Goal: Browse casually: Explore the website without a specific task or goal

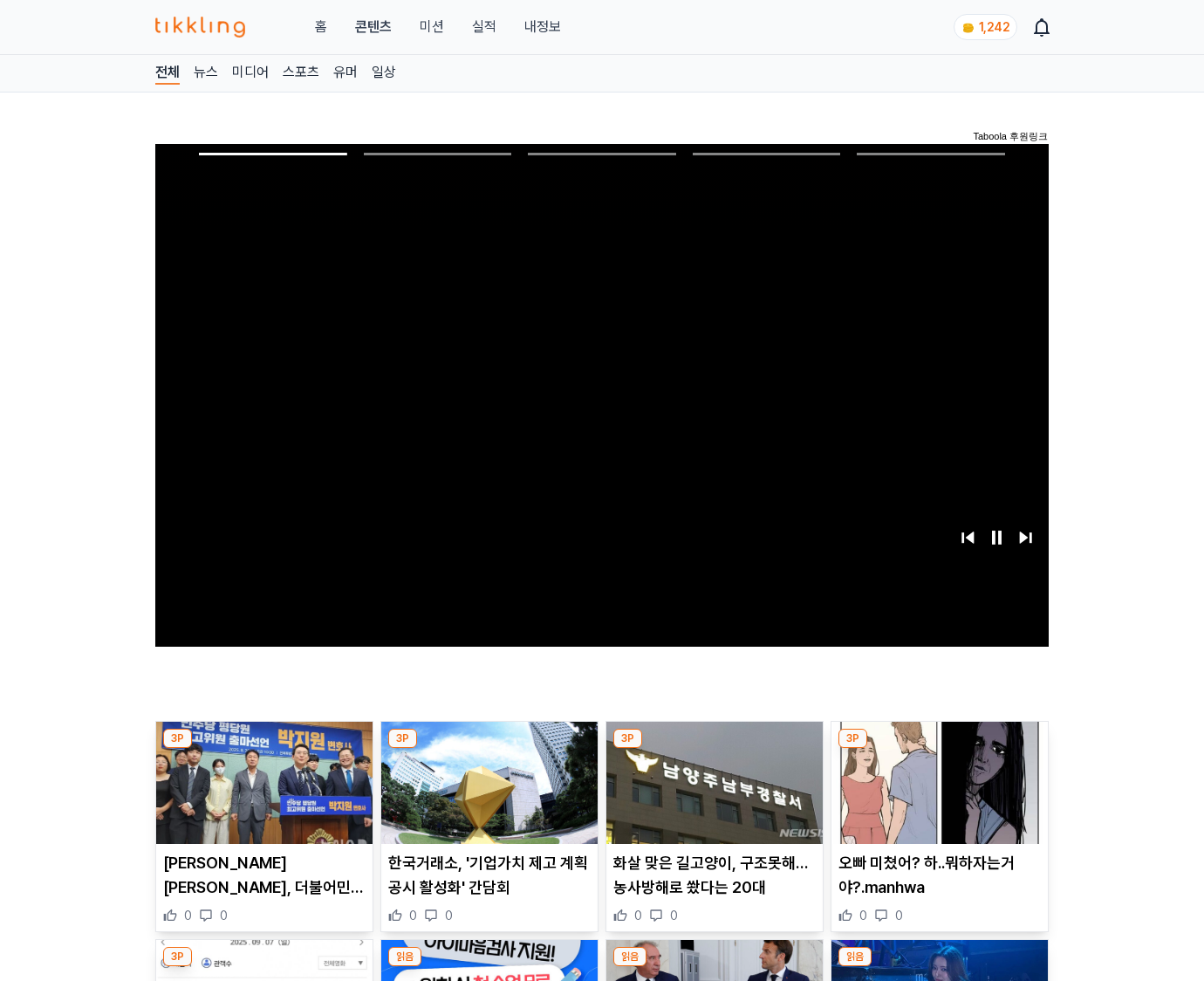
click at [939, 749] on img at bounding box center [940, 783] width 216 height 122
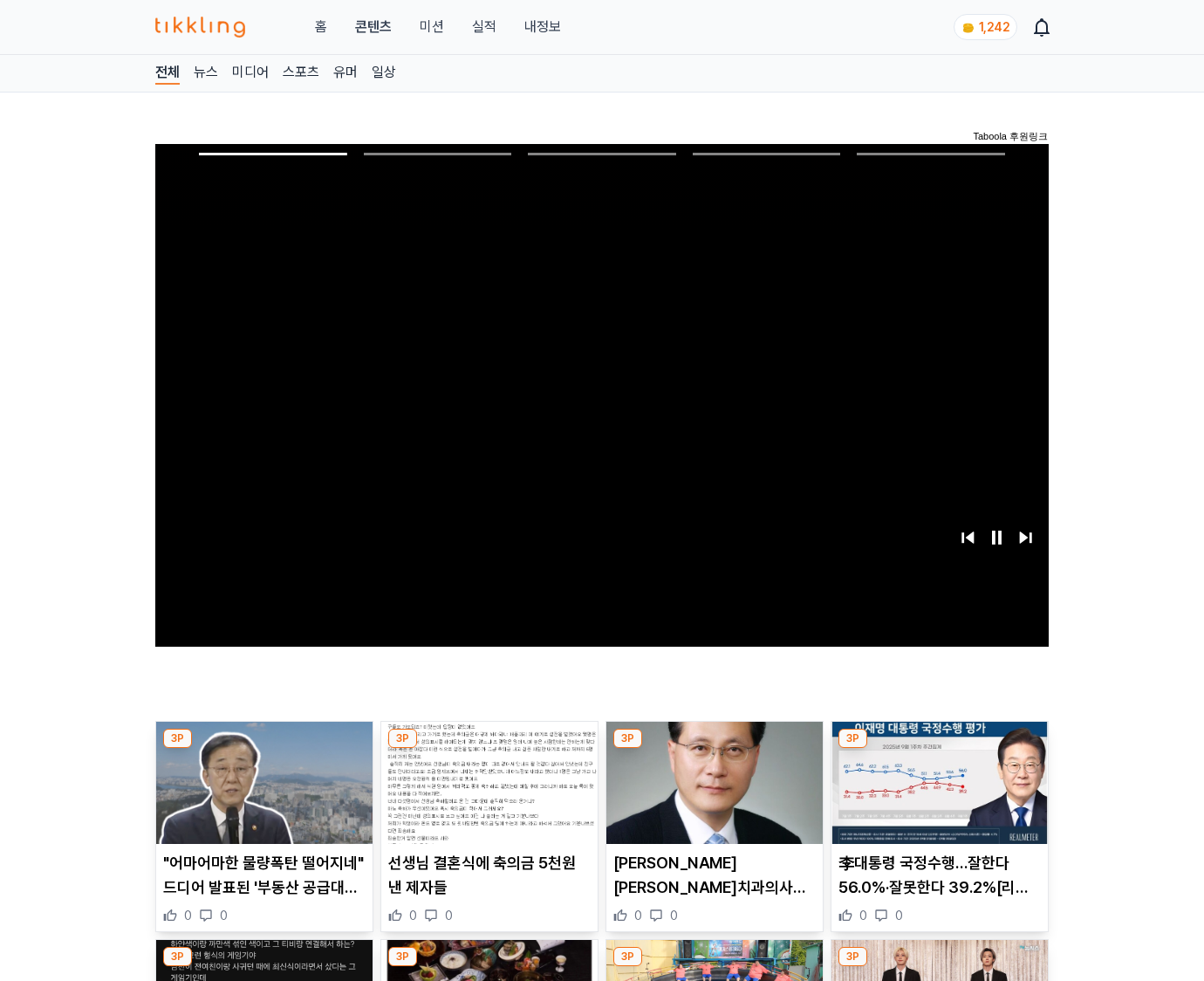
click at [939, 749] on img at bounding box center [940, 783] width 216 height 122
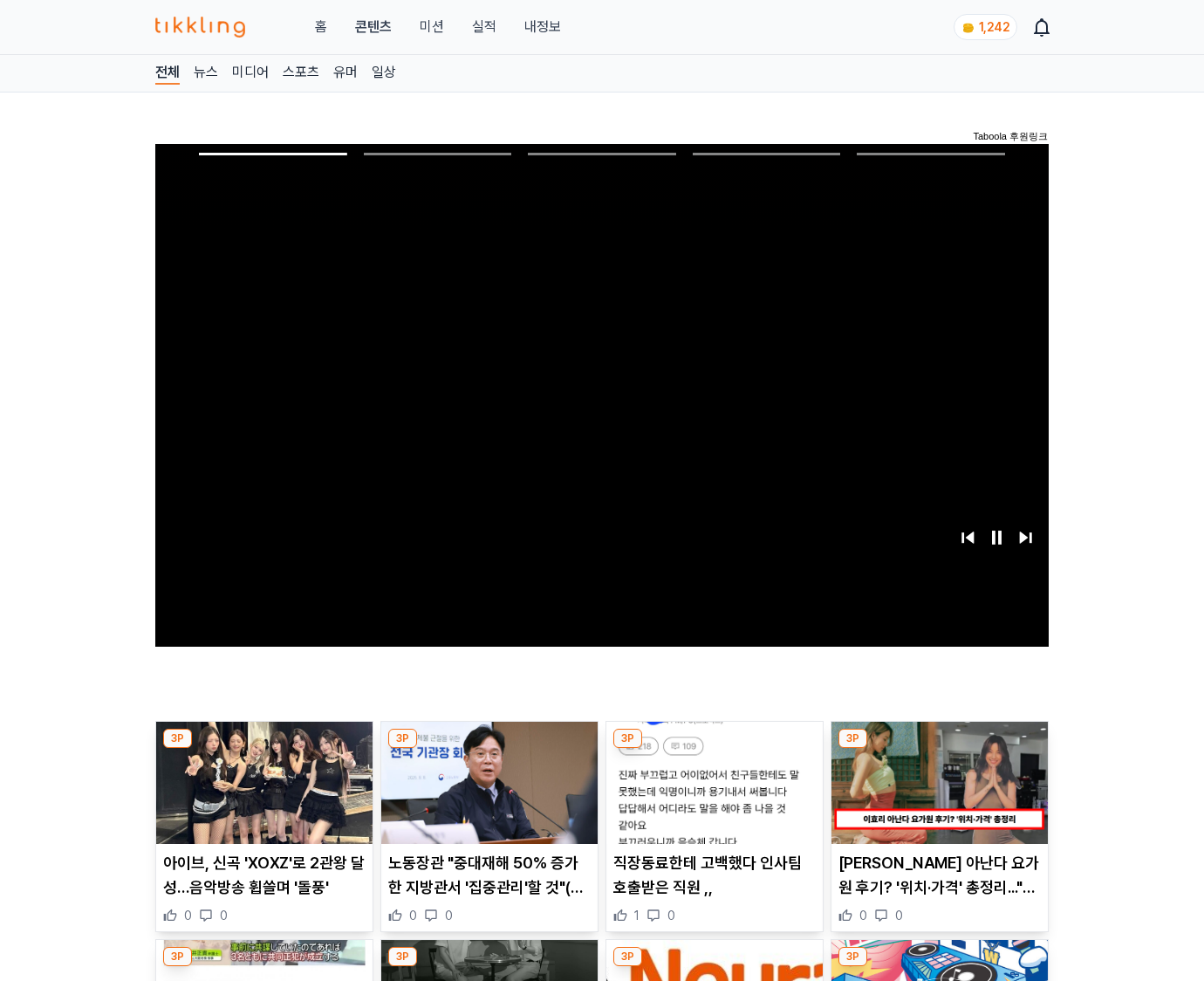
click at [939, 749] on img at bounding box center [940, 783] width 216 height 122
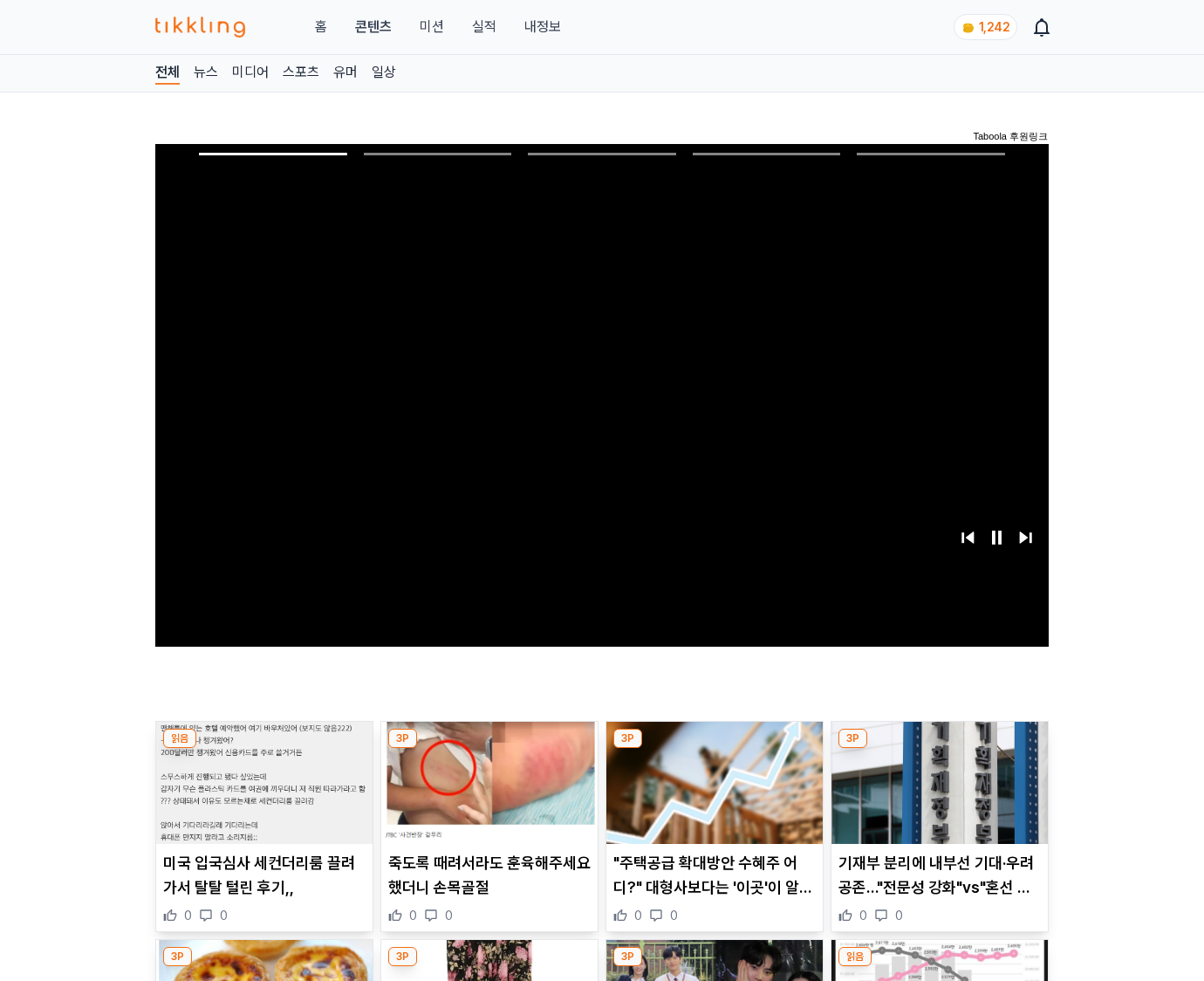
click at [939, 749] on img at bounding box center [940, 783] width 216 height 122
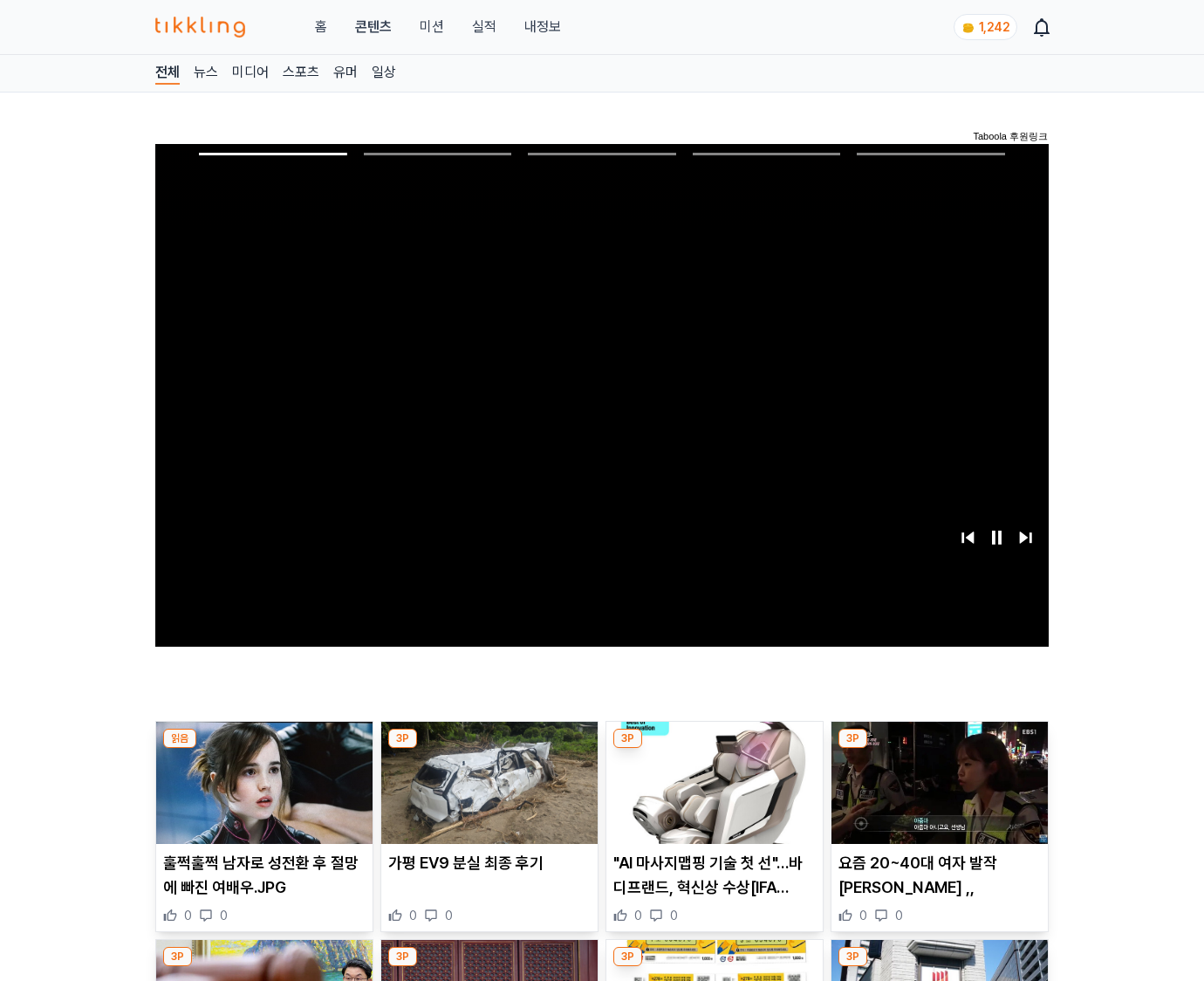
click at [939, 749] on img at bounding box center [940, 783] width 216 height 122
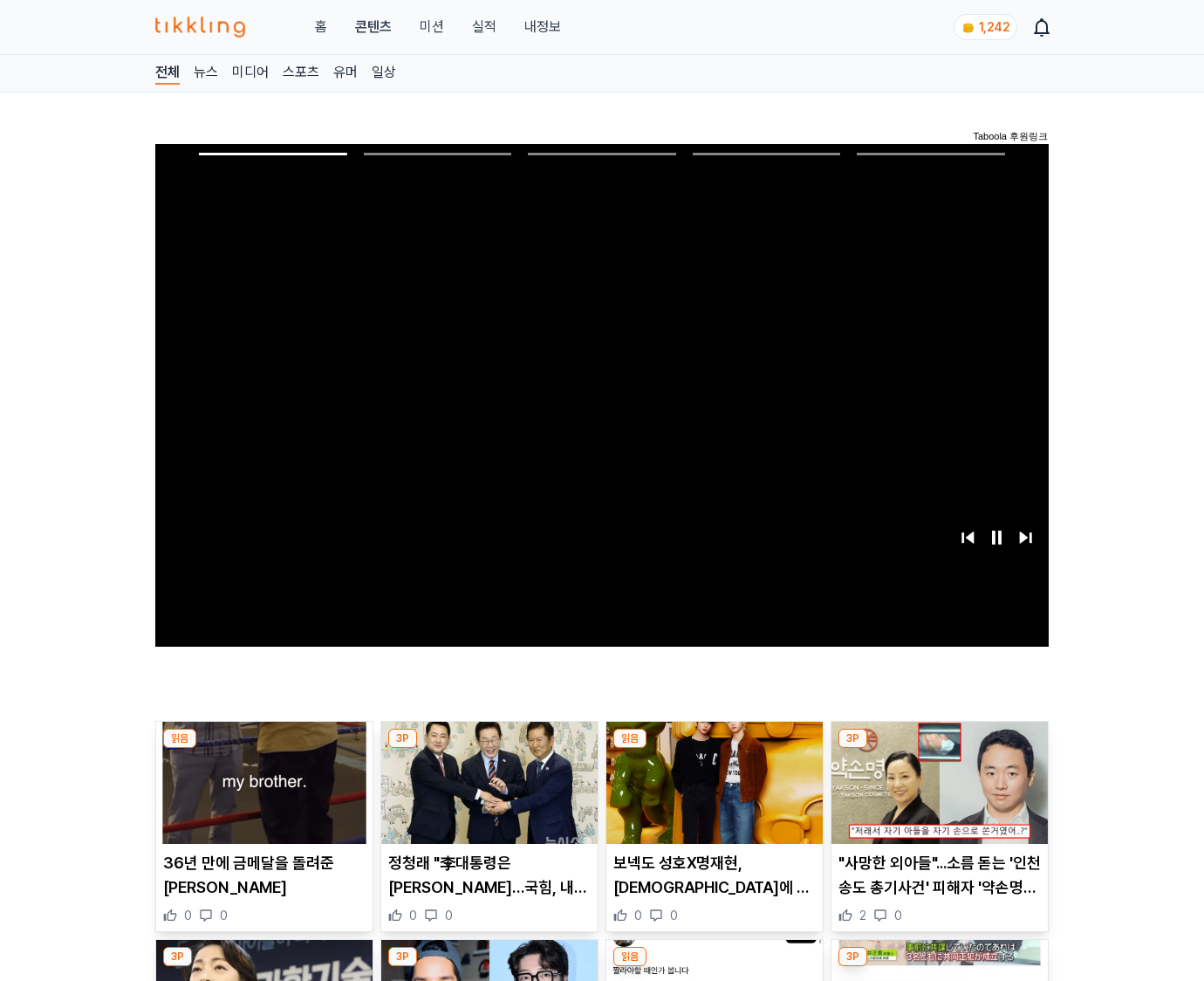
click at [939, 749] on img at bounding box center [940, 783] width 216 height 122
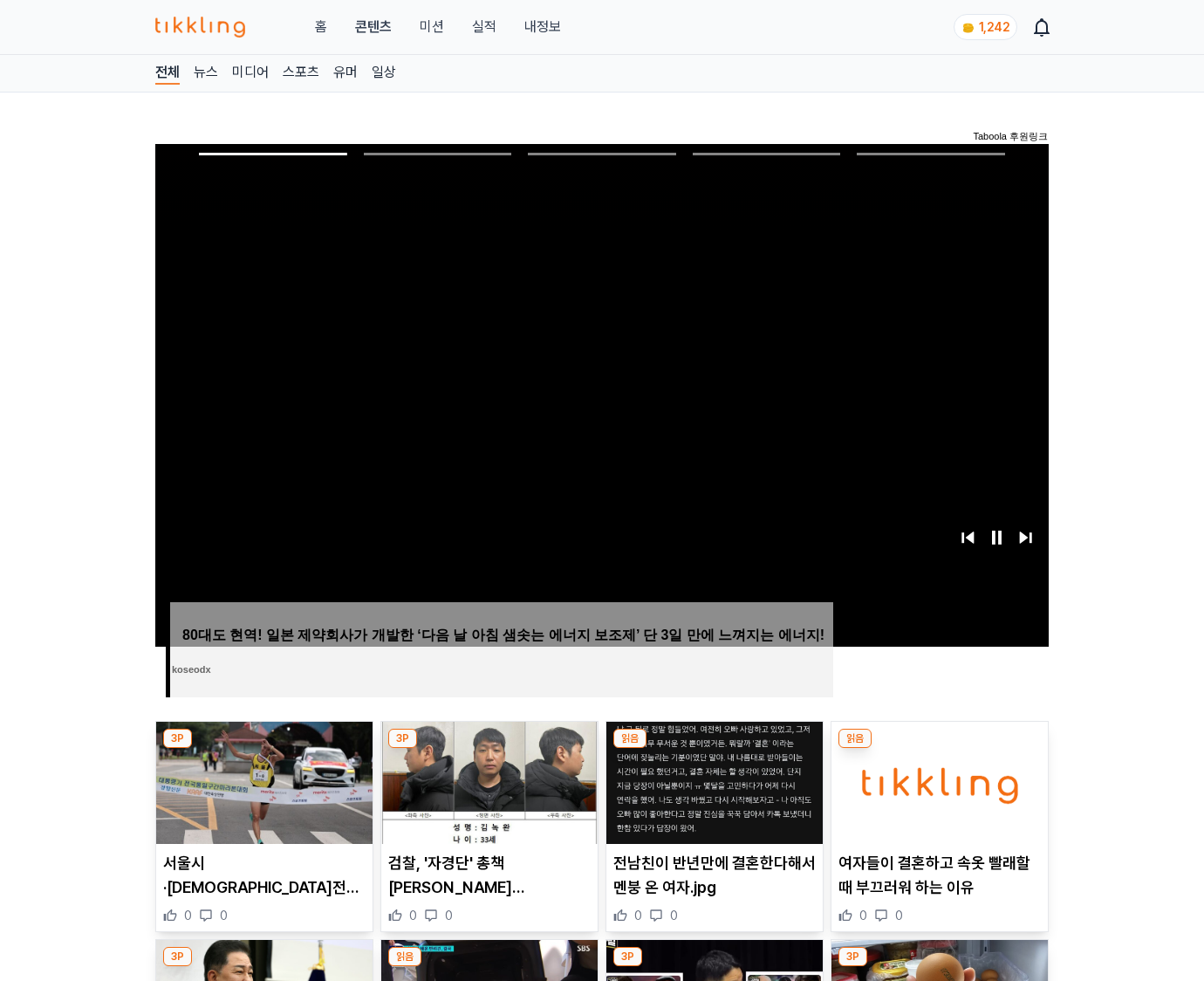
click at [939, 749] on img at bounding box center [940, 783] width 216 height 122
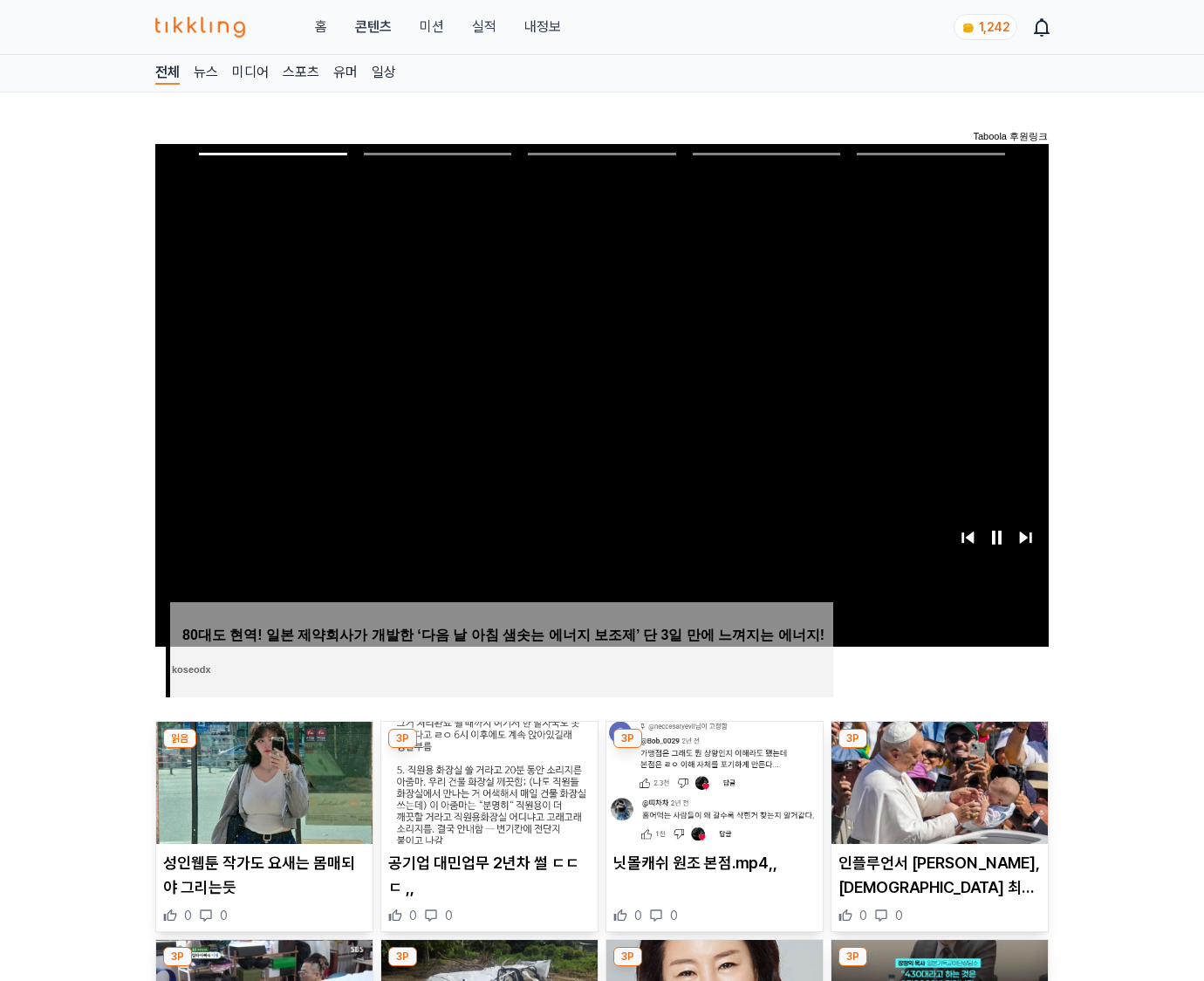
click at [939, 749] on img at bounding box center [940, 783] width 216 height 122
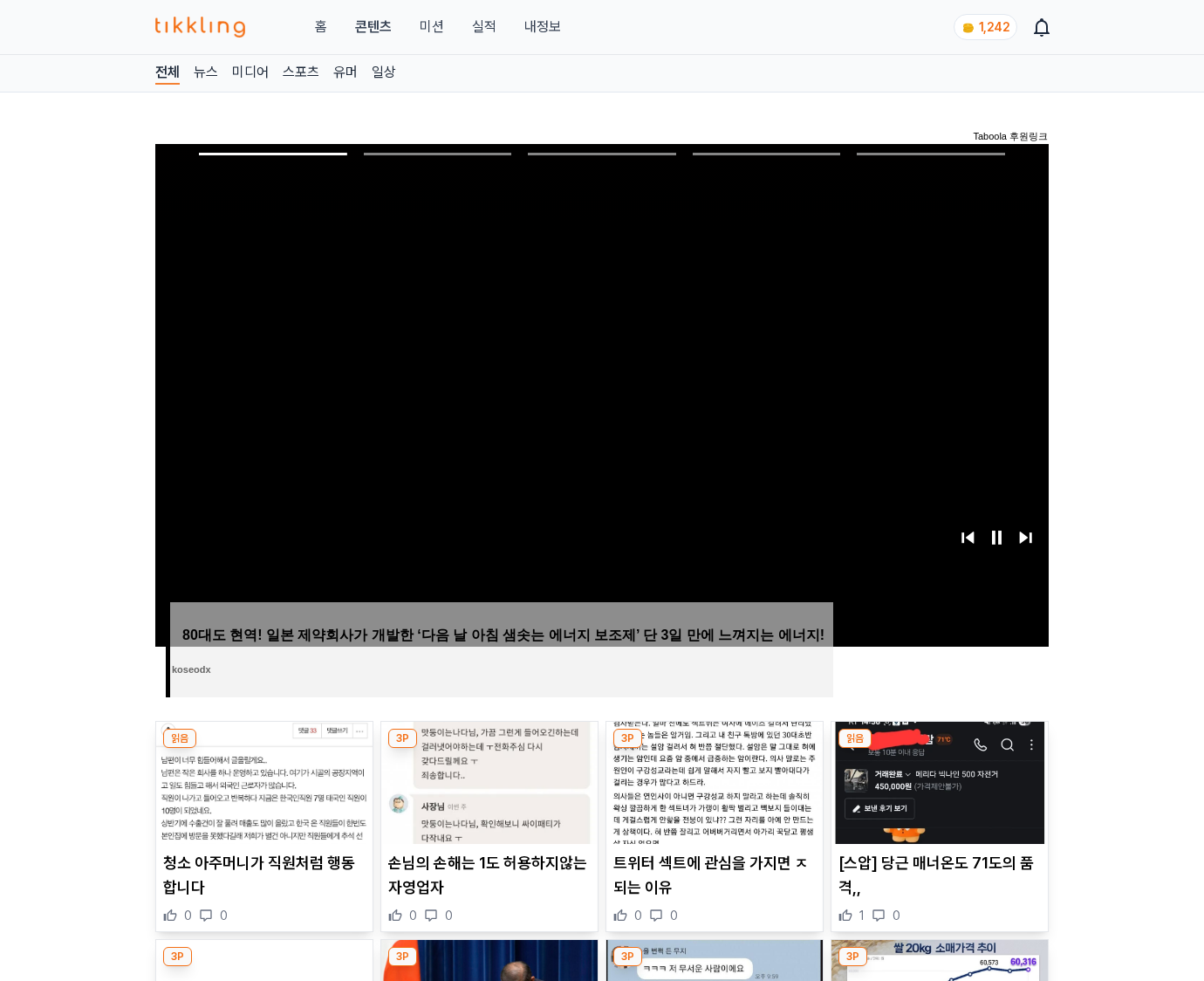
click at [939, 749] on img at bounding box center [940, 783] width 216 height 122
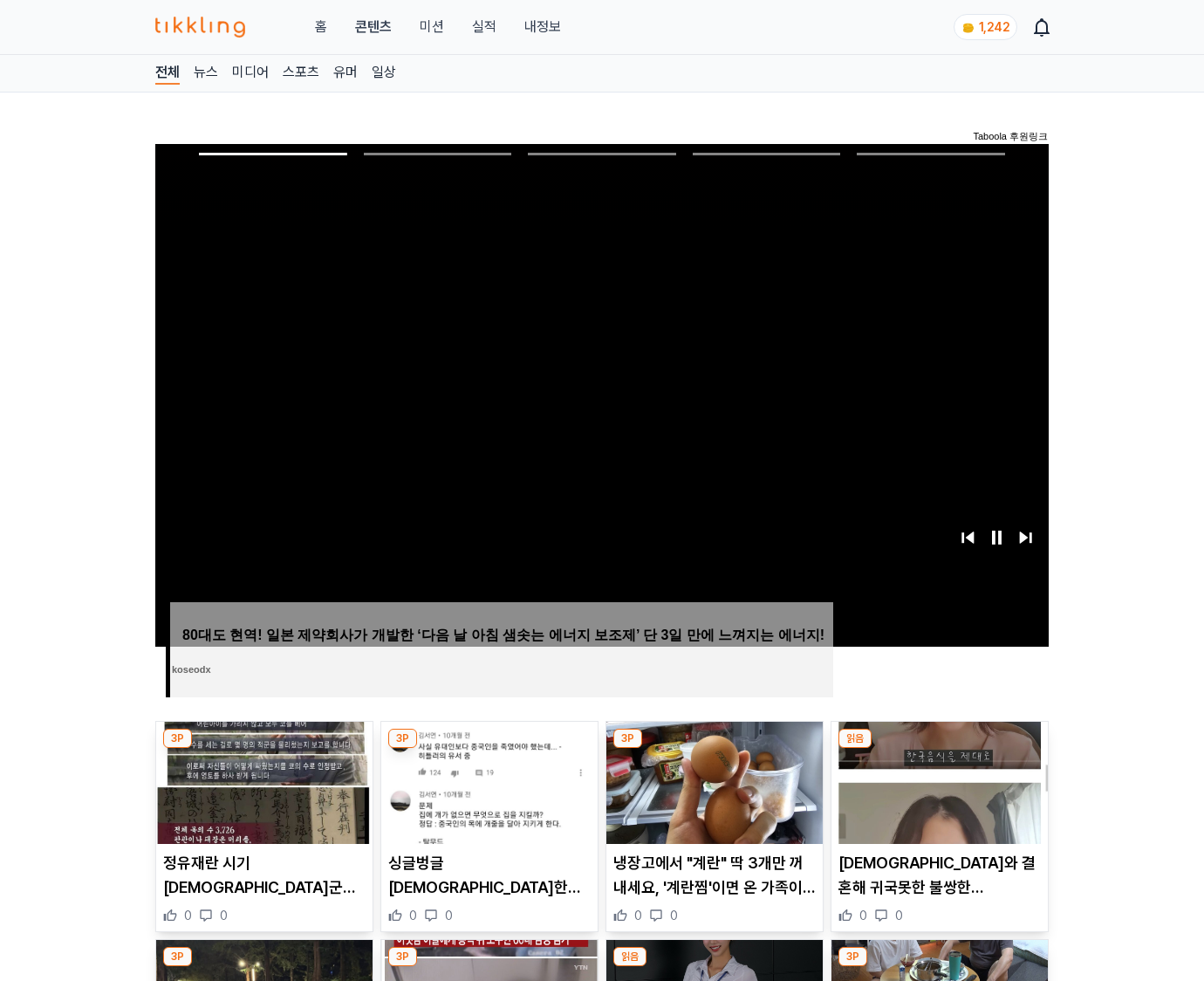
click at [939, 749] on img at bounding box center [940, 783] width 216 height 122
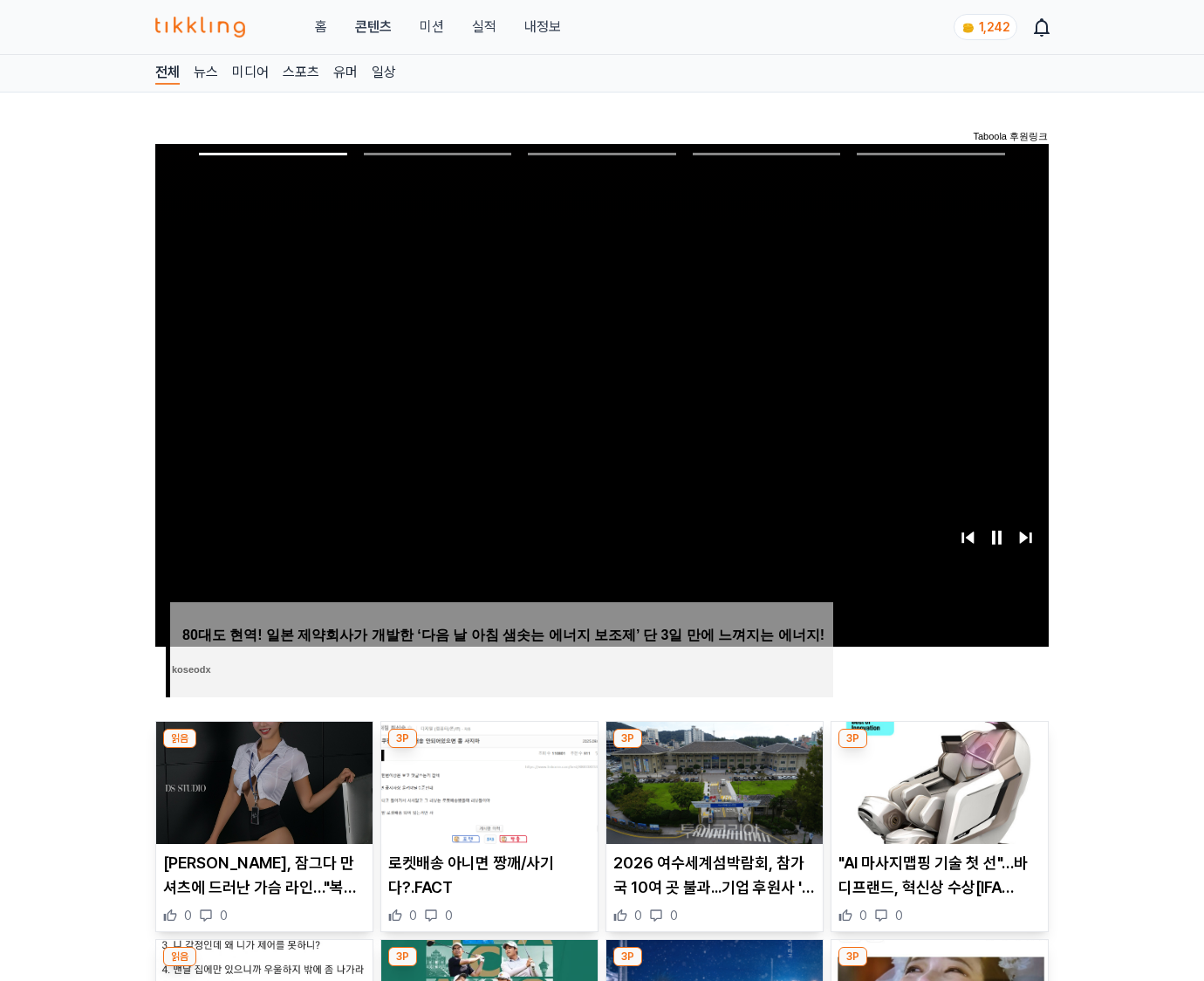
click at [939, 749] on img at bounding box center [940, 783] width 216 height 122
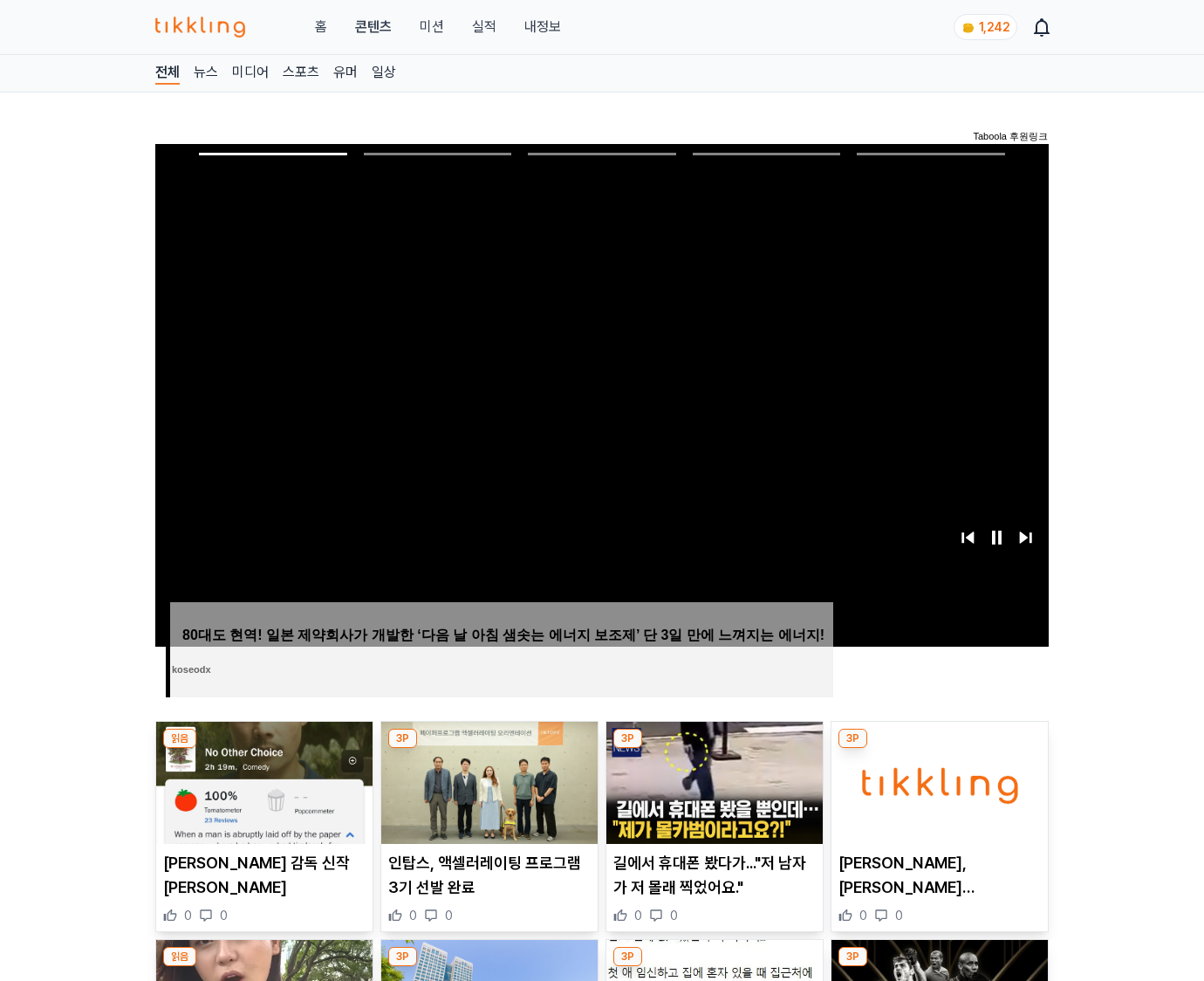
click at [939, 749] on img at bounding box center [940, 783] width 216 height 122
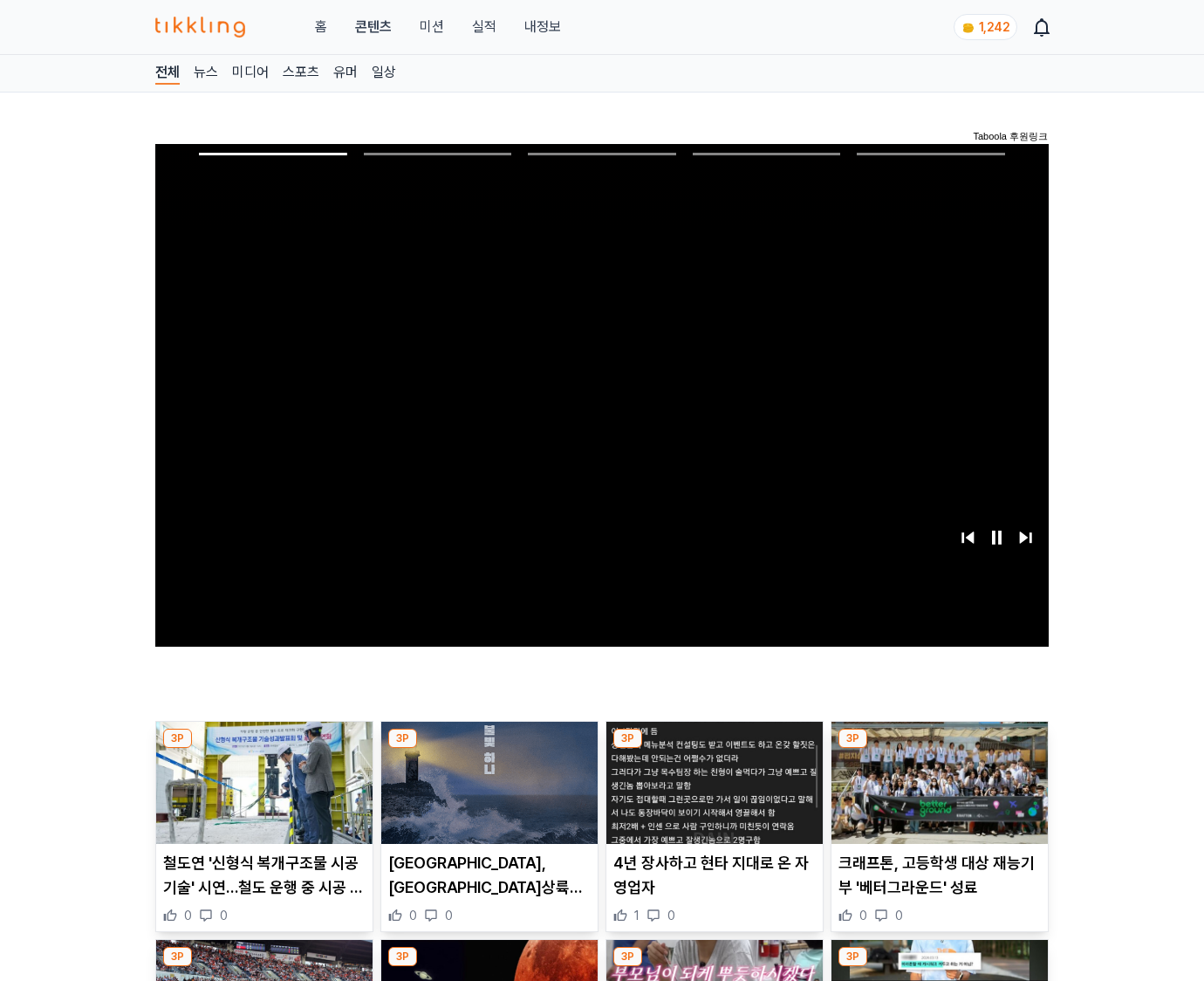
click at [939, 749] on img at bounding box center [940, 783] width 216 height 122
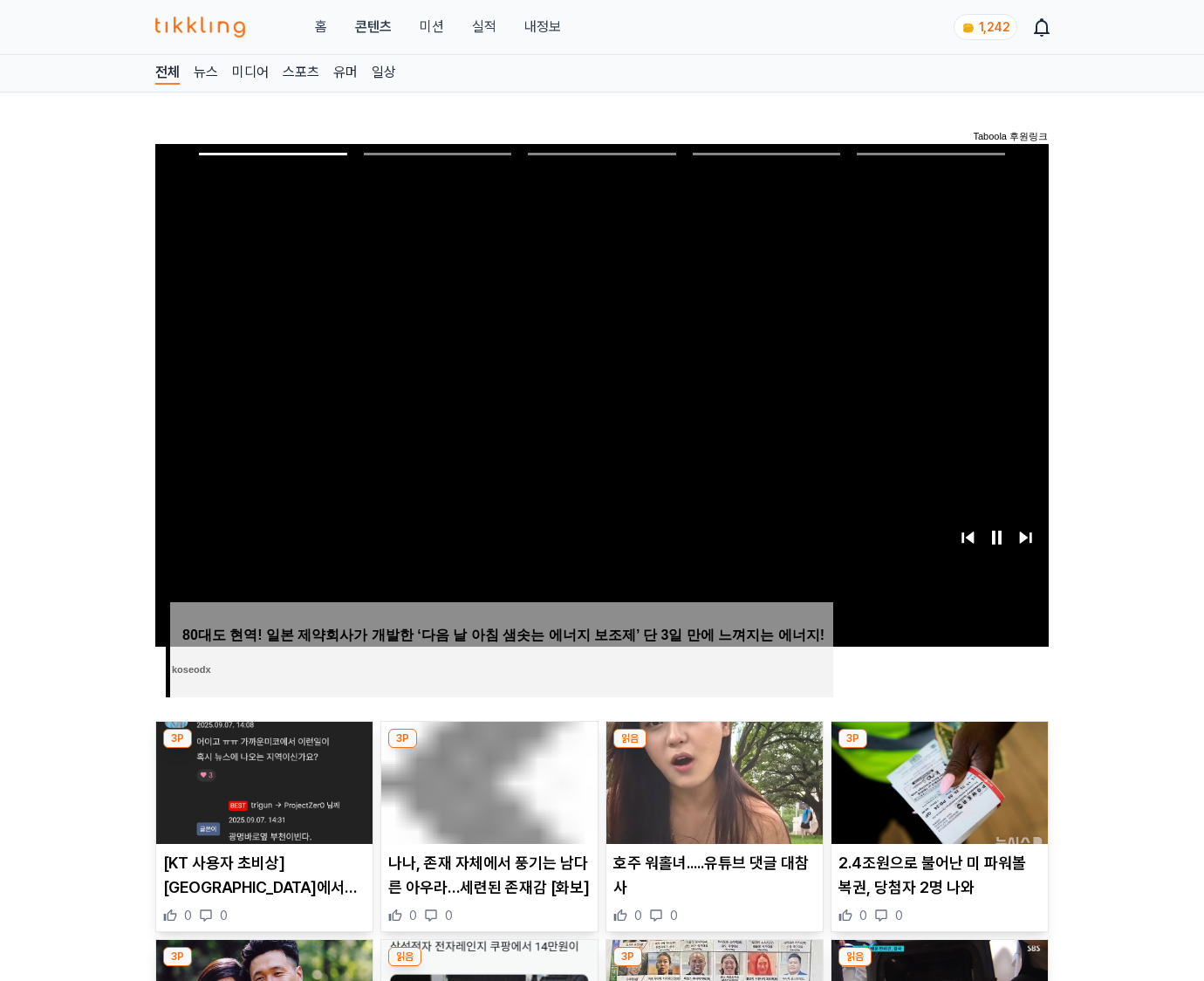
click at [939, 749] on img at bounding box center [940, 783] width 216 height 122
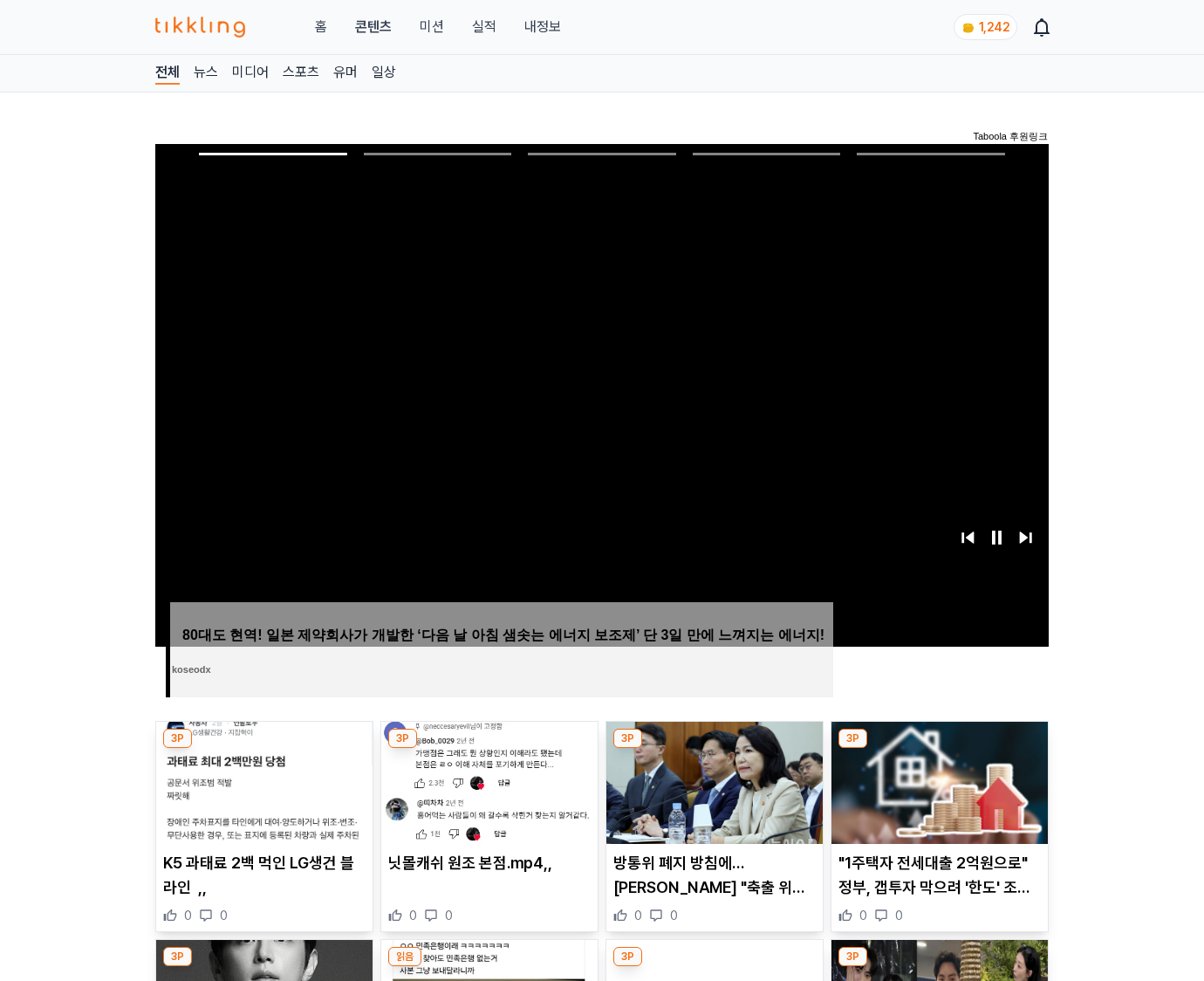
click at [939, 749] on img at bounding box center [940, 783] width 216 height 122
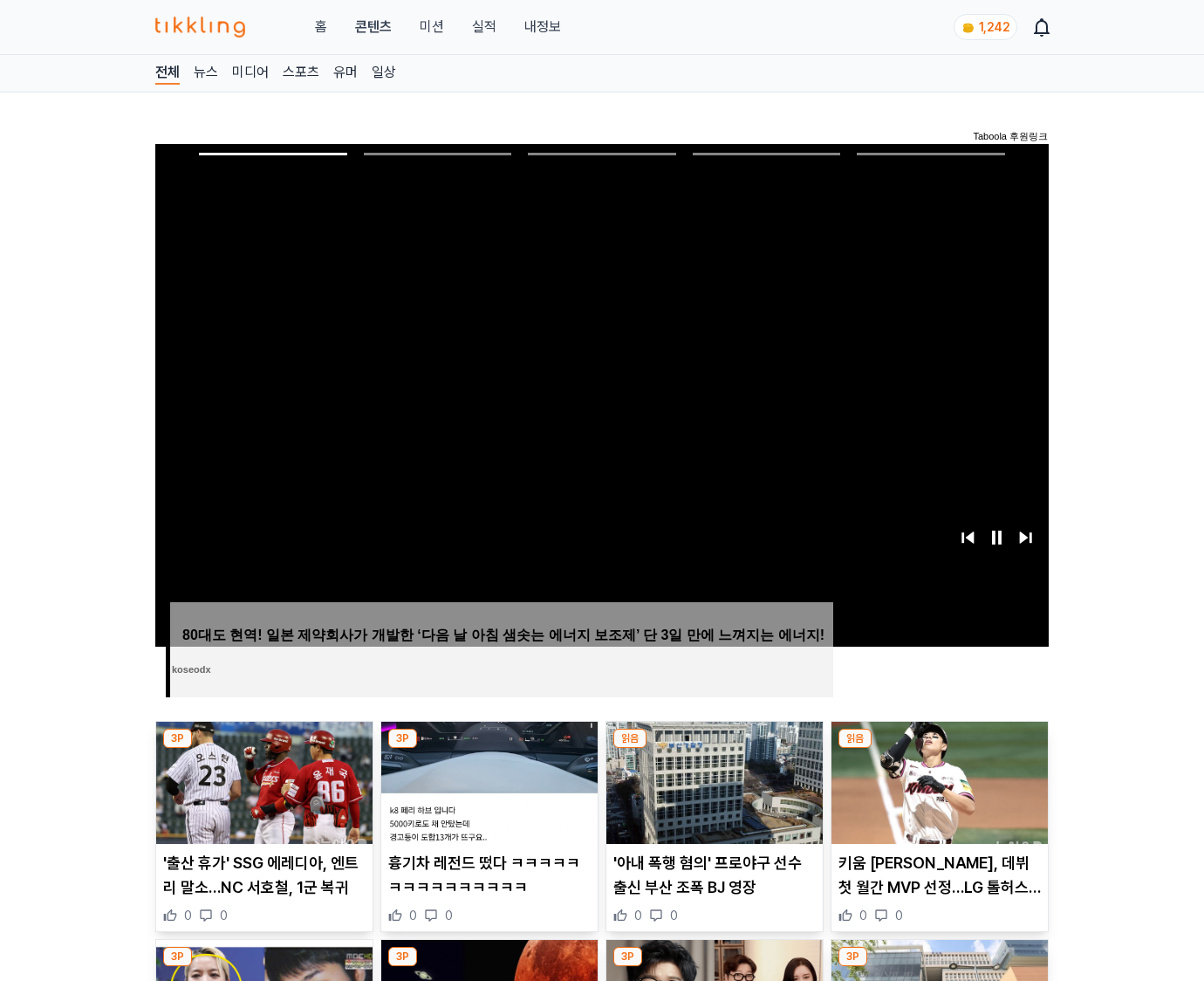
click at [939, 749] on img at bounding box center [940, 783] width 216 height 122
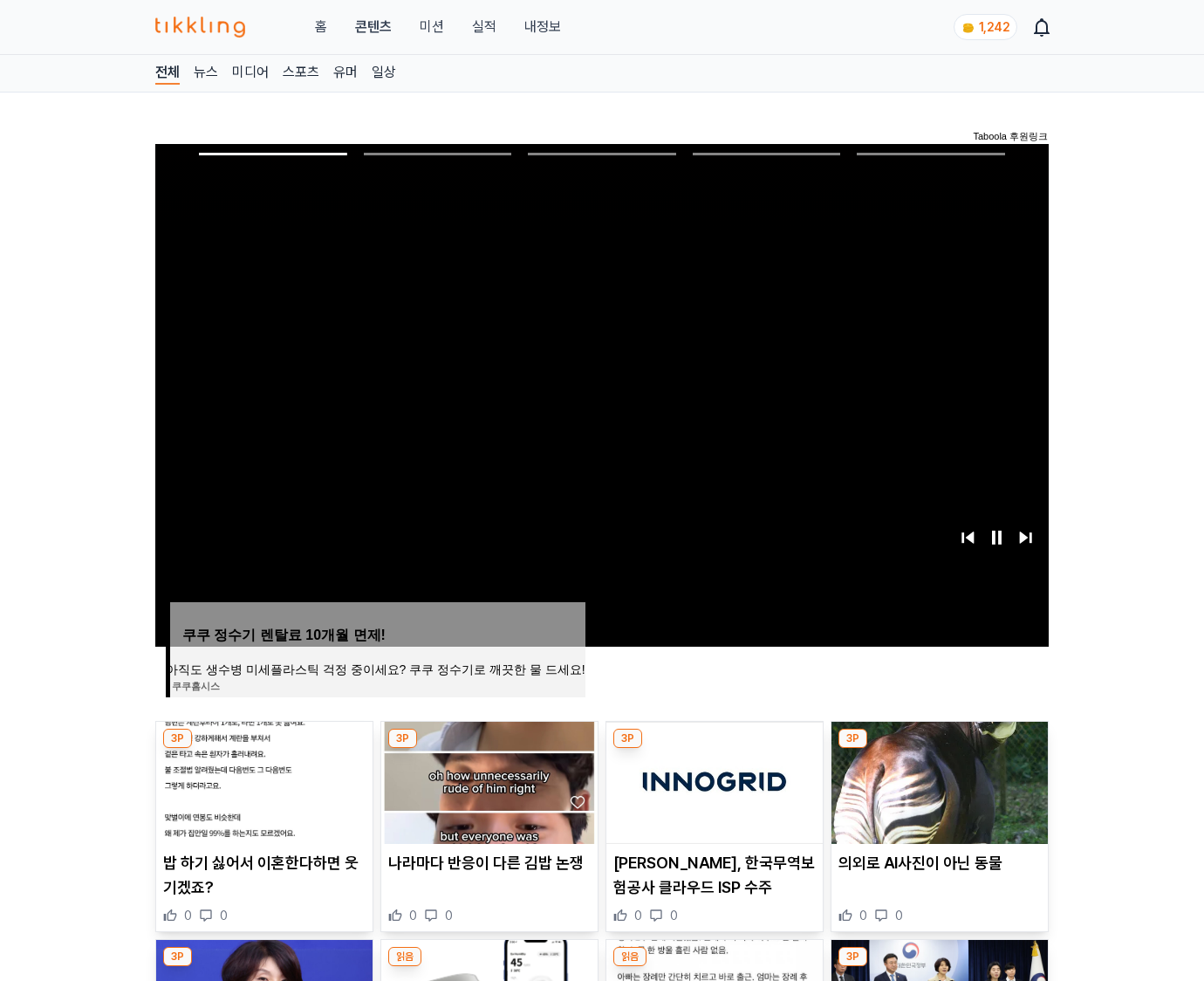
click at [939, 749] on img at bounding box center [940, 783] width 216 height 122
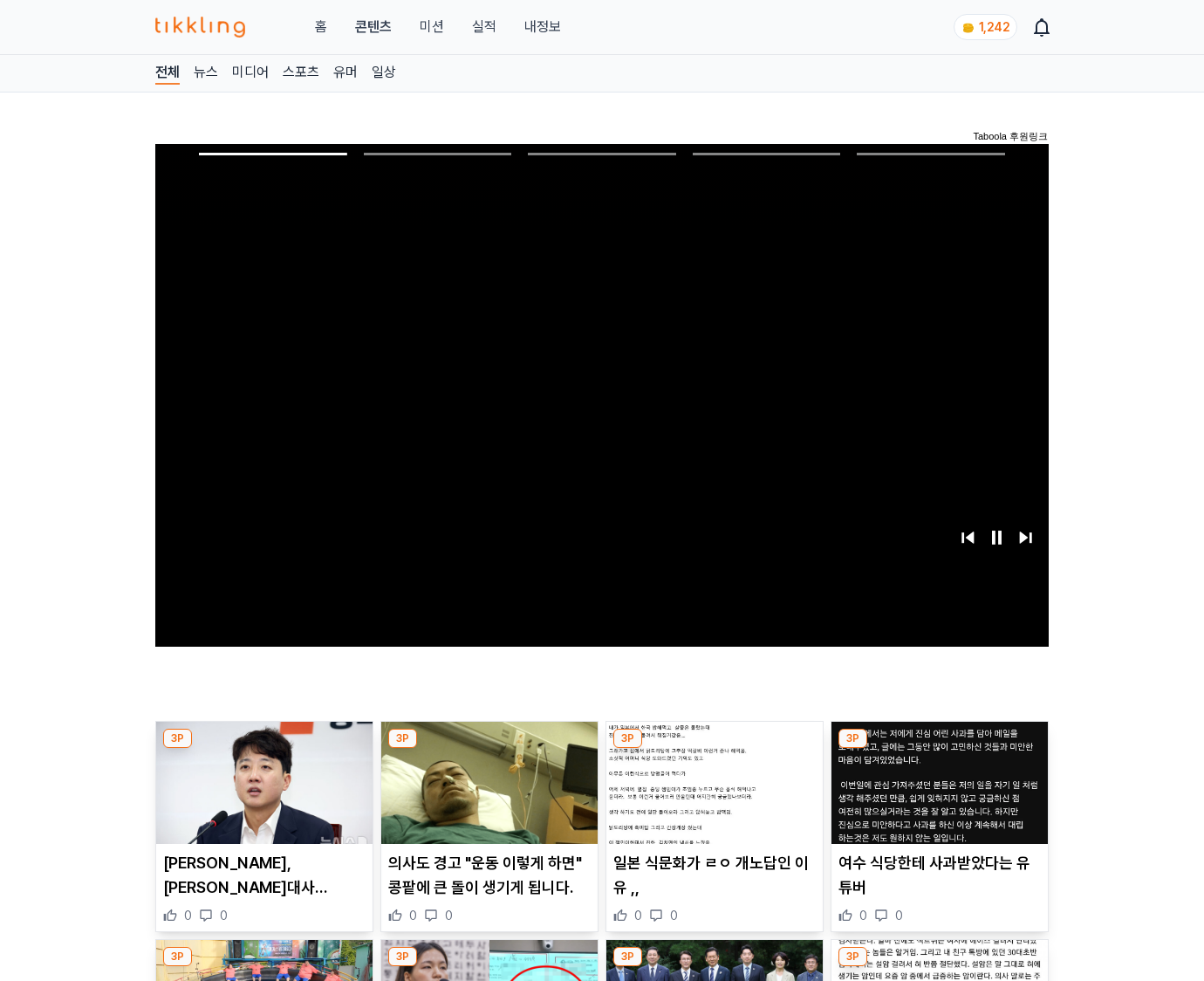
click at [939, 749] on img at bounding box center [940, 783] width 216 height 122
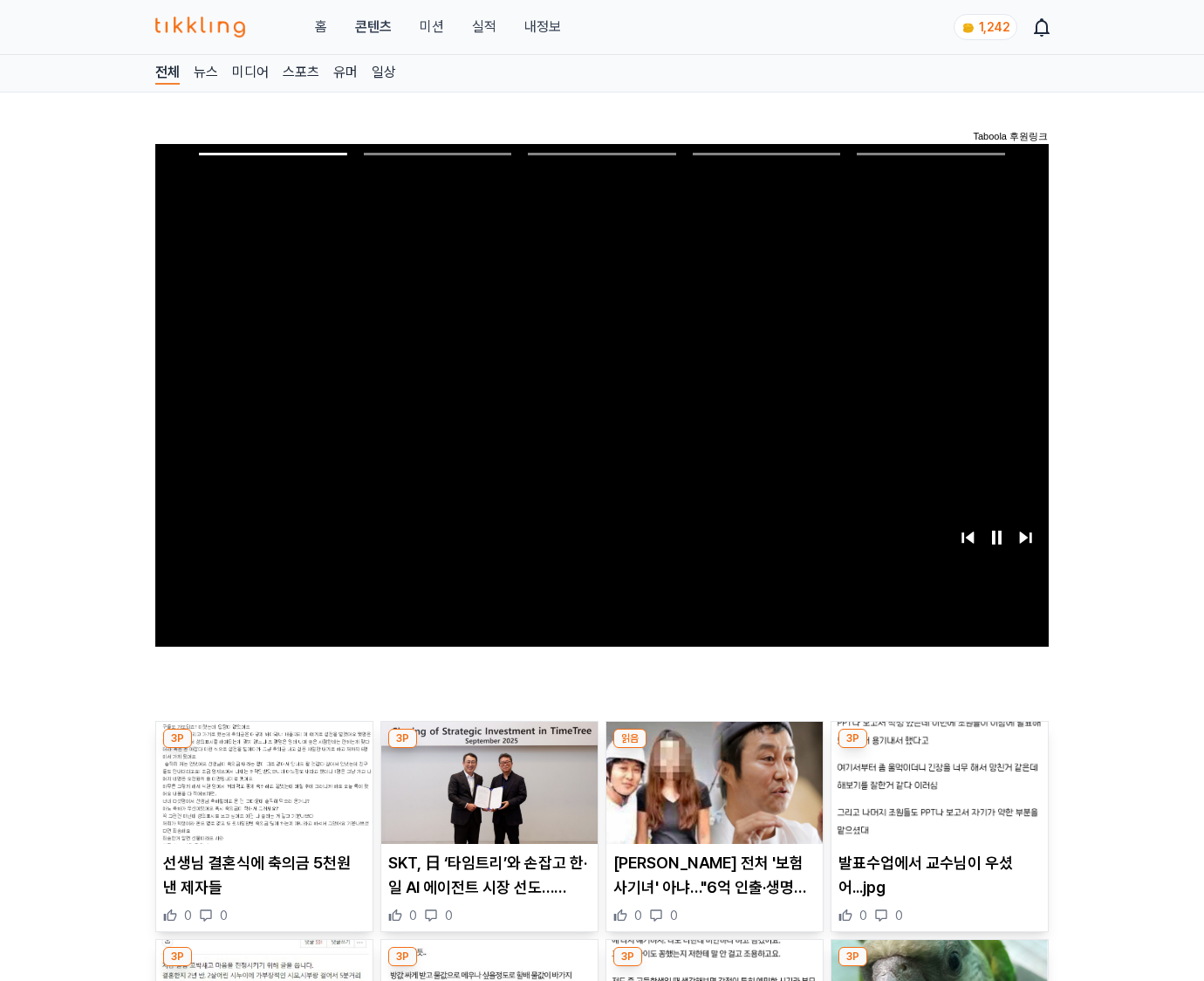
click at [939, 749] on img at bounding box center [940, 783] width 216 height 122
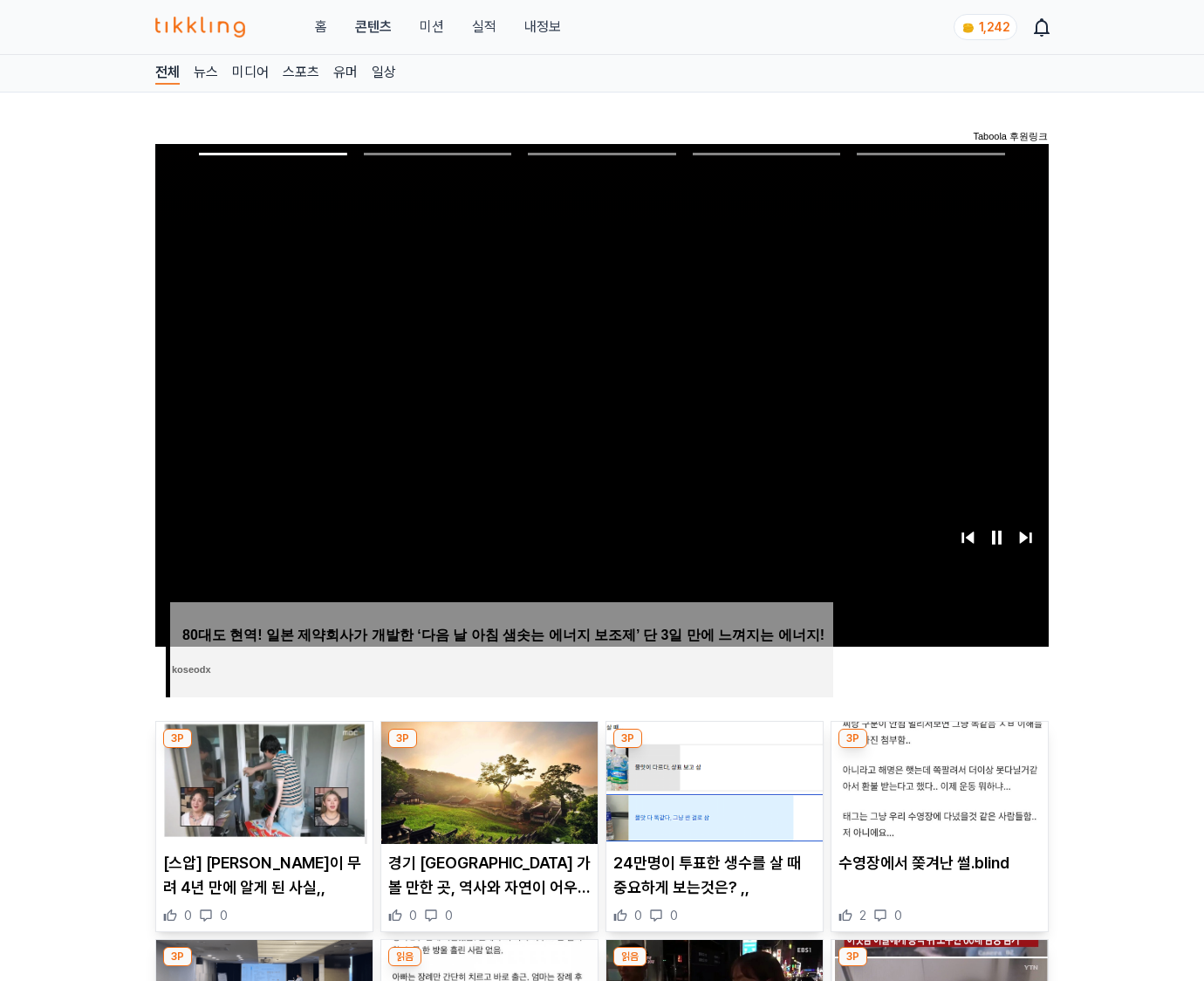
click at [939, 749] on img at bounding box center [940, 783] width 216 height 122
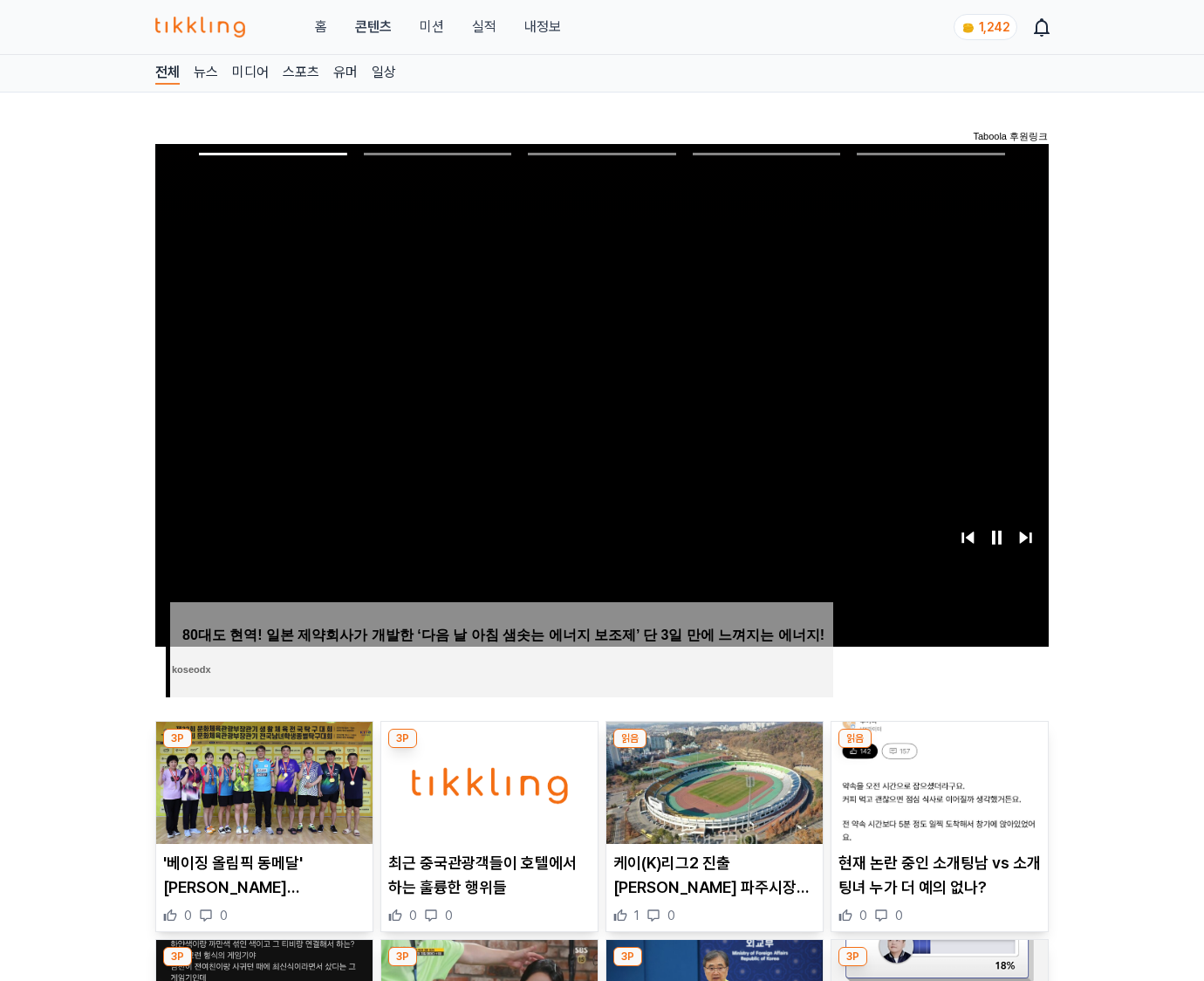
click at [939, 749] on img at bounding box center [940, 783] width 216 height 122
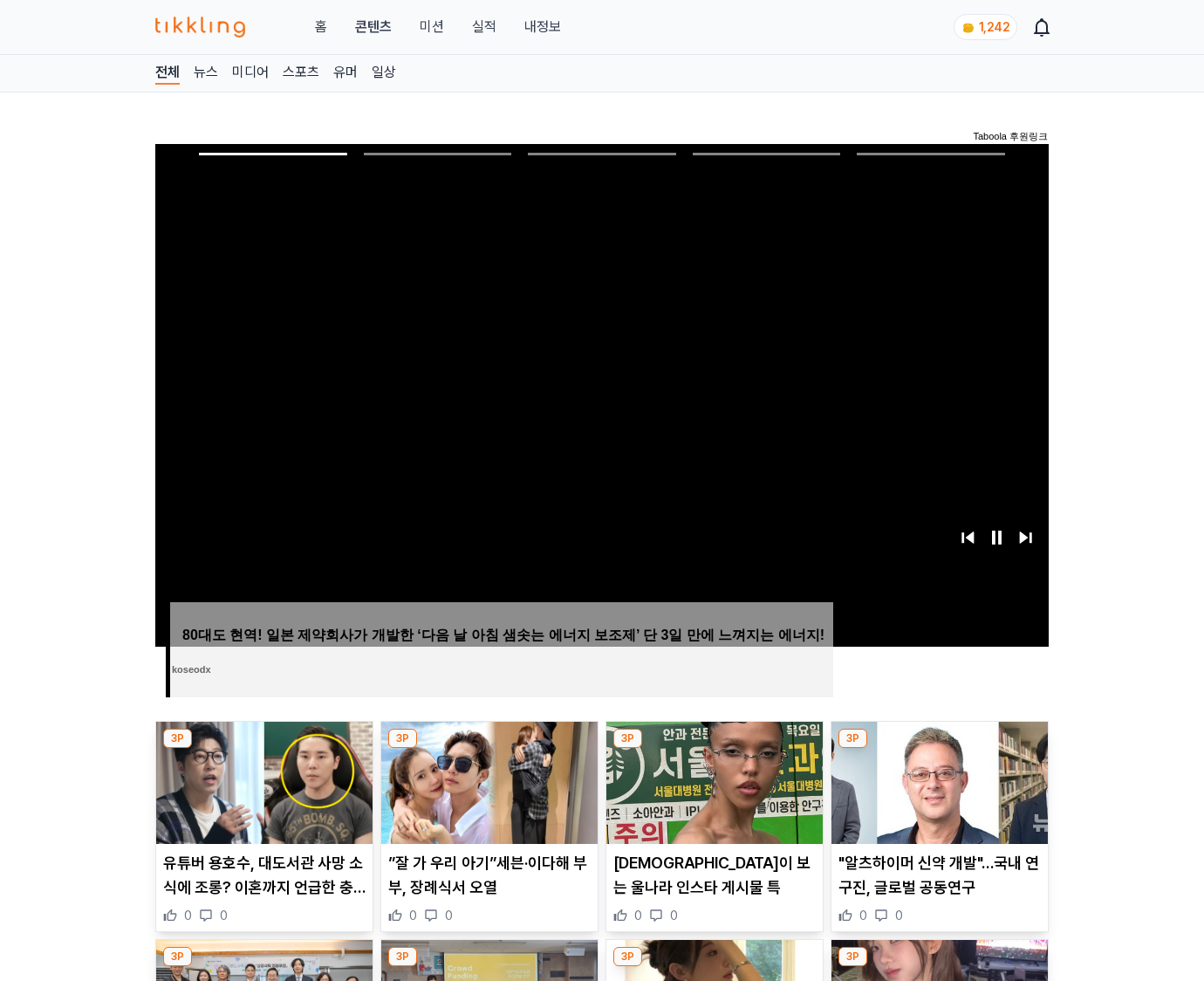
click at [939, 749] on img at bounding box center [940, 783] width 216 height 122
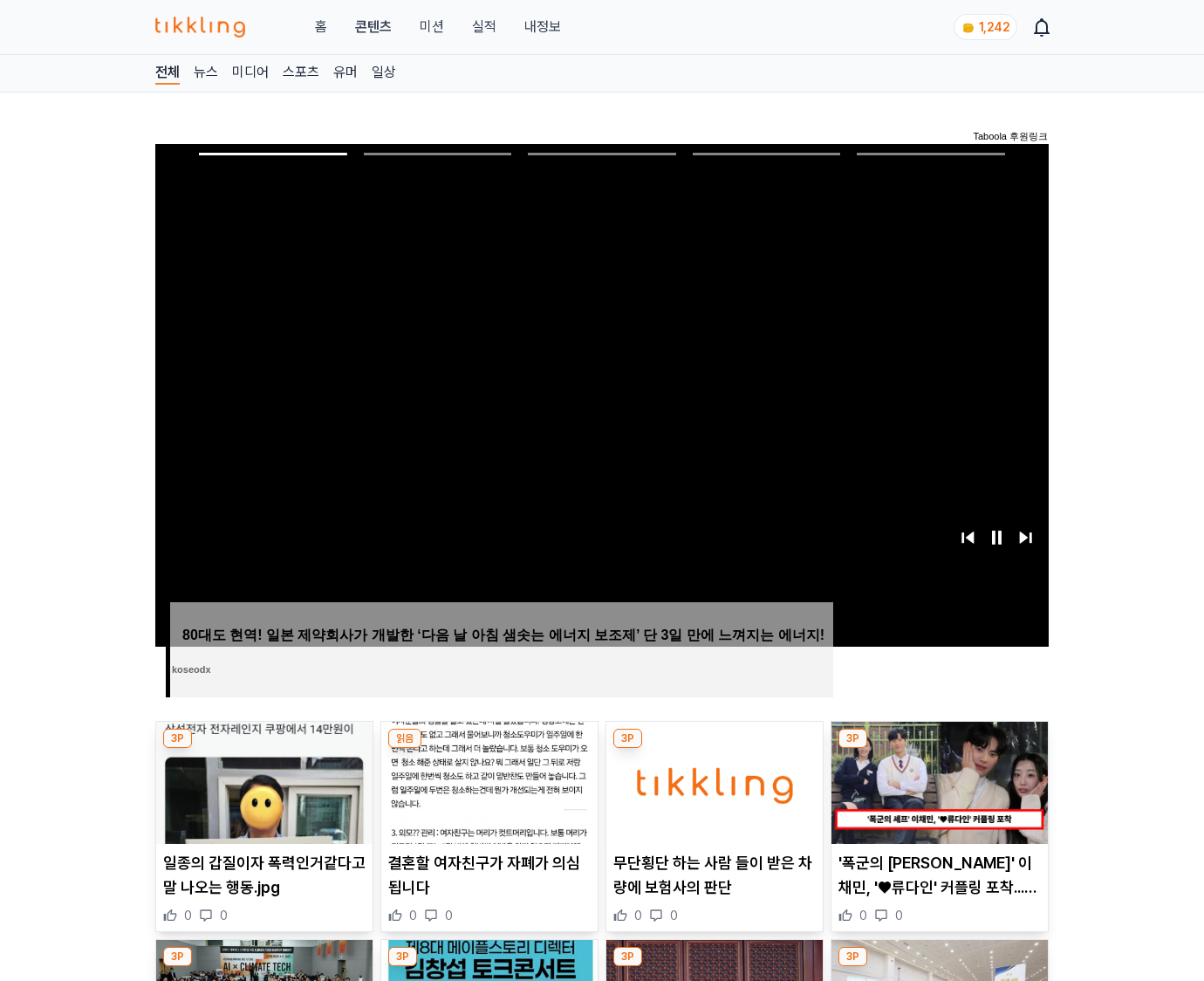
click at [939, 749] on img at bounding box center [940, 783] width 216 height 122
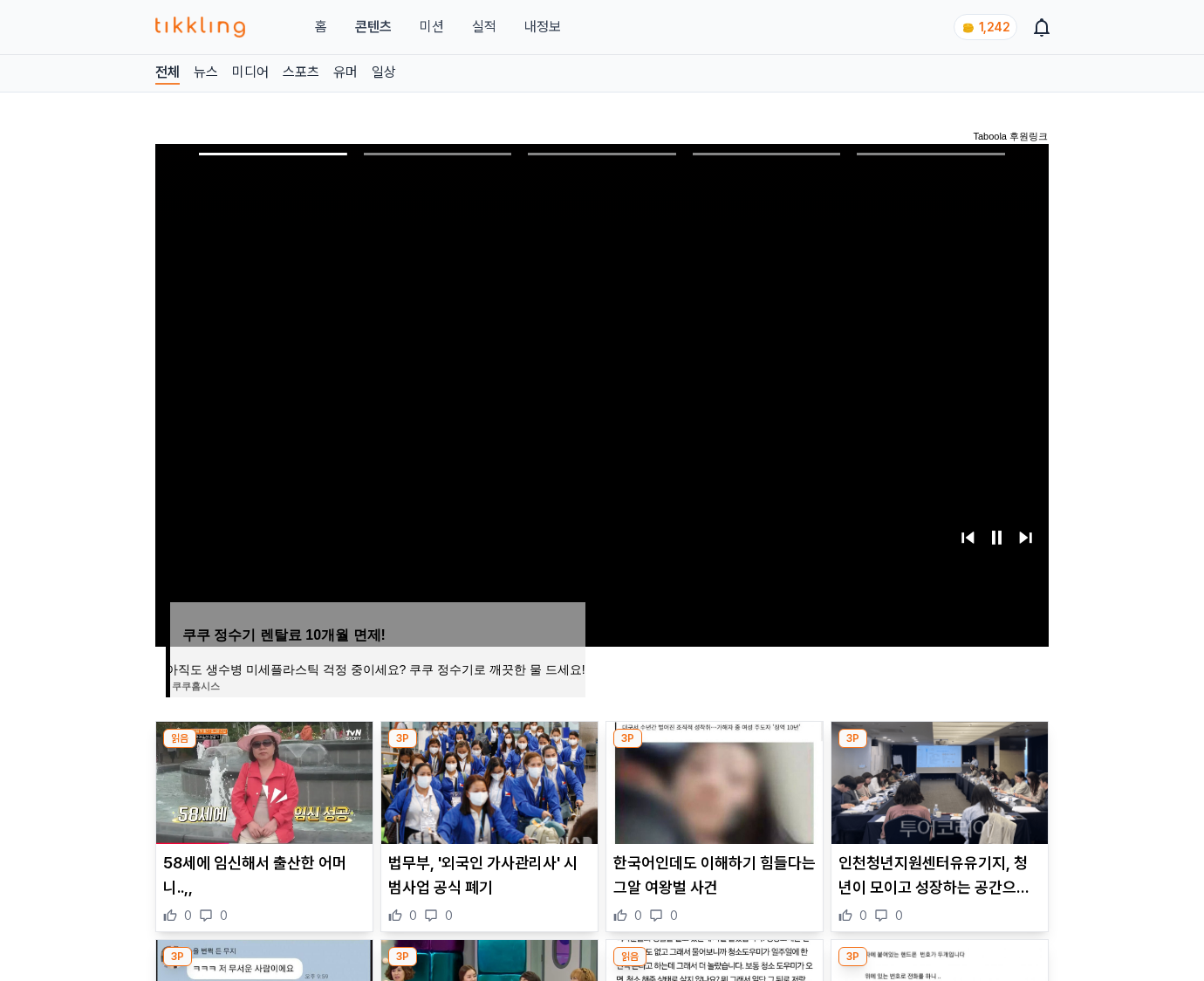
click at [939, 749] on img at bounding box center [940, 783] width 216 height 122
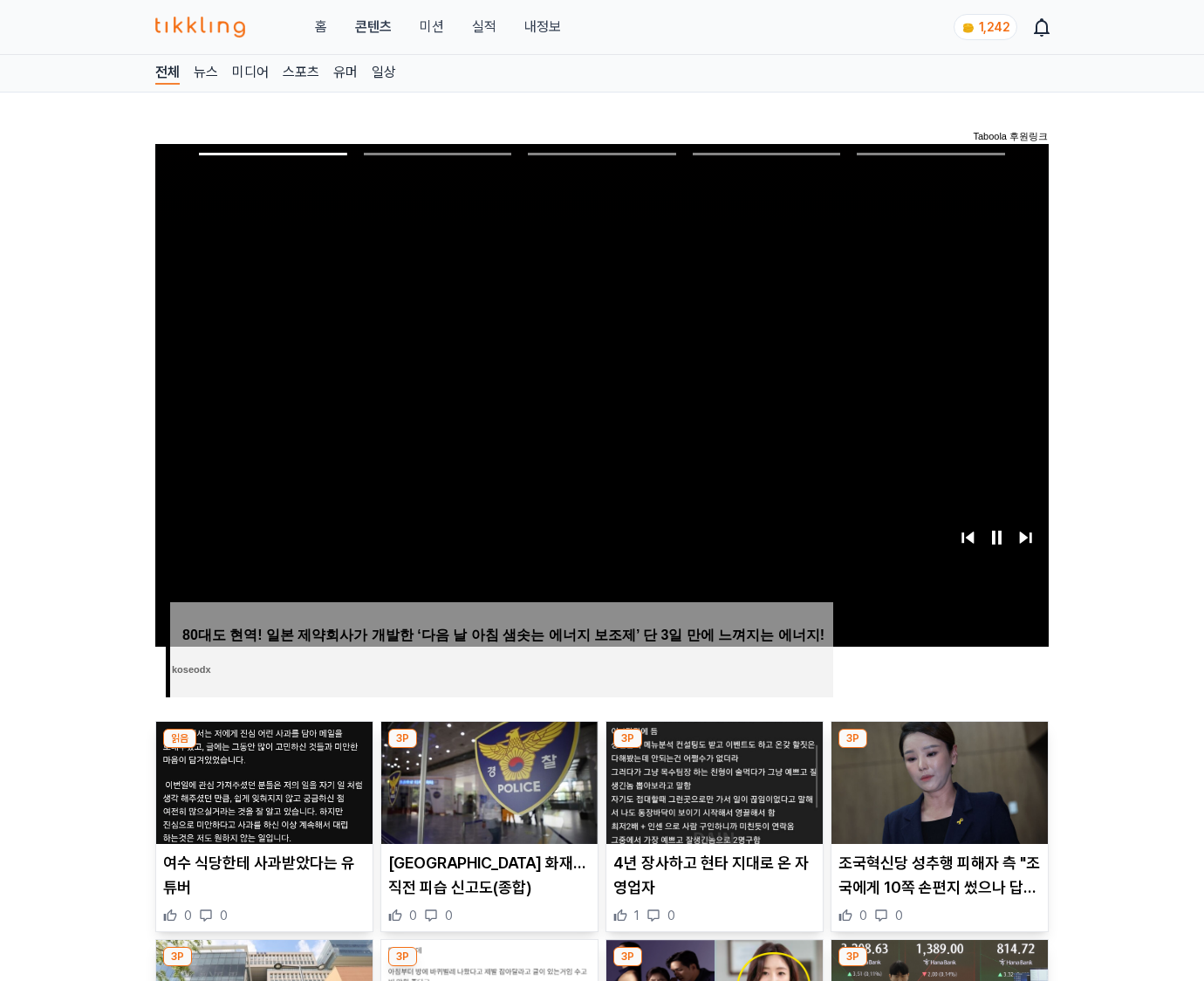
click at [939, 749] on img at bounding box center [940, 783] width 216 height 122
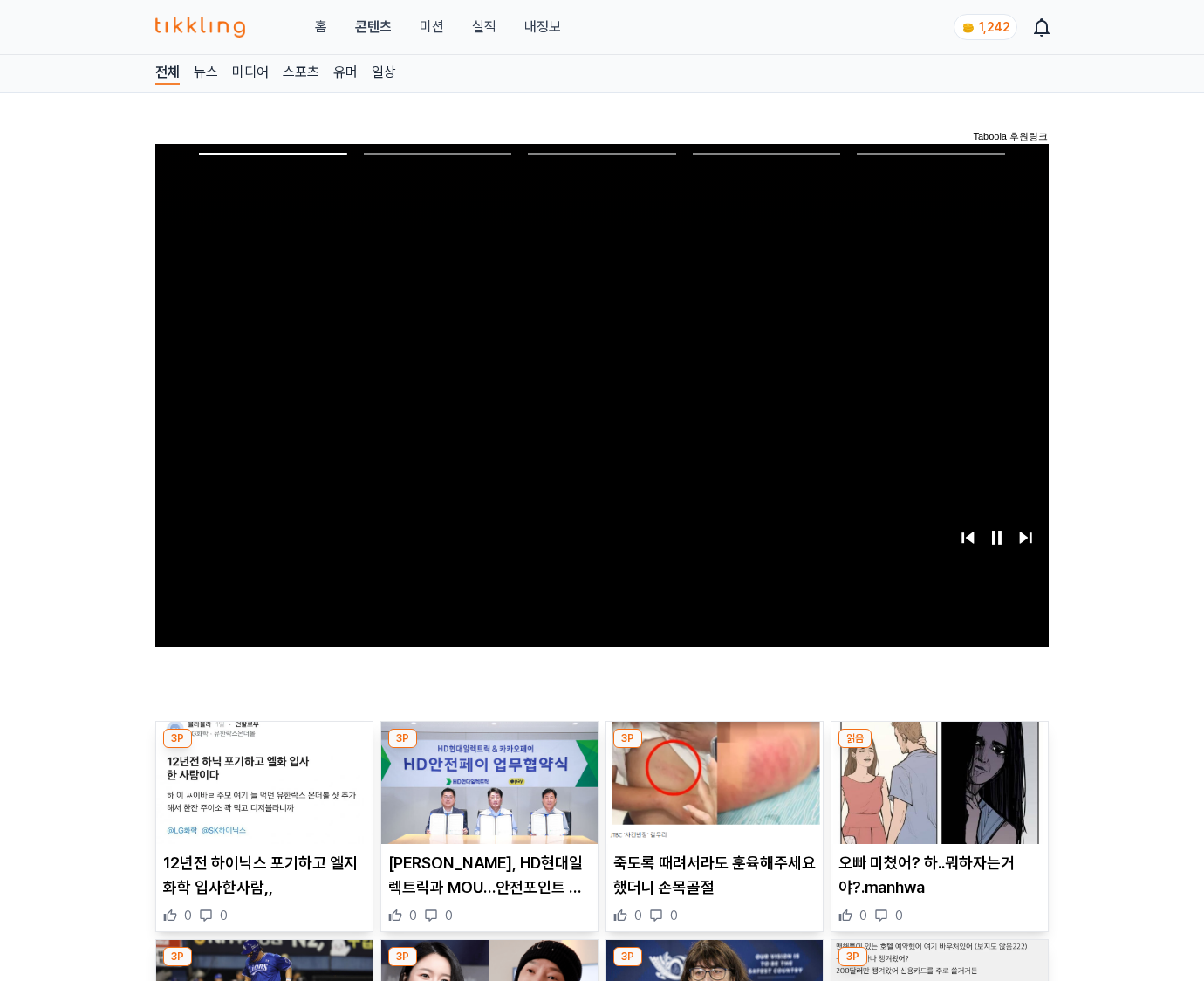
click at [939, 749] on img at bounding box center [940, 783] width 216 height 122
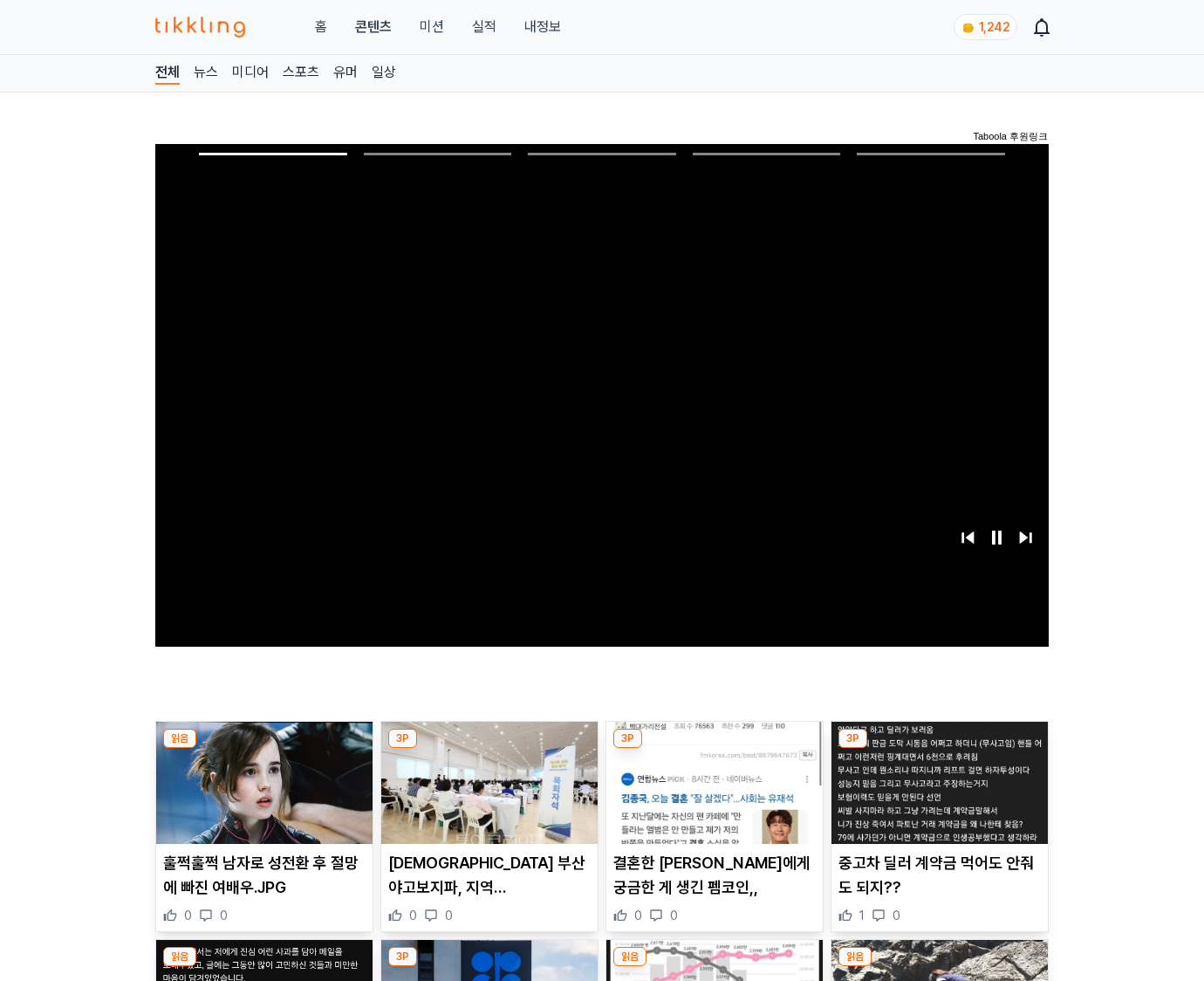
click at [939, 749] on img at bounding box center [940, 783] width 216 height 122
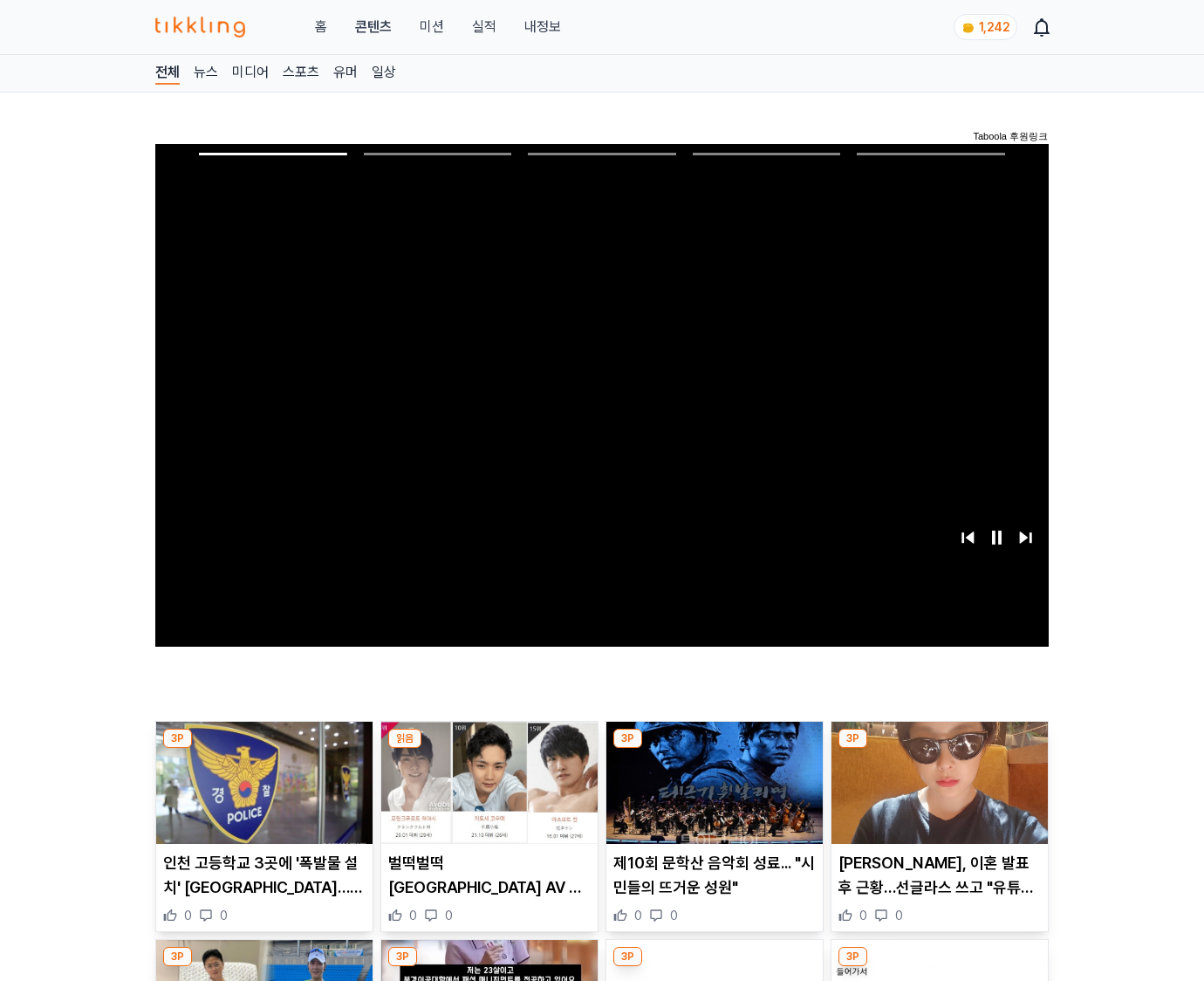
click at [939, 749] on img at bounding box center [940, 783] width 216 height 122
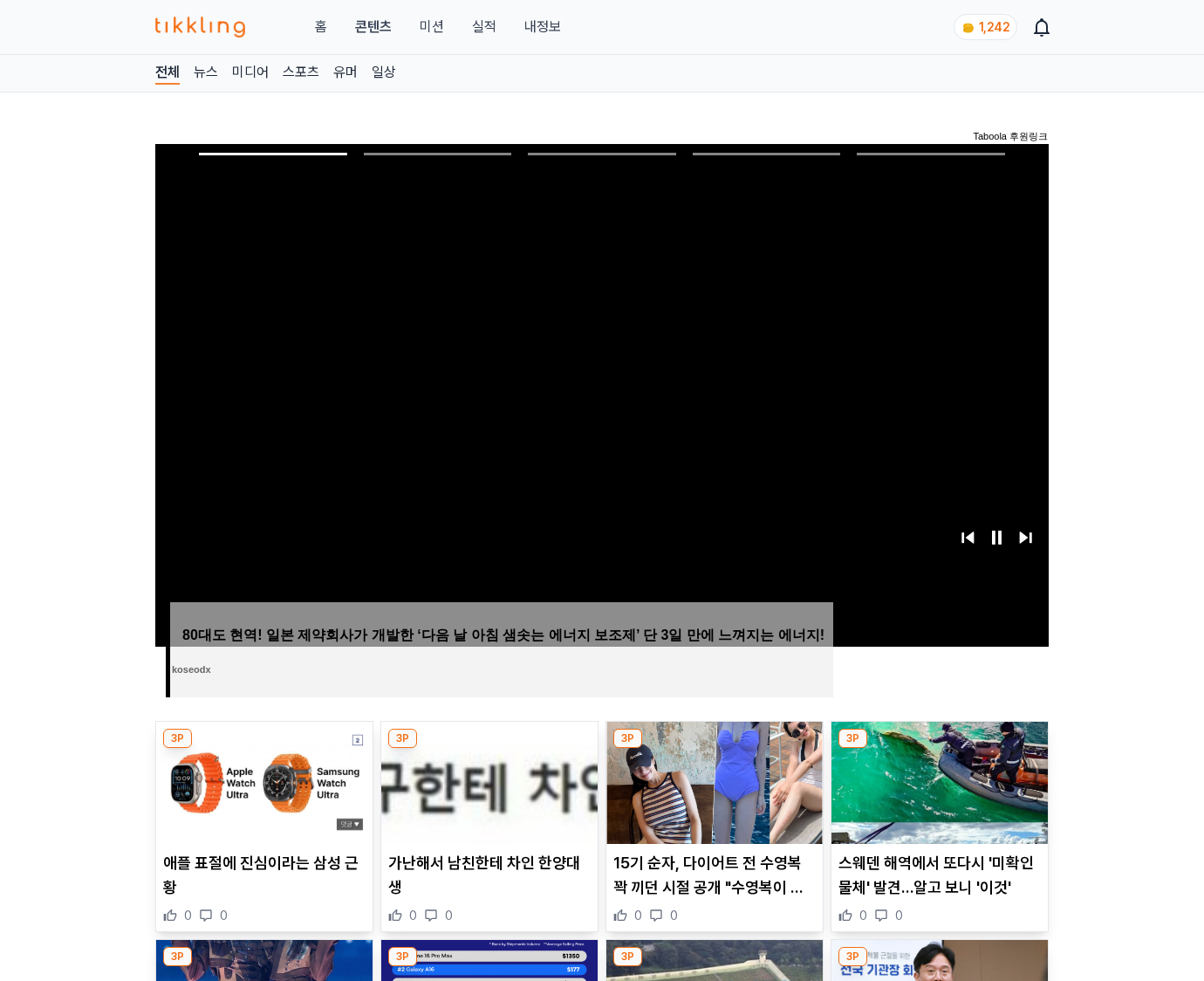
click at [939, 749] on img at bounding box center [940, 783] width 216 height 122
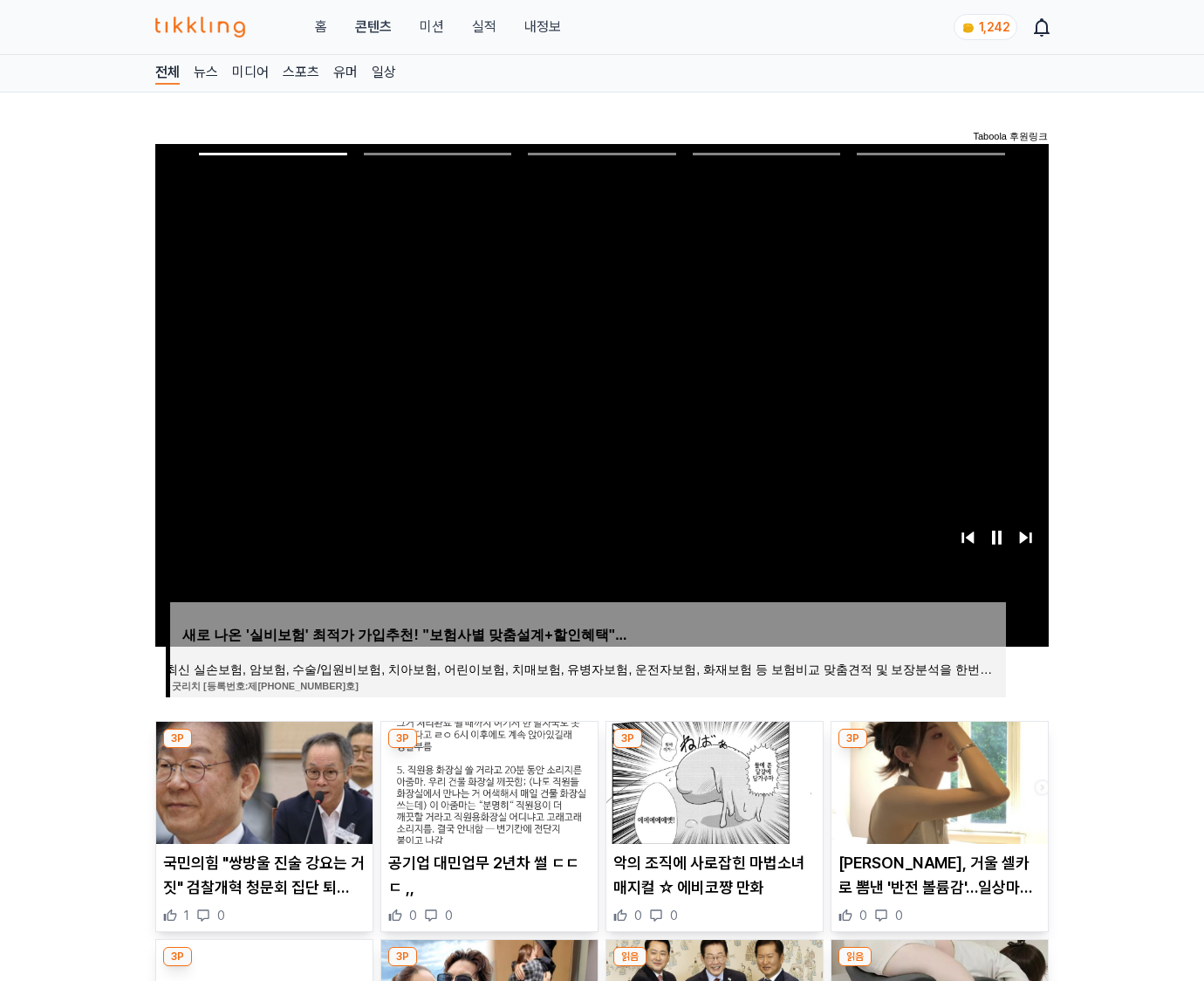
click at [939, 749] on img at bounding box center [940, 783] width 216 height 122
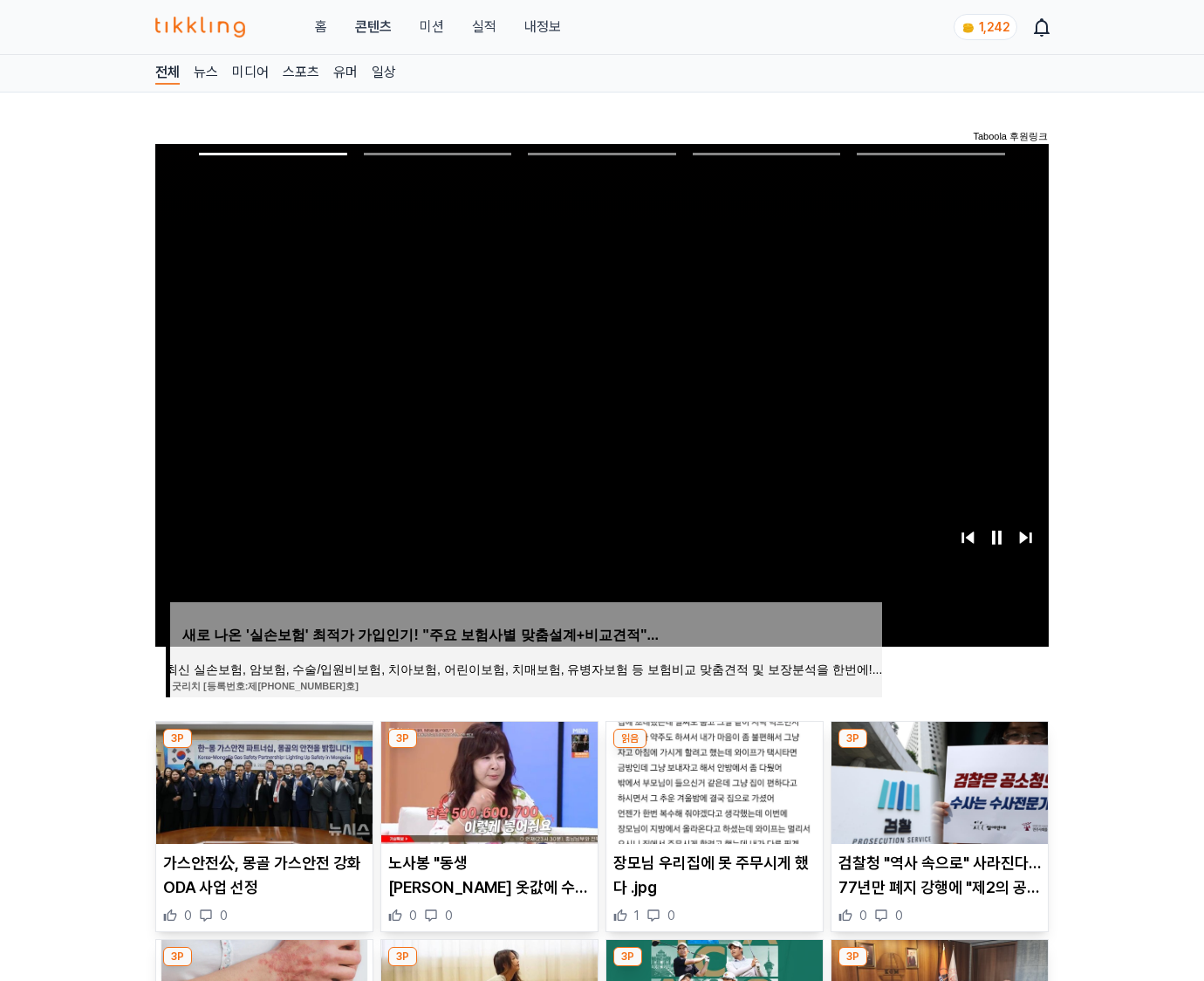
click at [939, 749] on img at bounding box center [940, 783] width 216 height 122
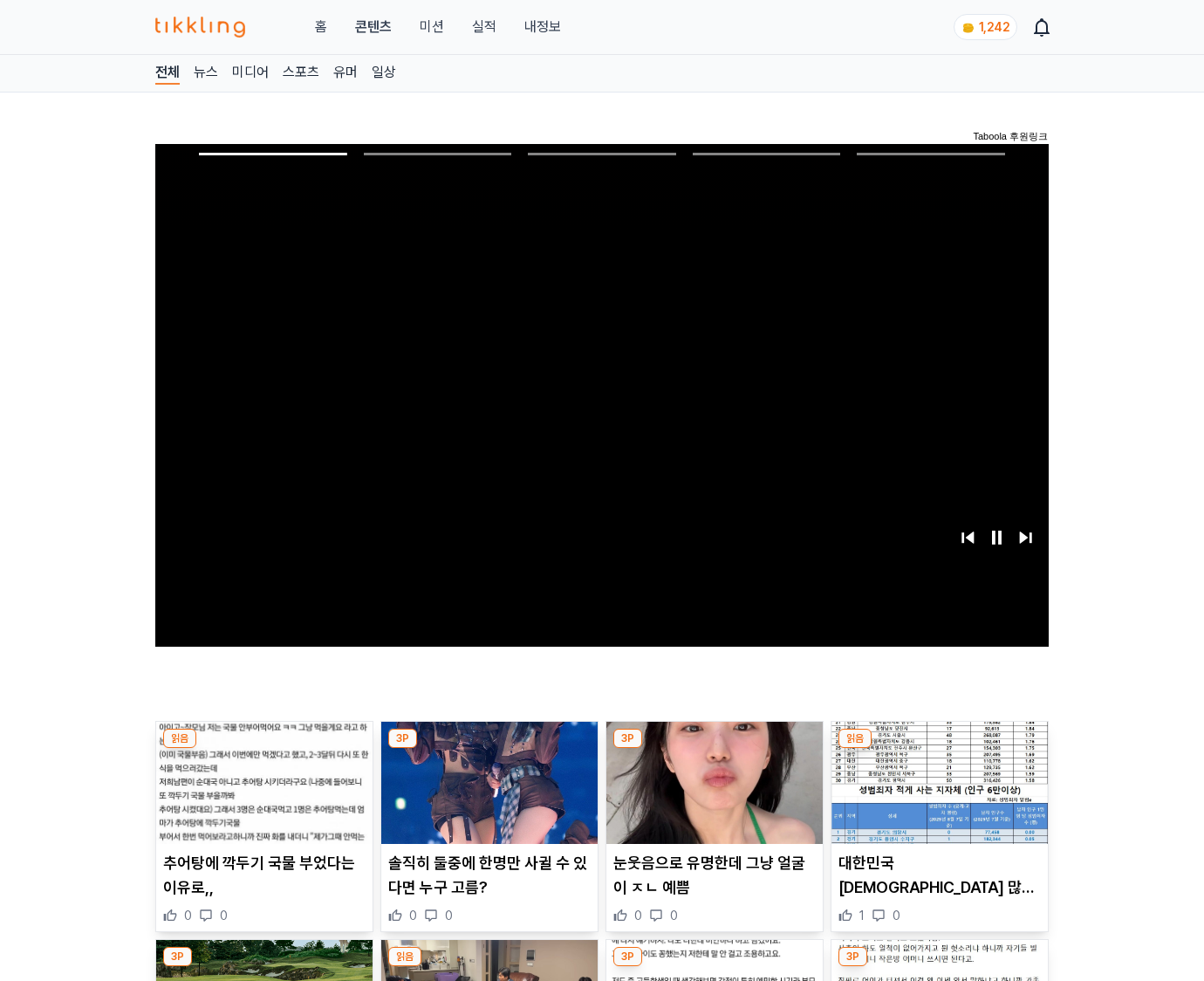
click at [939, 749] on img at bounding box center [940, 783] width 216 height 122
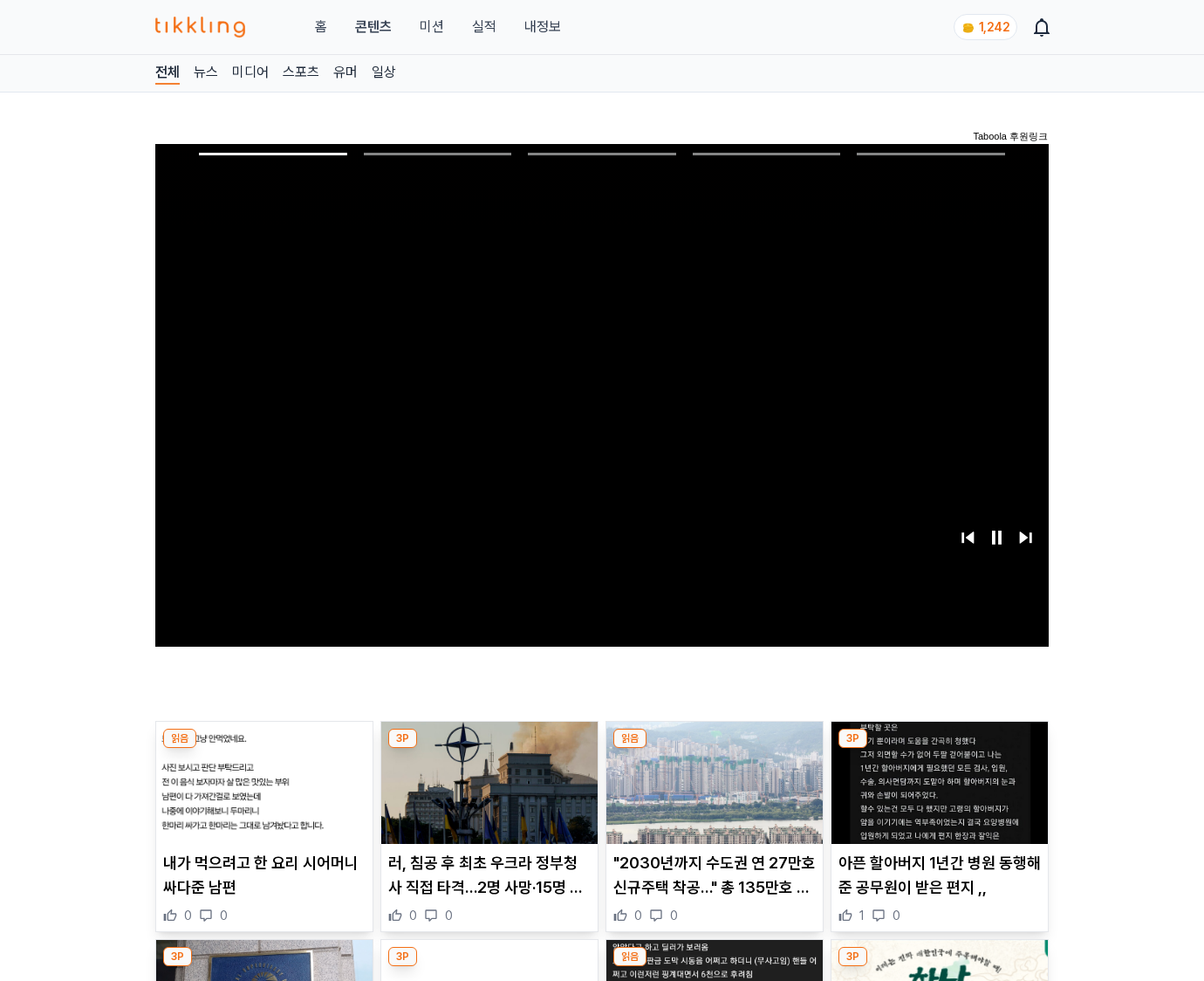
click at [939, 749] on img at bounding box center [940, 783] width 216 height 122
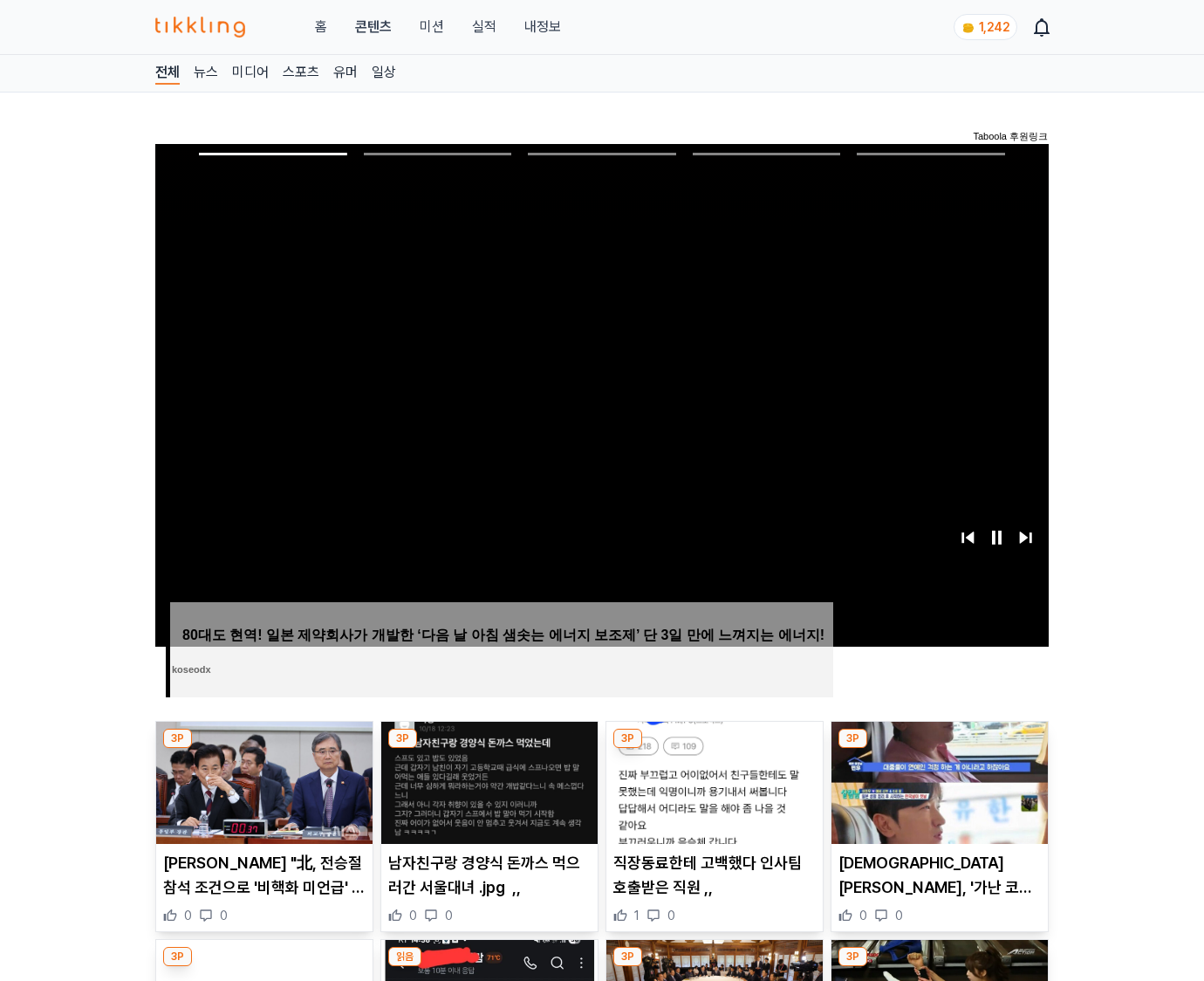
click at [939, 749] on img at bounding box center [940, 783] width 216 height 122
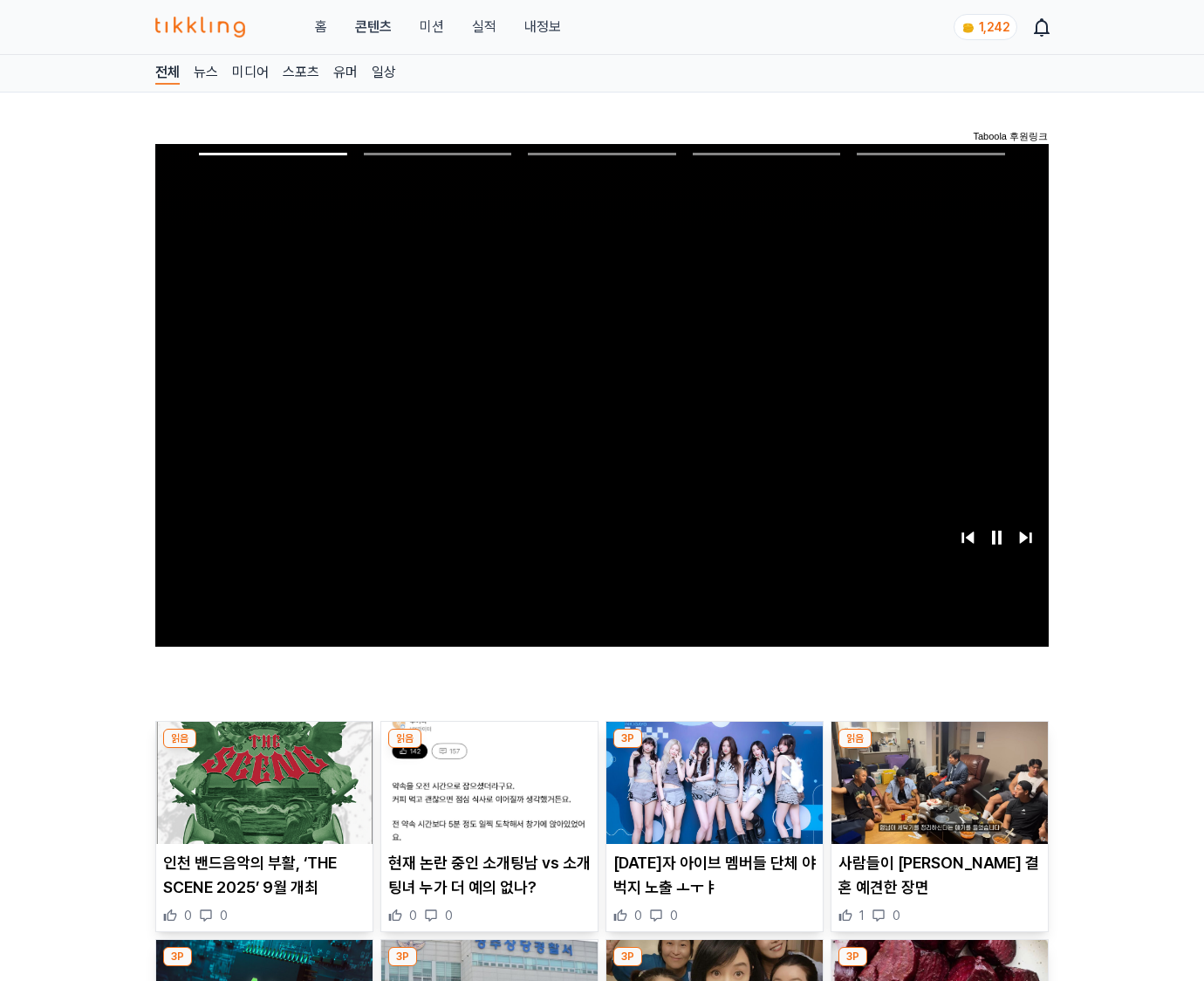
click at [939, 749] on img at bounding box center [940, 783] width 216 height 122
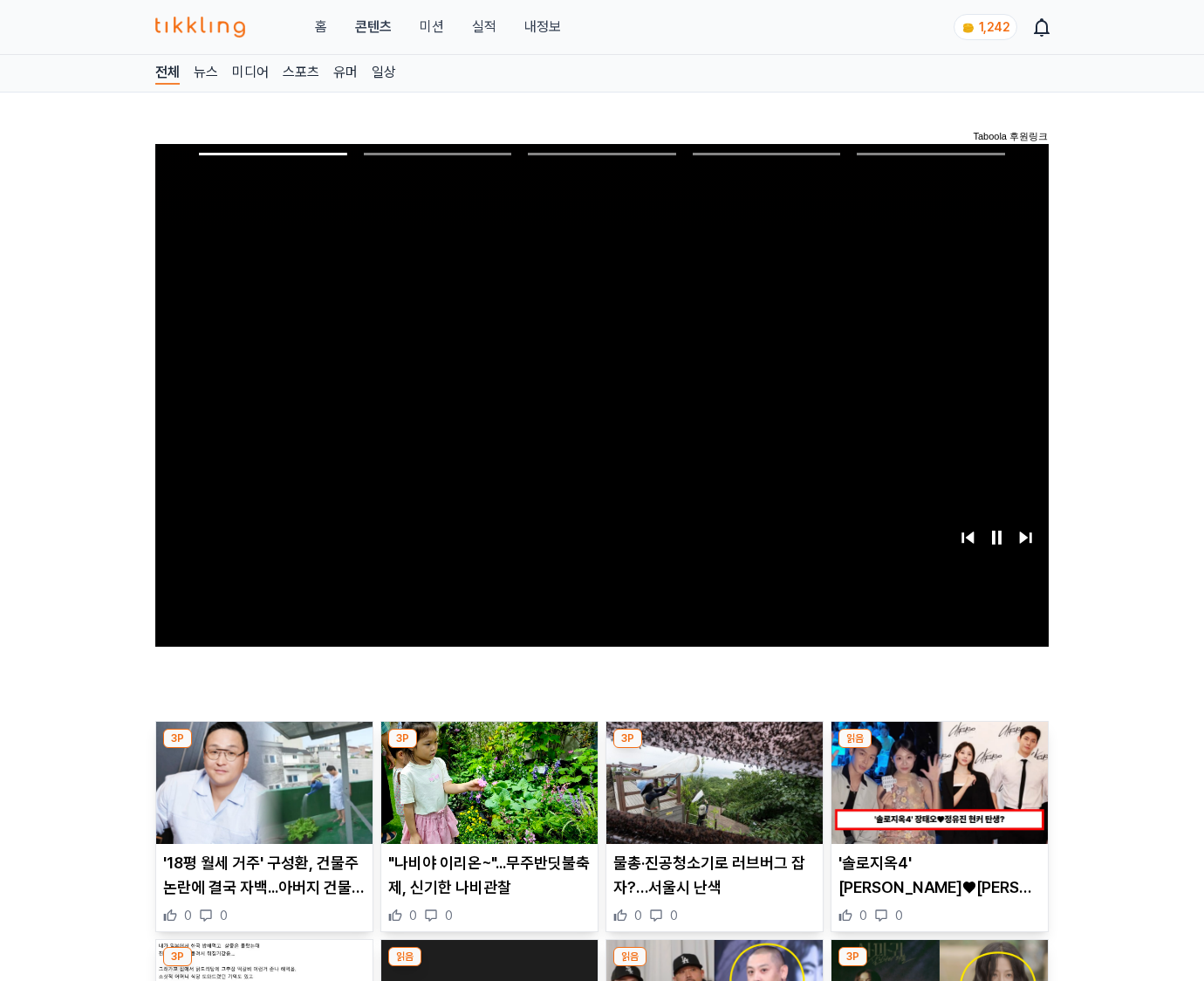
click at [939, 749] on img at bounding box center [940, 783] width 216 height 122
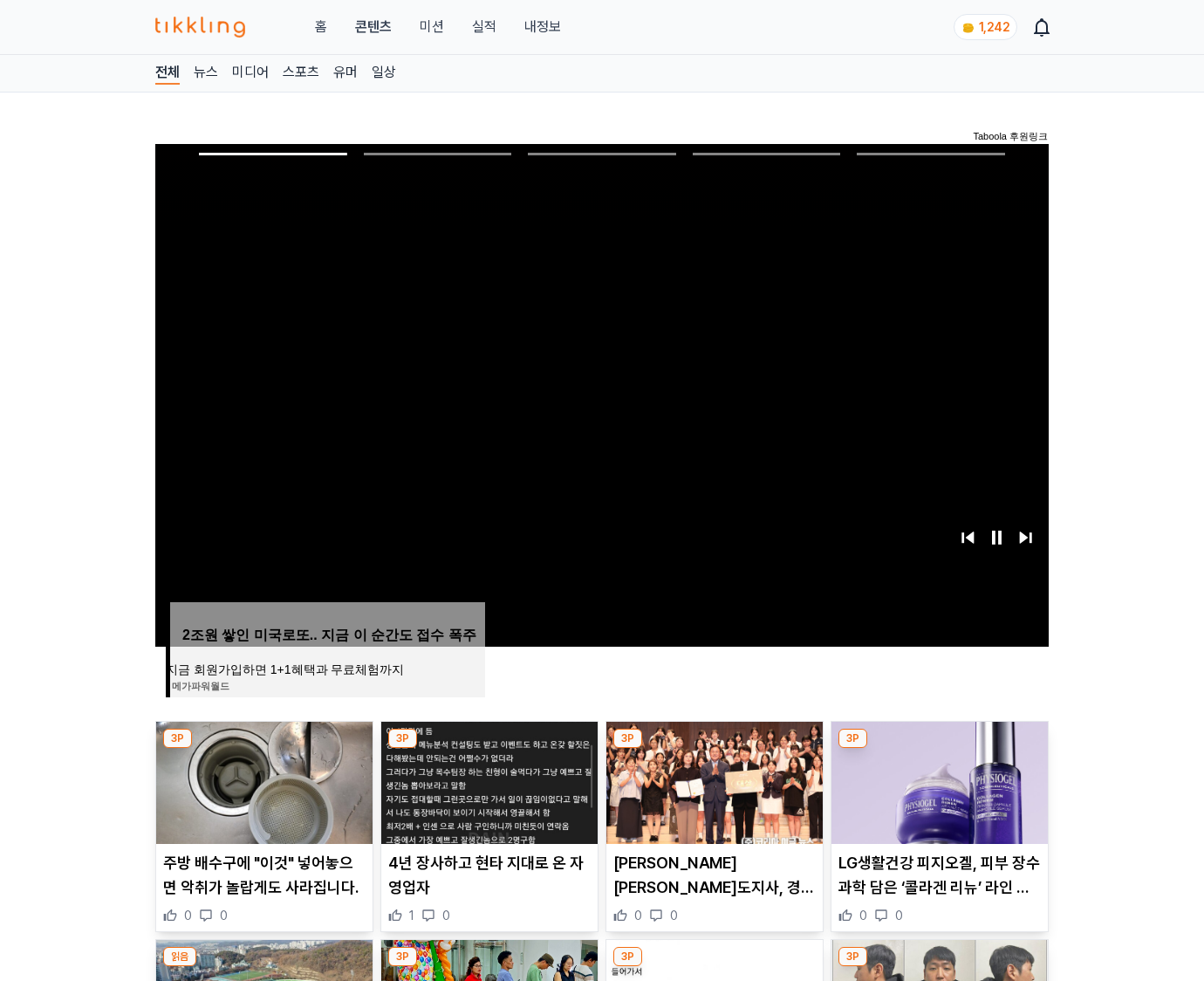
click at [939, 749] on img at bounding box center [940, 783] width 216 height 122
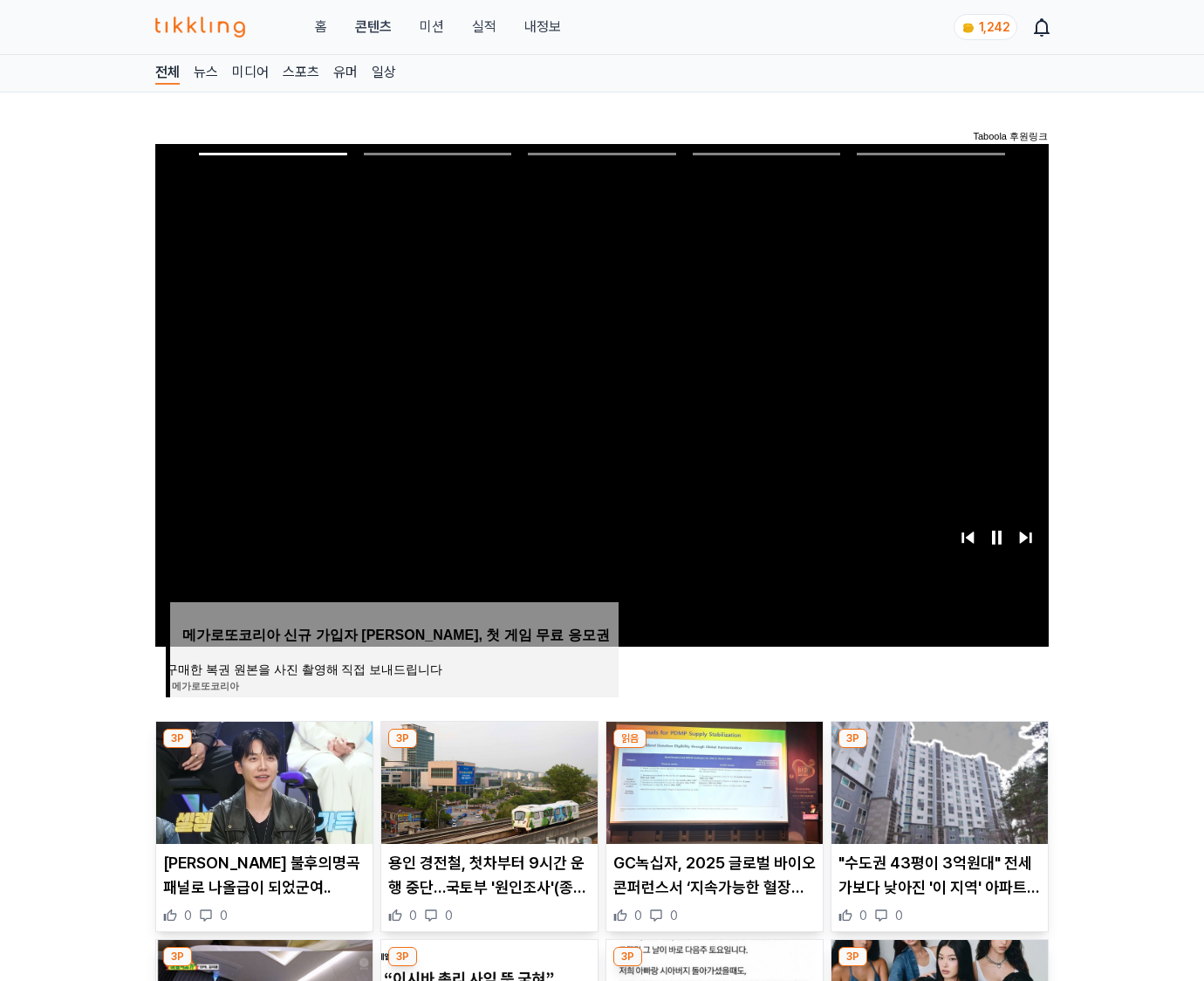
click at [939, 749] on img at bounding box center [940, 783] width 216 height 122
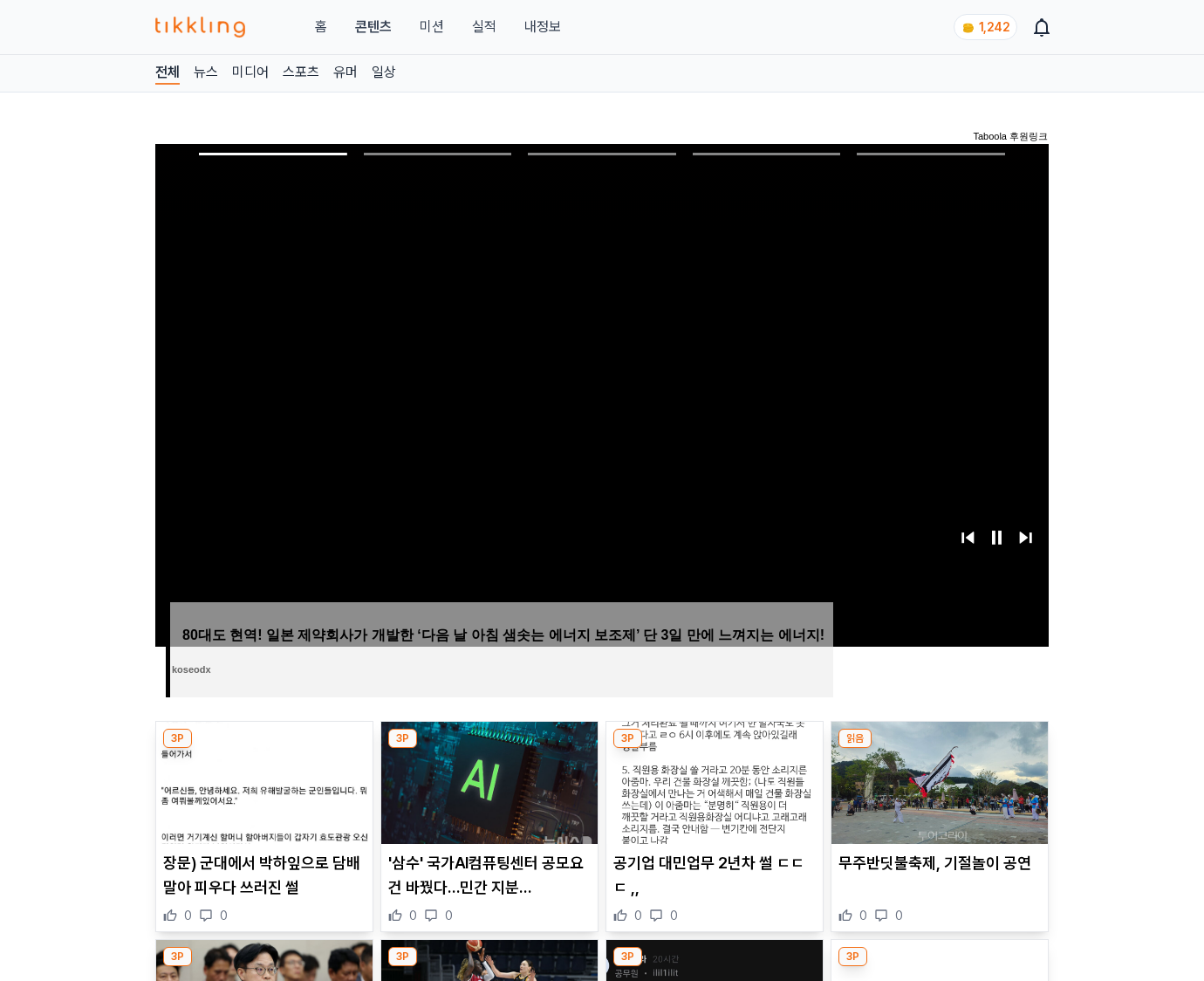
click at [939, 749] on img at bounding box center [940, 783] width 216 height 122
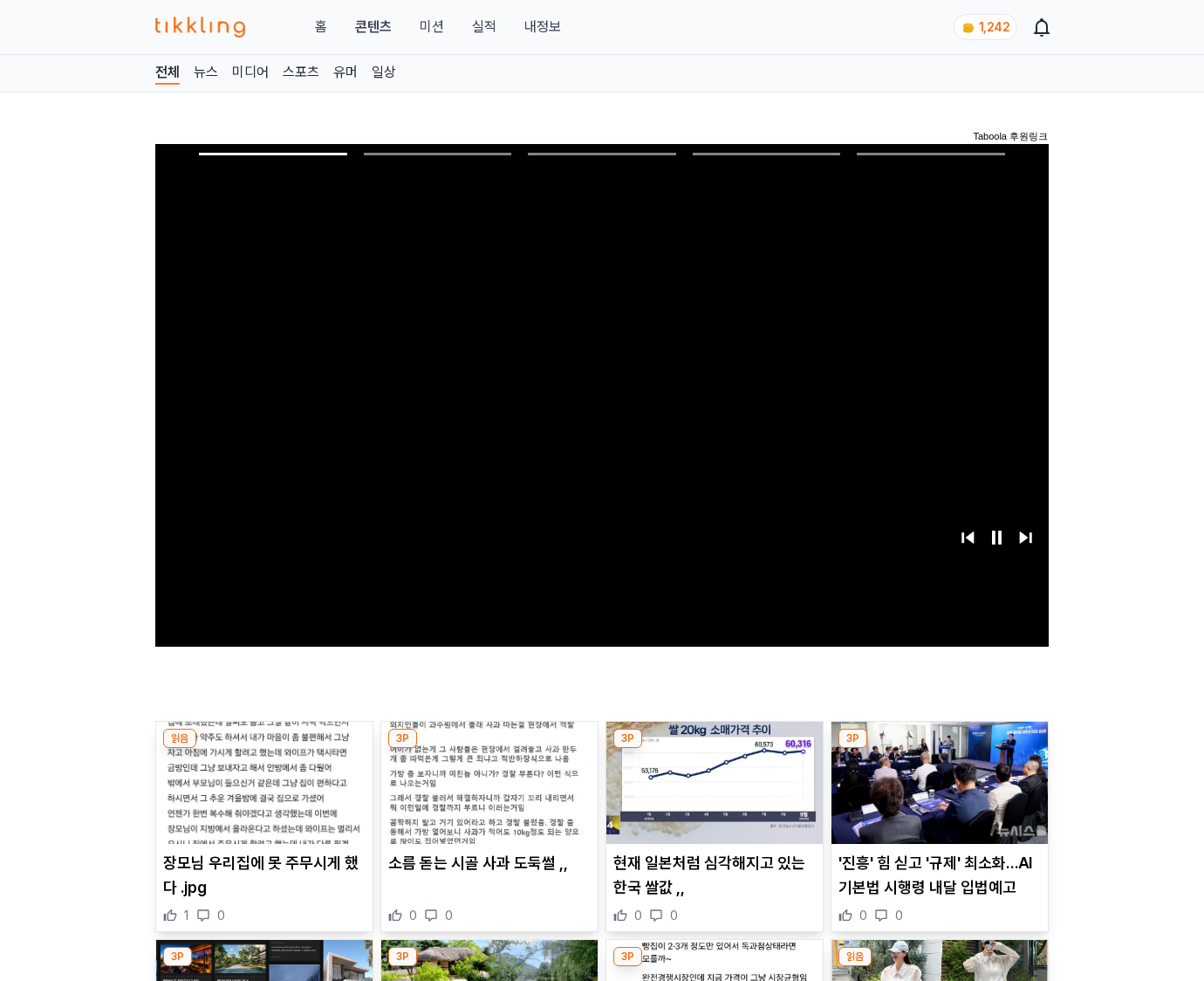
click at [939, 749] on img at bounding box center [940, 783] width 216 height 122
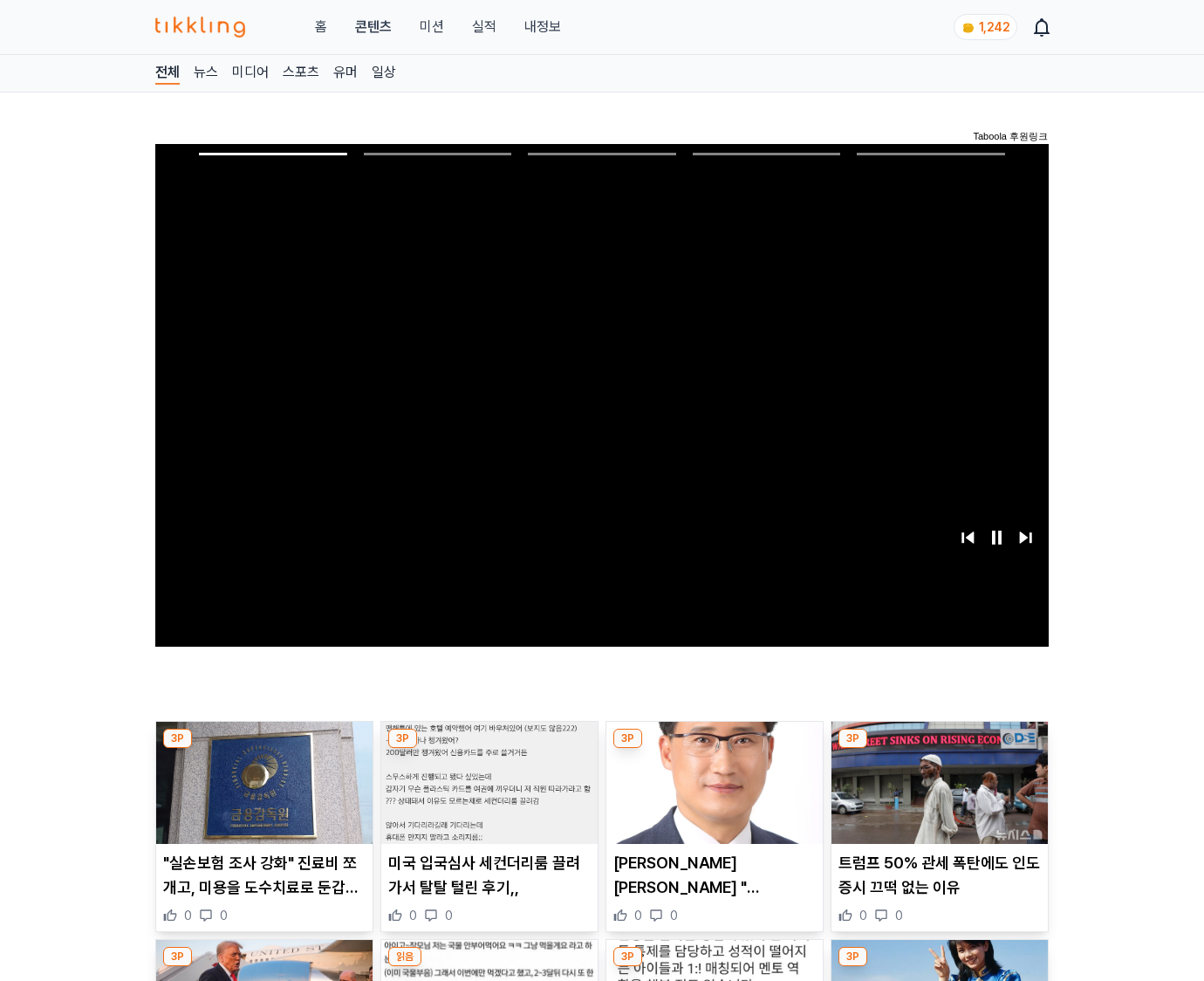
click at [939, 749] on img at bounding box center [940, 783] width 216 height 122
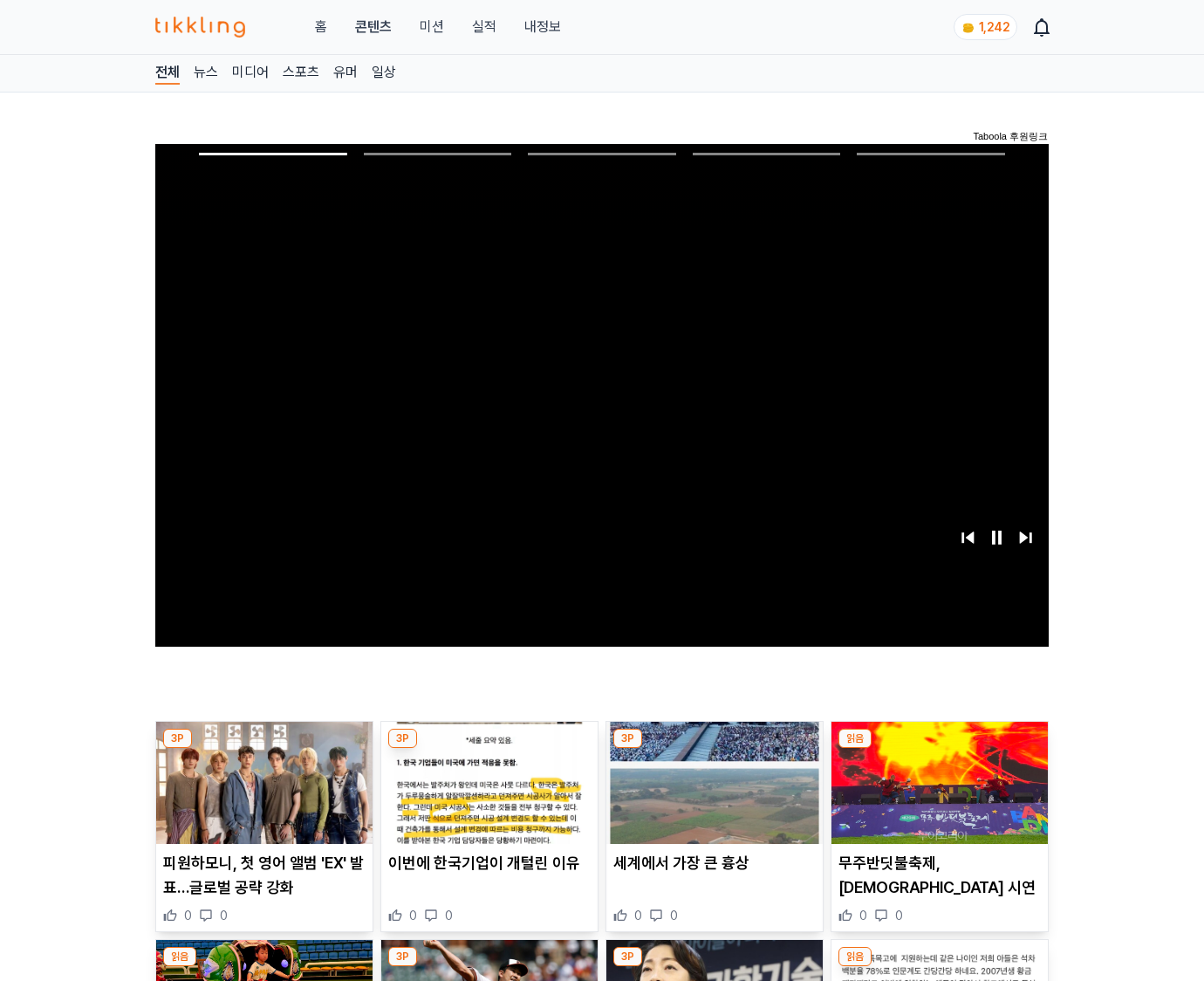
click at [939, 749] on img at bounding box center [940, 783] width 216 height 122
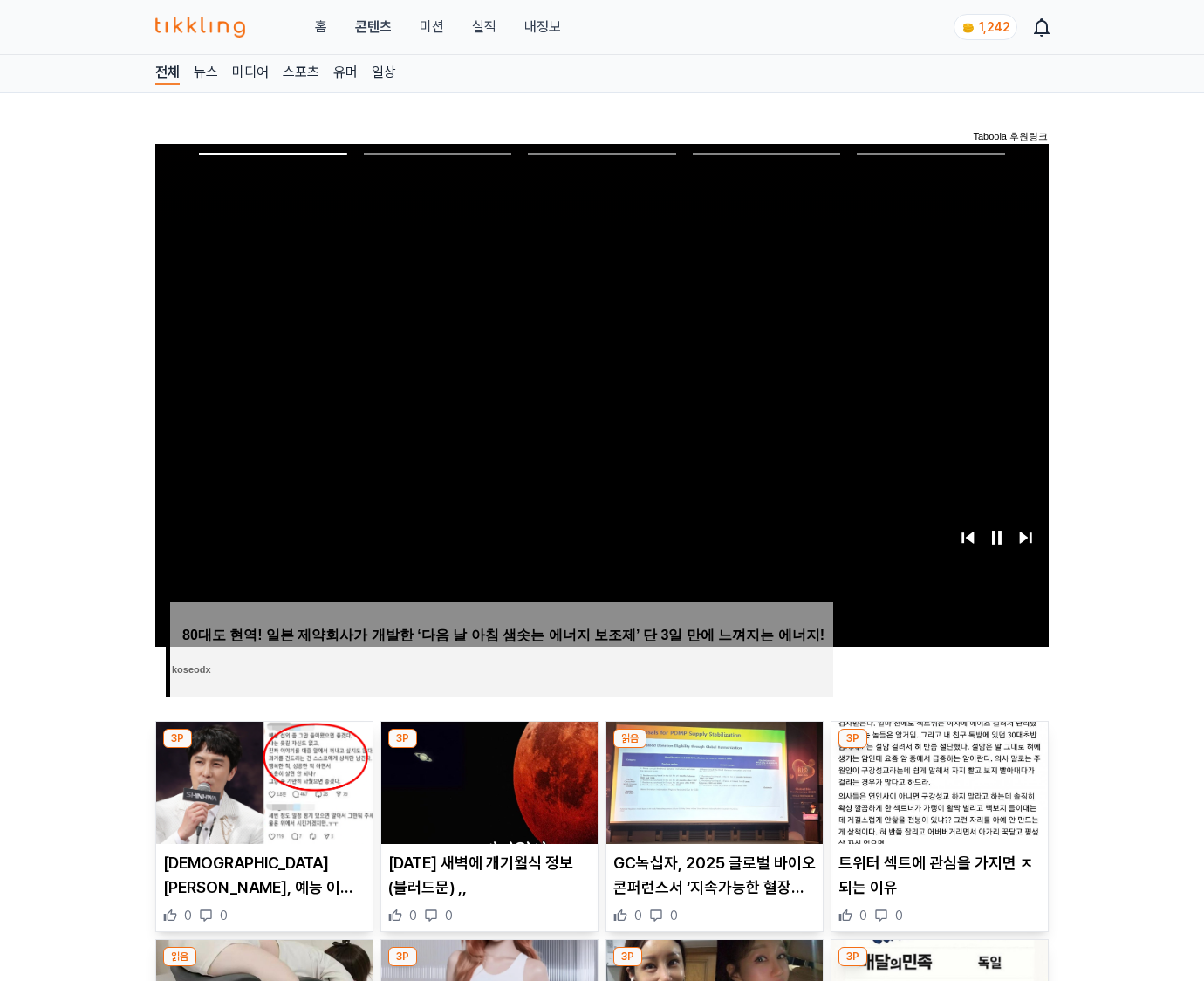
click at [939, 749] on img at bounding box center [940, 783] width 216 height 122
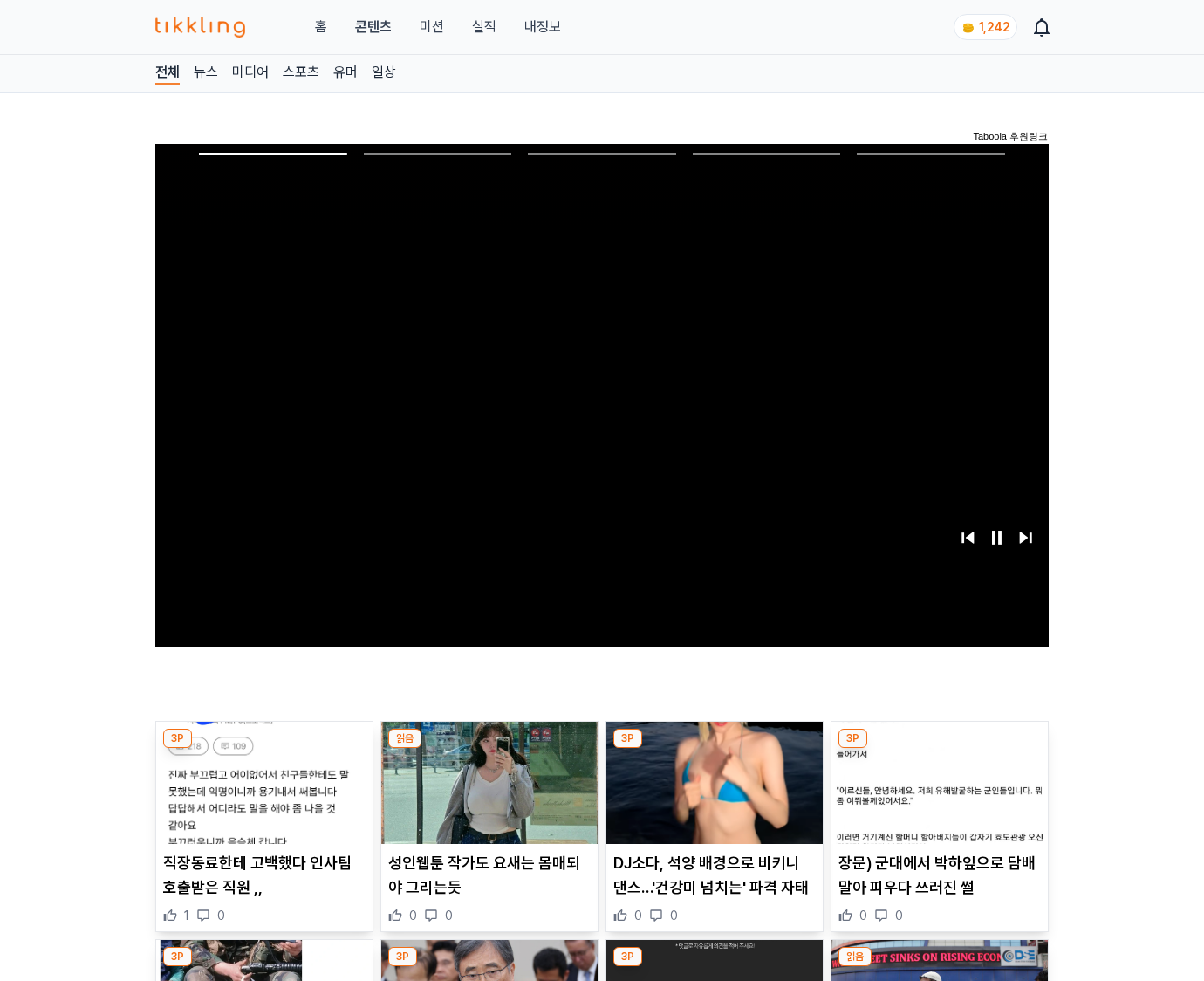
click at [939, 749] on img at bounding box center [940, 783] width 216 height 122
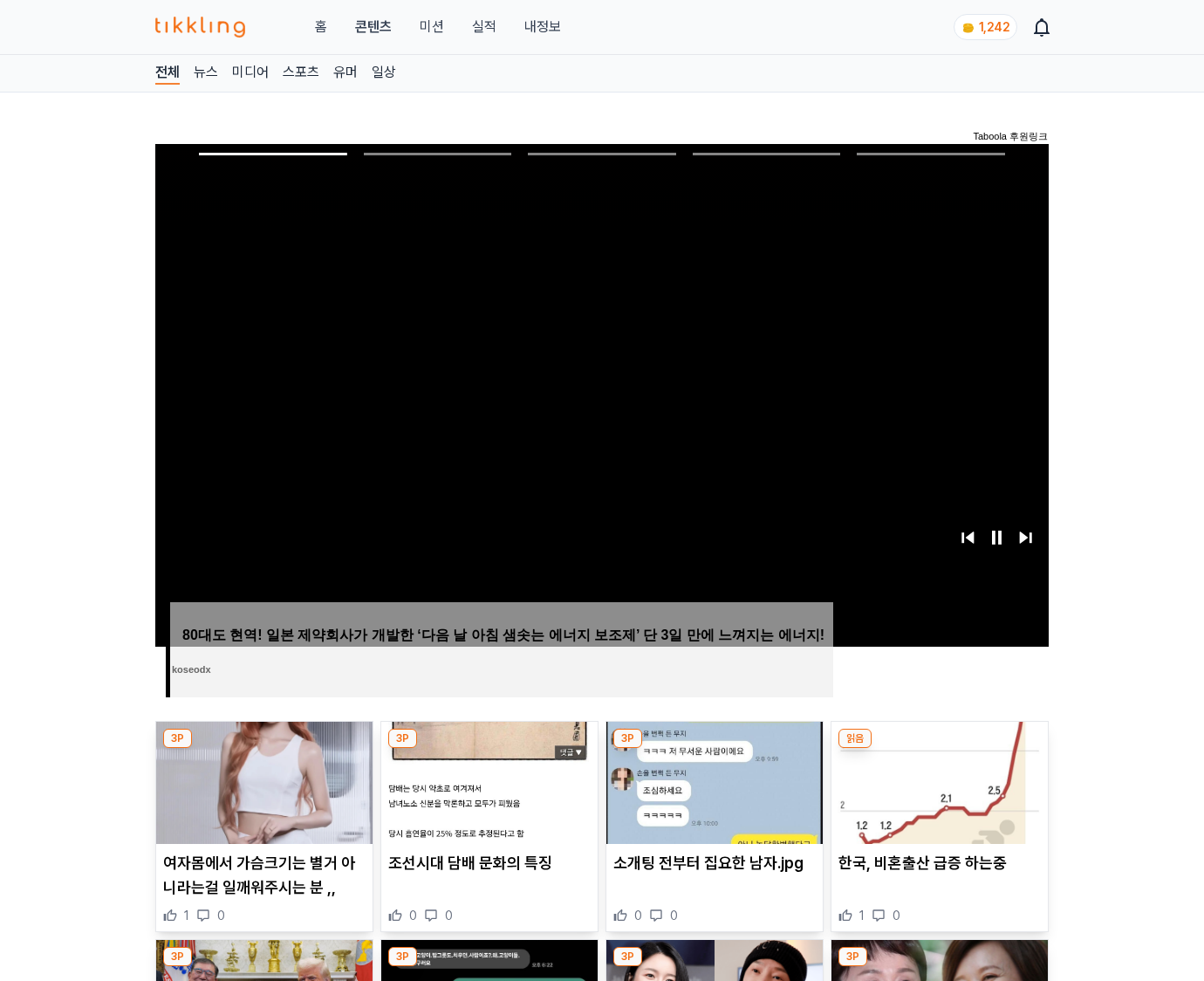
click at [939, 749] on img at bounding box center [940, 783] width 216 height 122
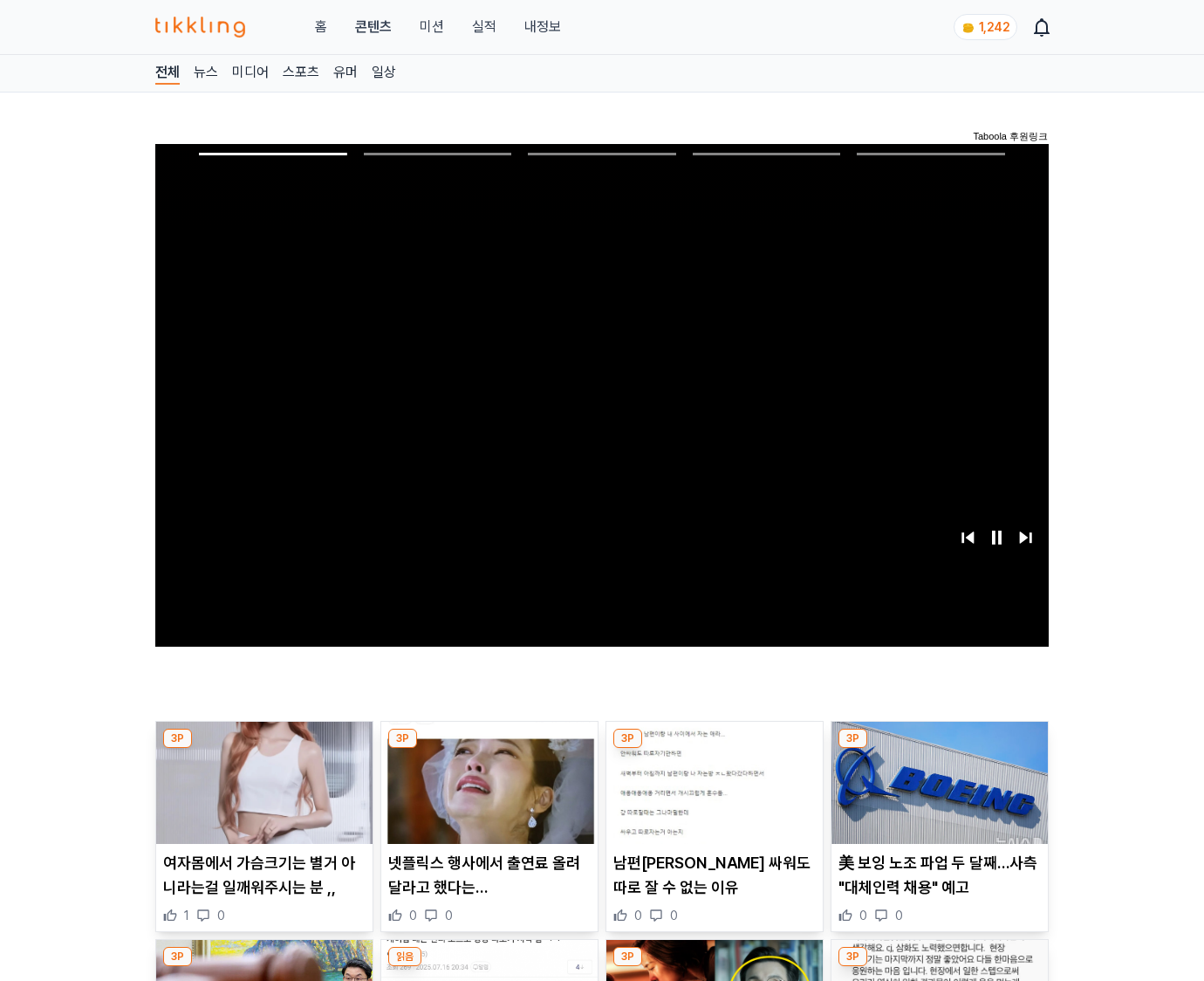
click at [939, 749] on img at bounding box center [940, 783] width 216 height 122
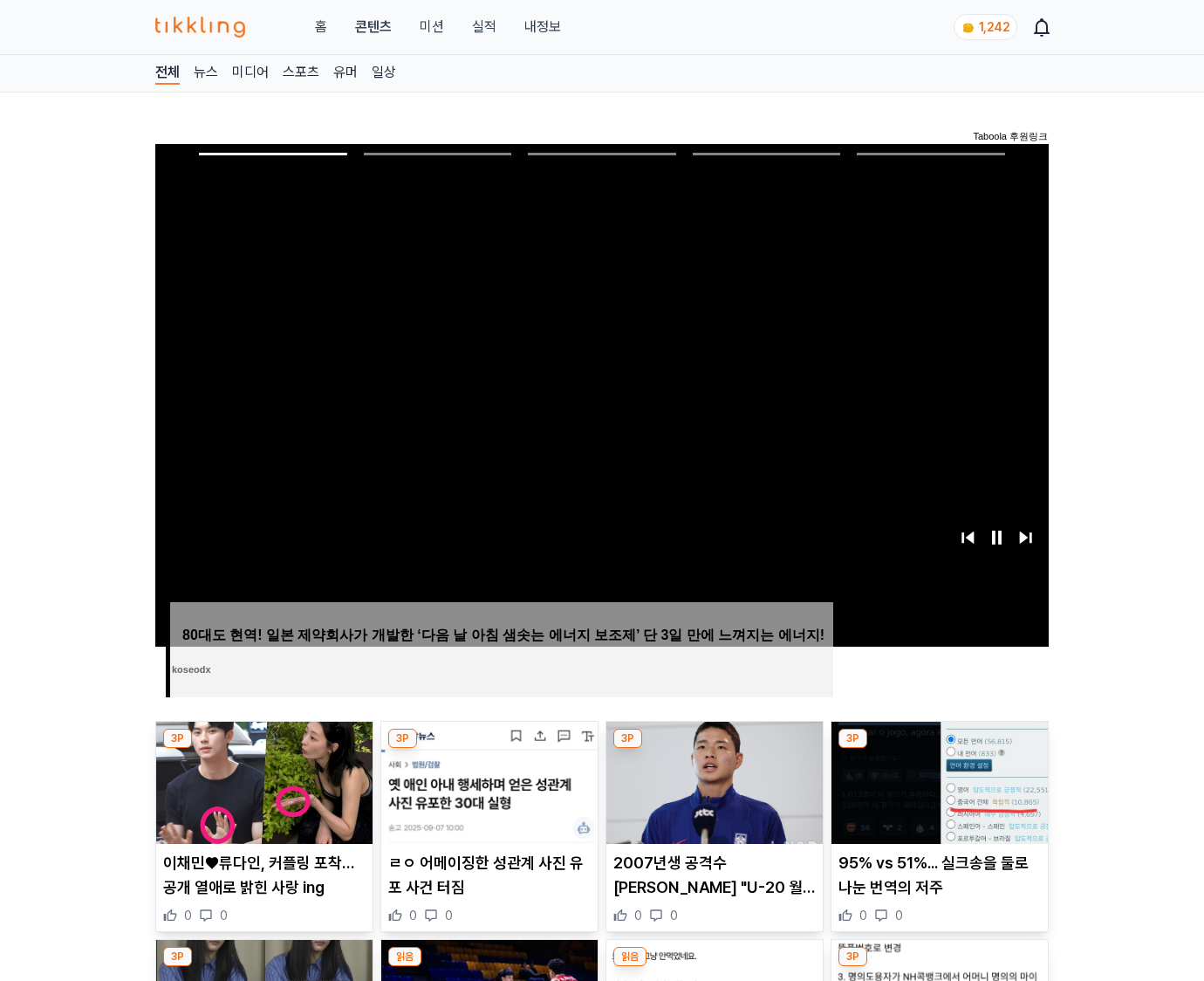
click at [939, 749] on img at bounding box center [940, 783] width 216 height 122
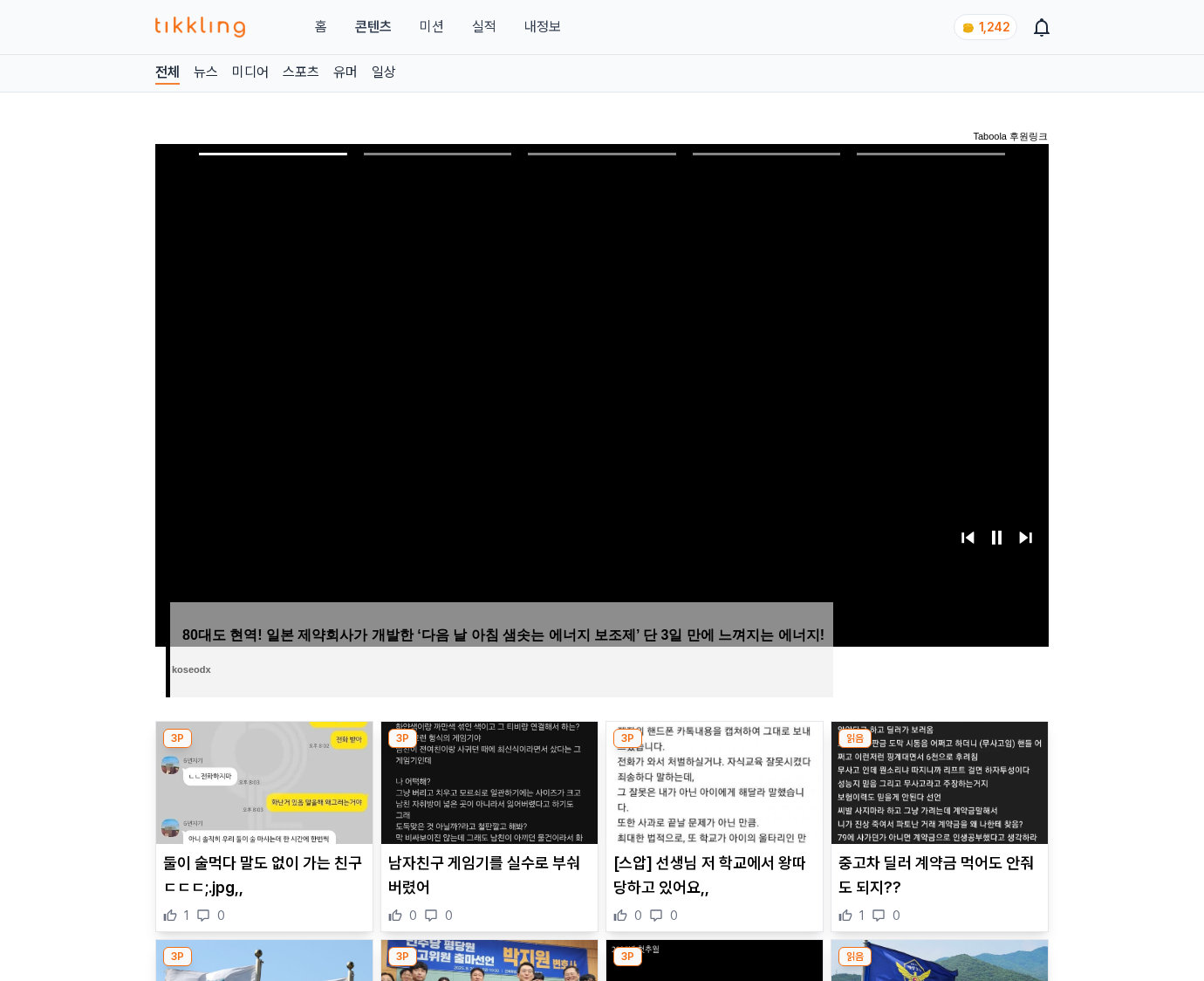
click at [939, 749] on img at bounding box center [940, 783] width 216 height 122
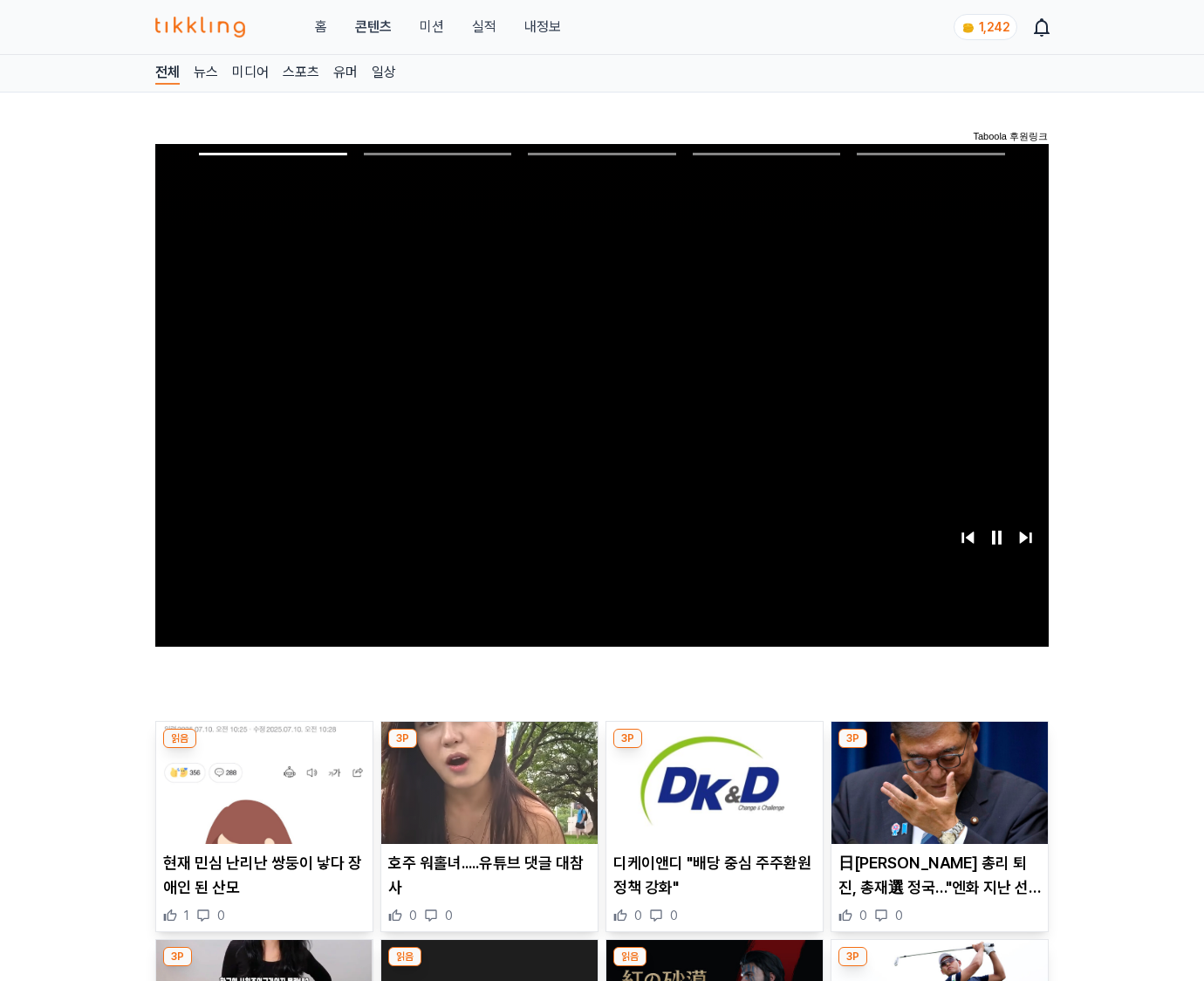
click at [939, 749] on img at bounding box center [940, 783] width 216 height 122
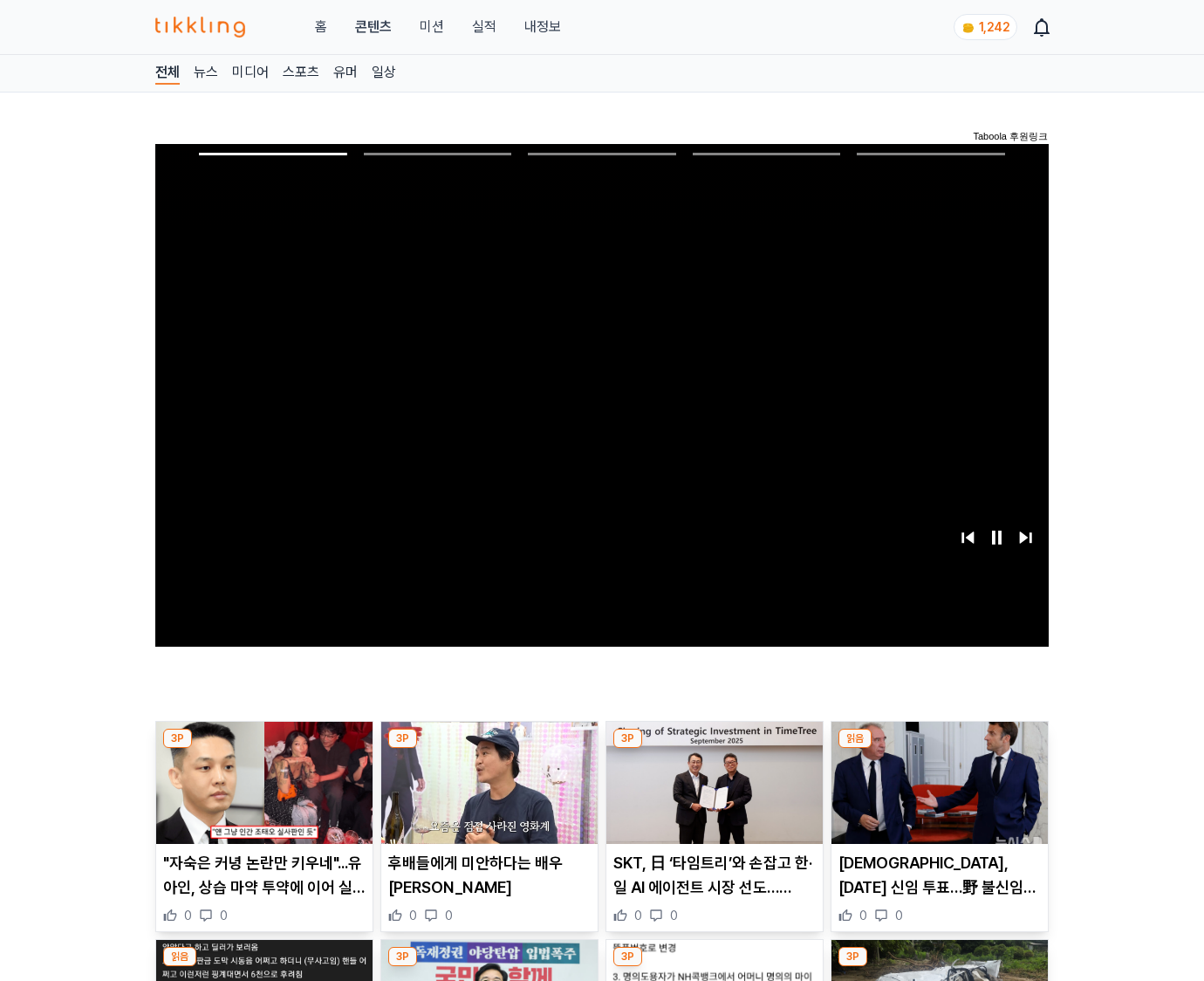
click at [939, 749] on img at bounding box center [940, 783] width 216 height 122
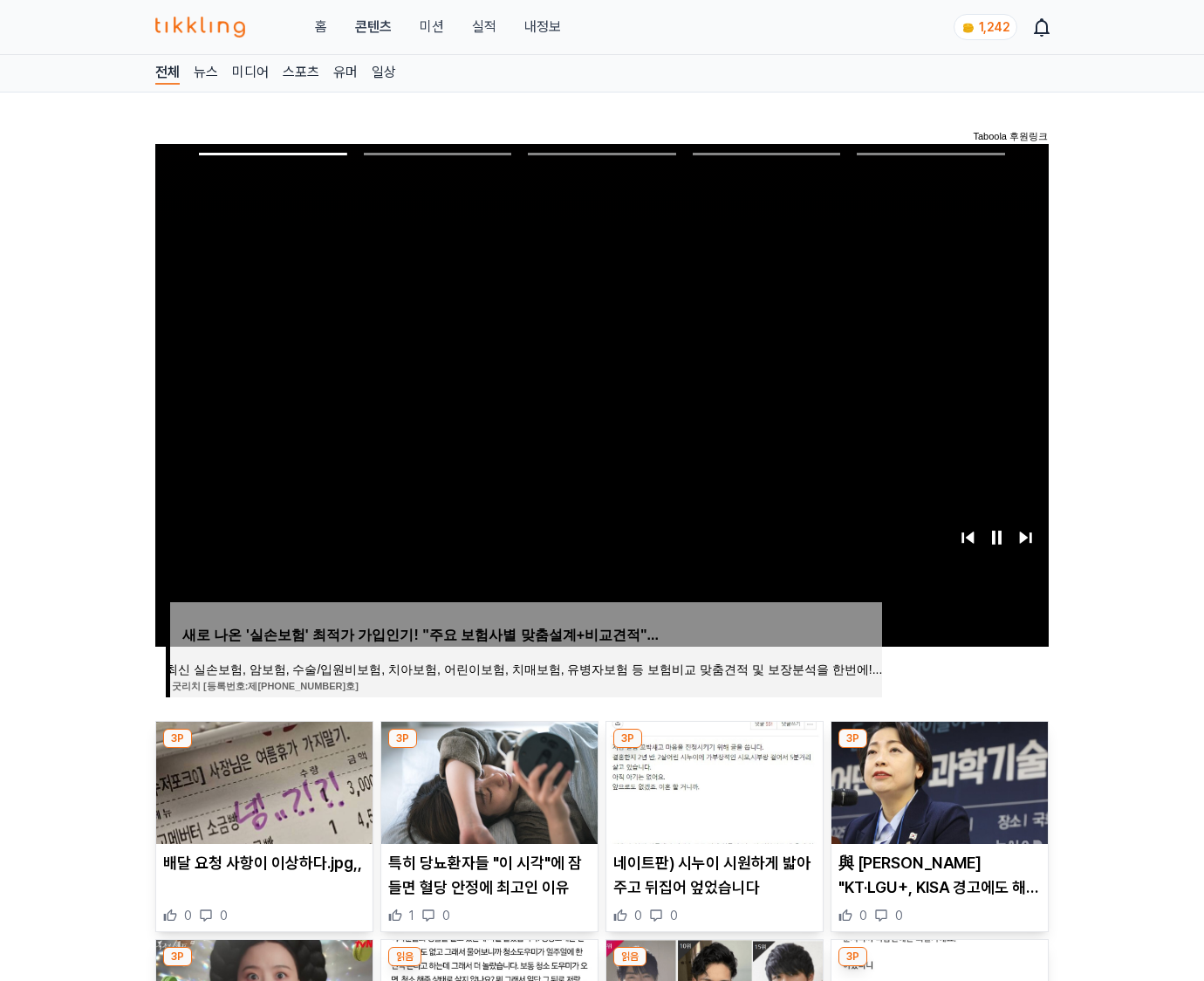
click at [939, 749] on img at bounding box center [940, 783] width 216 height 122
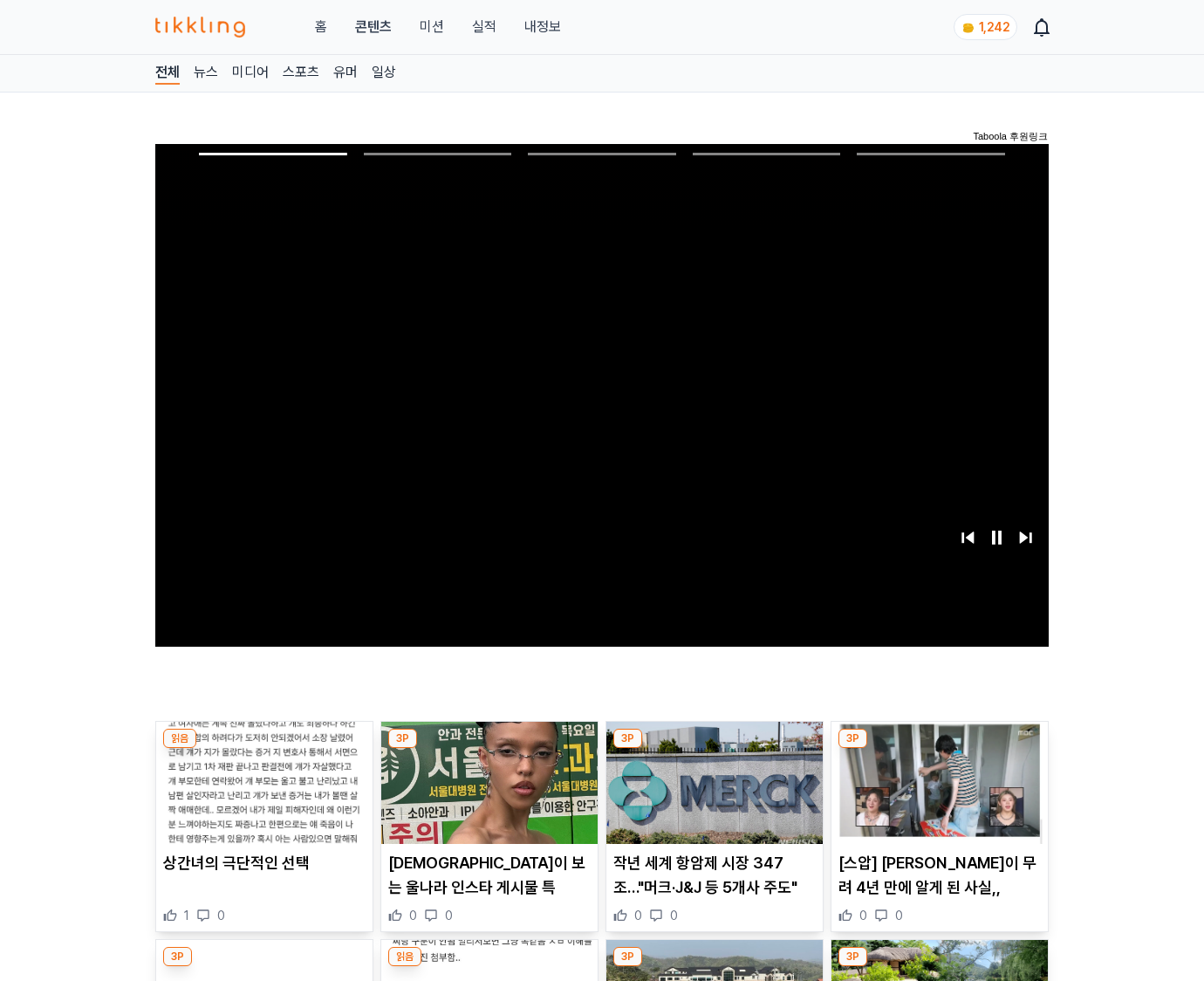
click at [939, 749] on img at bounding box center [940, 783] width 216 height 122
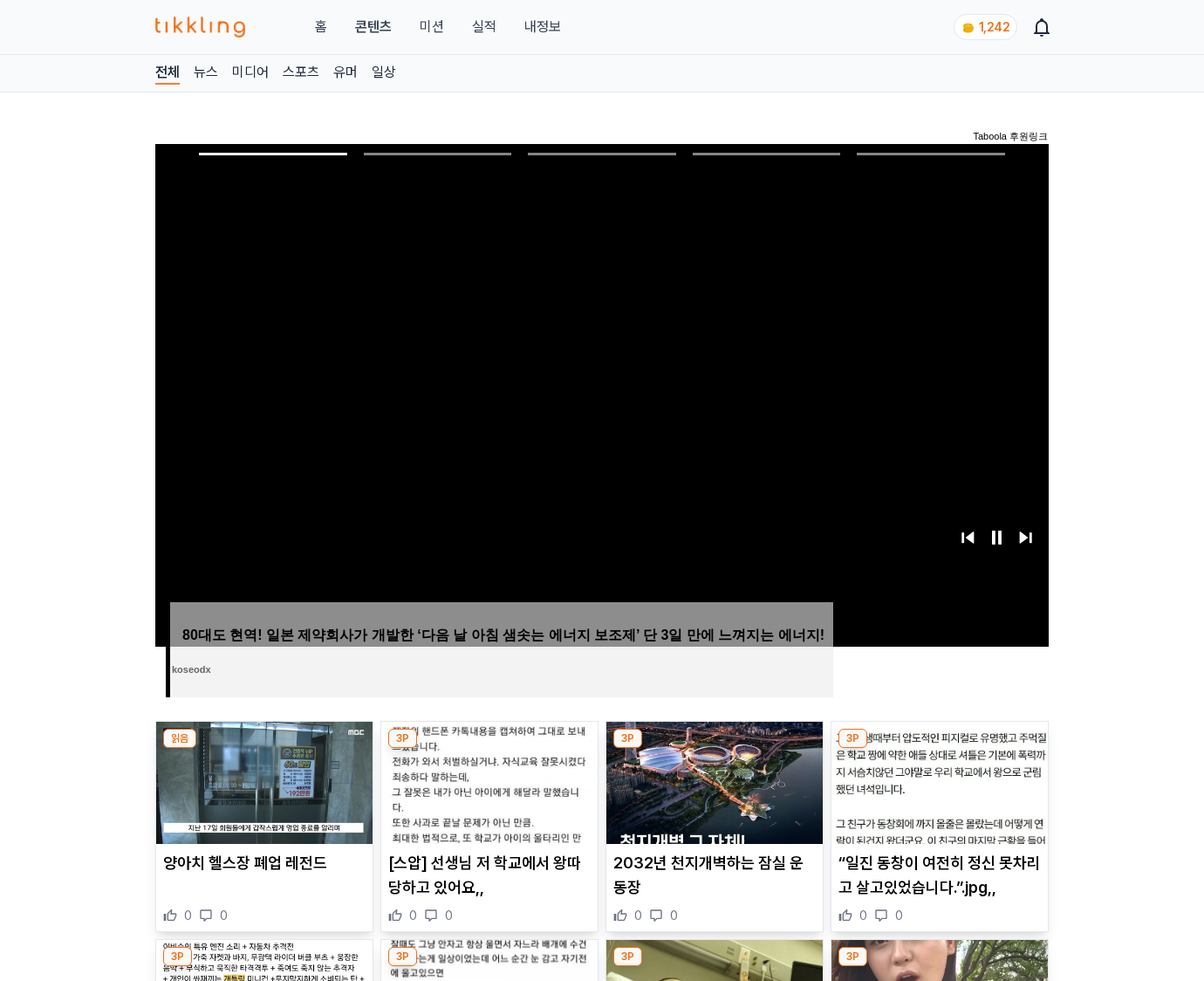
click at [939, 749] on img at bounding box center [940, 783] width 216 height 122
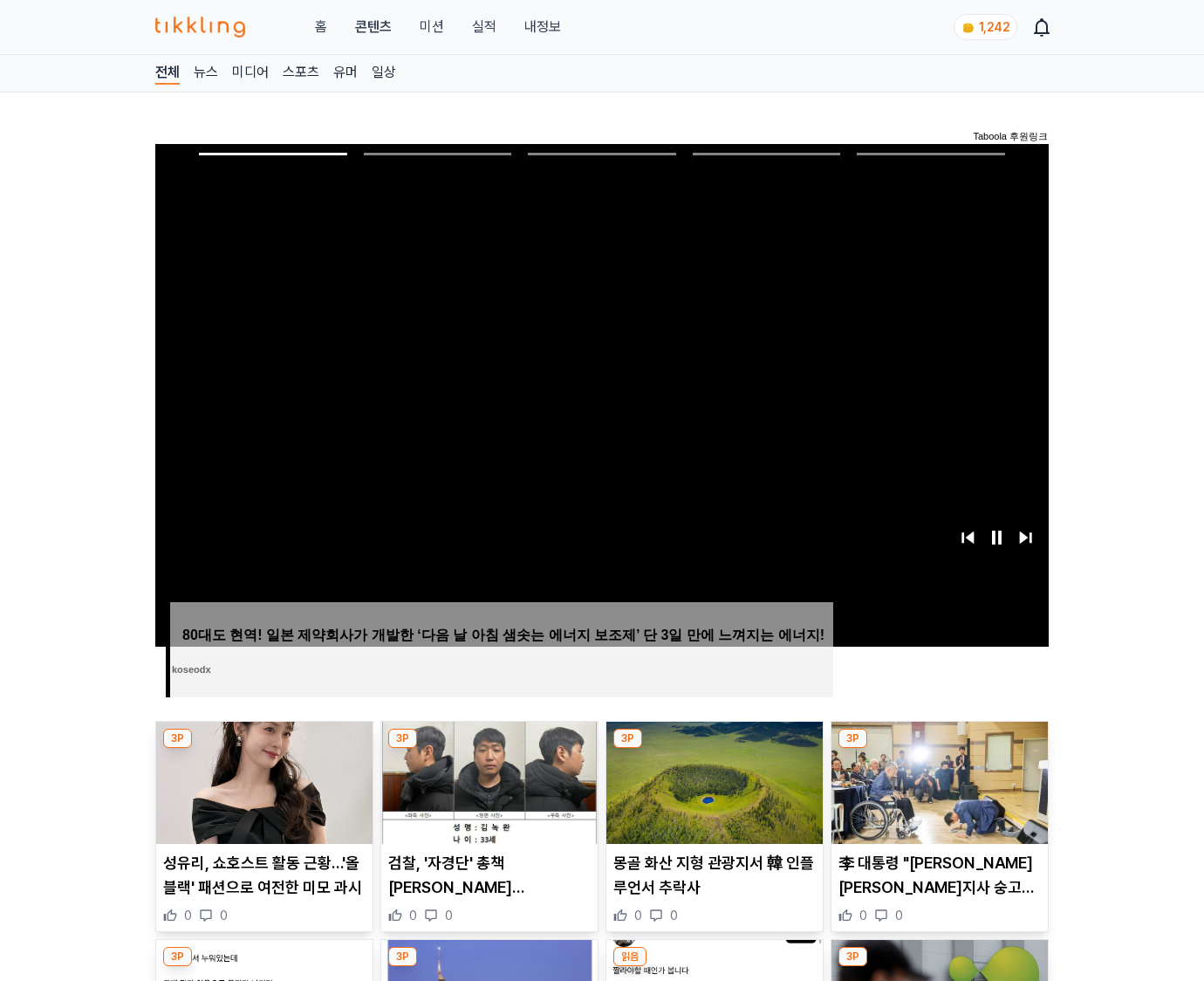
click at [939, 749] on img at bounding box center [940, 783] width 216 height 122
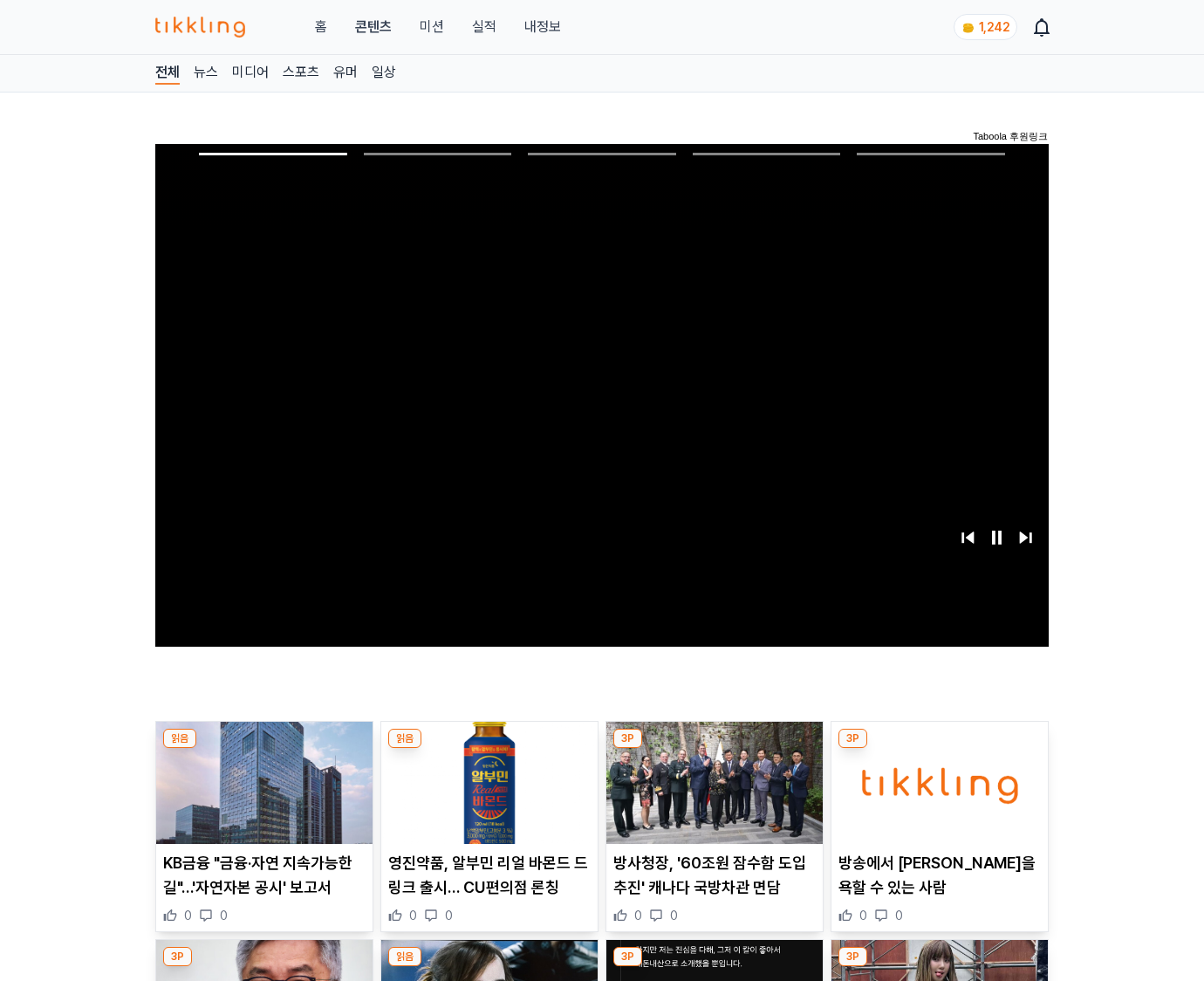
click at [939, 749] on img at bounding box center [940, 783] width 216 height 122
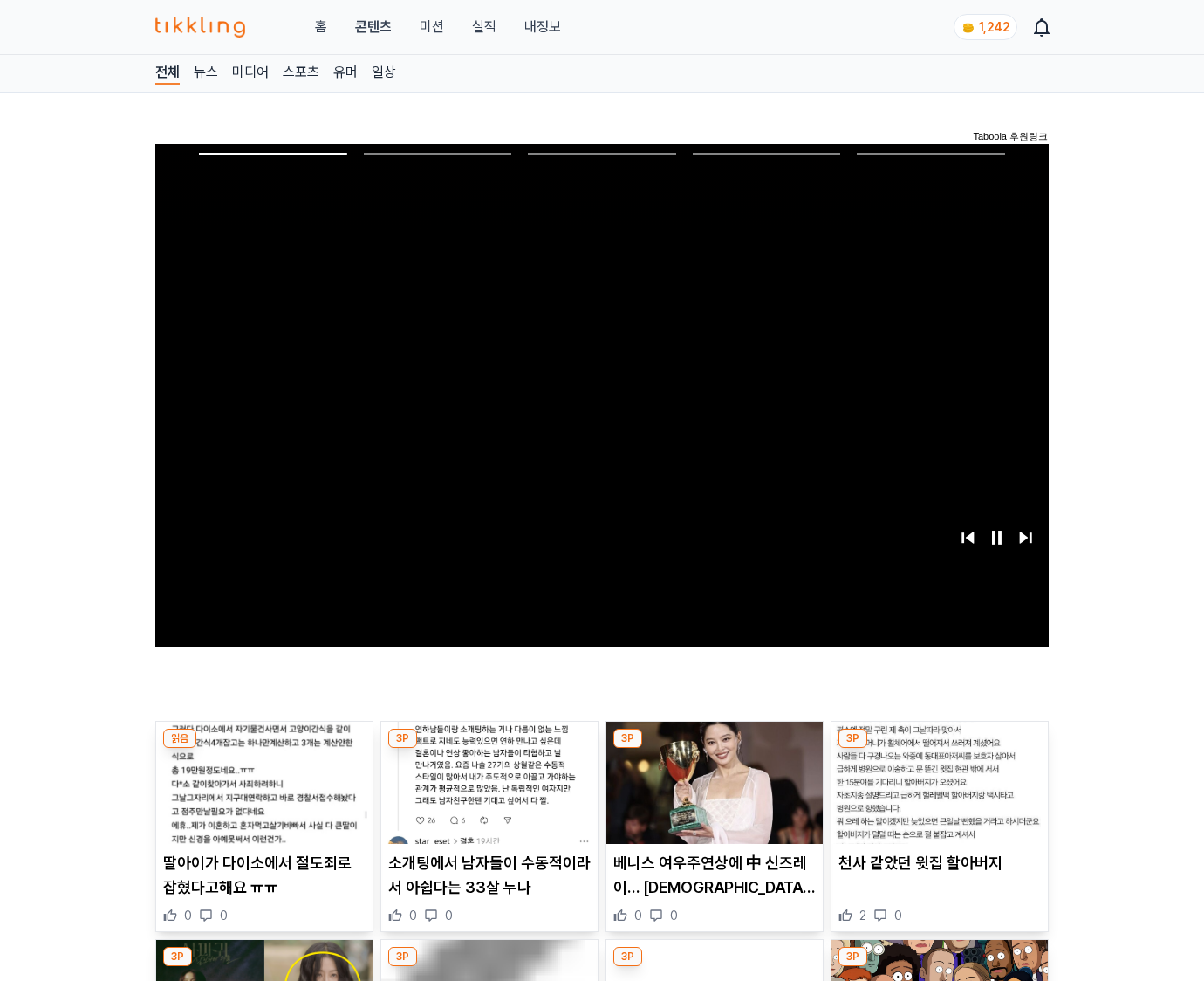
click at [939, 749] on img at bounding box center [940, 783] width 216 height 122
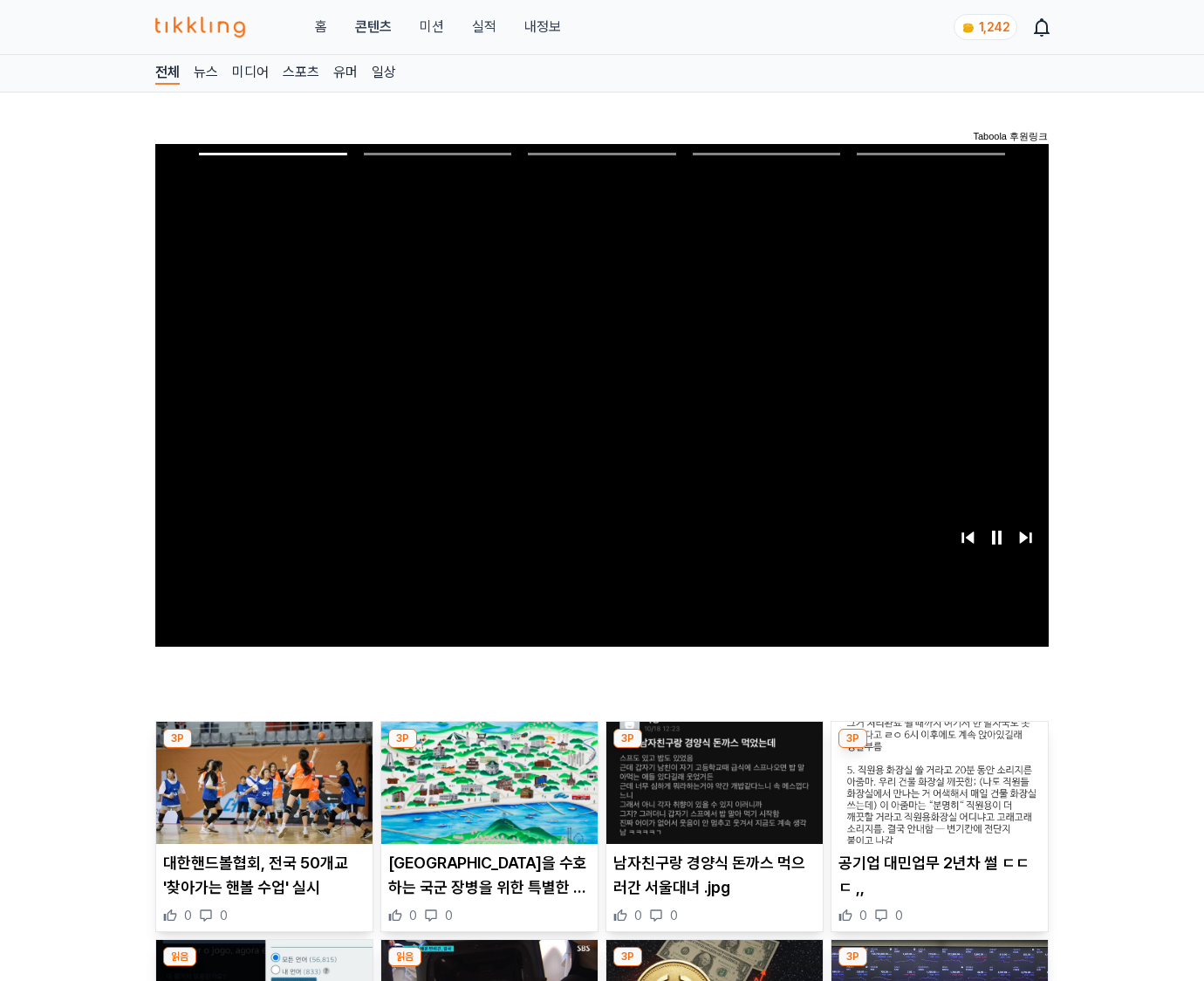
click at [939, 749] on img at bounding box center [940, 783] width 216 height 122
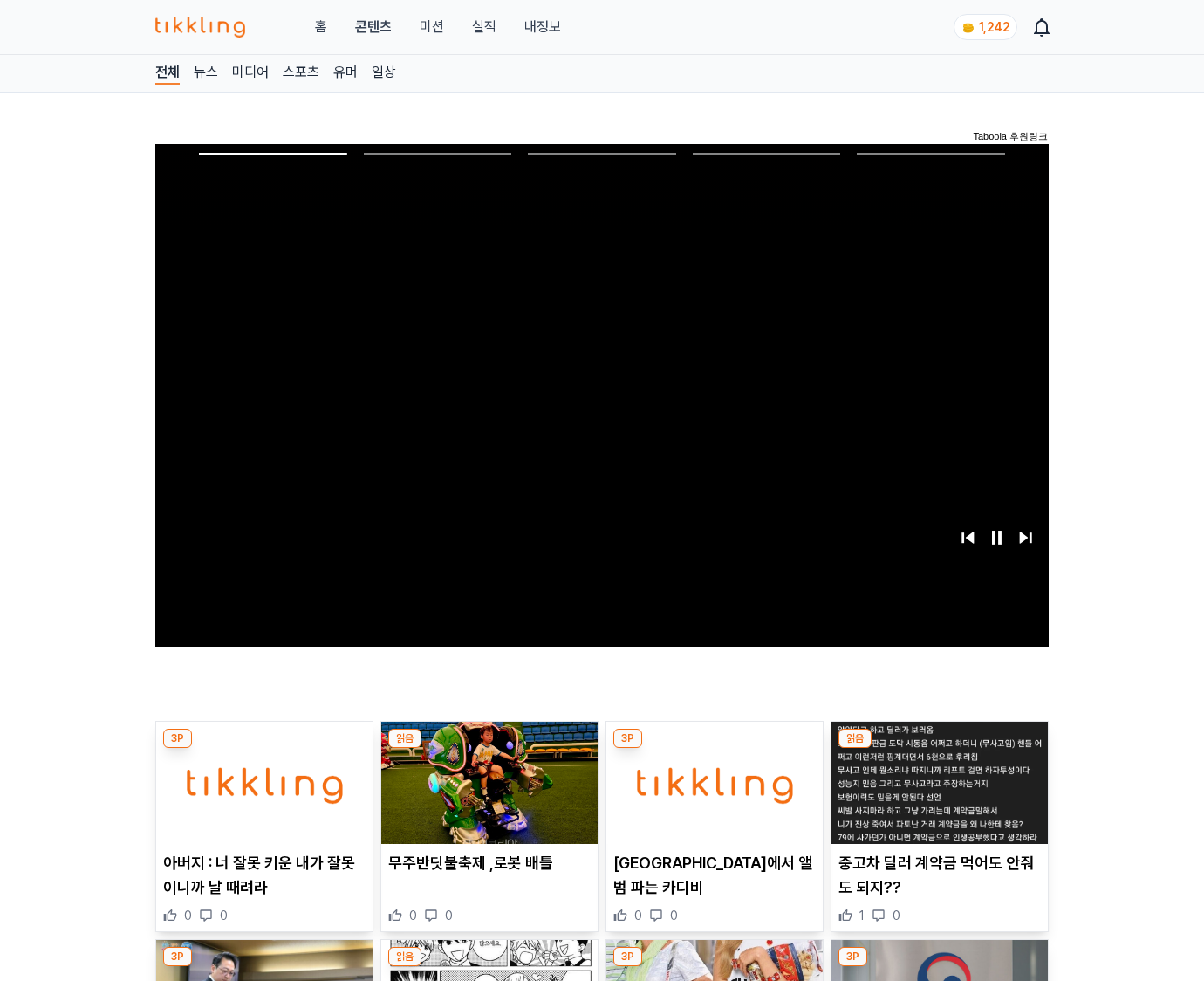
click at [939, 749] on img at bounding box center [940, 783] width 216 height 122
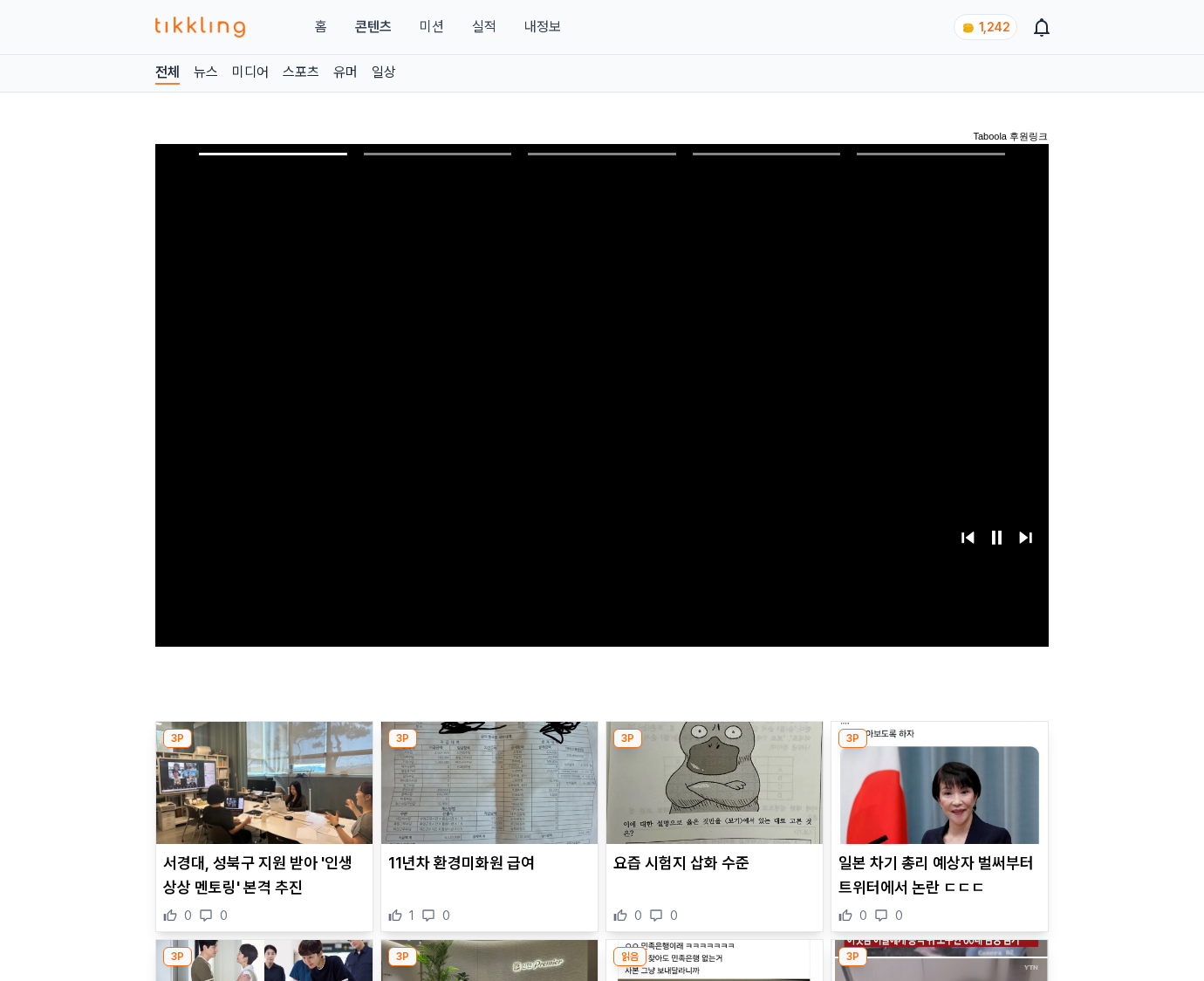
click at [939, 749] on img at bounding box center [940, 783] width 216 height 122
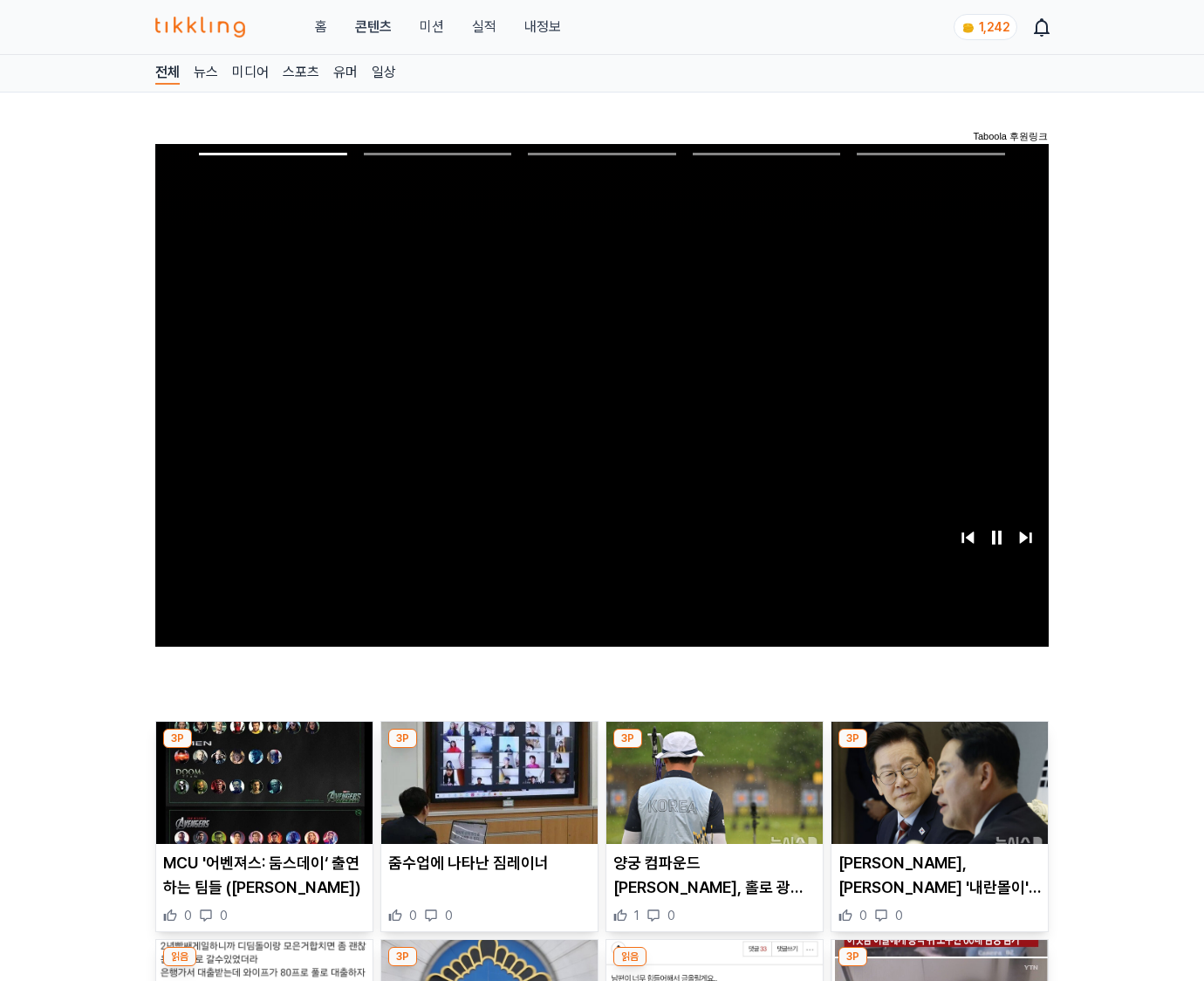
click at [939, 749] on img at bounding box center [940, 783] width 216 height 122
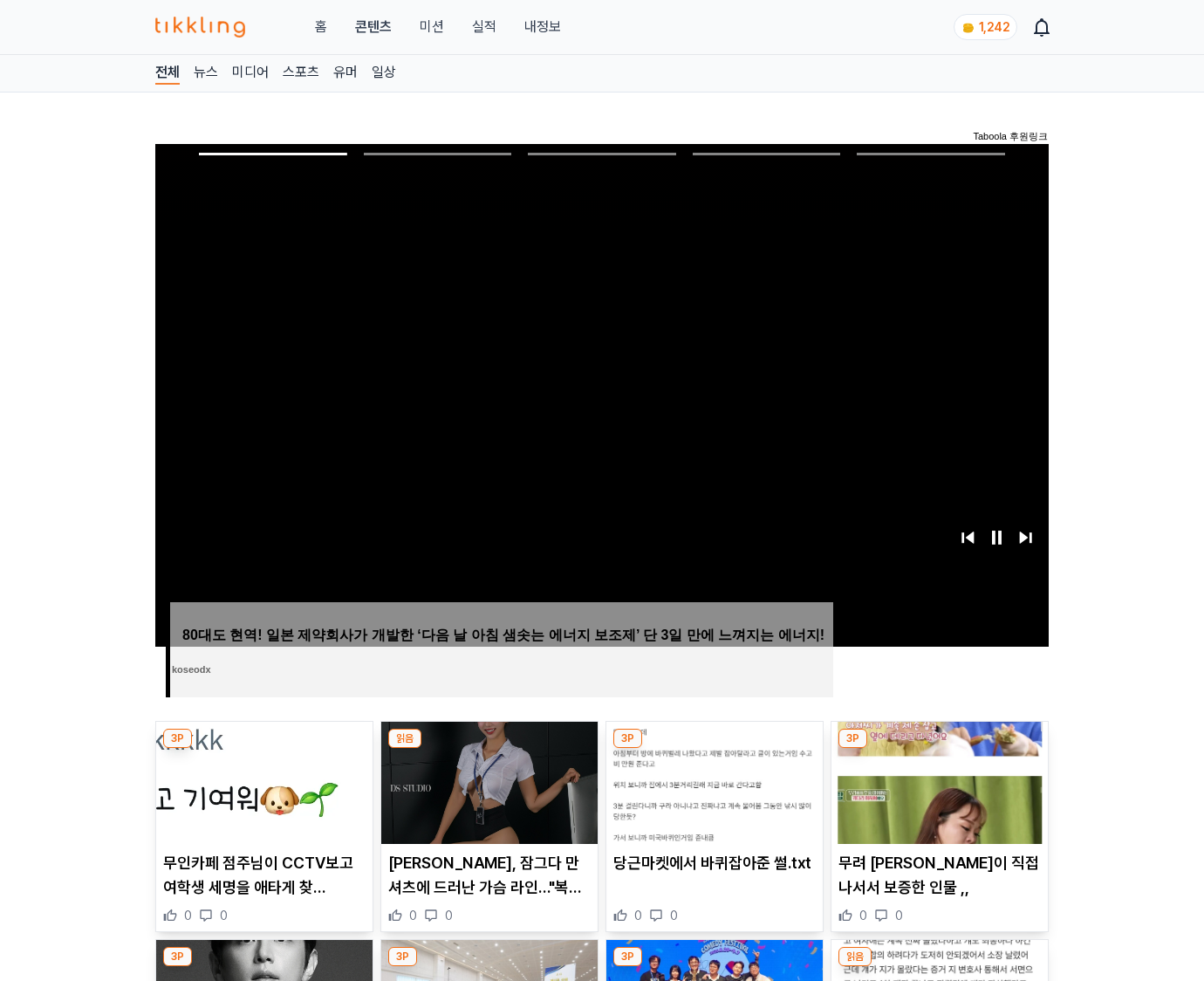
click at [939, 749] on img at bounding box center [940, 783] width 216 height 122
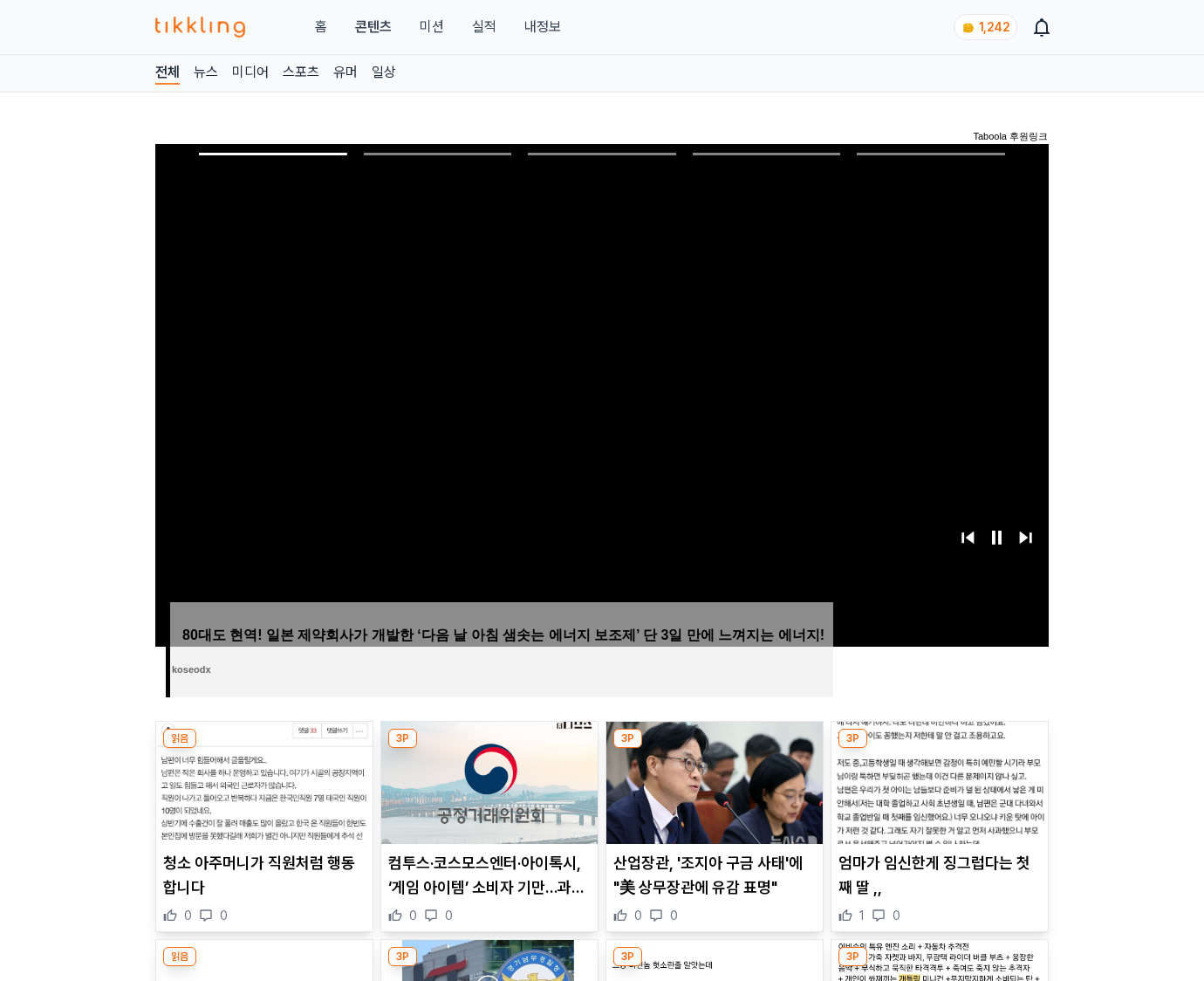
click at [939, 749] on img at bounding box center [940, 783] width 216 height 122
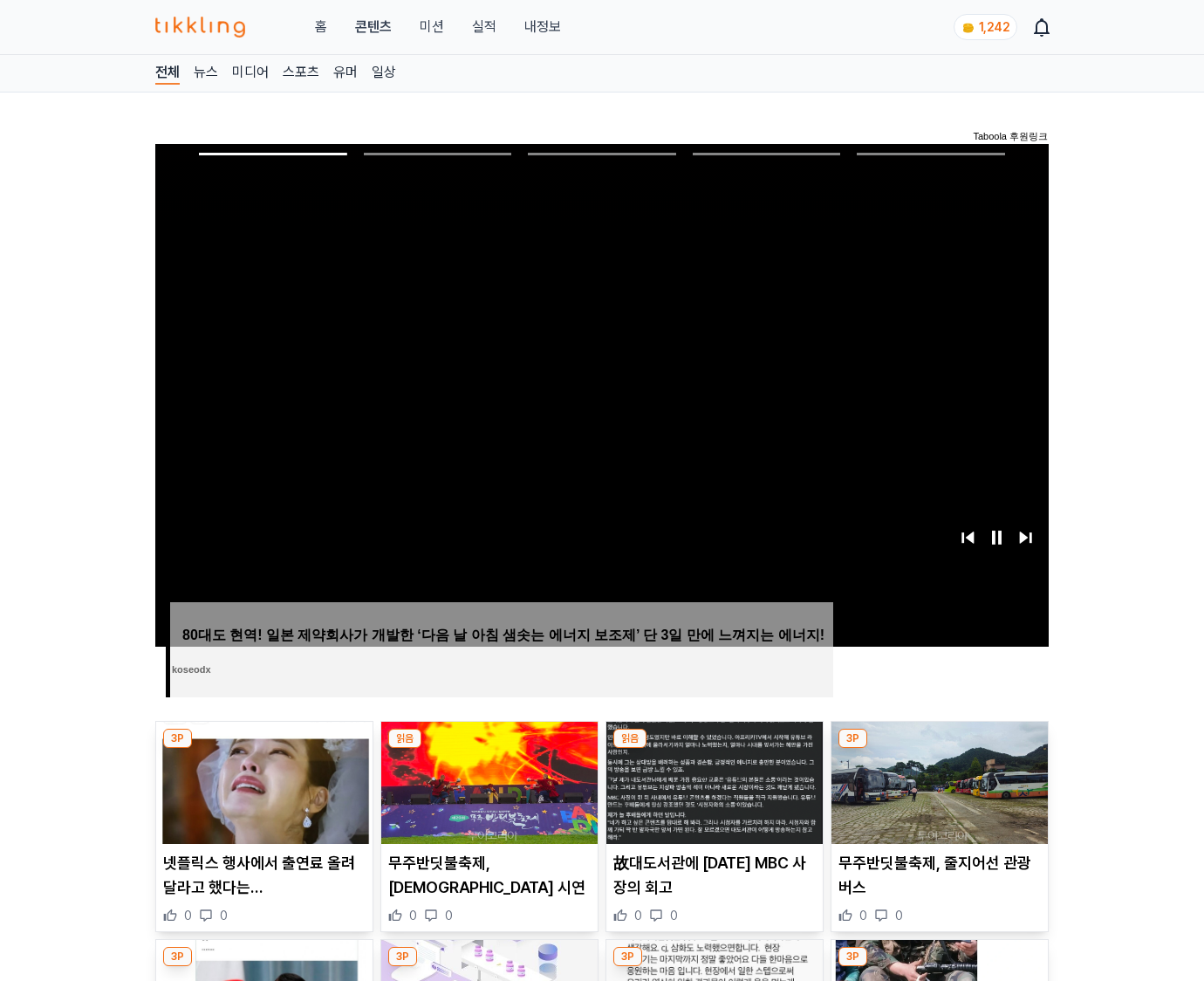
click at [939, 749] on img at bounding box center [940, 783] width 216 height 122
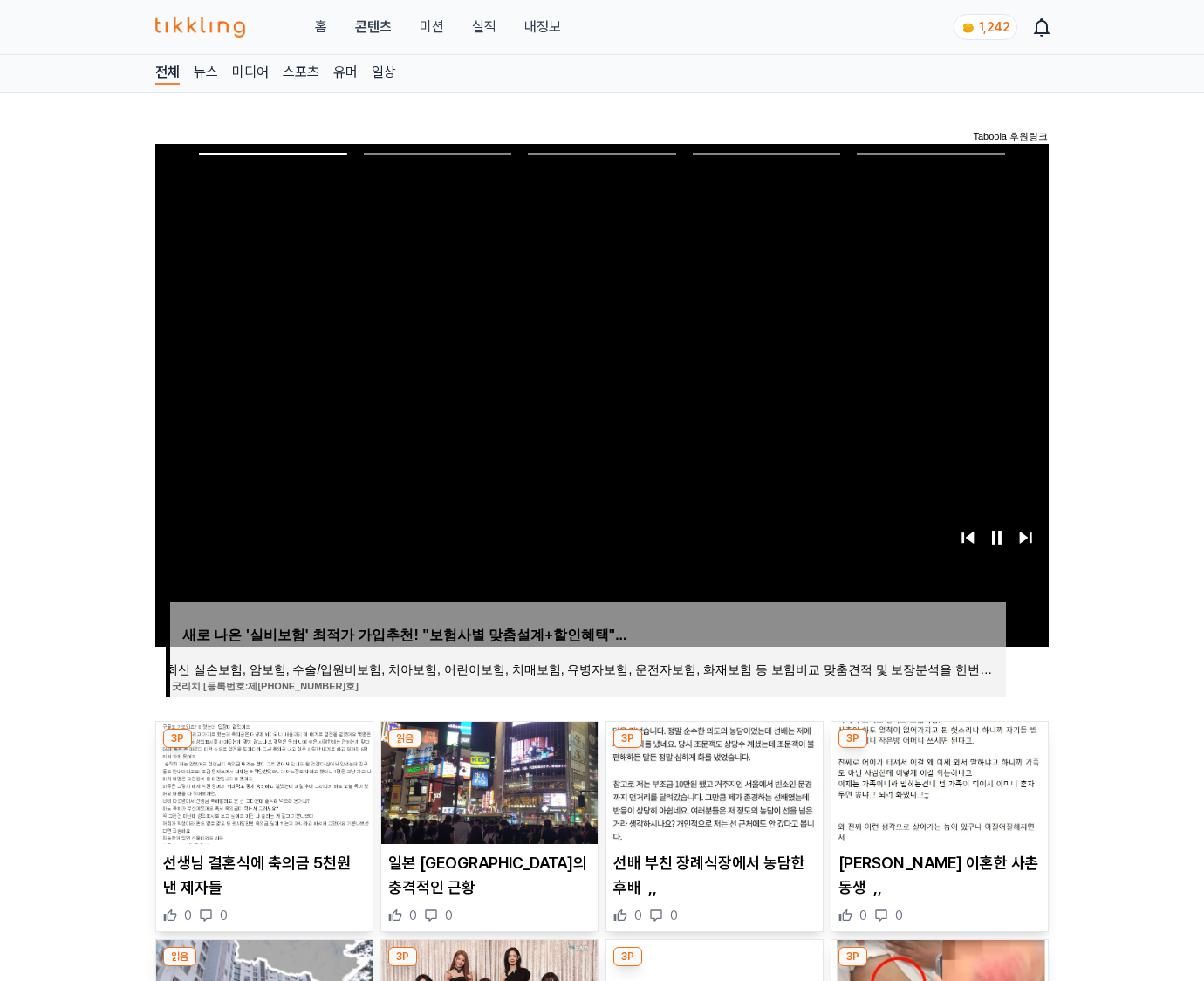
click at [939, 749] on img at bounding box center [940, 783] width 216 height 122
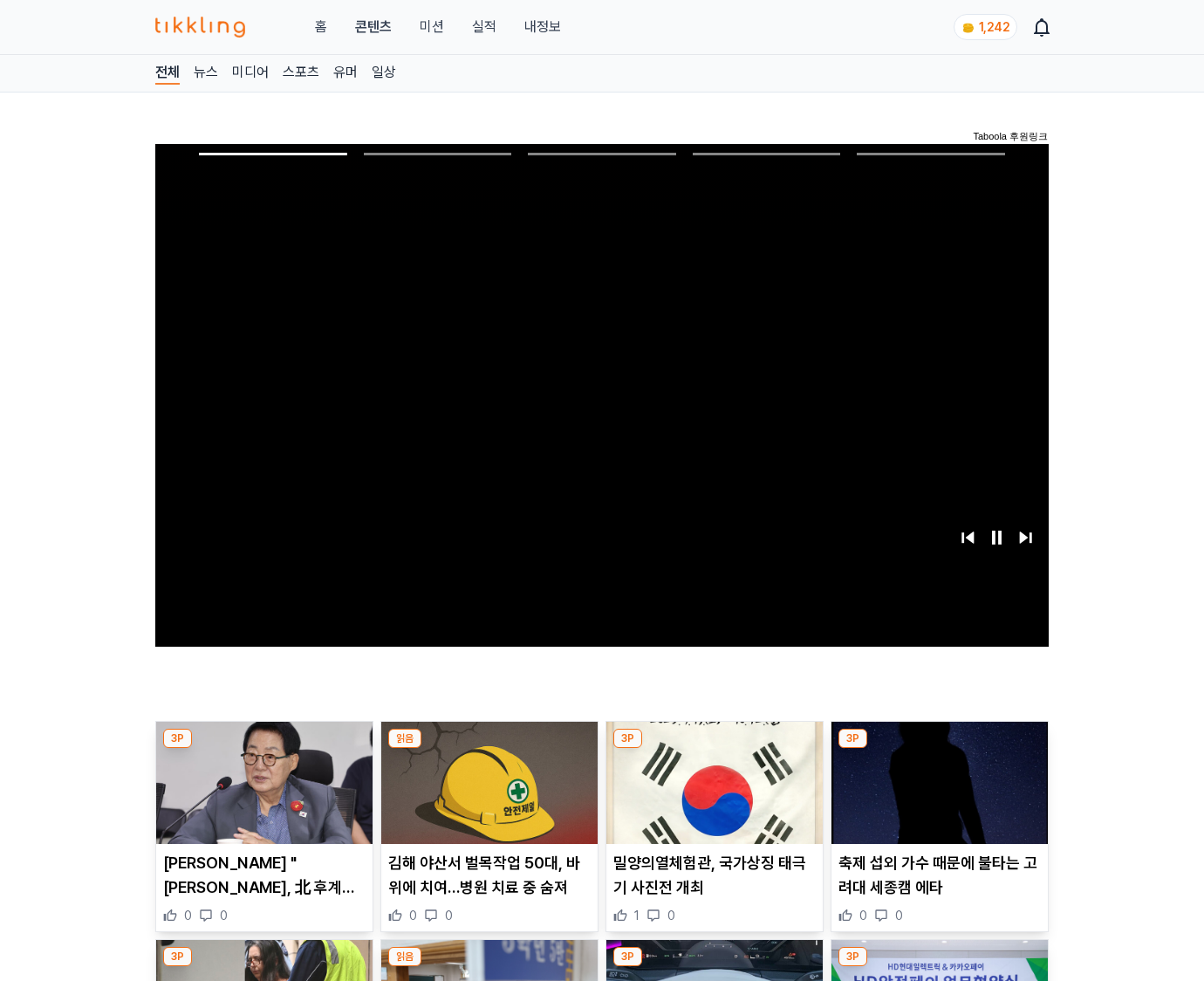
click at [939, 749] on img at bounding box center [940, 783] width 216 height 122
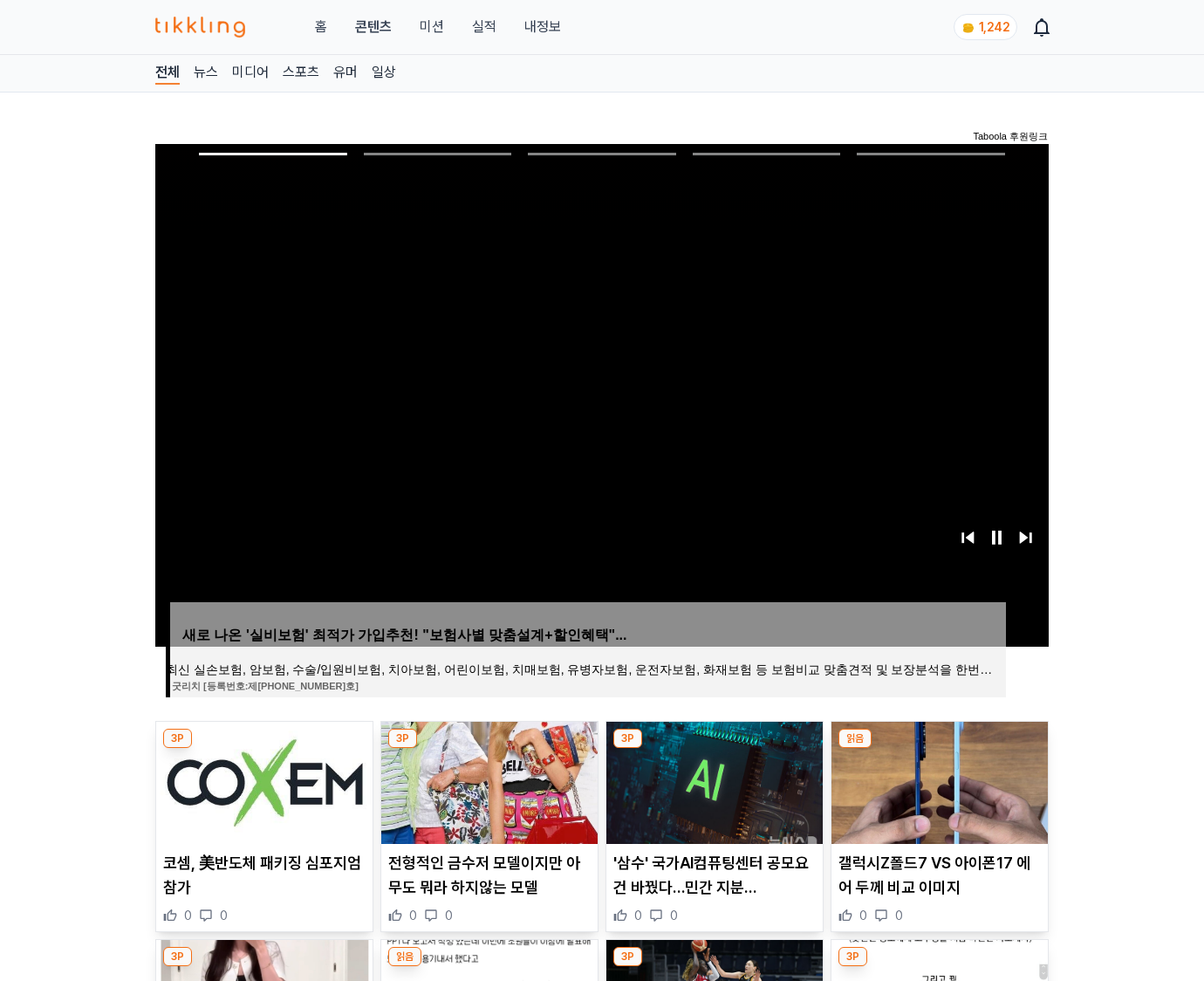
click at [939, 749] on img at bounding box center [940, 783] width 216 height 122
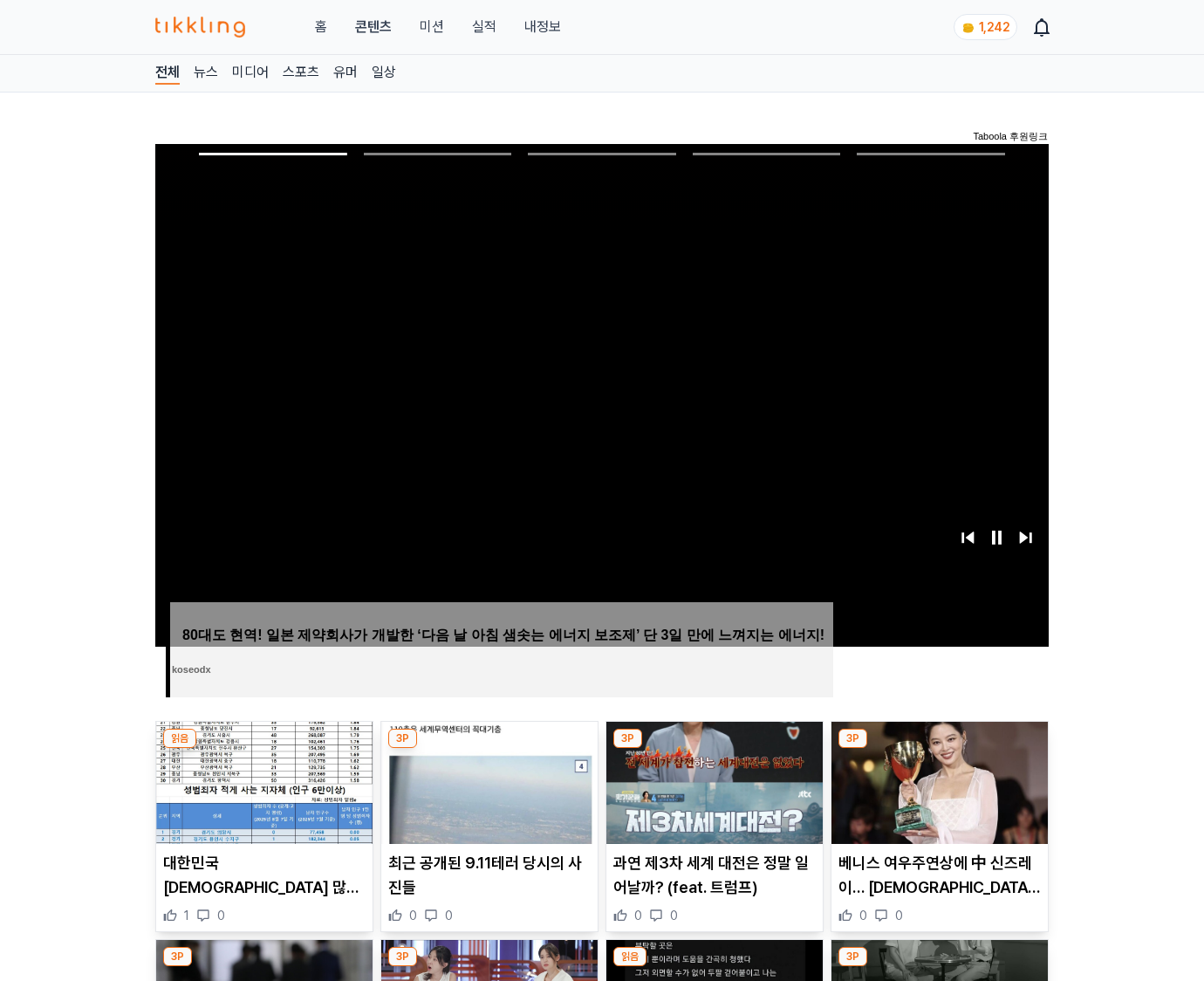
click at [939, 749] on img at bounding box center [940, 783] width 216 height 122
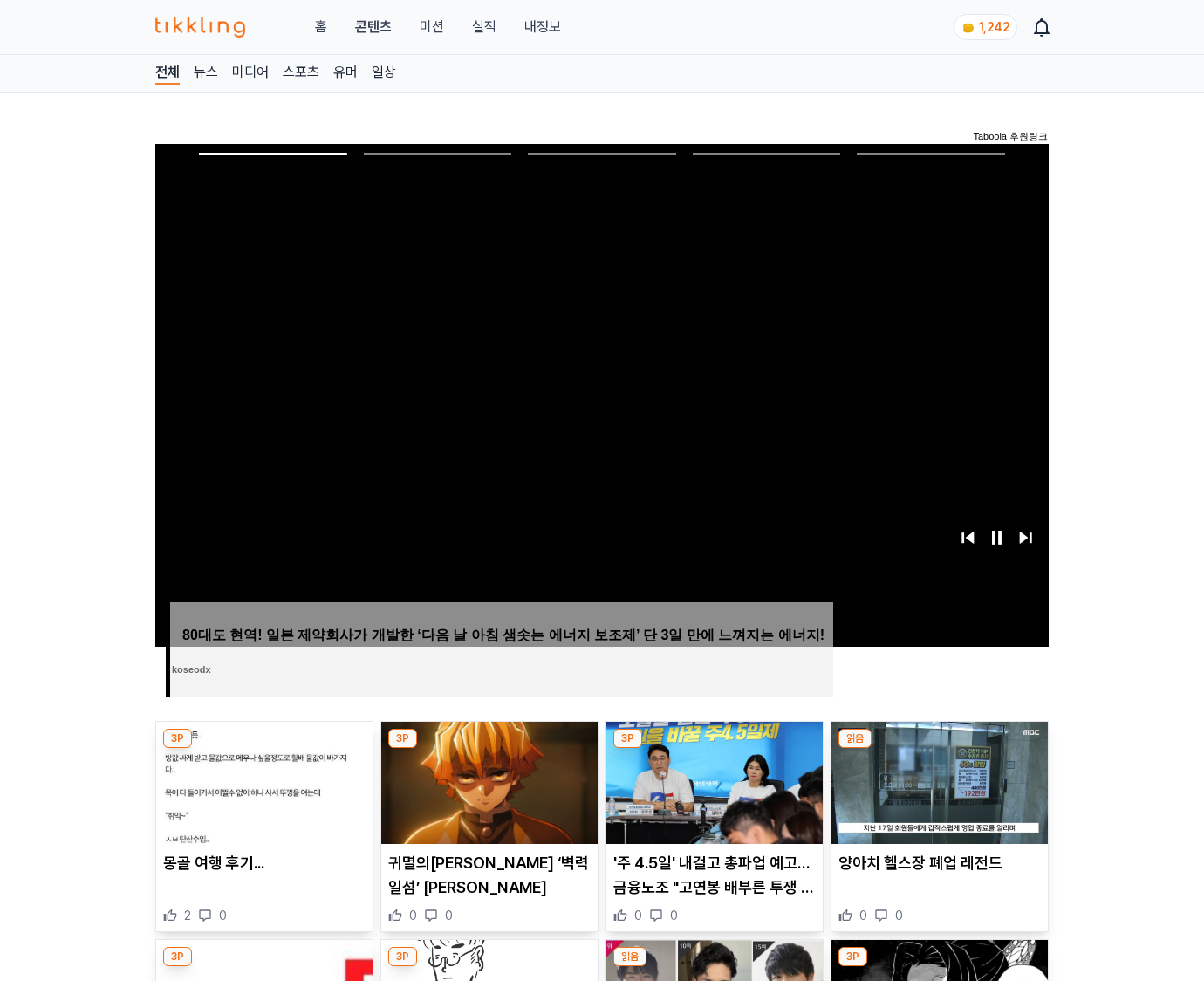
click at [939, 749] on img at bounding box center [940, 783] width 216 height 122
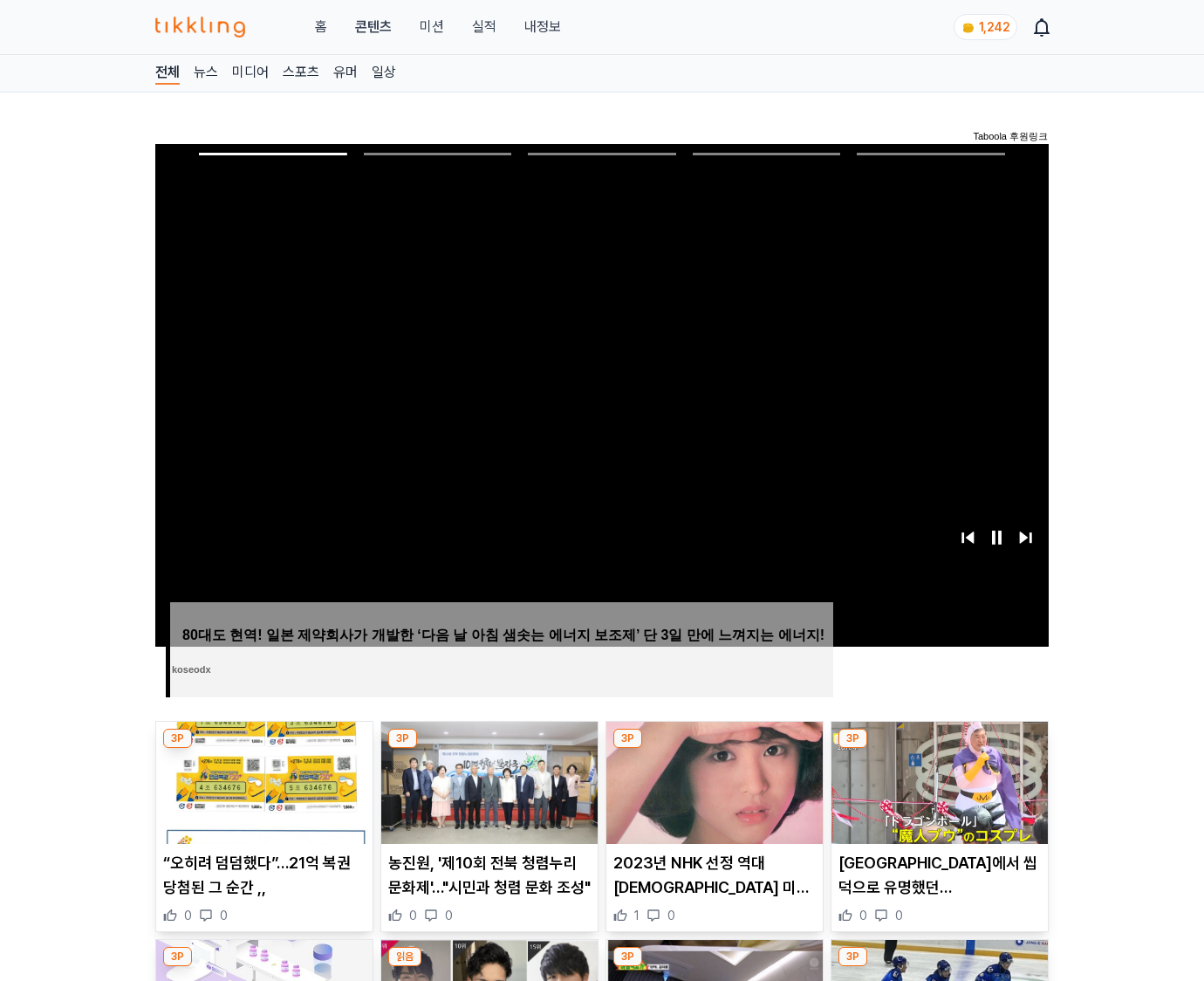
click at [939, 749] on img at bounding box center [940, 783] width 216 height 122
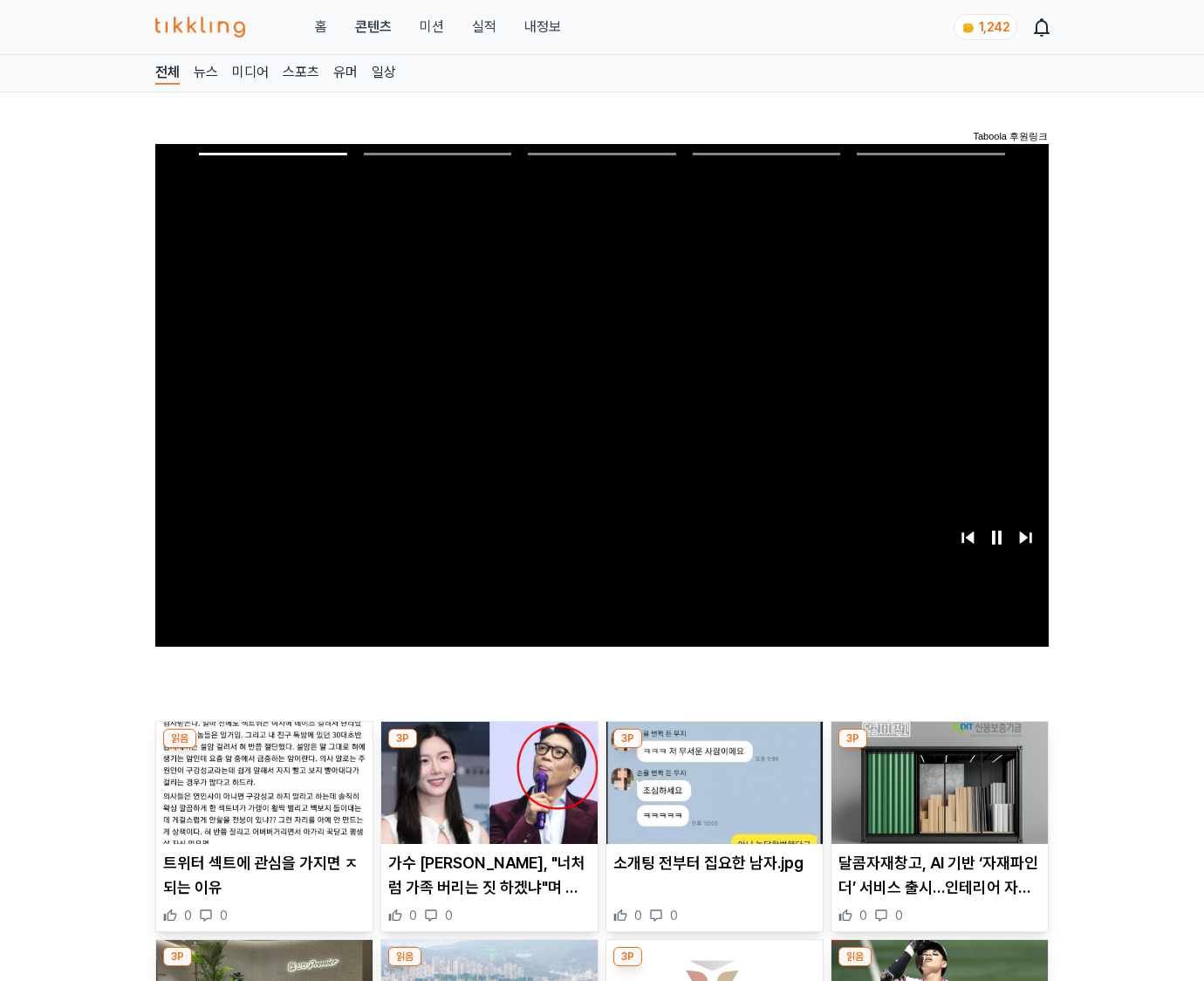
click at [939, 749] on img at bounding box center [940, 783] width 216 height 122
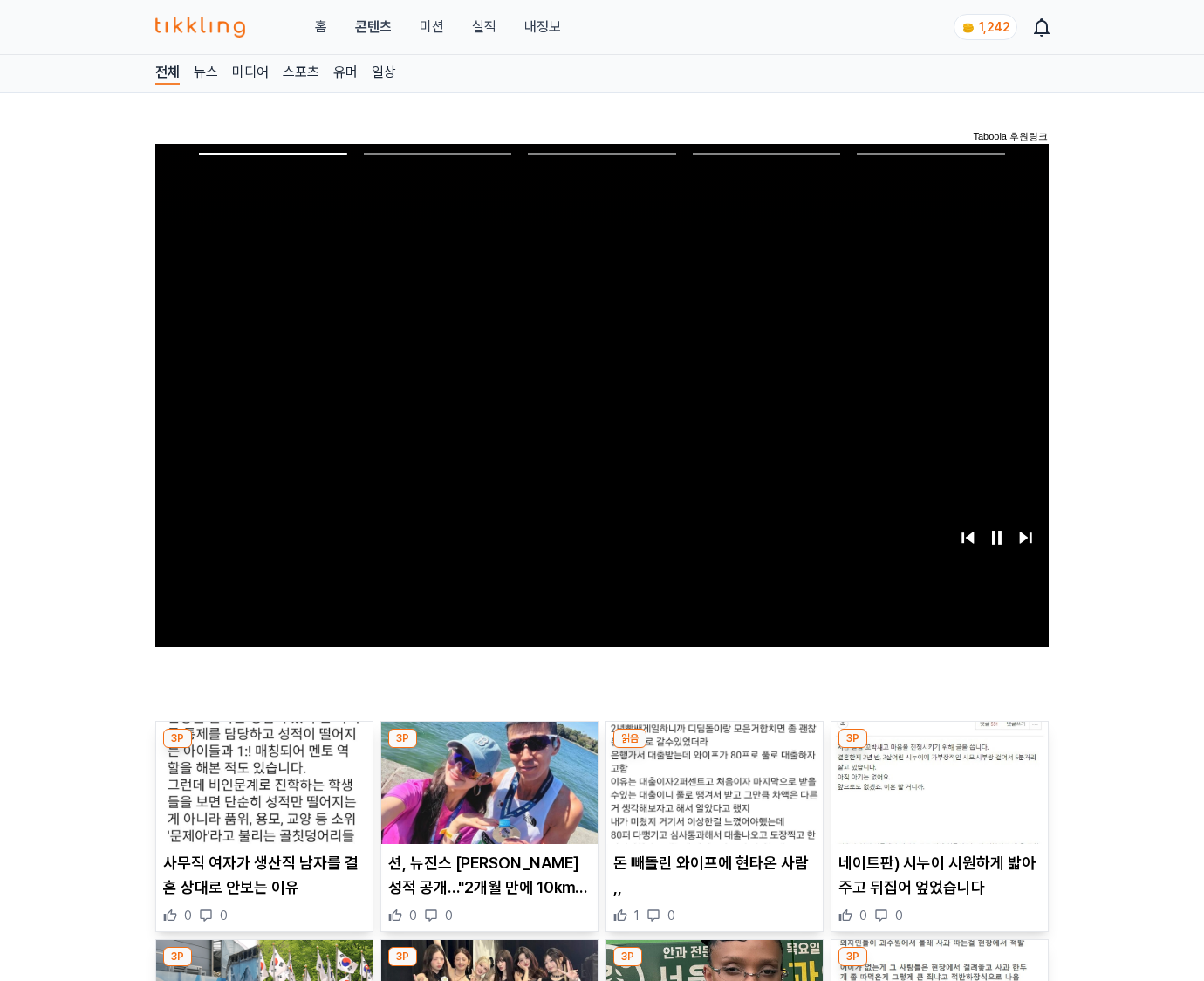
click at [939, 749] on img at bounding box center [940, 783] width 216 height 122
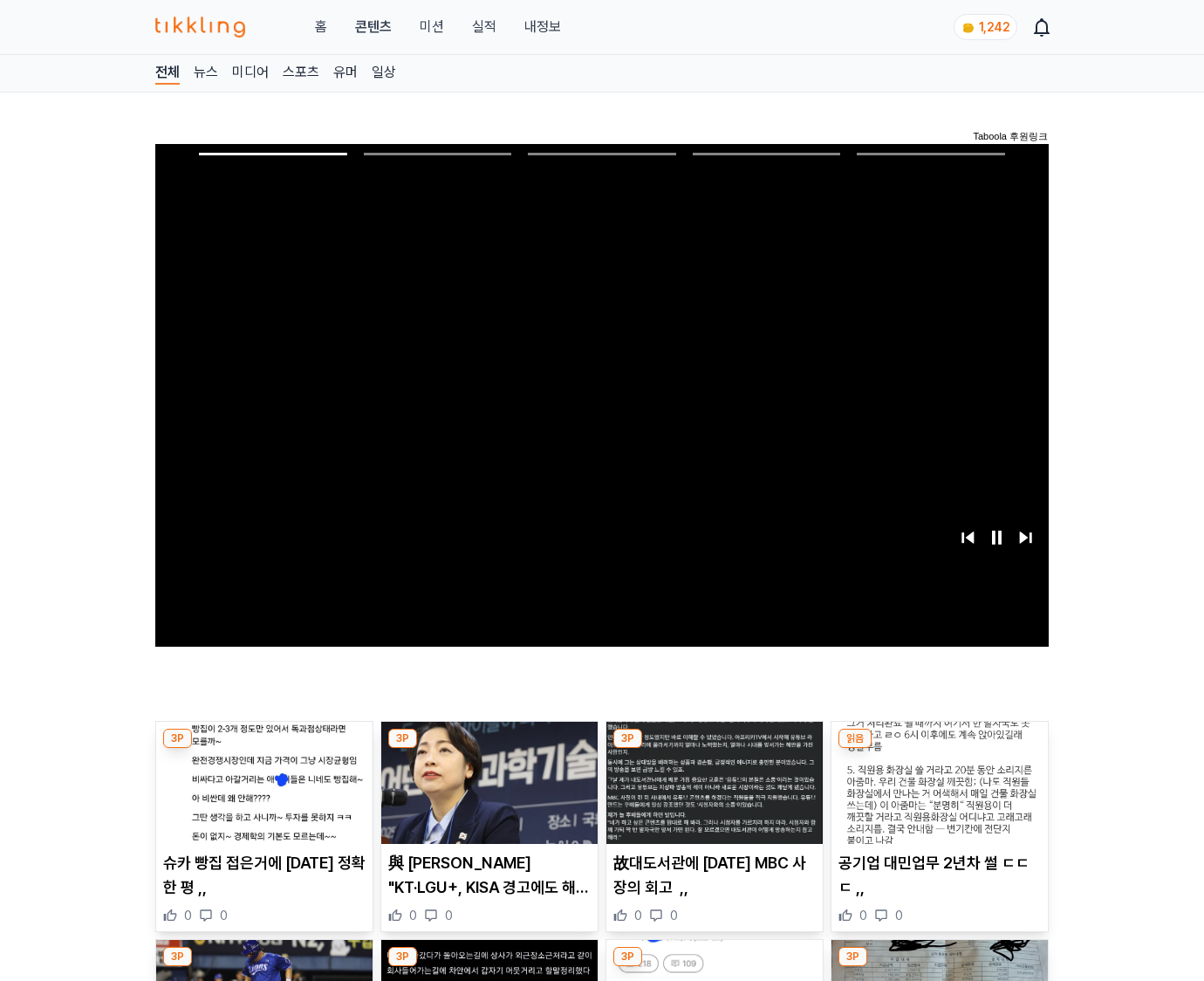
click at [939, 749] on img at bounding box center [940, 783] width 216 height 122
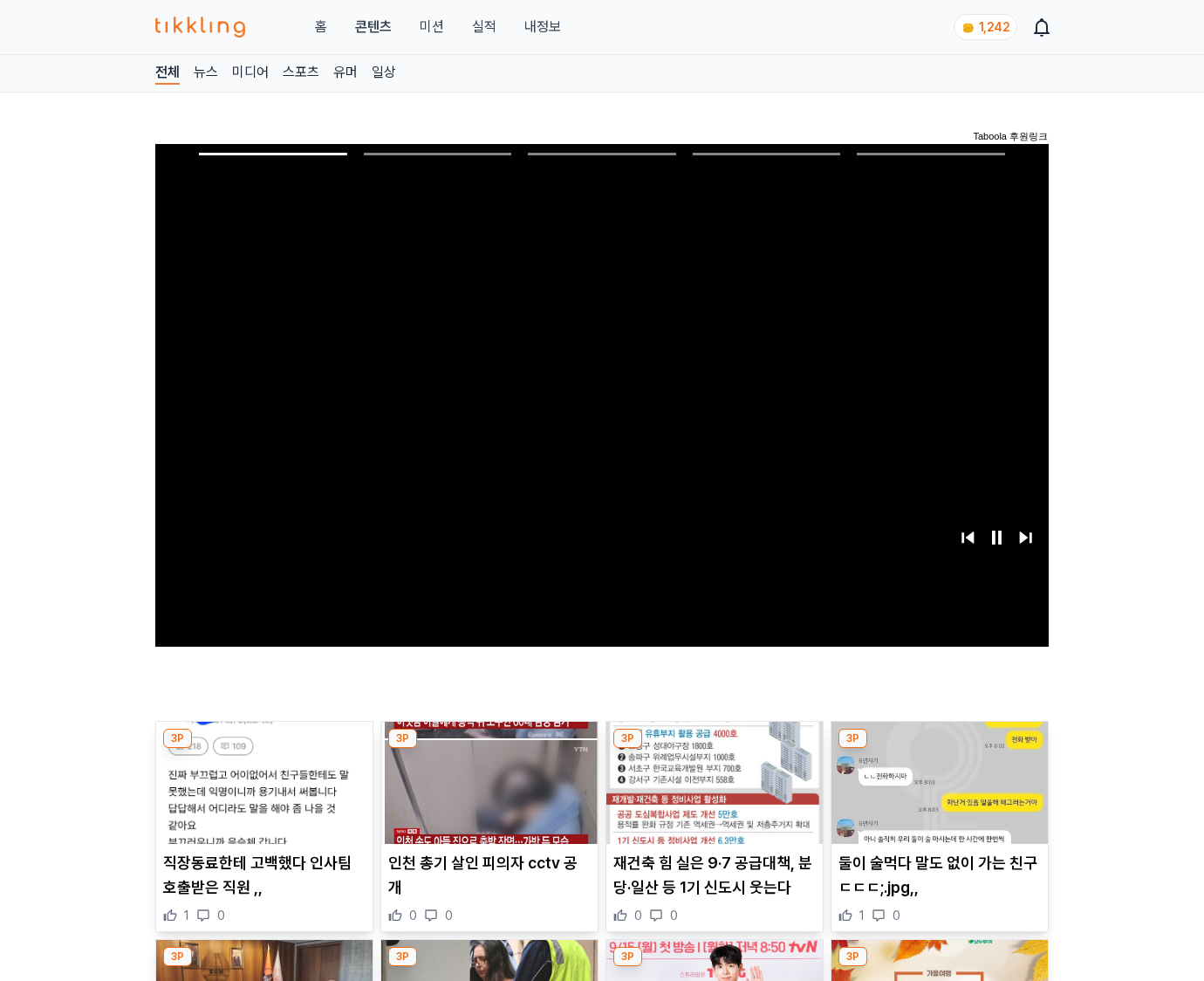
click at [939, 749] on img at bounding box center [940, 783] width 216 height 122
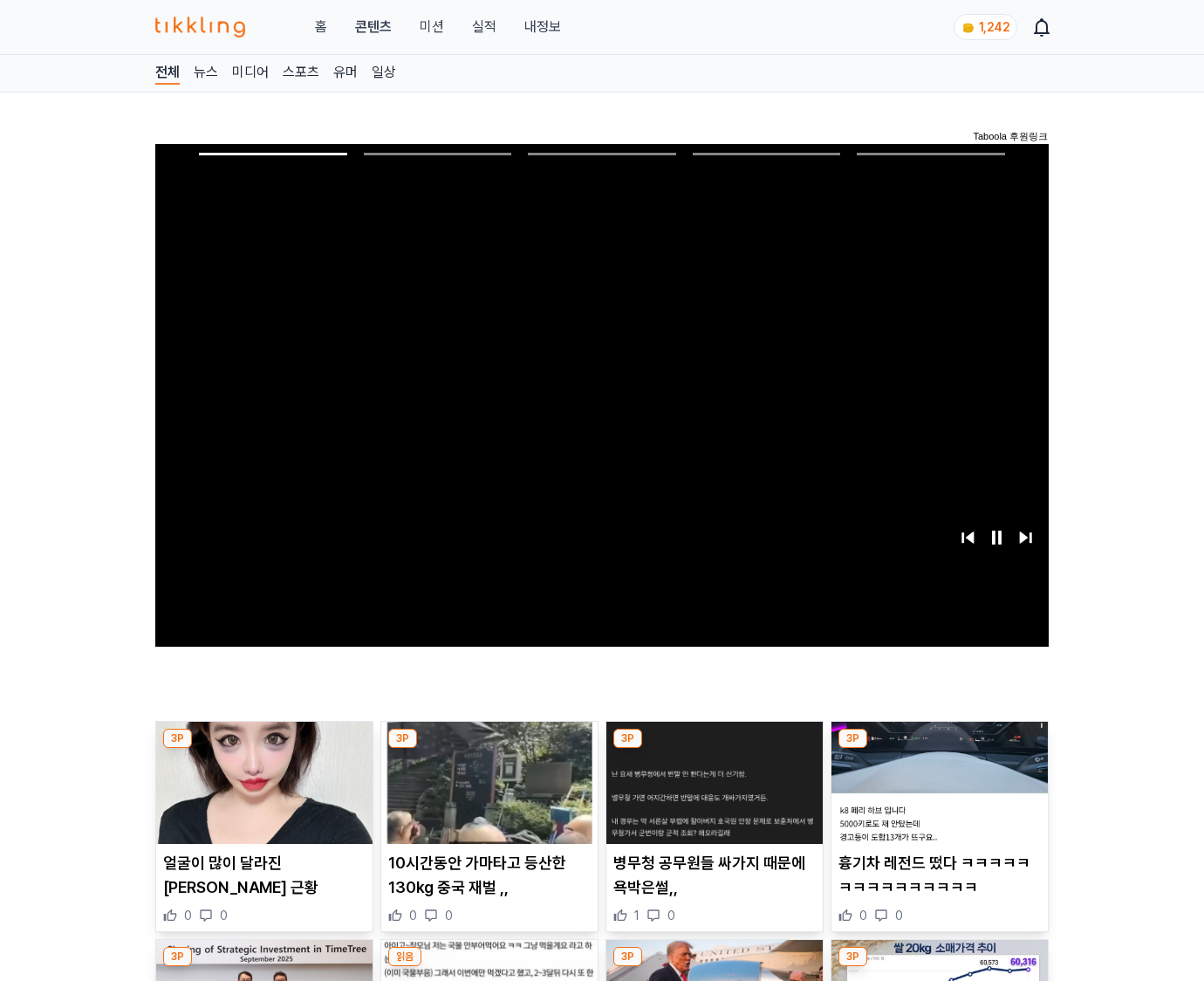
click at [939, 749] on img at bounding box center [940, 783] width 216 height 122
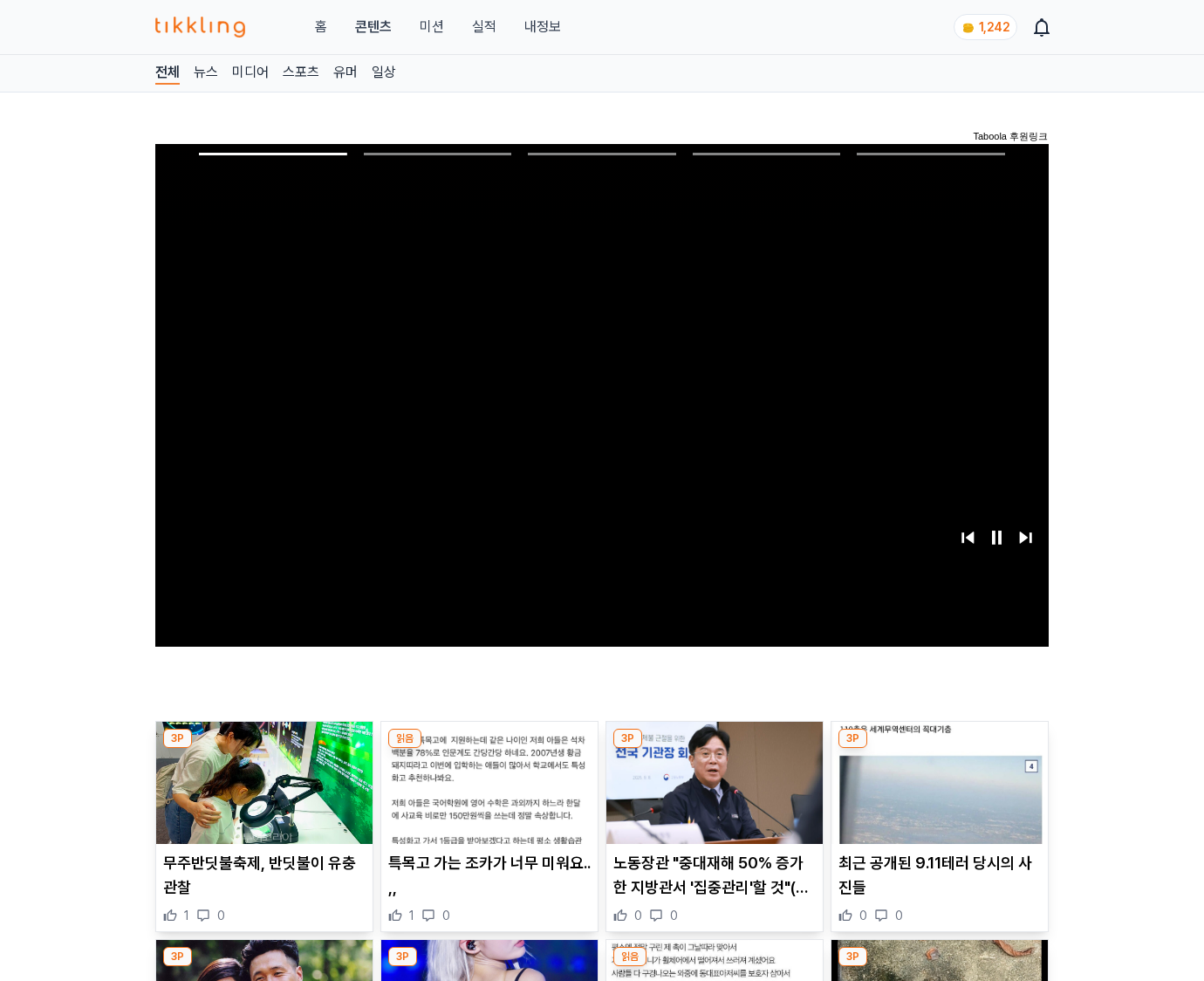
click at [939, 749] on img at bounding box center [940, 783] width 216 height 122
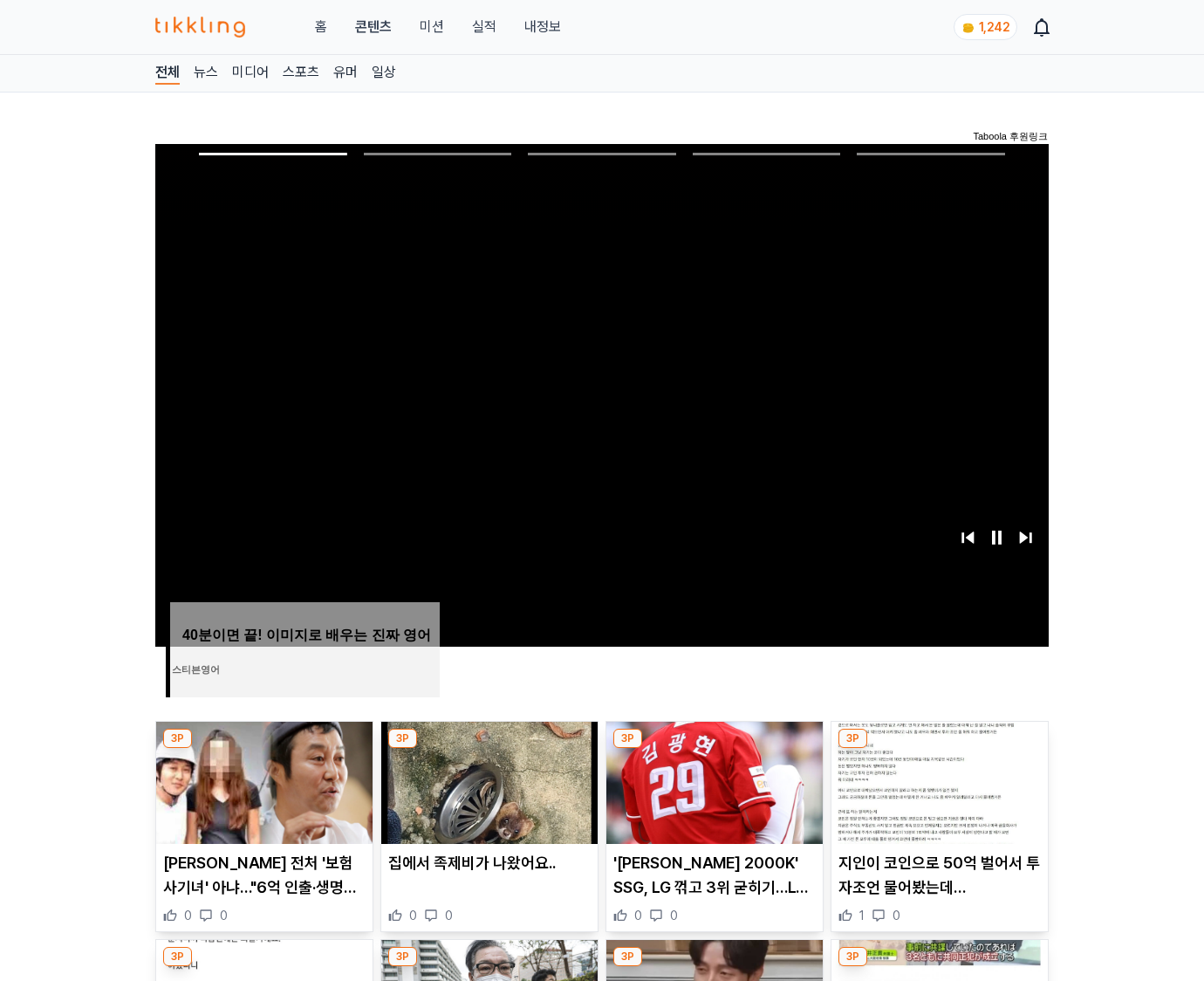
click at [939, 749] on img at bounding box center [940, 783] width 216 height 122
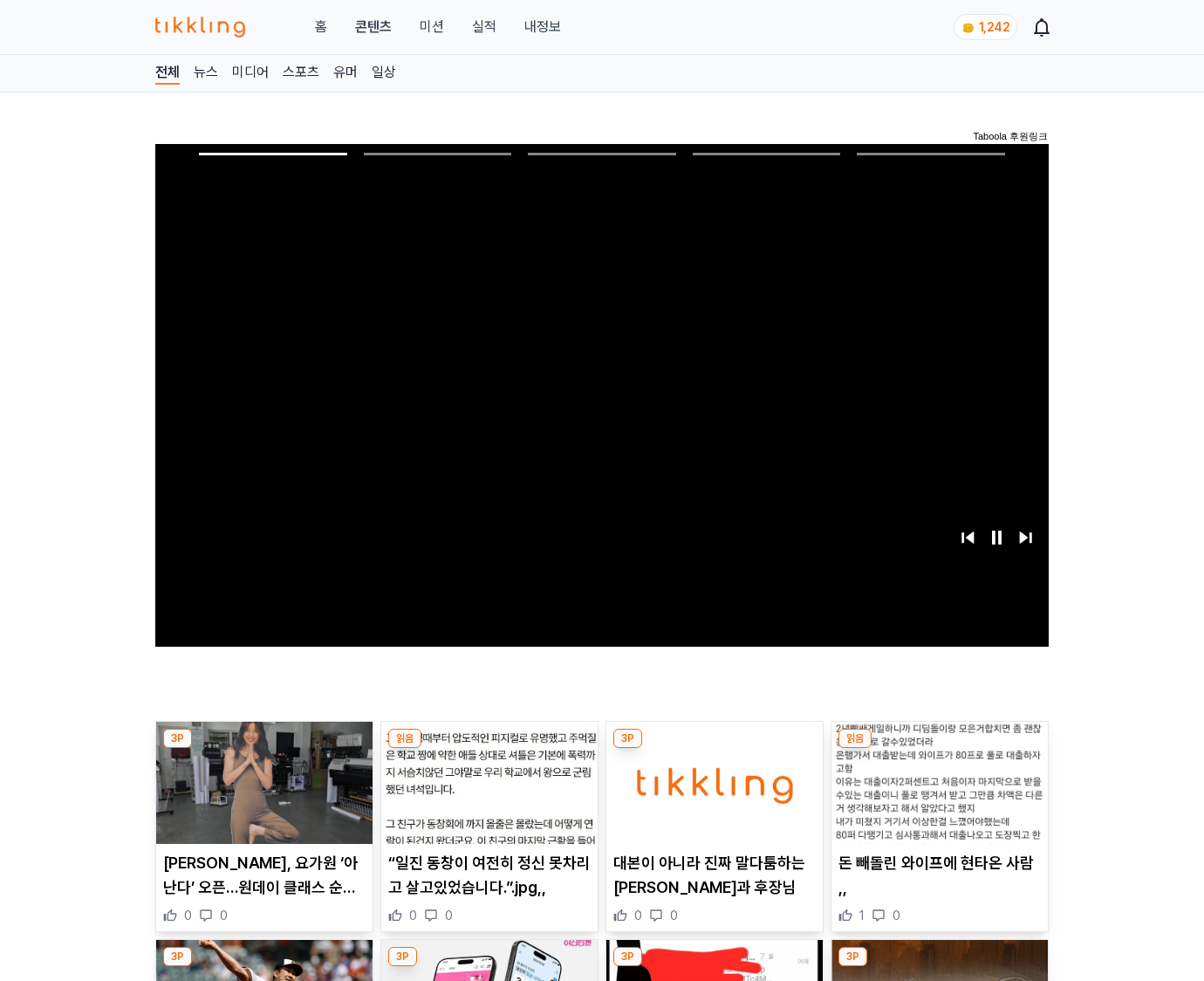
click at [939, 749] on img at bounding box center [940, 783] width 216 height 122
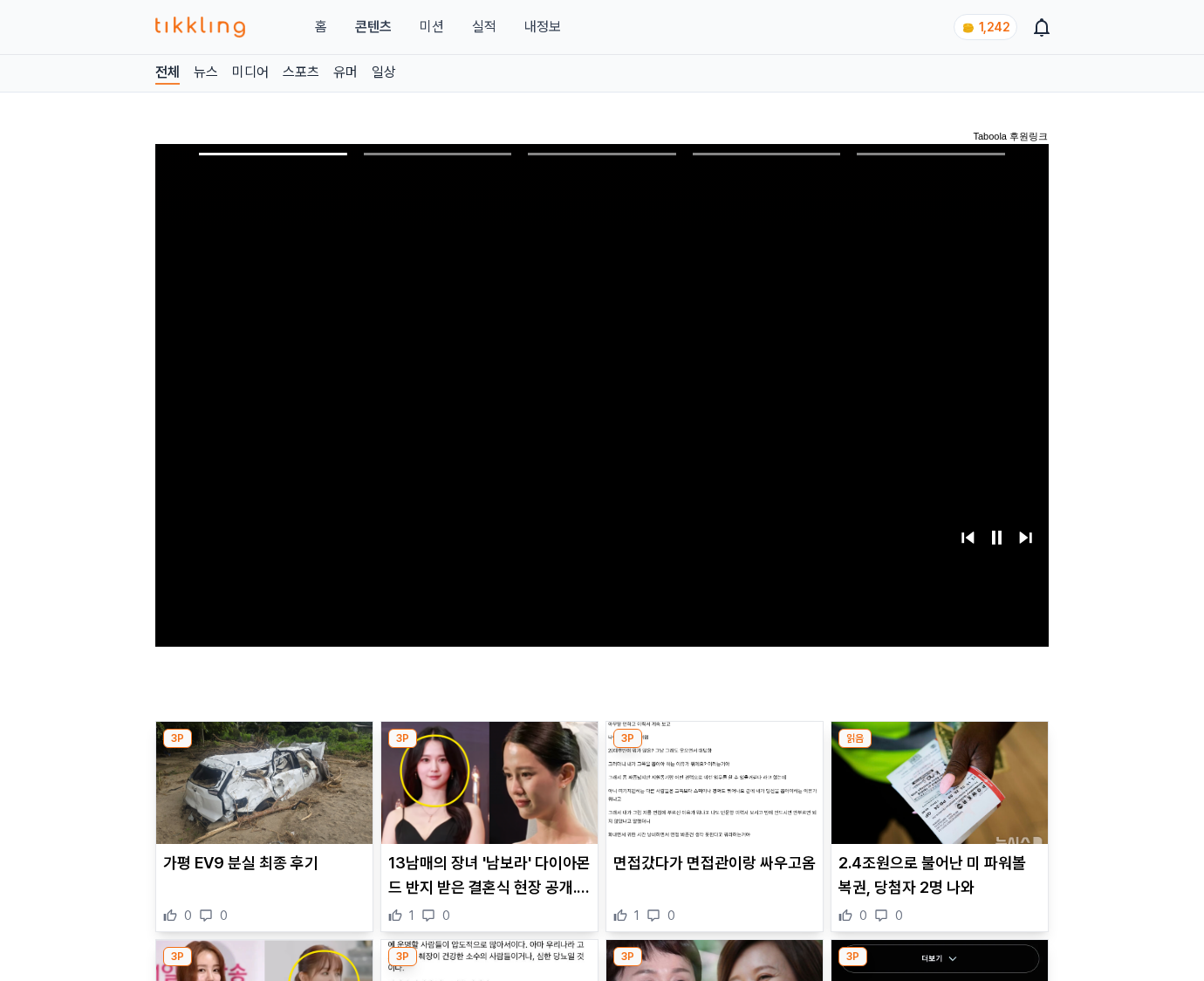
click at [939, 749] on img at bounding box center [940, 783] width 216 height 122
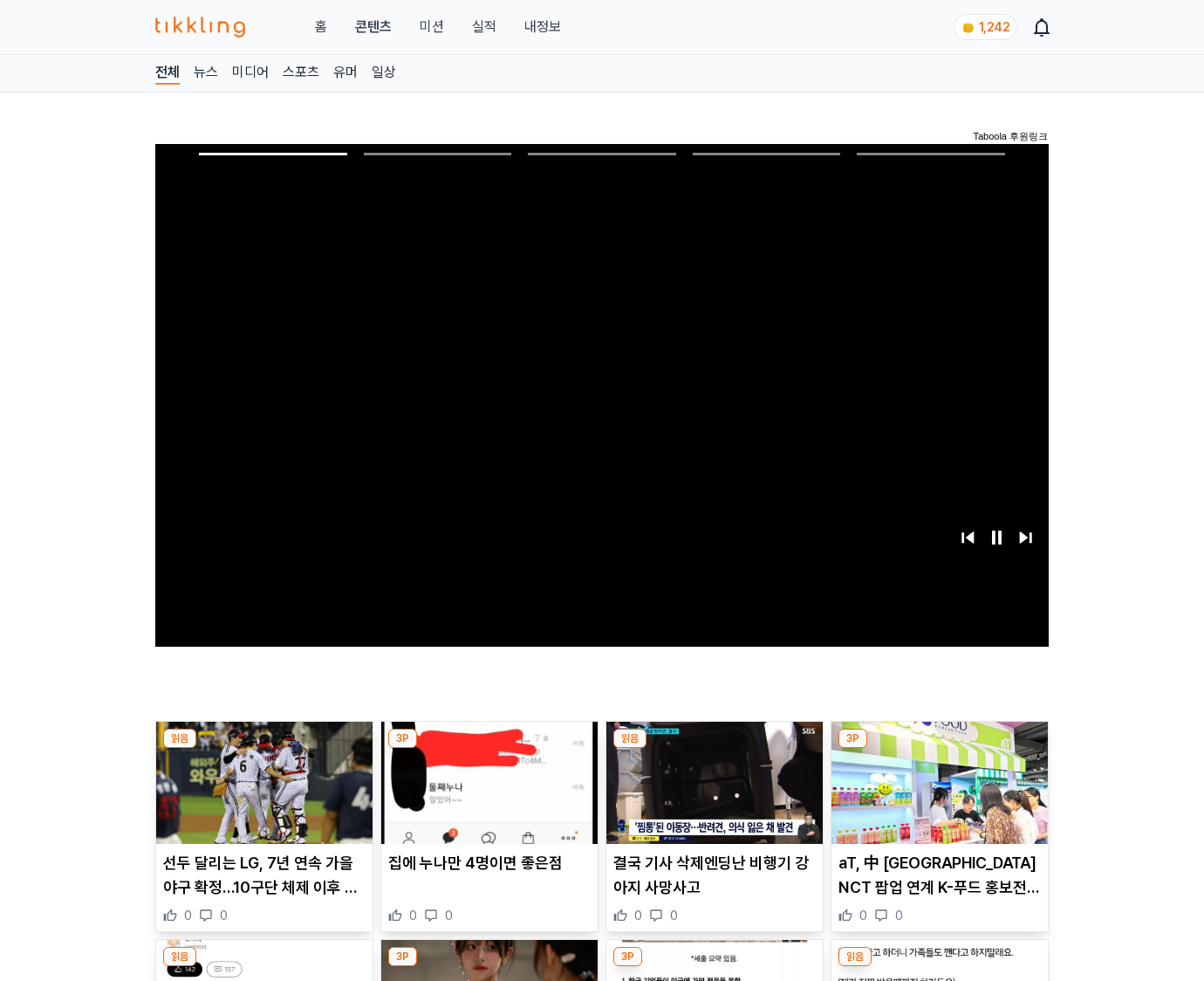
click at [939, 749] on img at bounding box center [940, 783] width 216 height 122
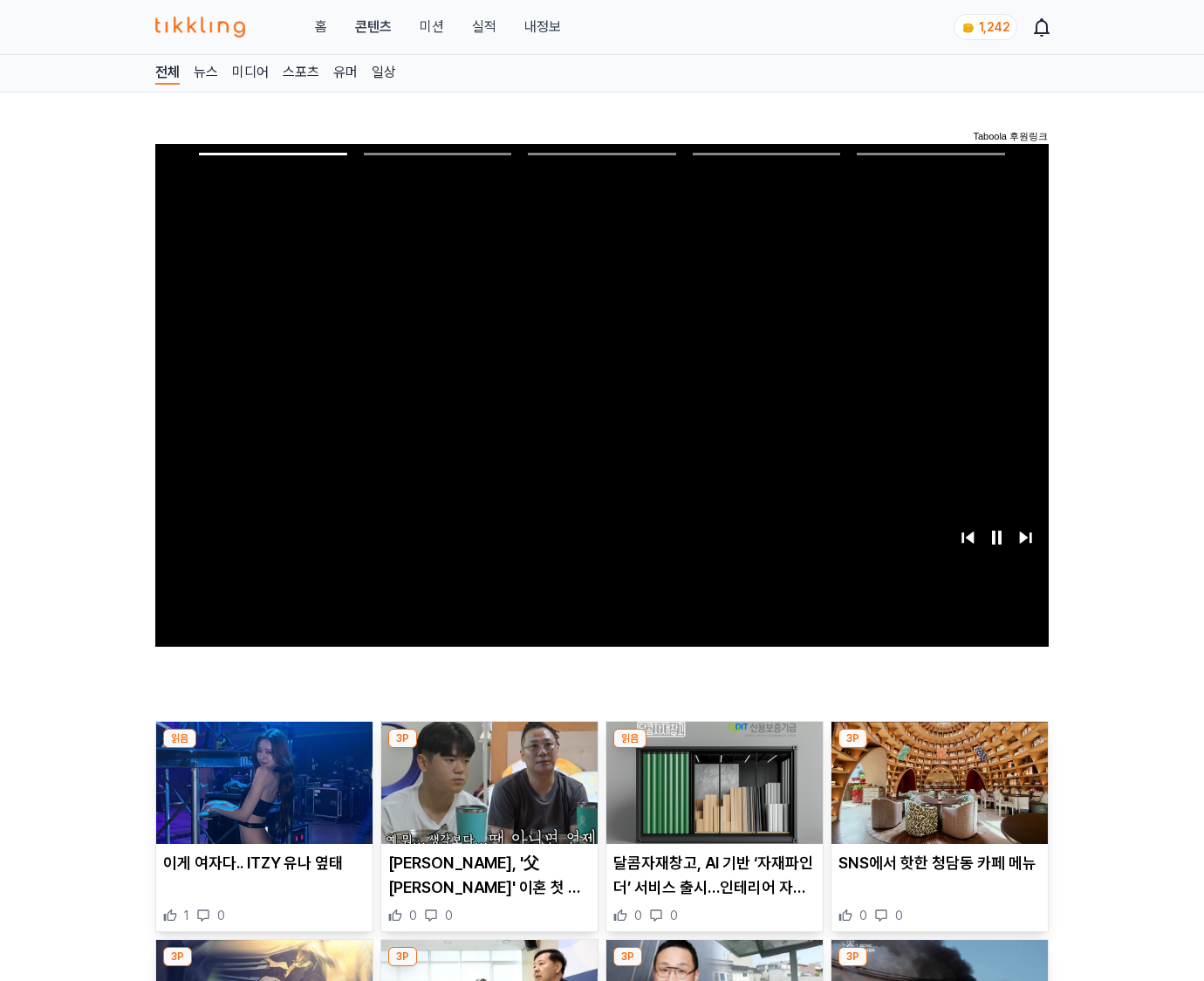
click at [939, 749] on img at bounding box center [940, 783] width 216 height 122
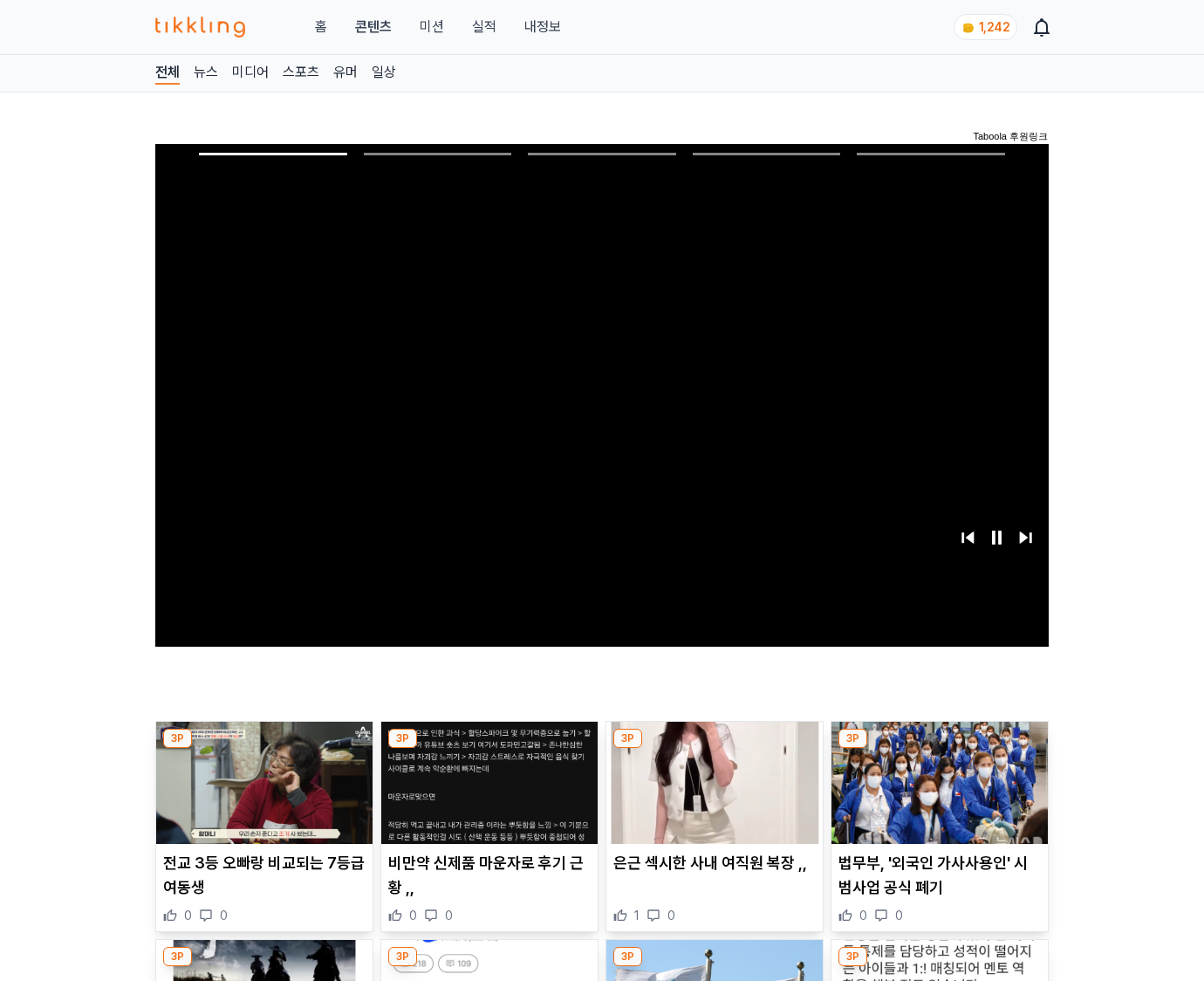
click at [939, 749] on img at bounding box center [940, 783] width 216 height 122
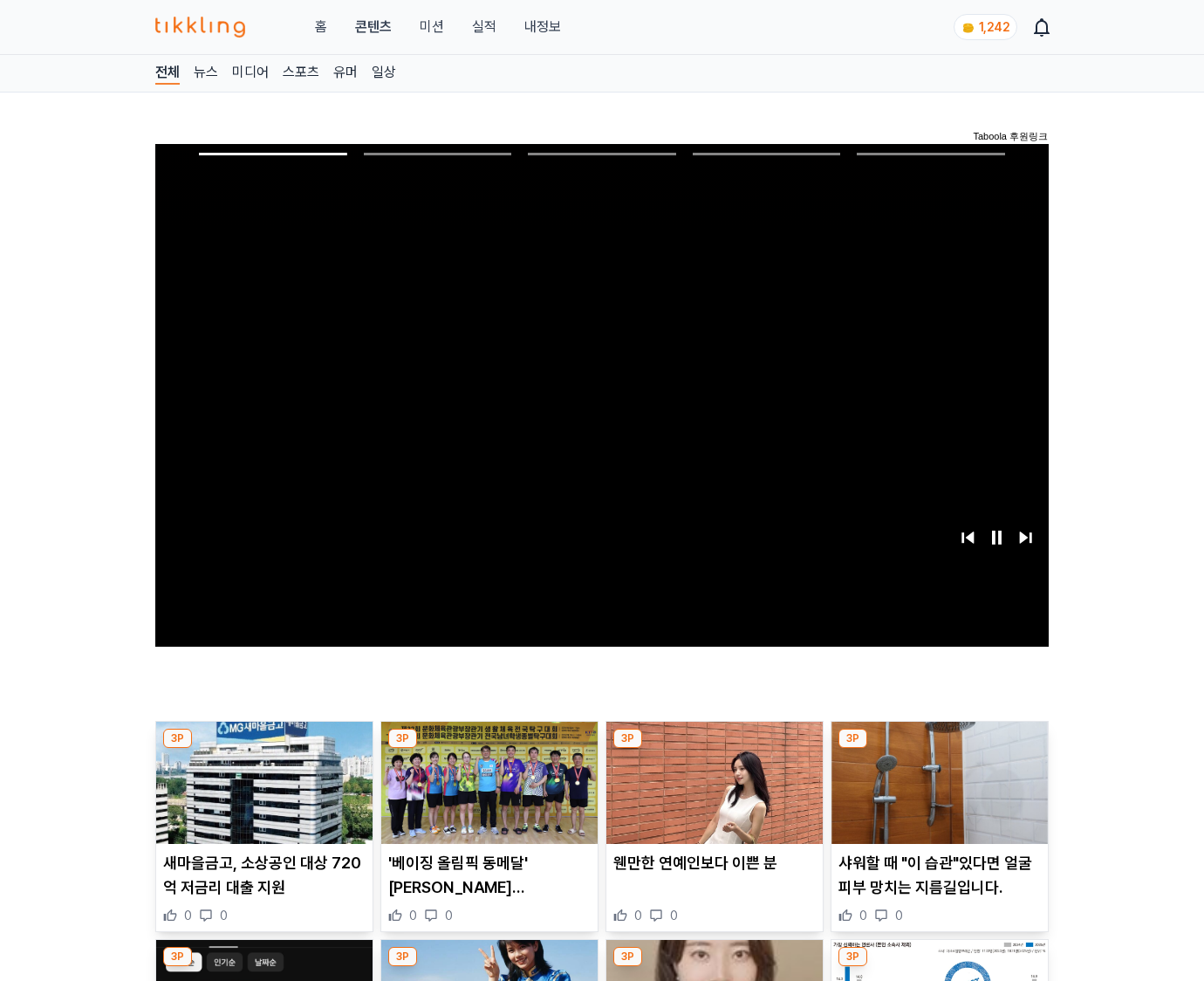
click at [939, 749] on img at bounding box center [940, 783] width 216 height 122
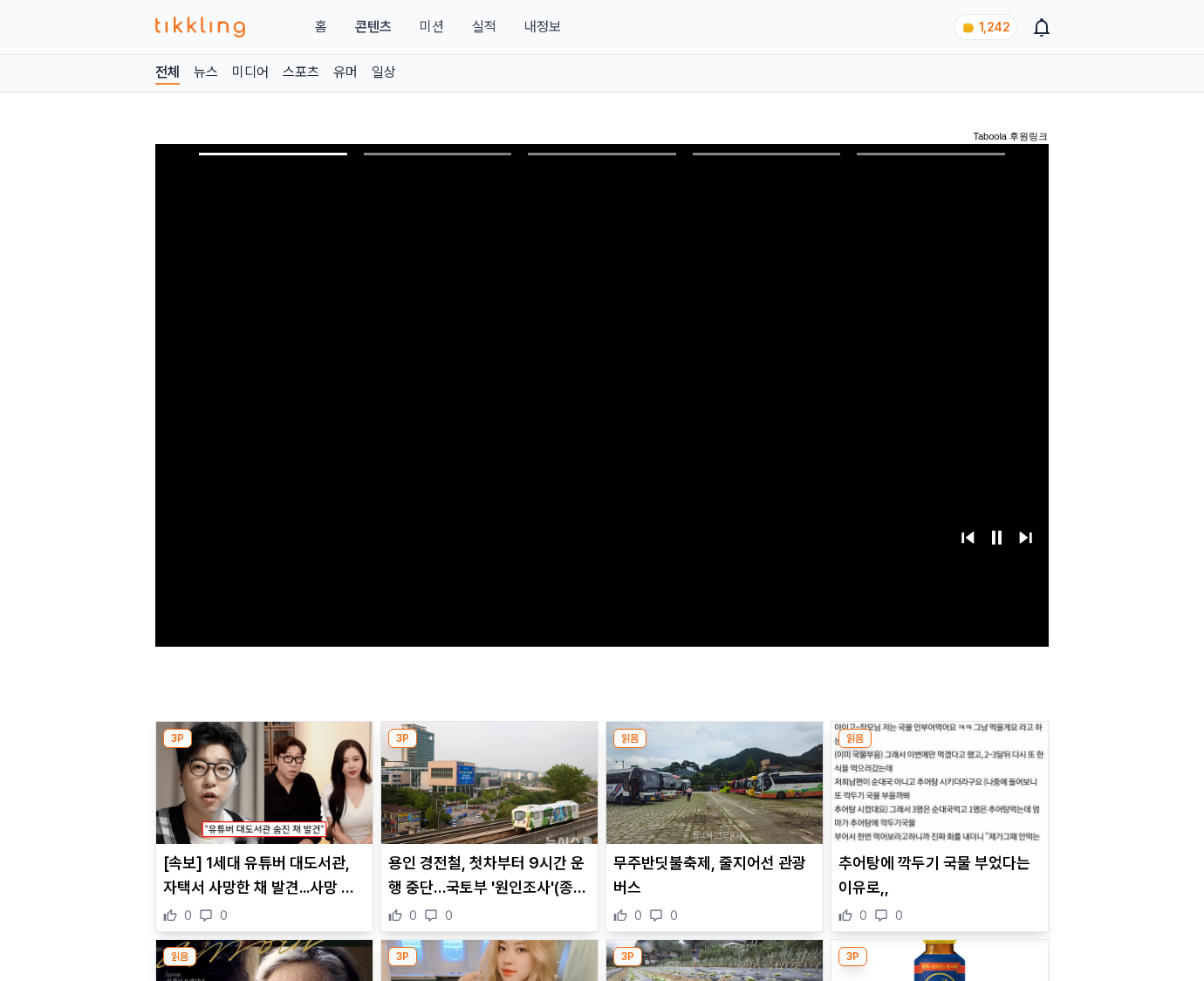
click at [939, 749] on img at bounding box center [940, 783] width 216 height 122
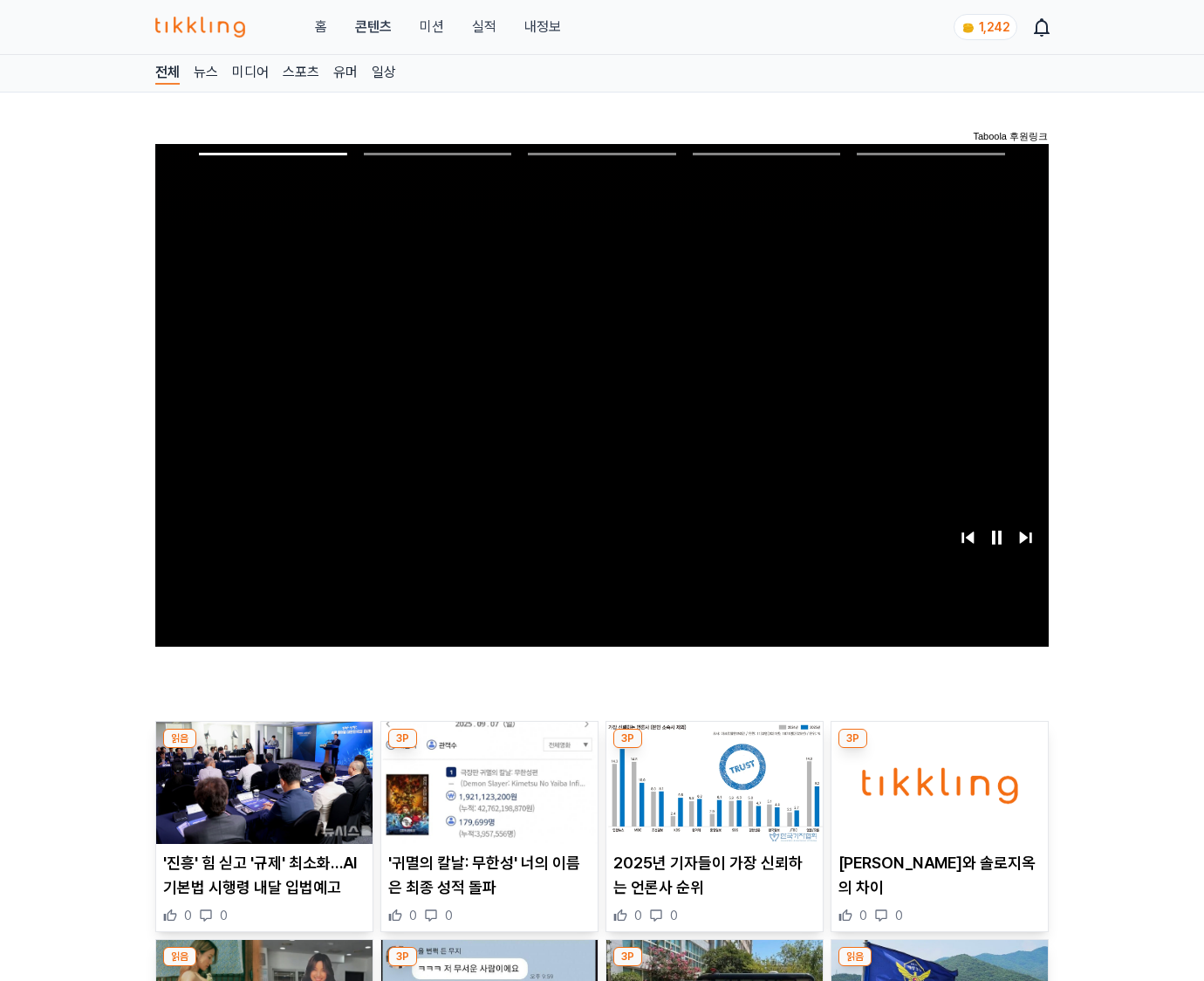
click at [939, 749] on img at bounding box center [940, 783] width 216 height 122
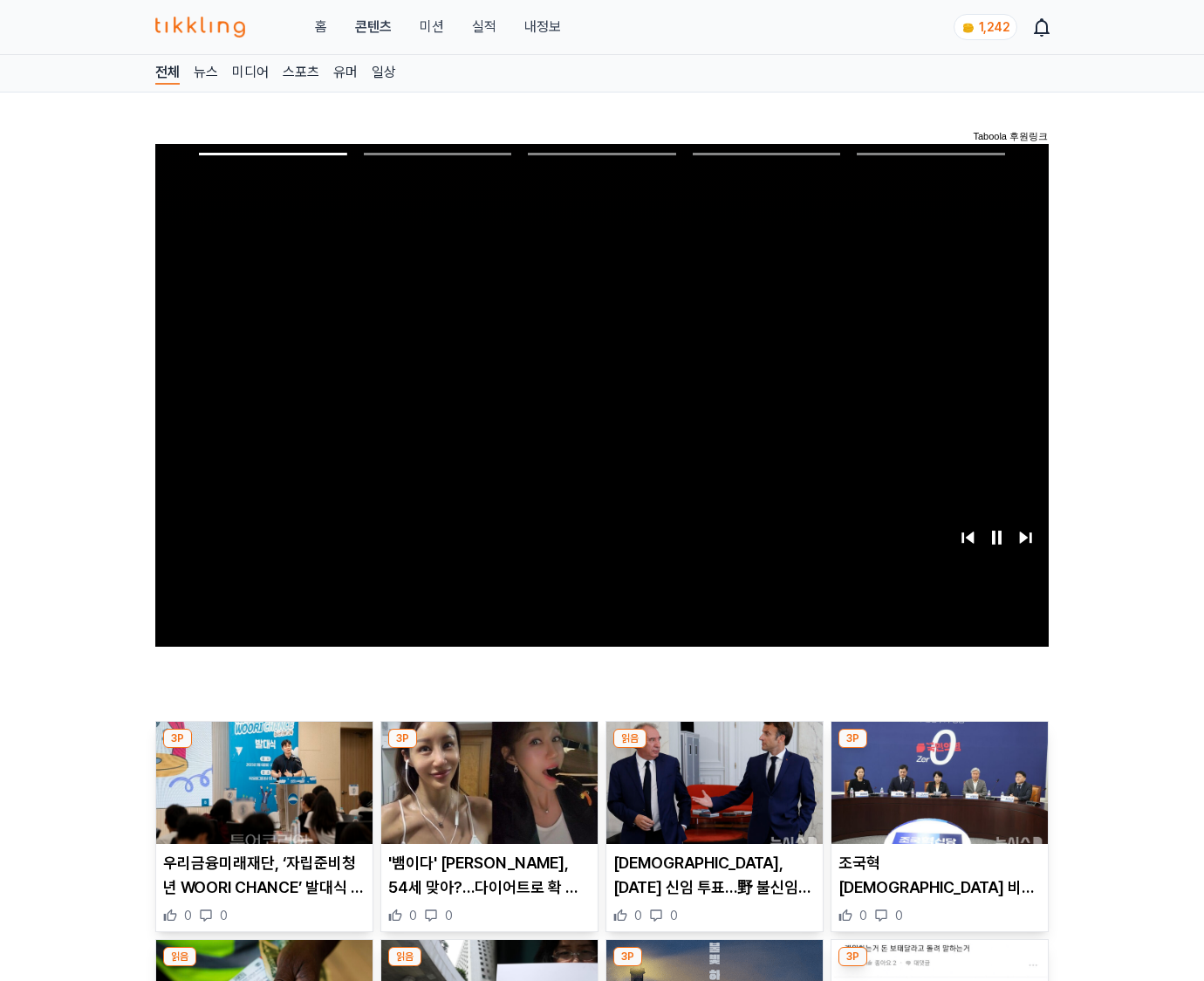
click at [939, 749] on img at bounding box center [940, 783] width 216 height 122
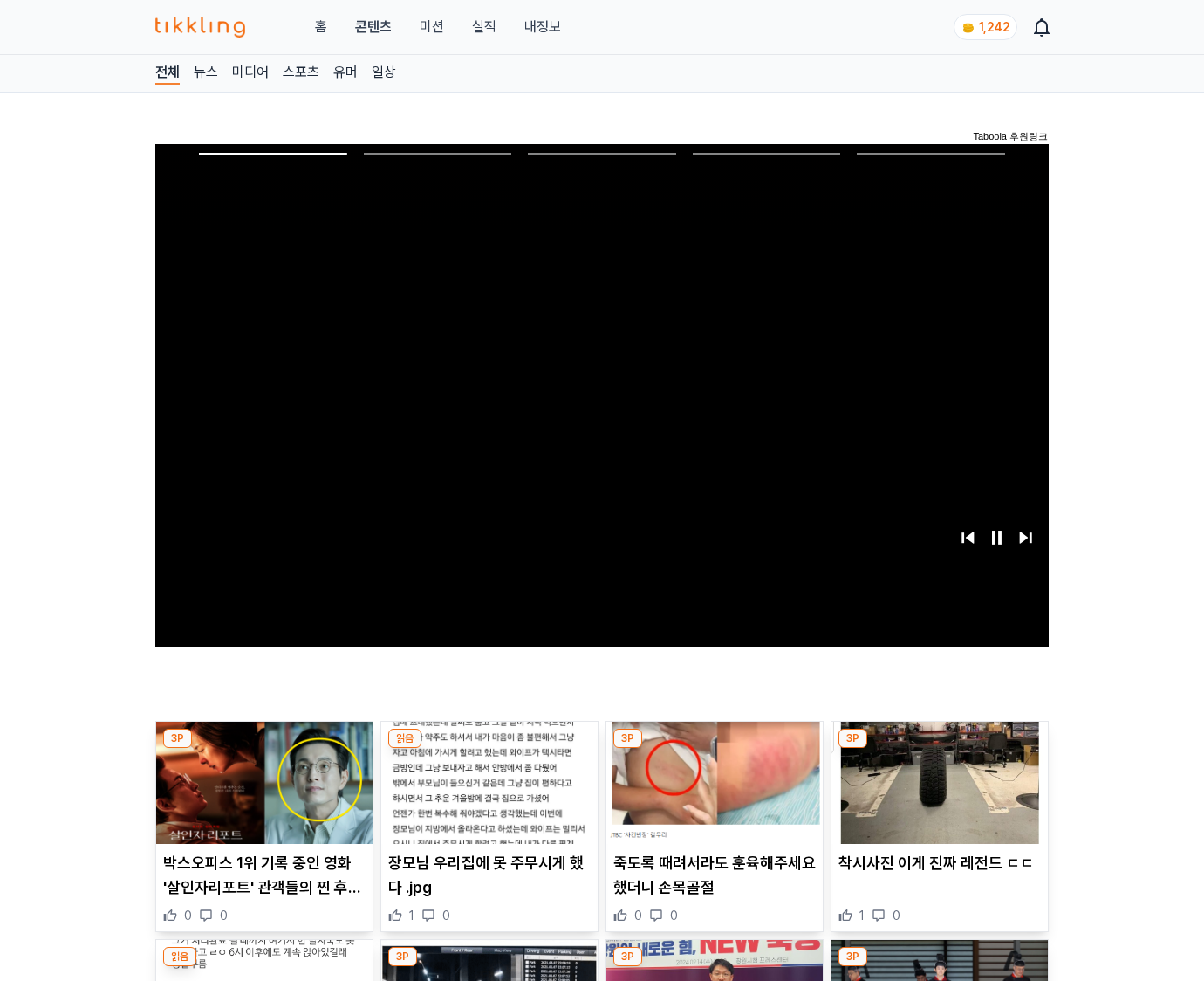
click at [939, 749] on img at bounding box center [940, 783] width 216 height 122
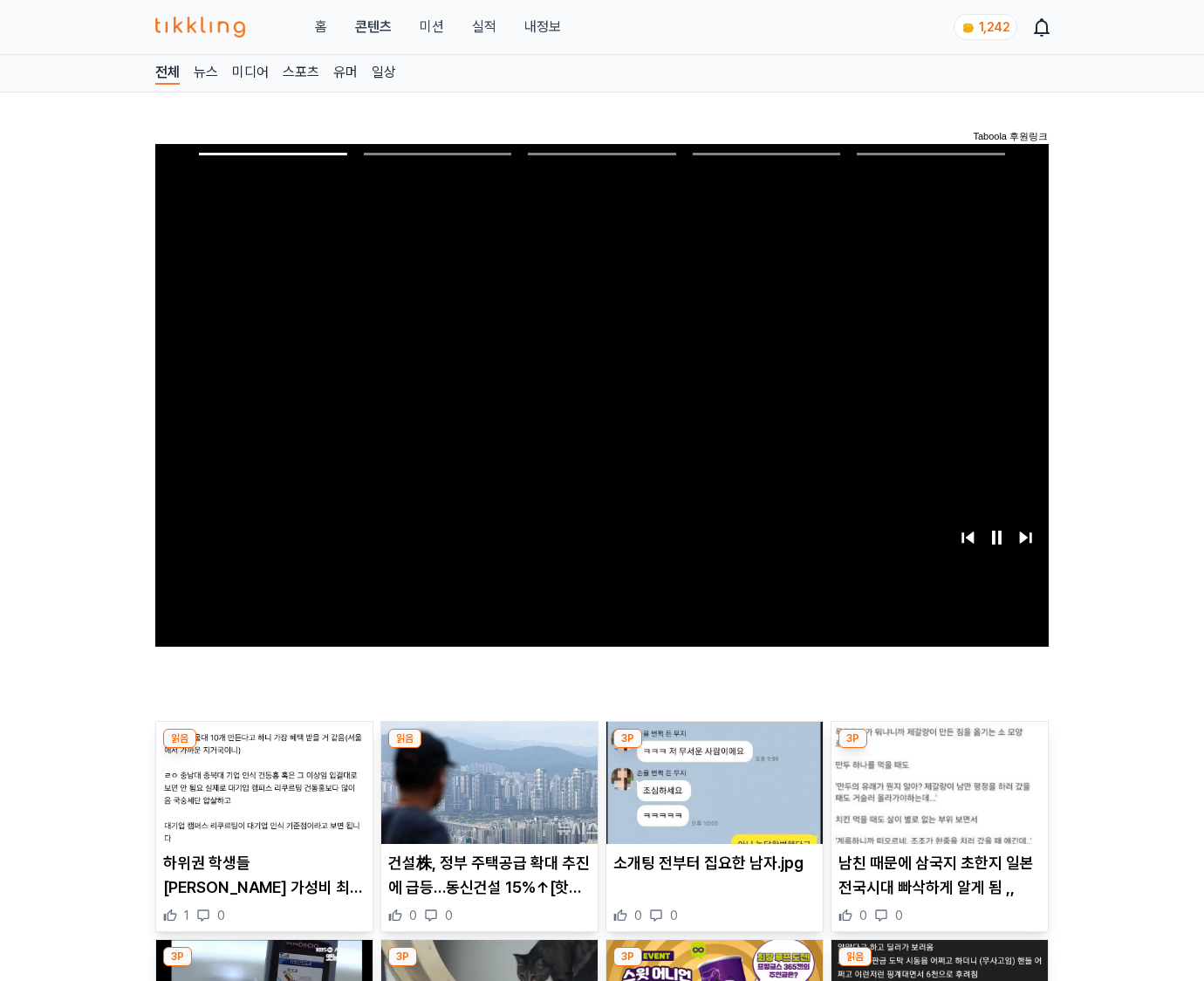
click at [939, 749] on img at bounding box center [940, 783] width 216 height 122
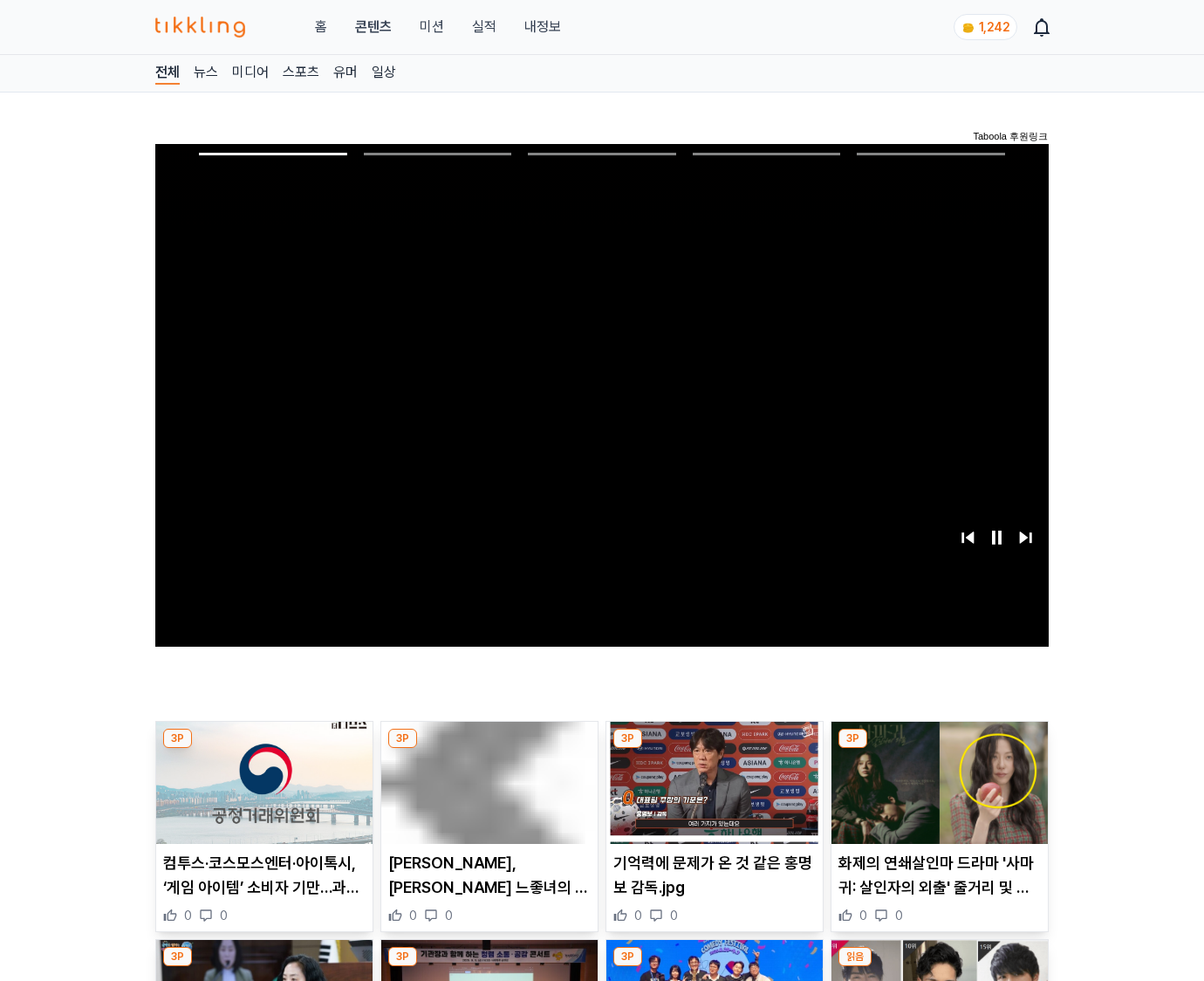
click at [939, 749] on img at bounding box center [940, 783] width 216 height 122
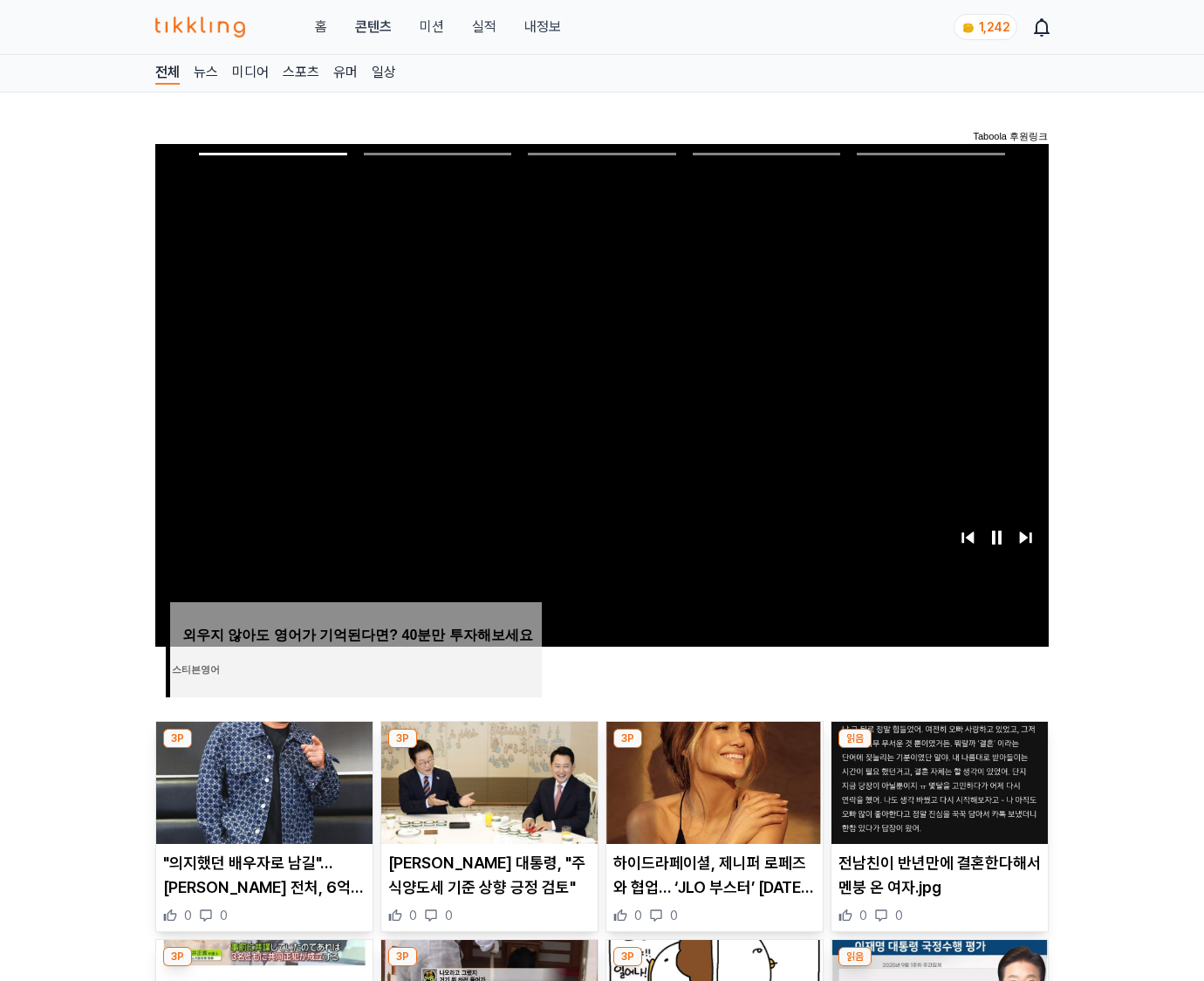
click at [939, 749] on img at bounding box center [940, 783] width 216 height 122
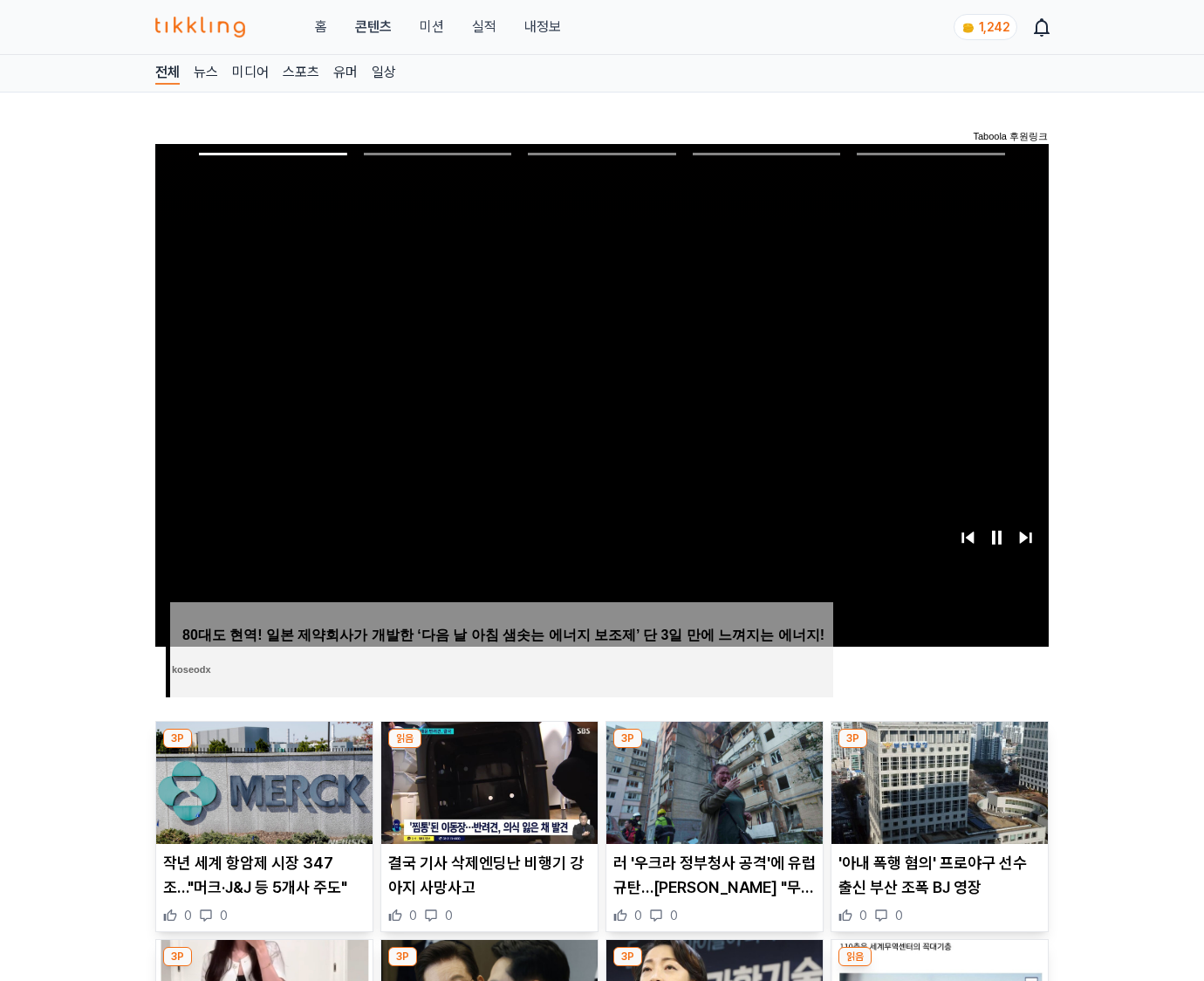
click at [939, 749] on img at bounding box center [940, 783] width 216 height 122
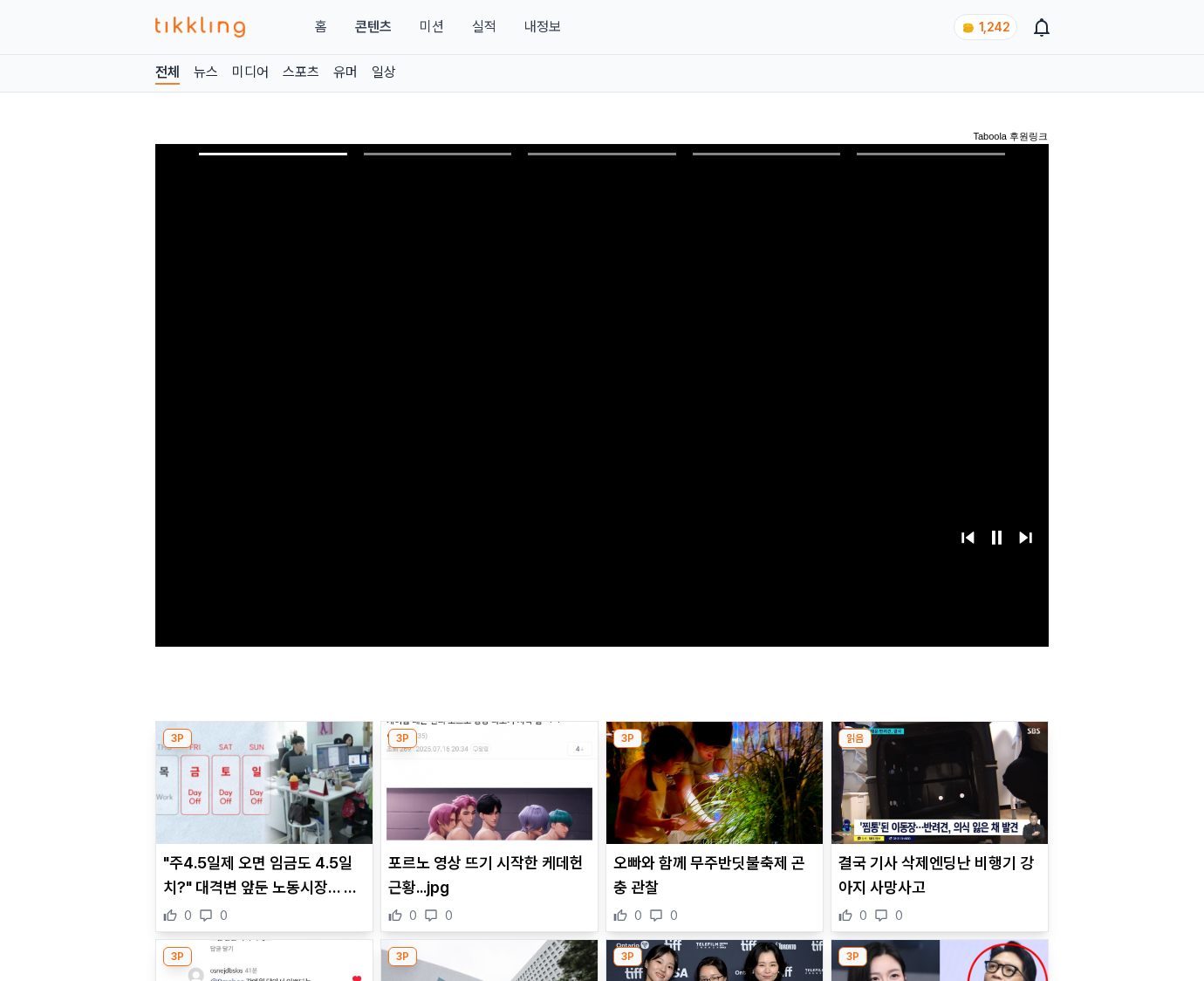
click at [939, 749] on img at bounding box center [940, 783] width 216 height 122
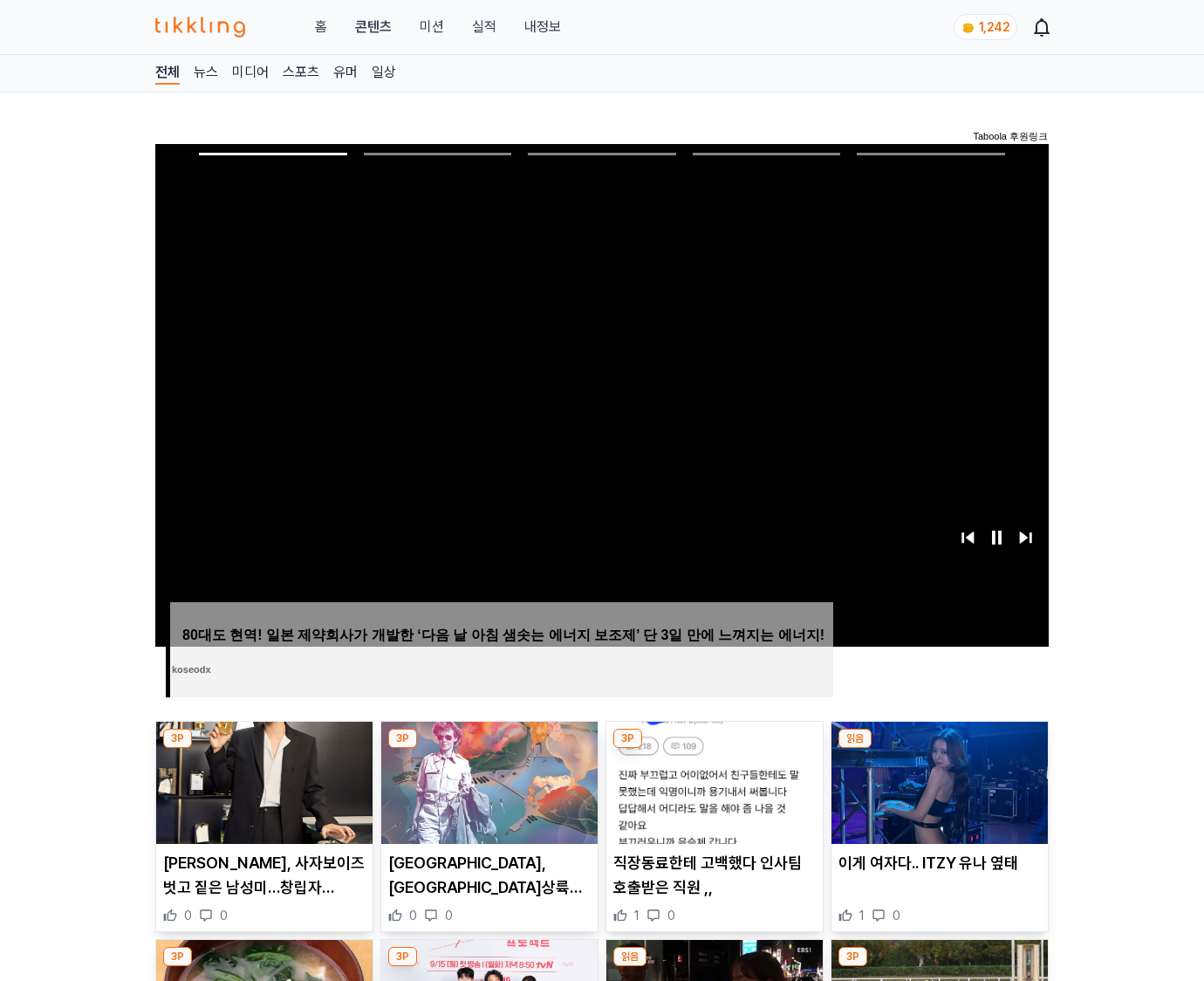
click at [939, 749] on img at bounding box center [940, 783] width 216 height 122
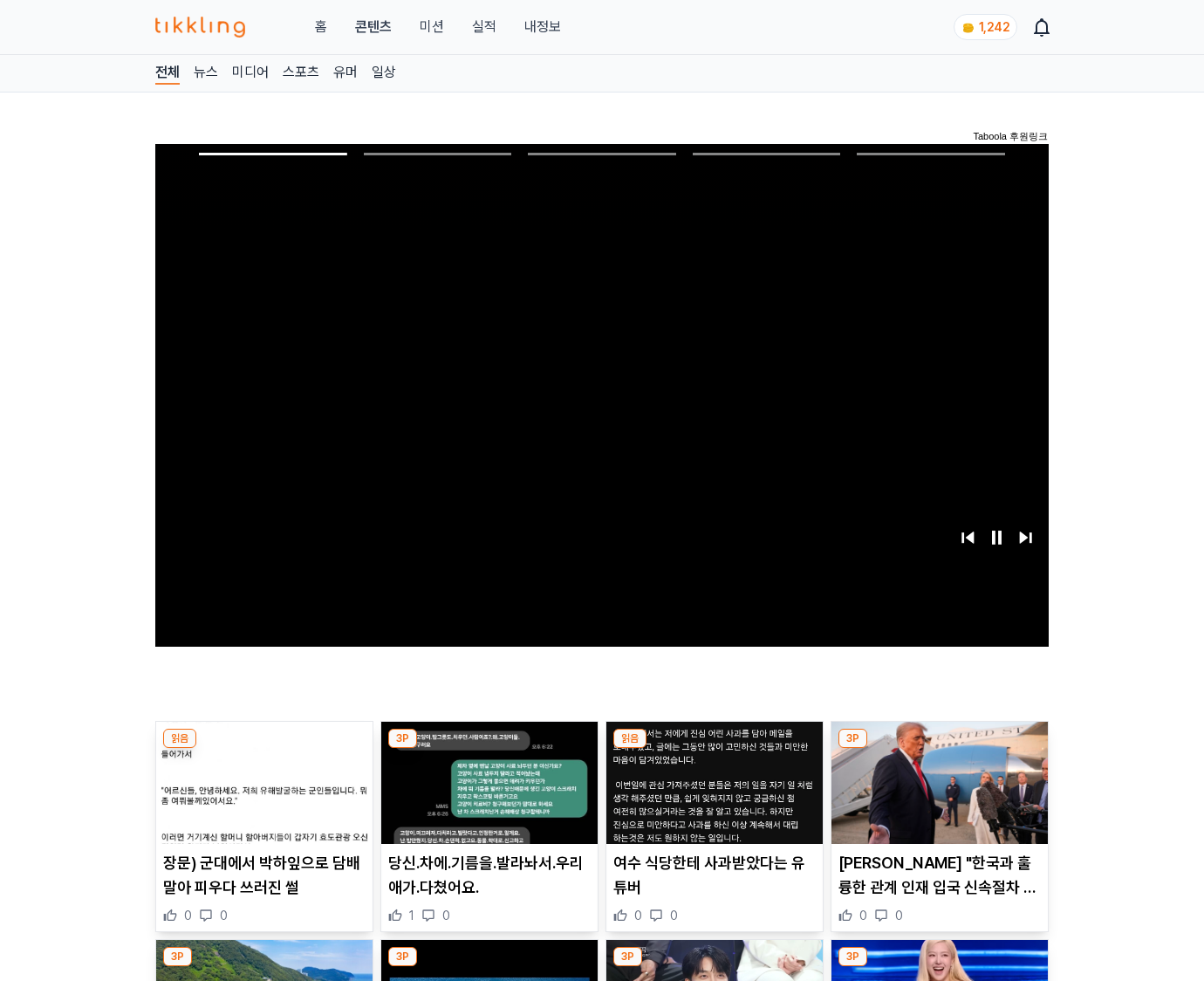
click at [939, 749] on img at bounding box center [940, 783] width 216 height 122
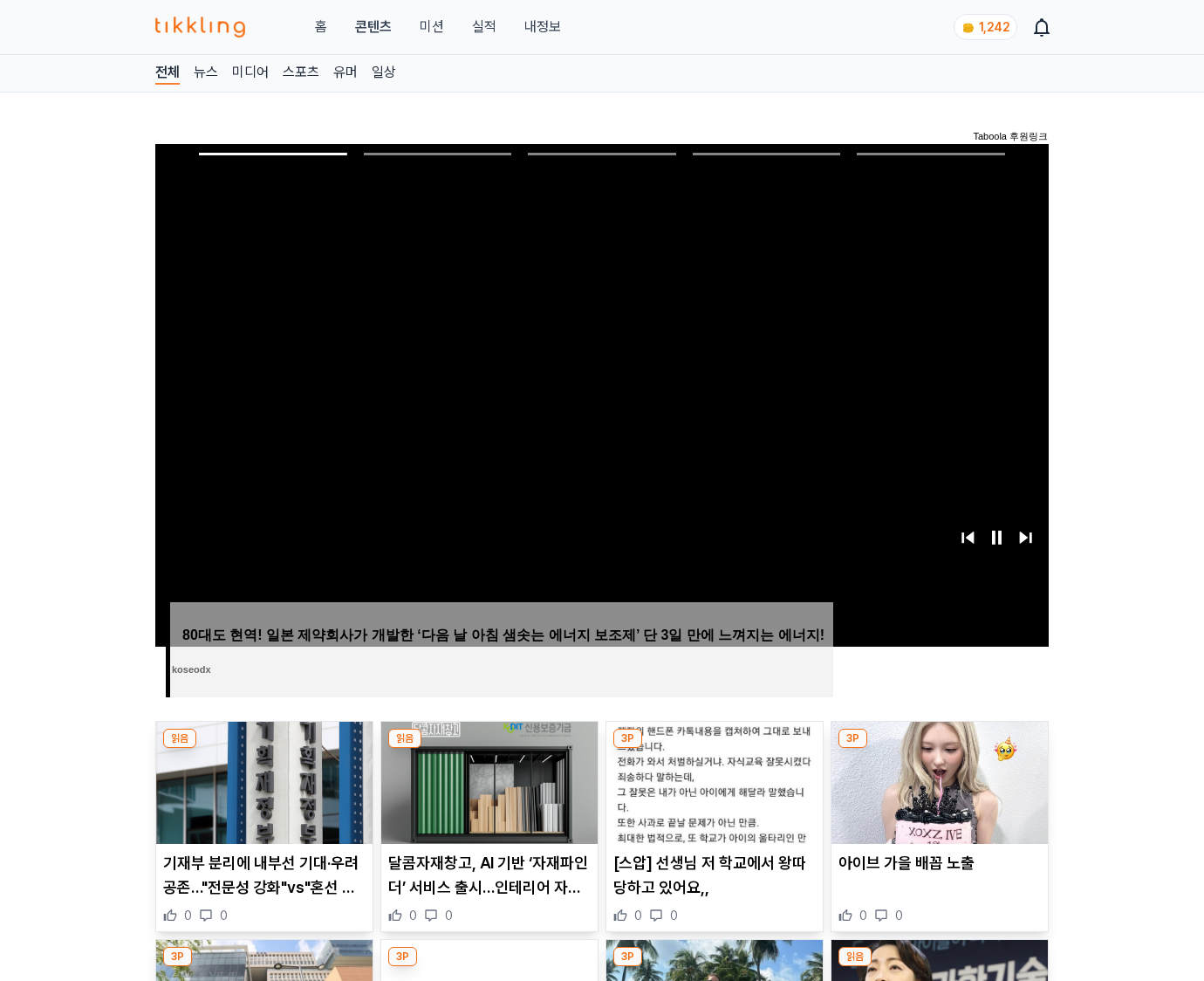
click at [939, 749] on img at bounding box center [940, 783] width 216 height 122
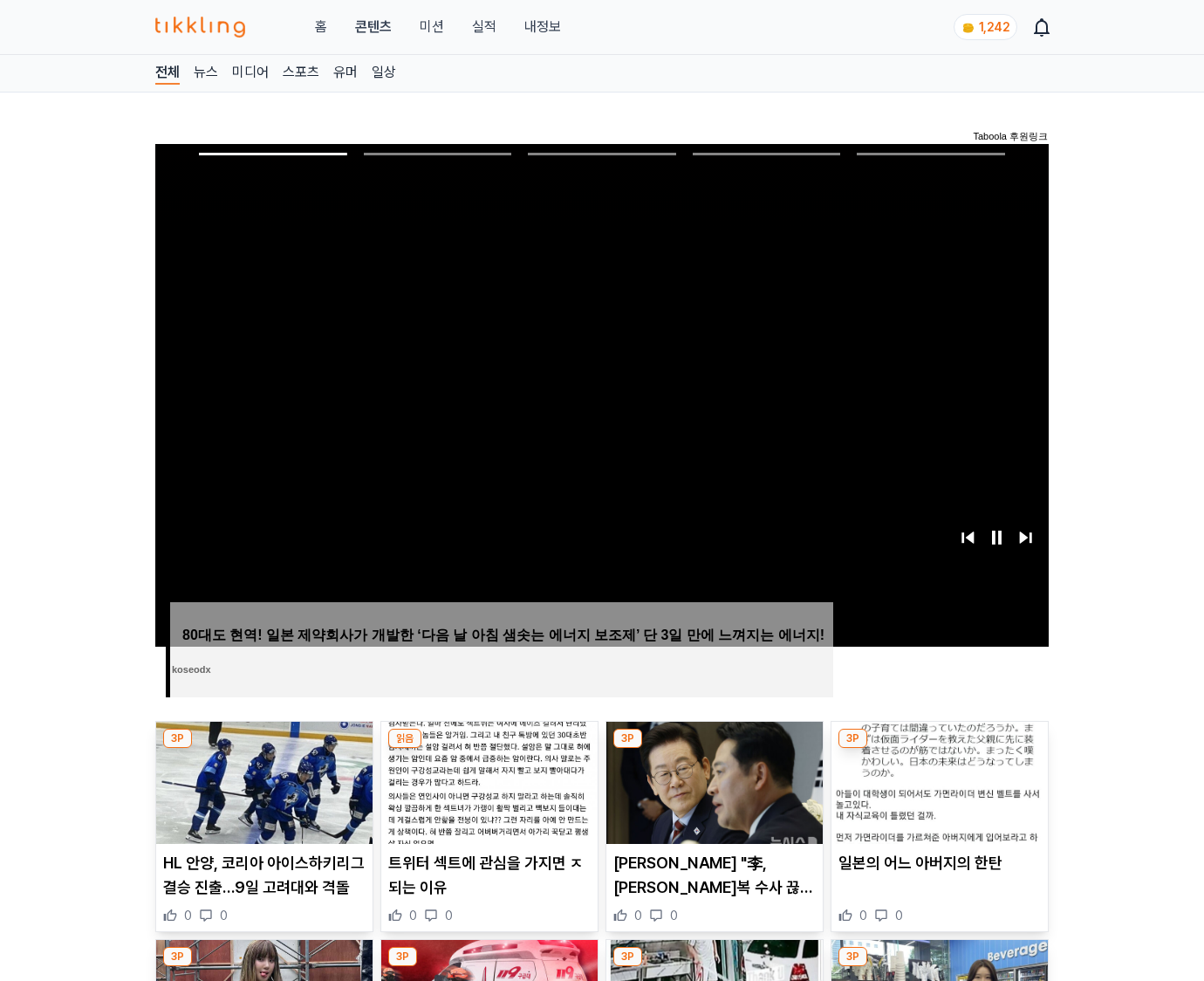
click at [939, 749] on img at bounding box center [940, 783] width 216 height 122
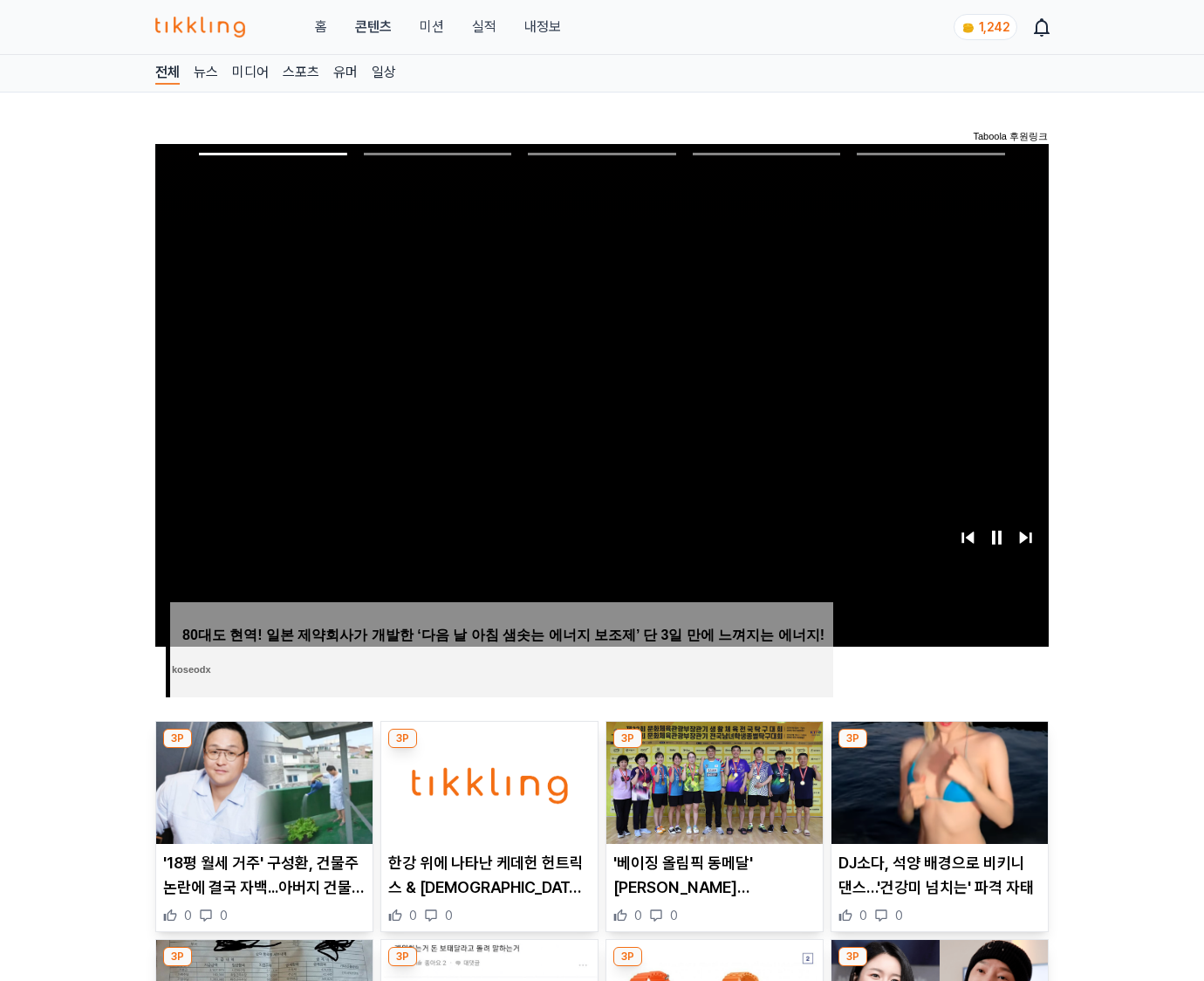
click at [939, 749] on img at bounding box center [940, 783] width 216 height 122
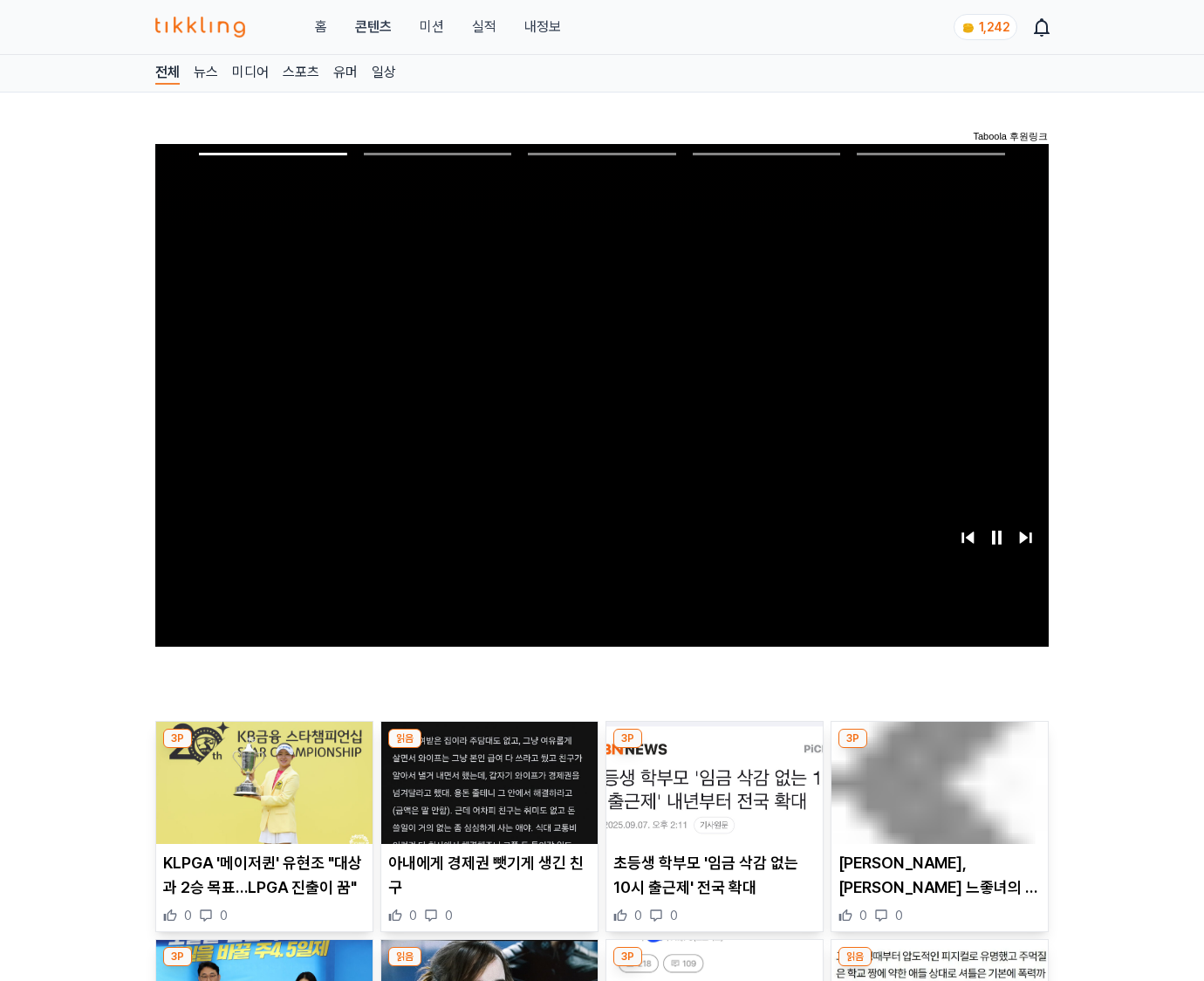
click at [939, 749] on img at bounding box center [940, 783] width 216 height 122
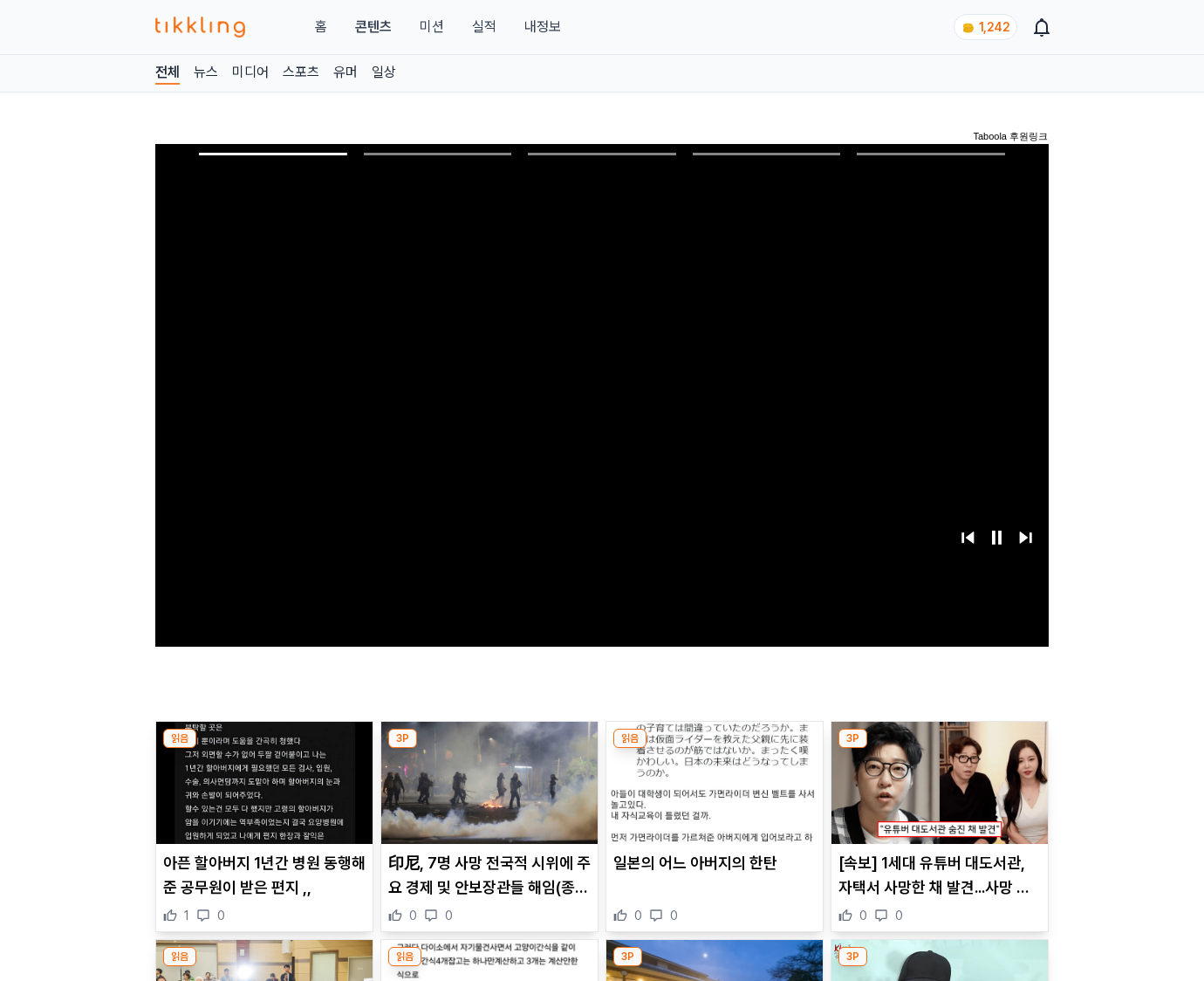
click at [939, 749] on img at bounding box center [940, 783] width 216 height 122
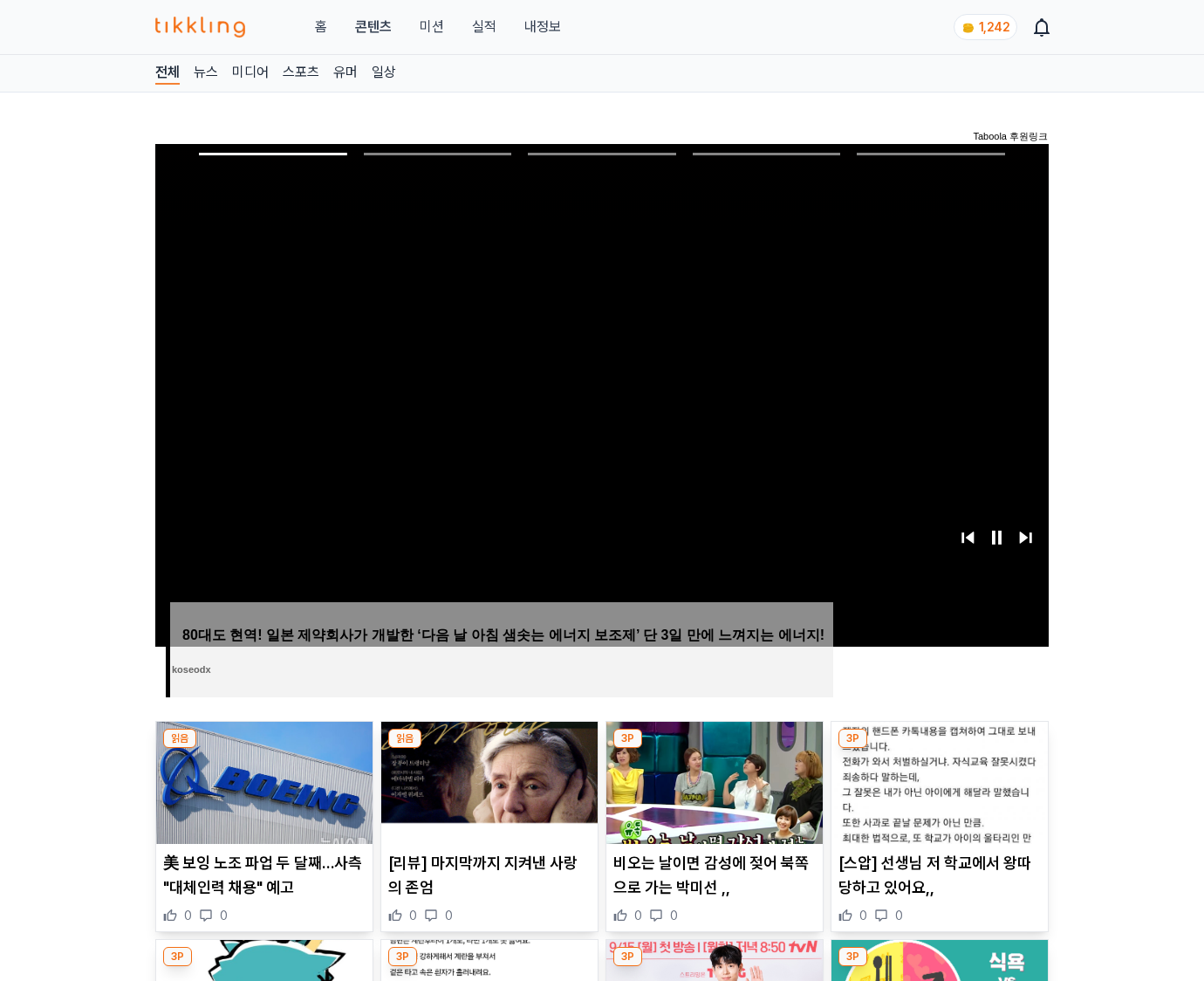
click at [939, 749] on img at bounding box center [940, 783] width 216 height 122
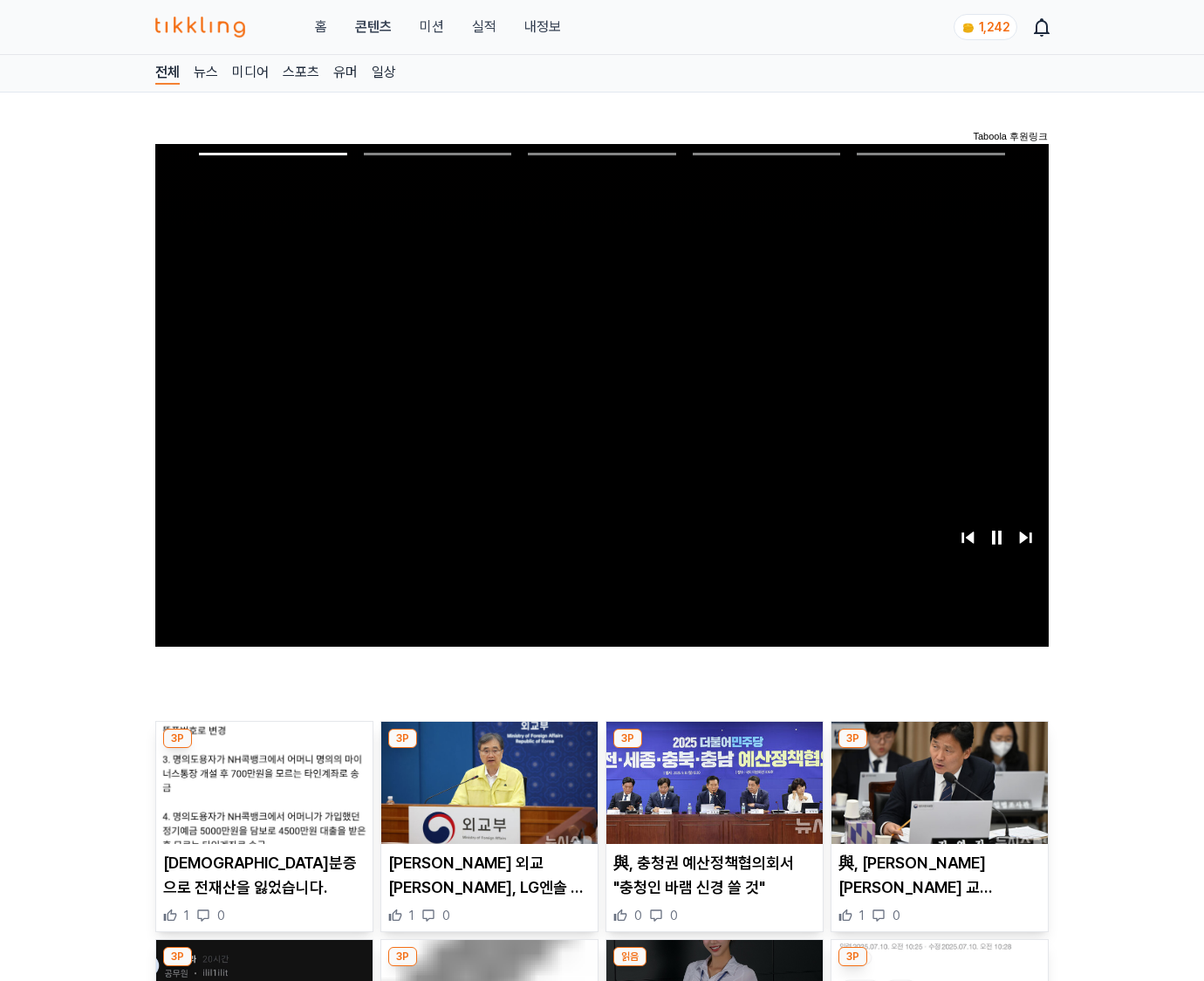
click at [939, 749] on img at bounding box center [940, 783] width 216 height 122
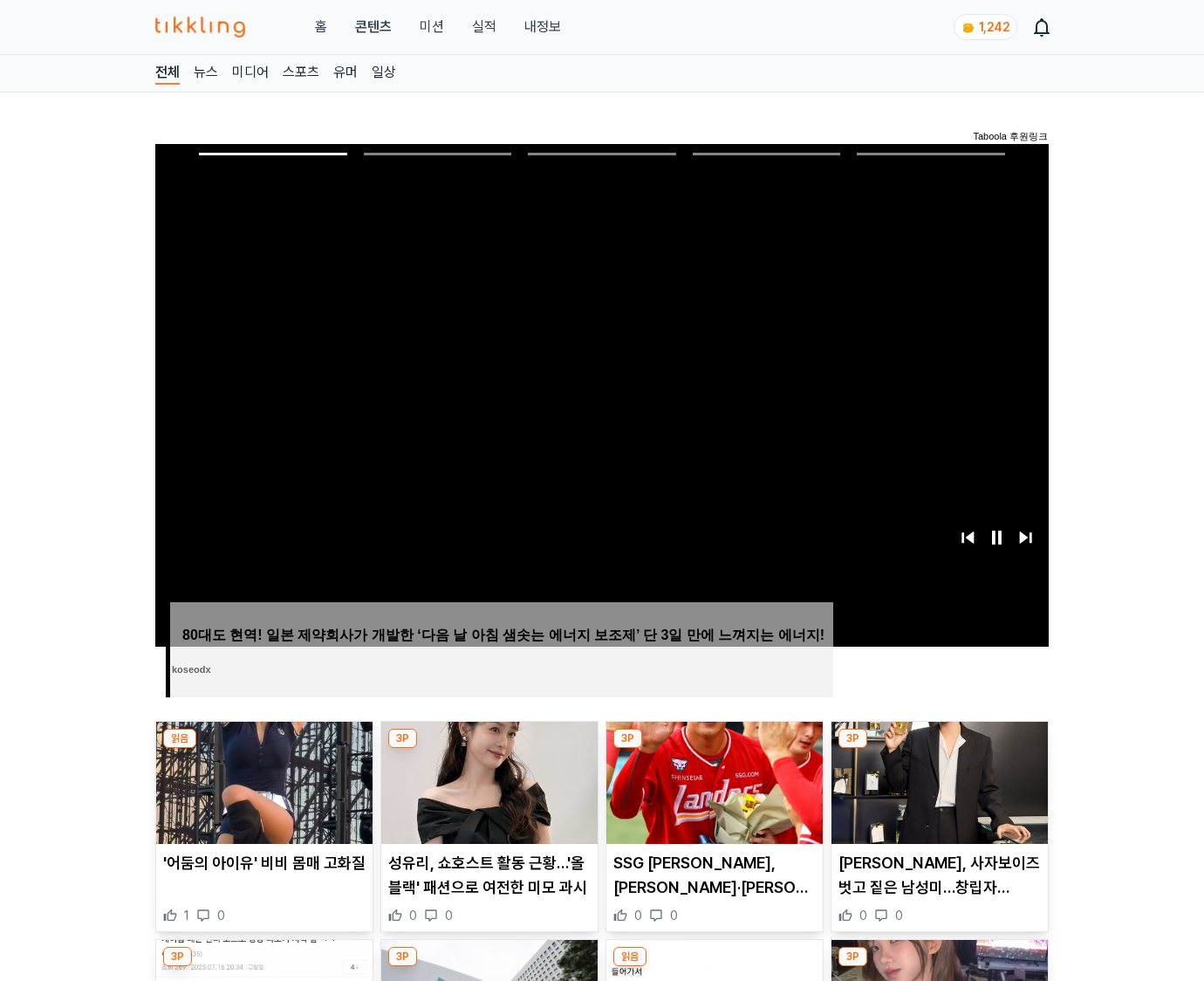
click at [939, 749] on img at bounding box center [940, 783] width 216 height 122
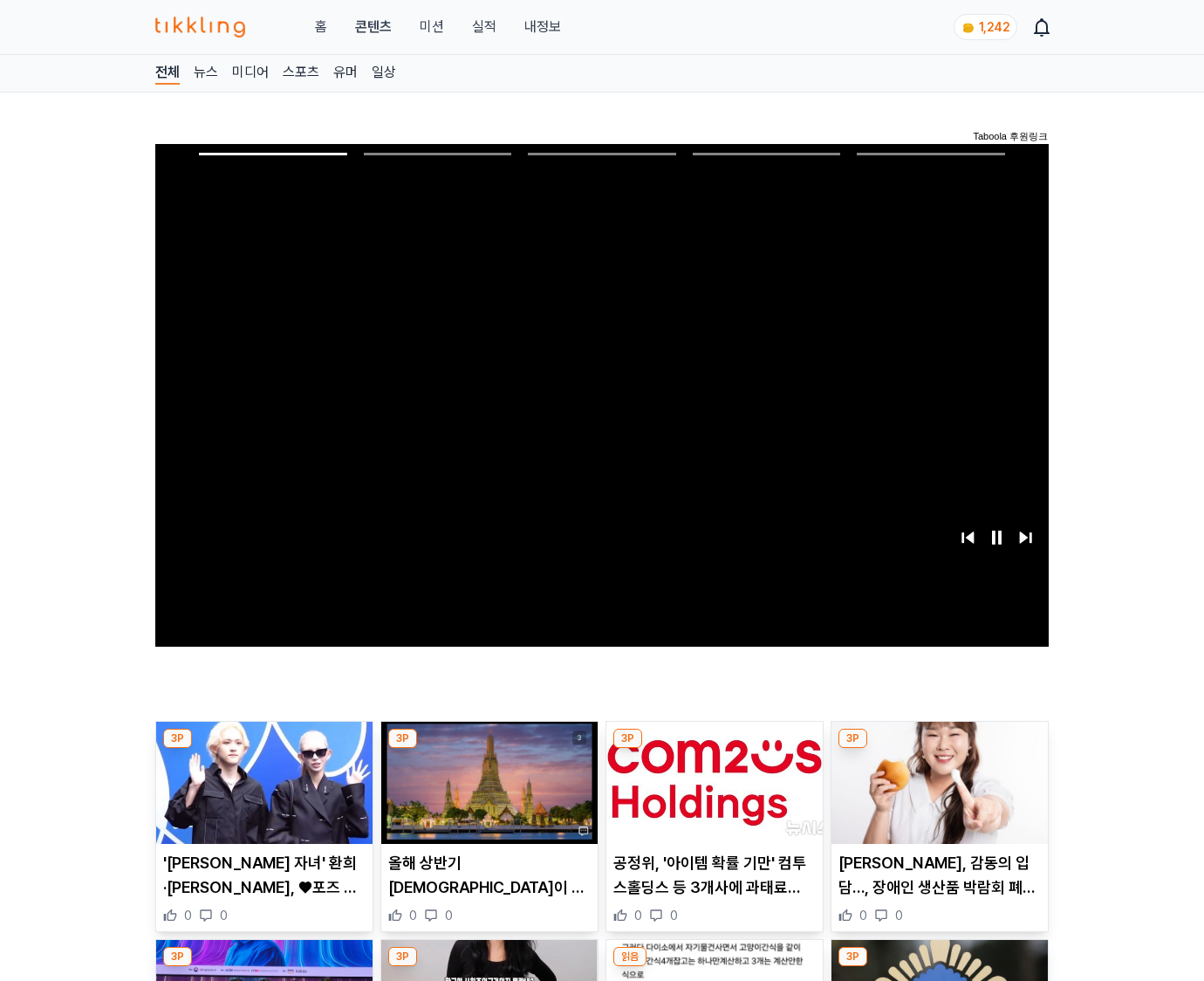
click at [939, 749] on img at bounding box center [940, 783] width 216 height 122
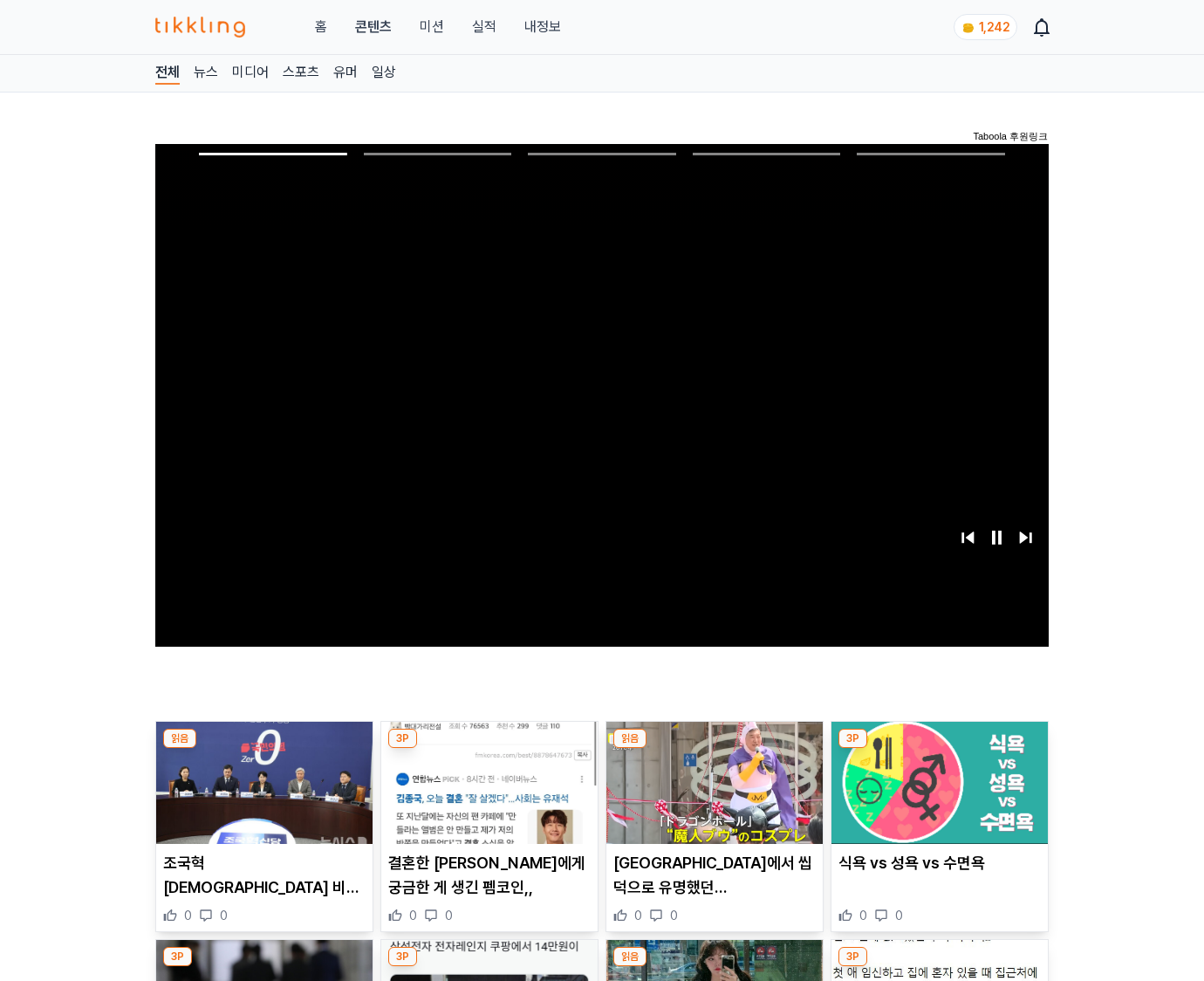
click at [939, 749] on img at bounding box center [940, 783] width 216 height 122
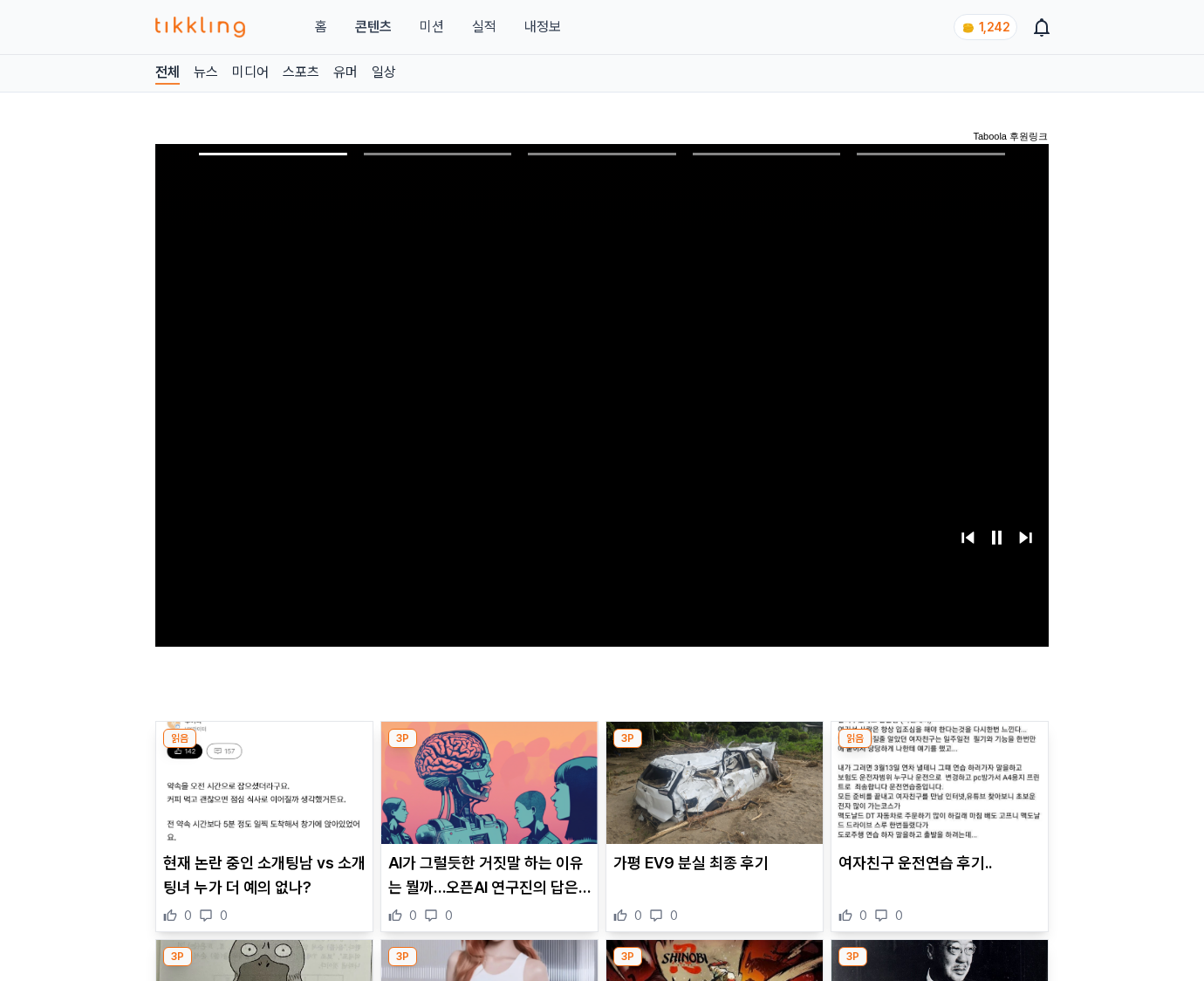
click at [939, 749] on img at bounding box center [940, 783] width 216 height 122
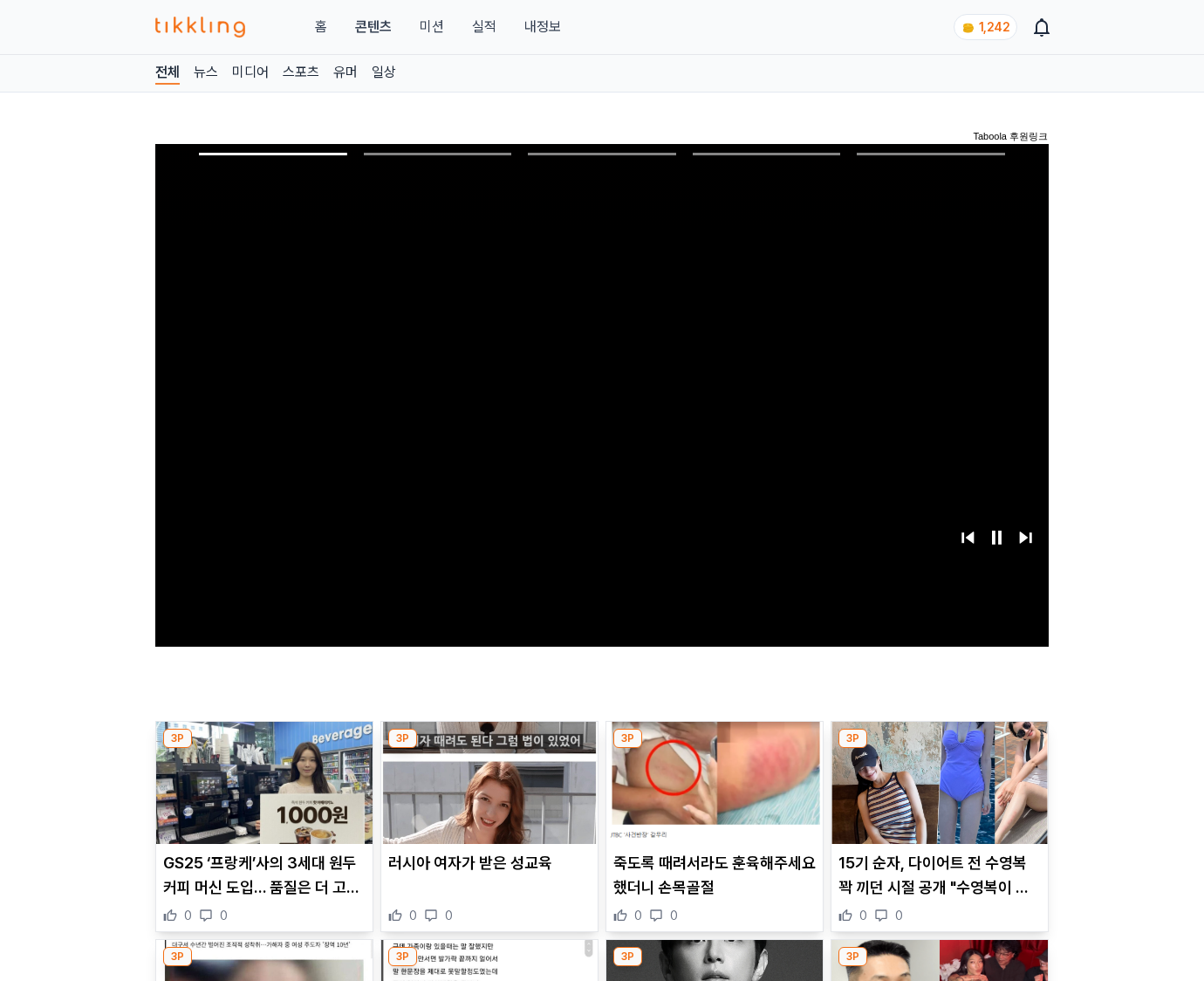
click at [939, 749] on img at bounding box center [940, 783] width 216 height 122
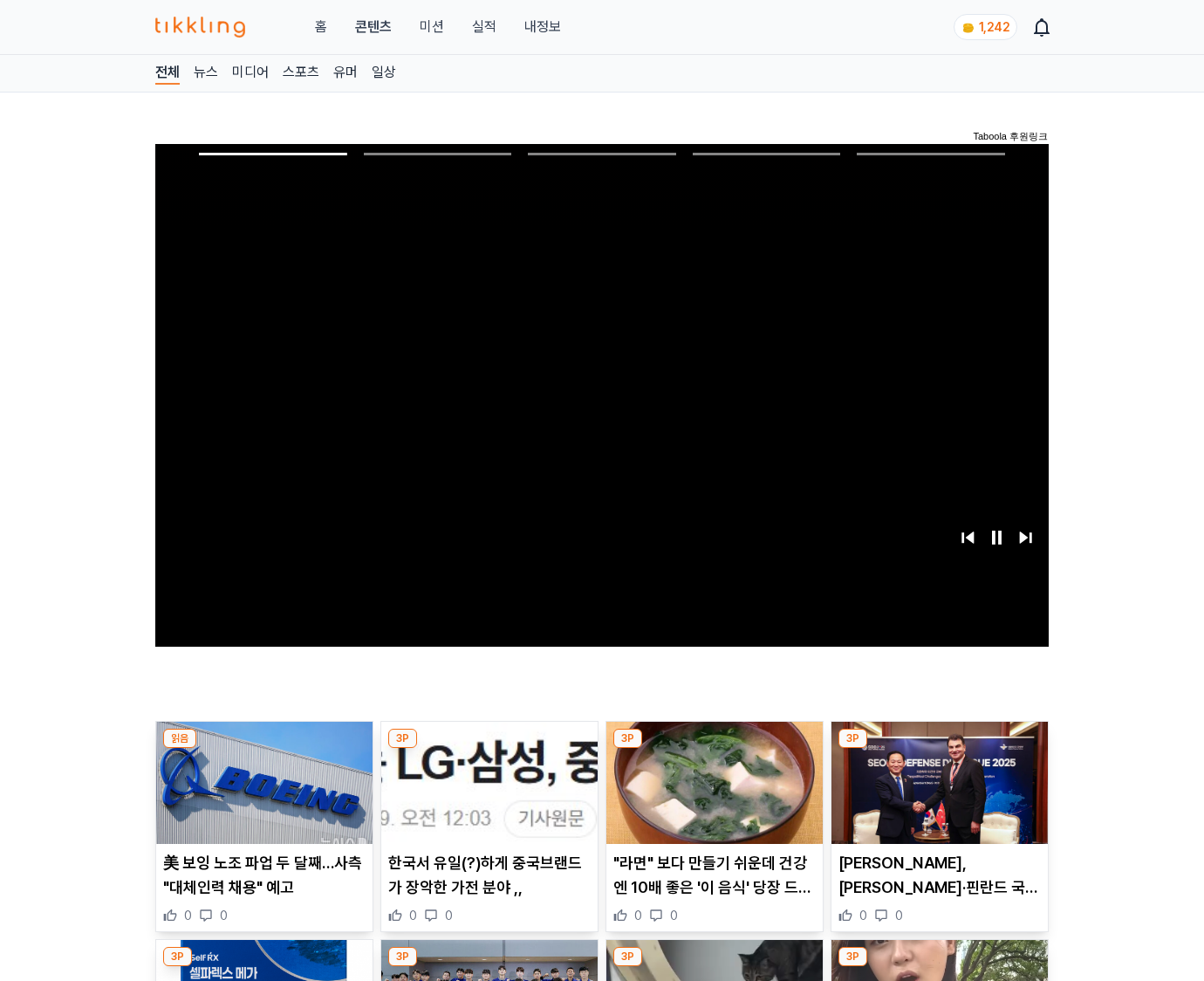
click at [939, 749] on img at bounding box center [940, 783] width 216 height 122
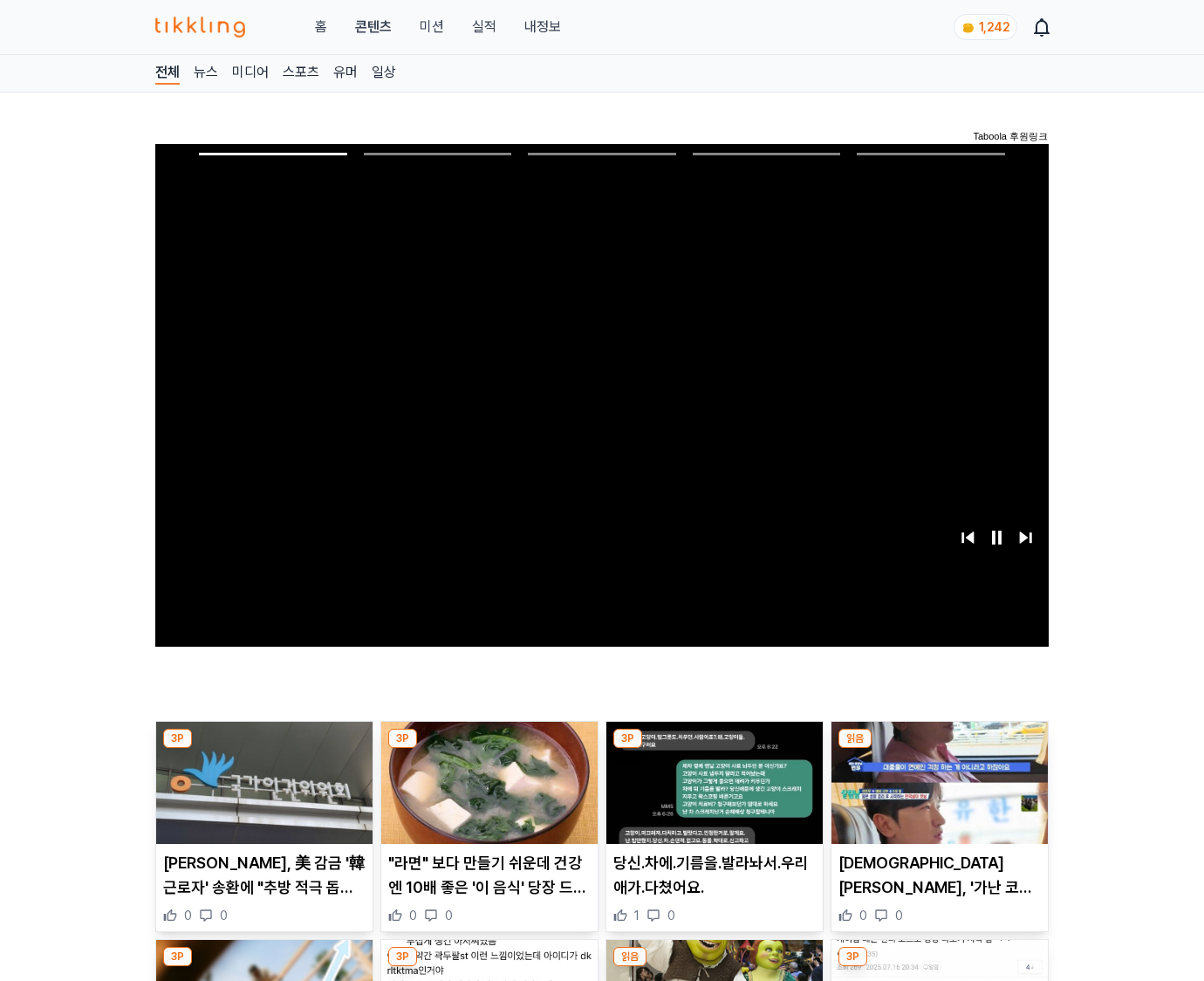
click at [939, 749] on img at bounding box center [940, 783] width 216 height 122
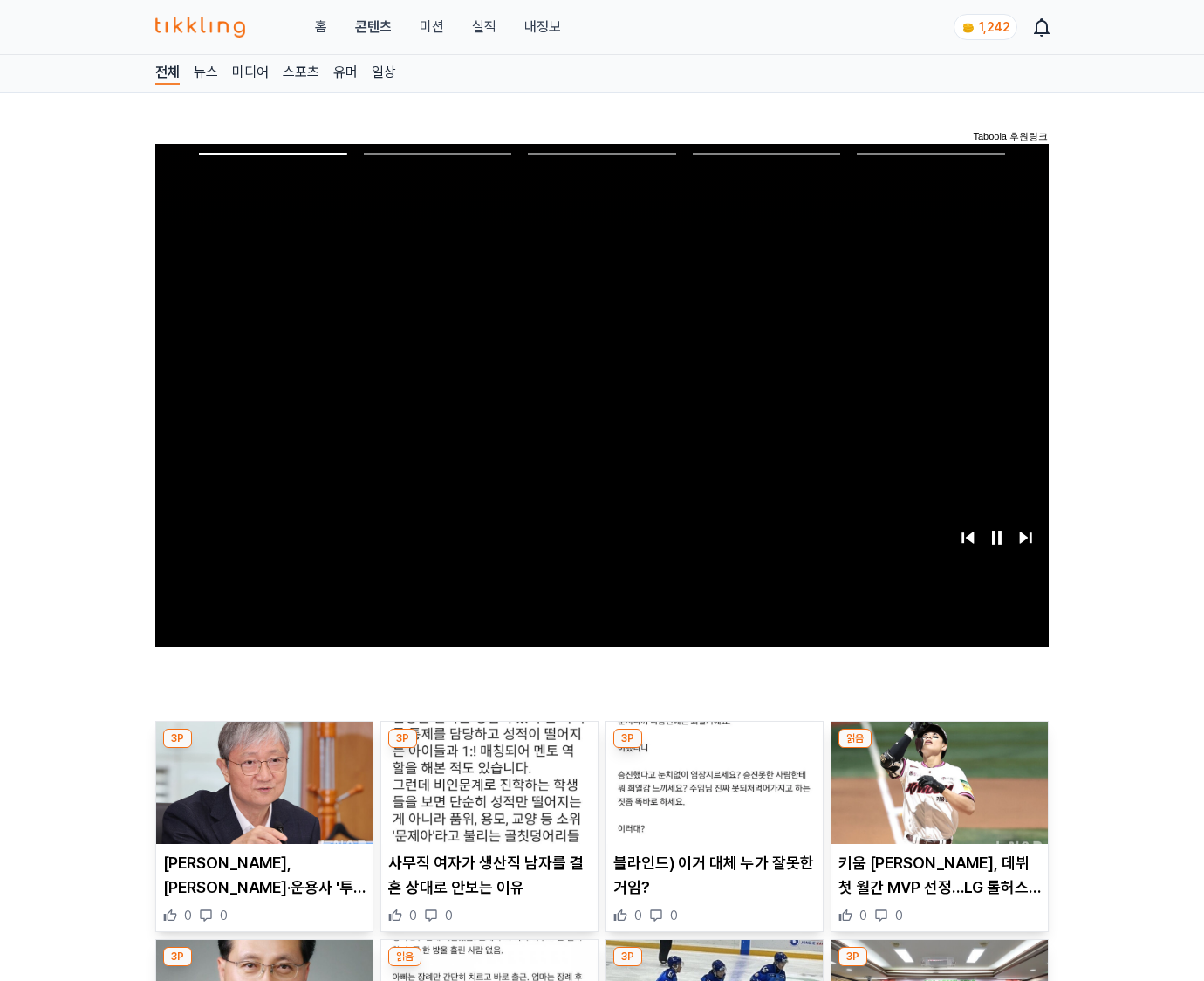
click at [939, 749] on img at bounding box center [940, 783] width 216 height 122
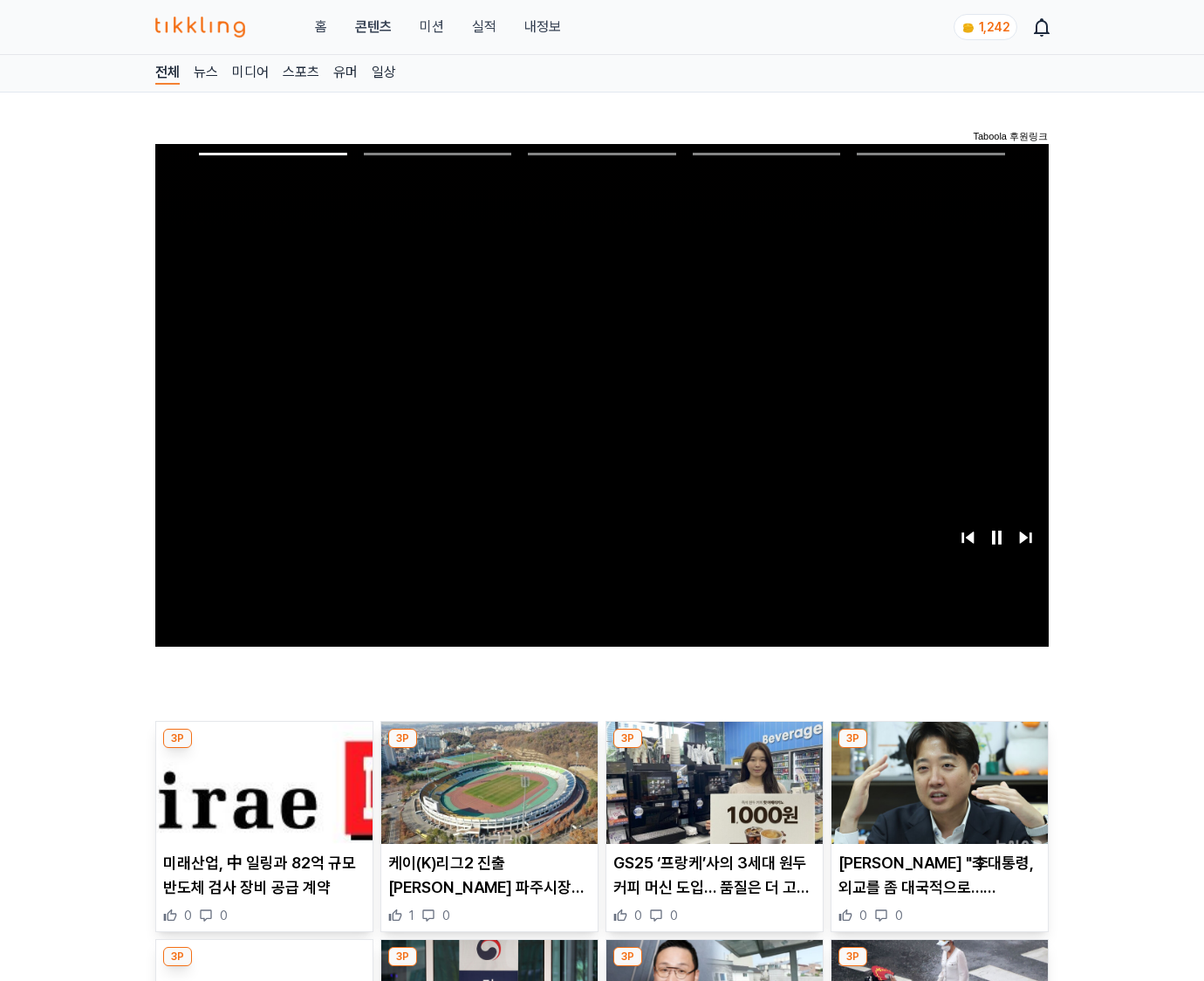
click at [939, 749] on img at bounding box center [940, 783] width 216 height 122
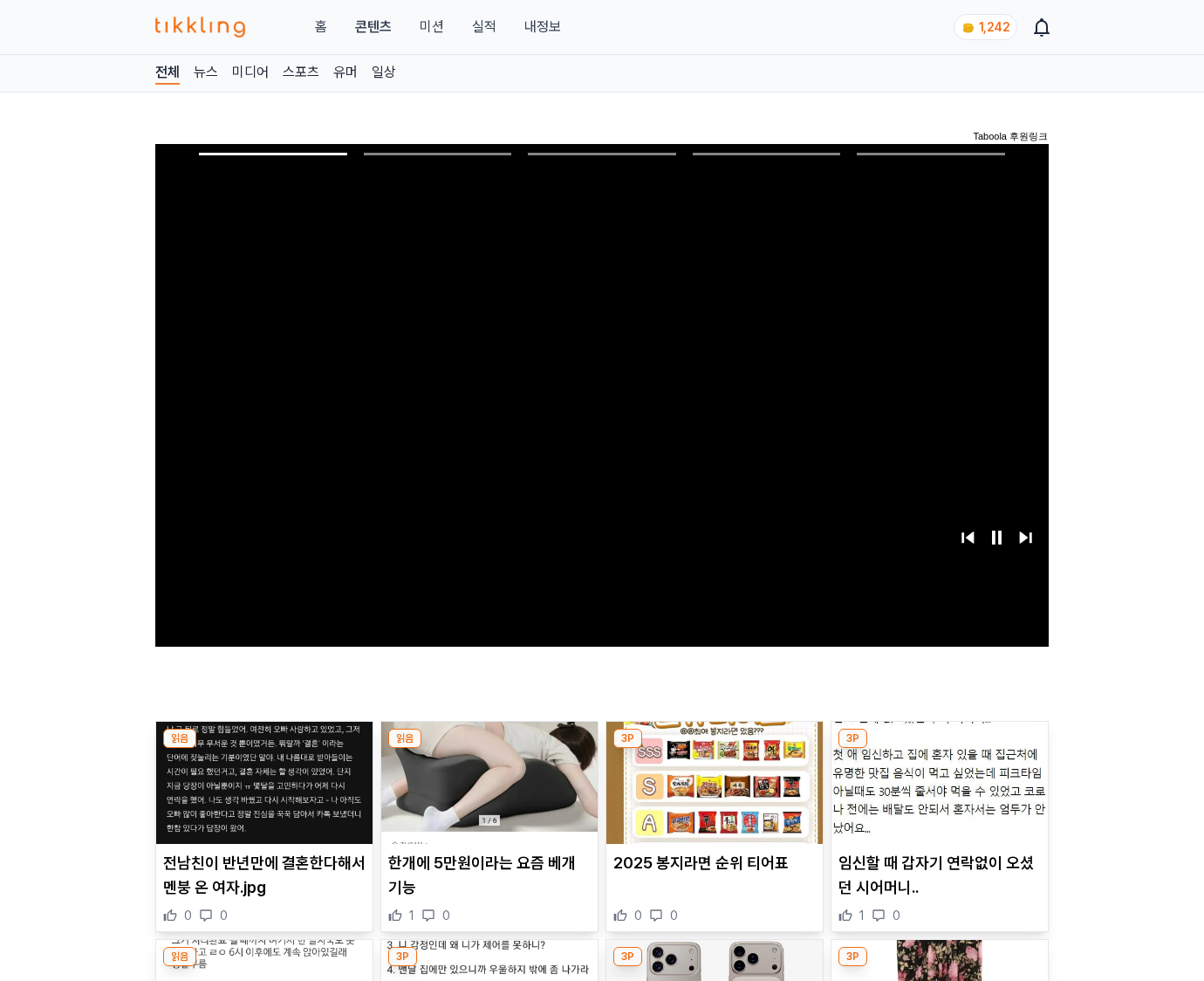
click at [939, 749] on img at bounding box center [940, 783] width 216 height 122
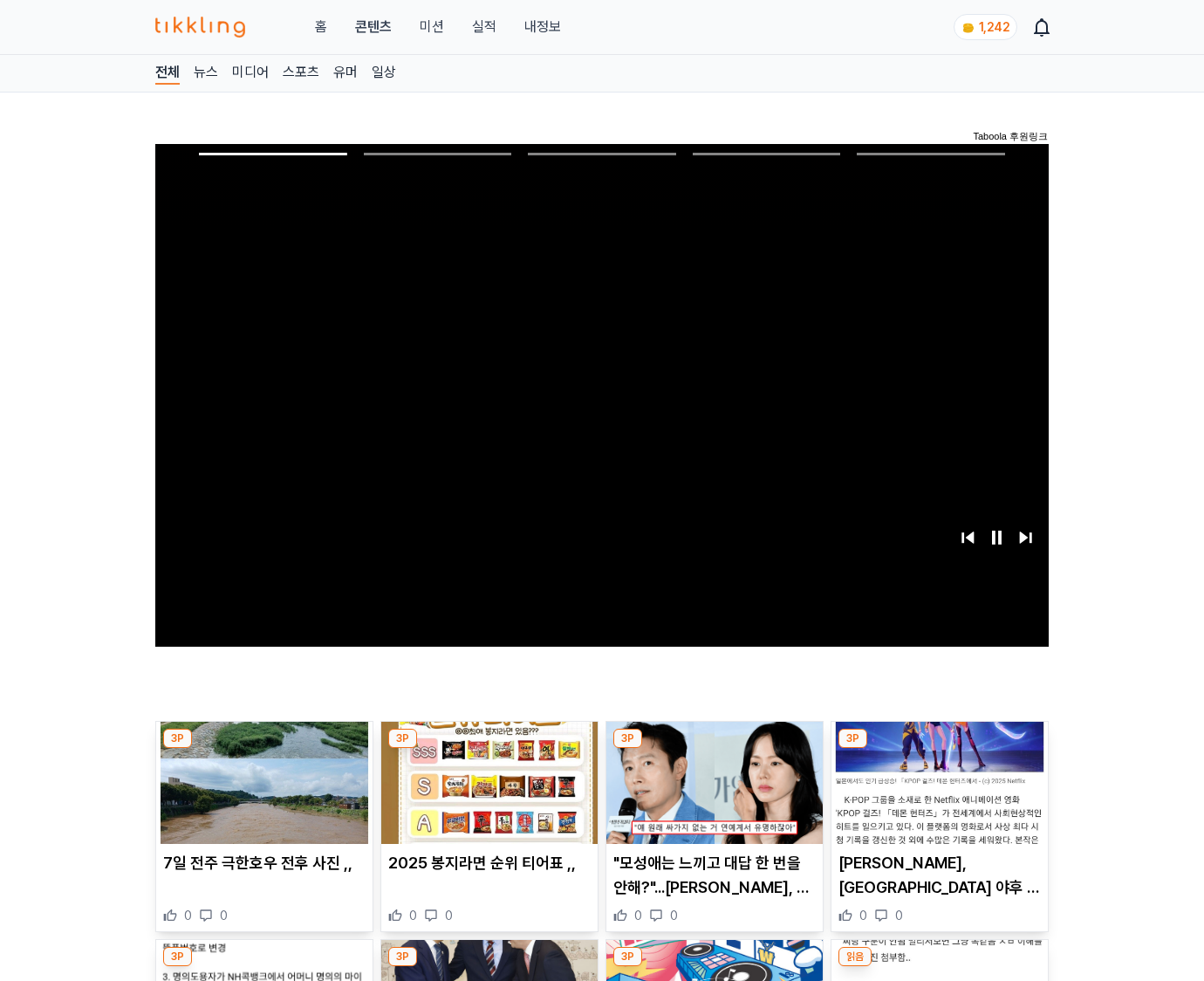
click at [939, 749] on img at bounding box center [940, 783] width 216 height 122
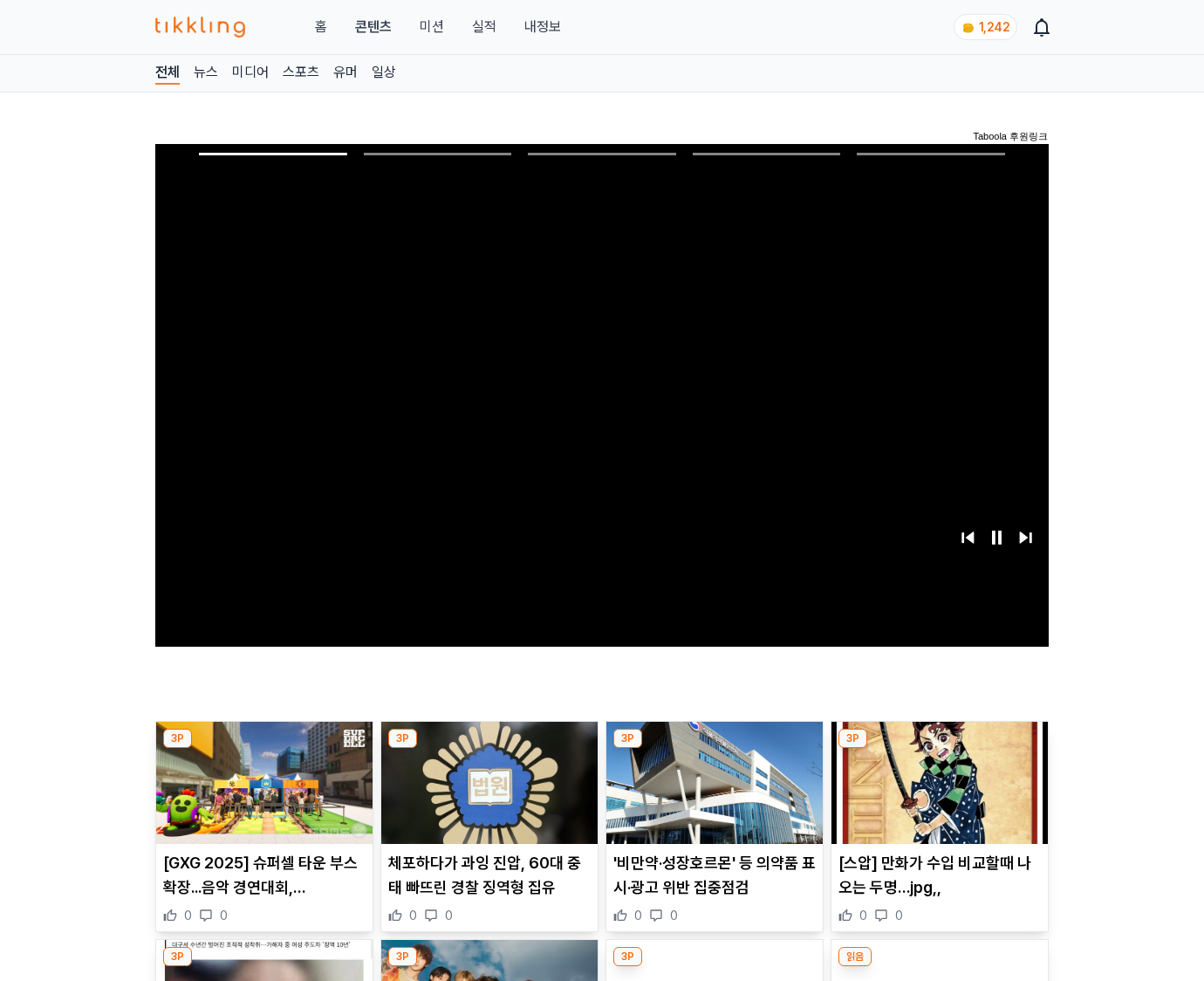
click at [939, 749] on img at bounding box center [940, 783] width 216 height 122
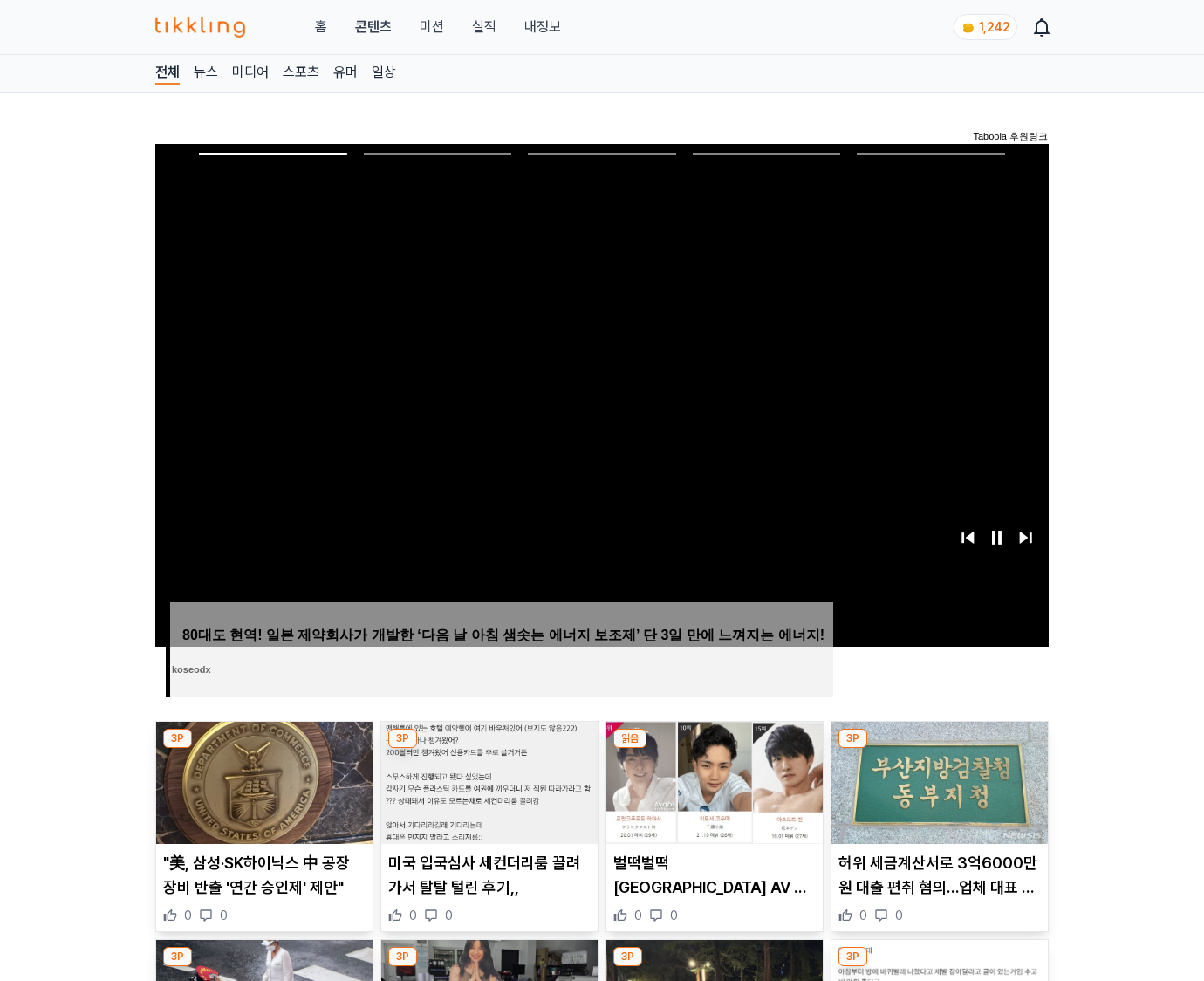
click at [939, 749] on img at bounding box center [940, 783] width 216 height 122
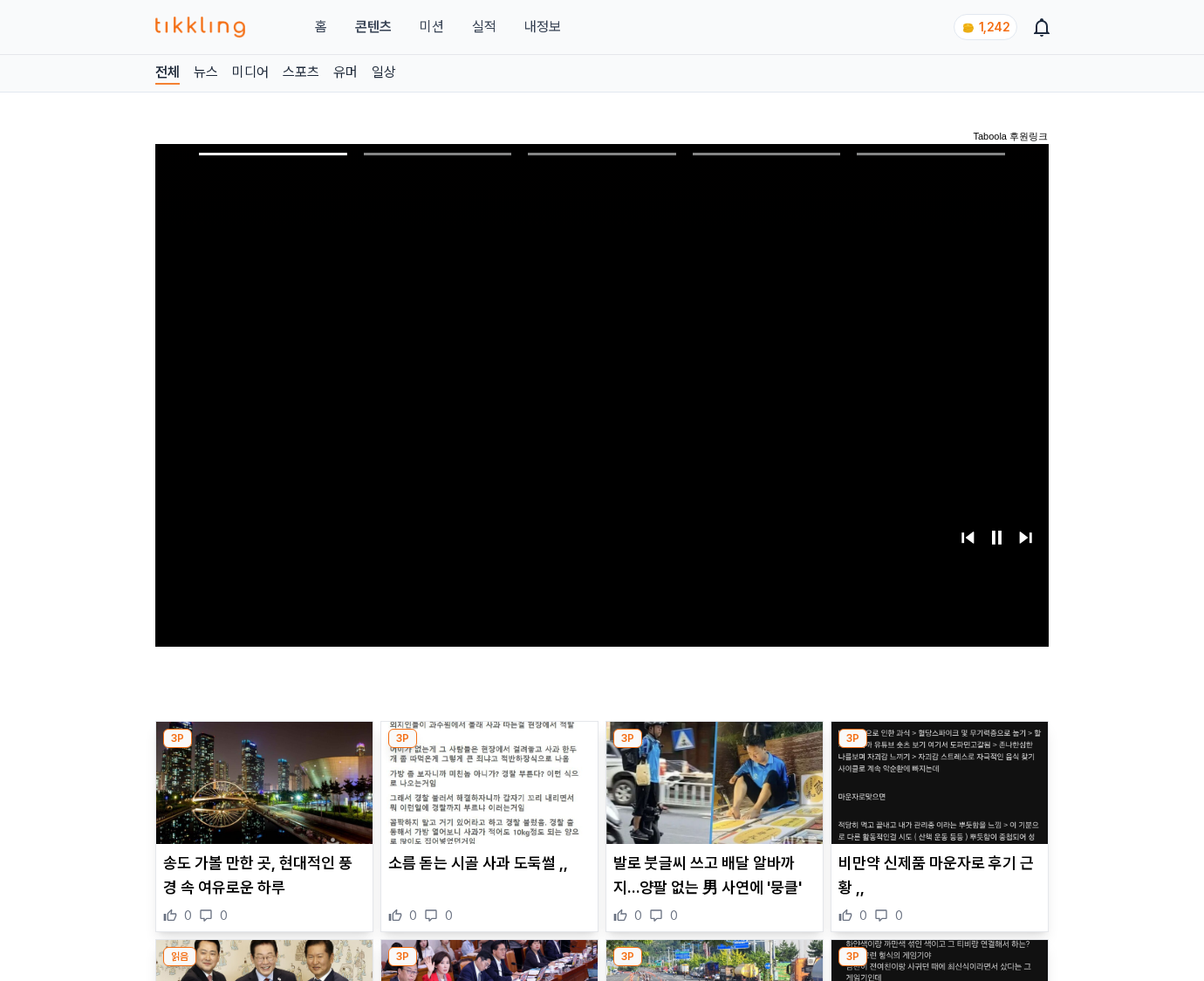
click at [939, 749] on img at bounding box center [940, 783] width 216 height 122
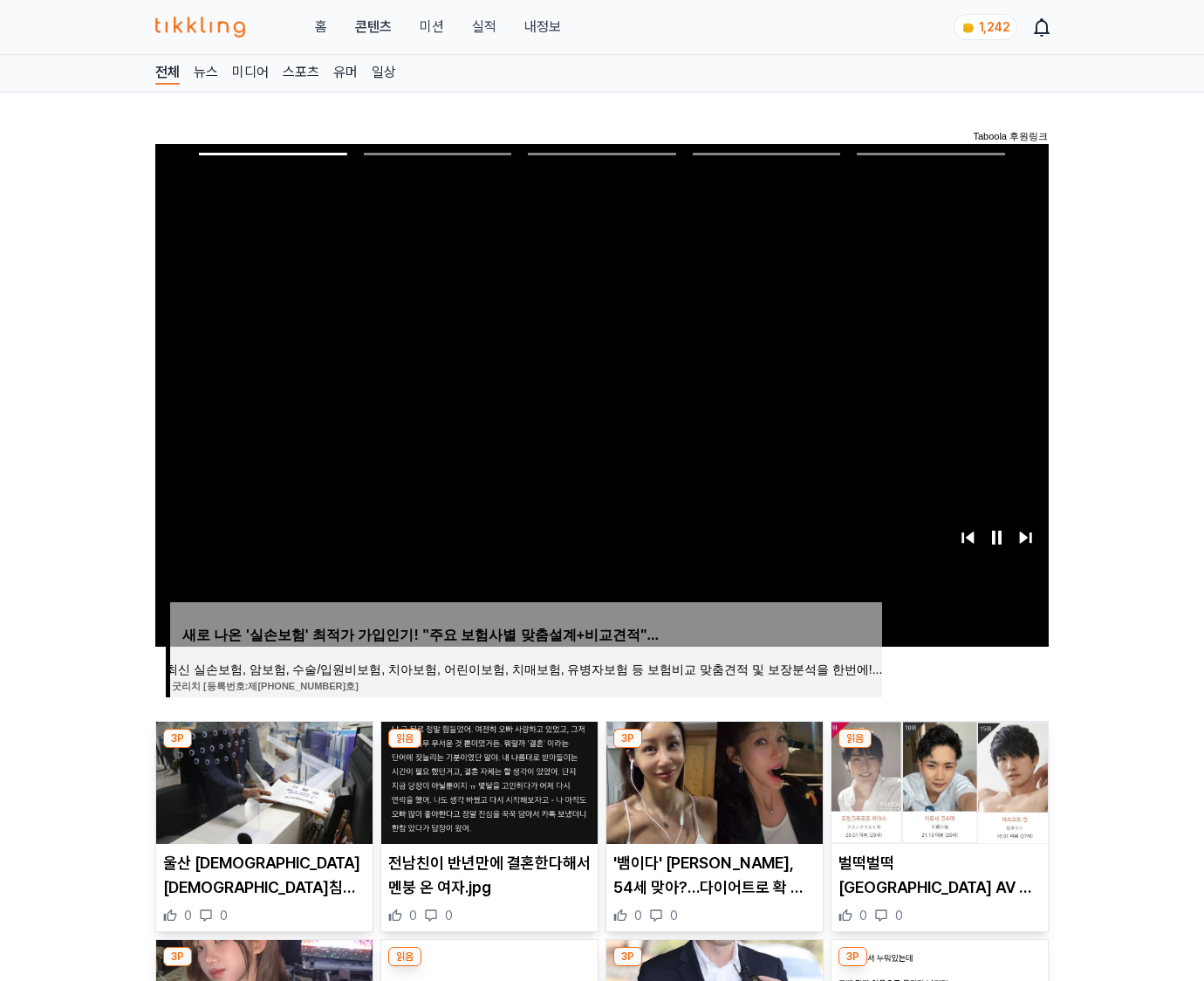
click at [939, 749] on img at bounding box center [940, 783] width 216 height 122
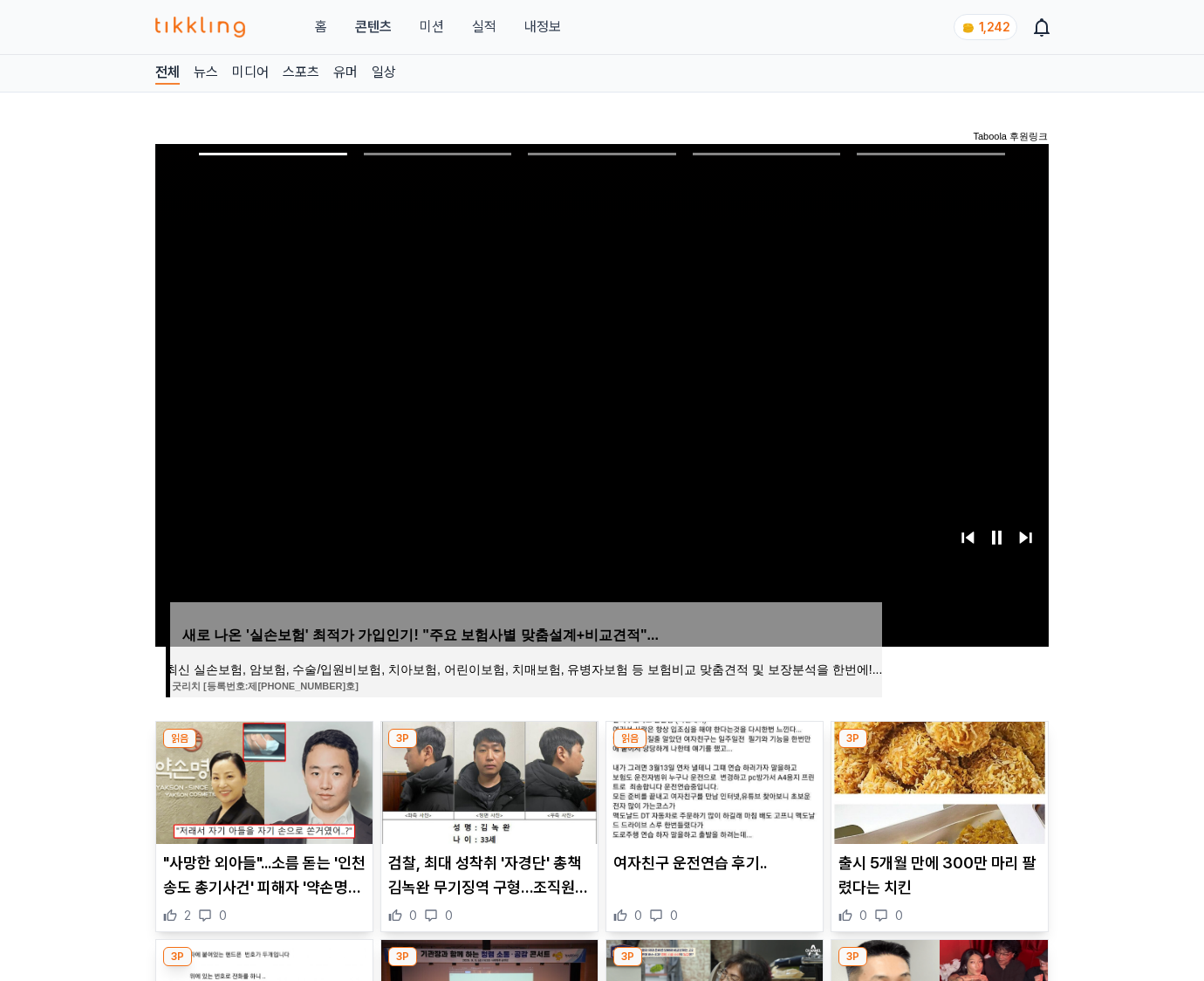
click at [939, 749] on img at bounding box center [940, 783] width 216 height 122
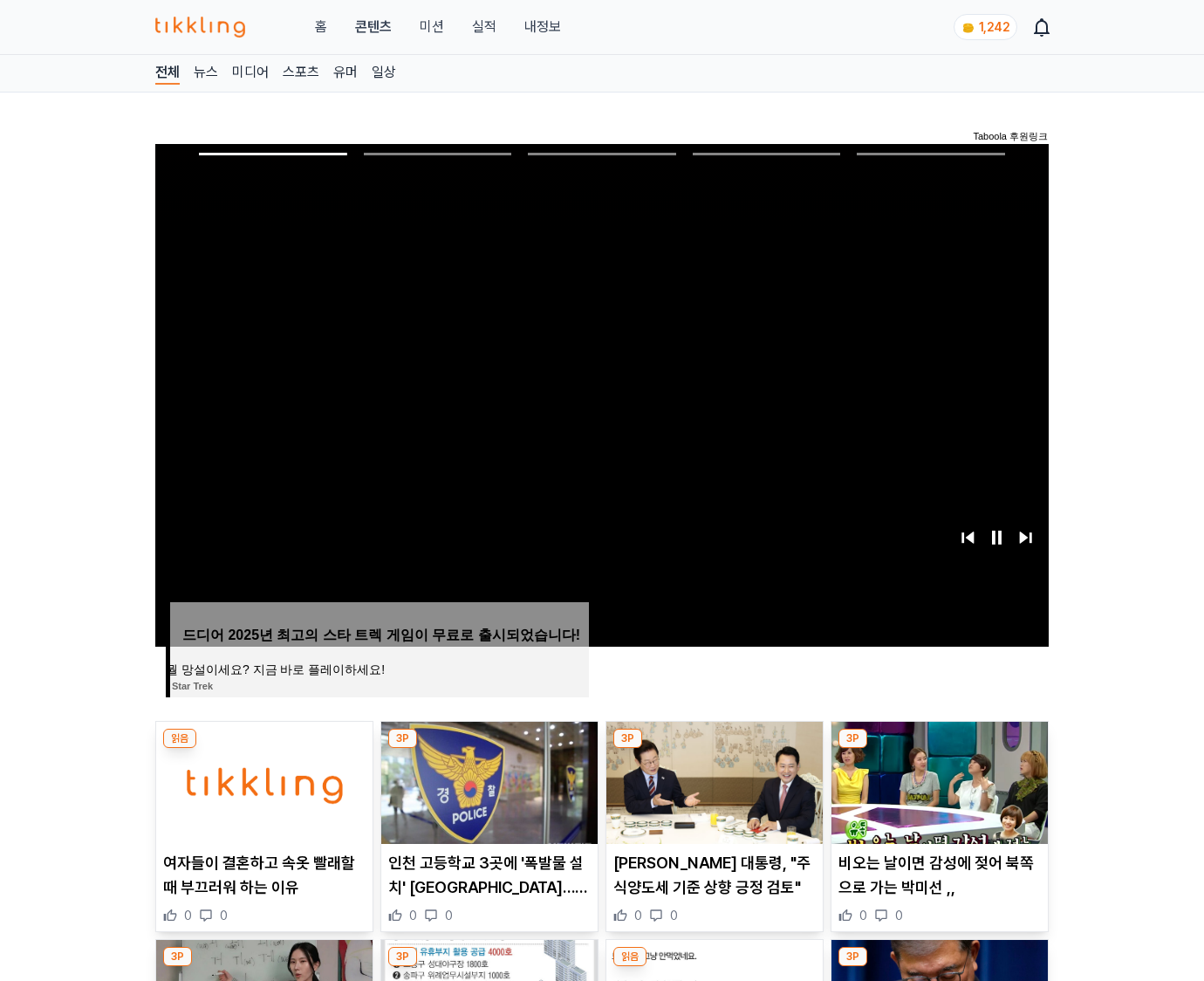
click at [939, 749] on img at bounding box center [940, 783] width 216 height 122
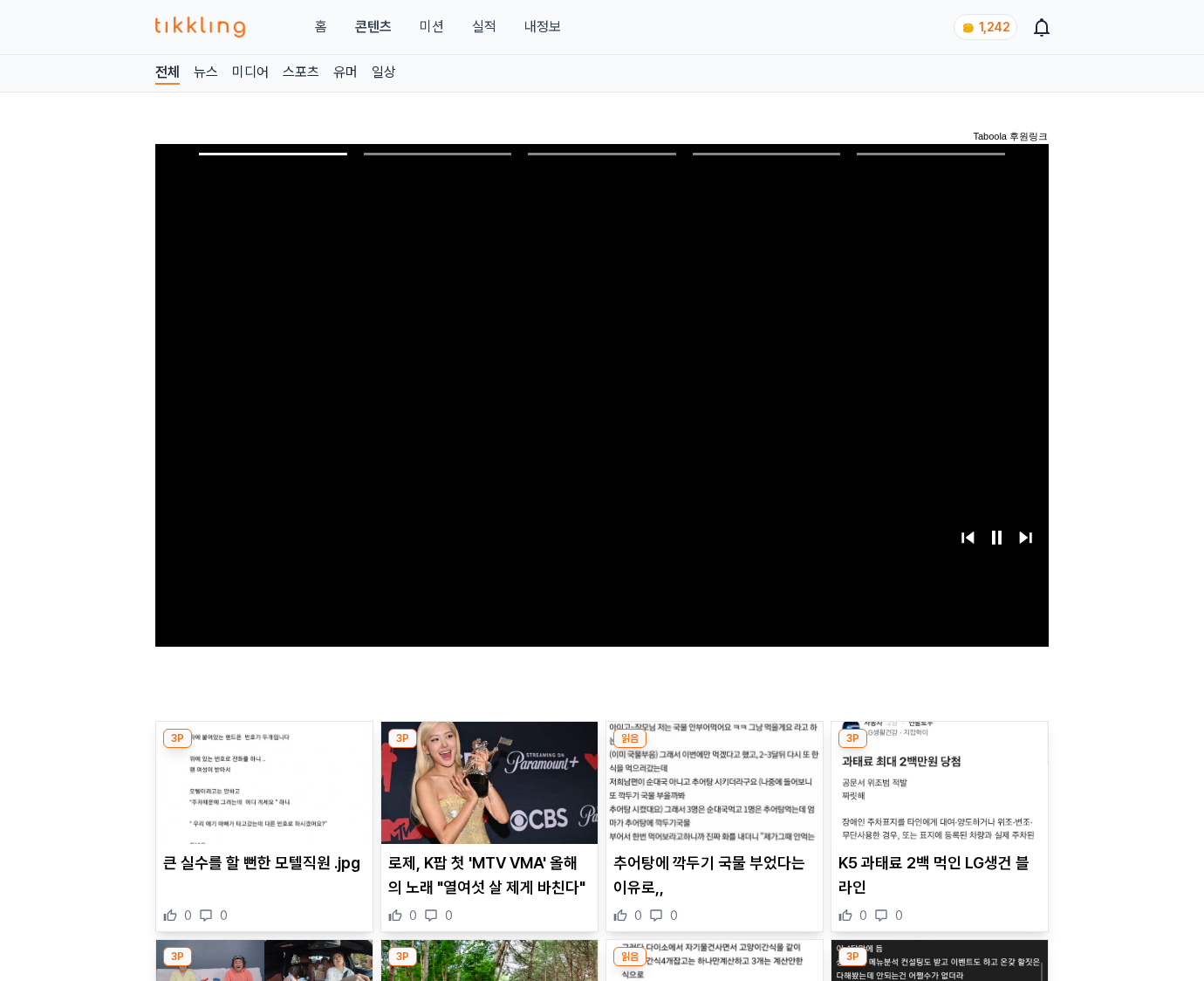
click at [939, 749] on img at bounding box center [940, 783] width 216 height 122
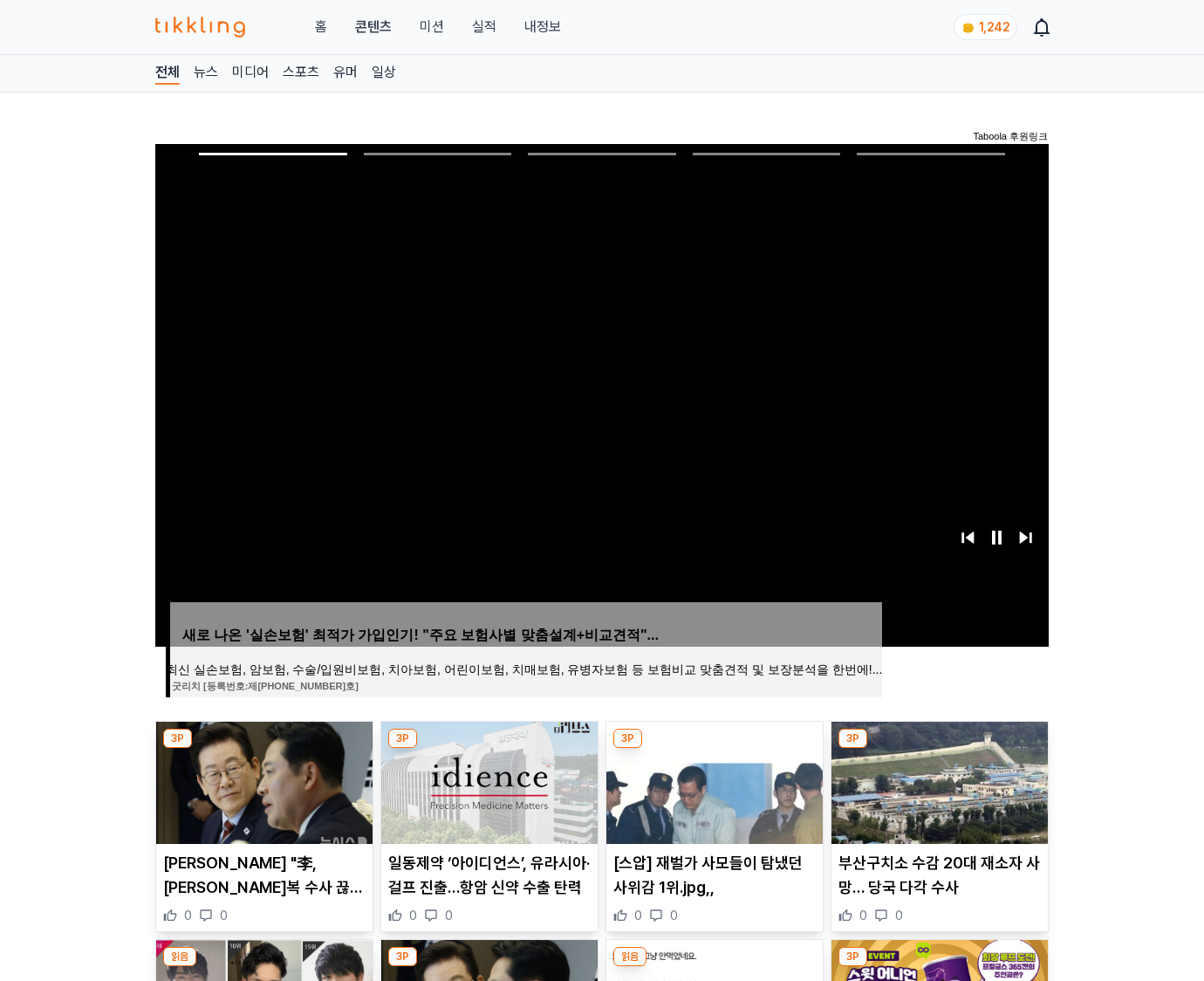
click at [939, 749] on img at bounding box center [940, 783] width 216 height 122
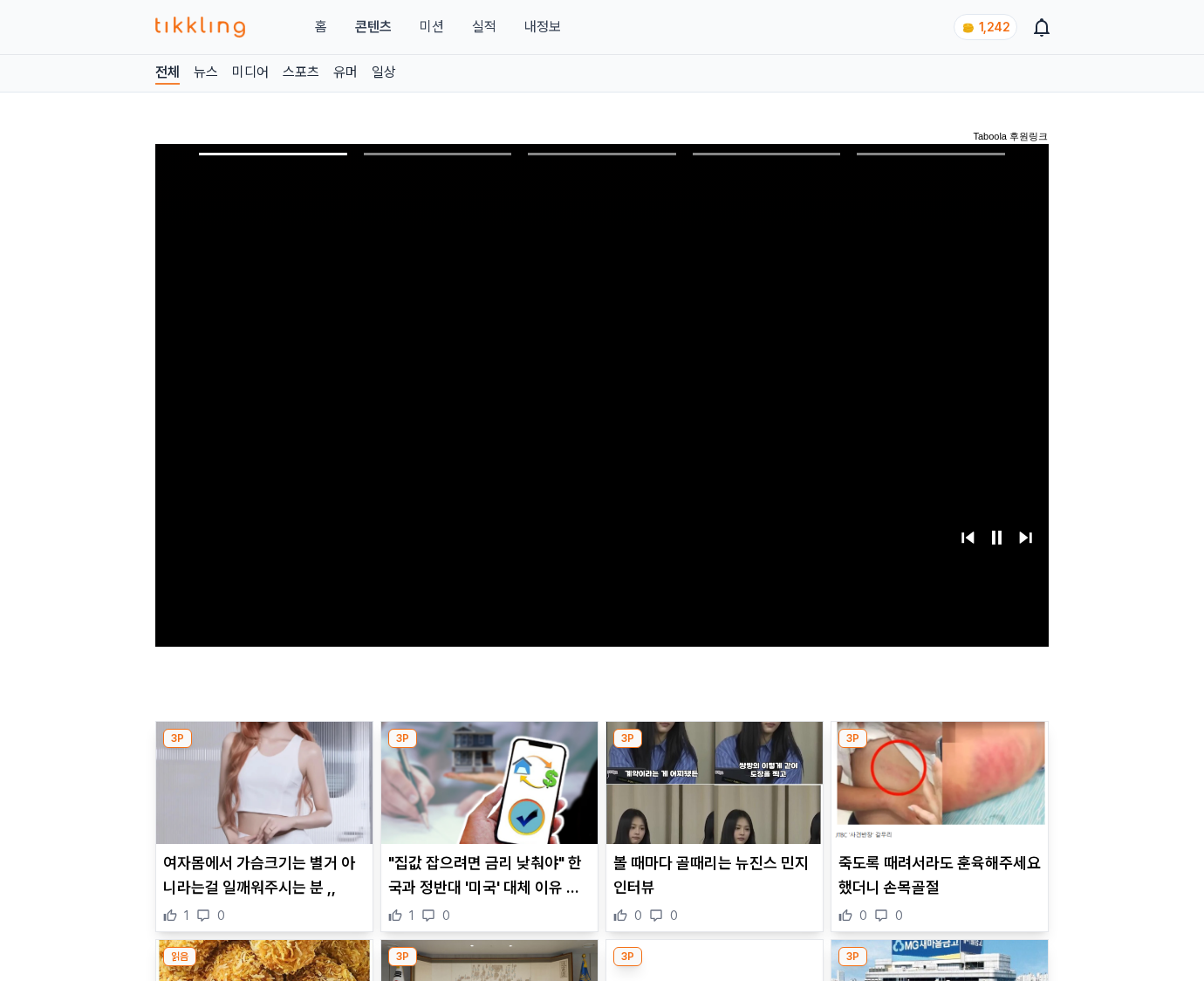
click at [939, 749] on img at bounding box center [940, 783] width 216 height 122
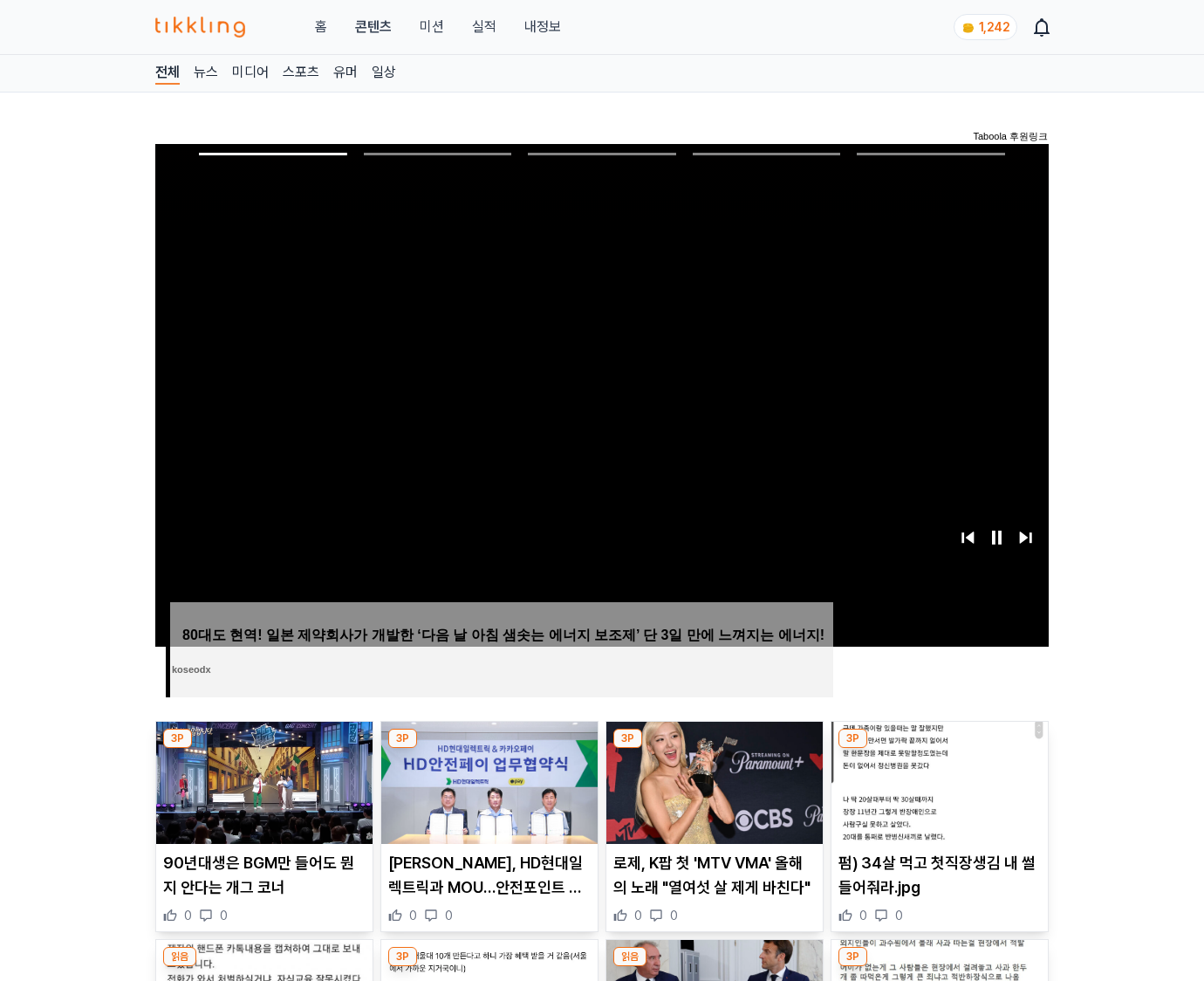
click at [939, 749] on img at bounding box center [940, 783] width 216 height 122
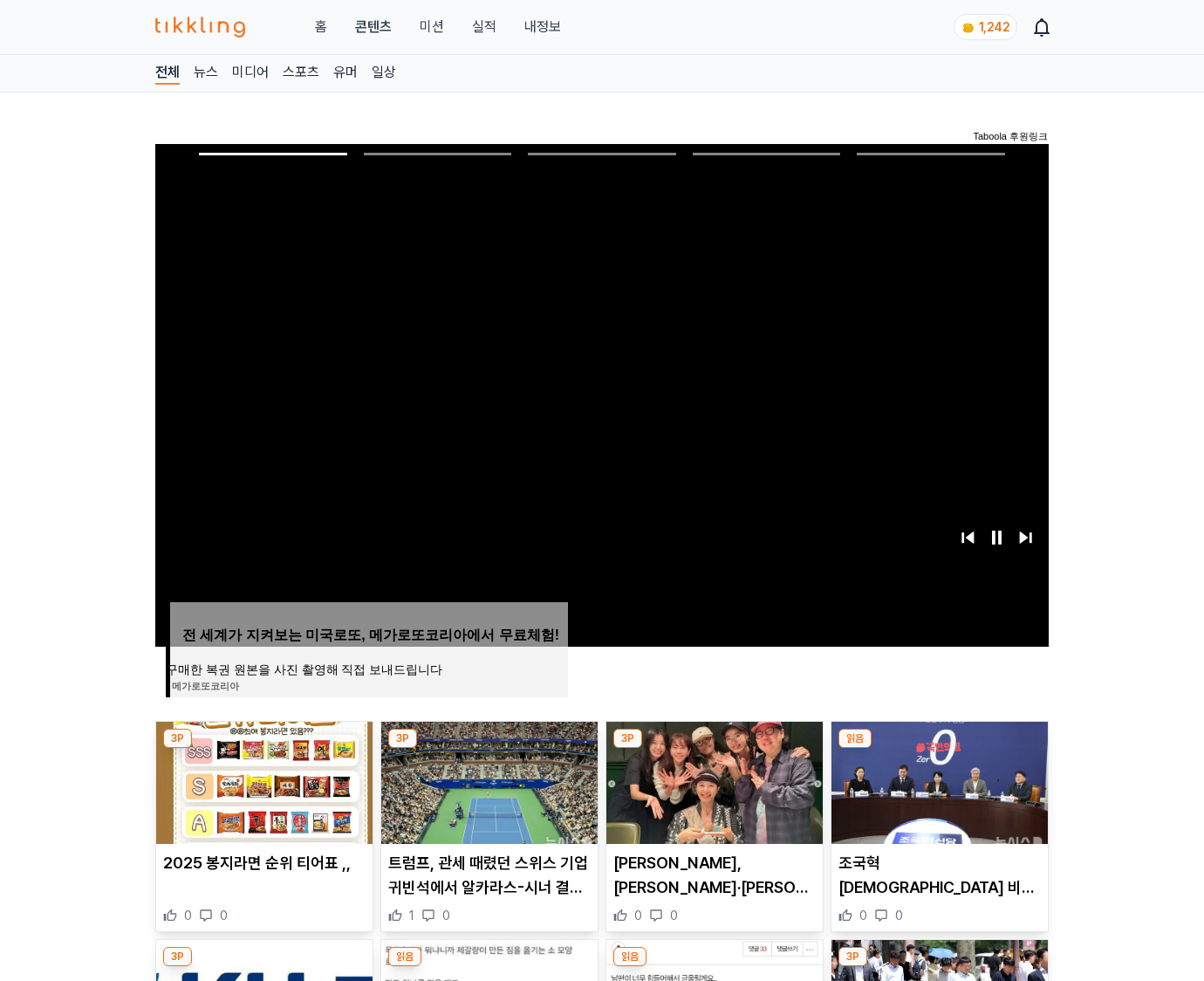
click at [939, 749] on img at bounding box center [940, 783] width 216 height 122
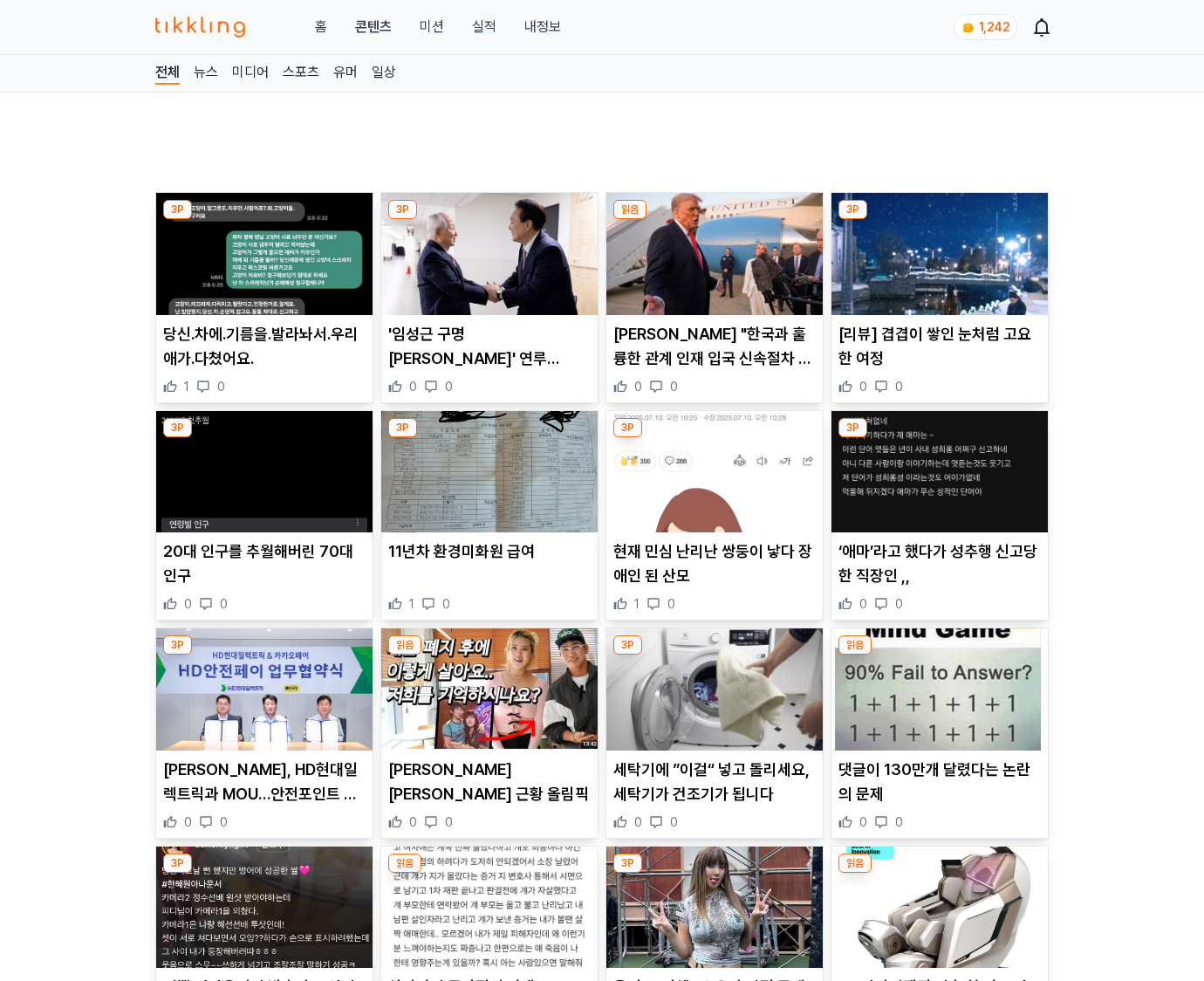
click at [939, 749] on img at bounding box center [940, 689] width 216 height 122
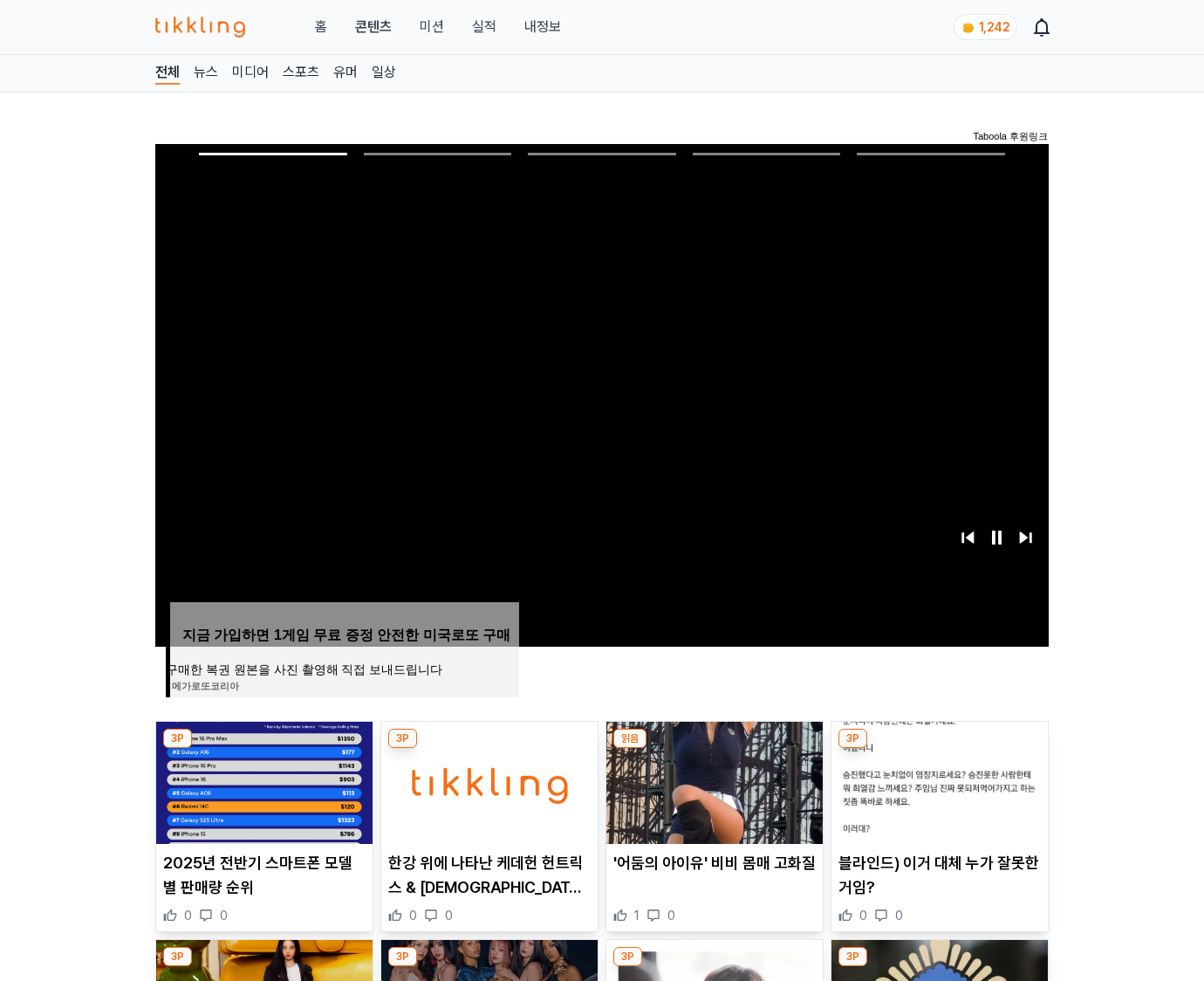
click at [939, 749] on img at bounding box center [940, 783] width 216 height 122
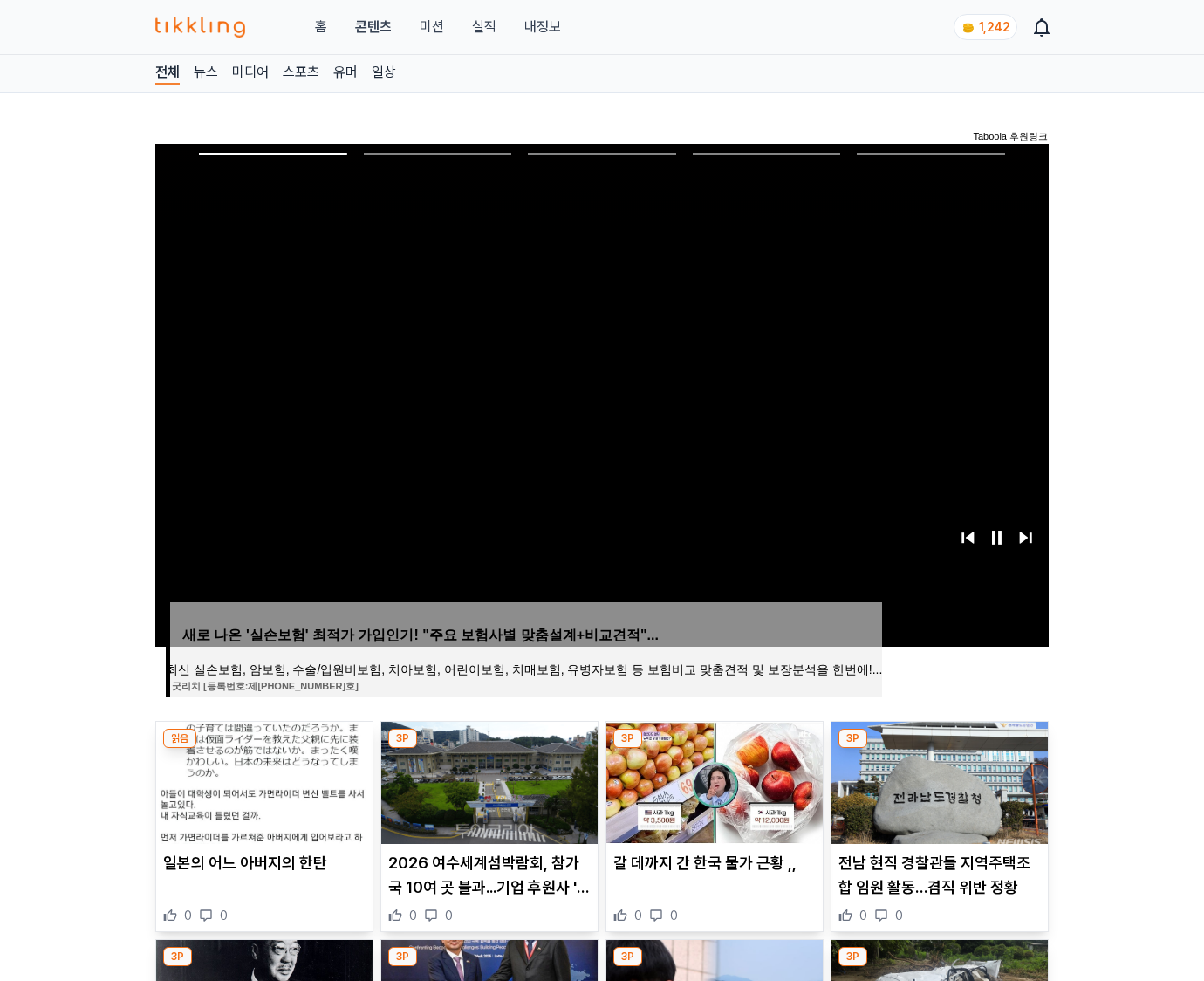
click at [939, 749] on img at bounding box center [940, 783] width 216 height 122
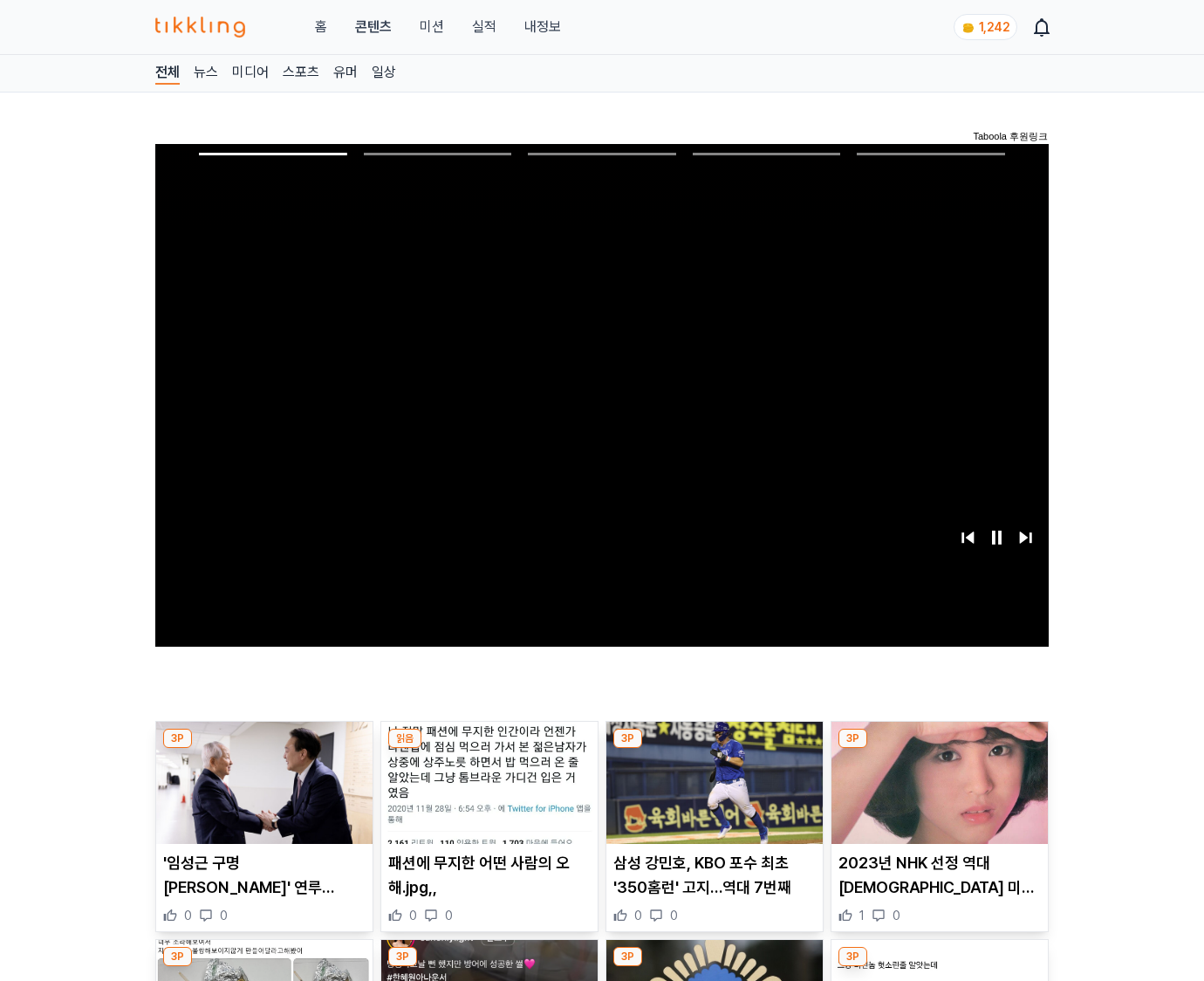
click at [939, 749] on img at bounding box center [940, 783] width 216 height 122
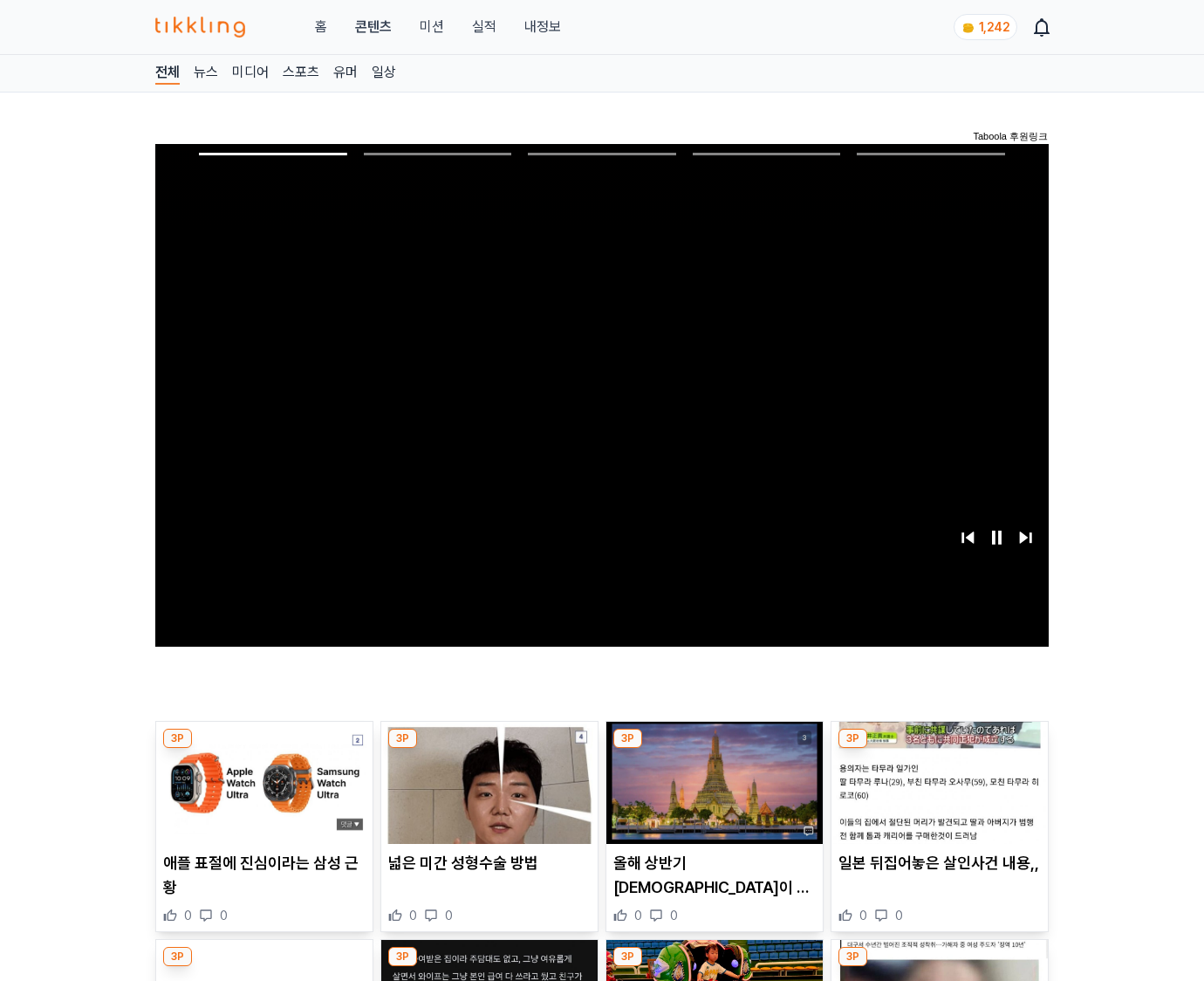
click at [939, 749] on img at bounding box center [940, 783] width 216 height 122
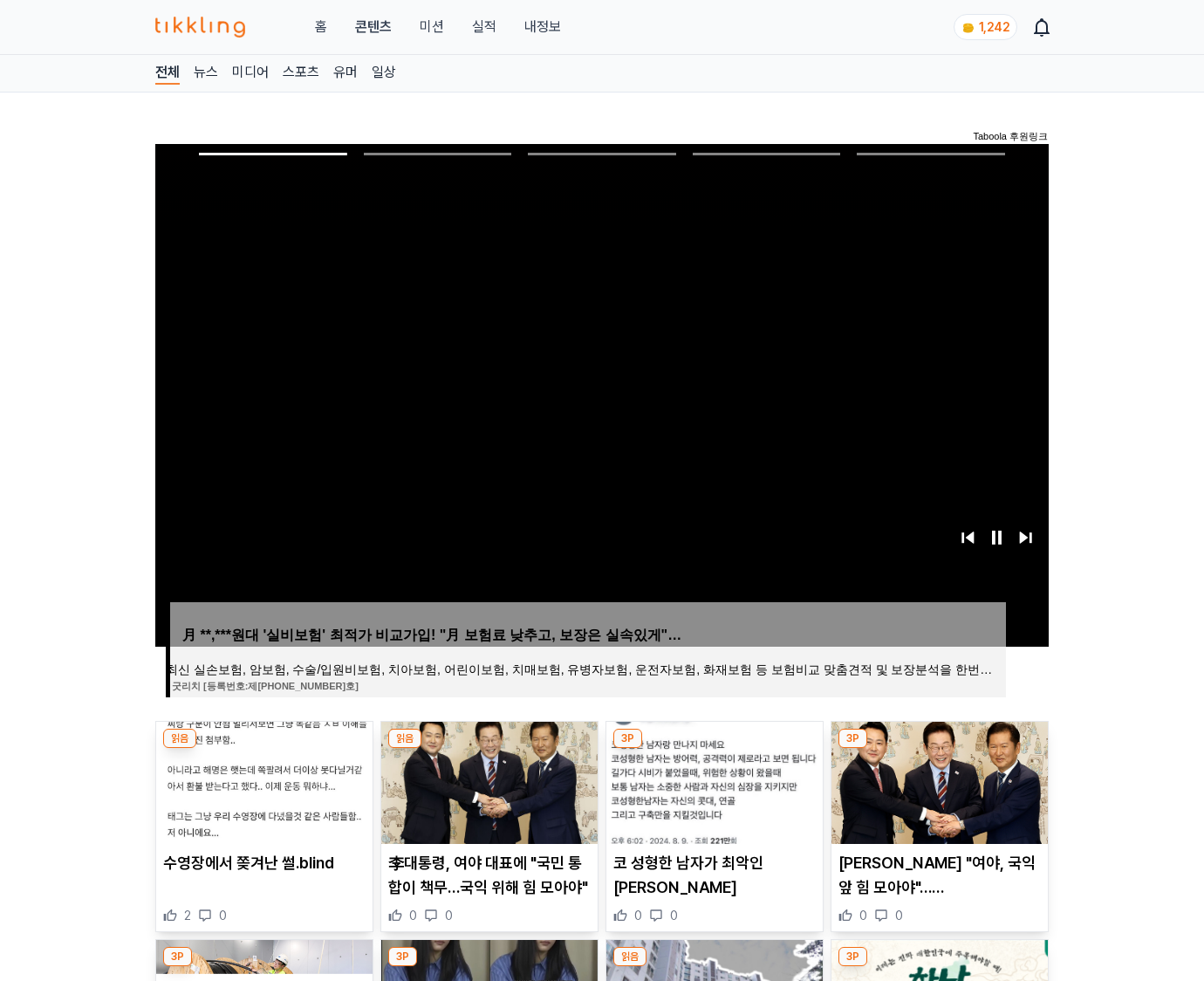
click at [939, 749] on img at bounding box center [940, 783] width 216 height 122
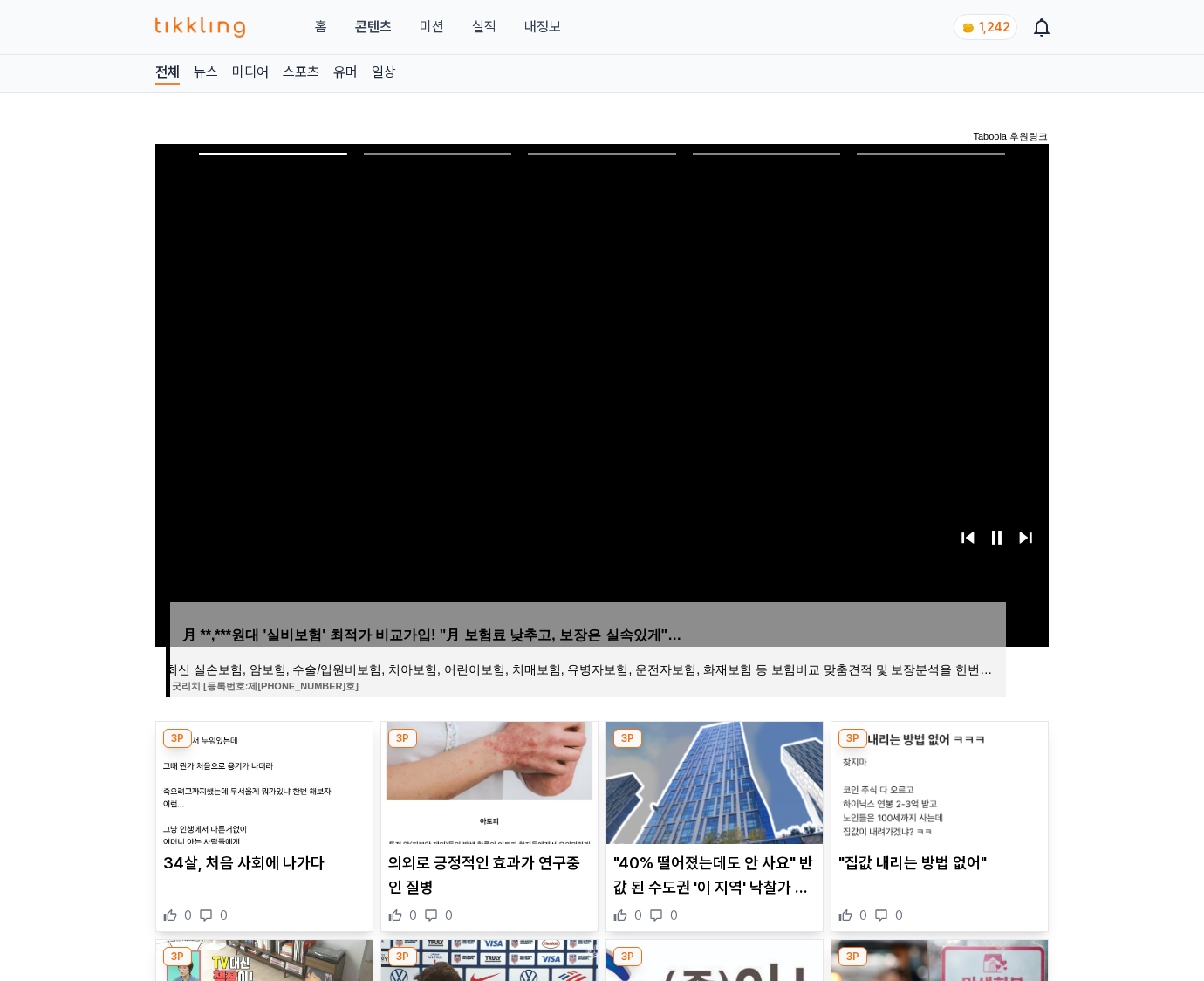
click at [939, 749] on img at bounding box center [940, 783] width 216 height 122
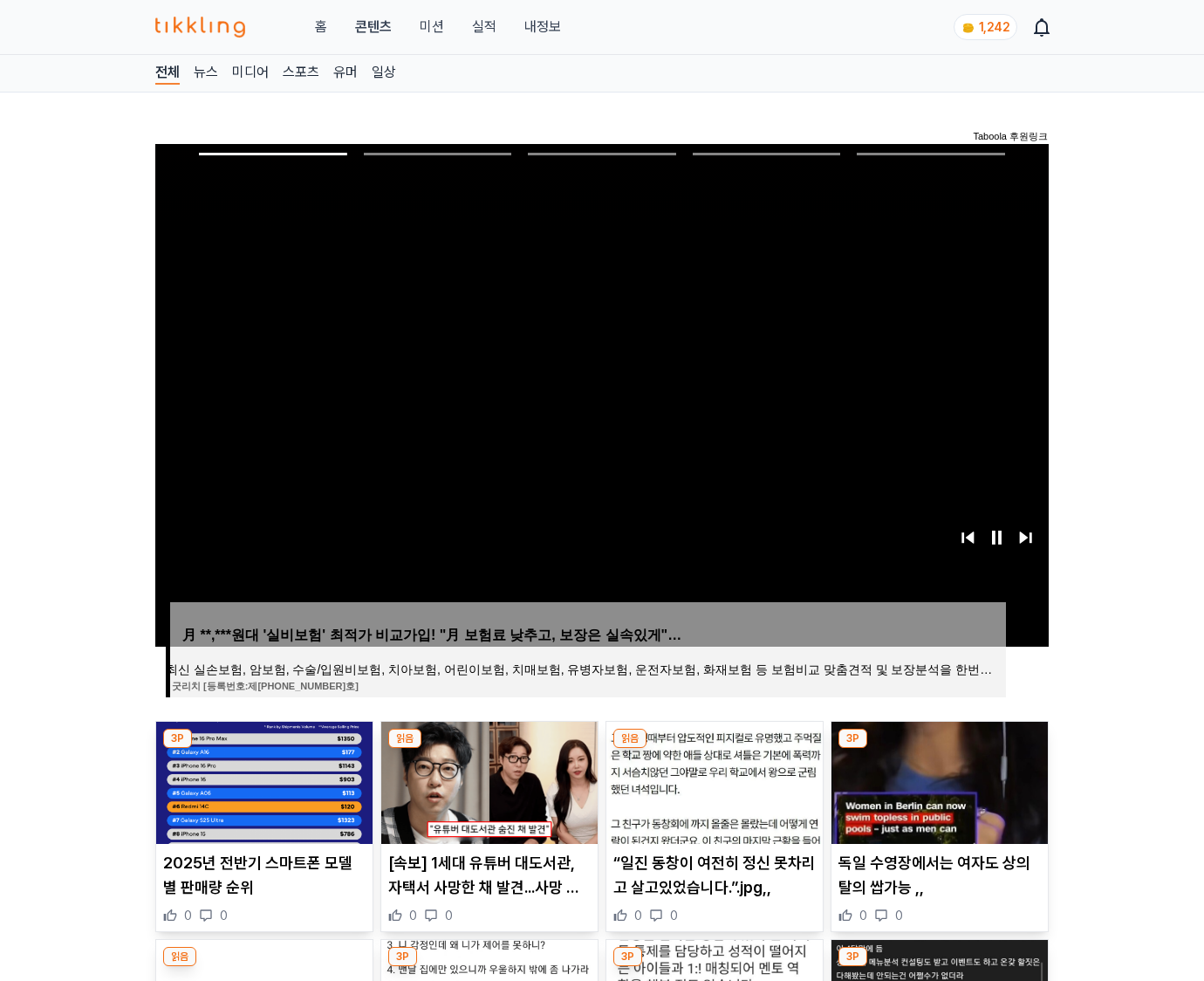
click at [939, 749] on img at bounding box center [940, 783] width 216 height 122
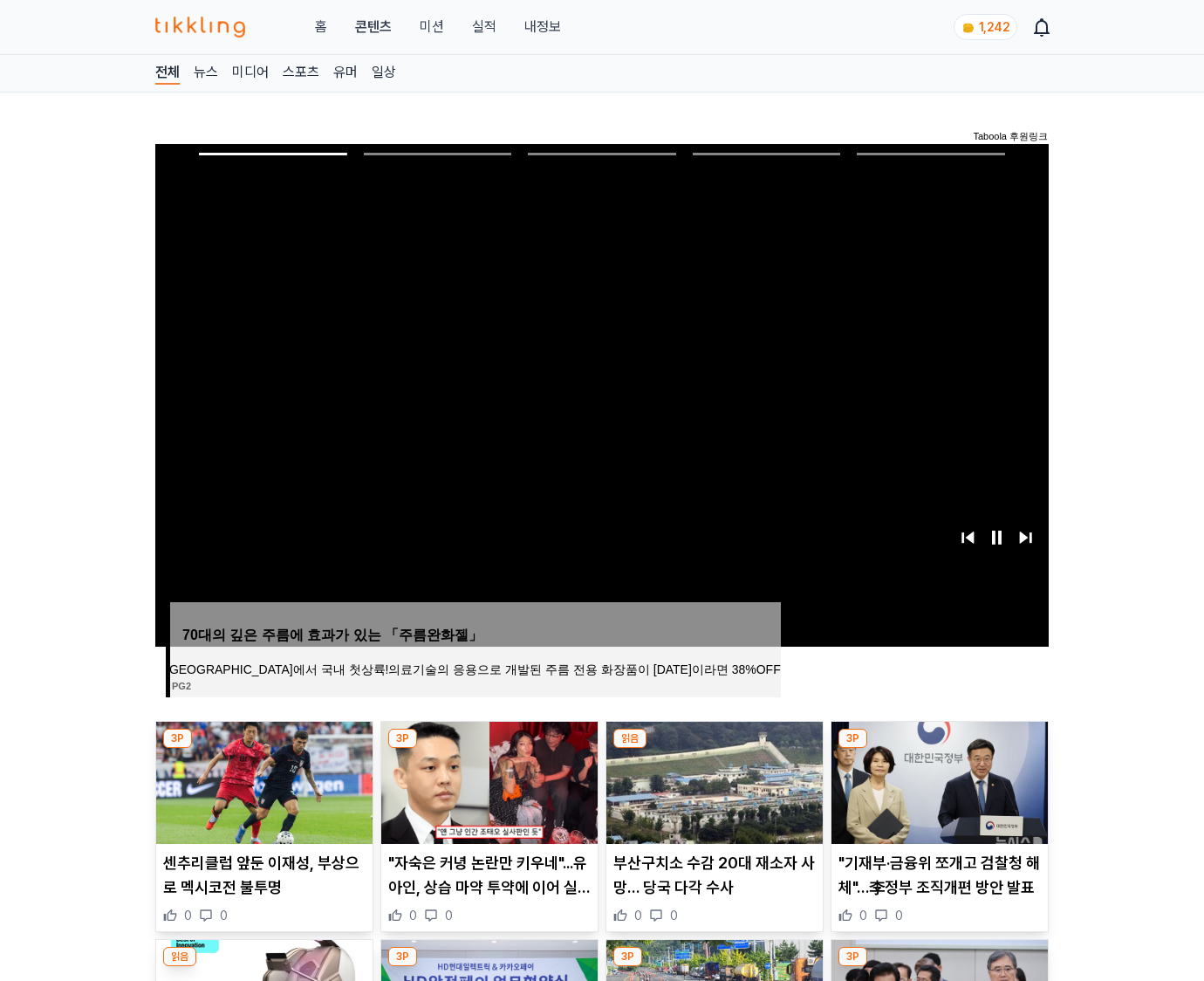
click at [939, 749] on img at bounding box center [940, 783] width 216 height 122
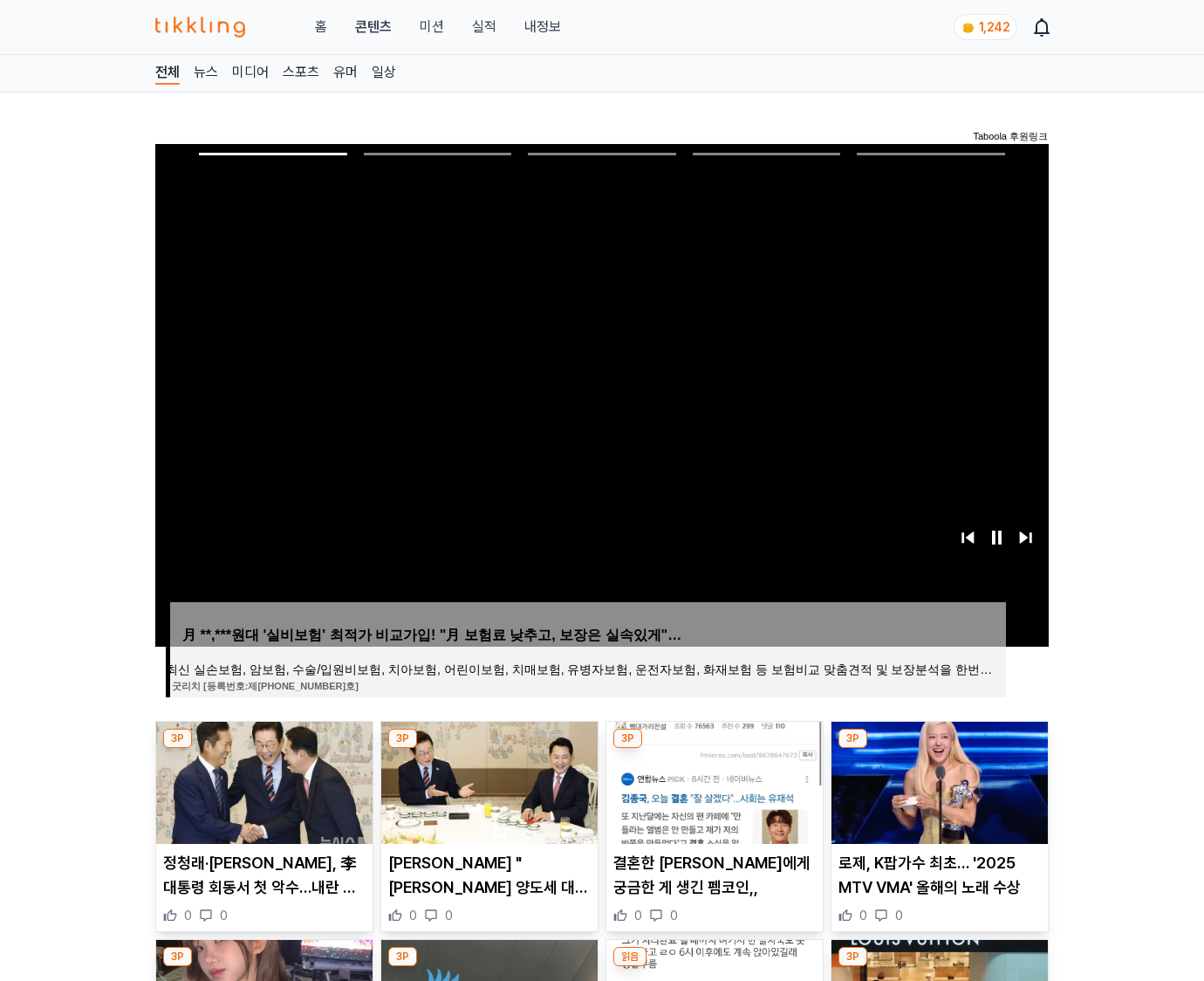
click at [939, 749] on img at bounding box center [940, 783] width 216 height 122
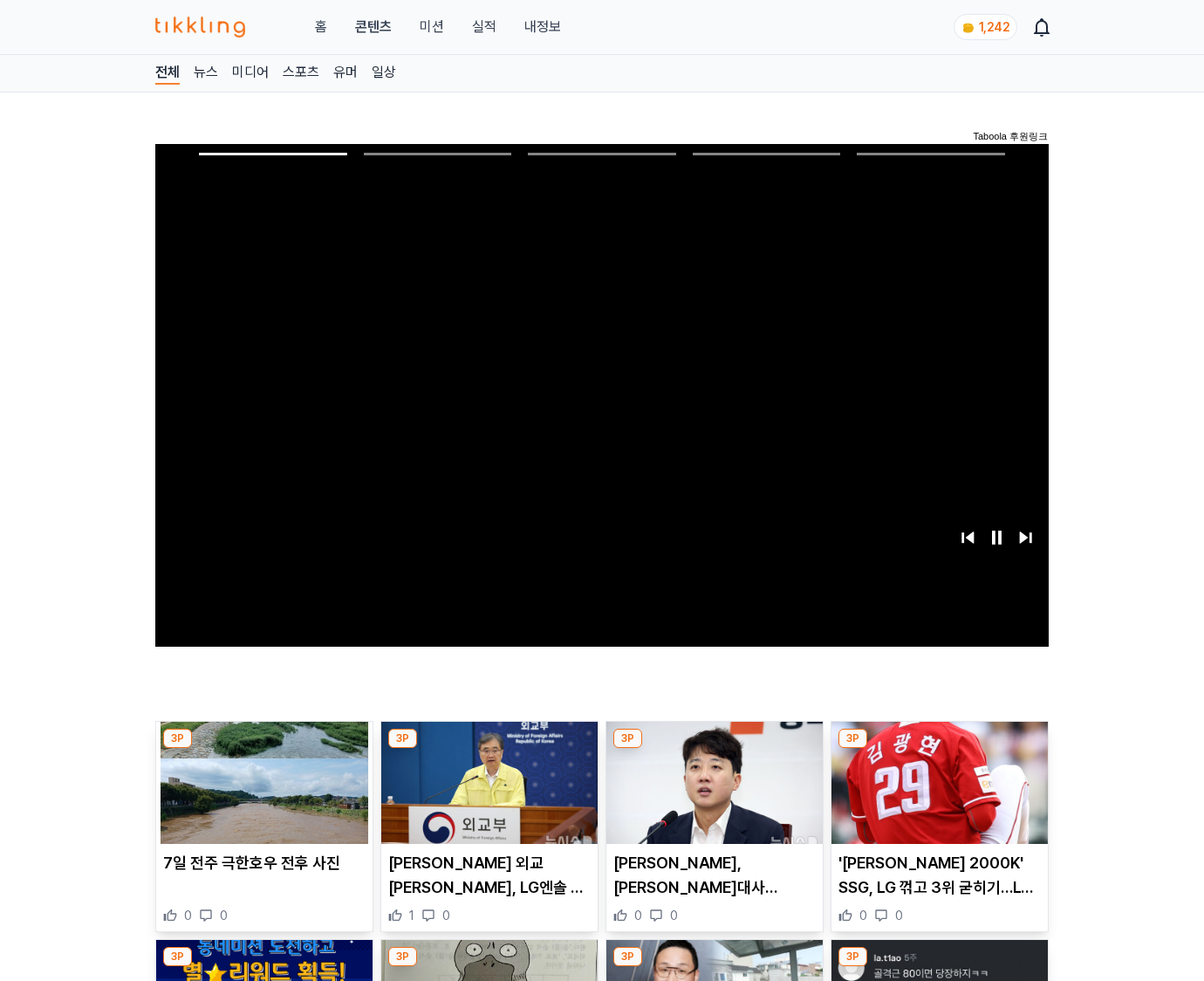
click at [939, 749] on img at bounding box center [940, 783] width 216 height 122
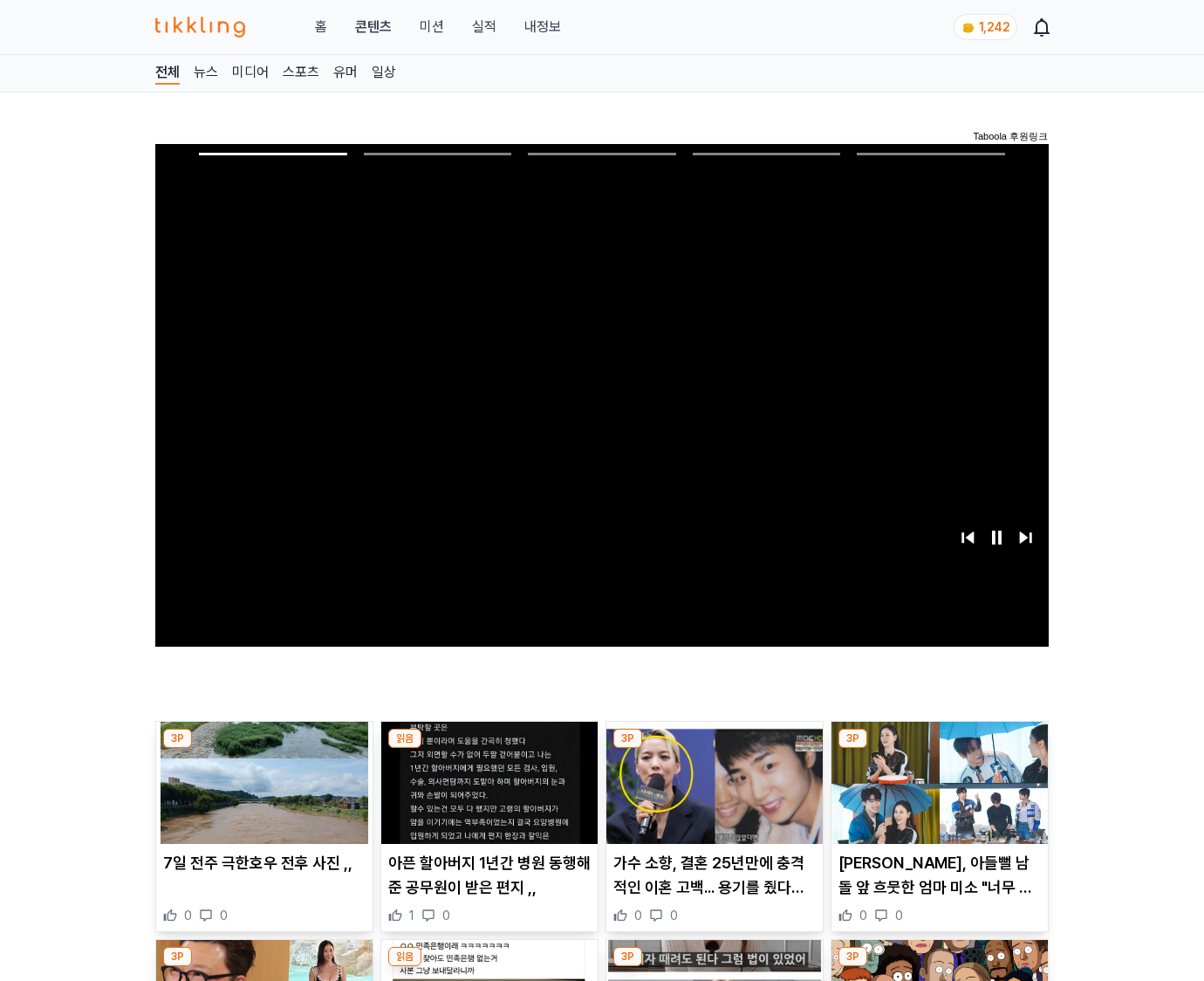
click at [939, 749] on img at bounding box center [940, 783] width 216 height 122
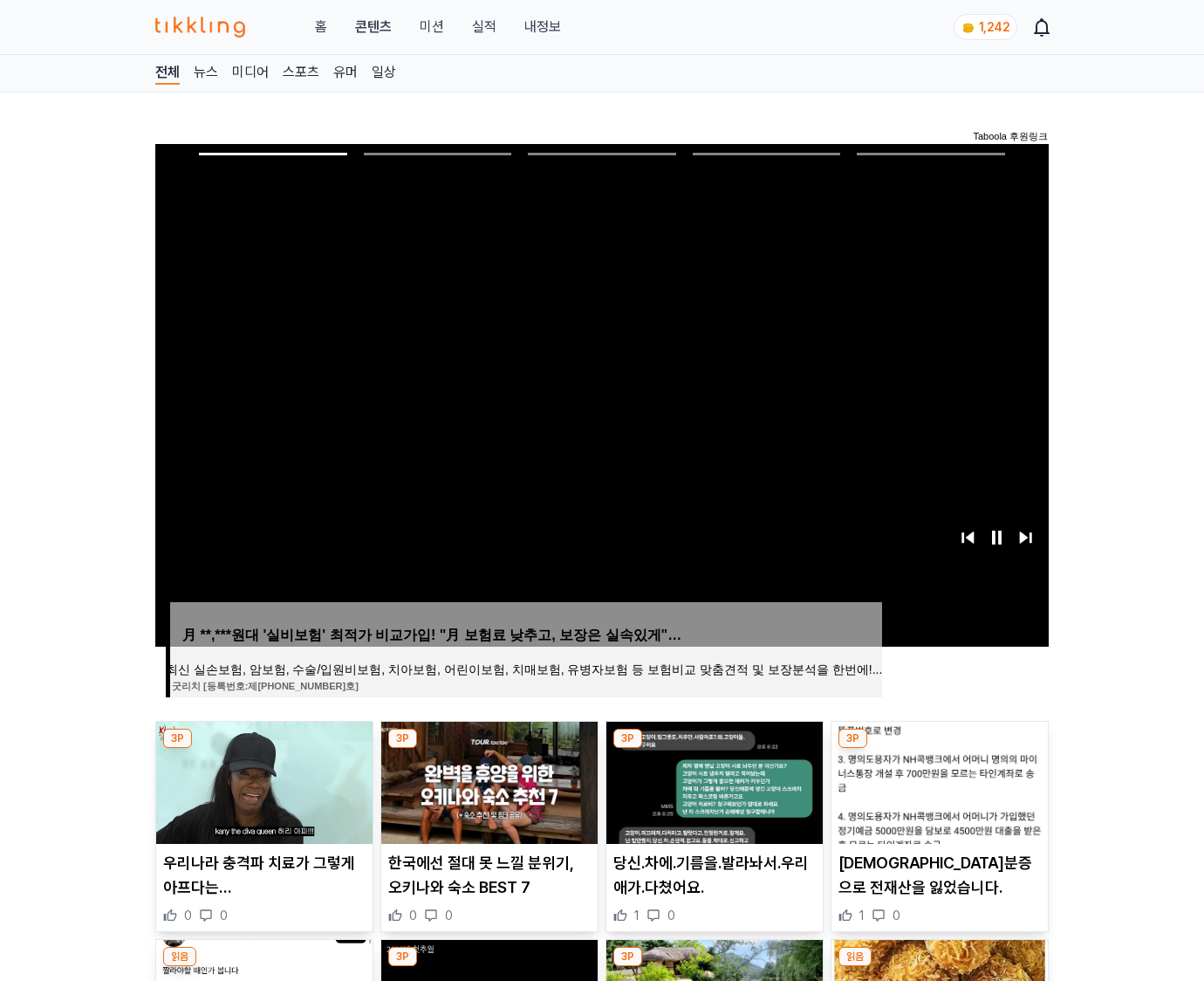
click at [939, 749] on img at bounding box center [940, 783] width 216 height 122
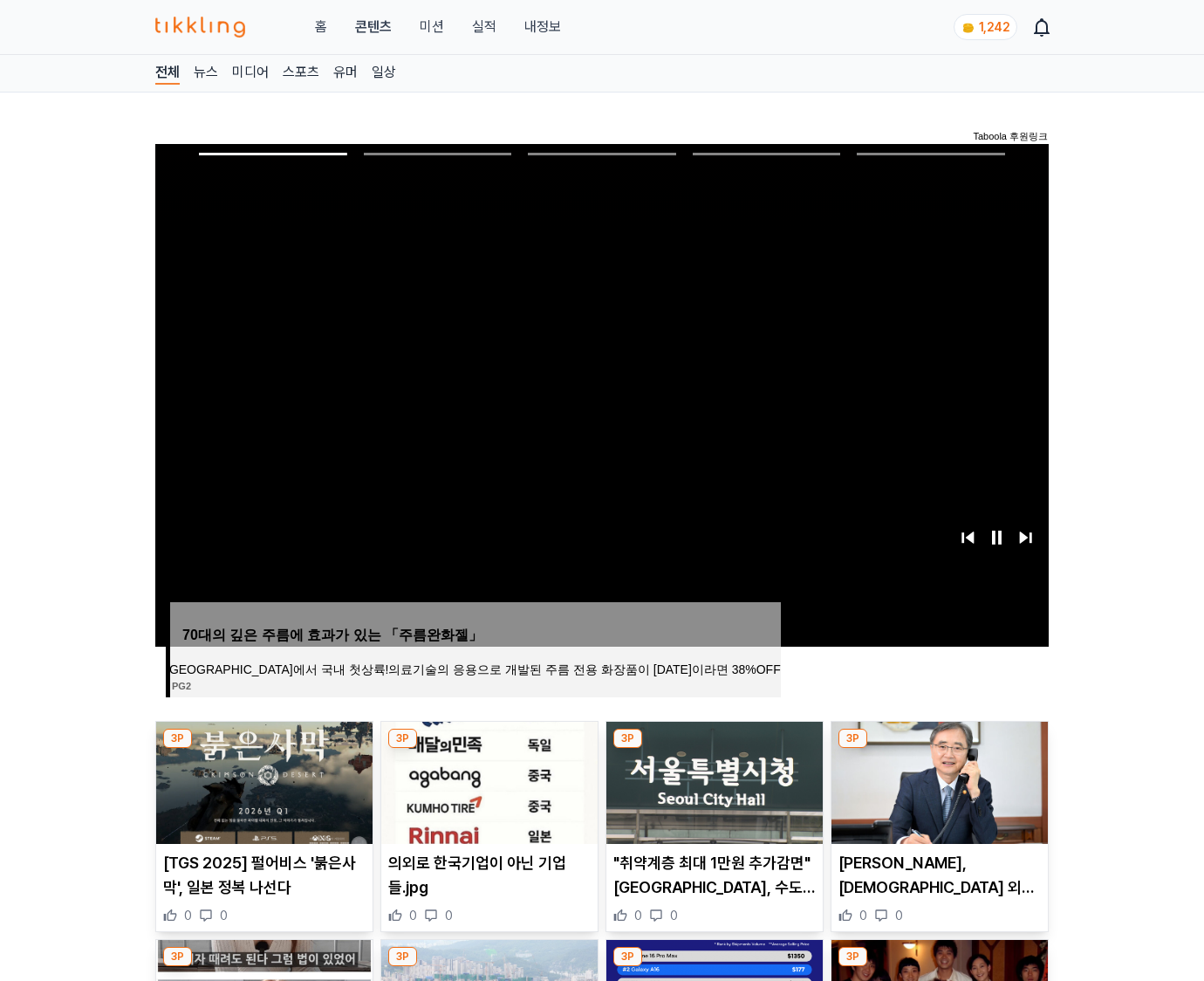
click at [939, 749] on img at bounding box center [940, 783] width 216 height 122
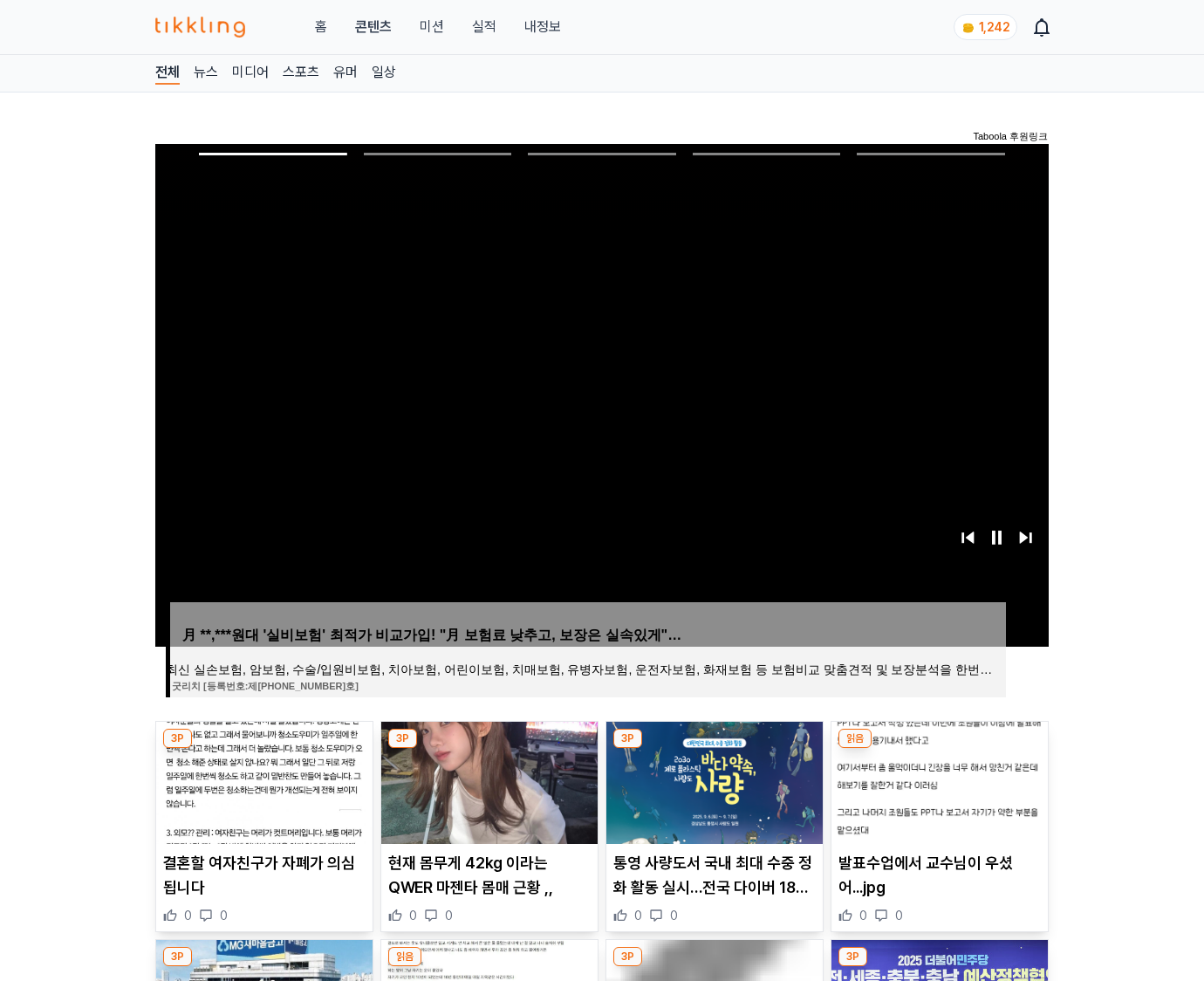
click at [939, 749] on img at bounding box center [940, 783] width 216 height 122
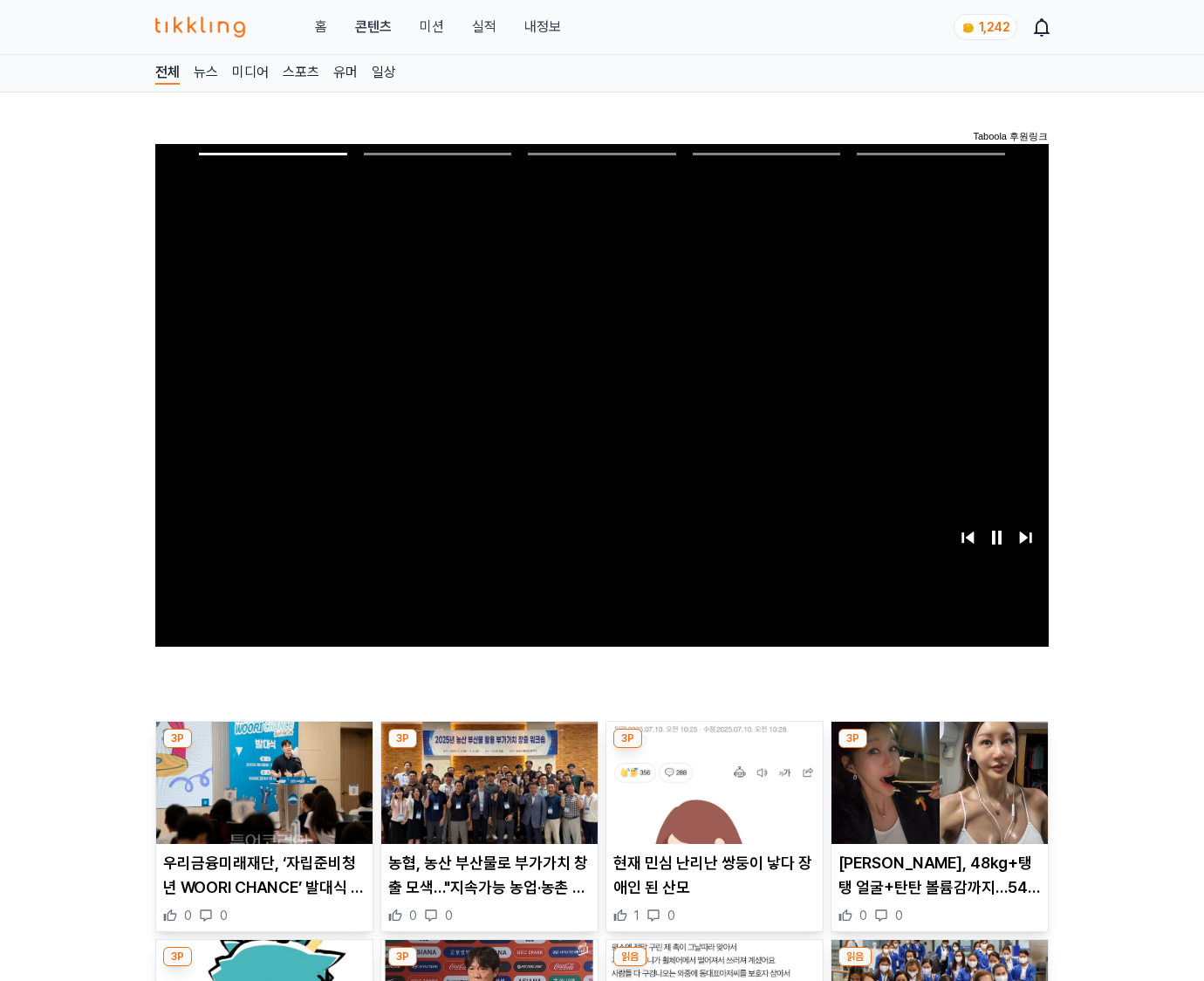
click at [939, 749] on img at bounding box center [940, 783] width 216 height 122
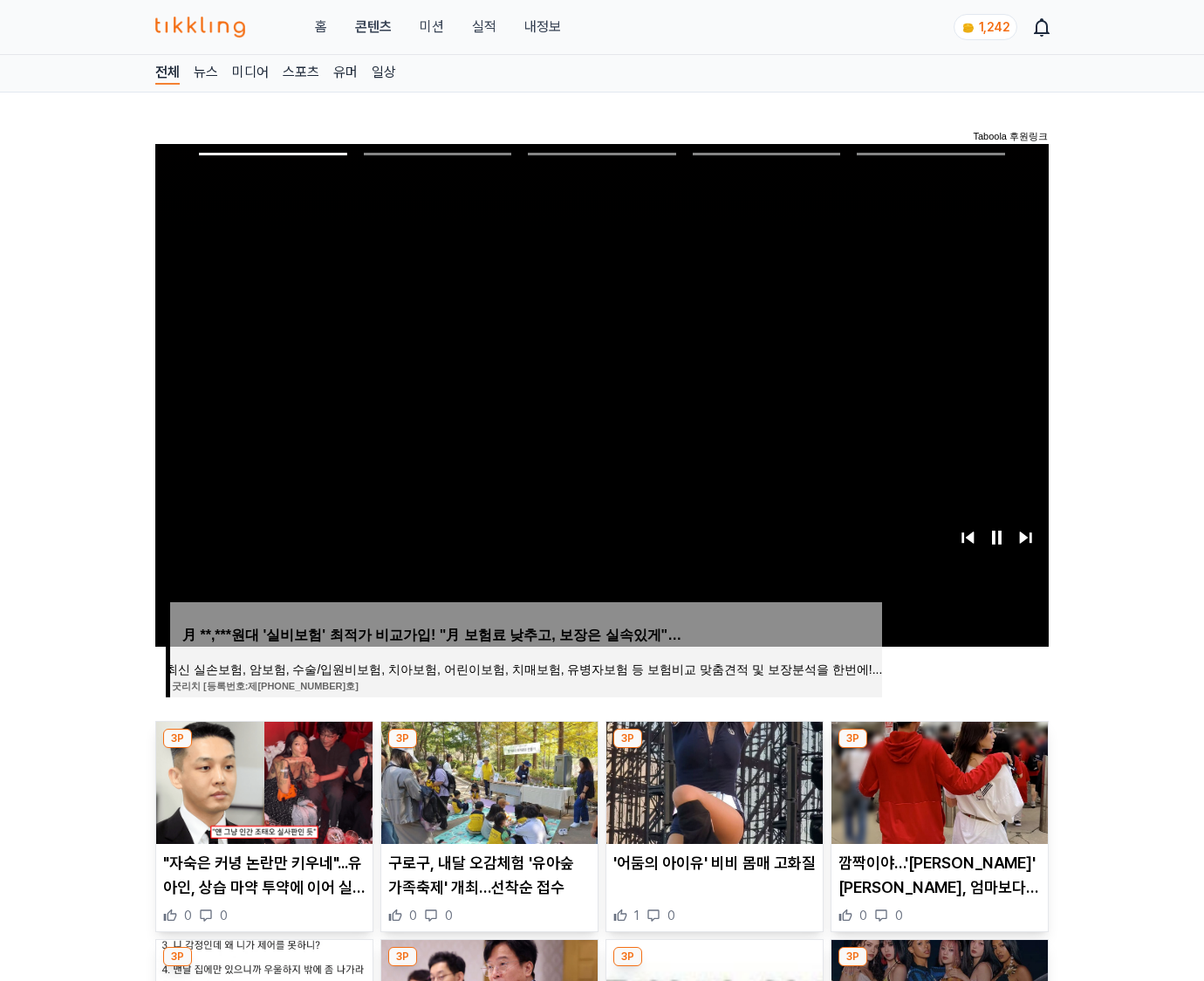
click at [939, 749] on img at bounding box center [940, 783] width 216 height 122
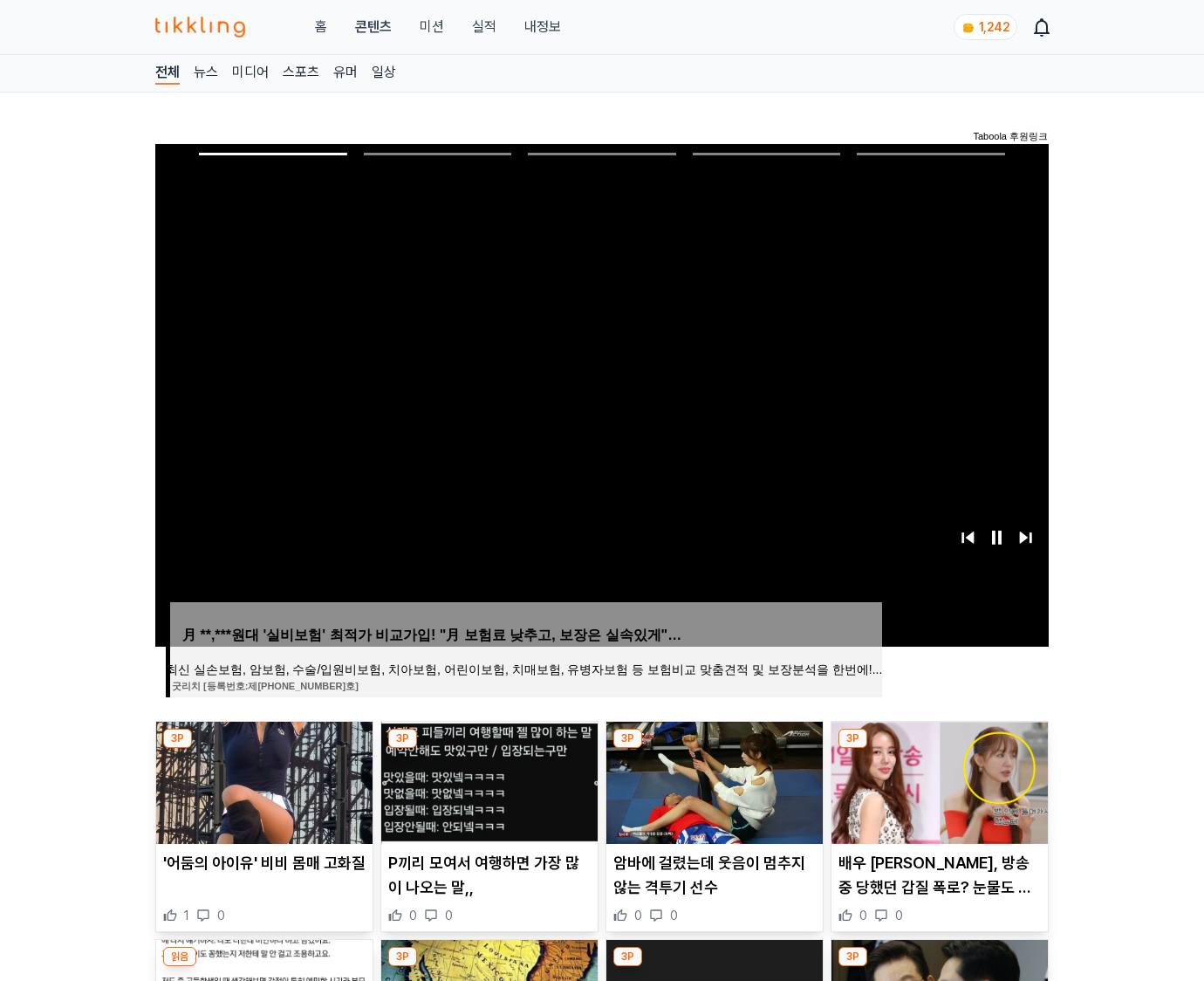
click at [939, 749] on img at bounding box center [940, 783] width 216 height 122
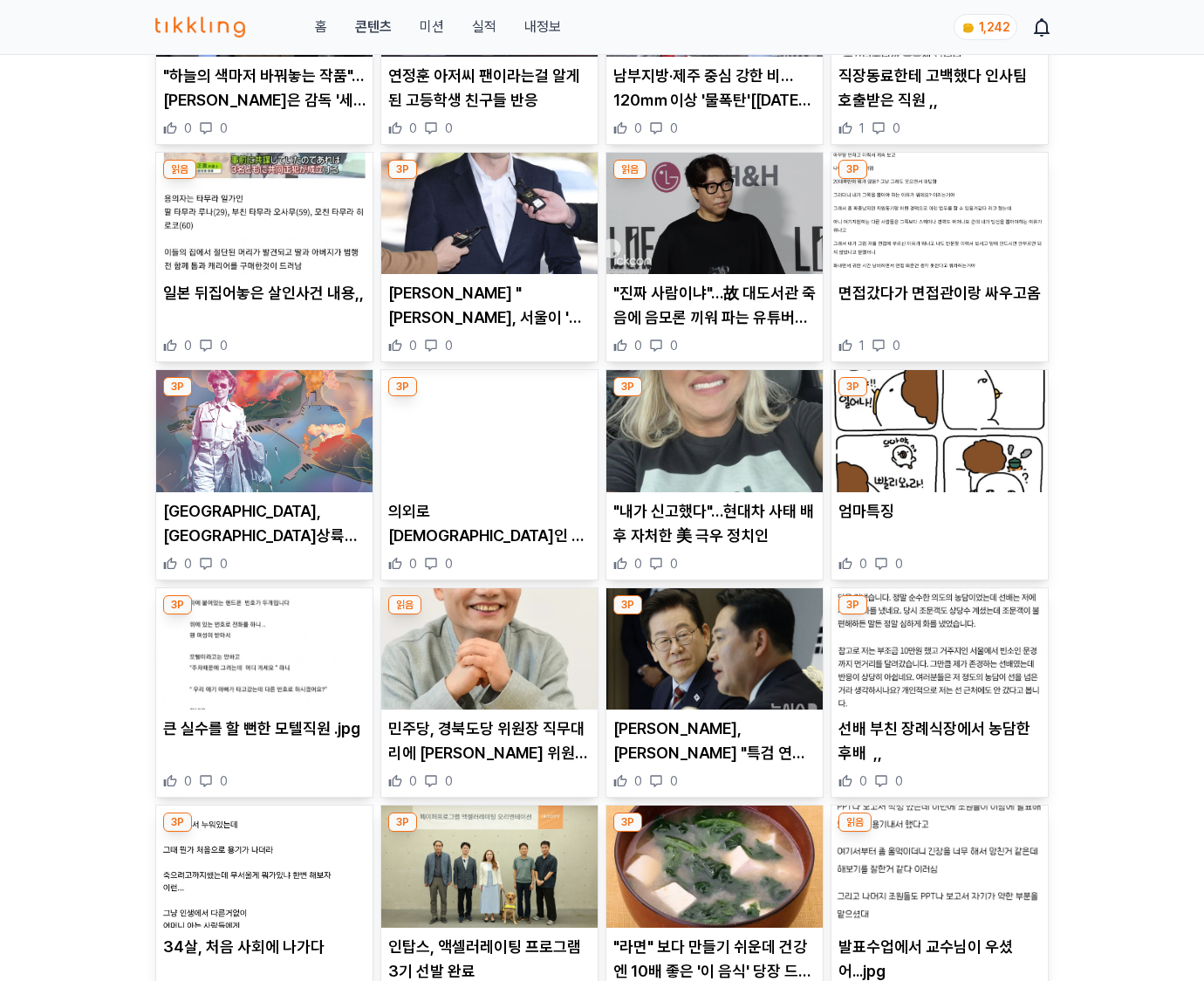
scroll to position [5712, 0]
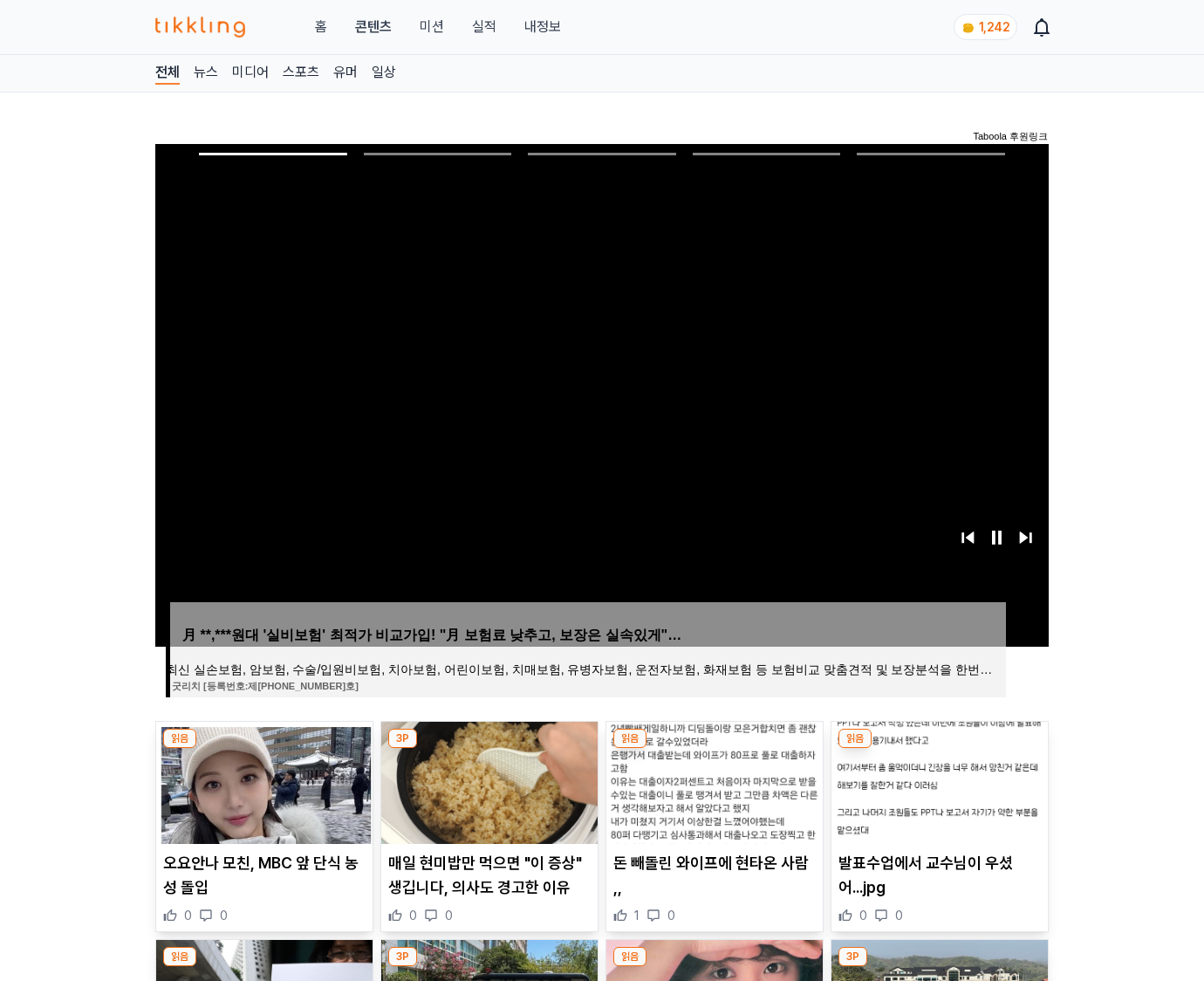
click at [939, 749] on img at bounding box center [940, 783] width 216 height 122
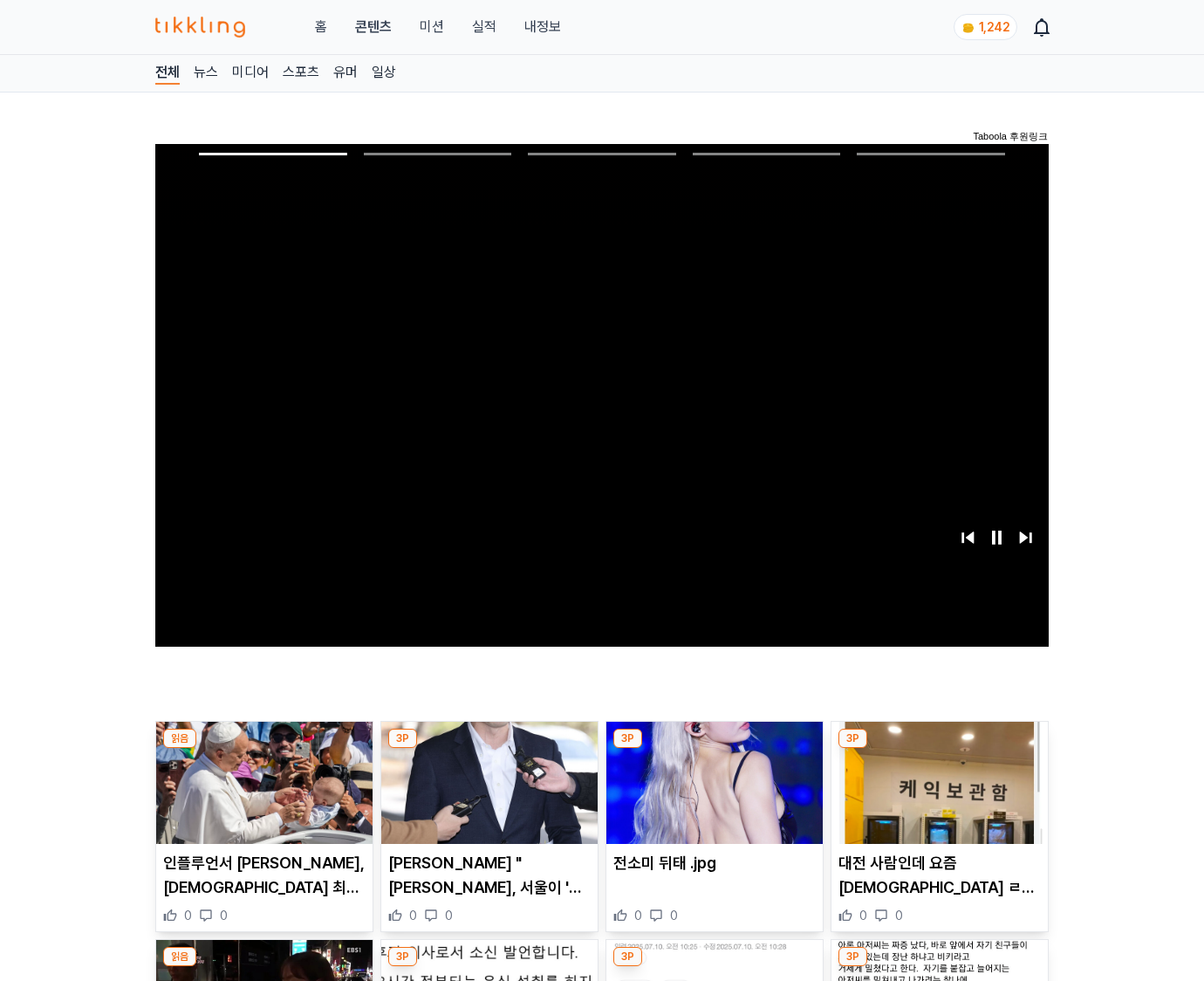
click at [939, 749] on img at bounding box center [940, 783] width 216 height 122
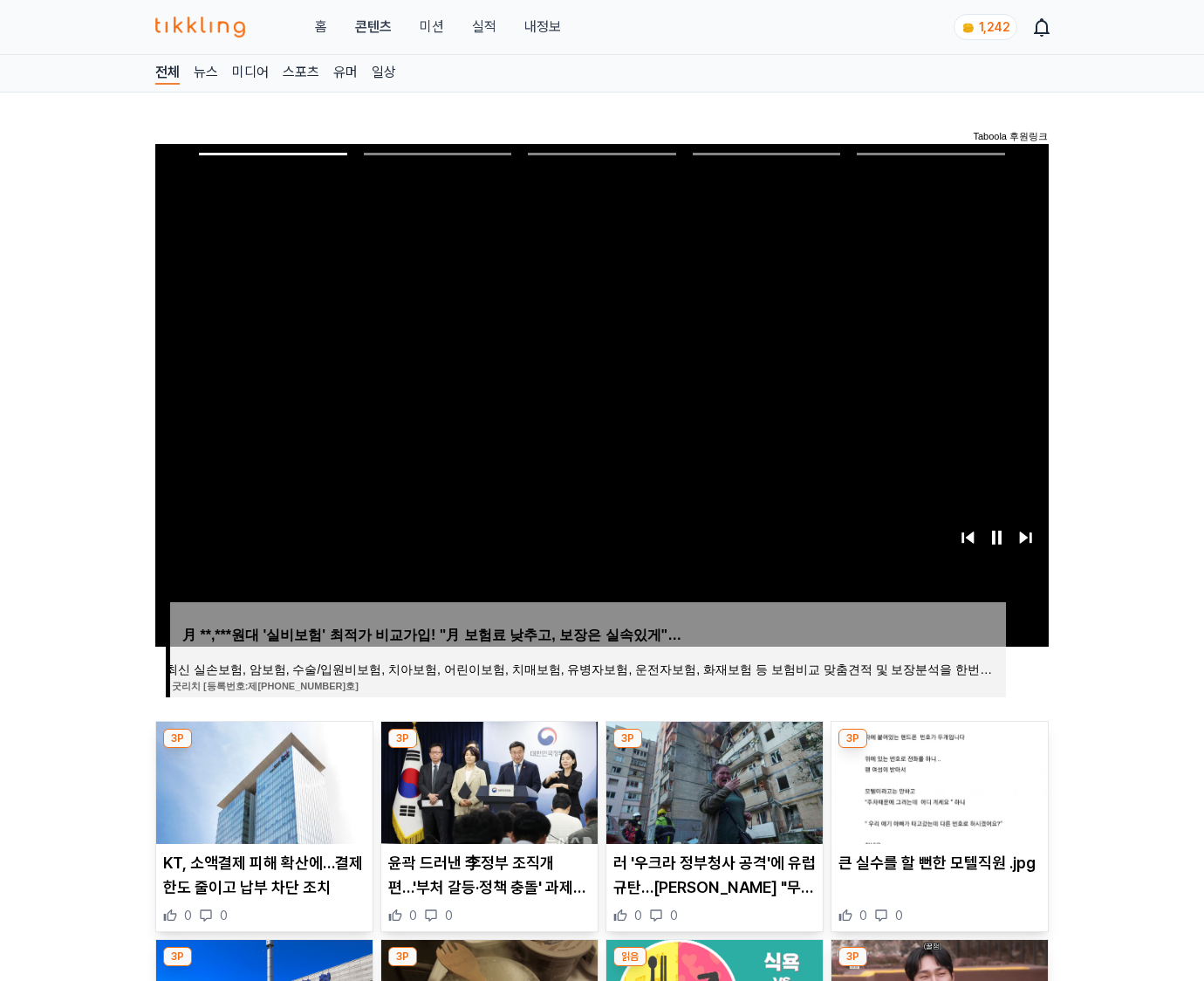
click at [939, 749] on img at bounding box center [940, 783] width 216 height 122
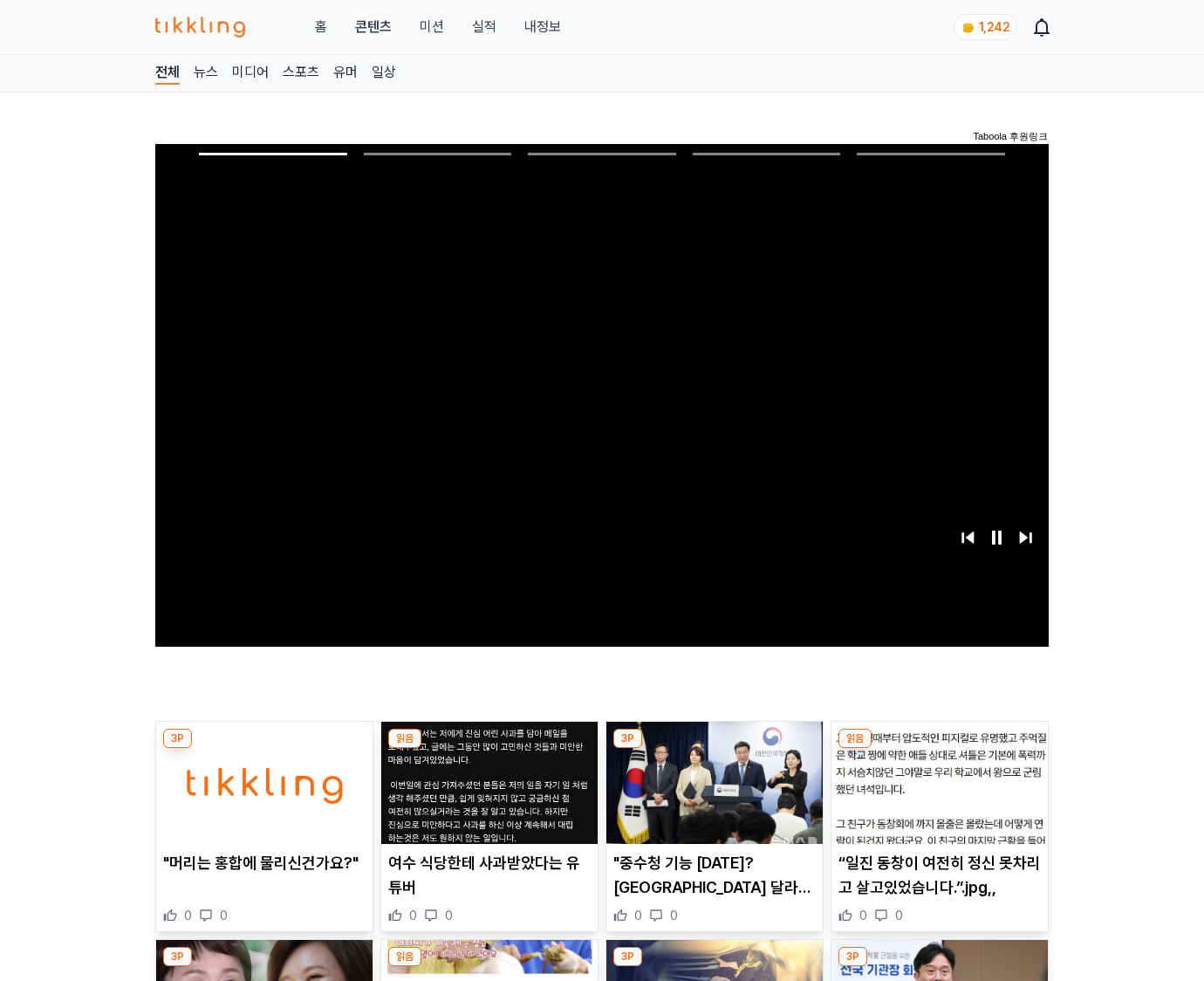
click at [939, 749] on img at bounding box center [940, 783] width 216 height 122
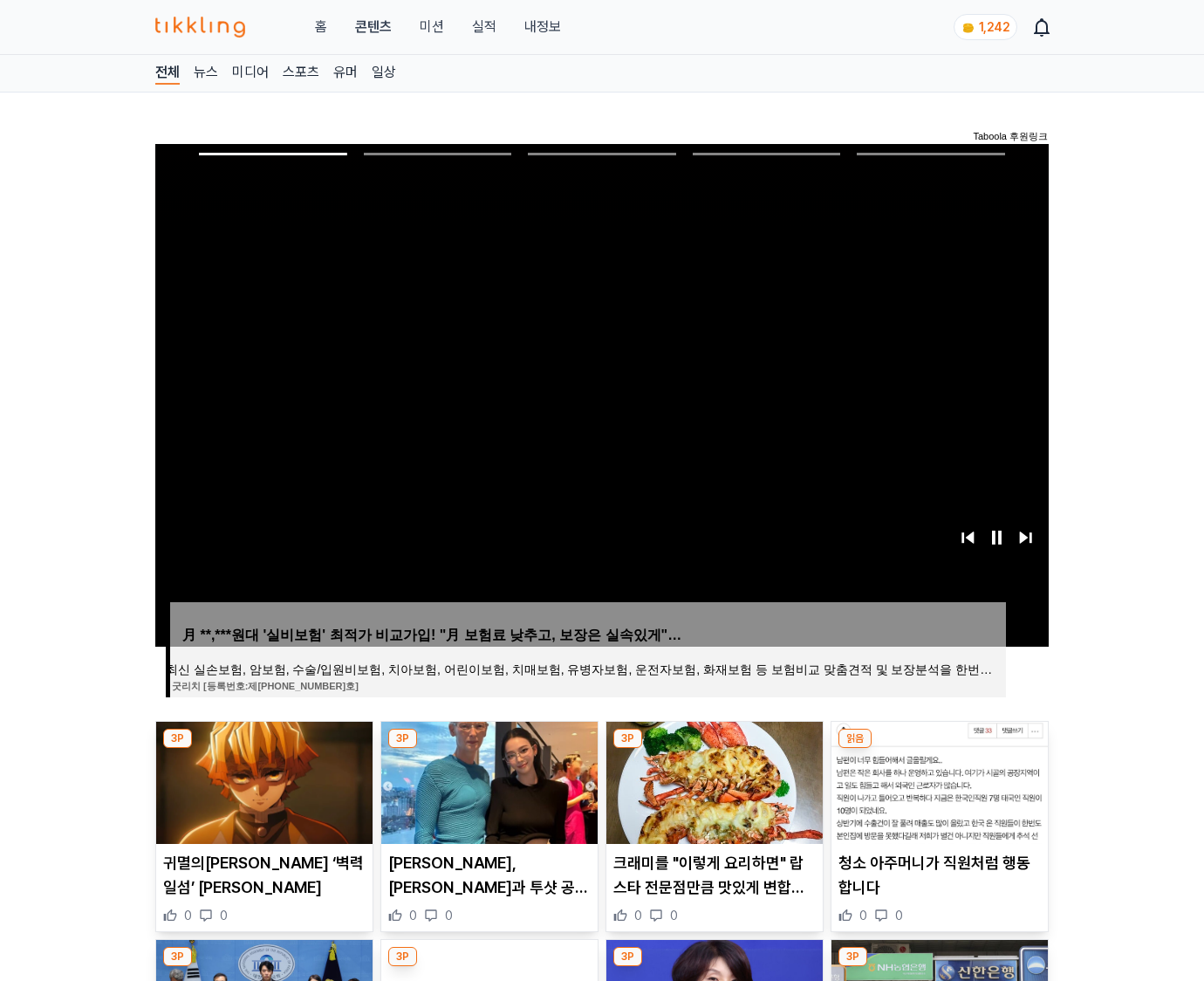
click at [939, 749] on img at bounding box center [940, 783] width 216 height 122
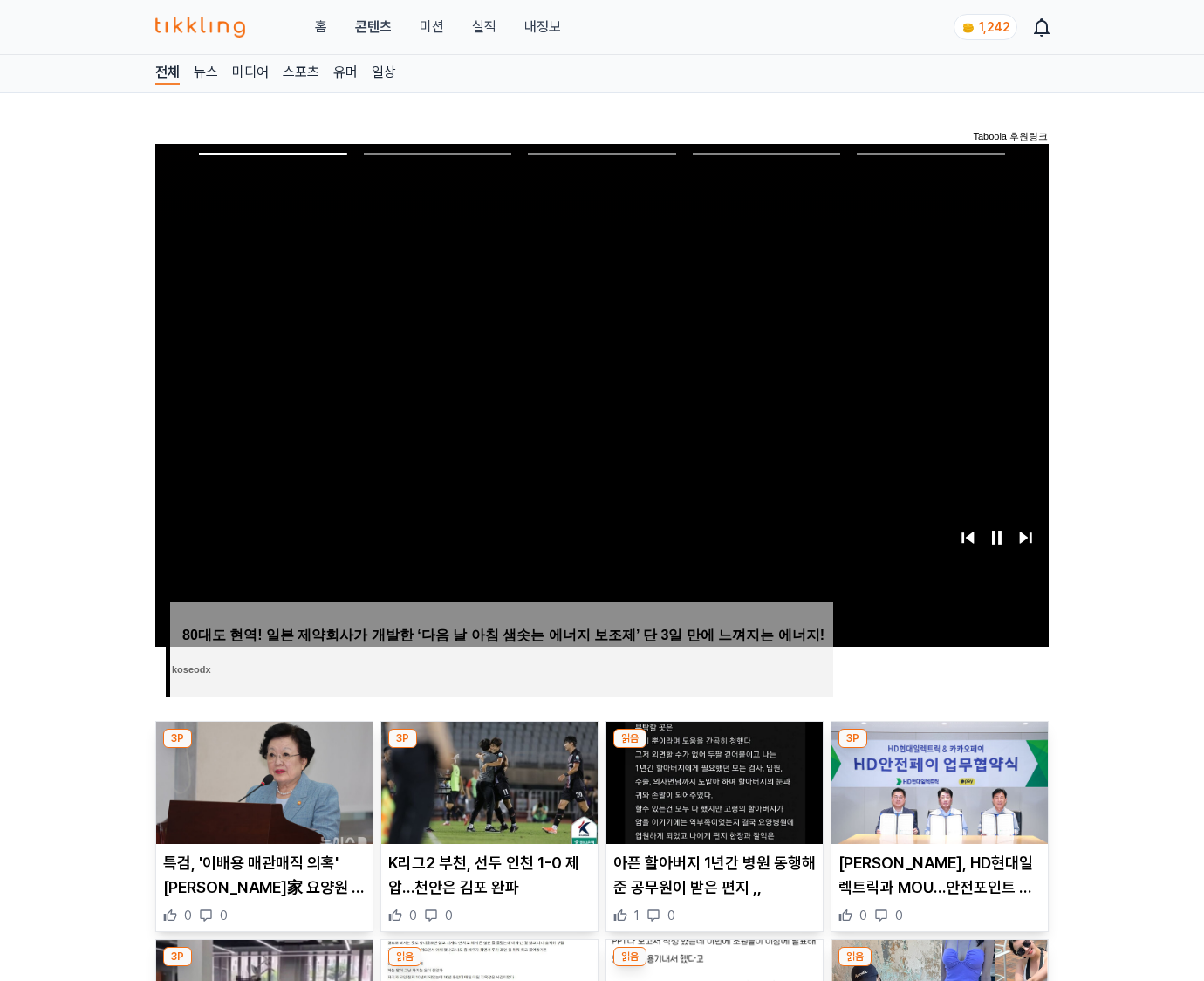
click at [939, 749] on img at bounding box center [940, 783] width 216 height 122
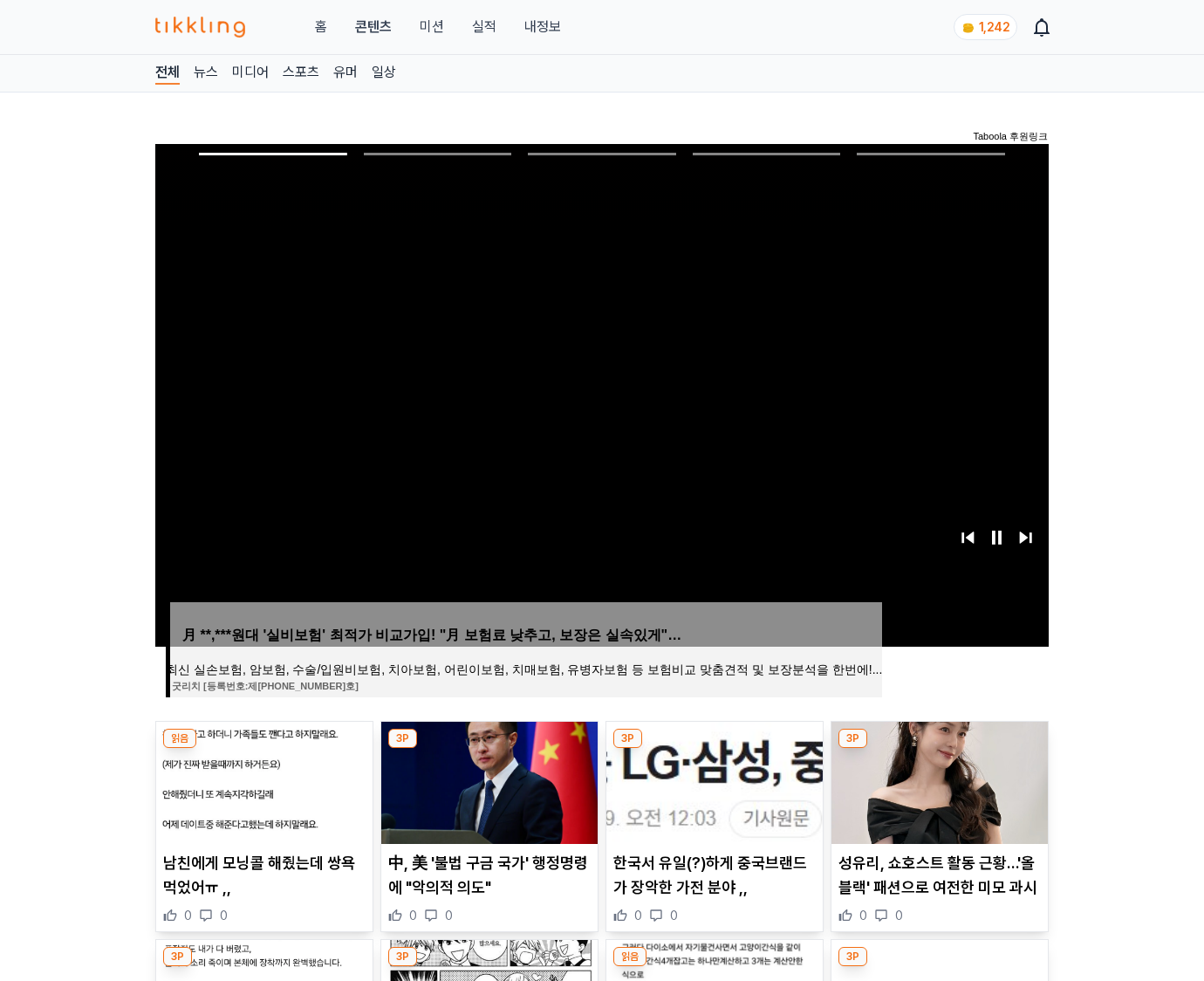
click at [939, 749] on img at bounding box center [940, 783] width 216 height 122
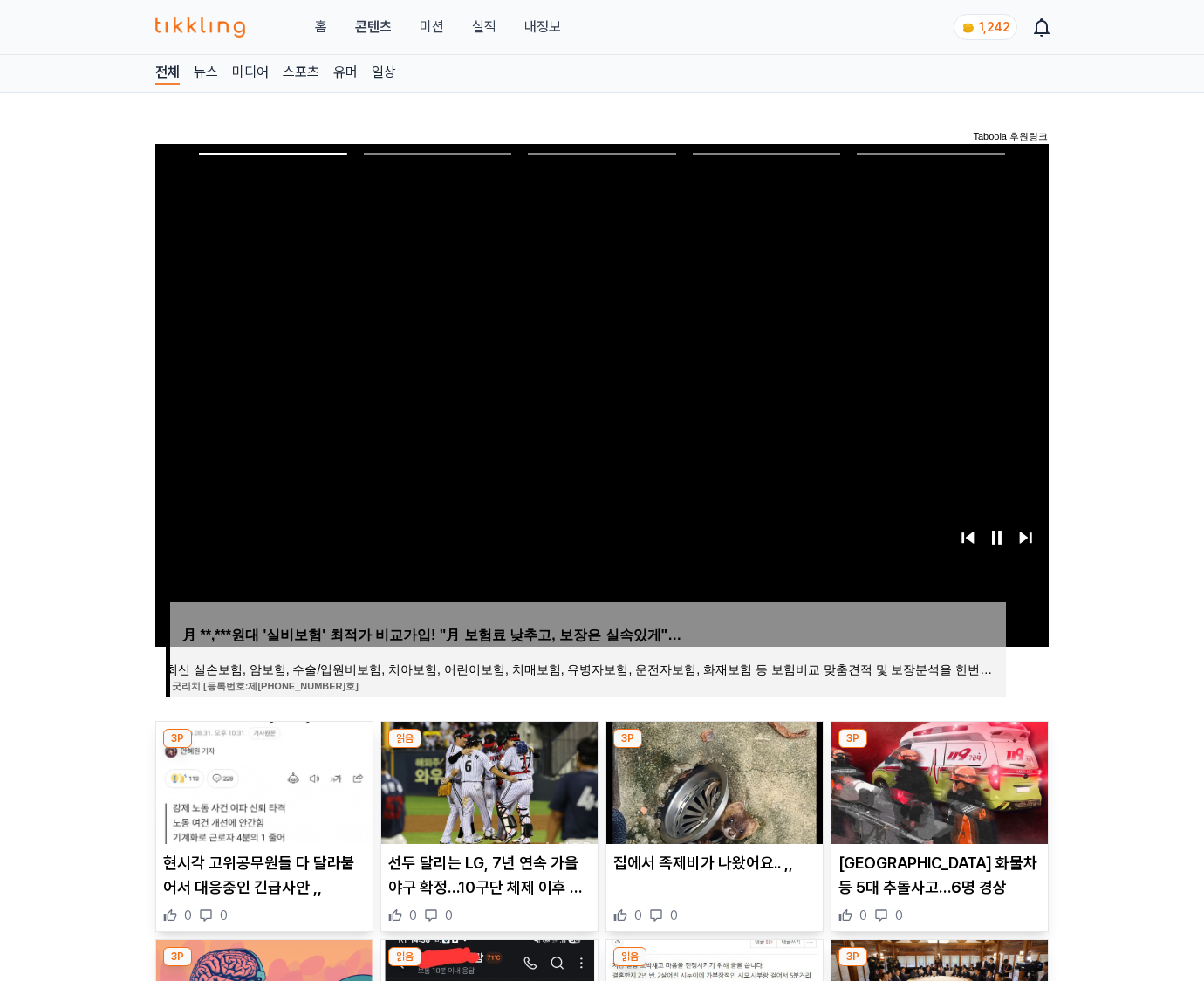
click at [939, 749] on img at bounding box center [940, 783] width 216 height 122
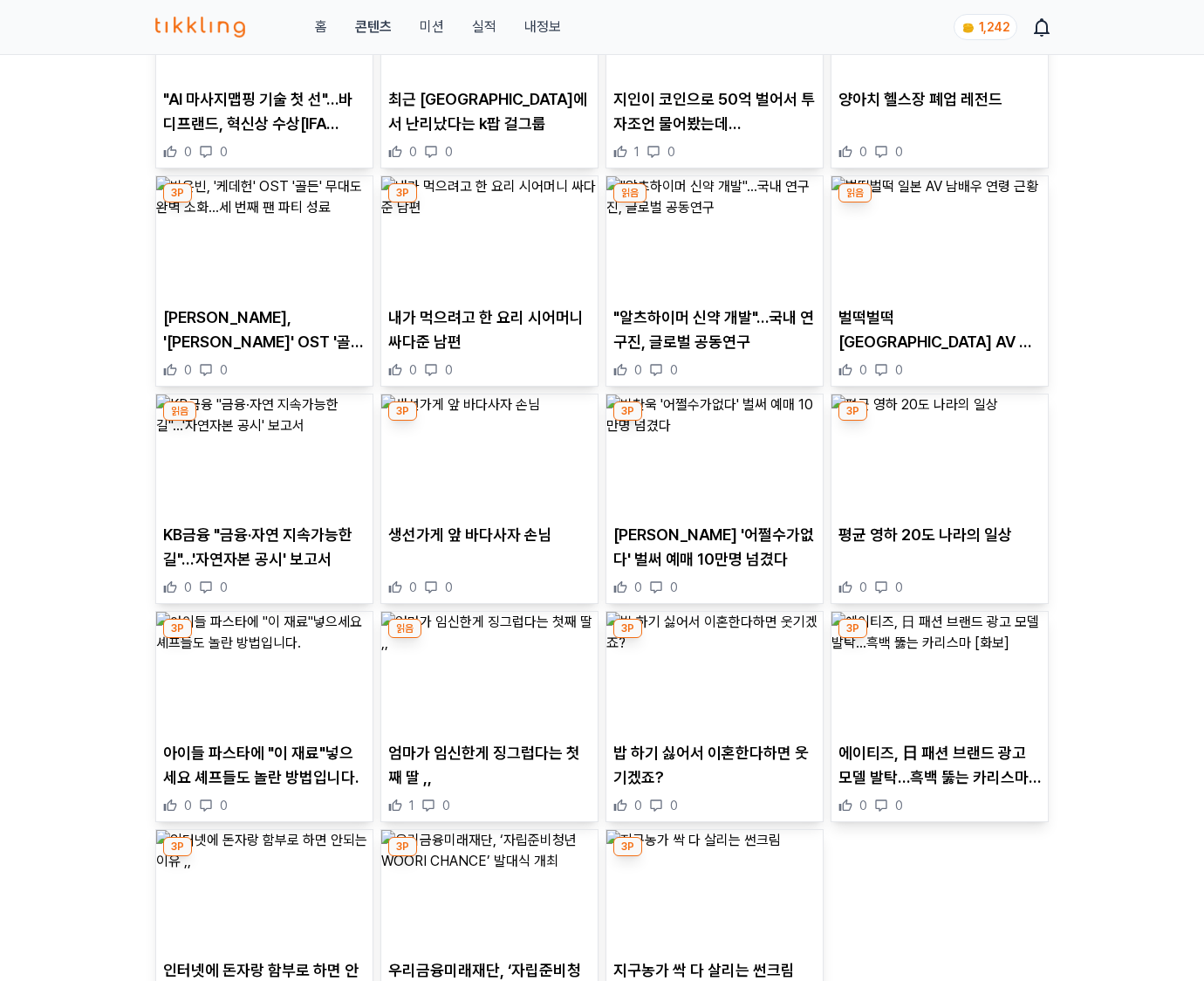
scroll to position [2572, 0]
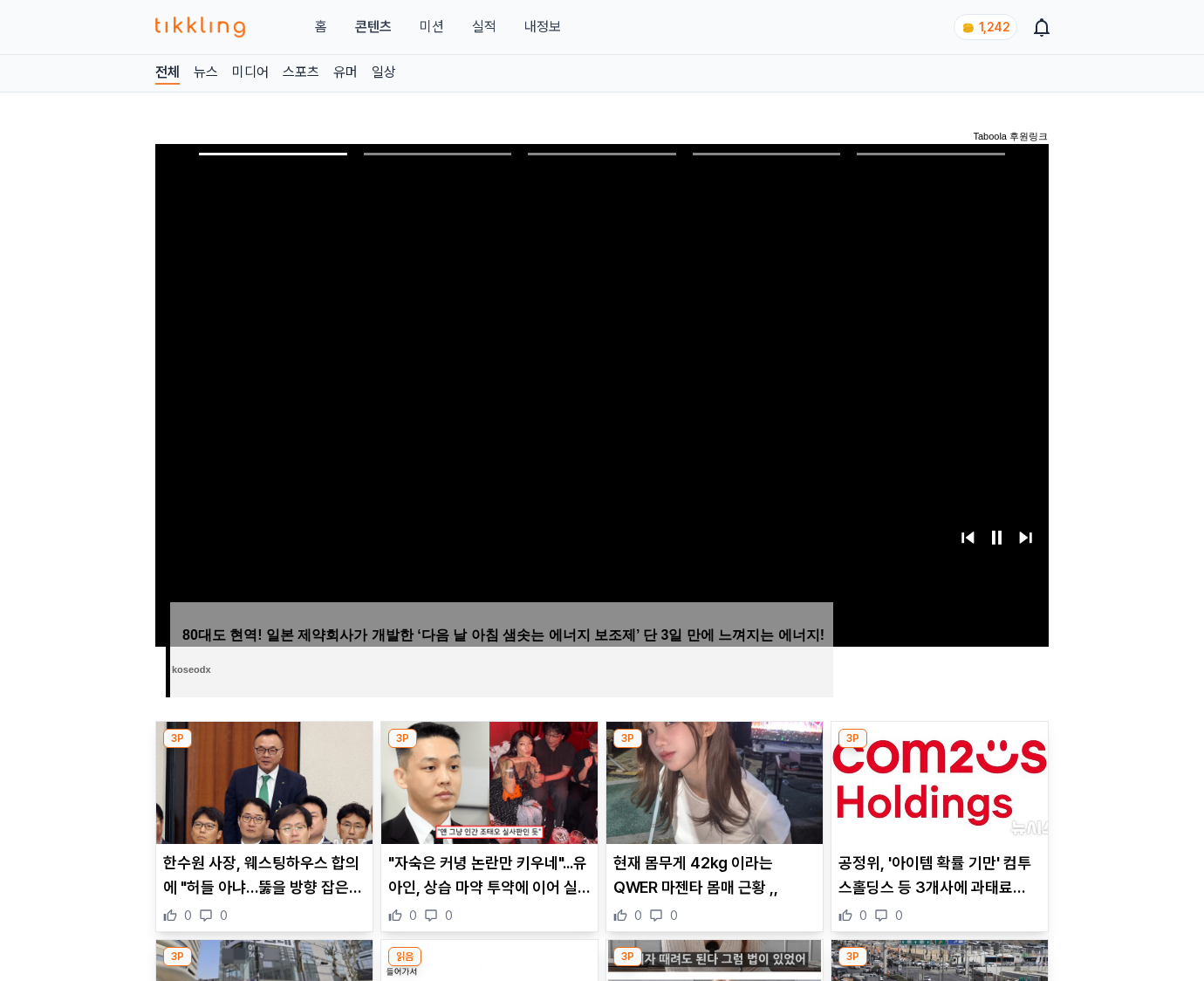
click at [939, 749] on img at bounding box center [940, 783] width 216 height 122
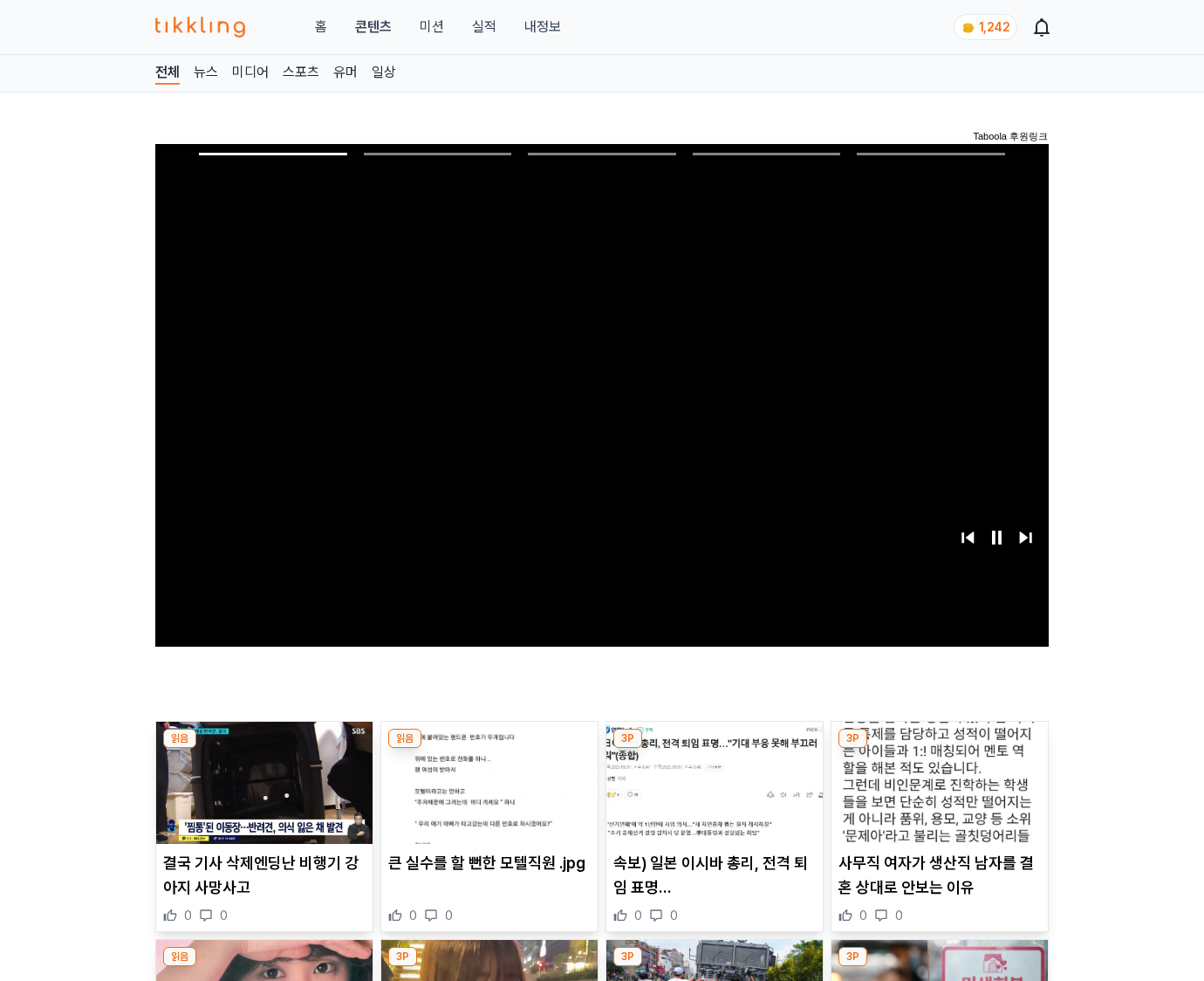
click at [939, 749] on img at bounding box center [940, 783] width 216 height 122
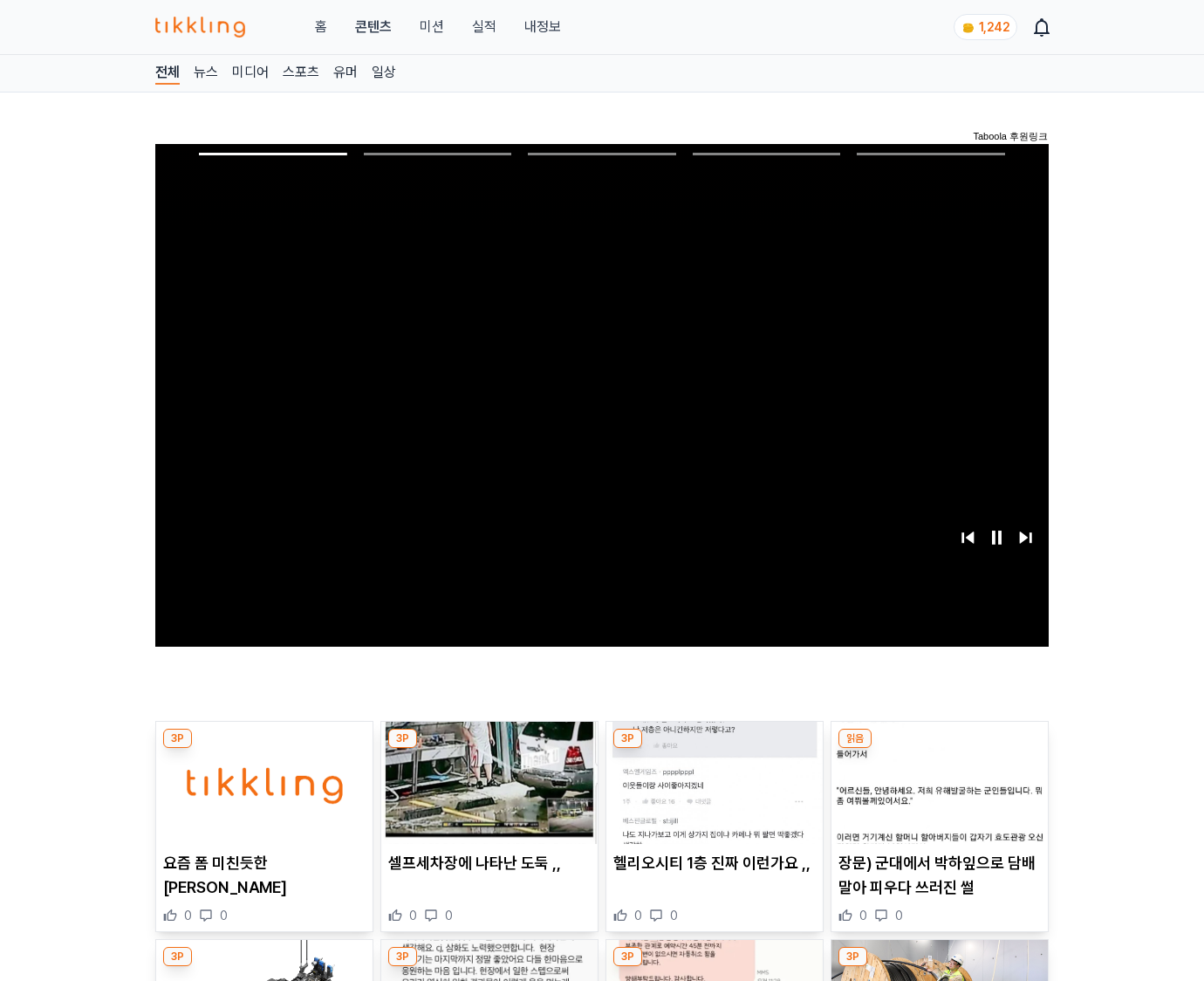
click at [939, 749] on img at bounding box center [940, 783] width 216 height 122
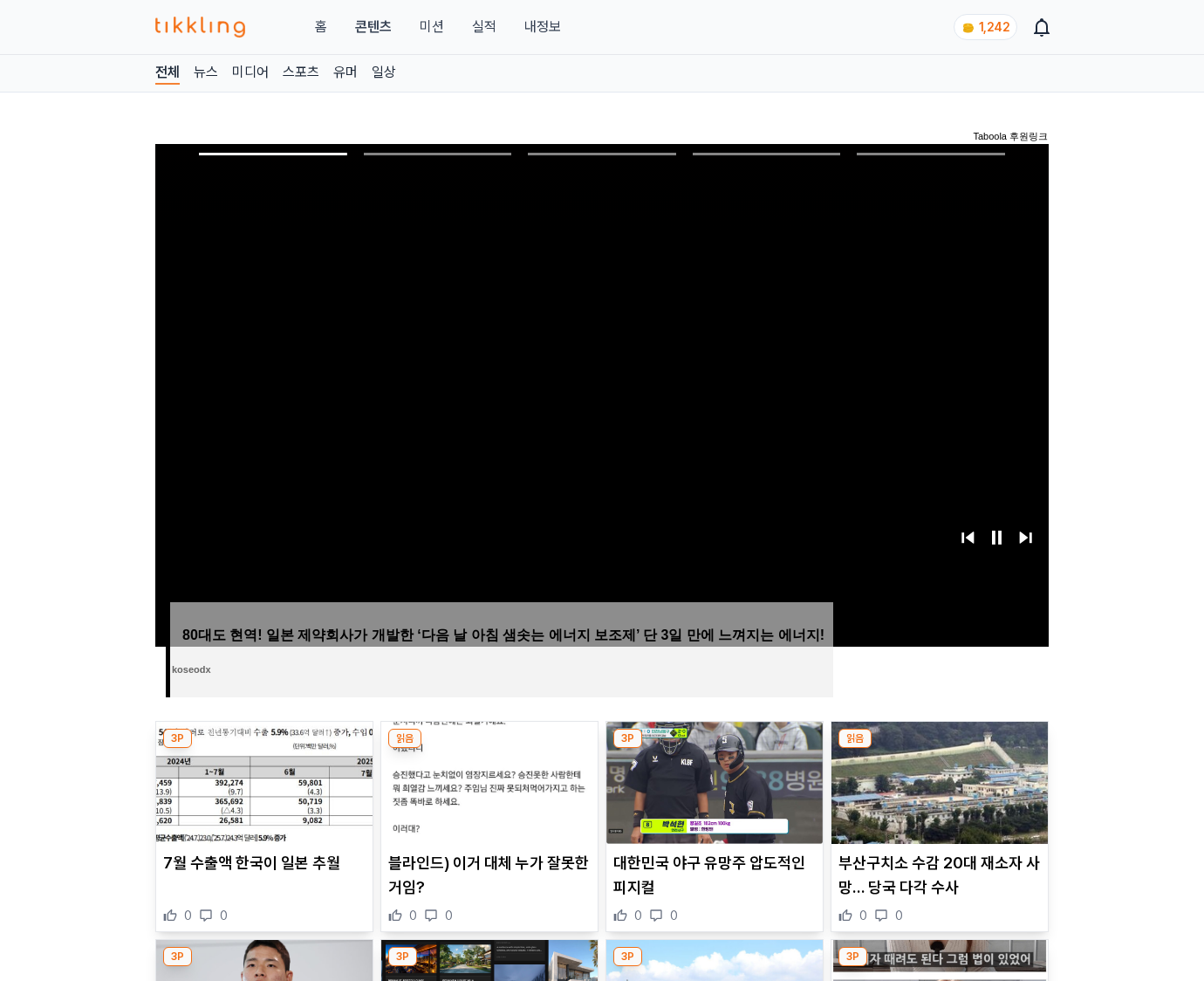
click at [939, 749] on img at bounding box center [940, 783] width 216 height 122
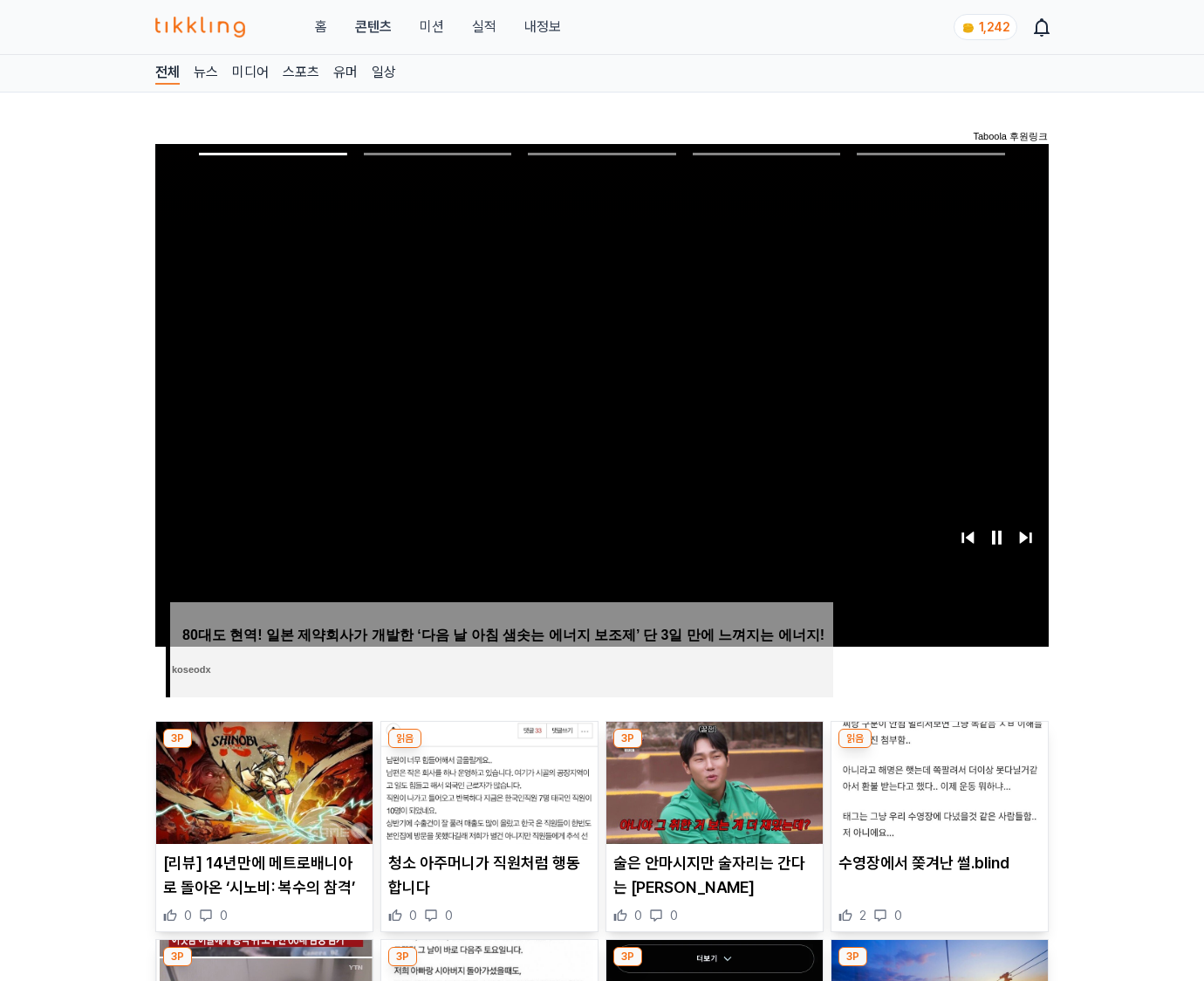
click at [939, 749] on img at bounding box center [940, 783] width 216 height 122
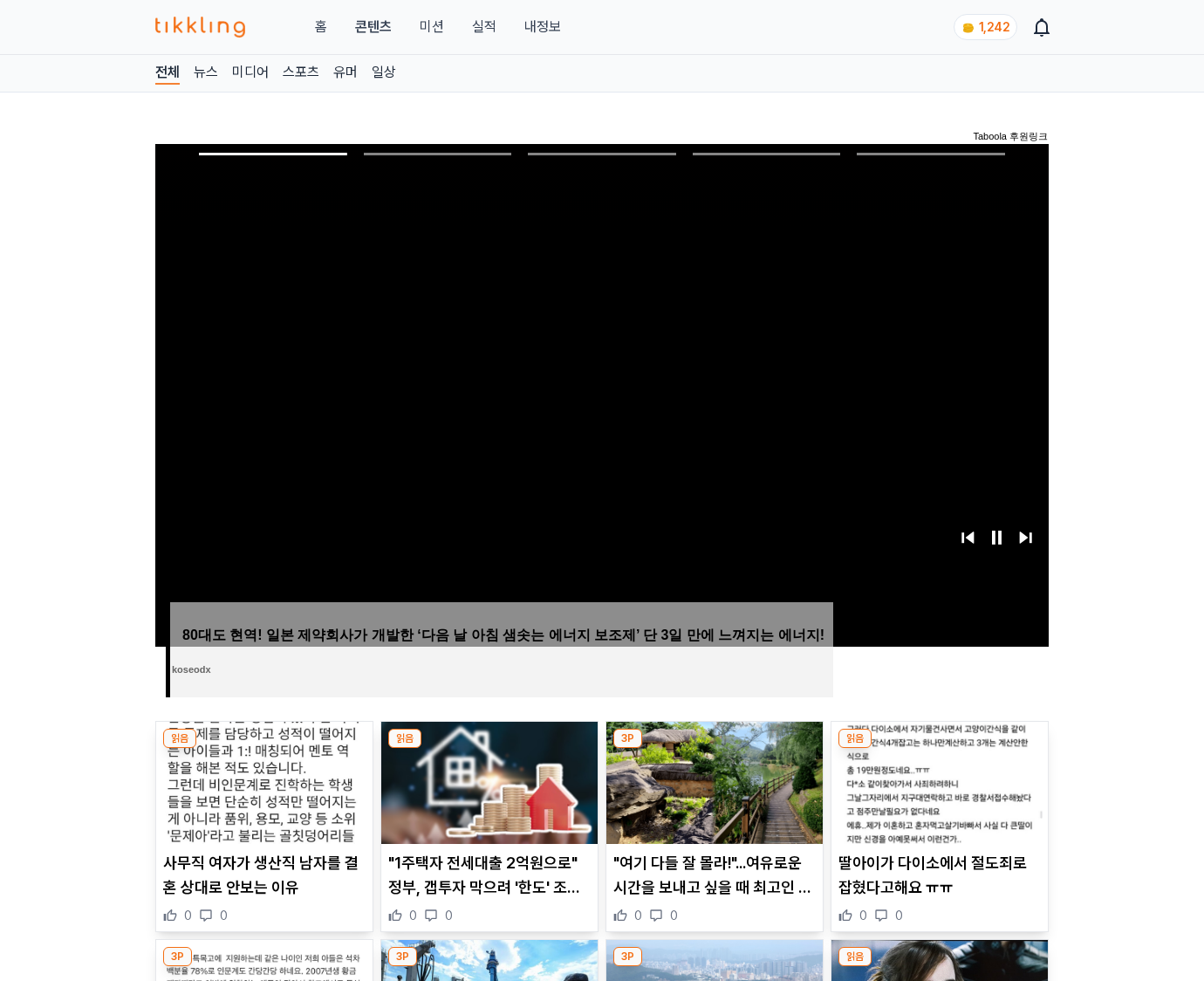
click at [939, 749] on img at bounding box center [940, 783] width 216 height 122
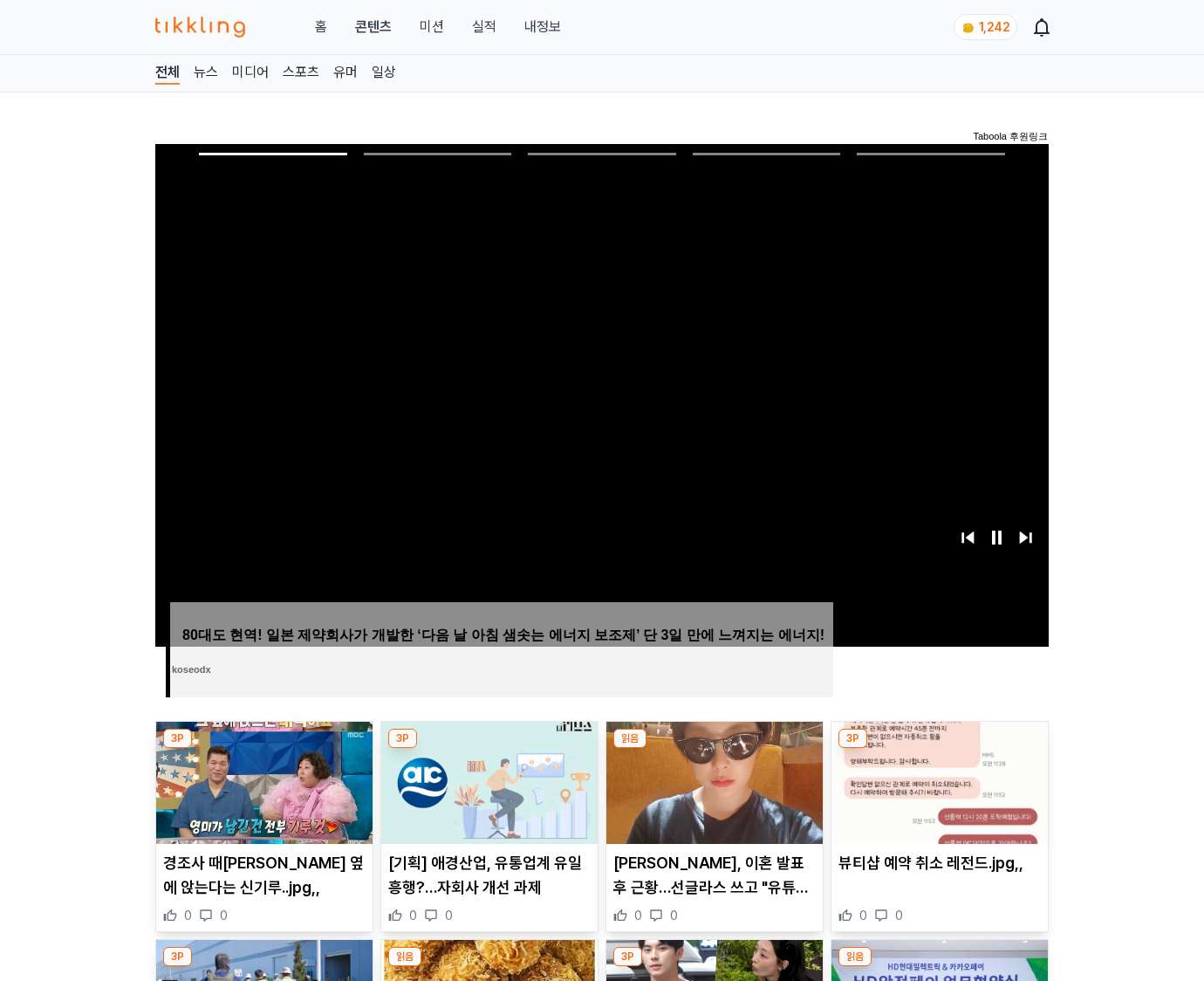
click at [939, 749] on img at bounding box center [940, 783] width 216 height 122
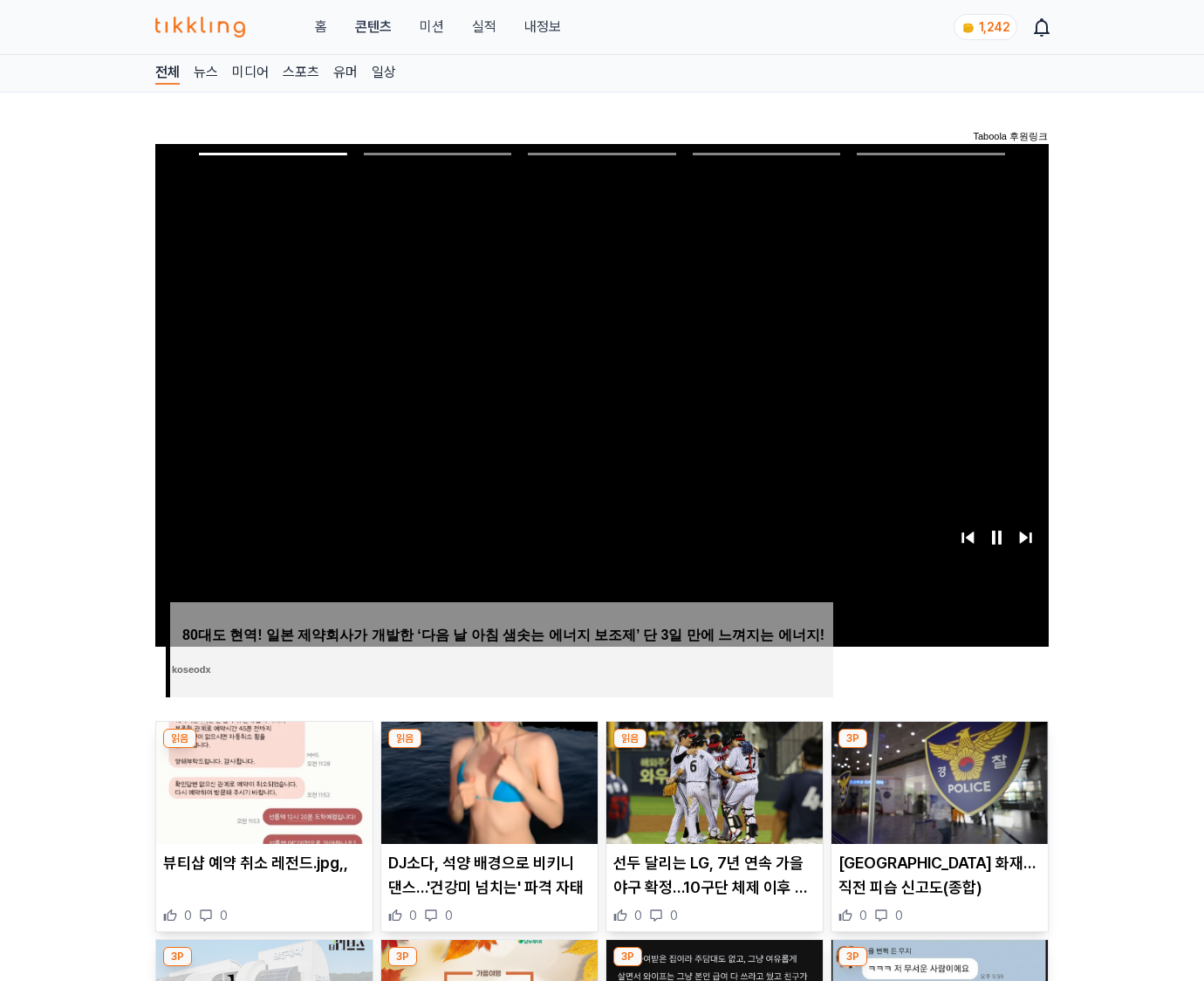
click at [939, 749] on img at bounding box center [940, 783] width 216 height 122
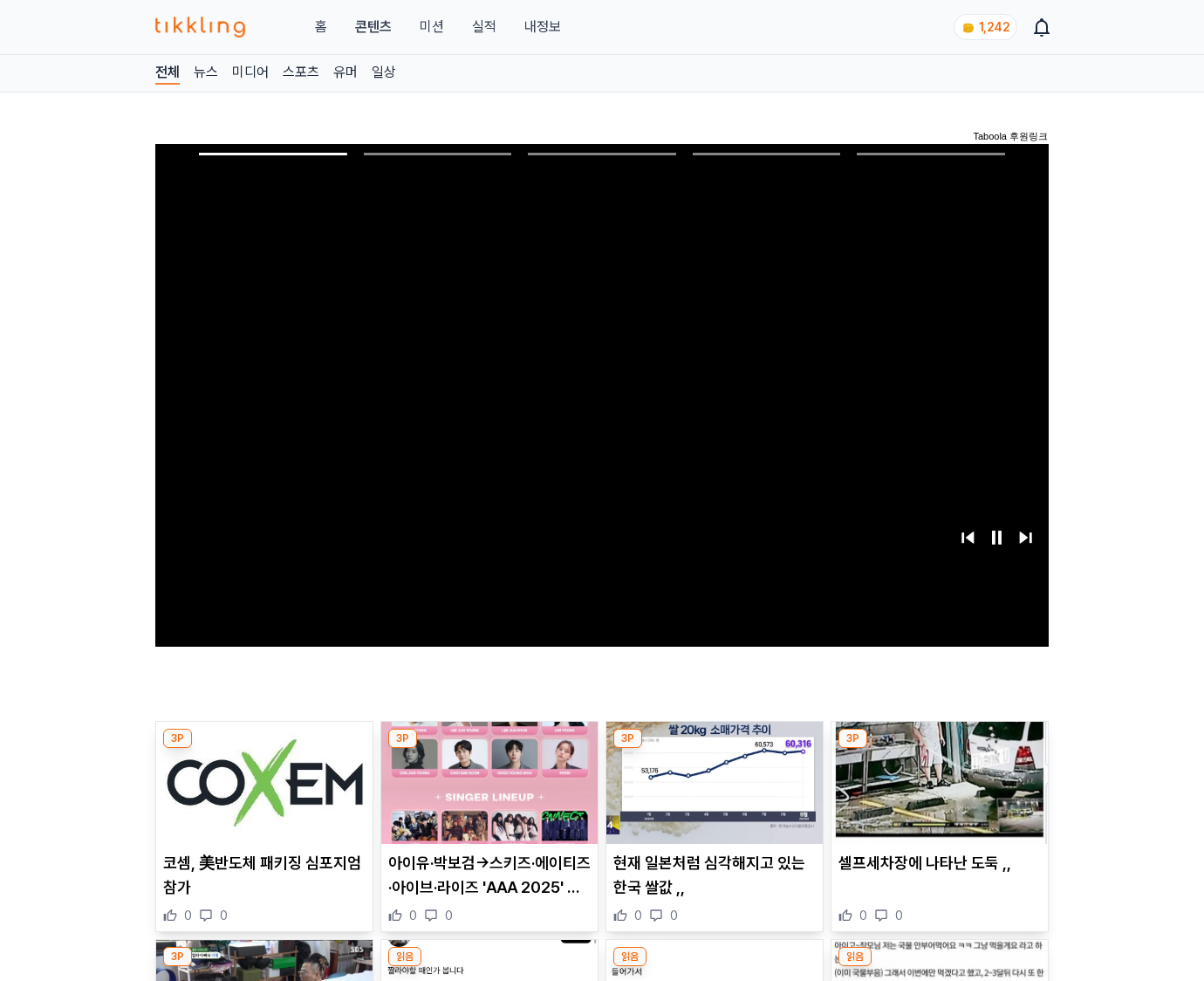
click at [939, 749] on img at bounding box center [940, 783] width 216 height 122
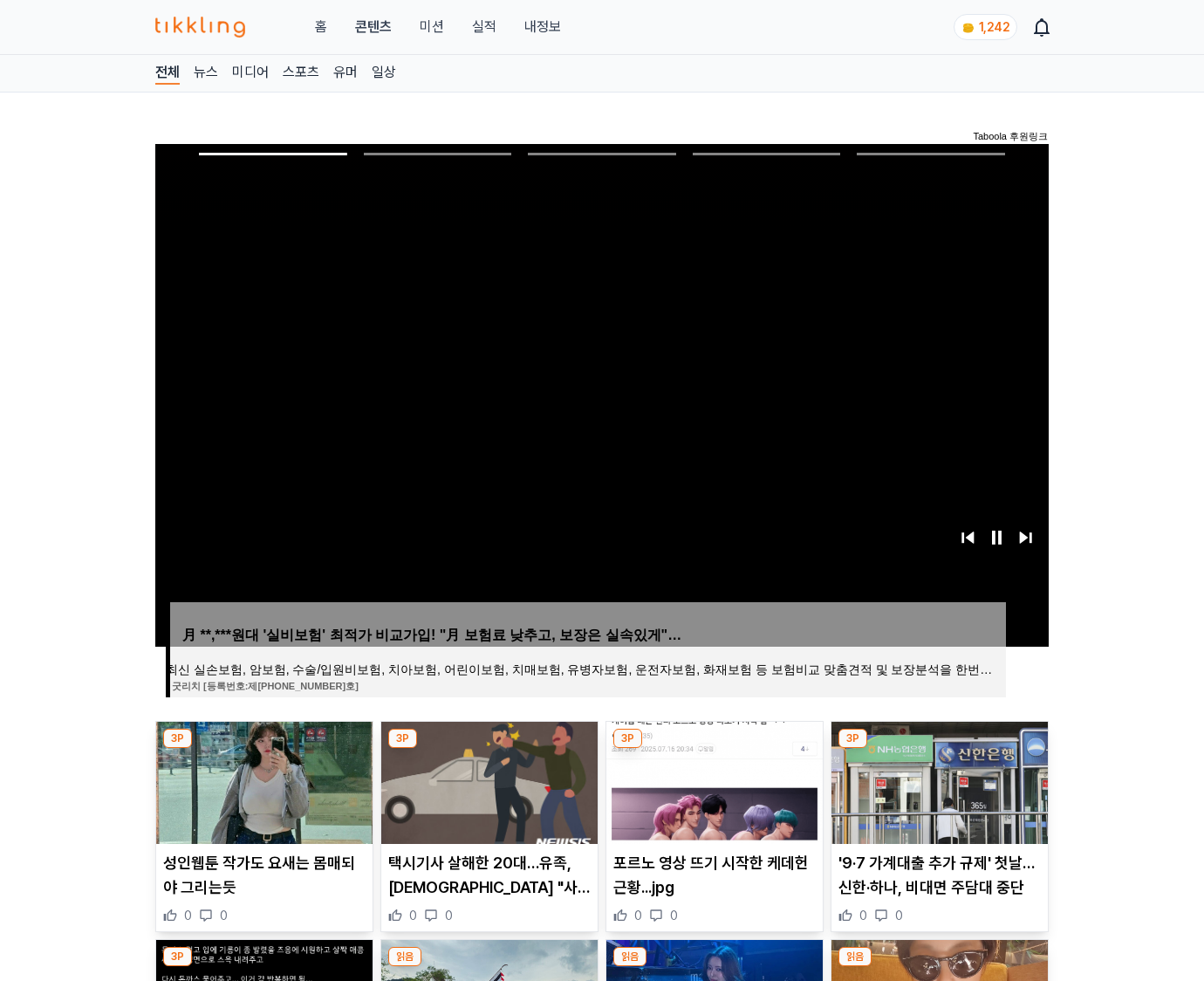
click at [939, 749] on img at bounding box center [940, 783] width 216 height 122
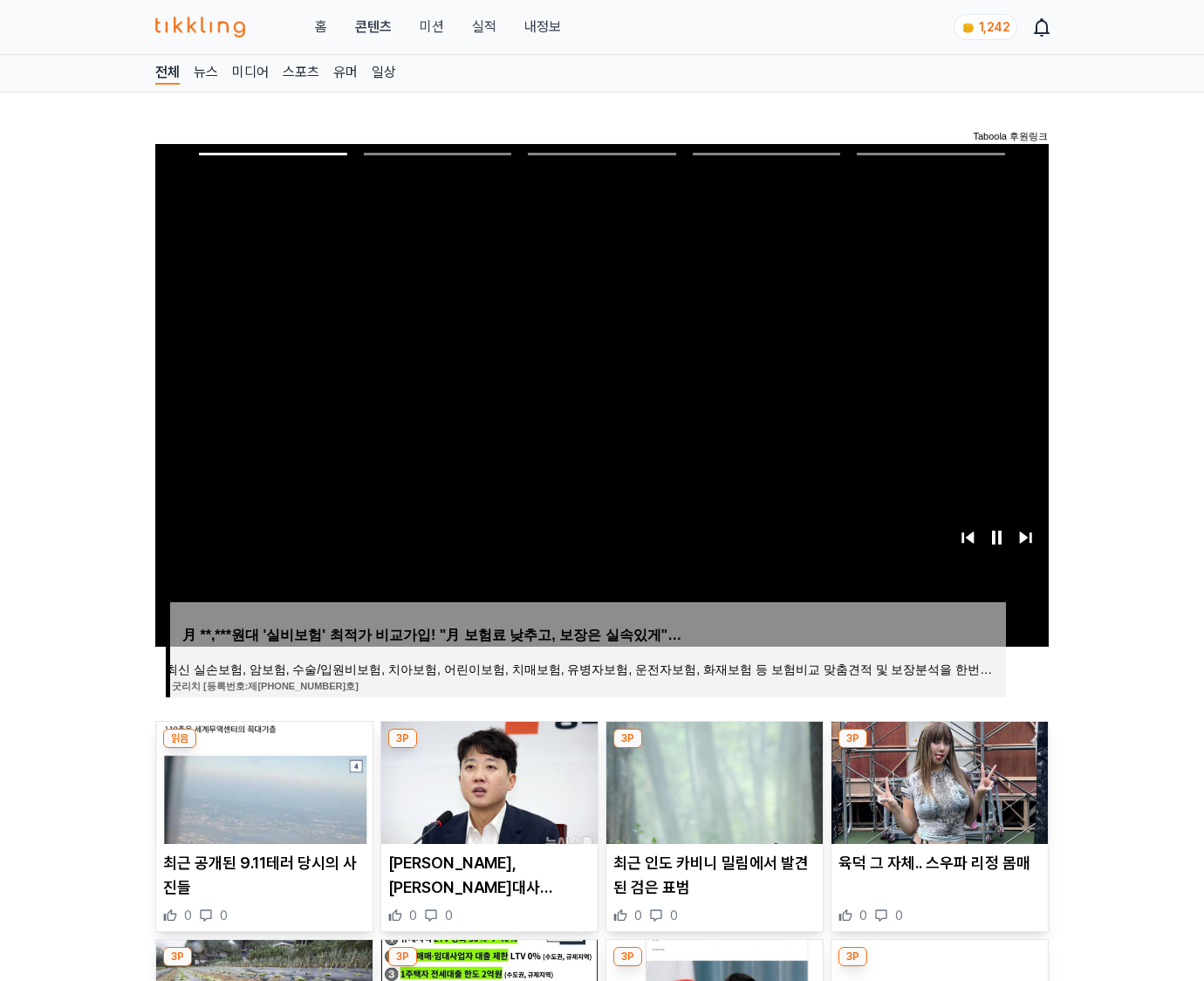
click at [939, 749] on img at bounding box center [940, 783] width 216 height 122
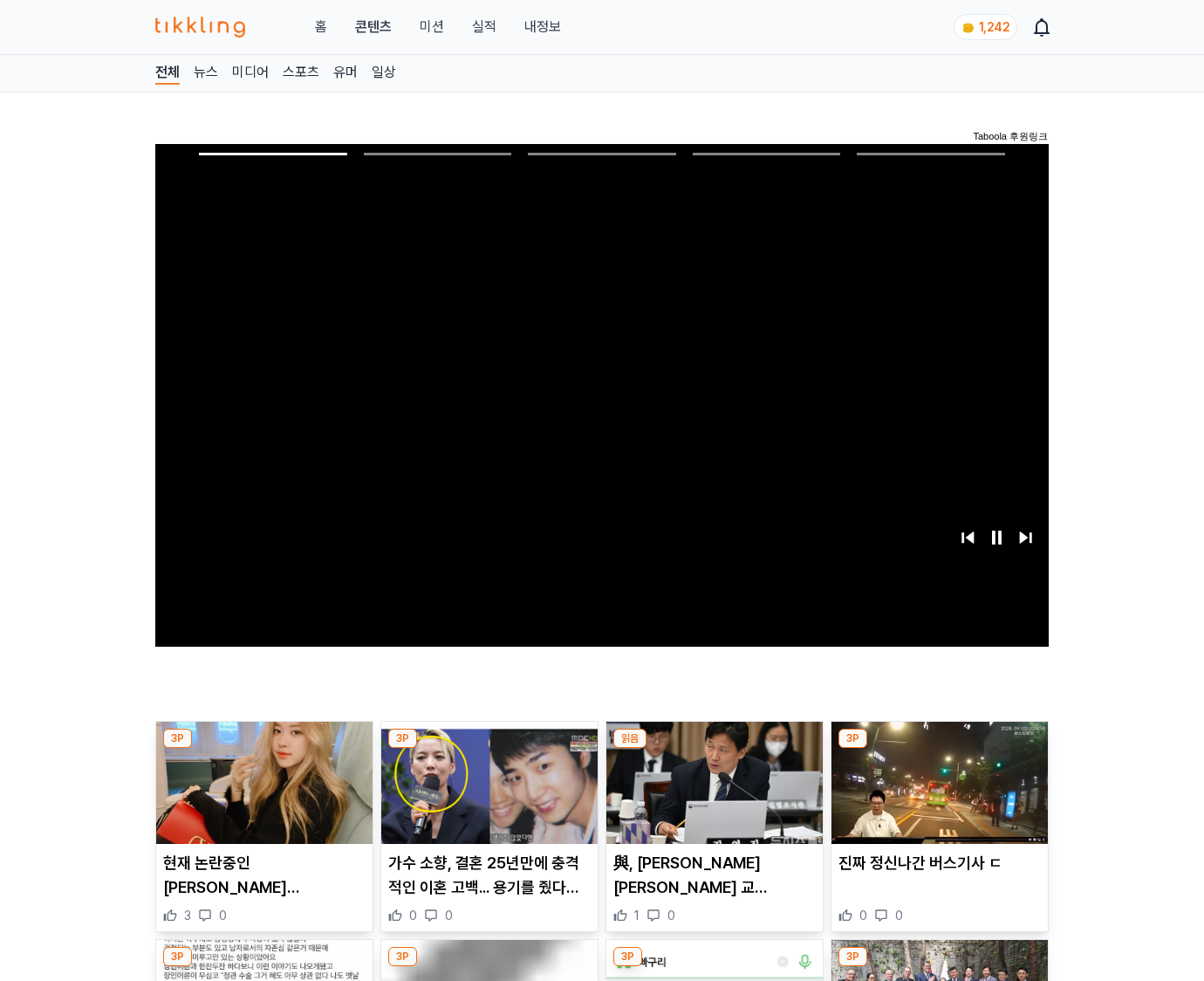
click at [939, 749] on img at bounding box center [940, 783] width 216 height 122
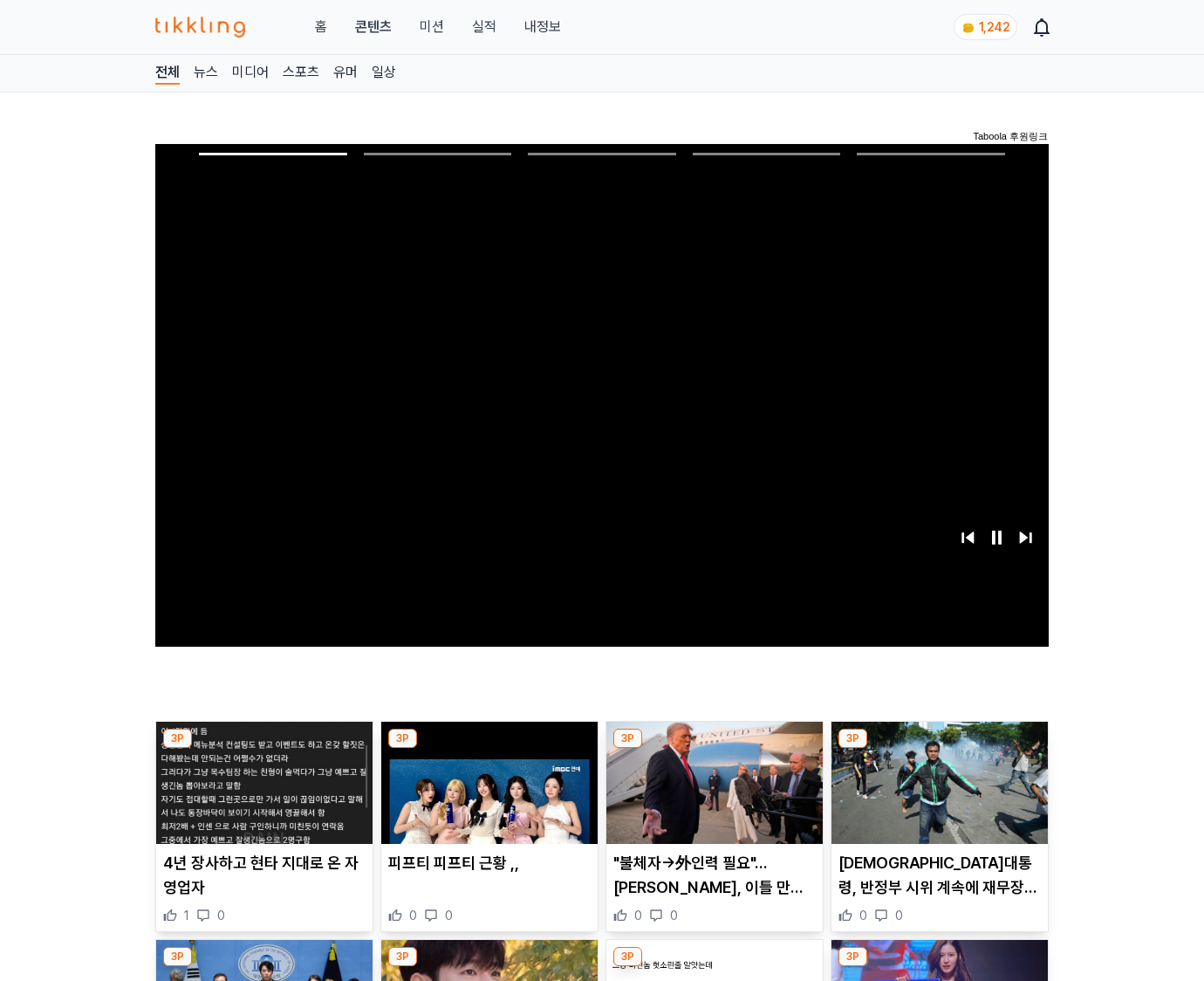
click at [939, 749] on img at bounding box center [940, 783] width 216 height 122
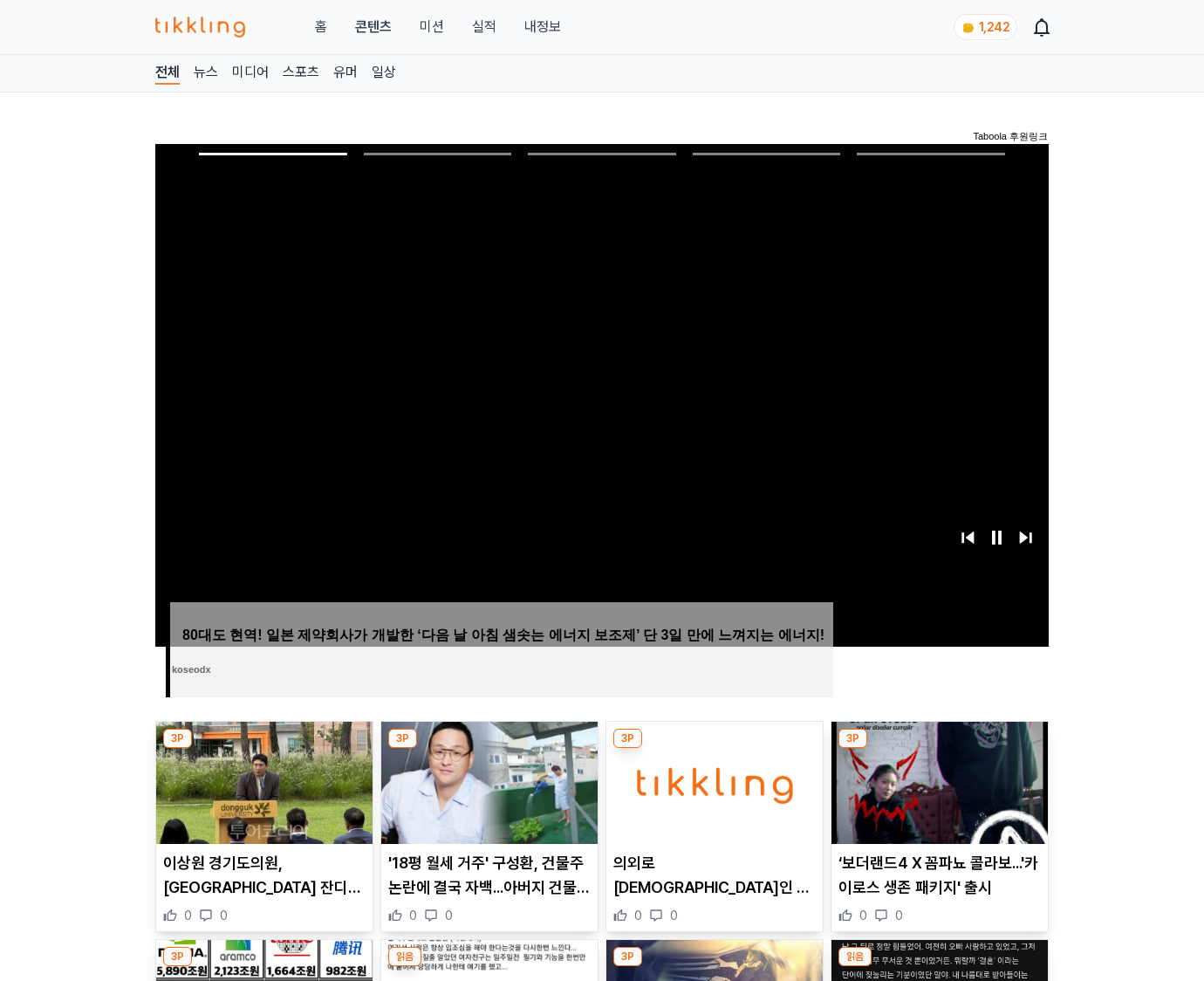
click at [939, 749] on img at bounding box center [940, 783] width 216 height 122
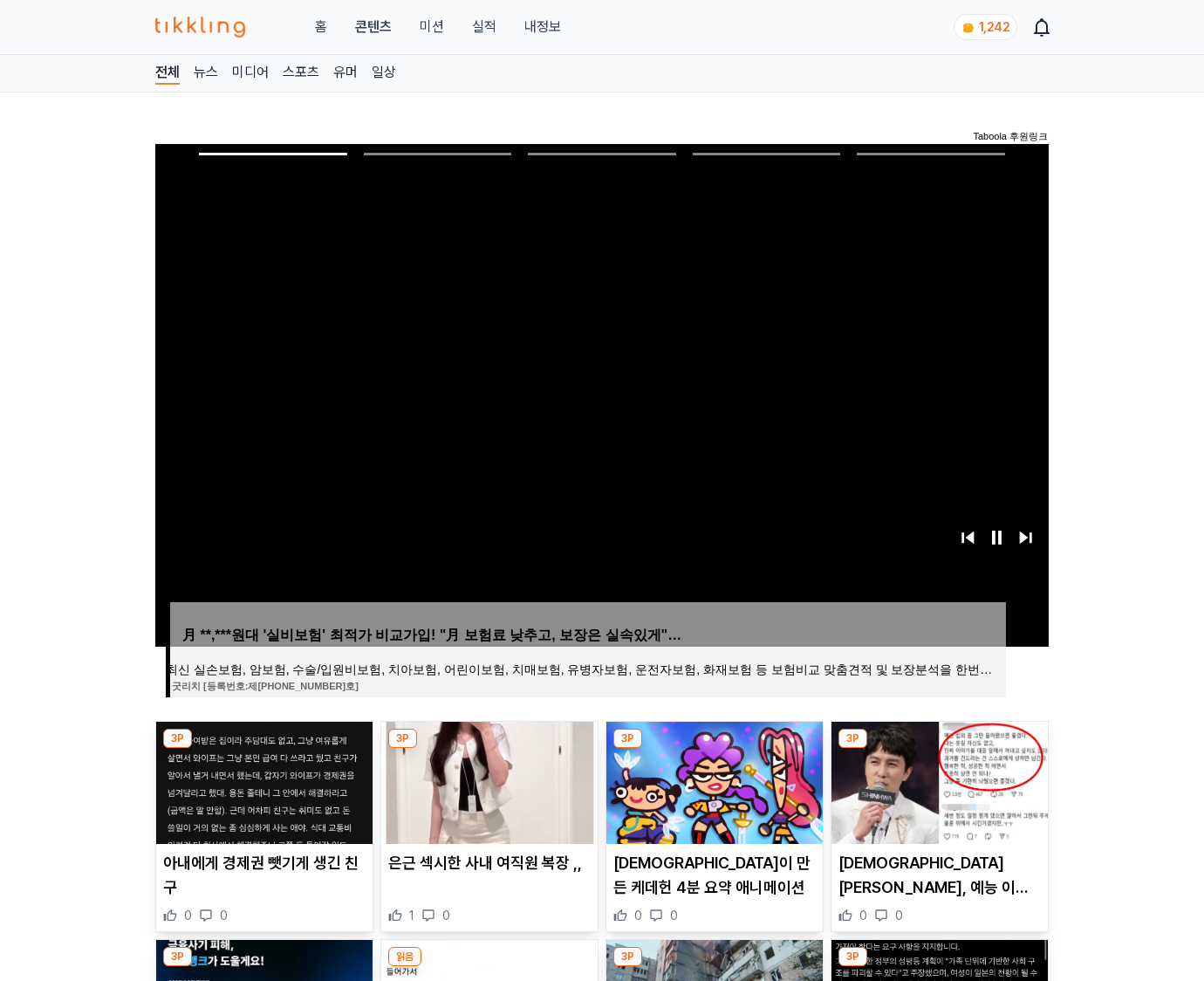
click at [939, 749] on img at bounding box center [940, 783] width 216 height 122
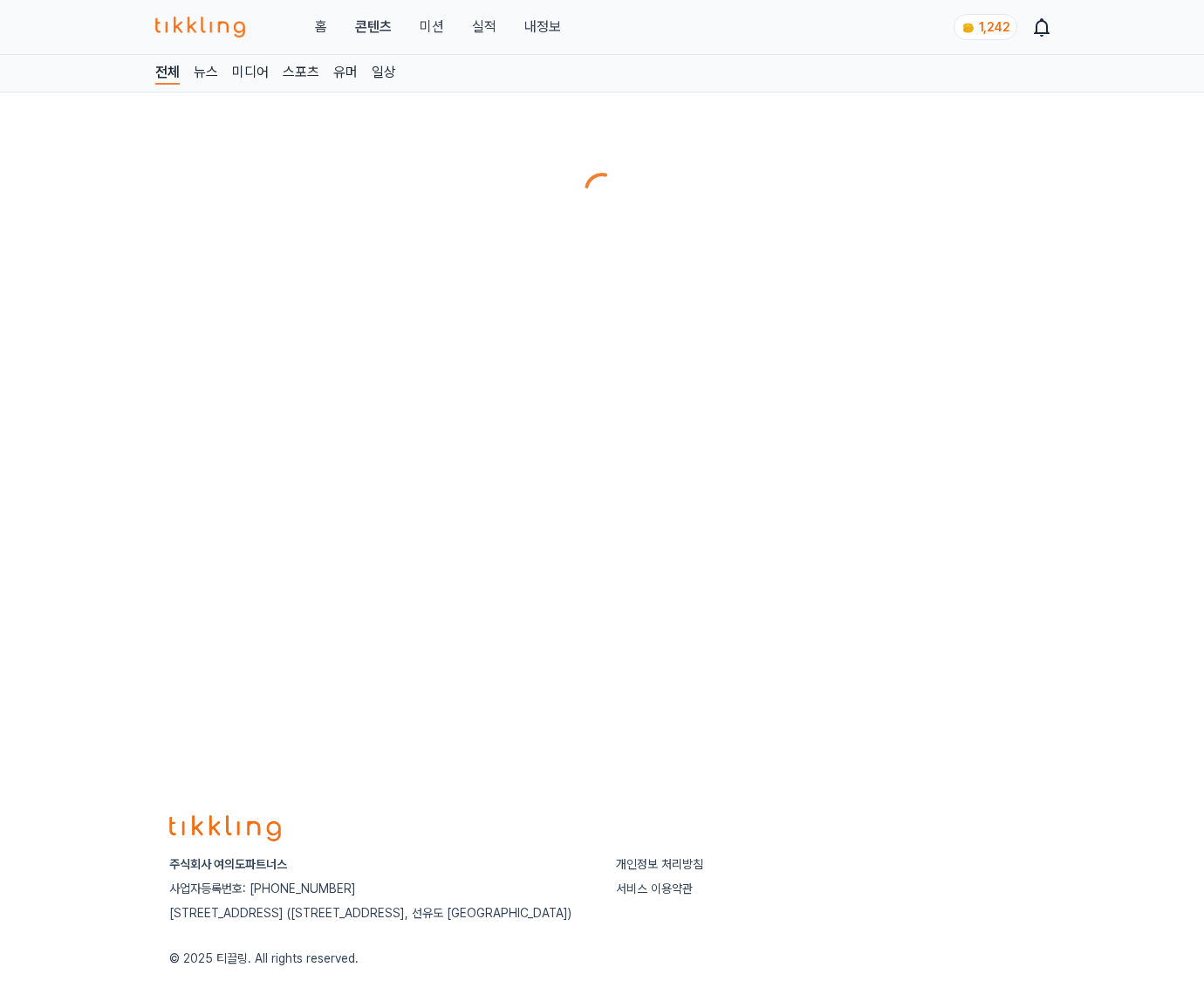
click at [939, 749] on div "전체 뉴스 미디어 스포츠 유머 일상" at bounding box center [602, 421] width 1204 height 732
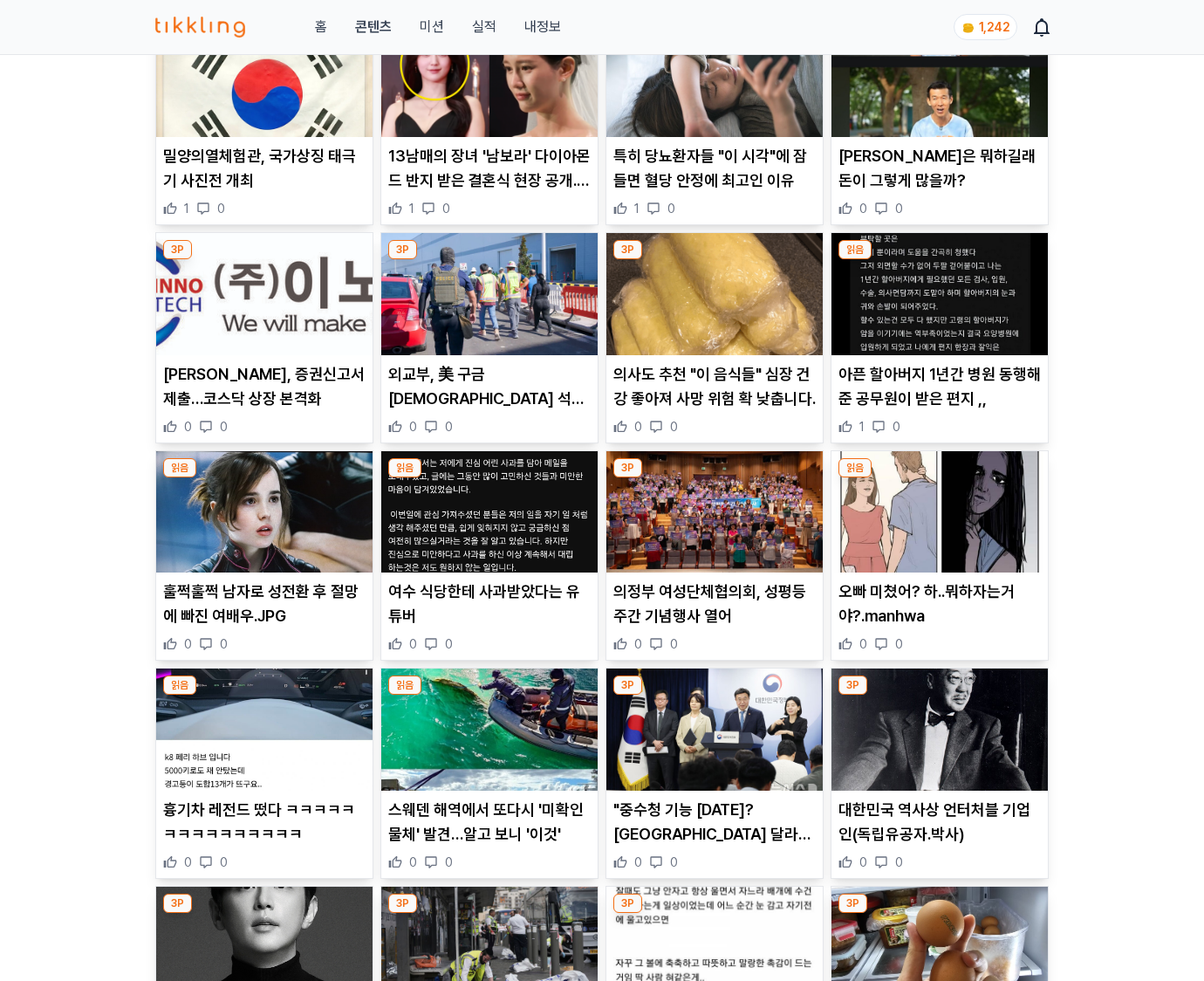
scroll to position [6284, 0]
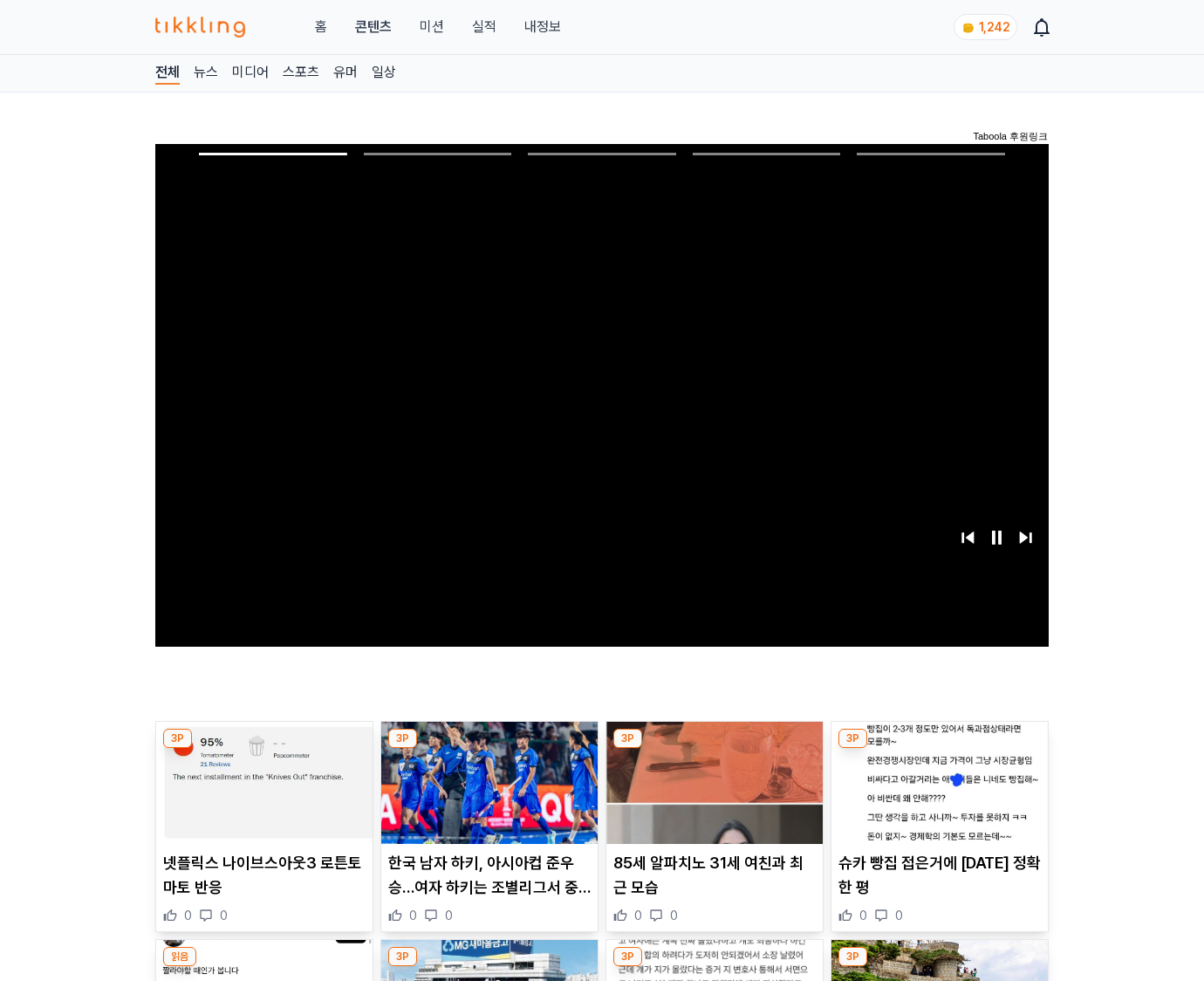
click at [939, 749] on img at bounding box center [940, 783] width 216 height 122
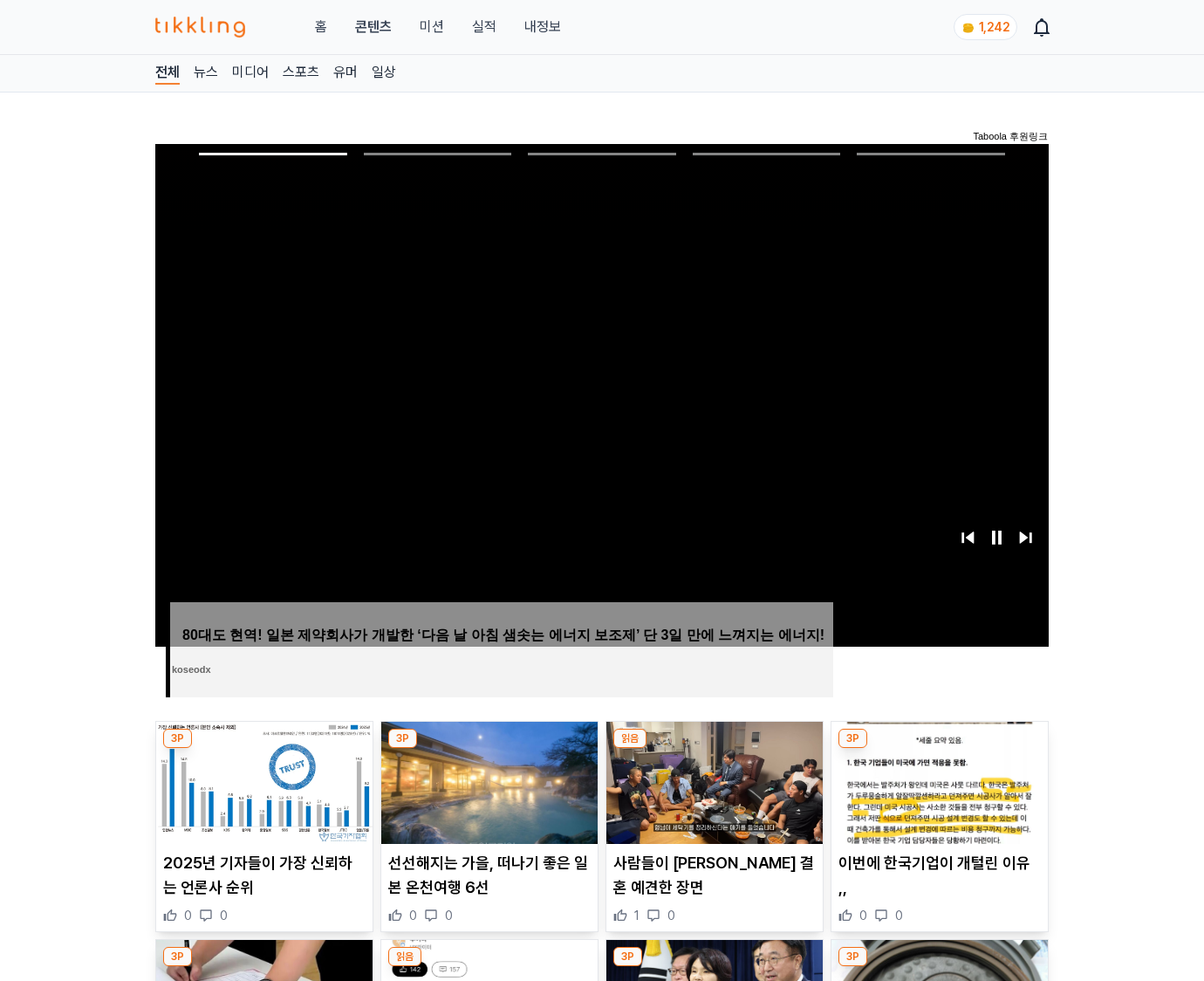
click at [939, 749] on img at bounding box center [940, 783] width 216 height 122
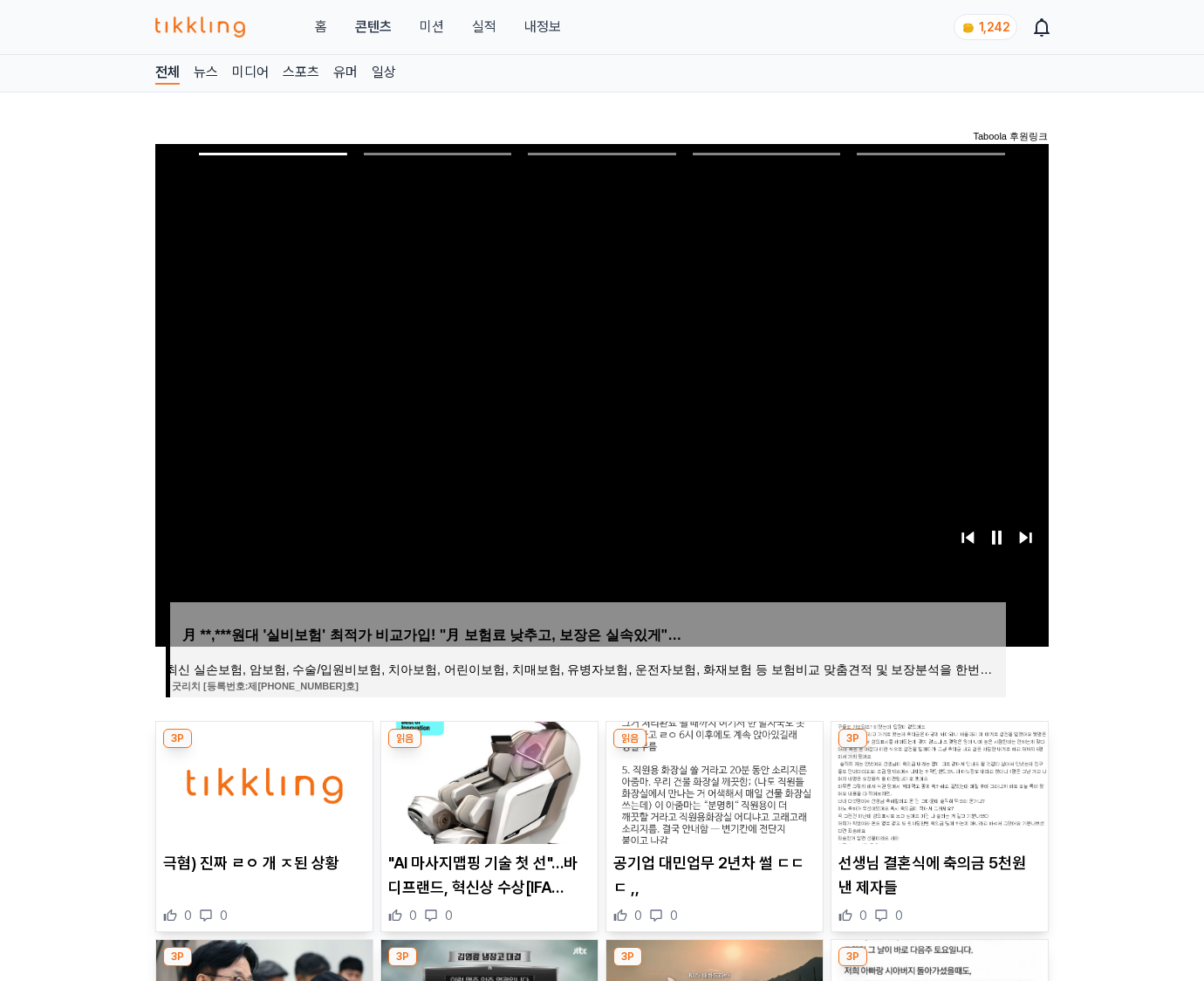
click at [939, 749] on img at bounding box center [940, 783] width 216 height 122
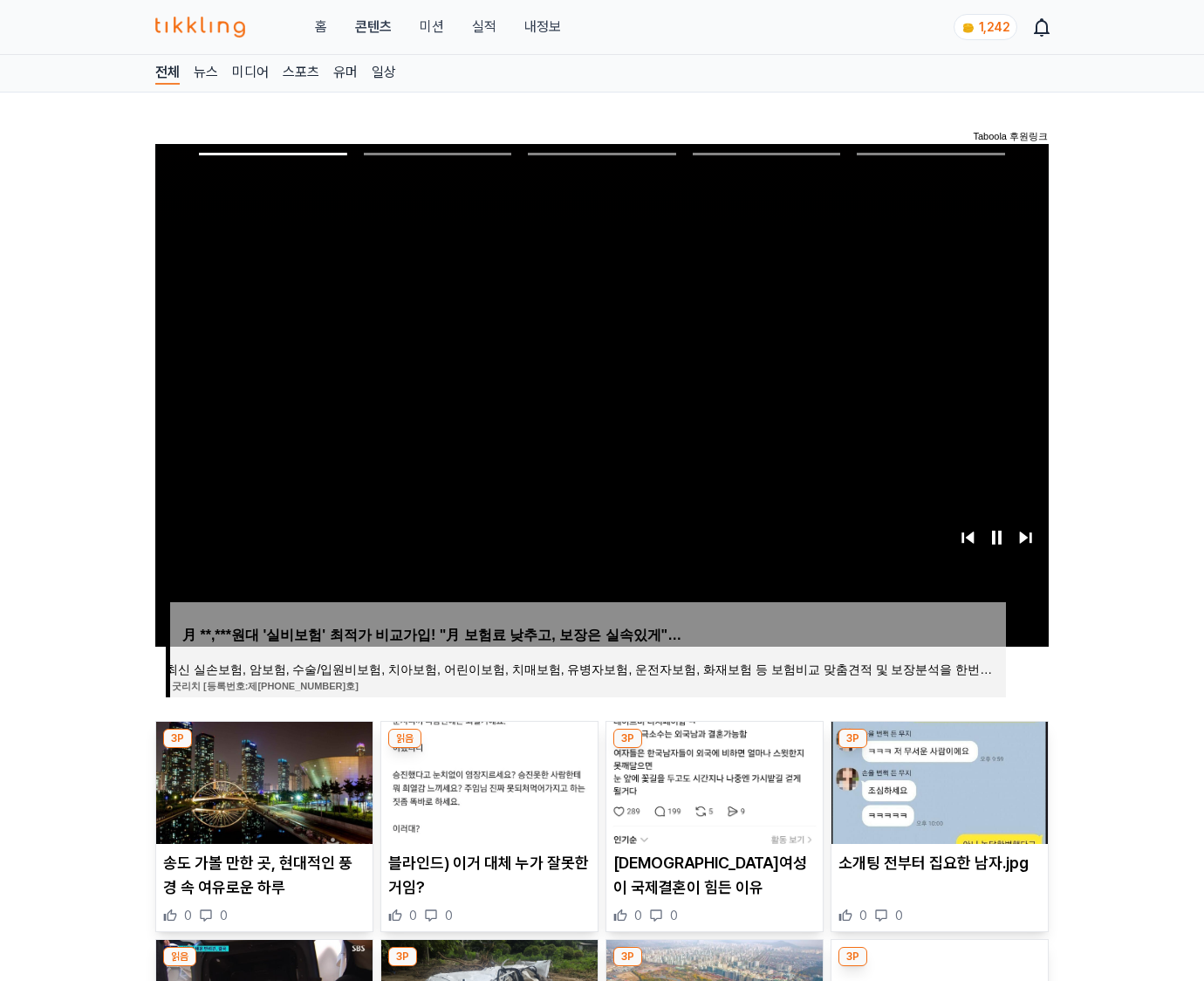
click at [939, 749] on img at bounding box center [940, 783] width 216 height 122
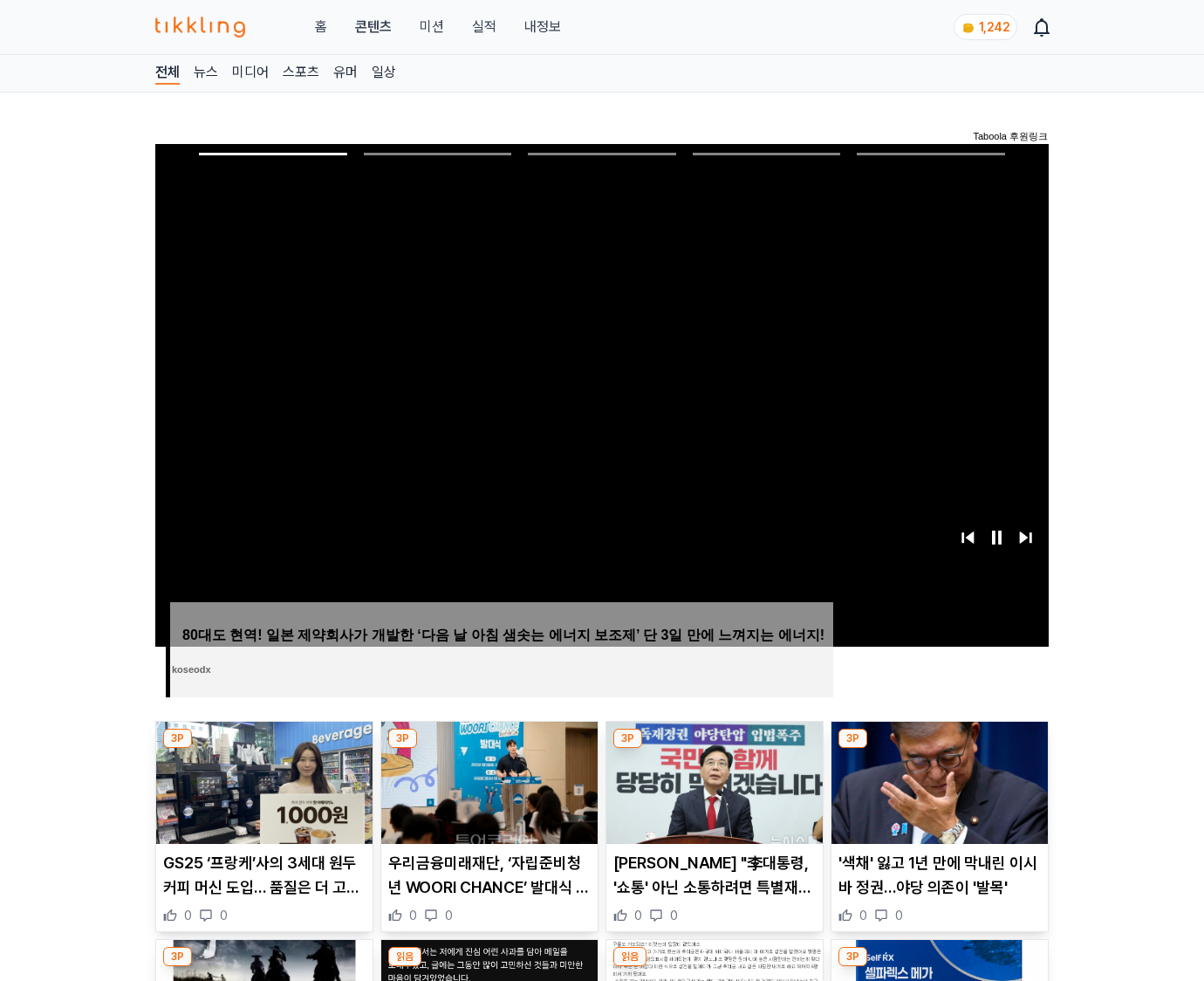
click at [939, 749] on img at bounding box center [940, 783] width 216 height 122
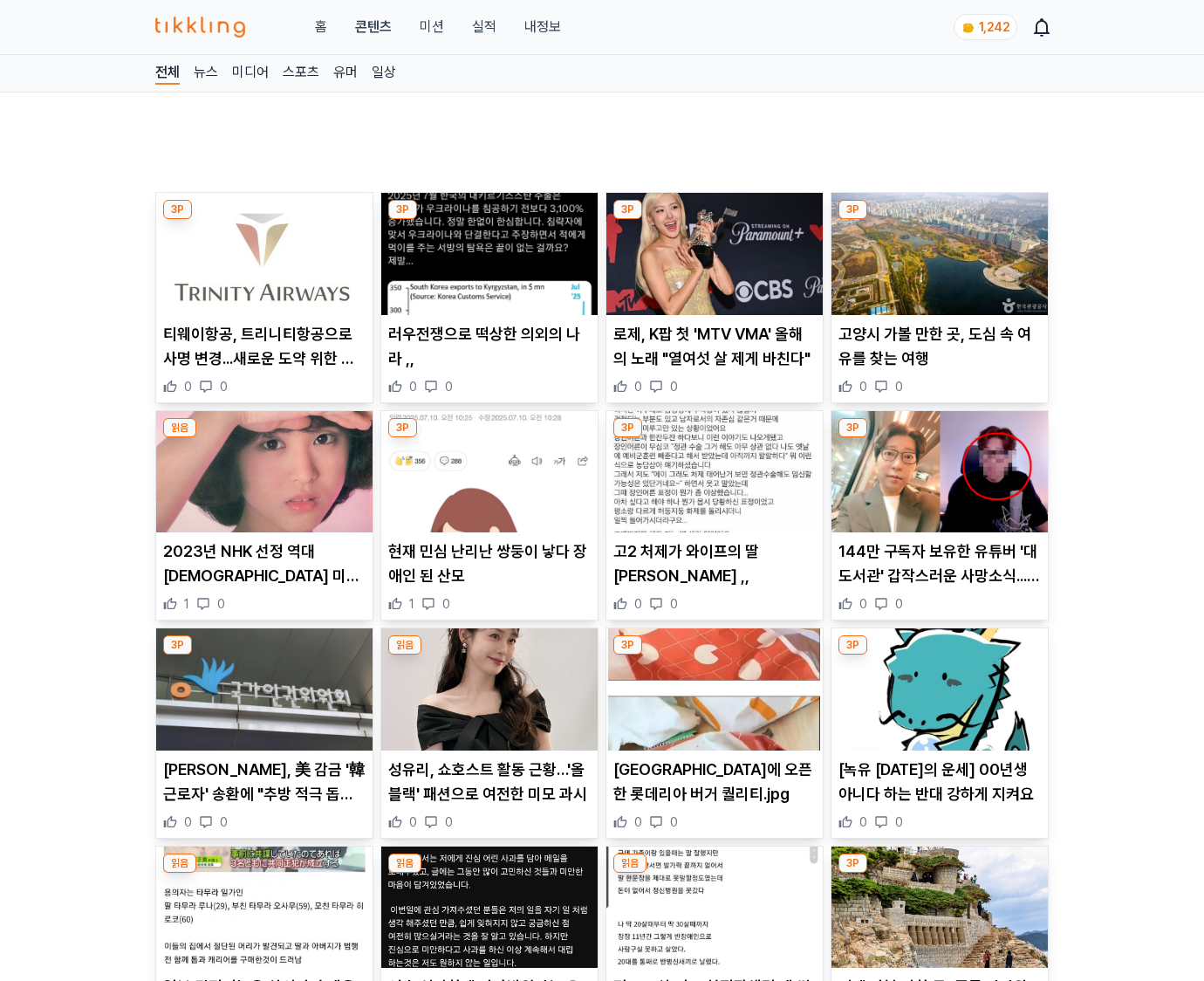
click at [939, 749] on img at bounding box center [940, 689] width 216 height 122
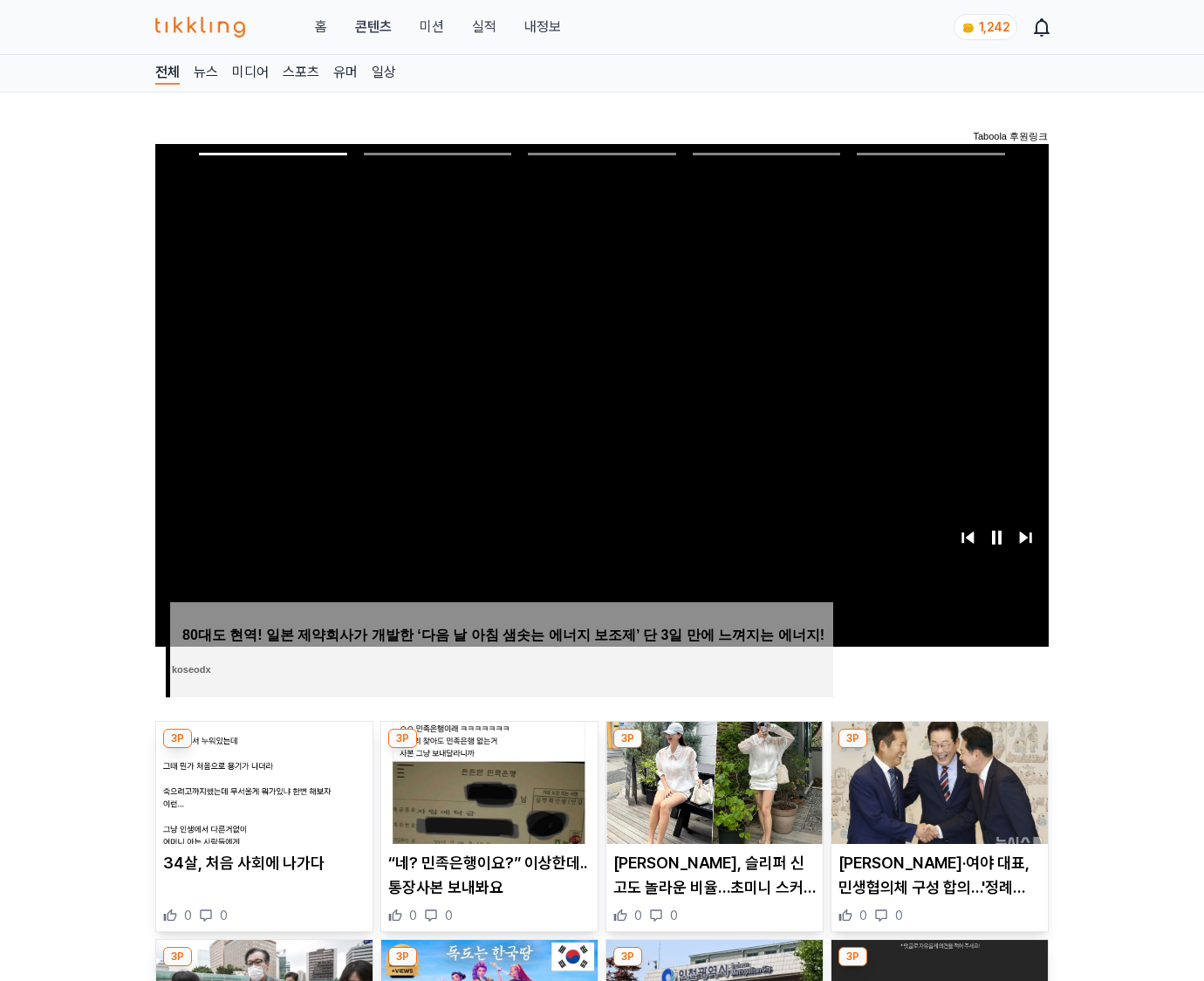
click at [939, 749] on img at bounding box center [940, 783] width 216 height 122
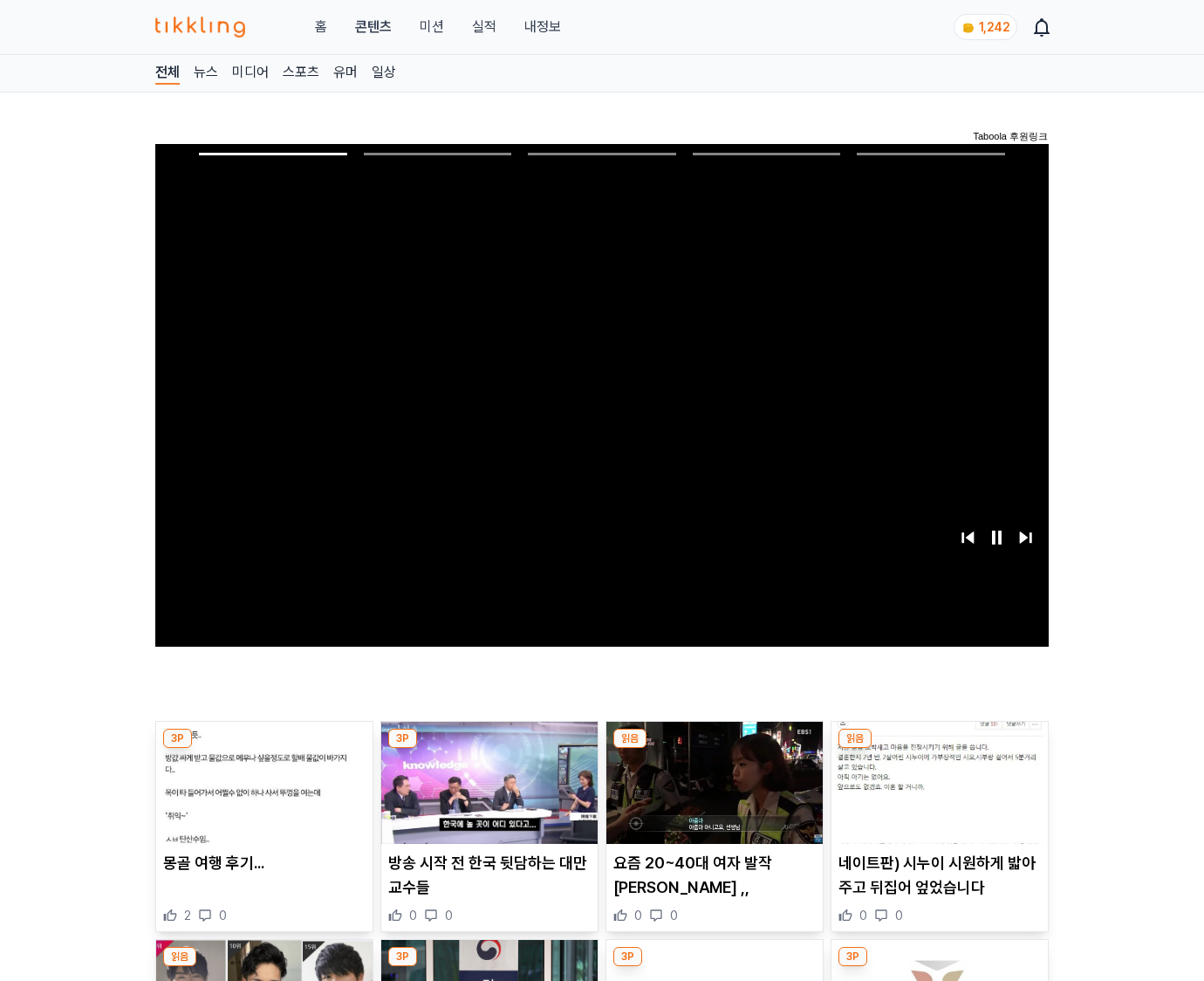
click at [939, 749] on img at bounding box center [940, 783] width 216 height 122
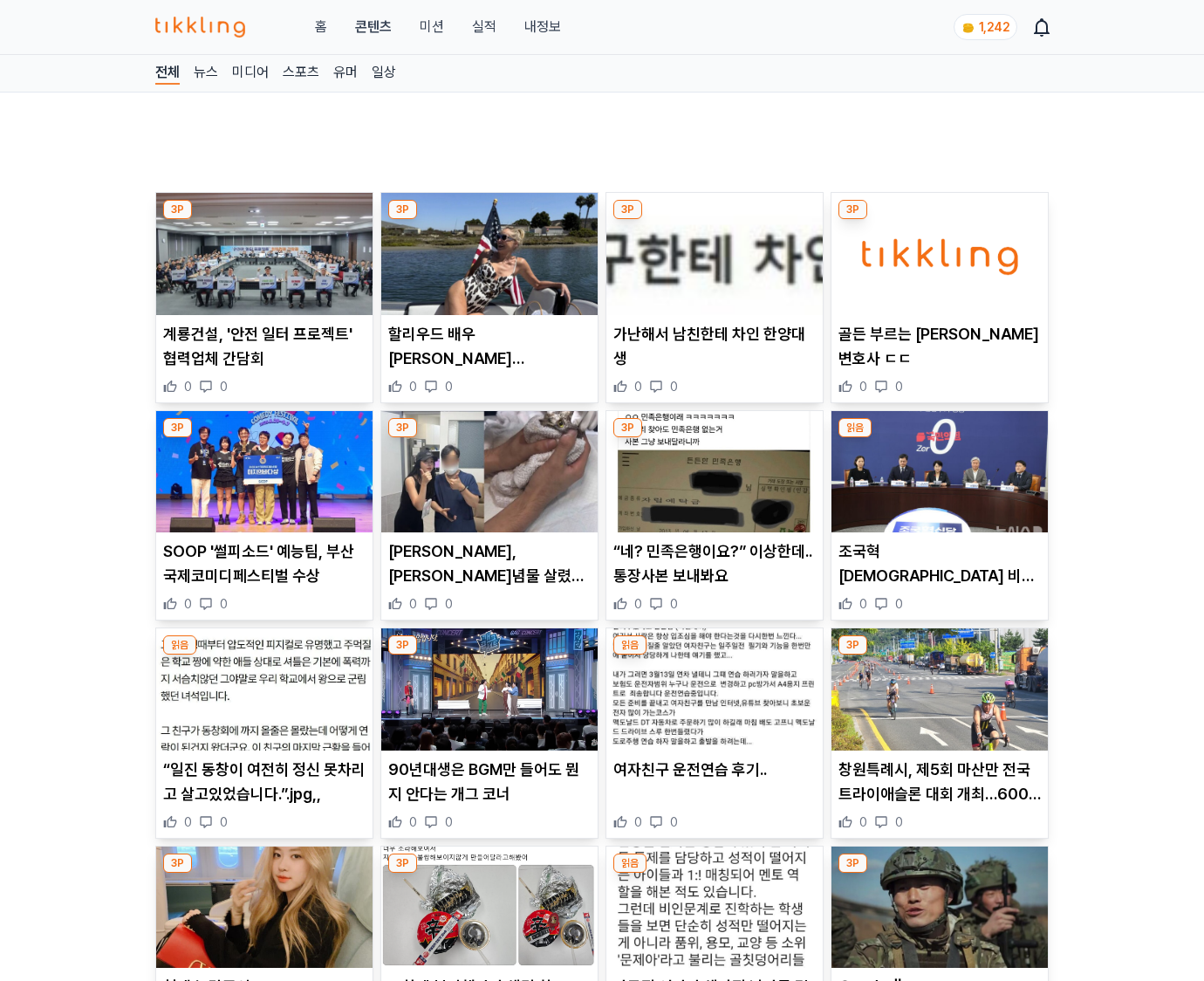
click at [939, 749] on img at bounding box center [940, 689] width 216 height 122
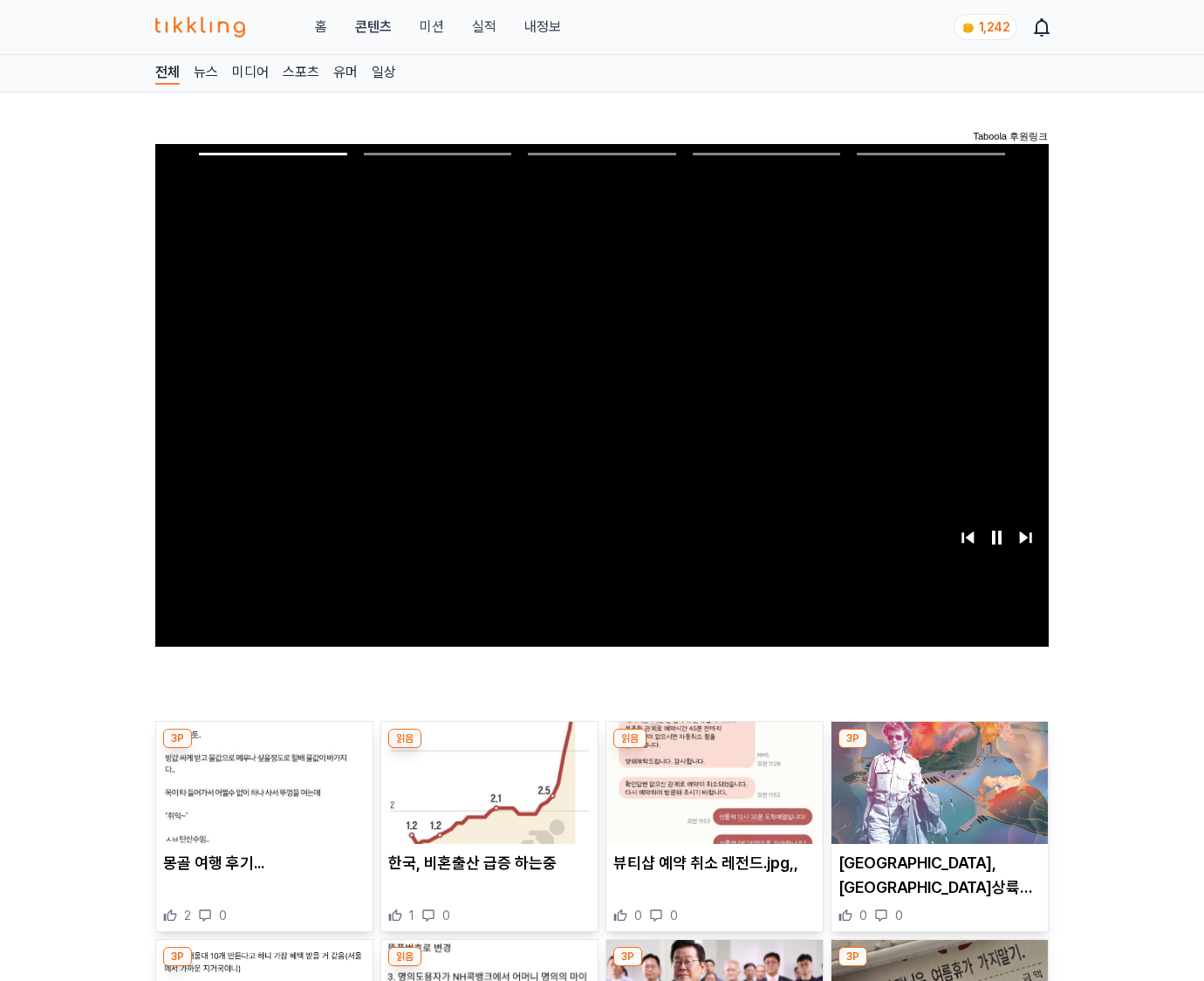
click at [939, 749] on img at bounding box center [940, 783] width 216 height 122
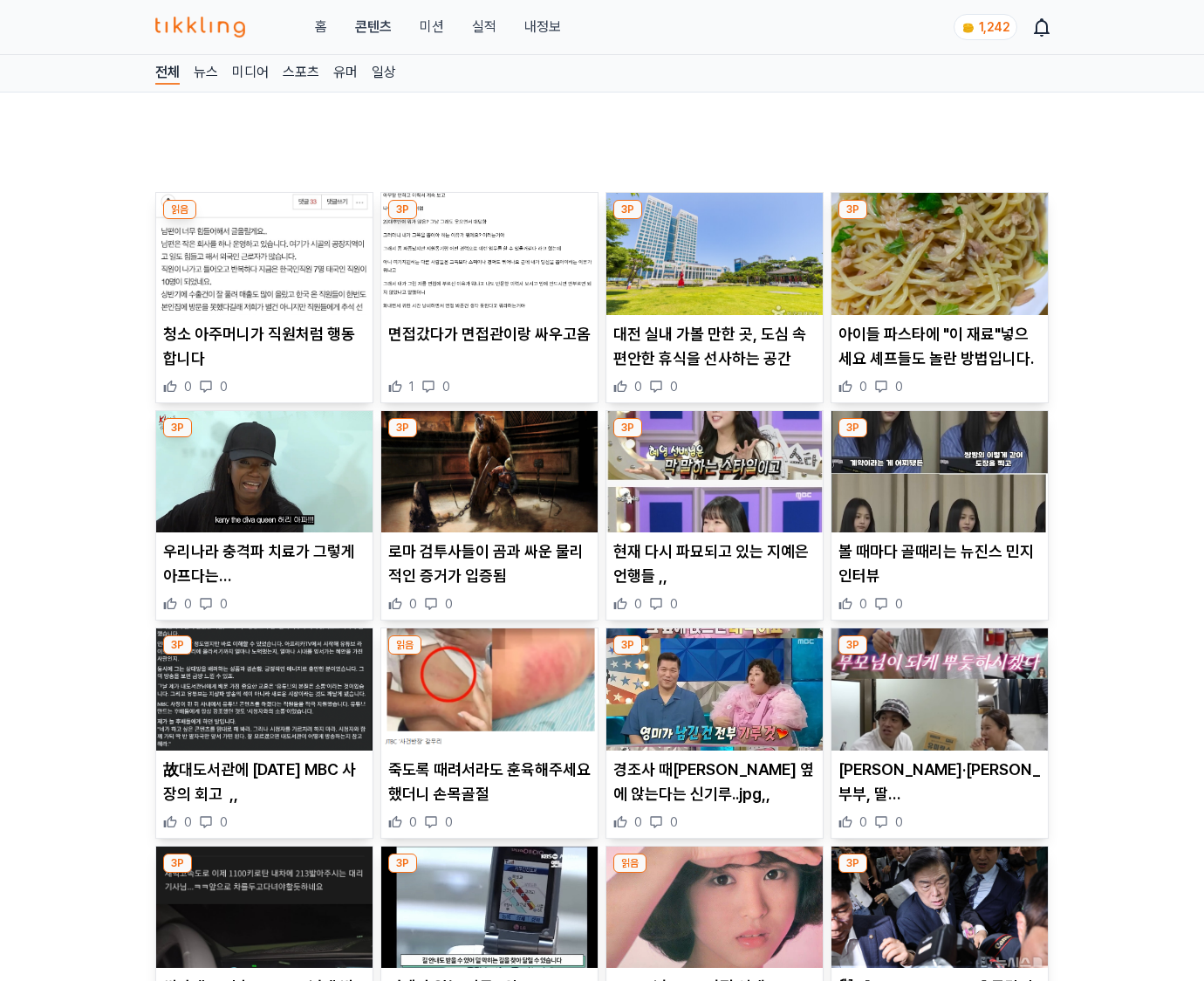
click at [939, 749] on img at bounding box center [940, 689] width 216 height 122
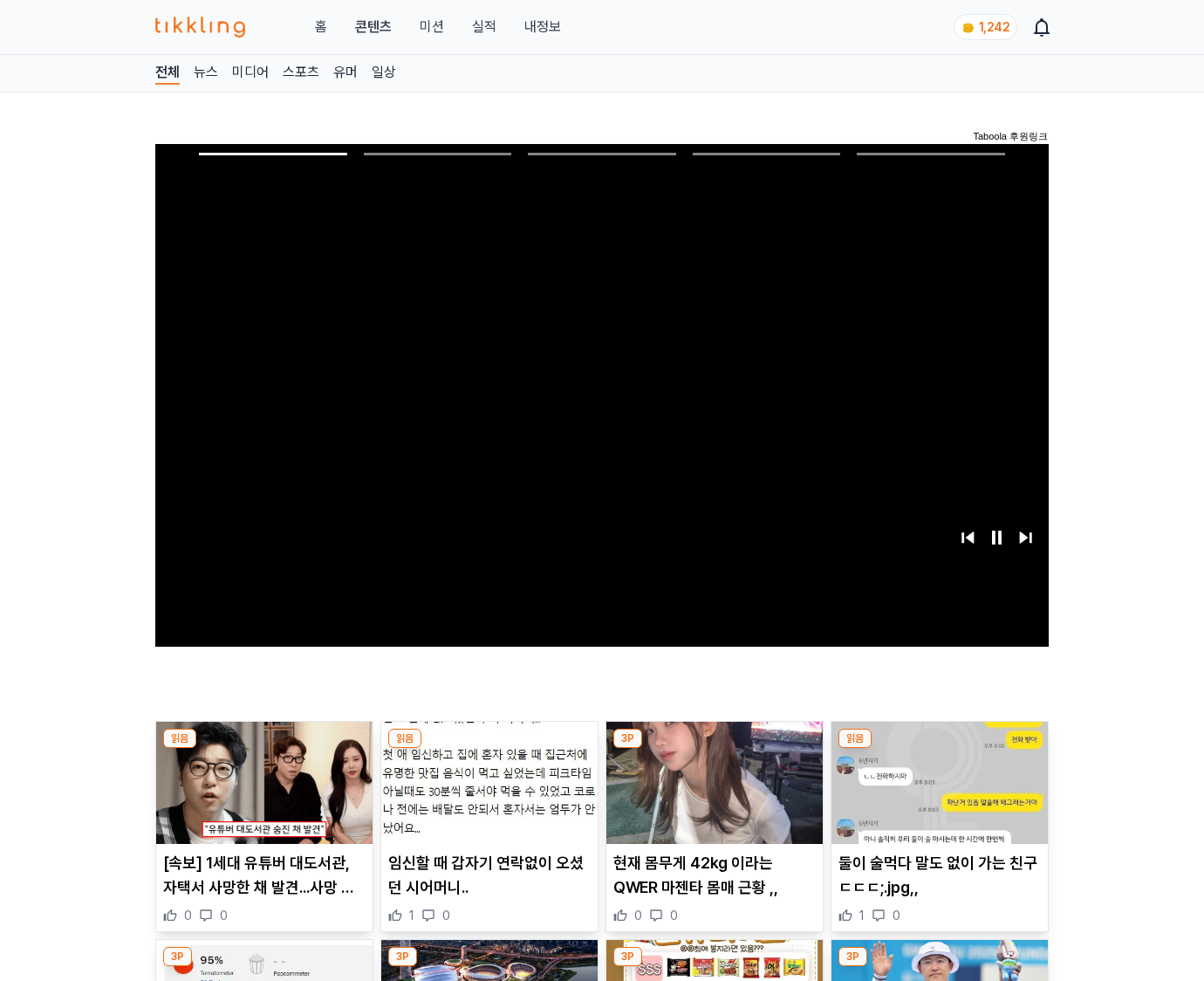
click at [939, 749] on img at bounding box center [940, 783] width 216 height 122
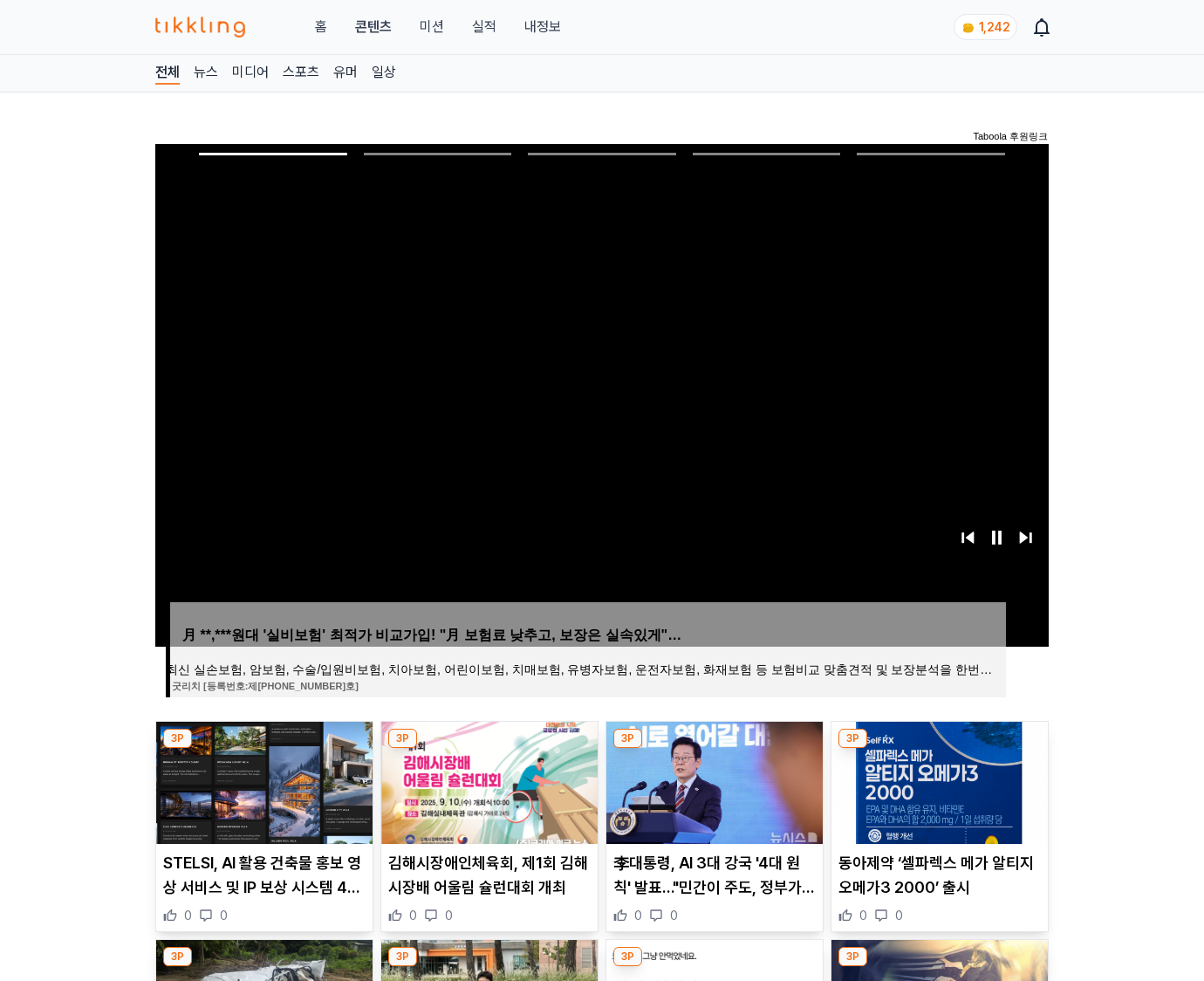
click at [939, 749] on img at bounding box center [940, 783] width 216 height 122
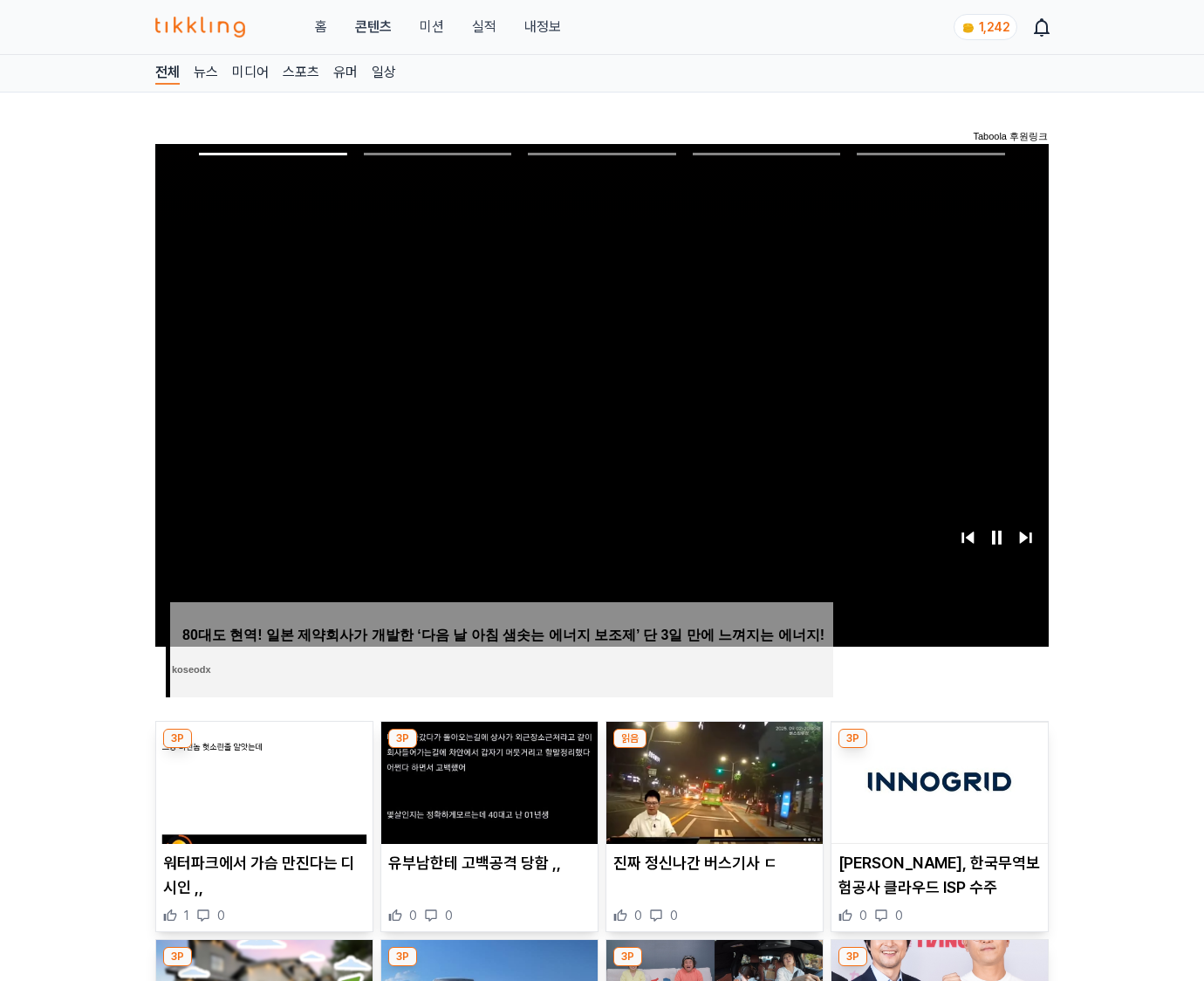
click at [939, 749] on img at bounding box center [940, 783] width 216 height 122
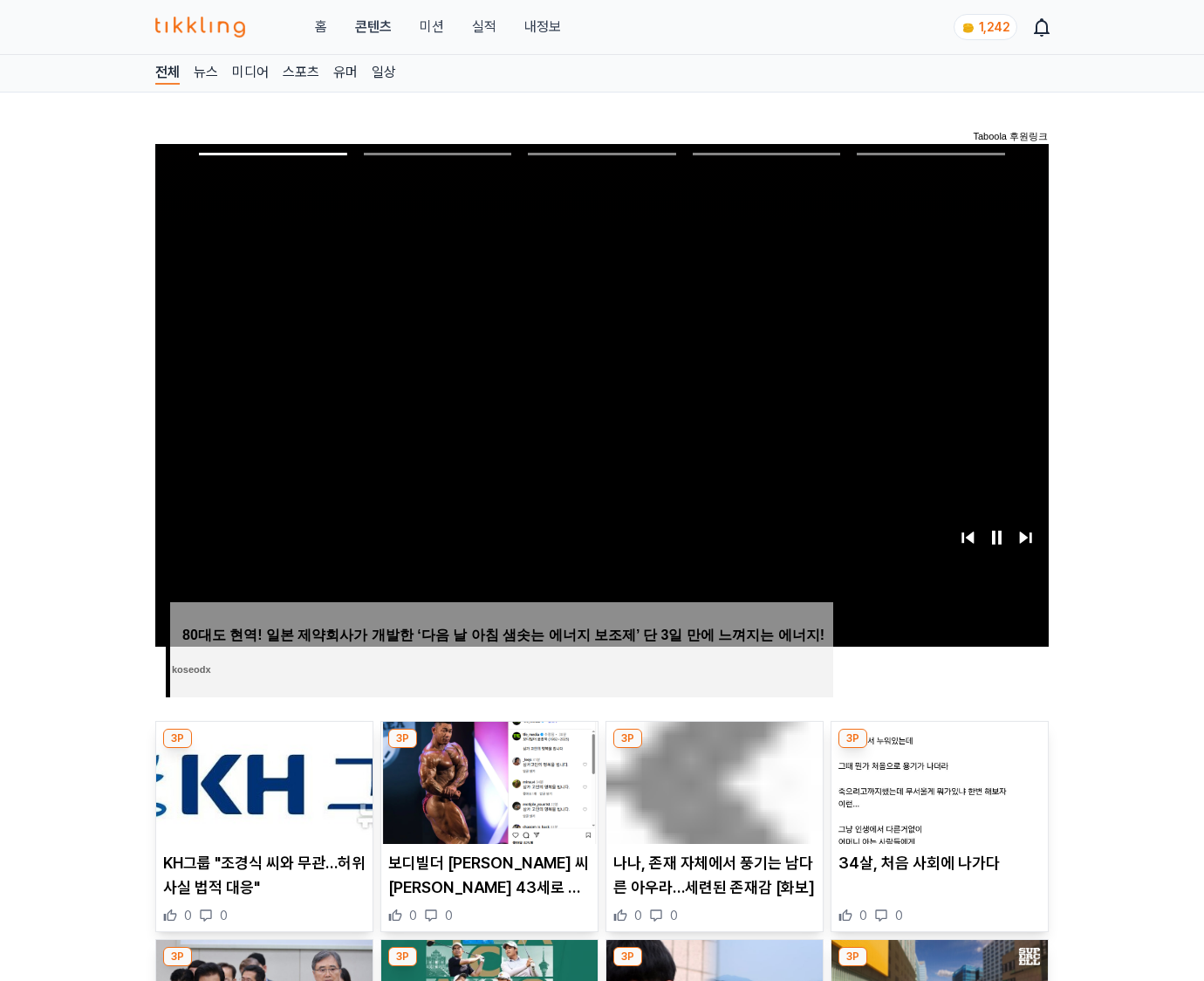
click at [939, 749] on img at bounding box center [940, 783] width 216 height 122
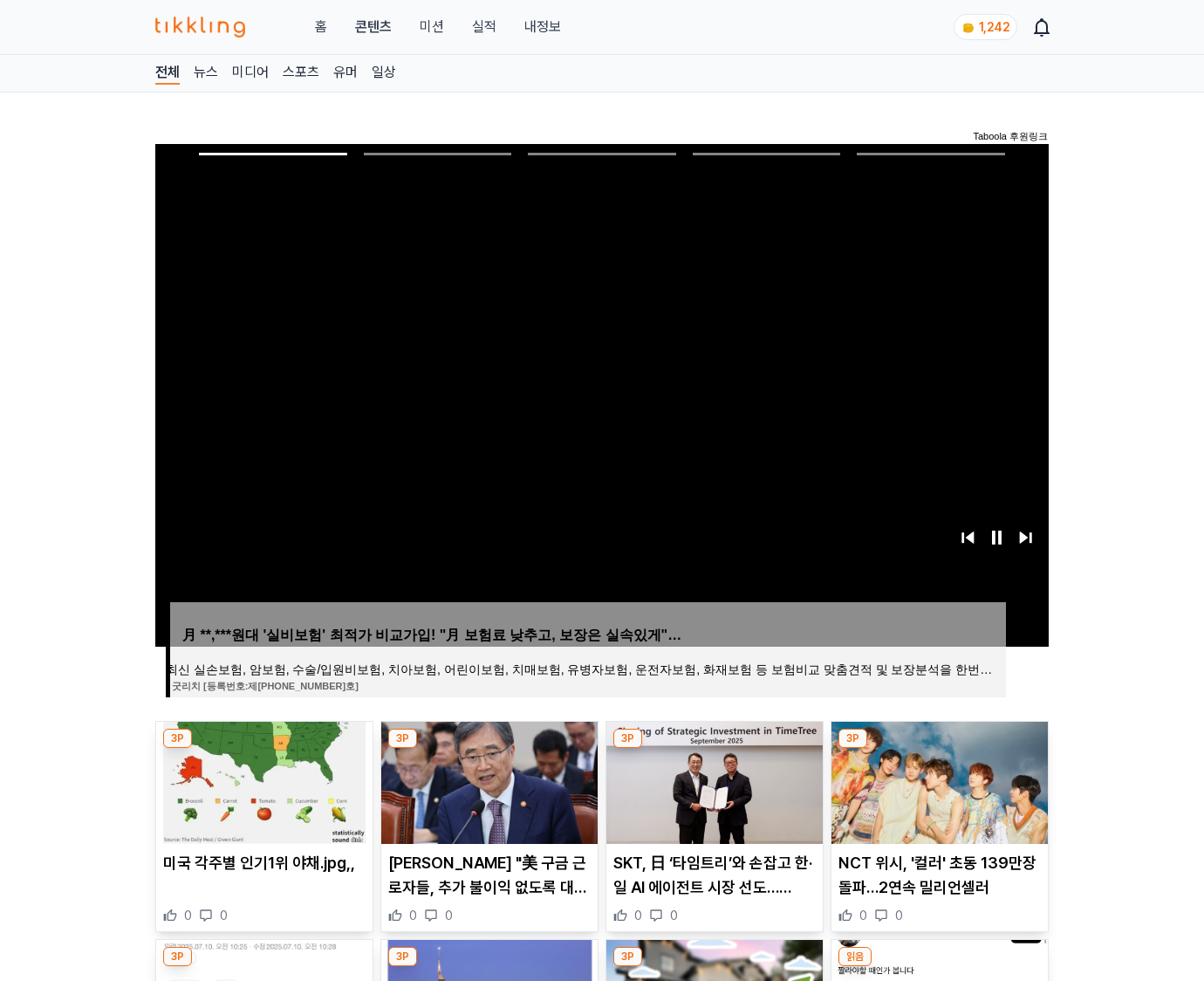
click at [939, 749] on img at bounding box center [940, 783] width 216 height 122
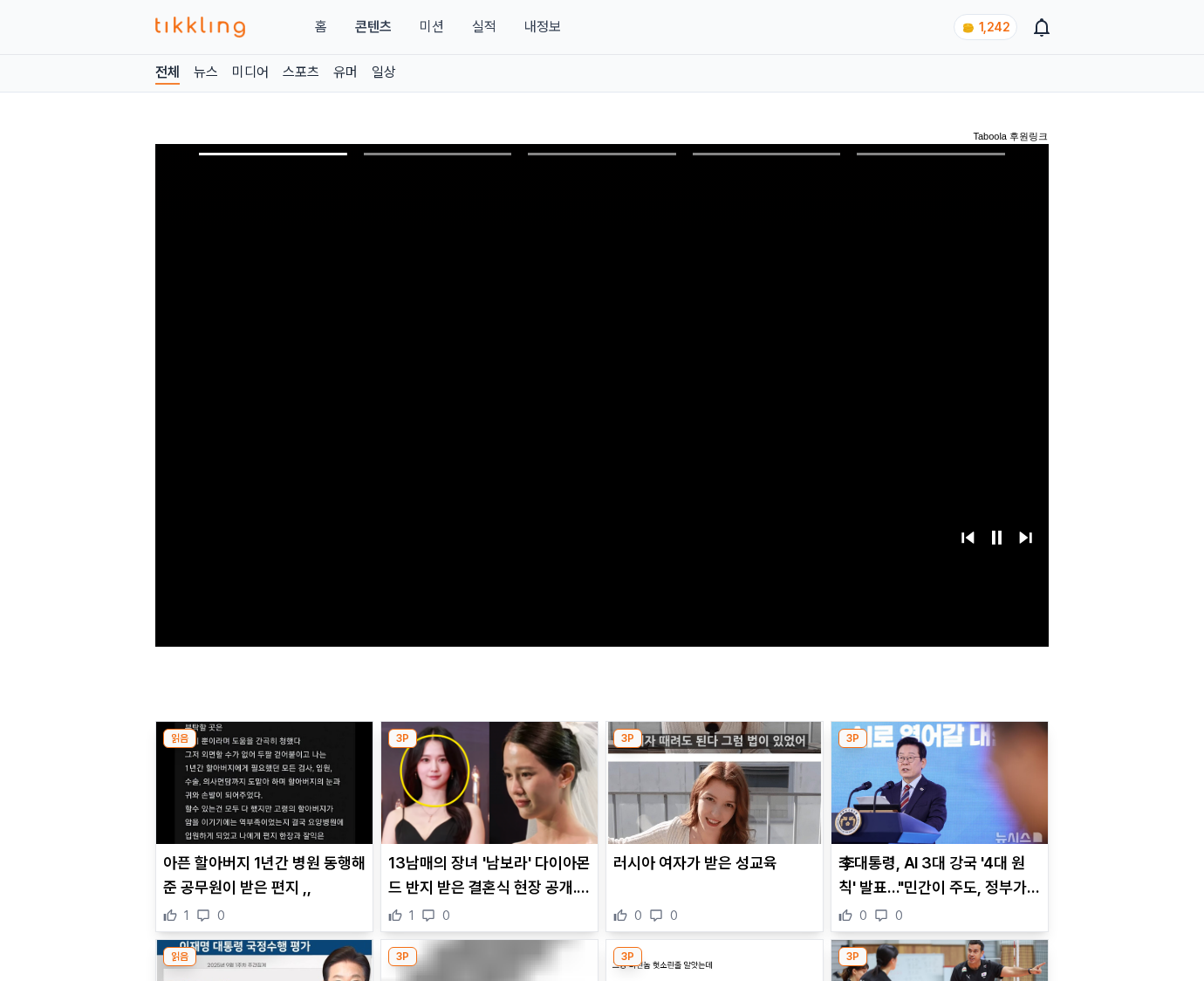
click at [939, 749] on img at bounding box center [940, 783] width 216 height 122
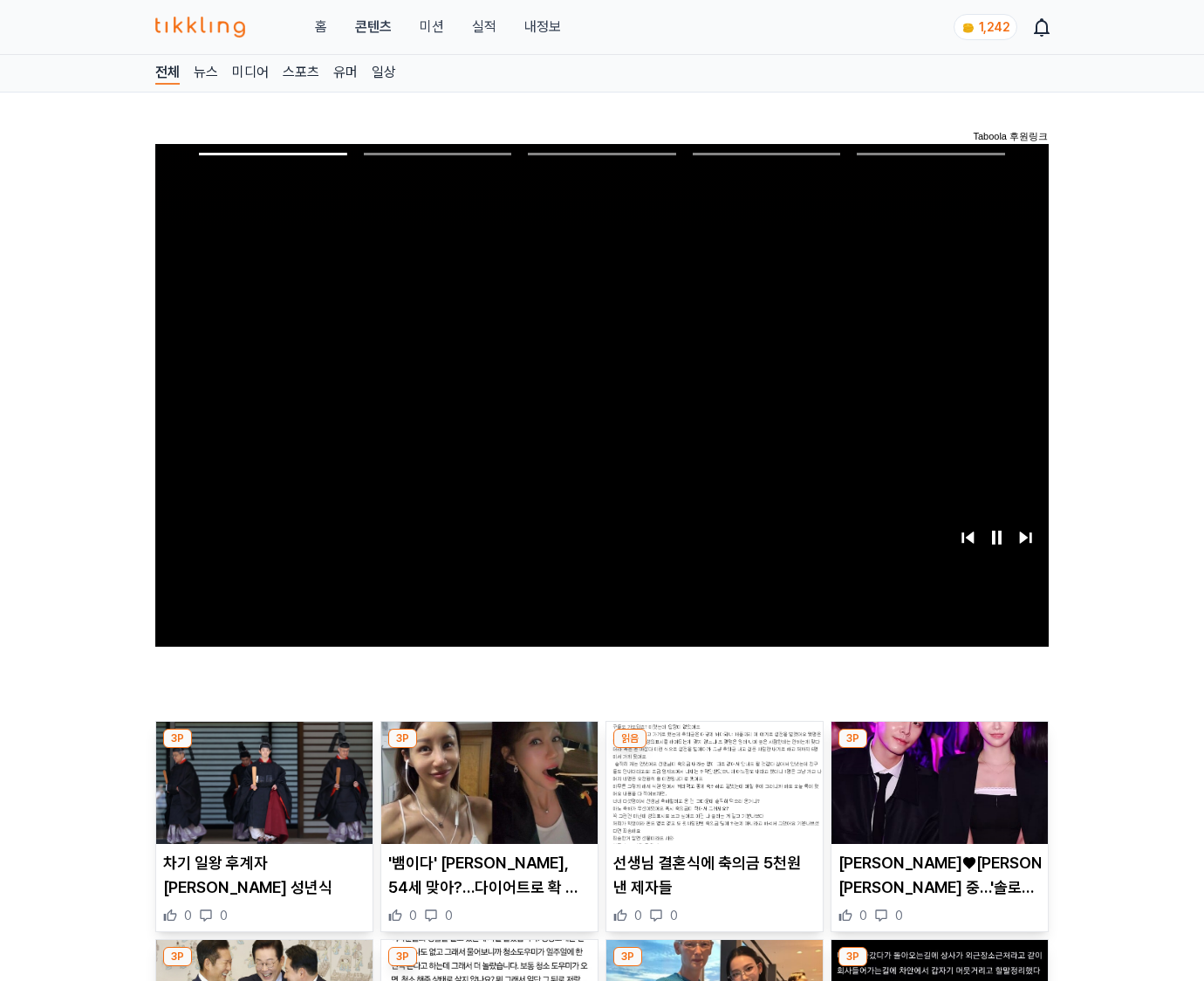
click at [939, 749] on img at bounding box center [940, 783] width 216 height 122
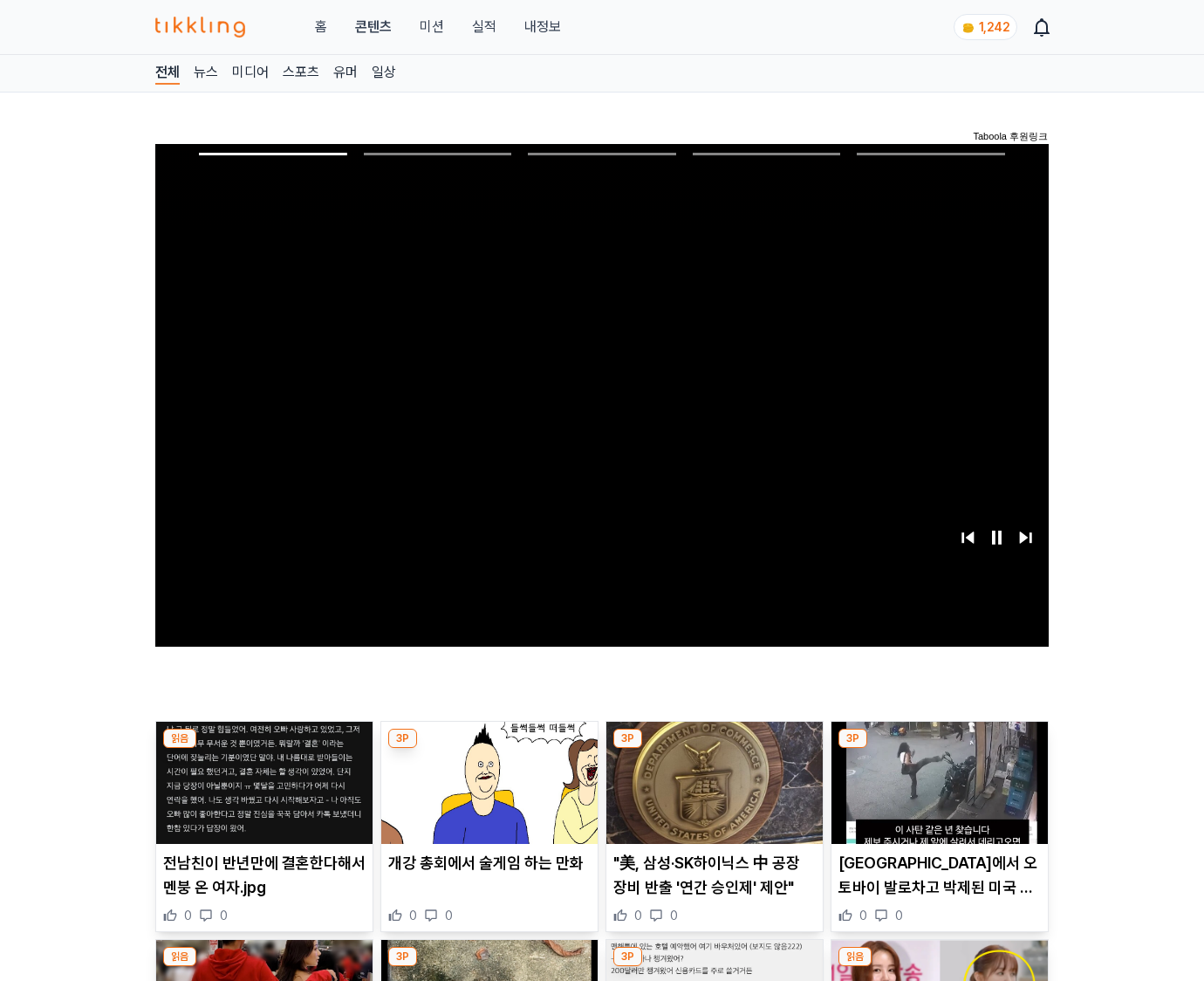
click at [939, 749] on img at bounding box center [940, 783] width 216 height 122
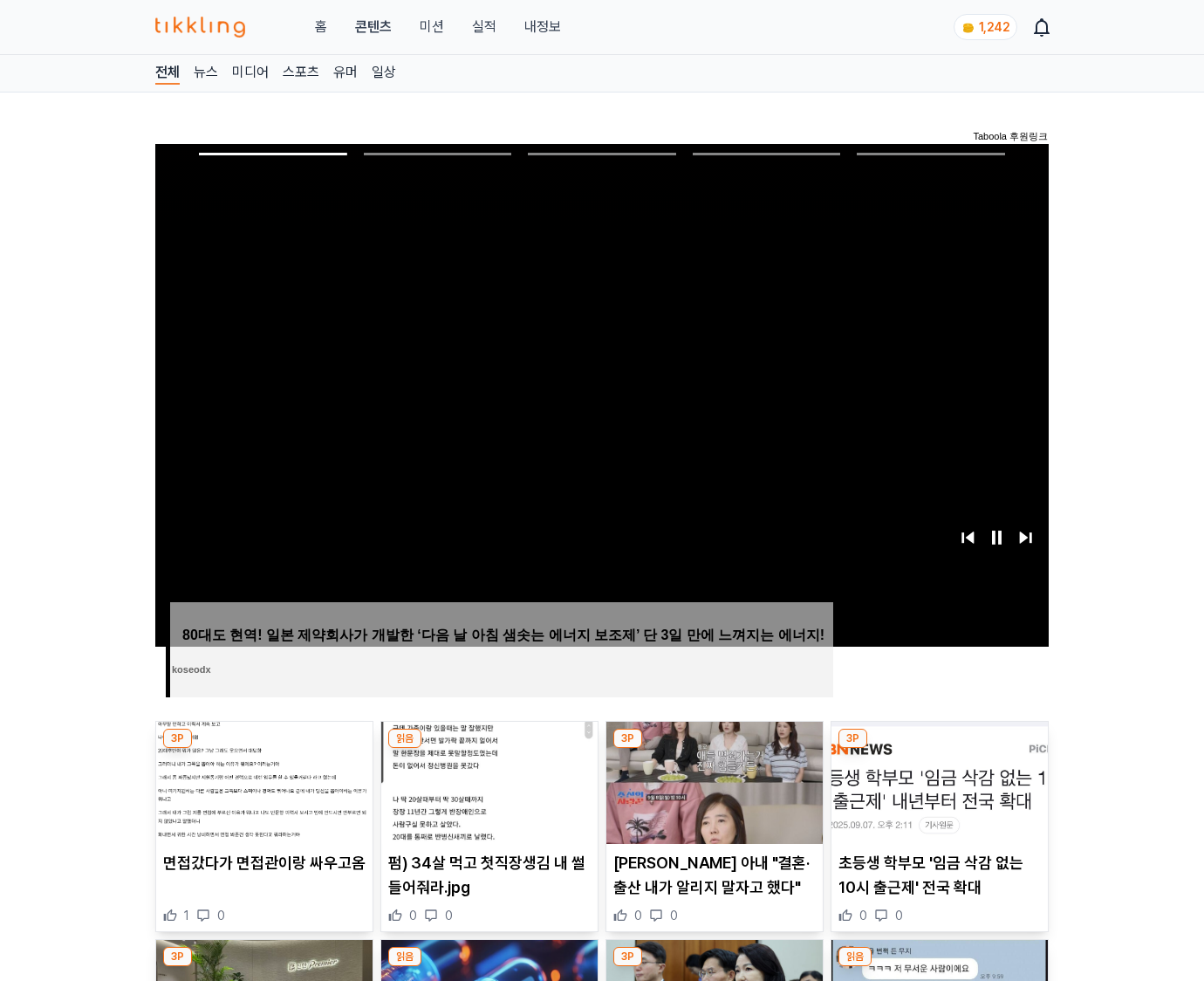
click at [939, 749] on img at bounding box center [940, 783] width 216 height 122
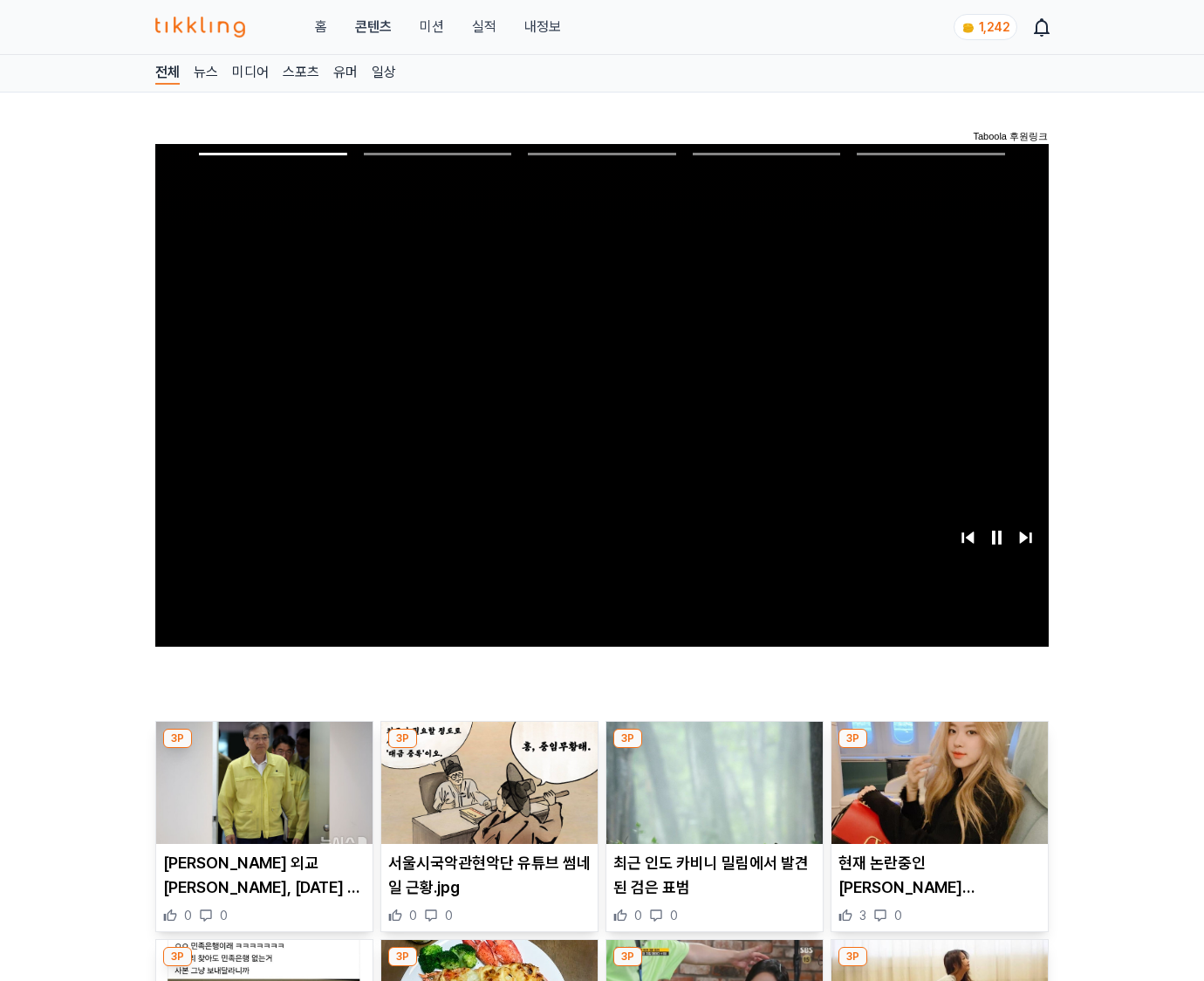
click at [939, 749] on img at bounding box center [940, 783] width 216 height 122
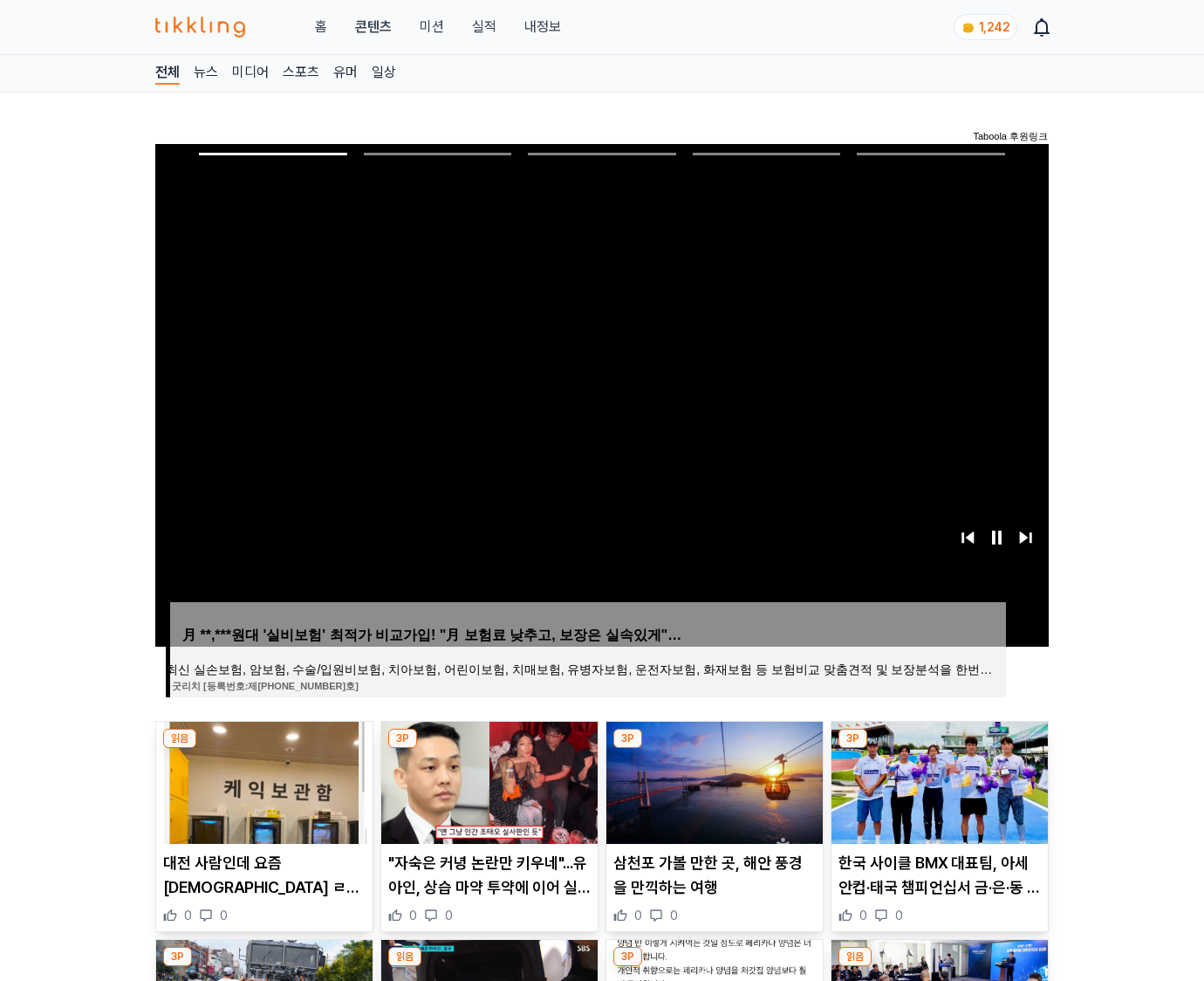
click at [939, 749] on img at bounding box center [940, 783] width 216 height 122
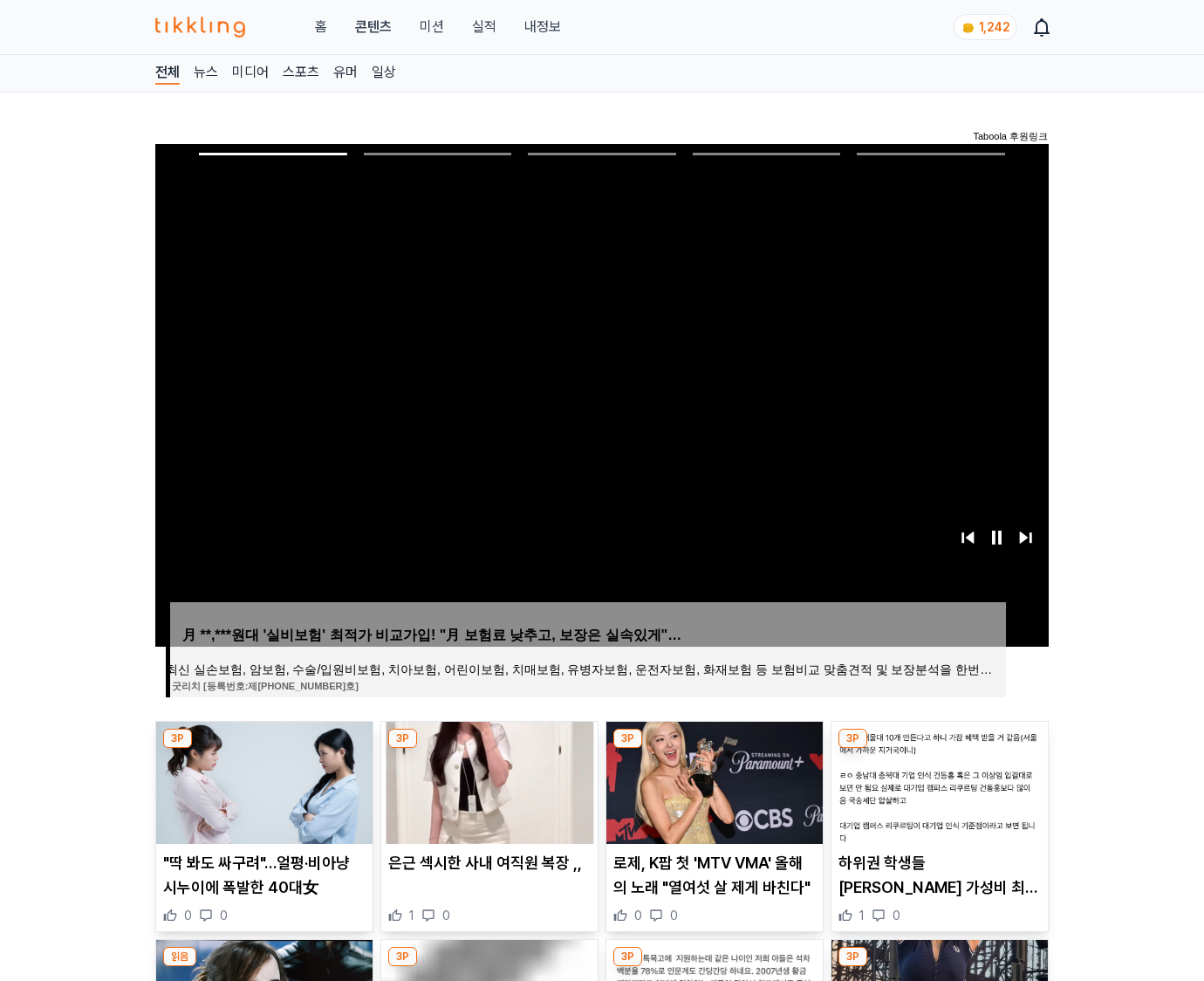
click at [939, 749] on img at bounding box center [940, 783] width 216 height 122
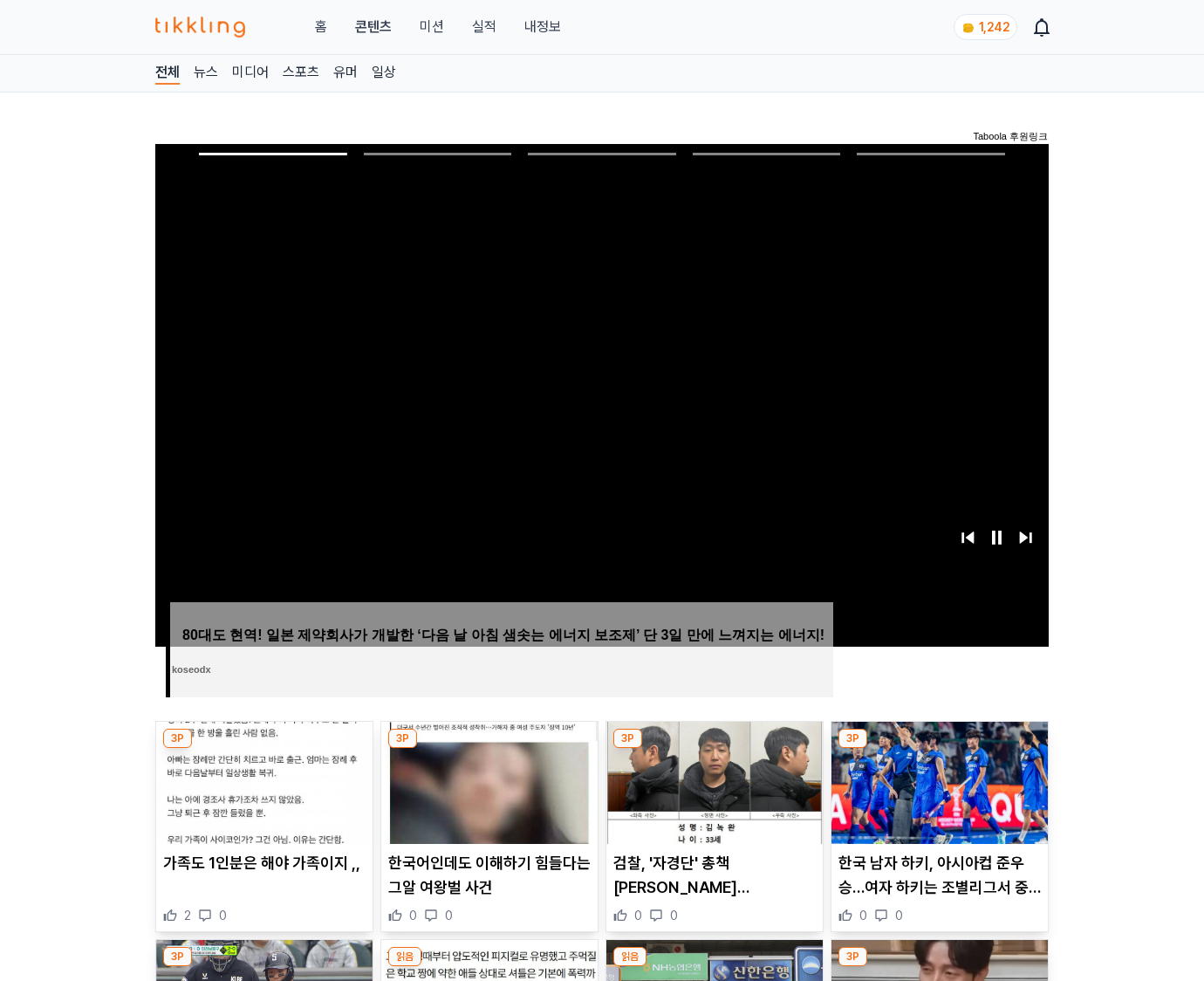
click at [939, 749] on img at bounding box center [940, 783] width 216 height 122
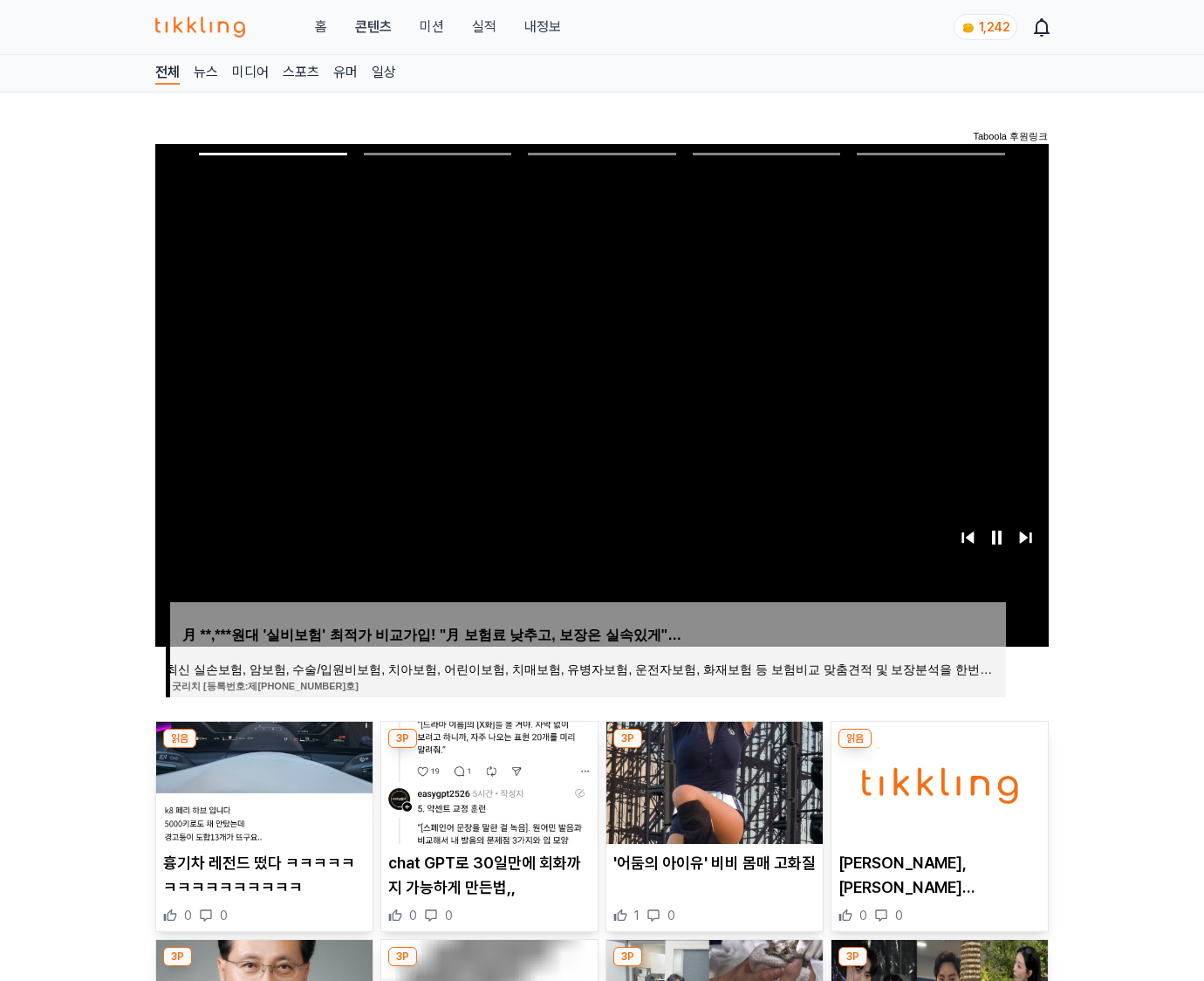
click at [939, 749] on img at bounding box center [940, 783] width 216 height 122
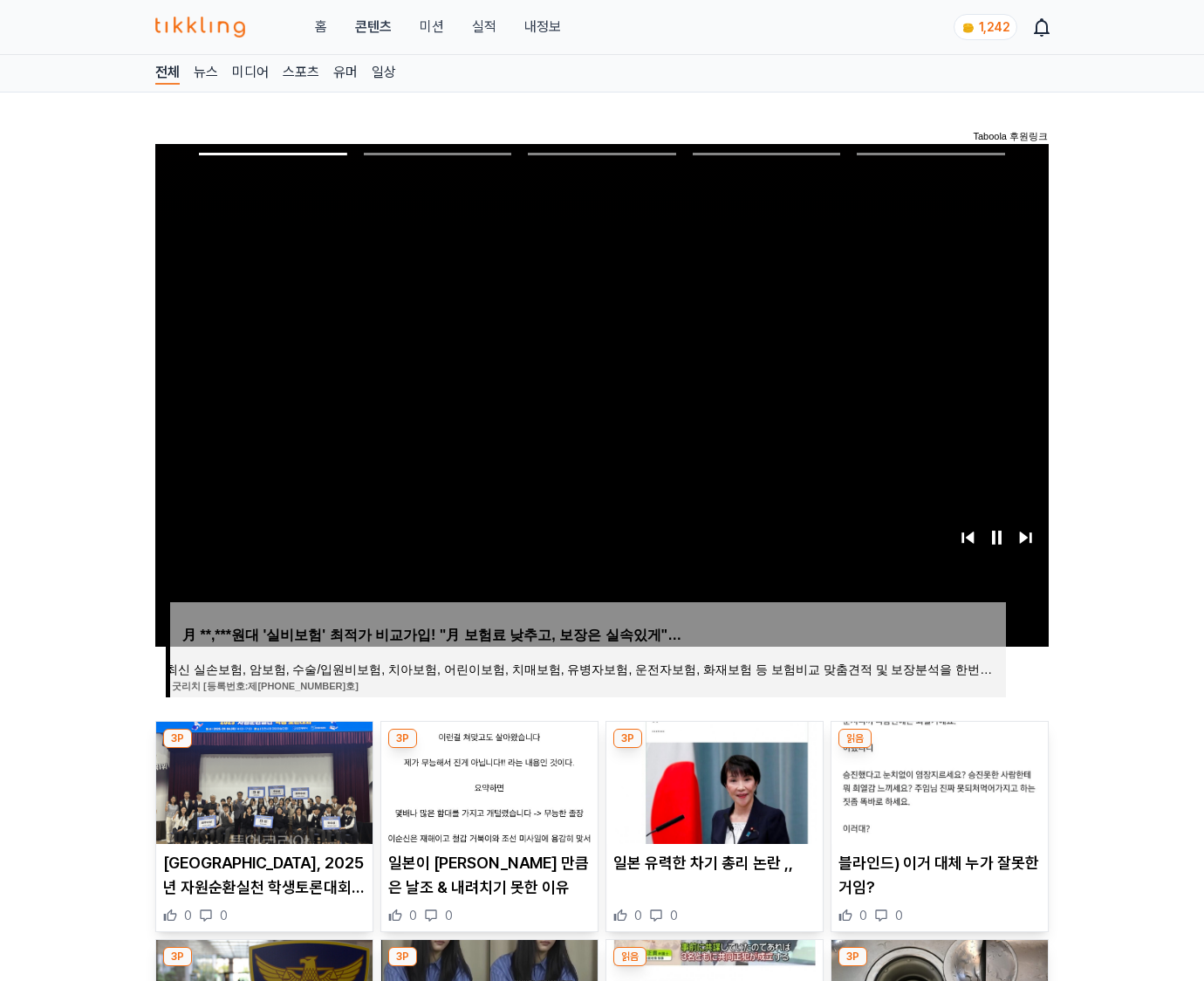
click at [939, 749] on img at bounding box center [940, 783] width 216 height 122
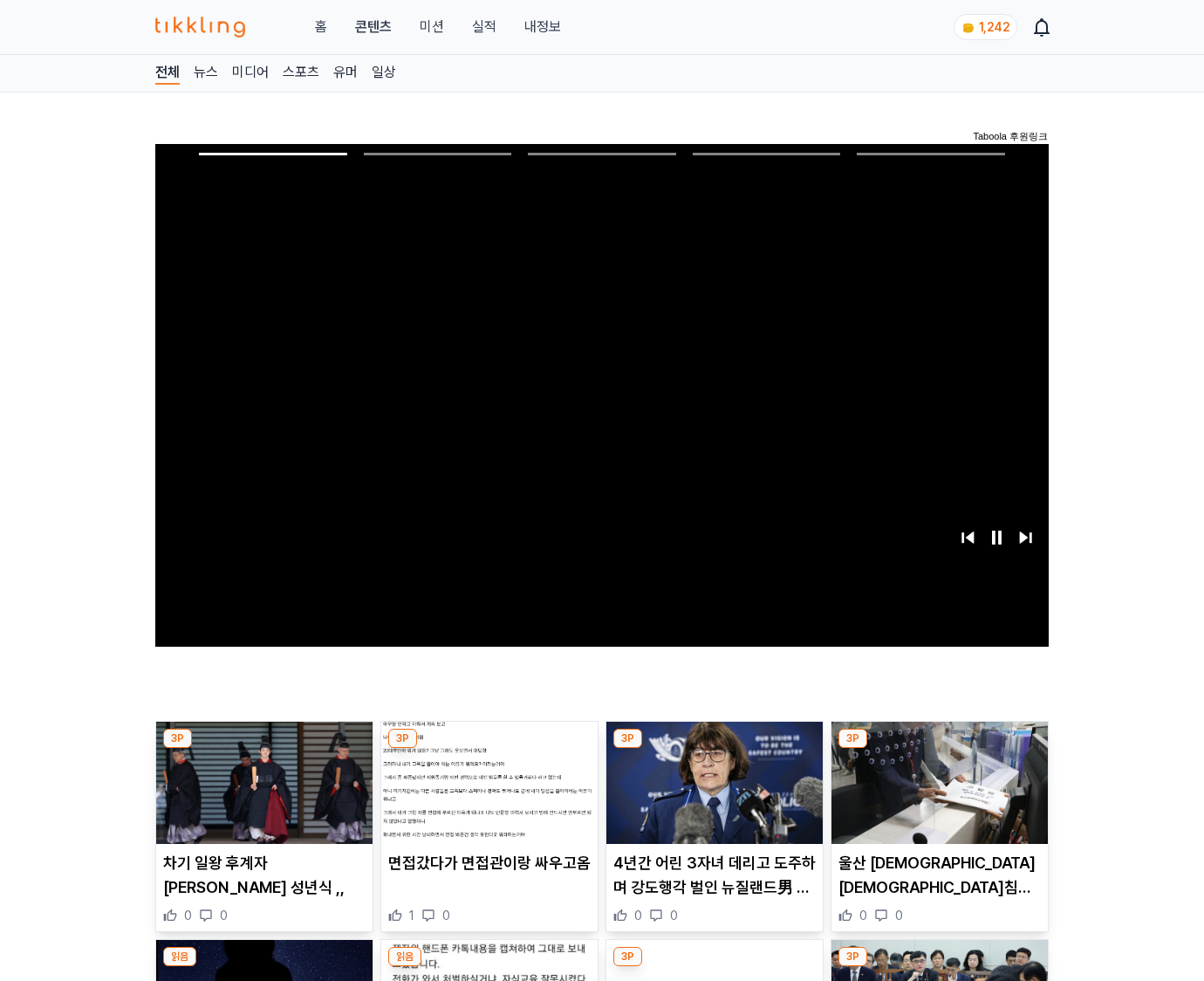
click at [939, 749] on img at bounding box center [940, 783] width 216 height 122
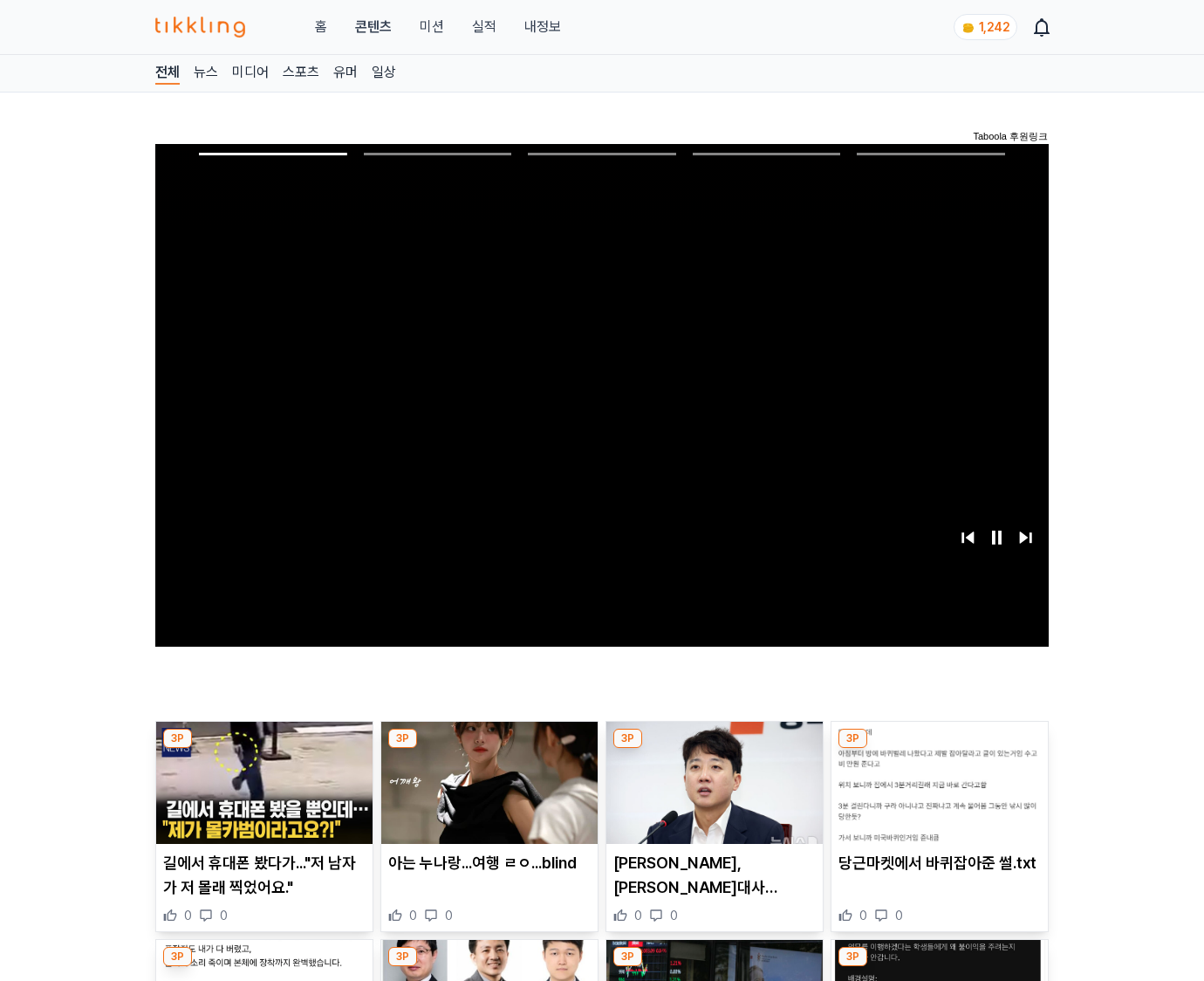
click at [939, 749] on img at bounding box center [940, 783] width 216 height 122
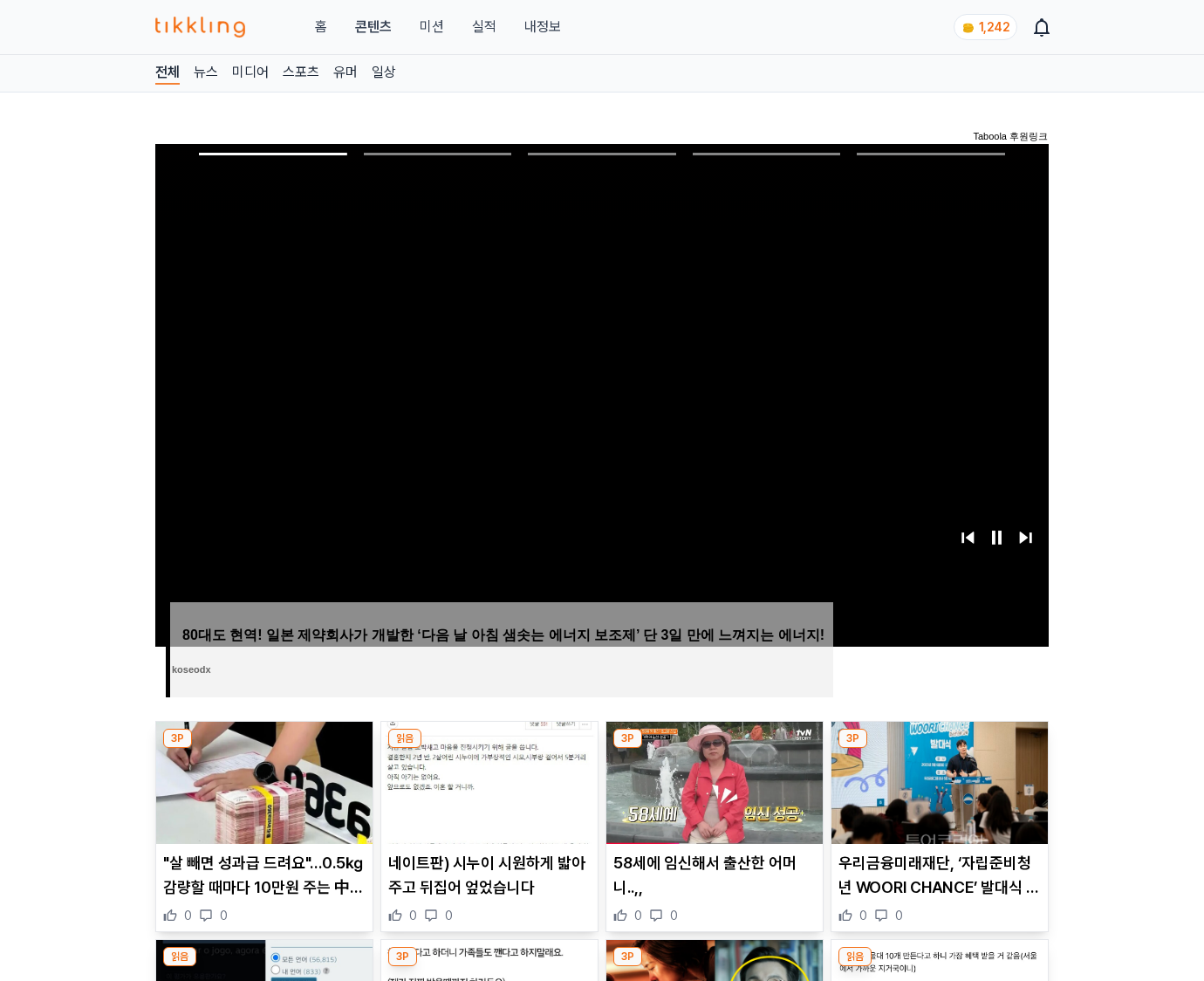
click at [939, 749] on img at bounding box center [940, 783] width 216 height 122
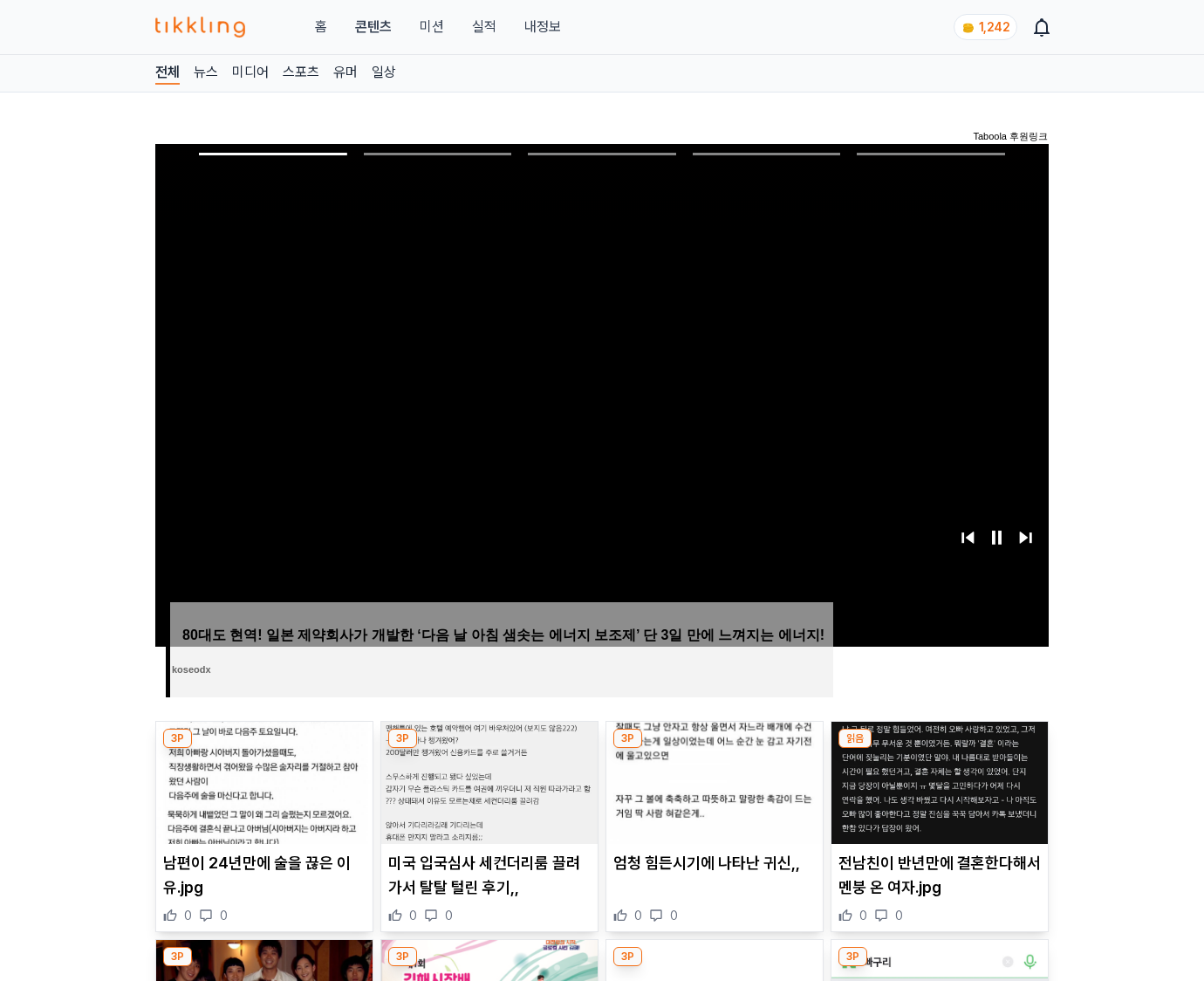
click at [939, 749] on img at bounding box center [940, 783] width 216 height 122
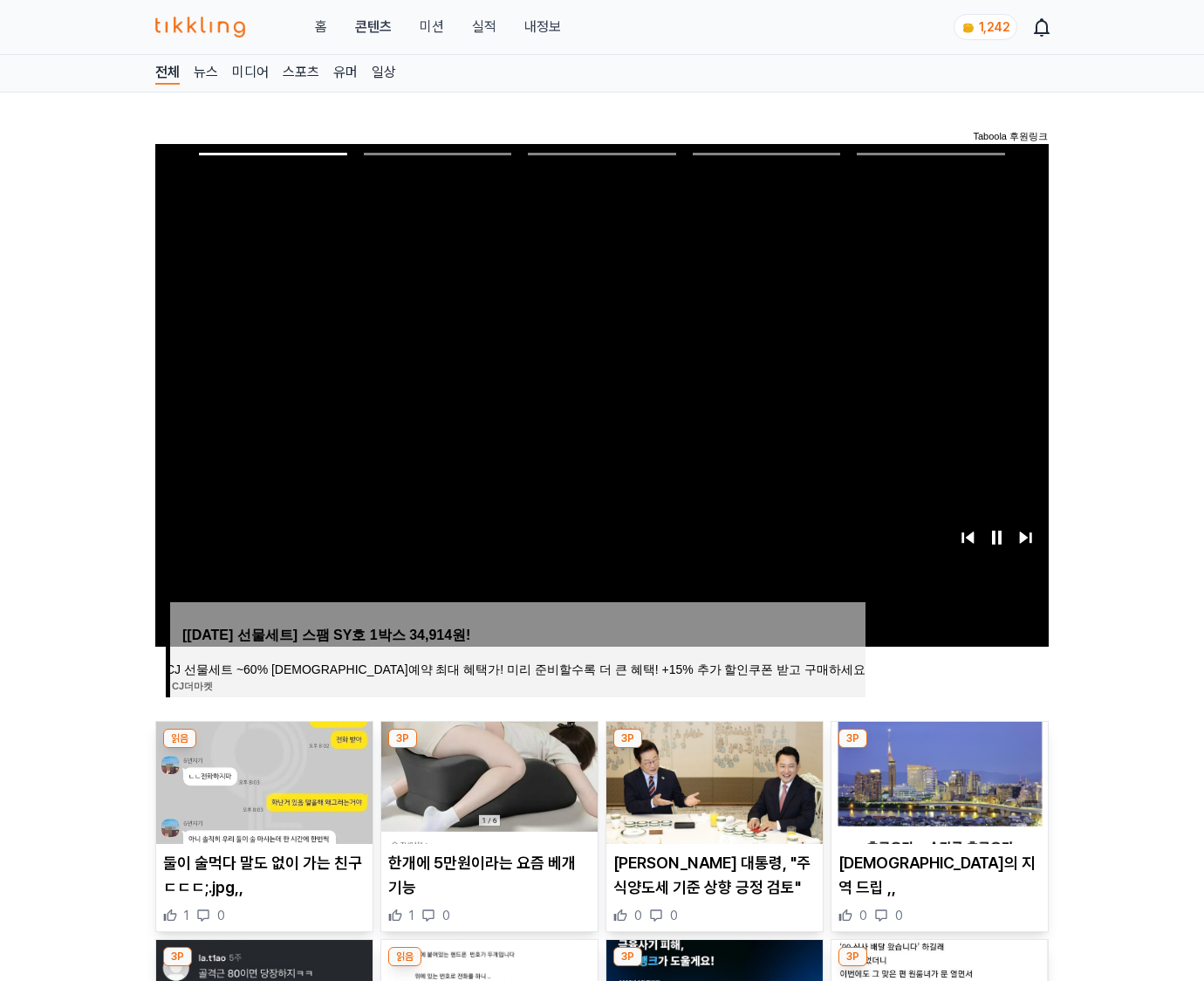
click at [939, 749] on img at bounding box center [940, 783] width 216 height 122
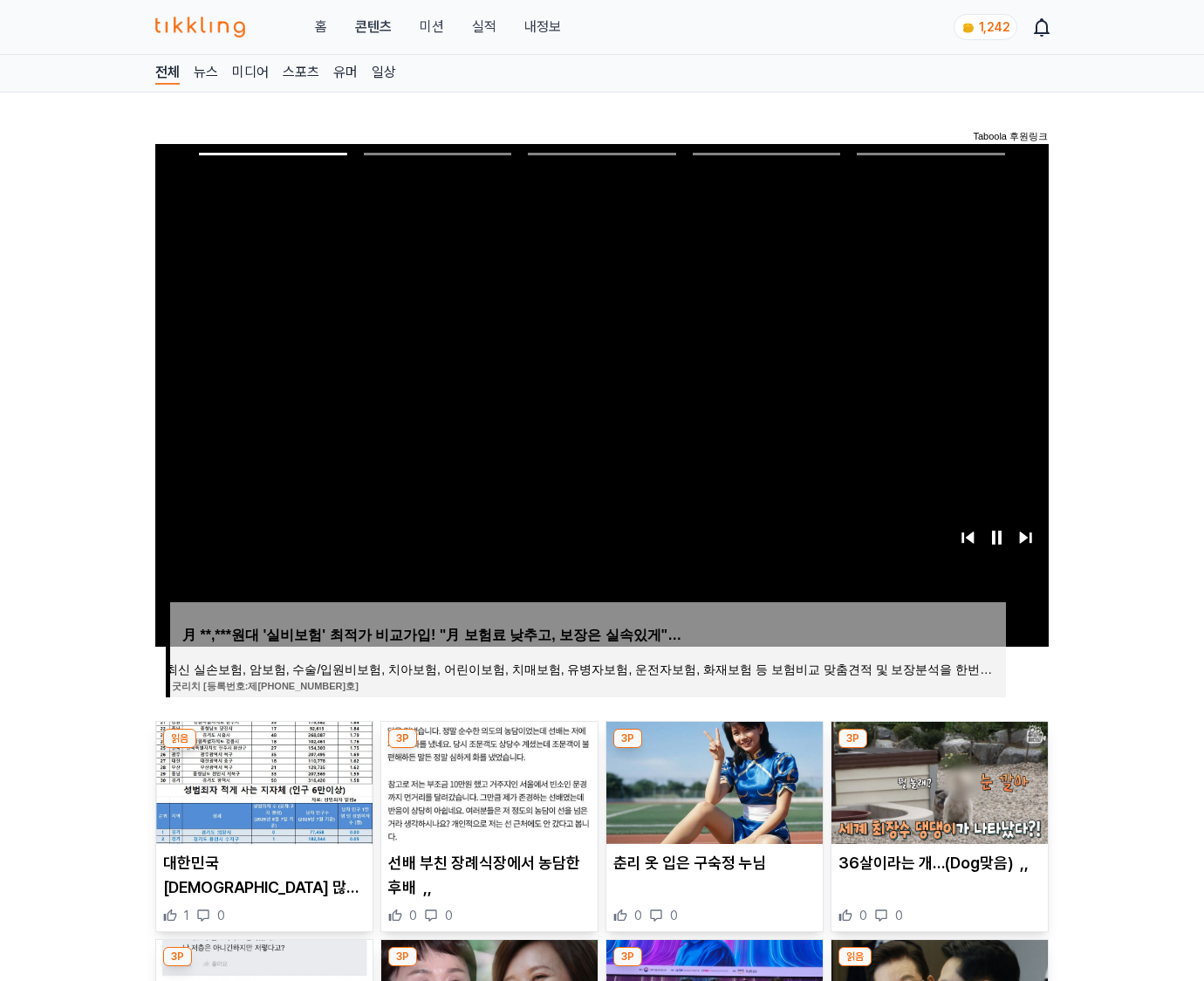
click at [939, 749] on img at bounding box center [940, 783] width 216 height 122
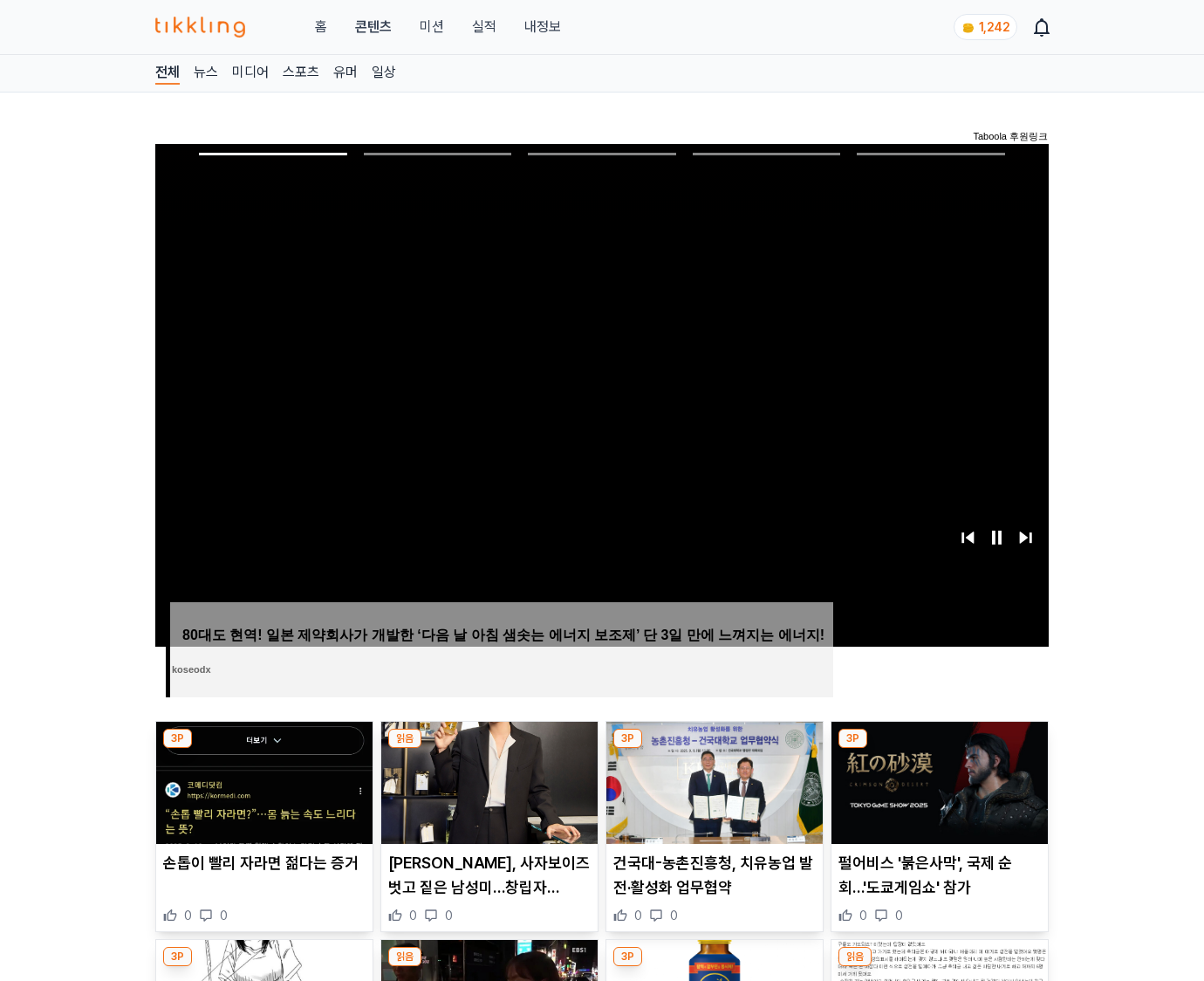
click at [939, 749] on img at bounding box center [940, 783] width 216 height 122
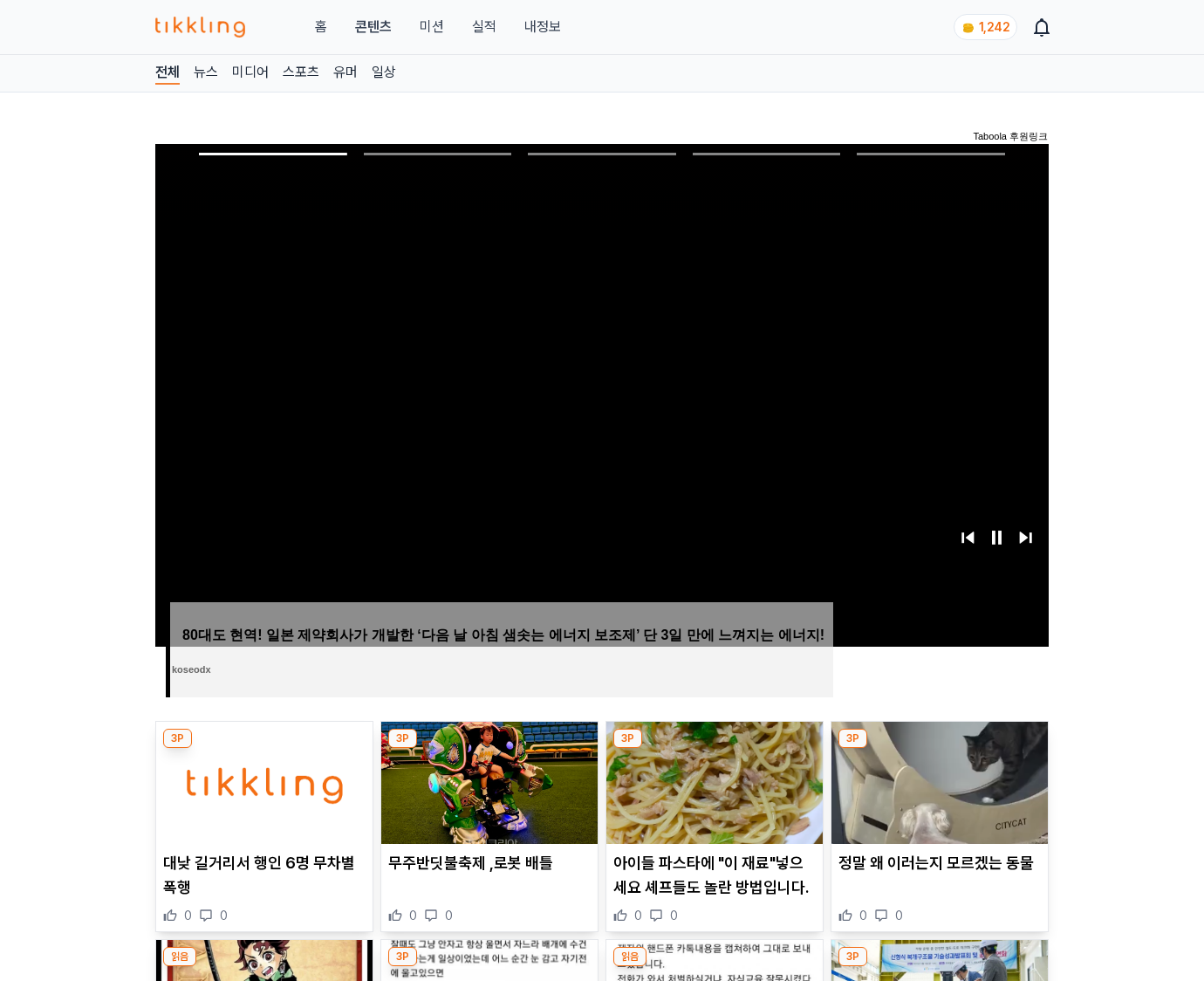
click at [939, 749] on img at bounding box center [940, 783] width 216 height 122
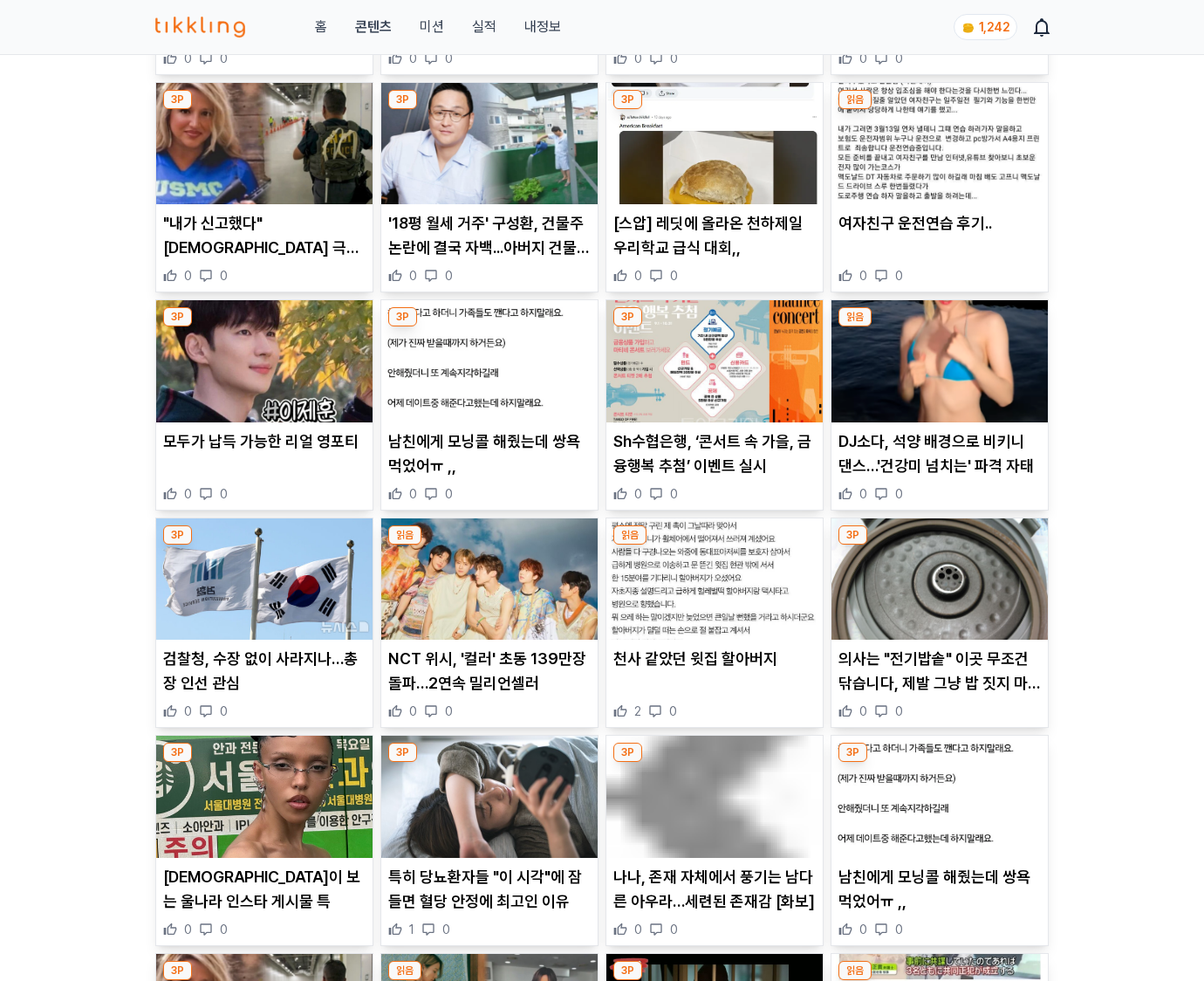
scroll to position [2570, 0]
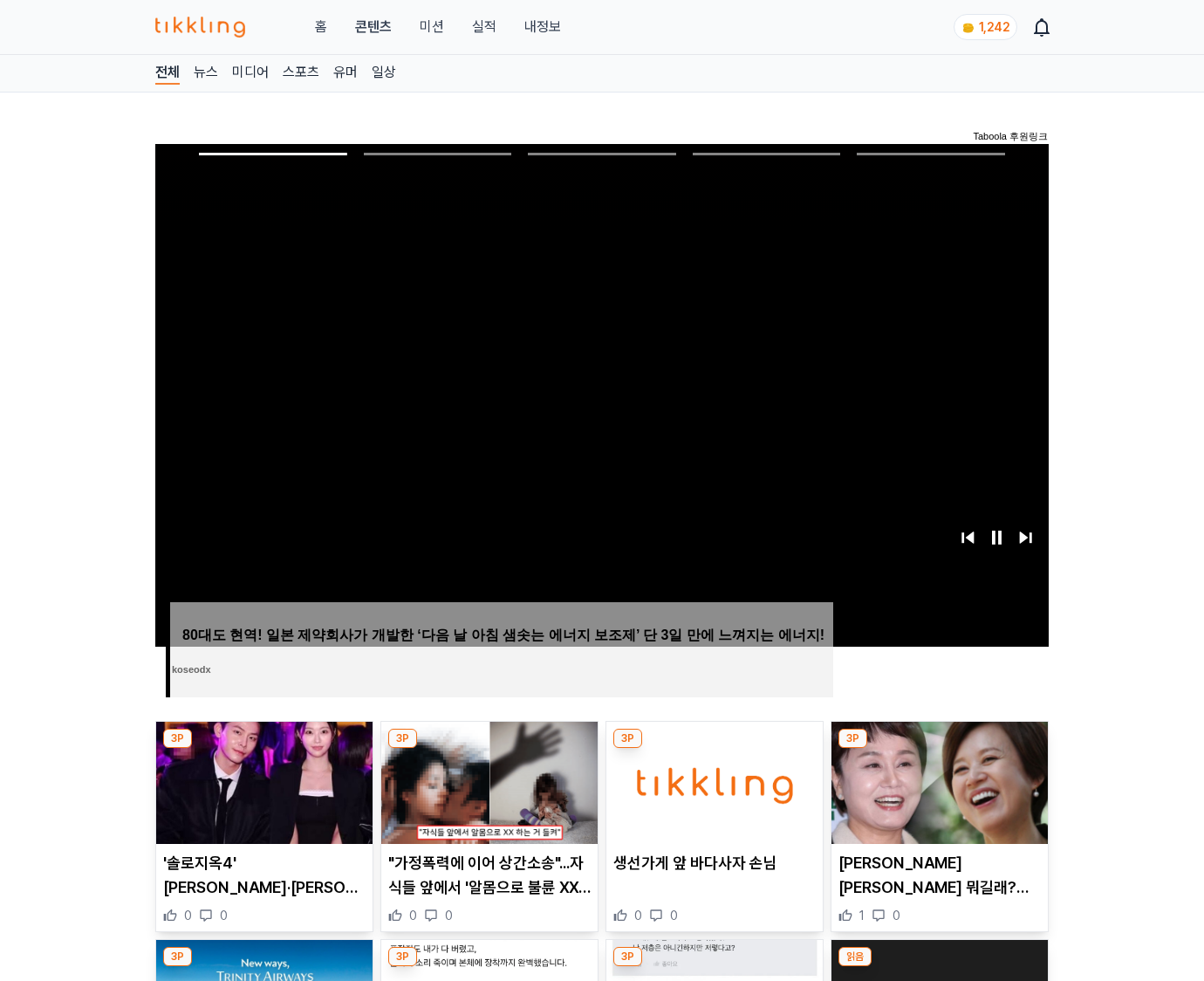
click at [939, 749] on img at bounding box center [940, 783] width 216 height 122
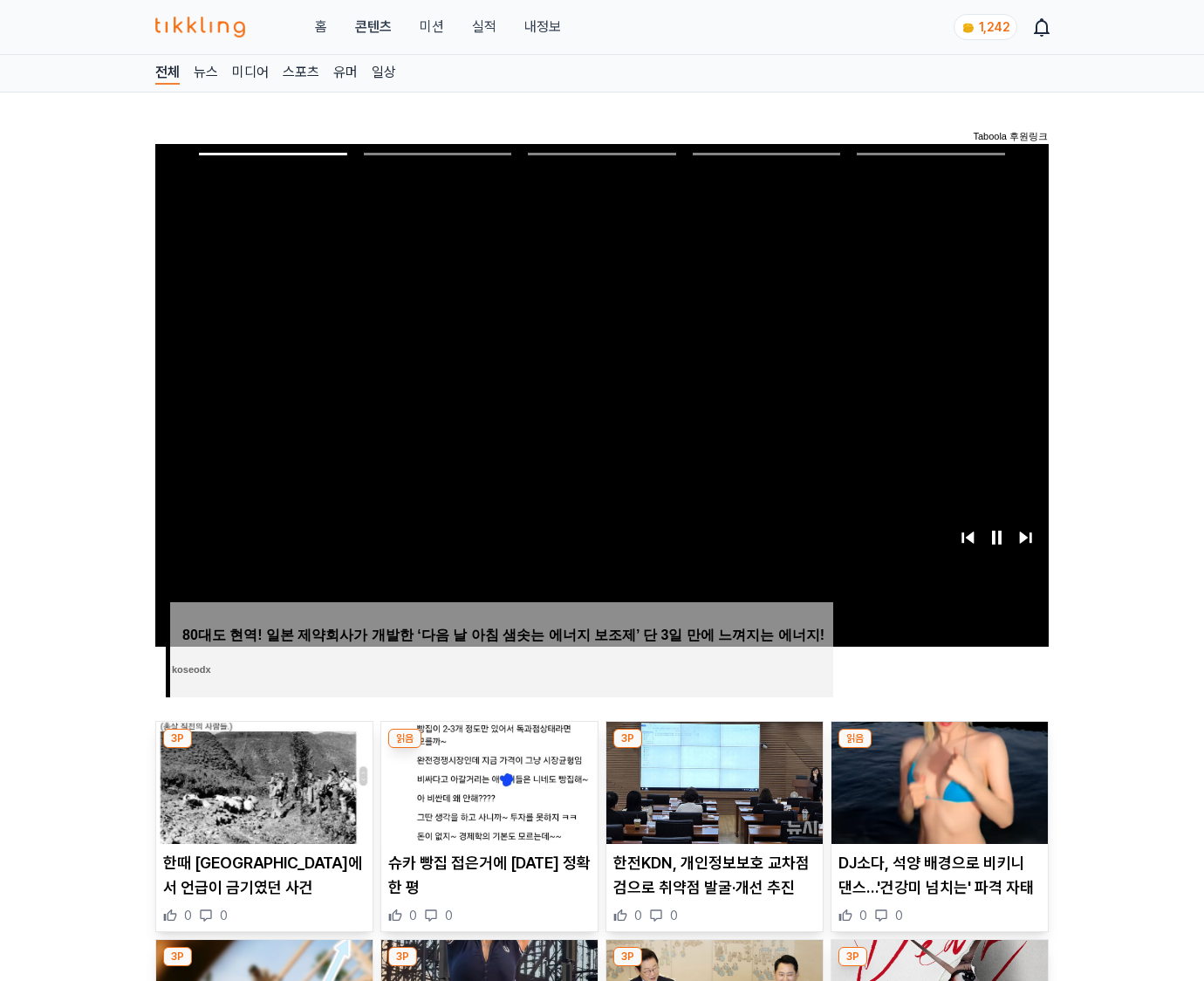
click at [939, 749] on img at bounding box center [940, 783] width 216 height 122
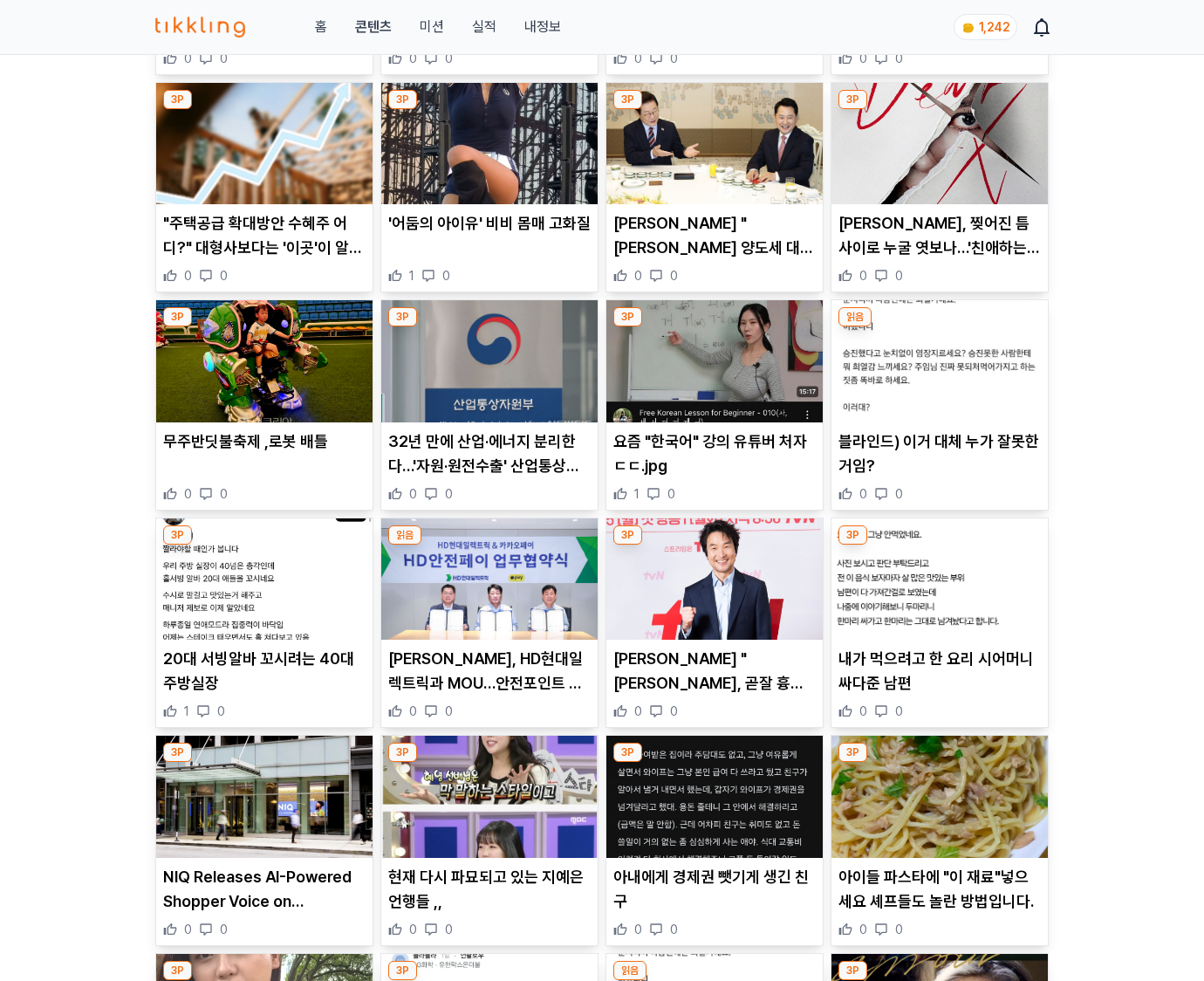
scroll to position [2572, 0]
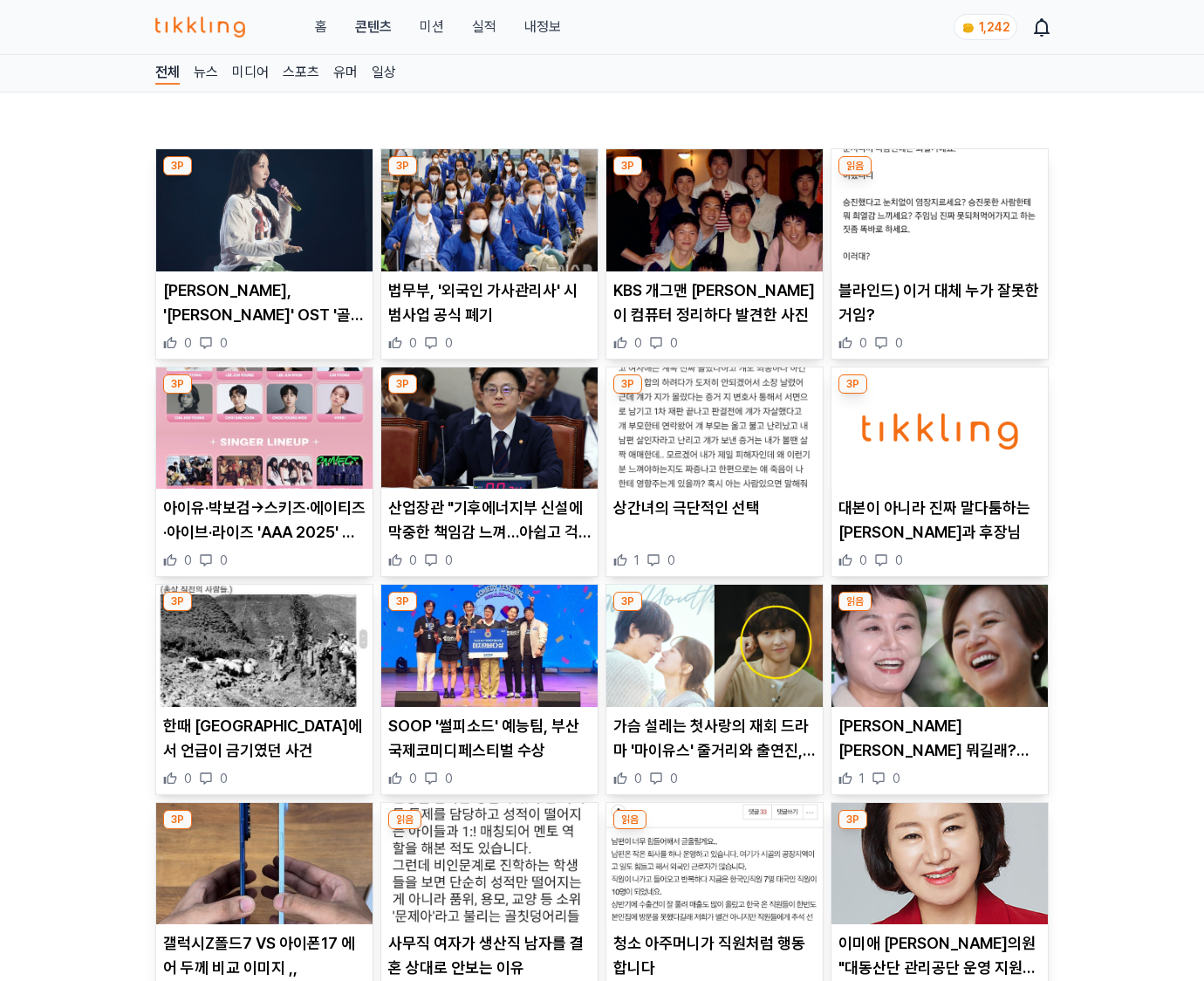
click at [939, 749] on p "박미선 병명 뭐길래? 이경실 "잘 견디고 있지, 허망해 말고" 의미심장 글 화제 (+투병, 건강, 암)" at bounding box center [939, 738] width 202 height 49
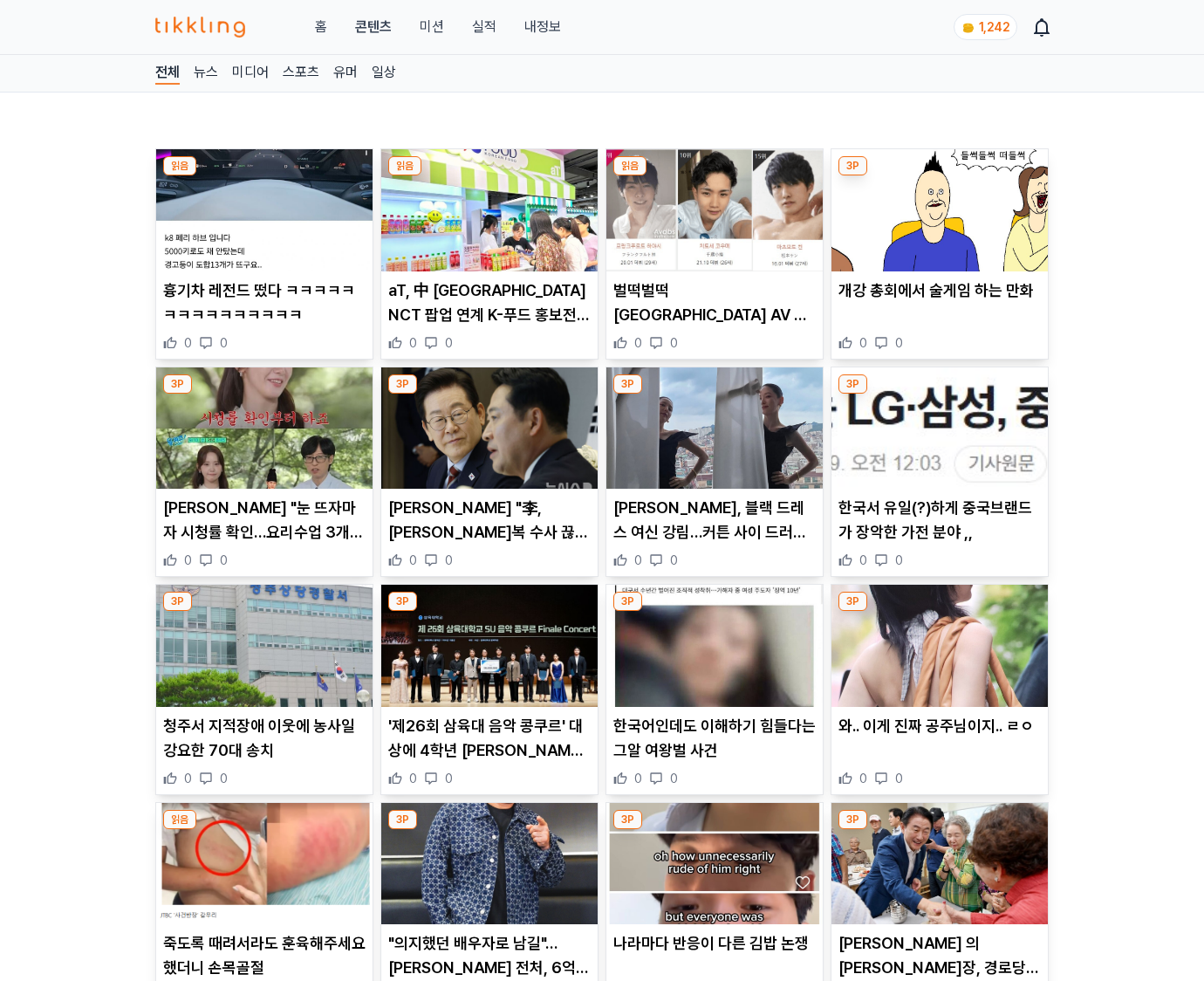
click at [939, 749] on div "와.. 이게 진짜 공주님이지.. ㄹㅇ 0 0" at bounding box center [940, 750] width 216 height 73
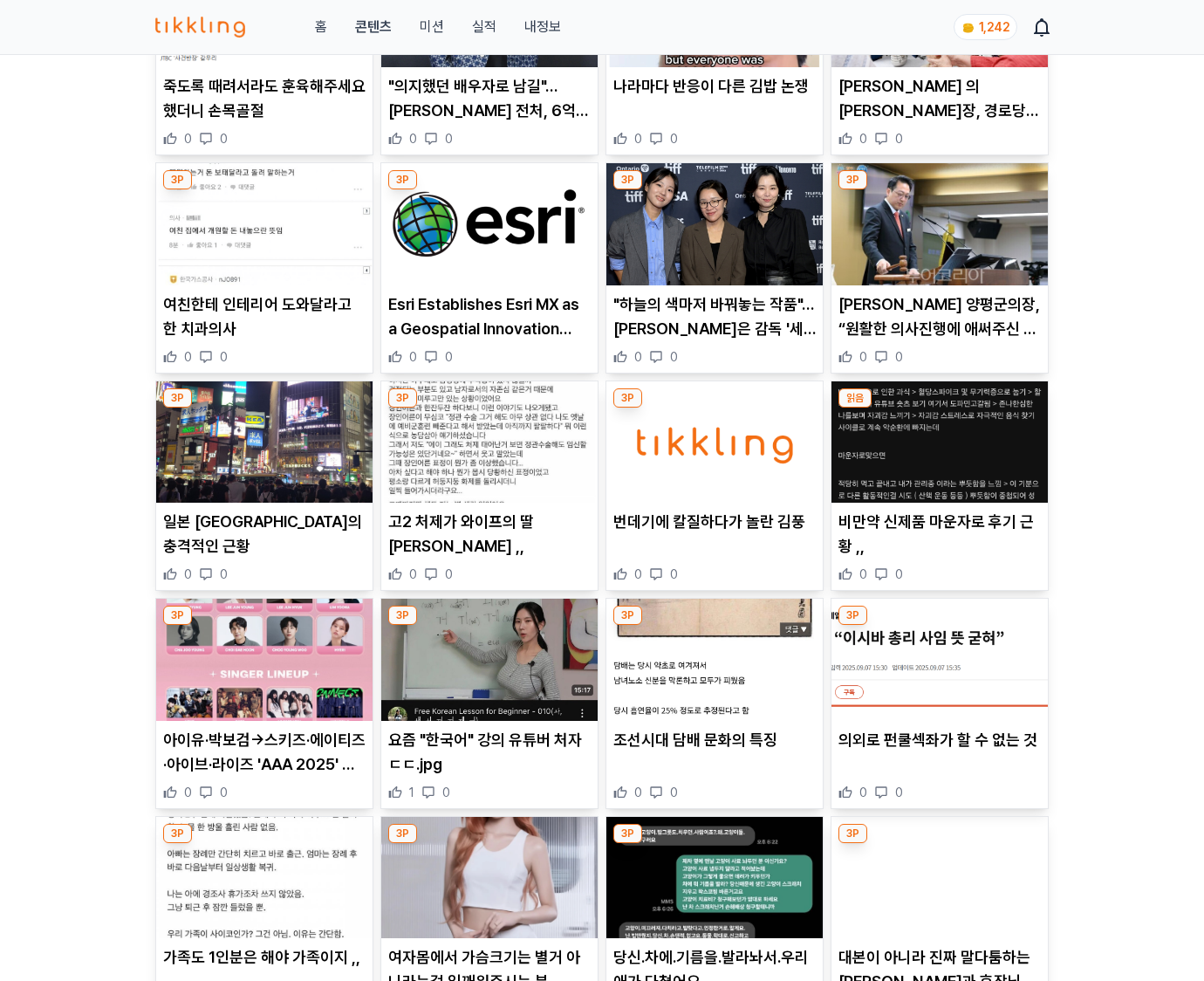
scroll to position [2000, 0]
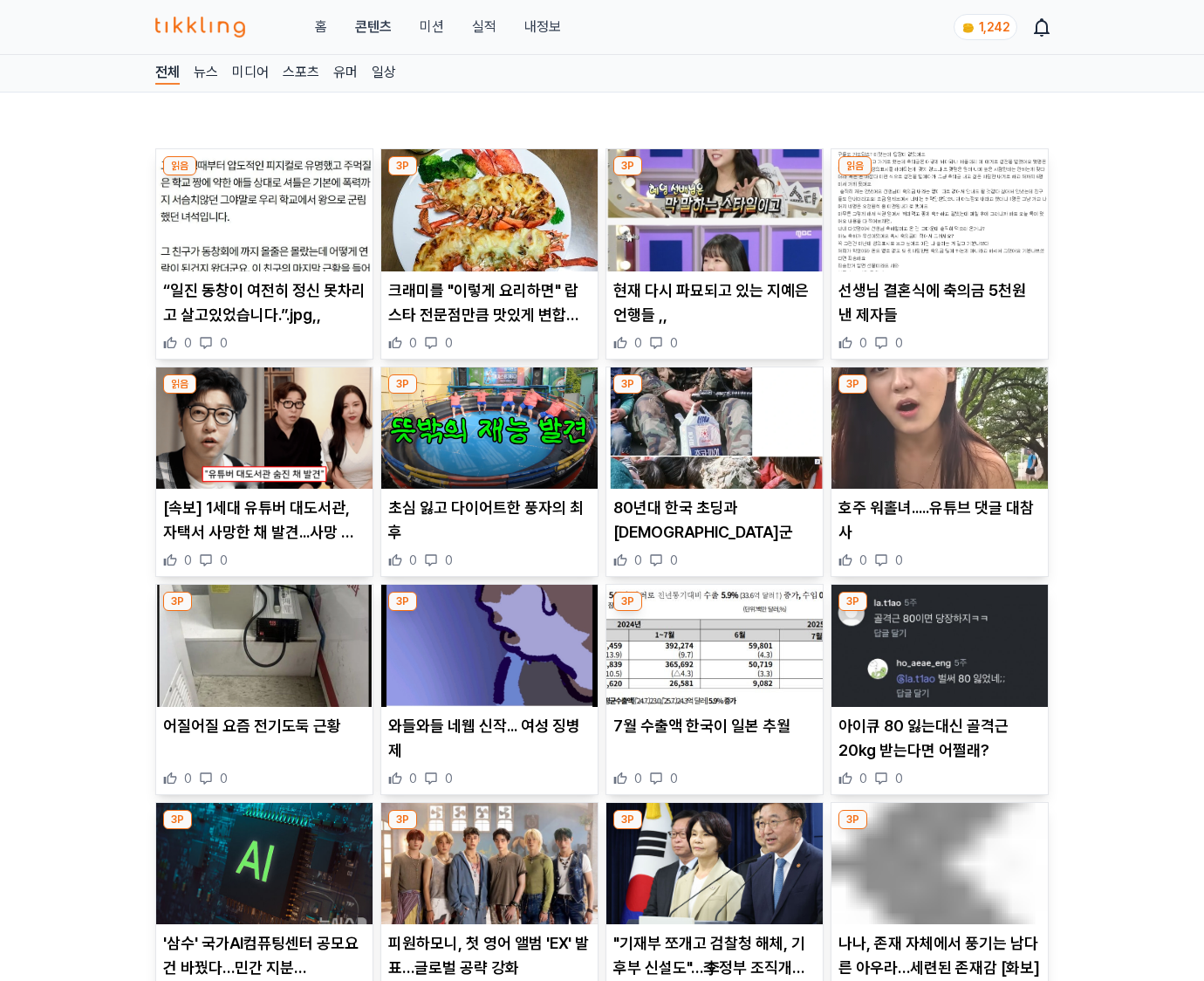
click at [939, 749] on p "아이큐 80 잃는대신 골격근 20kg 받는다면 어쩔래?" at bounding box center [939, 738] width 202 height 49
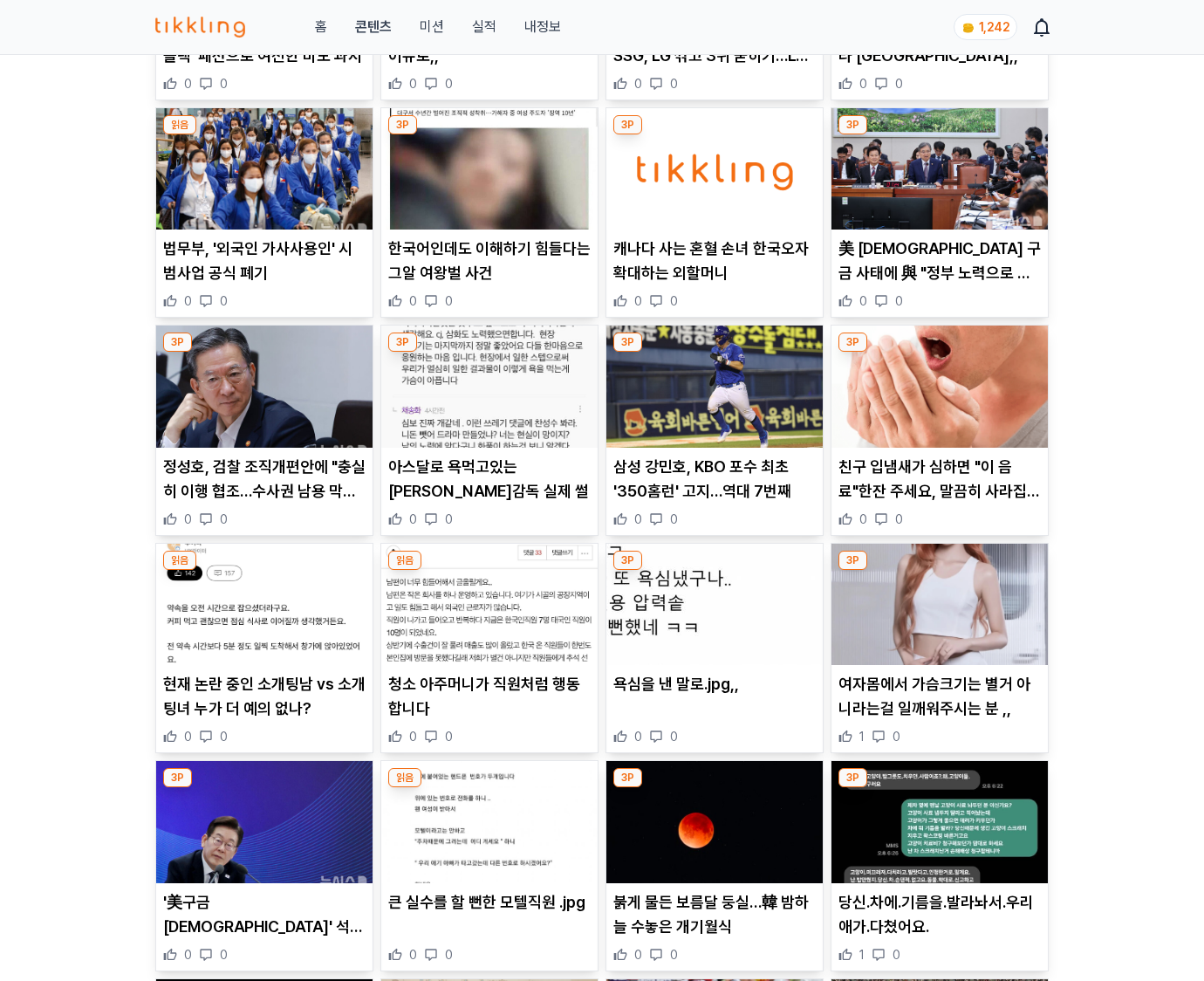
scroll to position [3714, 0]
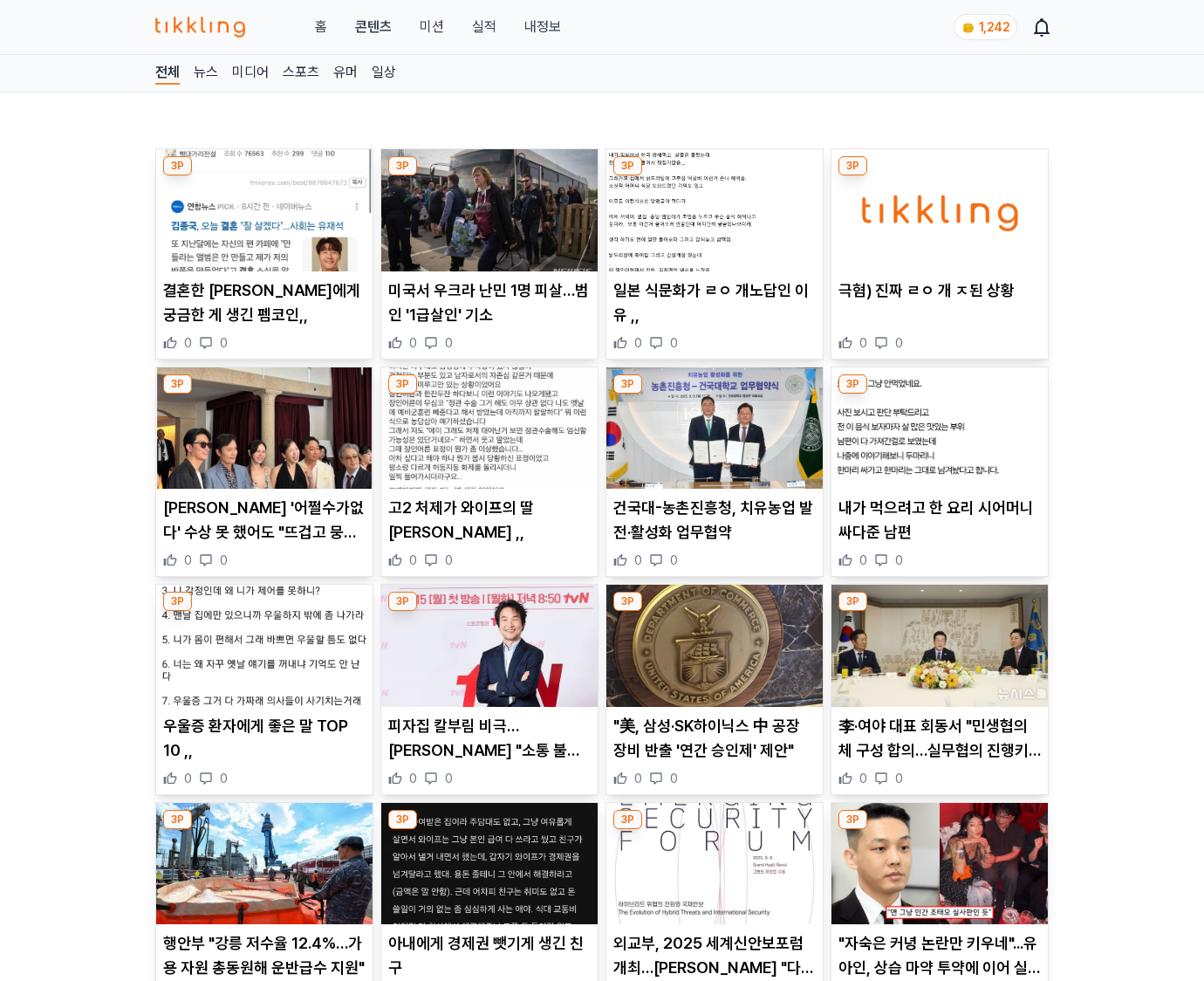
click at [939, 749] on p "李·여야 대표 회동서 "민생협의체 구성 합의…실무협의 진행키로"" at bounding box center [939, 738] width 202 height 49
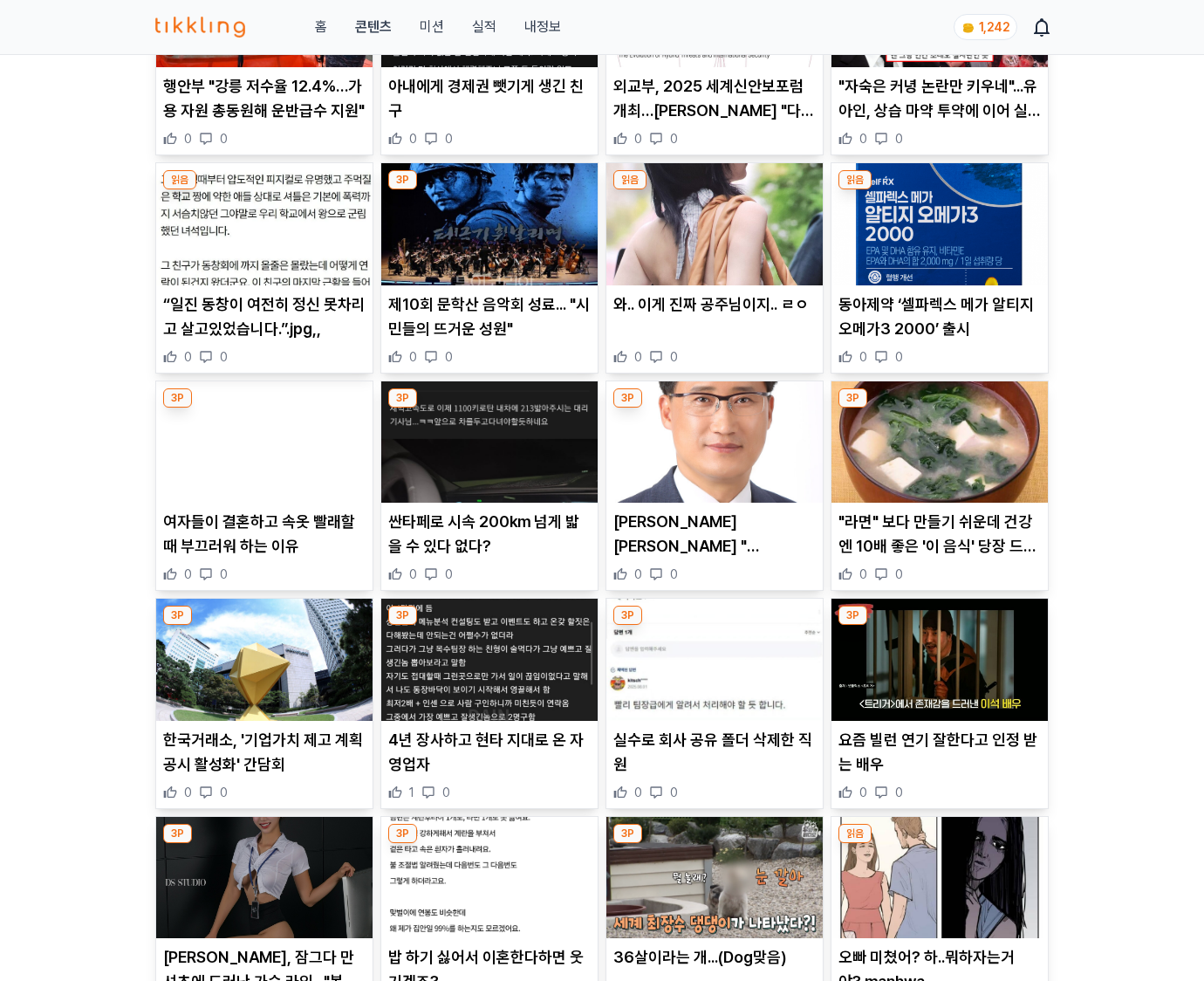
scroll to position [2000, 0]
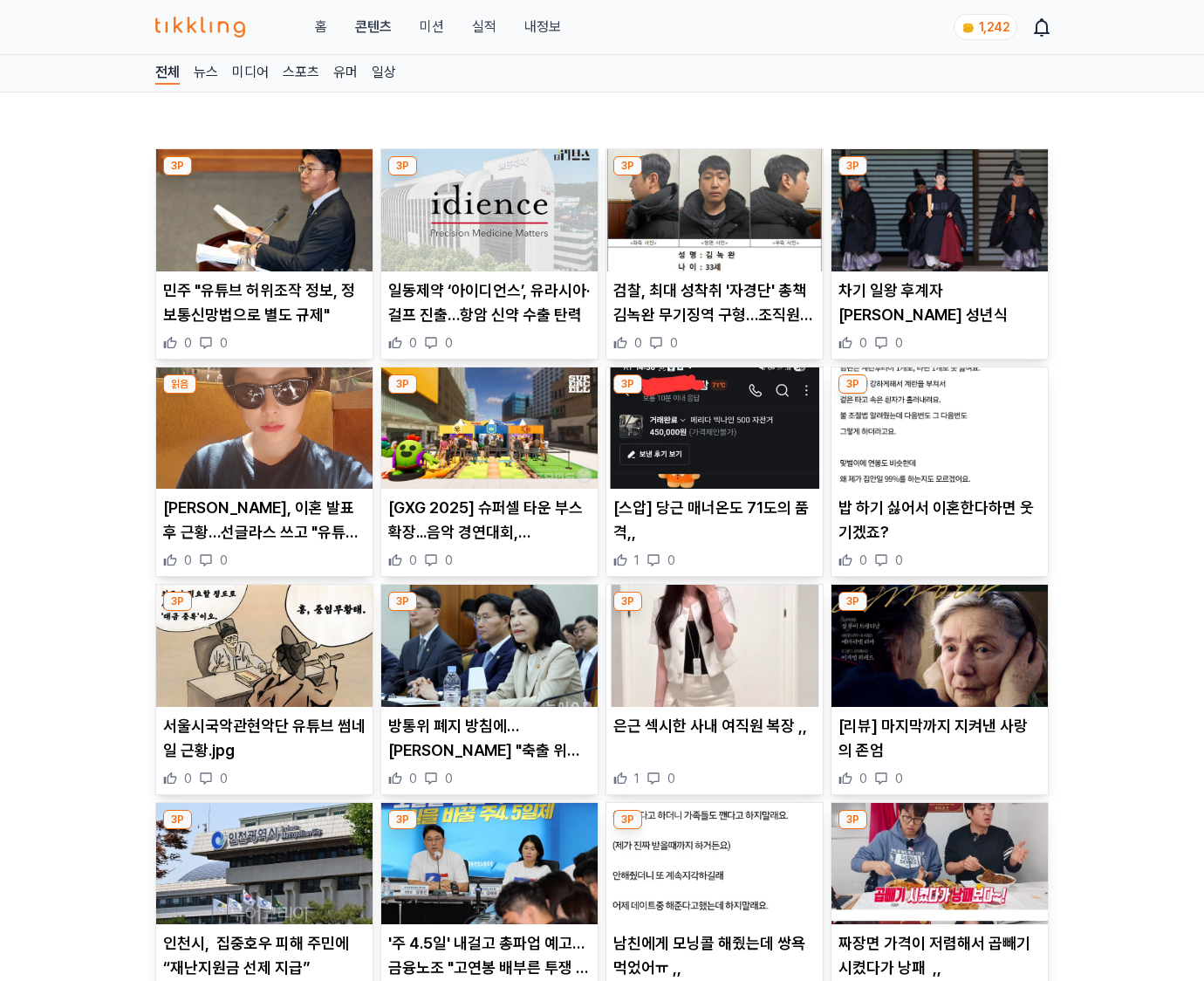
click at [939, 749] on p "[리뷰] 마지막까지 지켜낸 사랑의 존엄" at bounding box center [939, 738] width 202 height 49
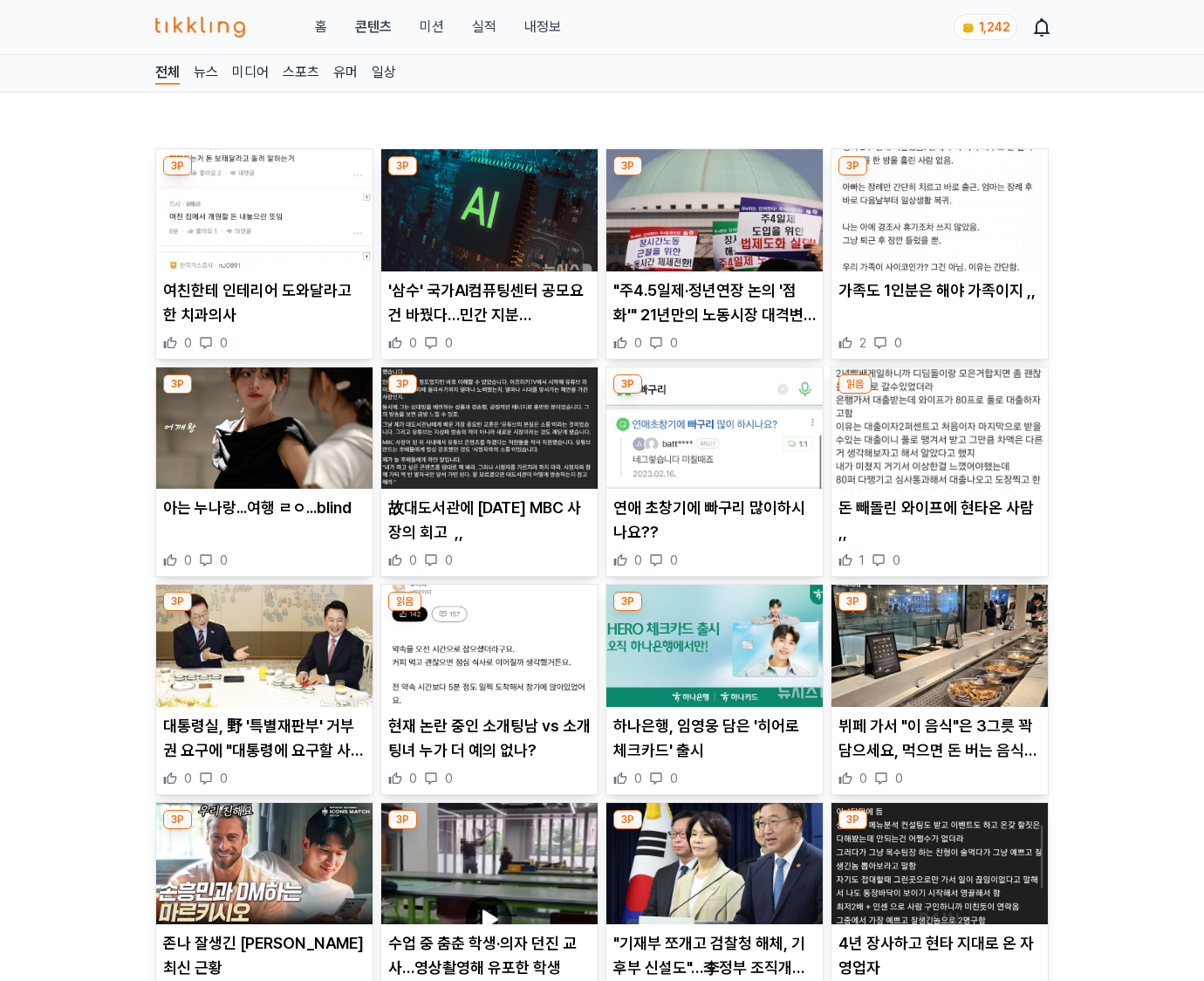
click at [939, 749] on p "뷔페 가서 "이 음식"은 3그릇 꽉 담으세요, 먹으면 돈 버는 음식입니다" at bounding box center [939, 738] width 202 height 49
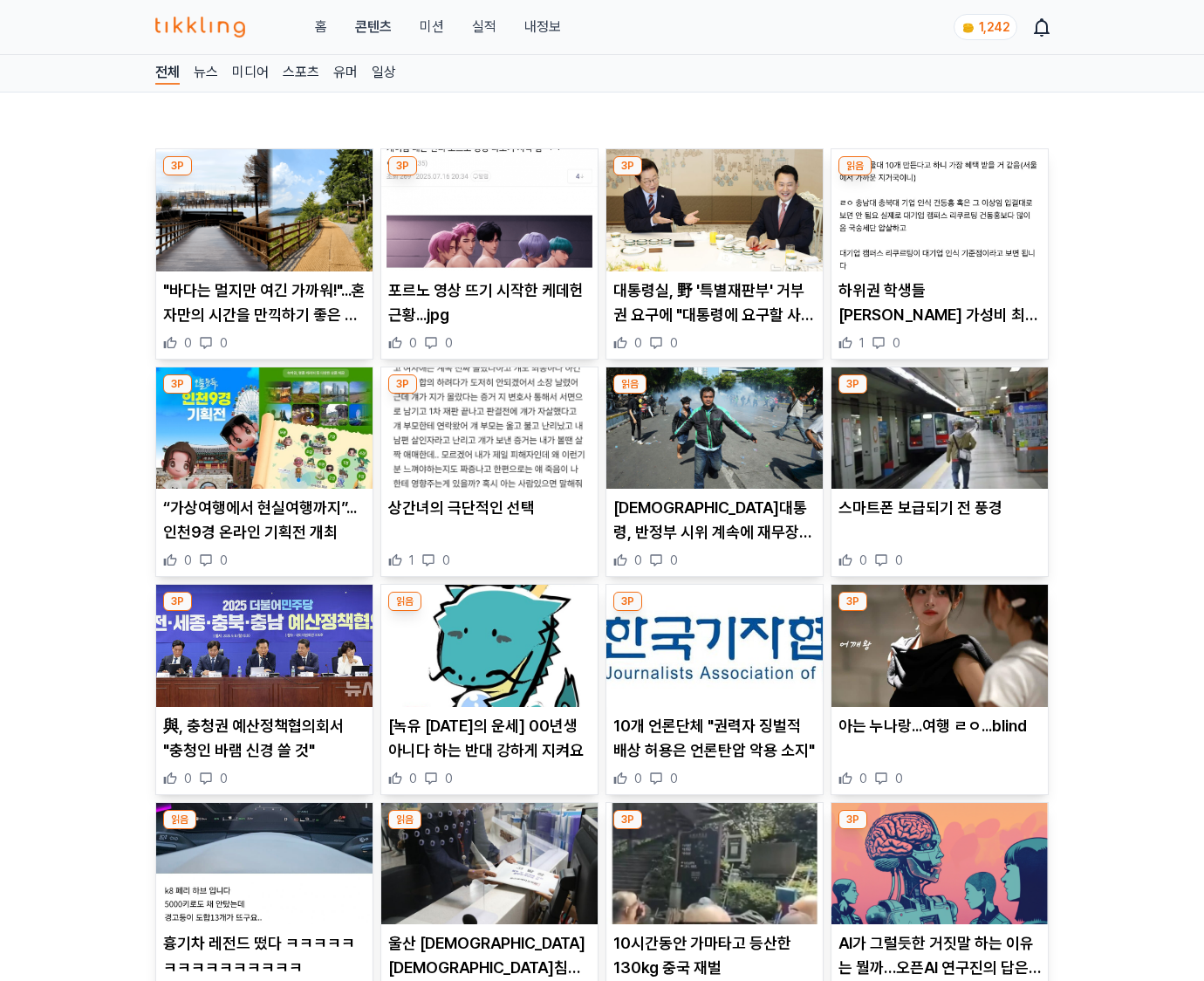
click at [939, 749] on div "아는 누나랑...여행 ㄹㅇ...blind 0 0" at bounding box center [940, 750] width 216 height 73
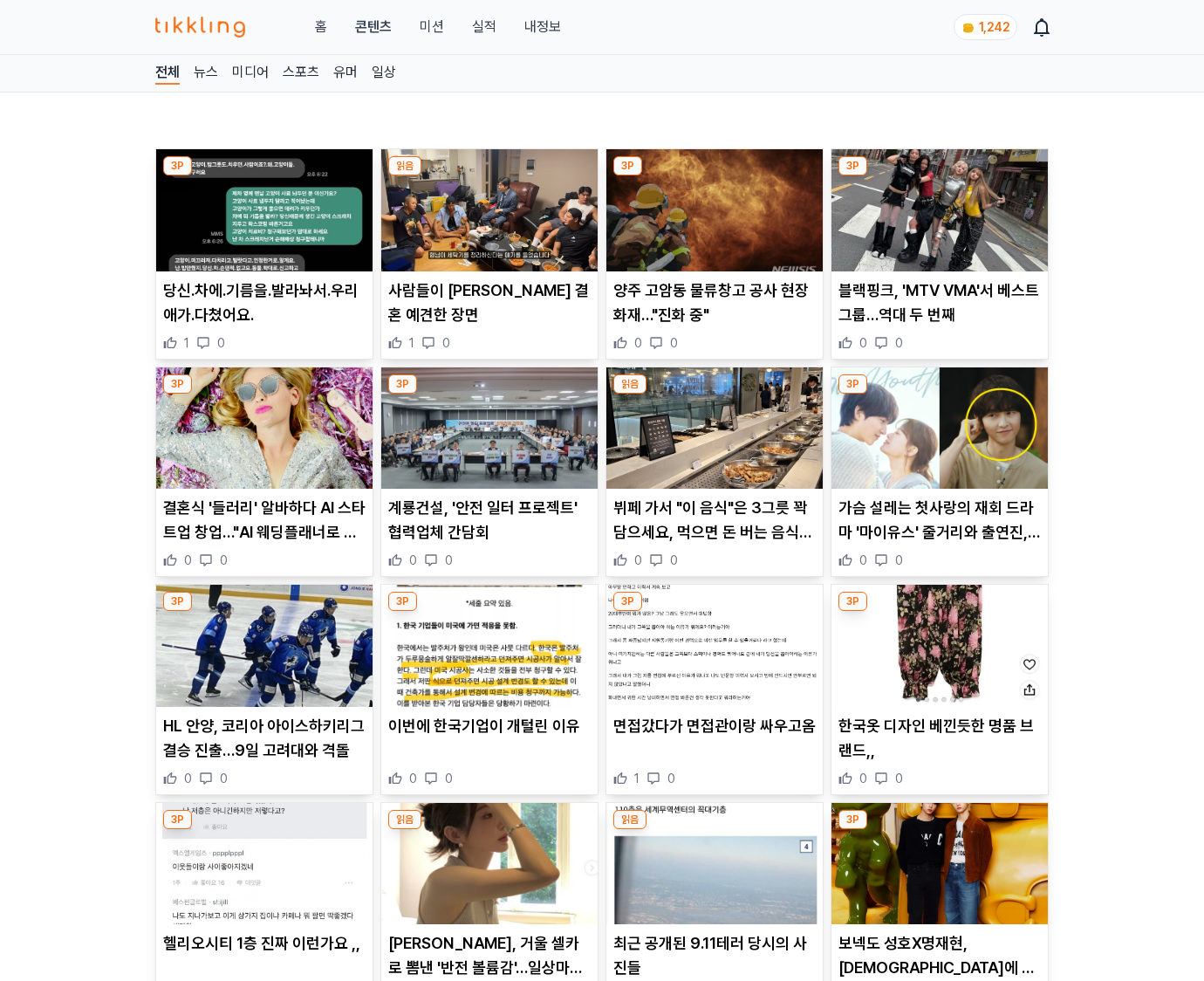
click at [939, 749] on p "한국옷 디자인 베낀듯한 명품 브랜드,," at bounding box center [939, 738] width 202 height 49
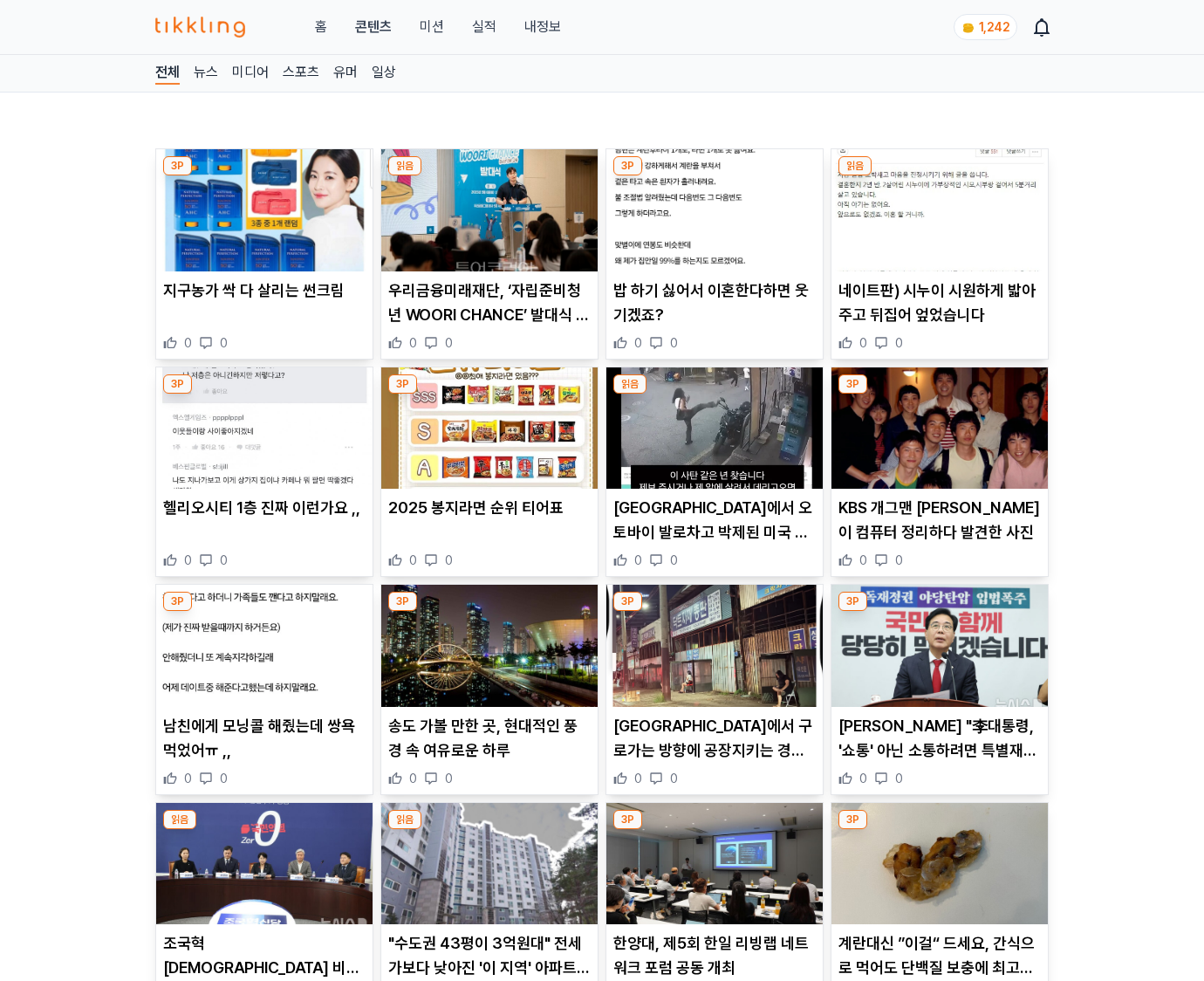
click at [939, 749] on p "송언석 "李대통령, '쇼통' 아닌 소통하려면 특별재판부 정리해야"" at bounding box center [939, 738] width 202 height 49
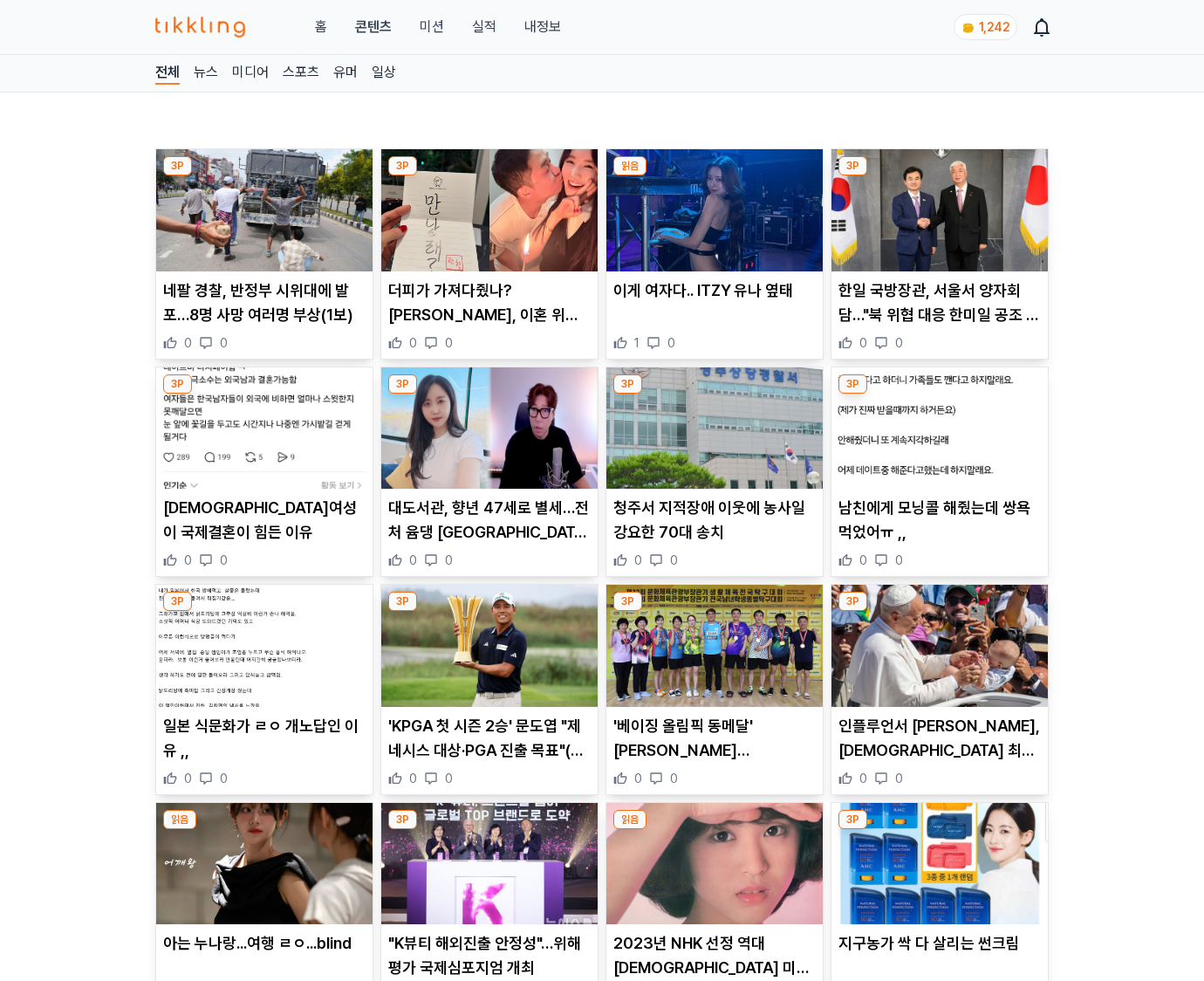
click at [939, 749] on p "인플루언서 카를로 아쿠티스, 가톨릭 최초 '밀레니얼 성인' 시성" at bounding box center [939, 738] width 202 height 49
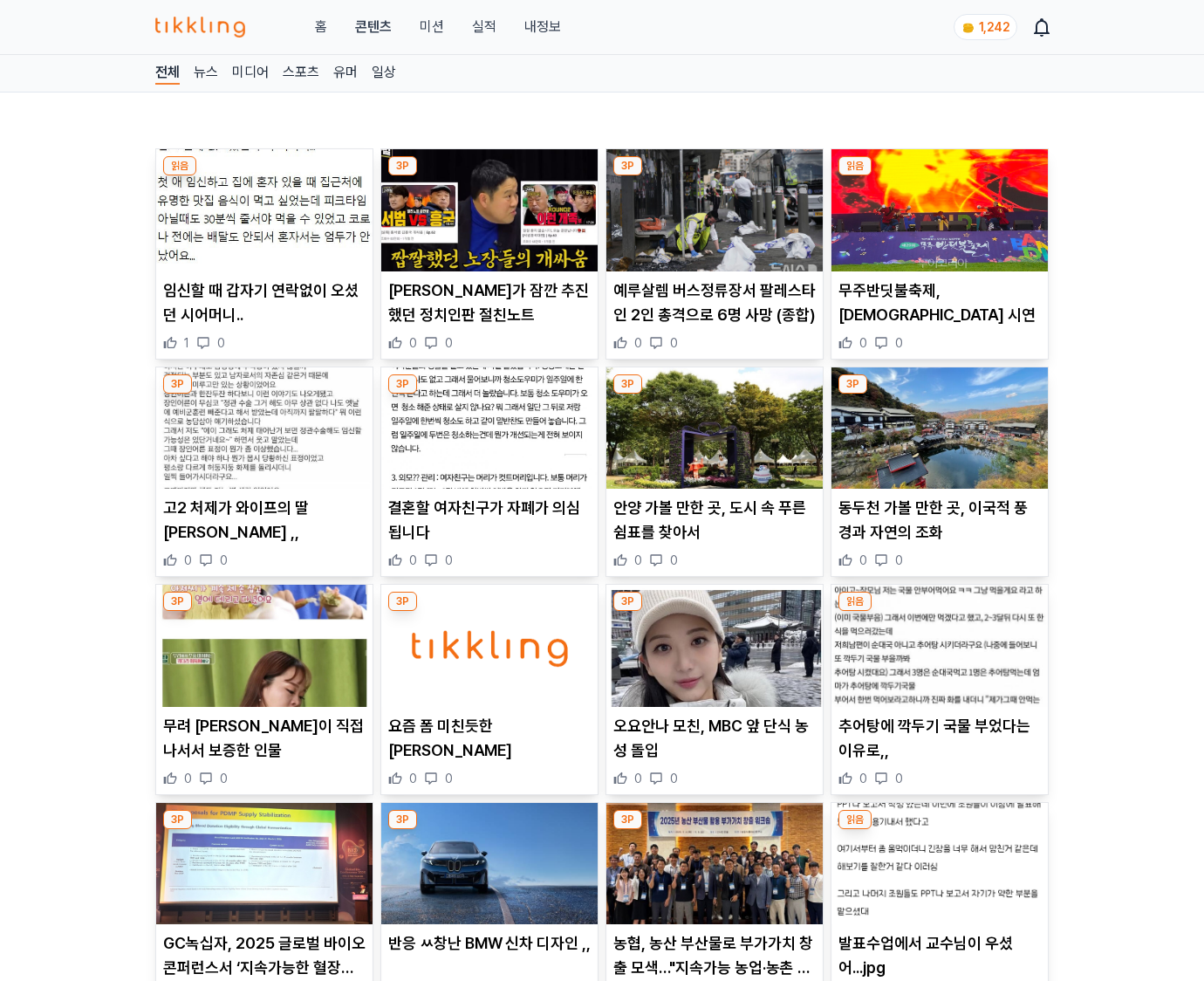
click at [939, 749] on p "추어탕에 깍두기 국물 부었다는 이유로,," at bounding box center [939, 738] width 202 height 49
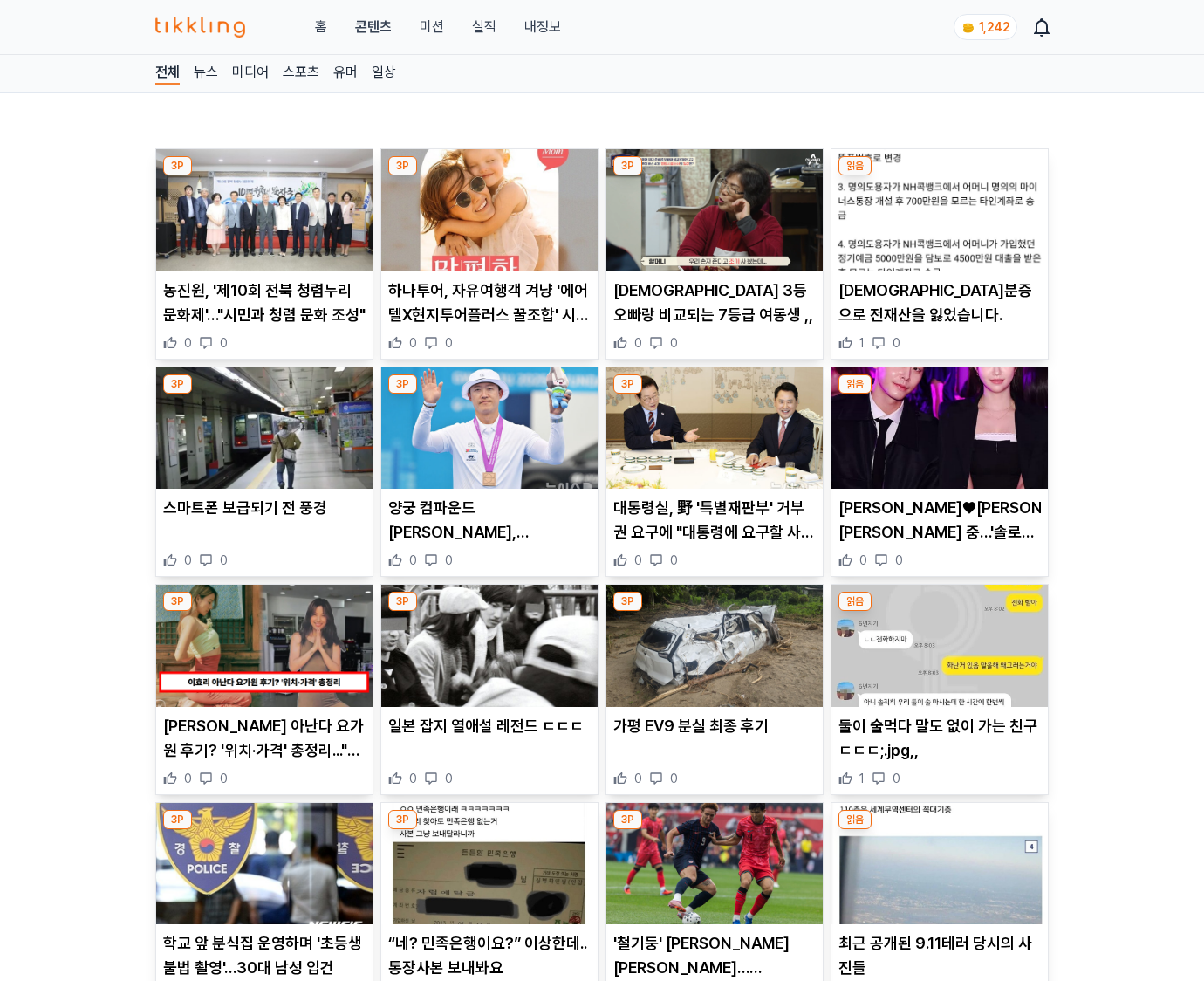
click at [939, 749] on p "둘이 술먹다 말도 없이 가는 친구 ㄷㄷㄷ;.jpg,," at bounding box center [939, 738] width 202 height 49
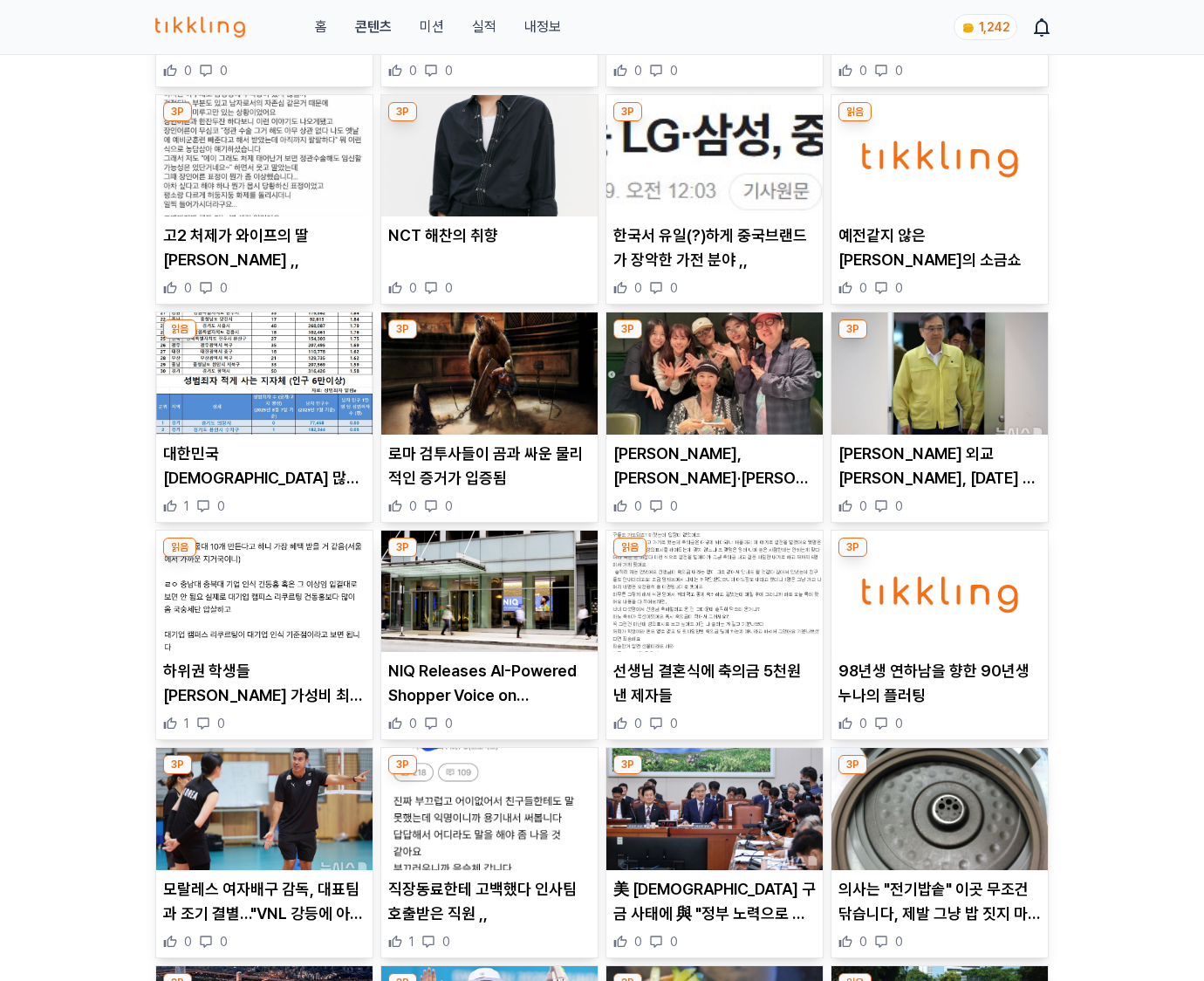
scroll to position [2000, 0]
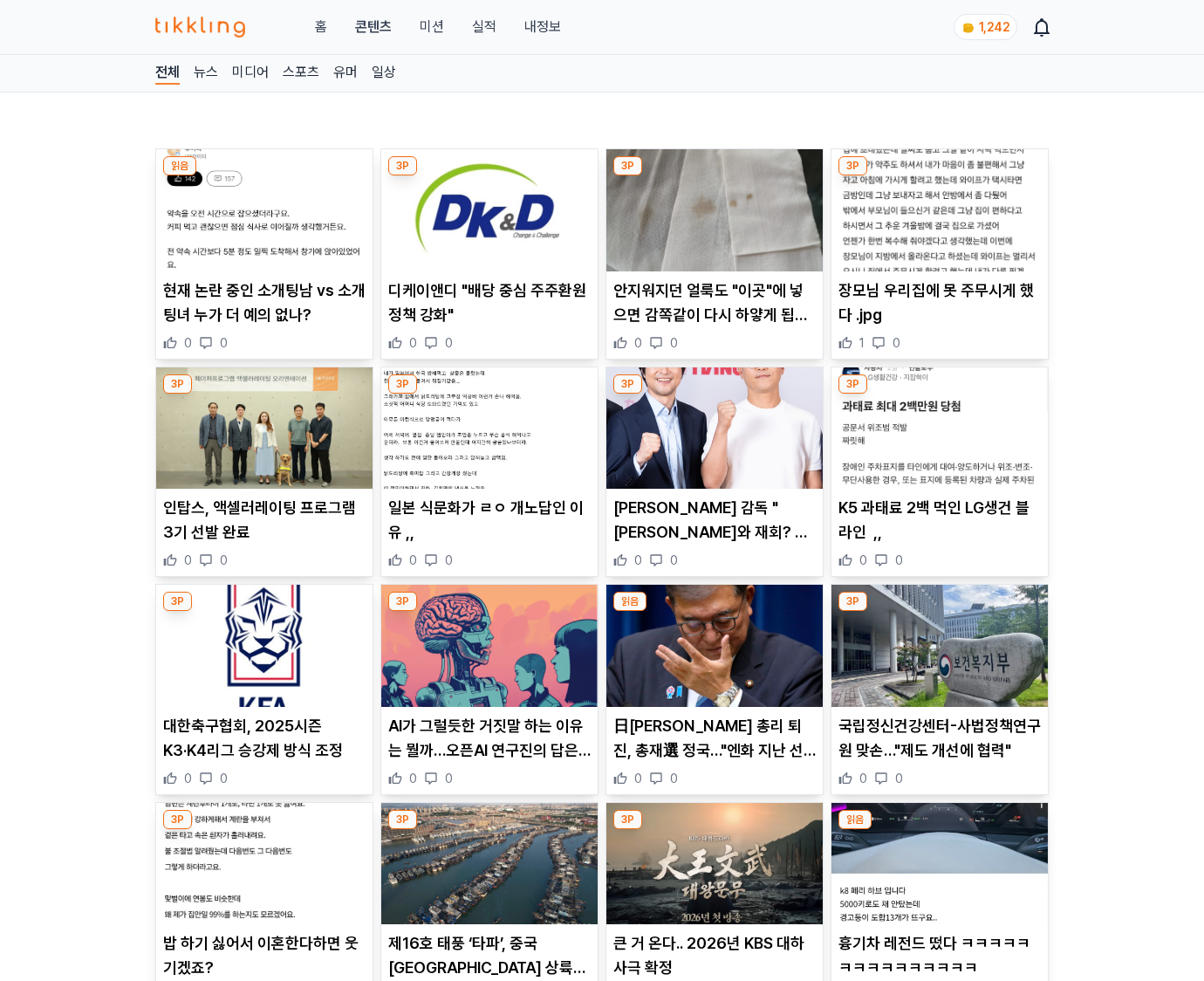
click at [939, 749] on p "국립정신건강센터-사법정책연구원 맞손…"제도 개선에 협력"" at bounding box center [939, 738] width 202 height 49
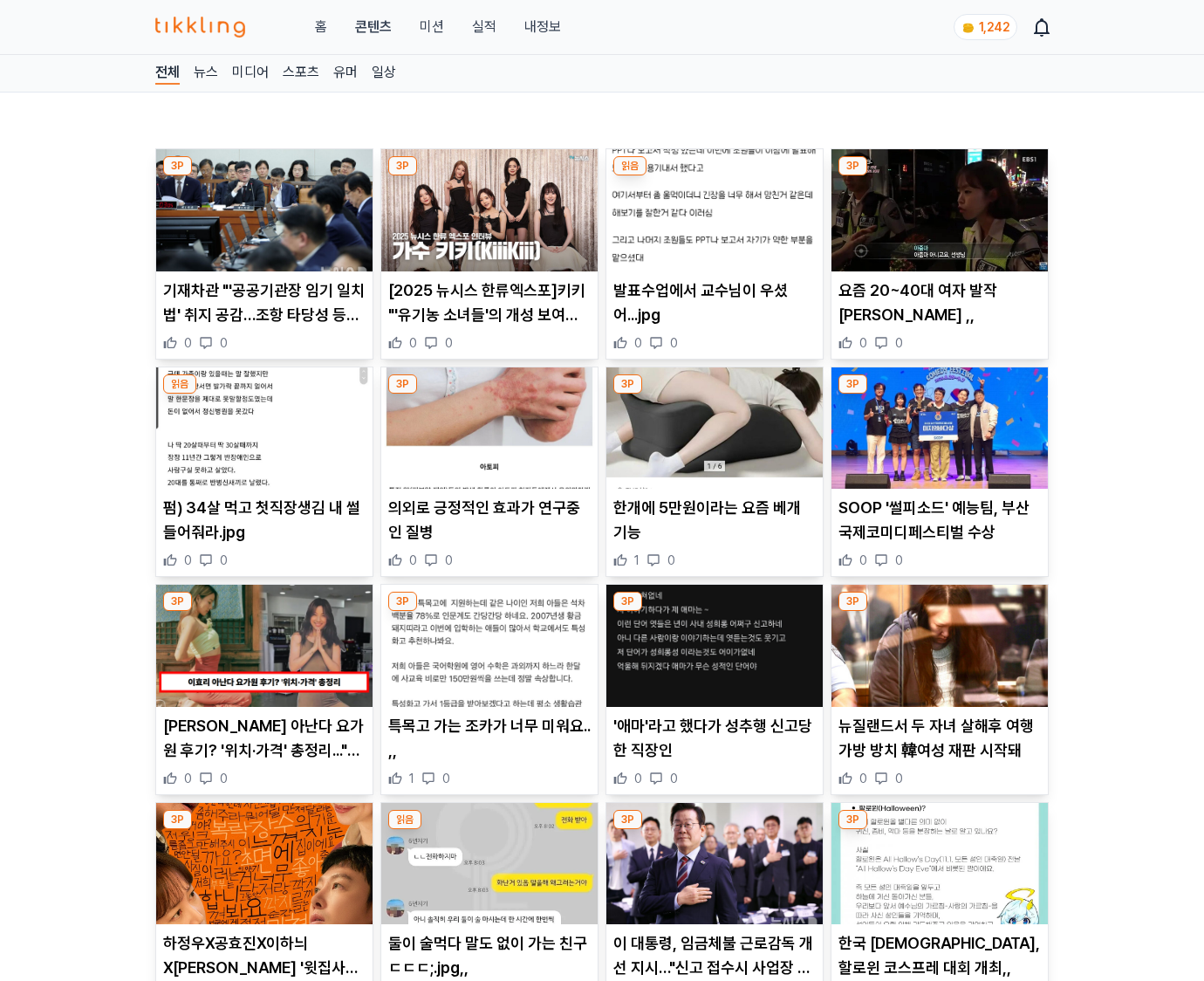
click at [939, 749] on p "뉴질랜드서 두 자녀 살해후 여행가방 방치 韓여성 재판 시작돼" at bounding box center [939, 738] width 202 height 49
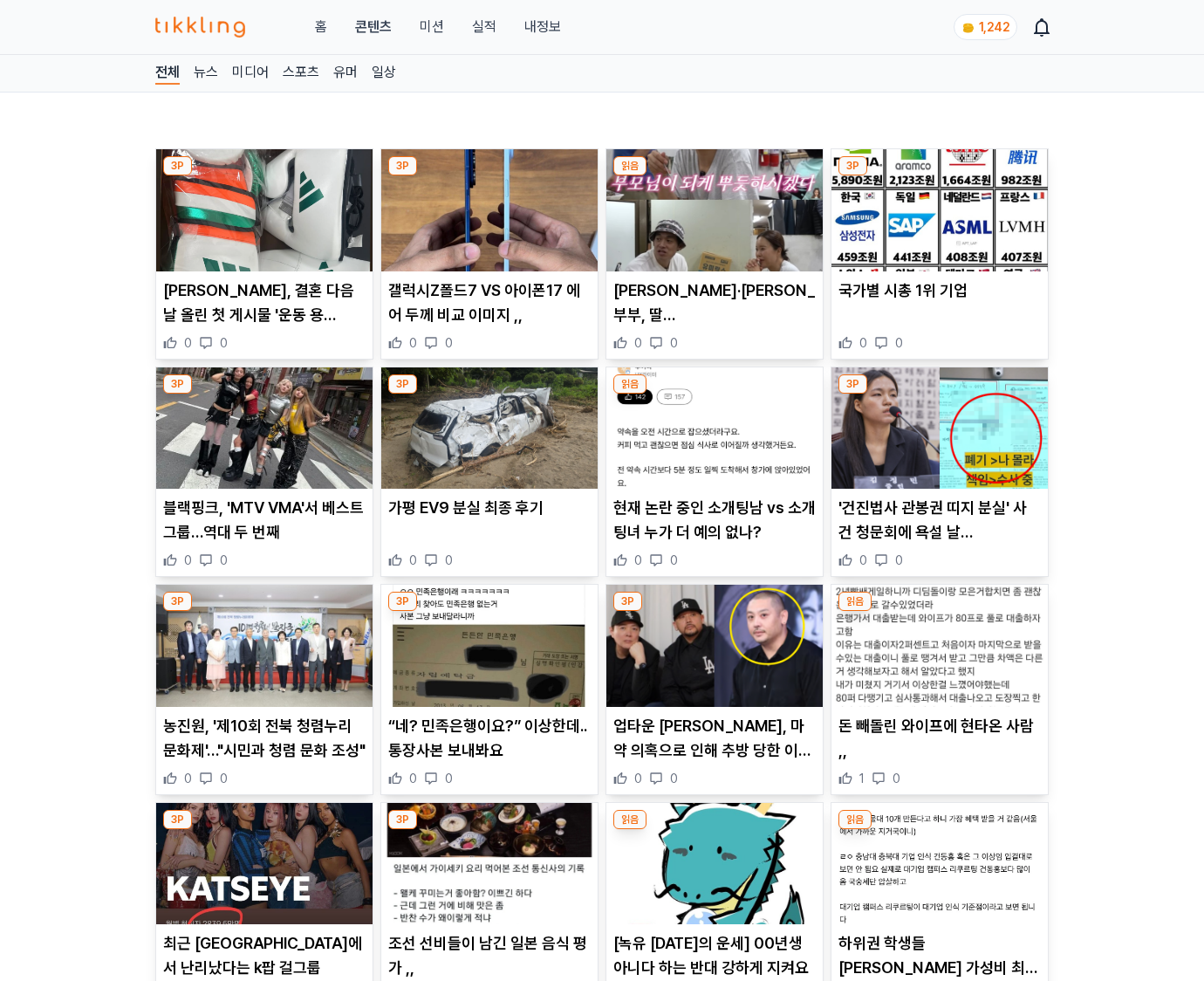
click at [939, 749] on p "돈 빼돌린 와이프에 현타온 사람 ,," at bounding box center [939, 738] width 202 height 49
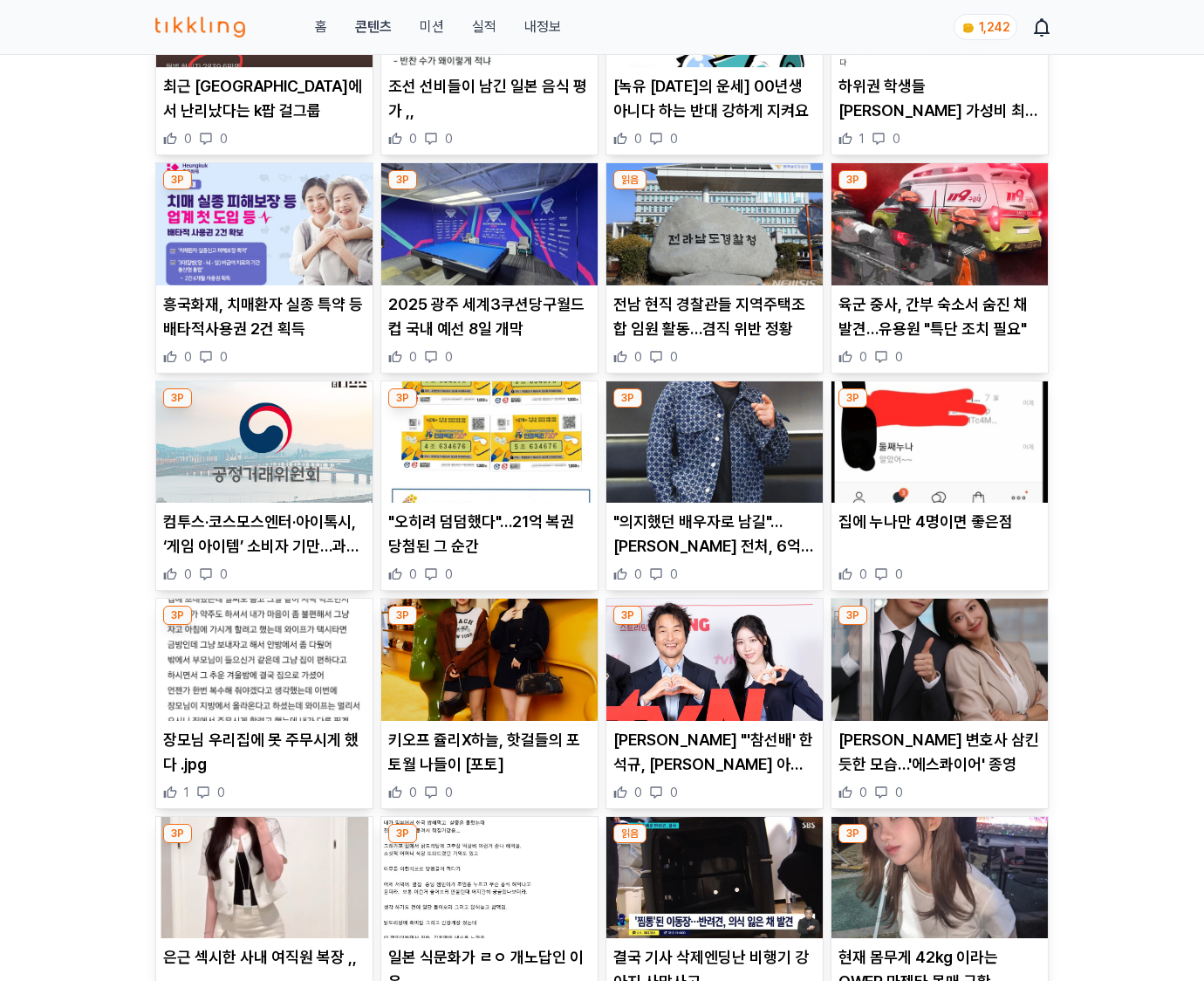
scroll to position [2001, 0]
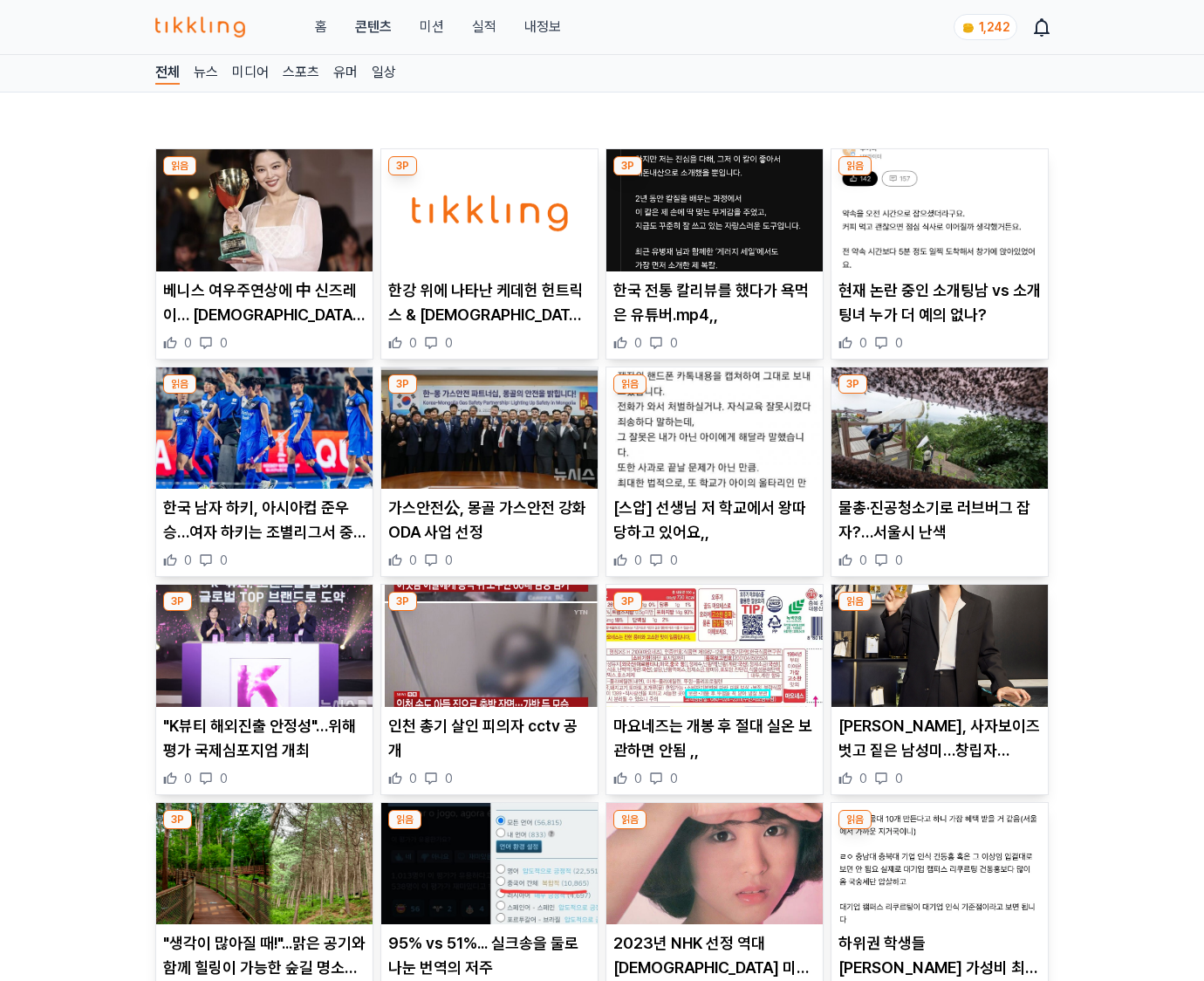
click at [939, 749] on p "[PERSON_NAME], 사자보이즈 벗고 짙은 남성미…창립자 [PERSON_NAME]와 만남" at bounding box center [939, 738] width 202 height 49
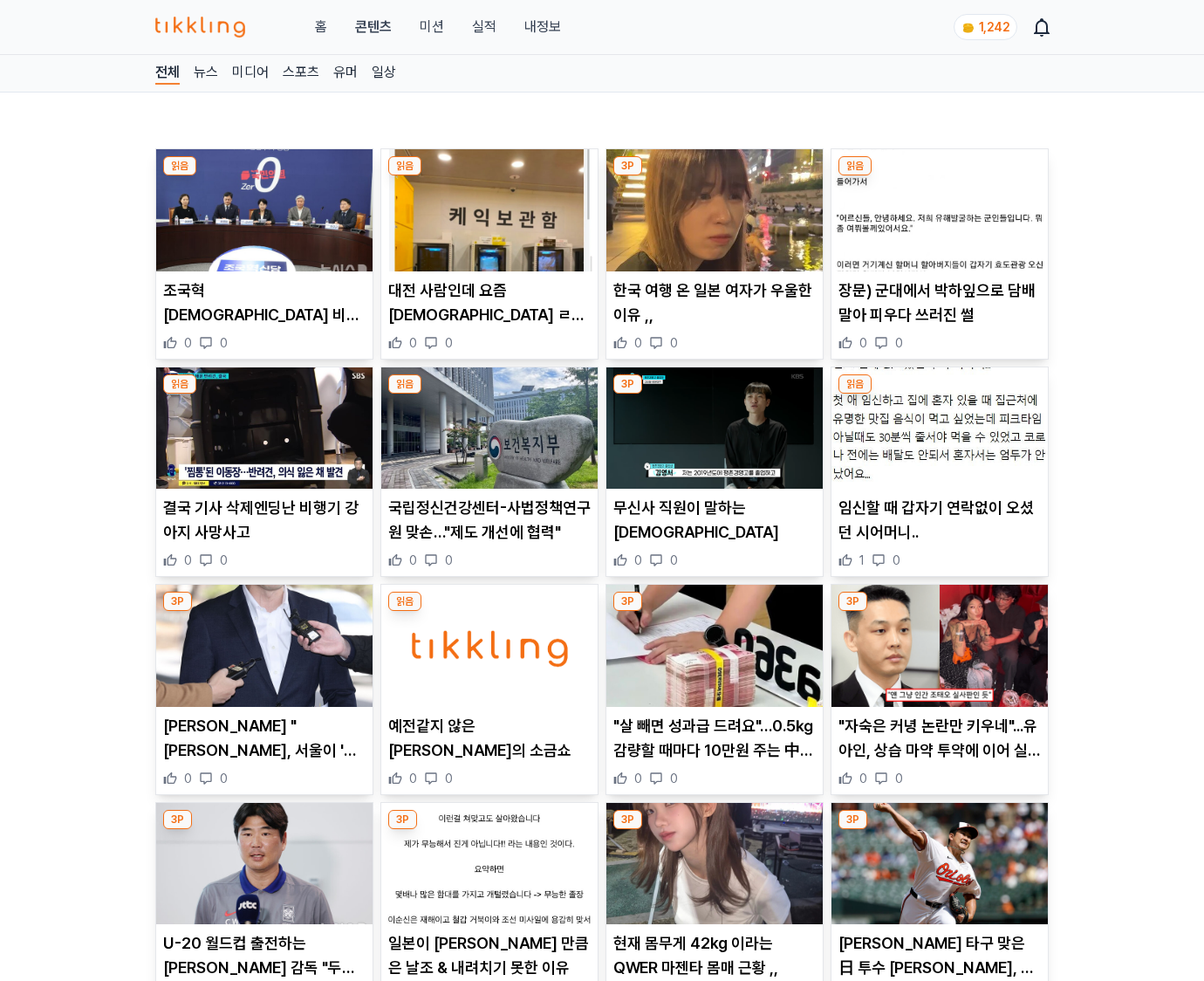
click at [939, 749] on p ""자숙은 커녕 논란만 키우네"...유아인, 상습 마약 투약에 이어 실내 흡연에 꽁초 수북한 재떨이 논란" at bounding box center [939, 738] width 202 height 49
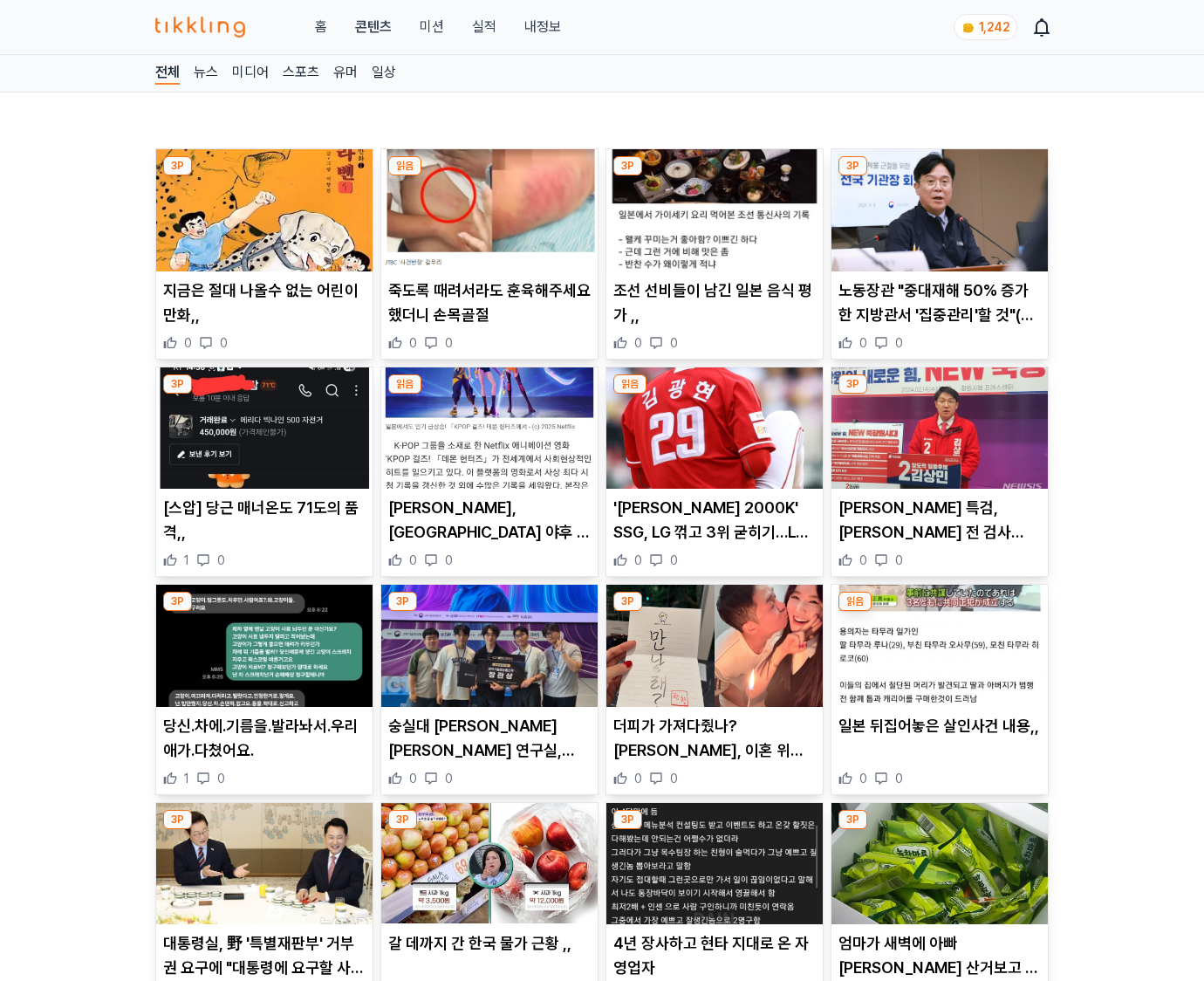
click at [939, 749] on div "일본 뒤집어놓은 살인사건 내용,, 0 0" at bounding box center [940, 750] width 216 height 73
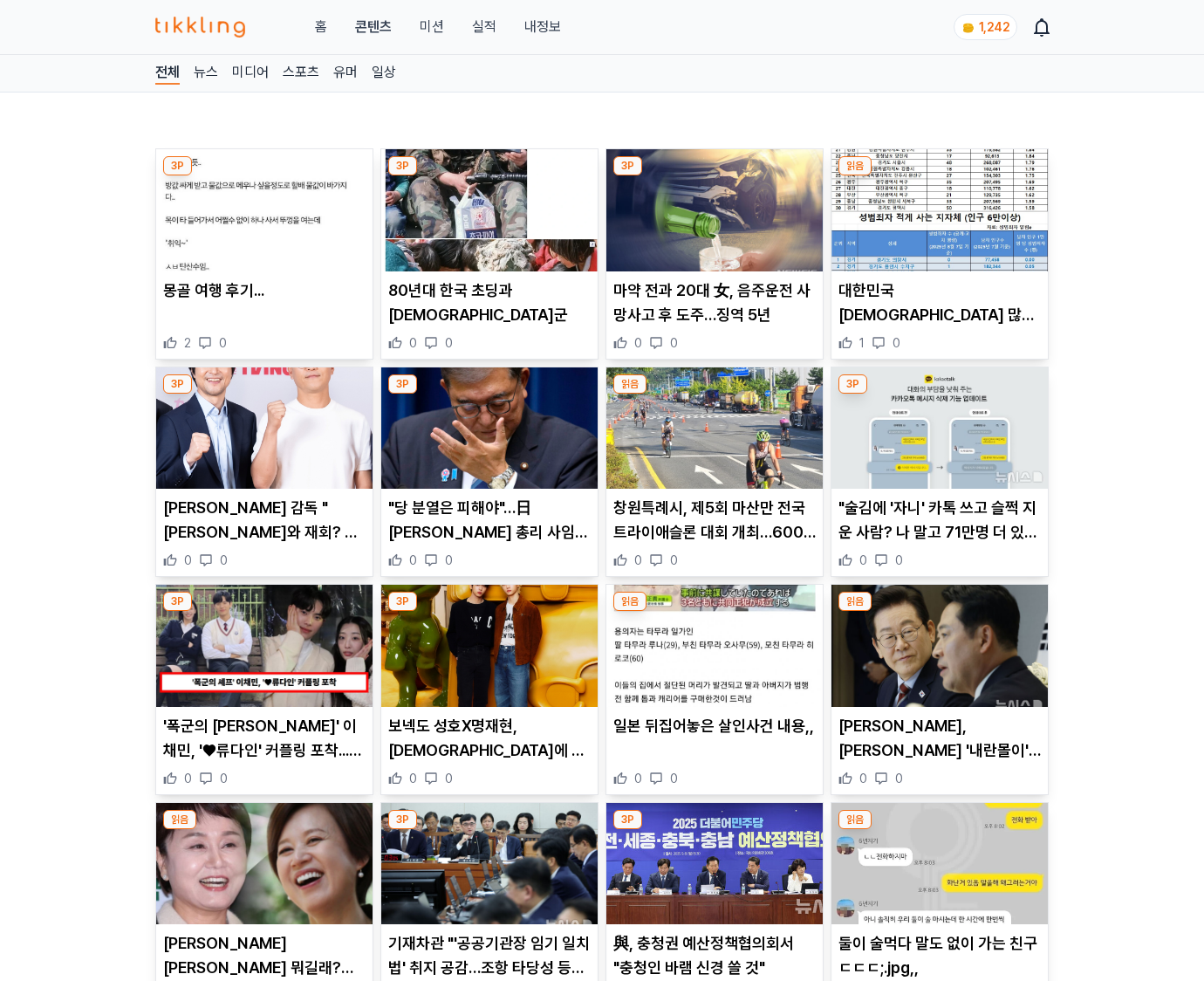
click at [939, 749] on p "李, 장동혁 '내란몰이' 항의에 "정치가 만인 대 만인의 투쟁으로 번져서는 안 돼"" at bounding box center [939, 738] width 202 height 49
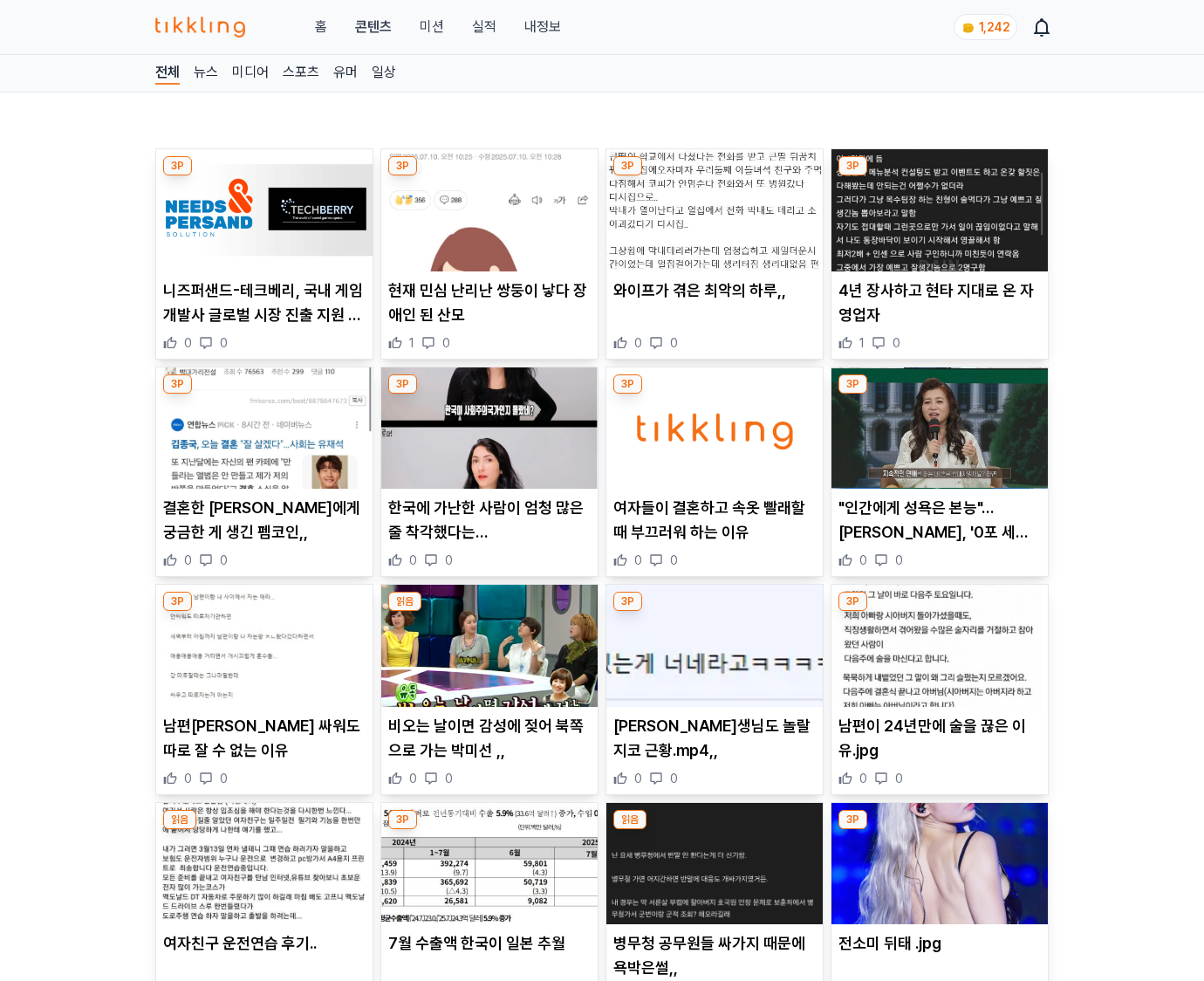
click at [939, 749] on p "남편이 24년만에 술을 끊은 이유.jpg" at bounding box center [939, 738] width 202 height 49
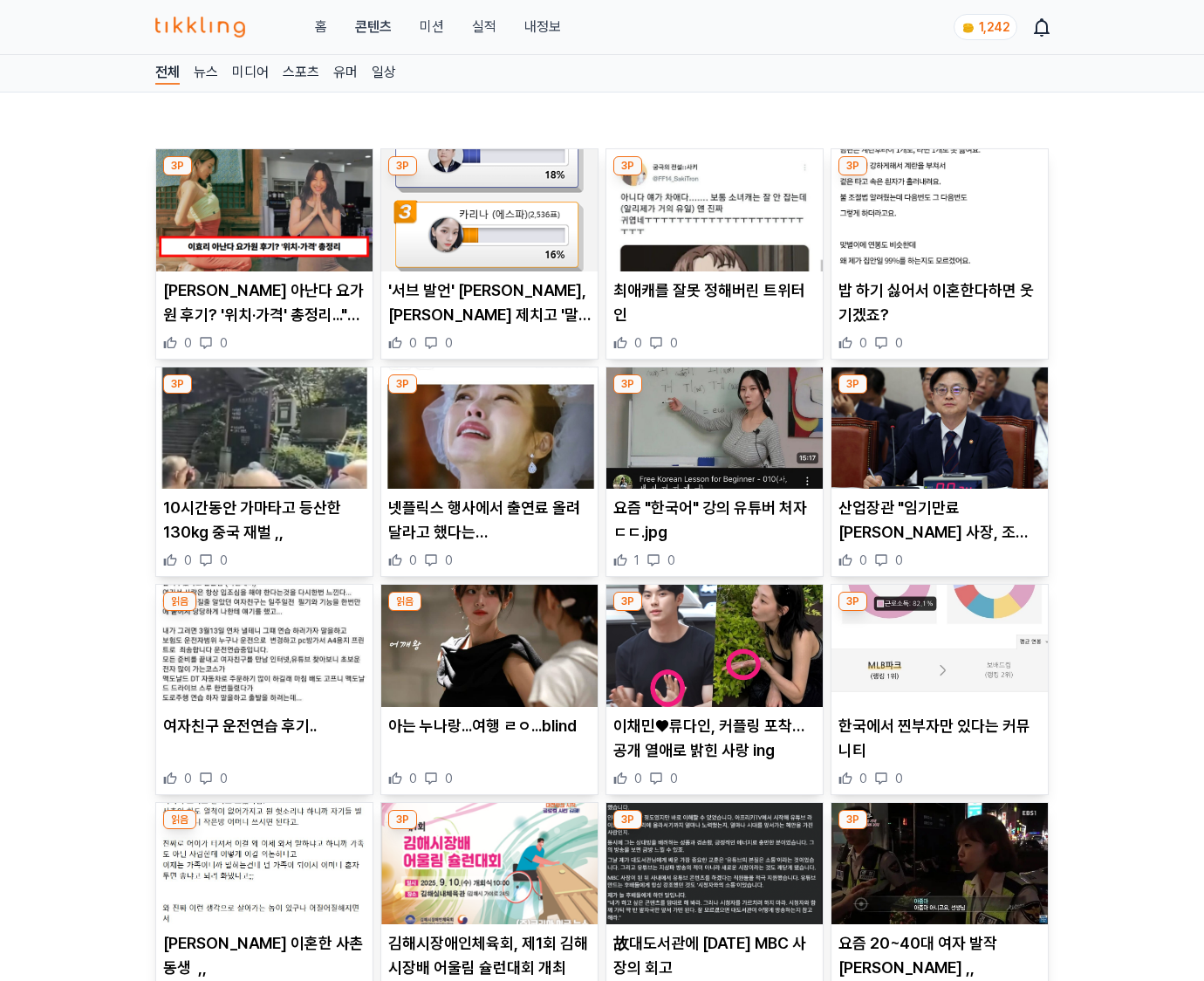
click at [939, 749] on p "한국에서 찐부자만 있다는 커뮤니티" at bounding box center [939, 738] width 202 height 49
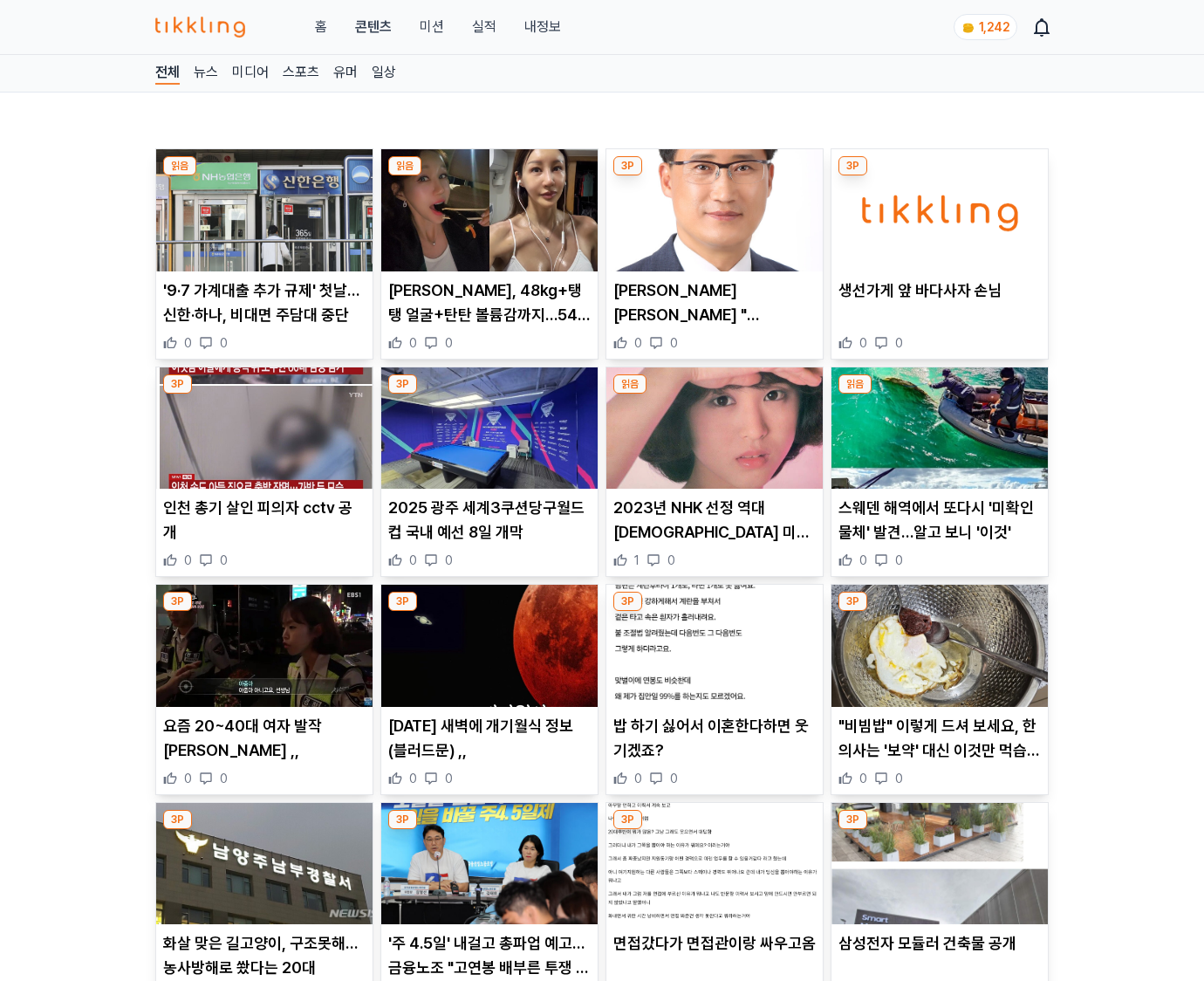
click at [939, 749] on p ""비빔밥" 이렇게 드셔 보세요, 한의사는 '보약' 대신 이것만 먹습니다" at bounding box center [939, 738] width 202 height 49
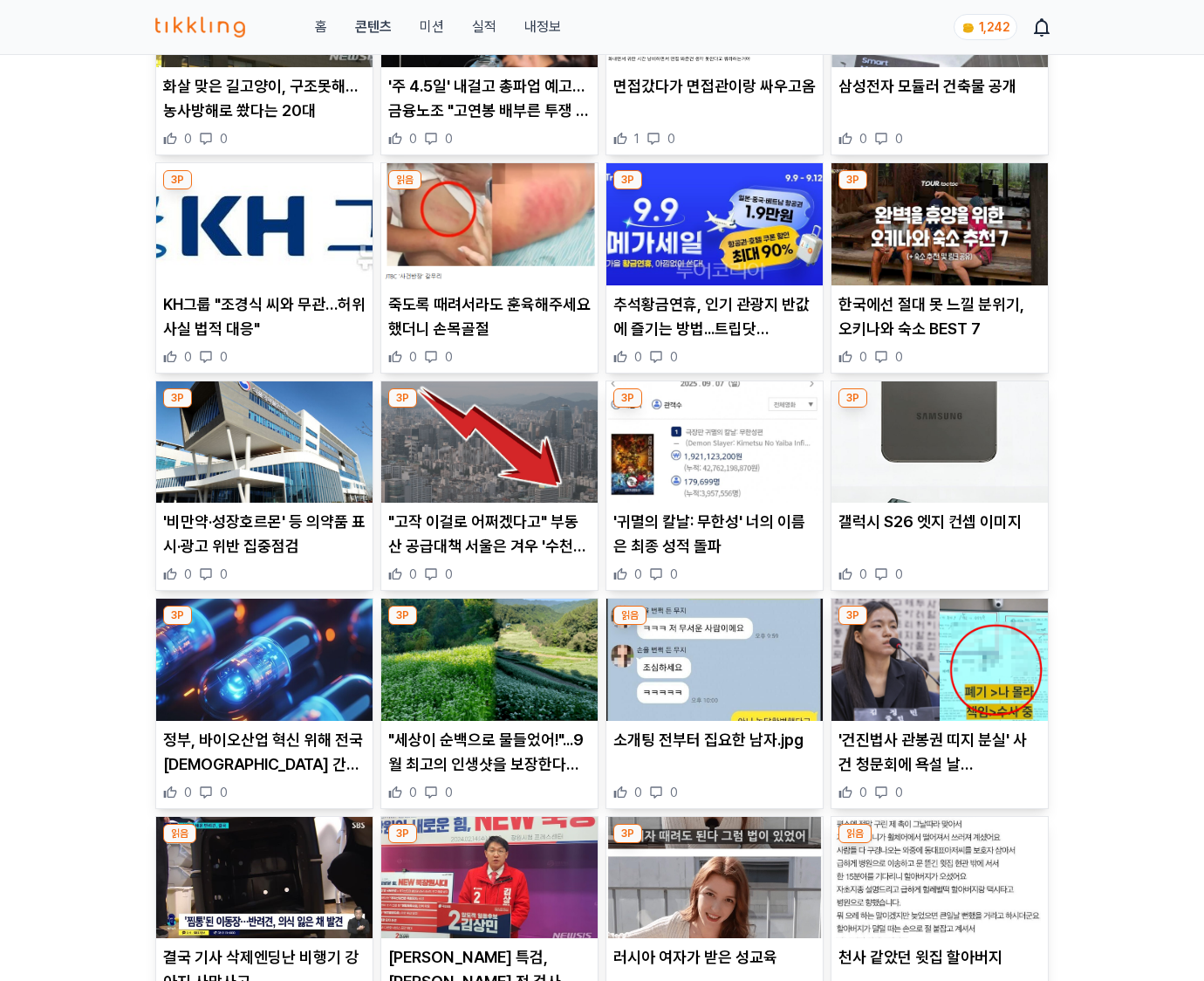
scroll to position [2001, 0]
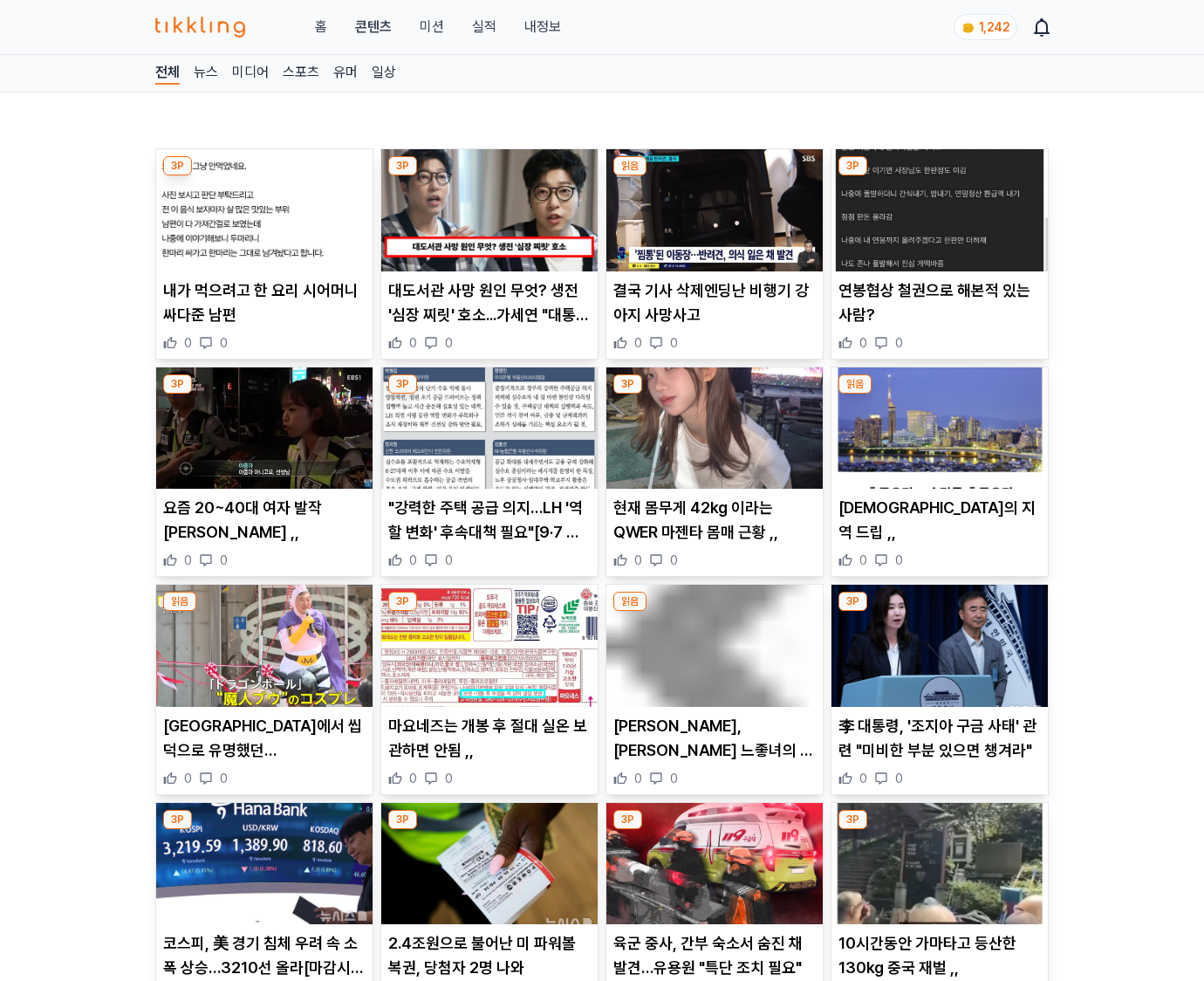
click at [939, 749] on p "李 대통령, '조지아 구금 사태' 관련 "미비한 부분 있으면 챙겨라"" at bounding box center [939, 738] width 202 height 49
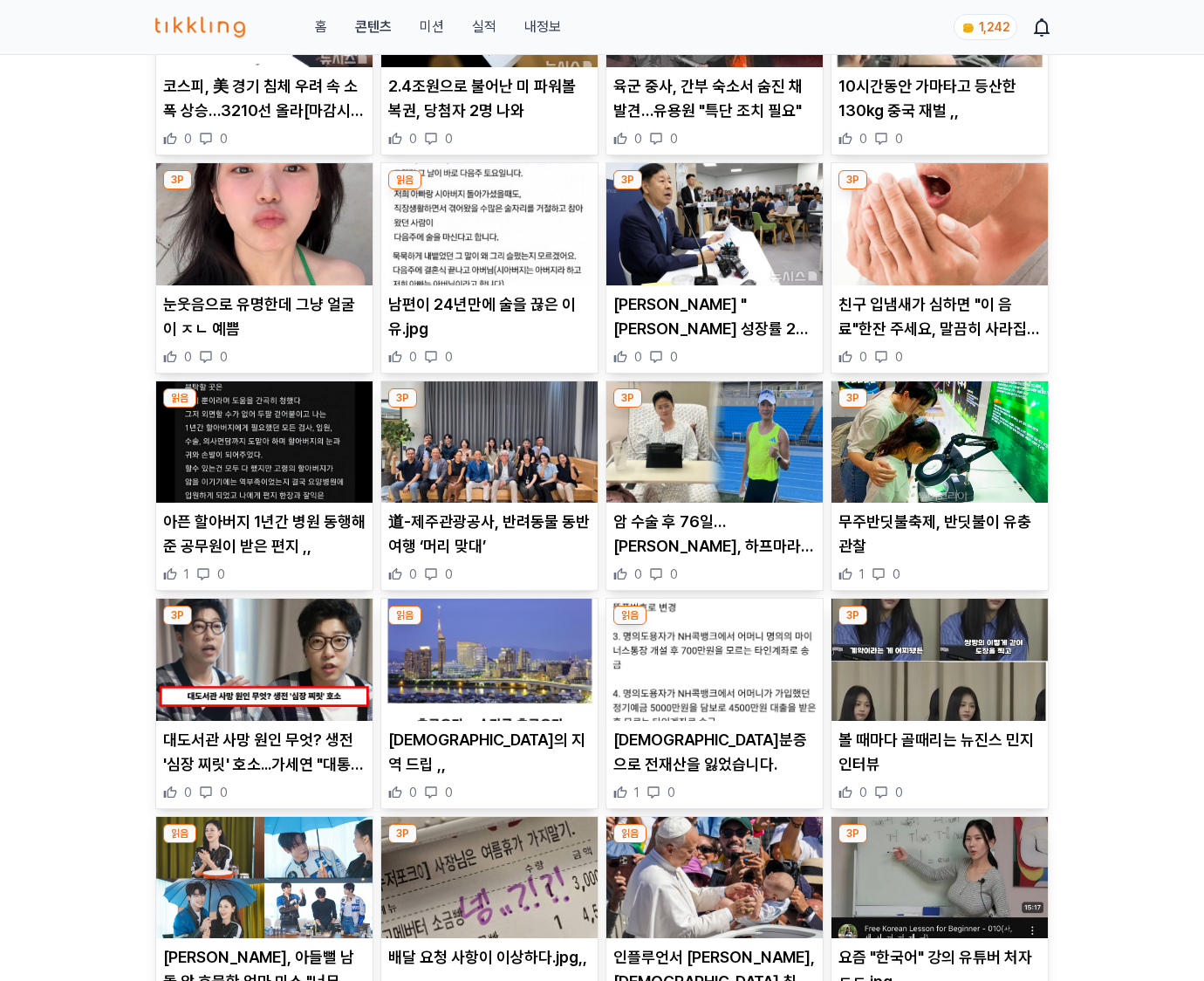
scroll to position [1714, 0]
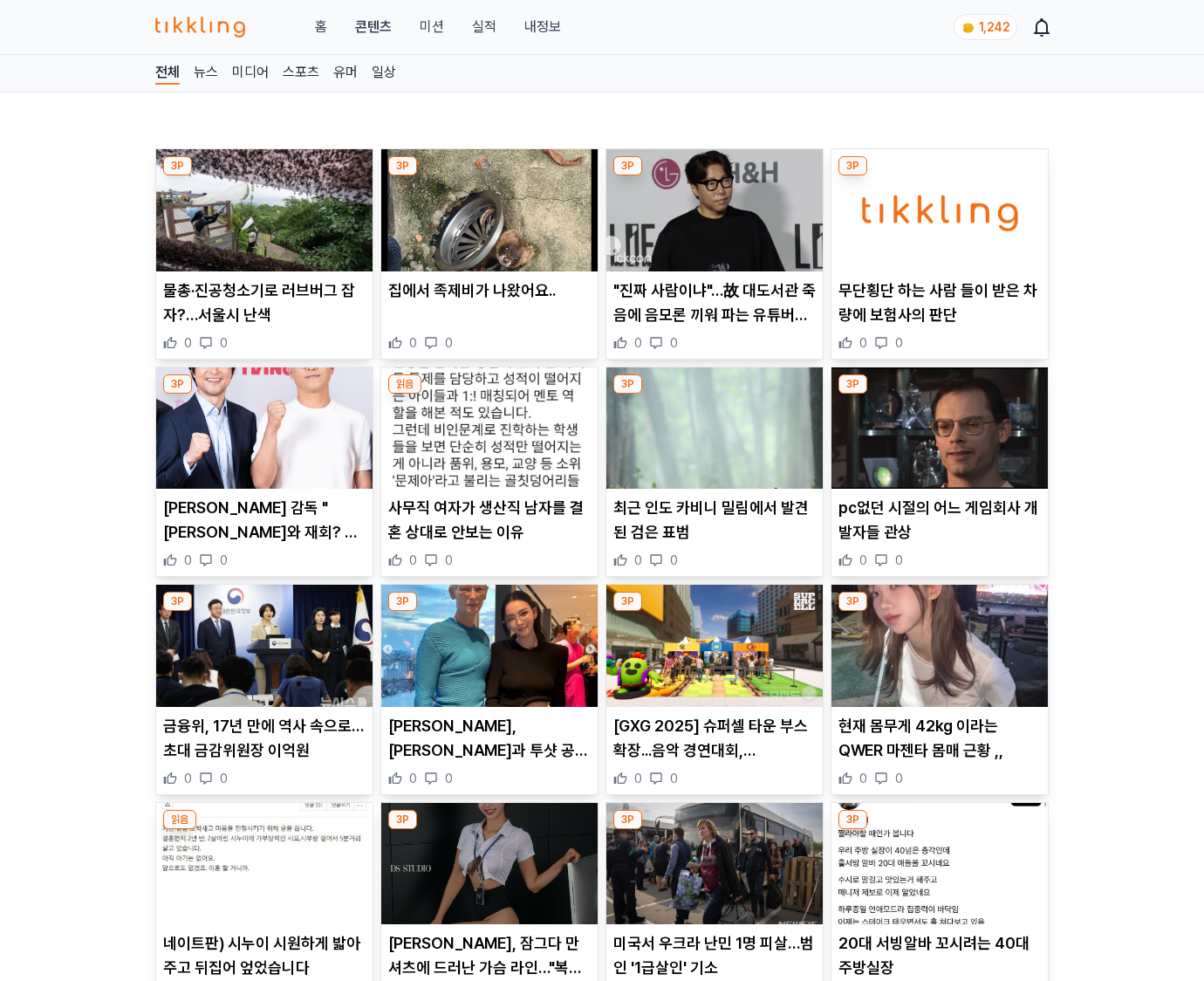
click at [939, 749] on p "현재 몸무게 42kg 이라는 QWER 마젠타 몸매 근황 ,," at bounding box center [939, 738] width 202 height 49
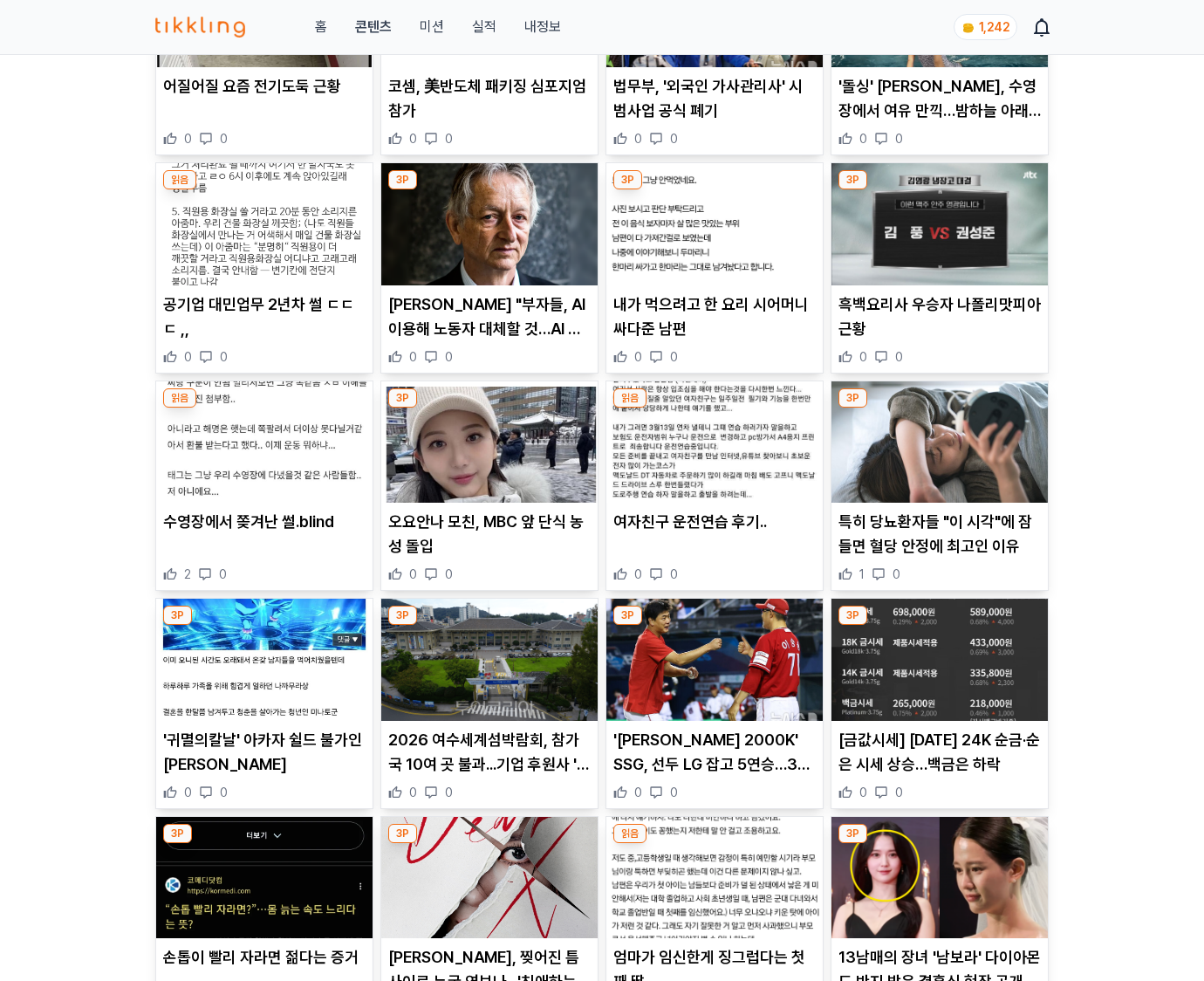
scroll to position [2001, 0]
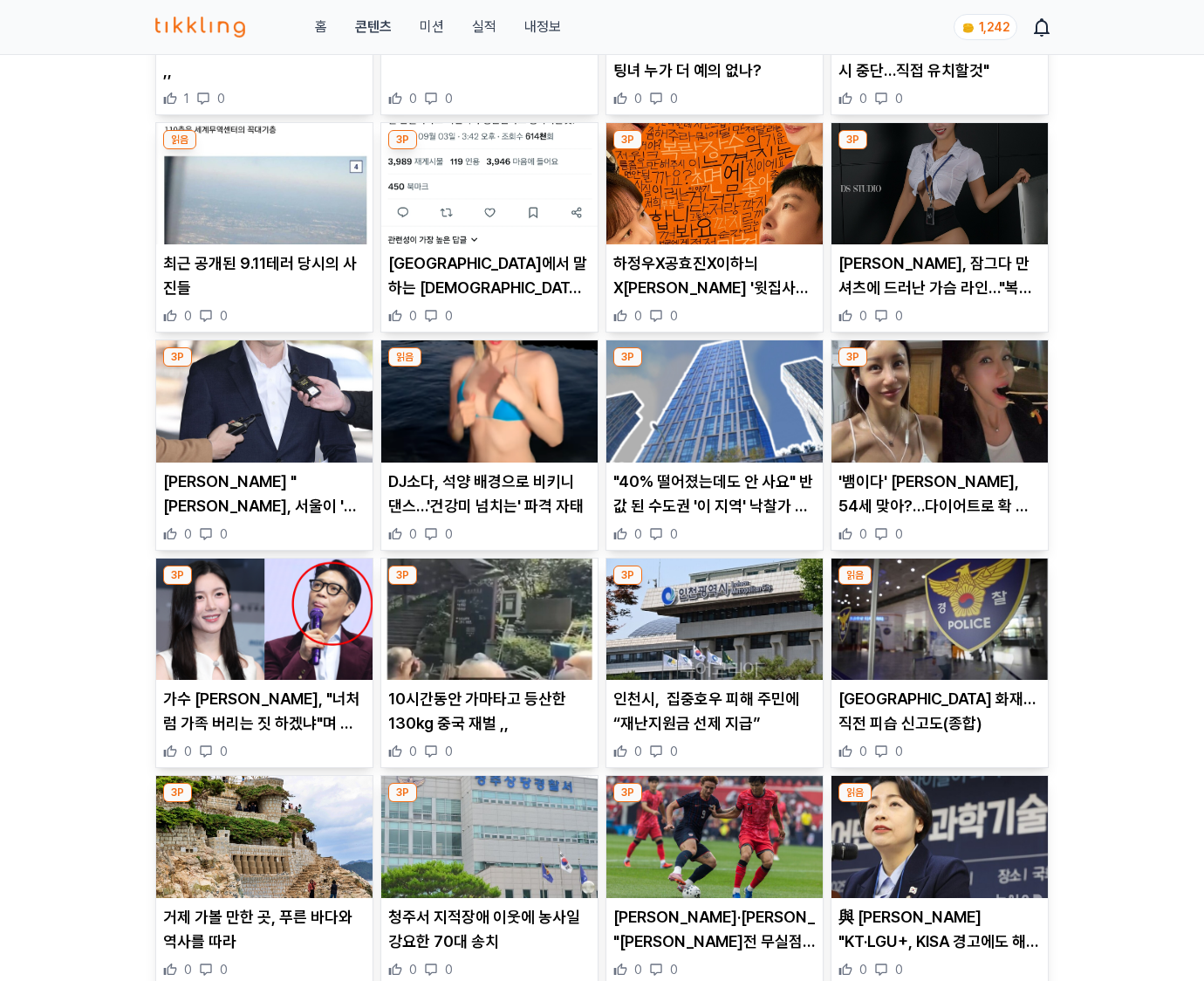
scroll to position [3715, 0]
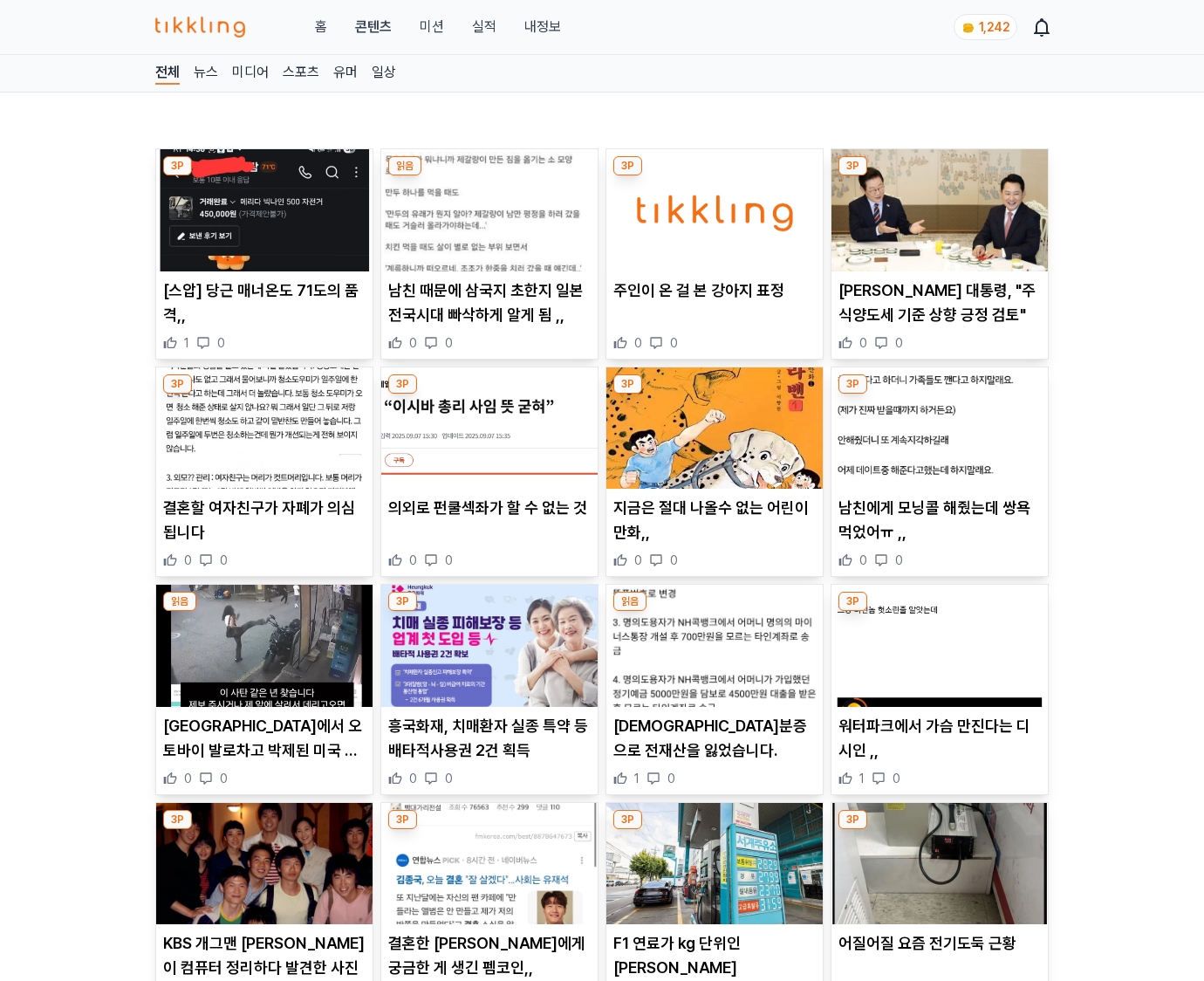
click at [939, 749] on p "워터파크에서 가슴 만진다는 디시인 ,," at bounding box center [939, 738] width 202 height 49
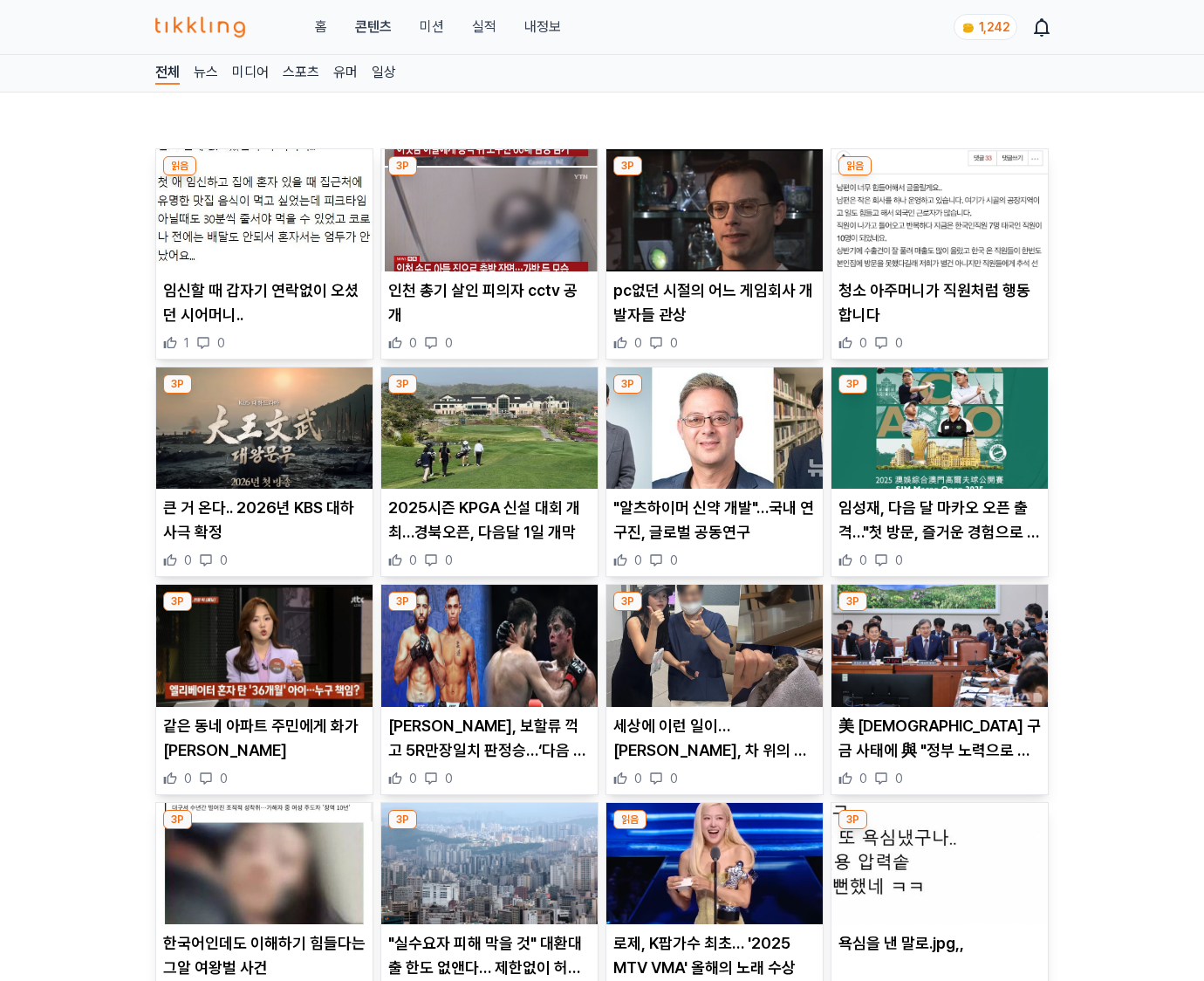
click at [939, 749] on p "美 한국인 구금 사태에 與 "정부 노력으로 빨리 풀려나" vs 野 "최악 외교참사"" at bounding box center [939, 738] width 202 height 49
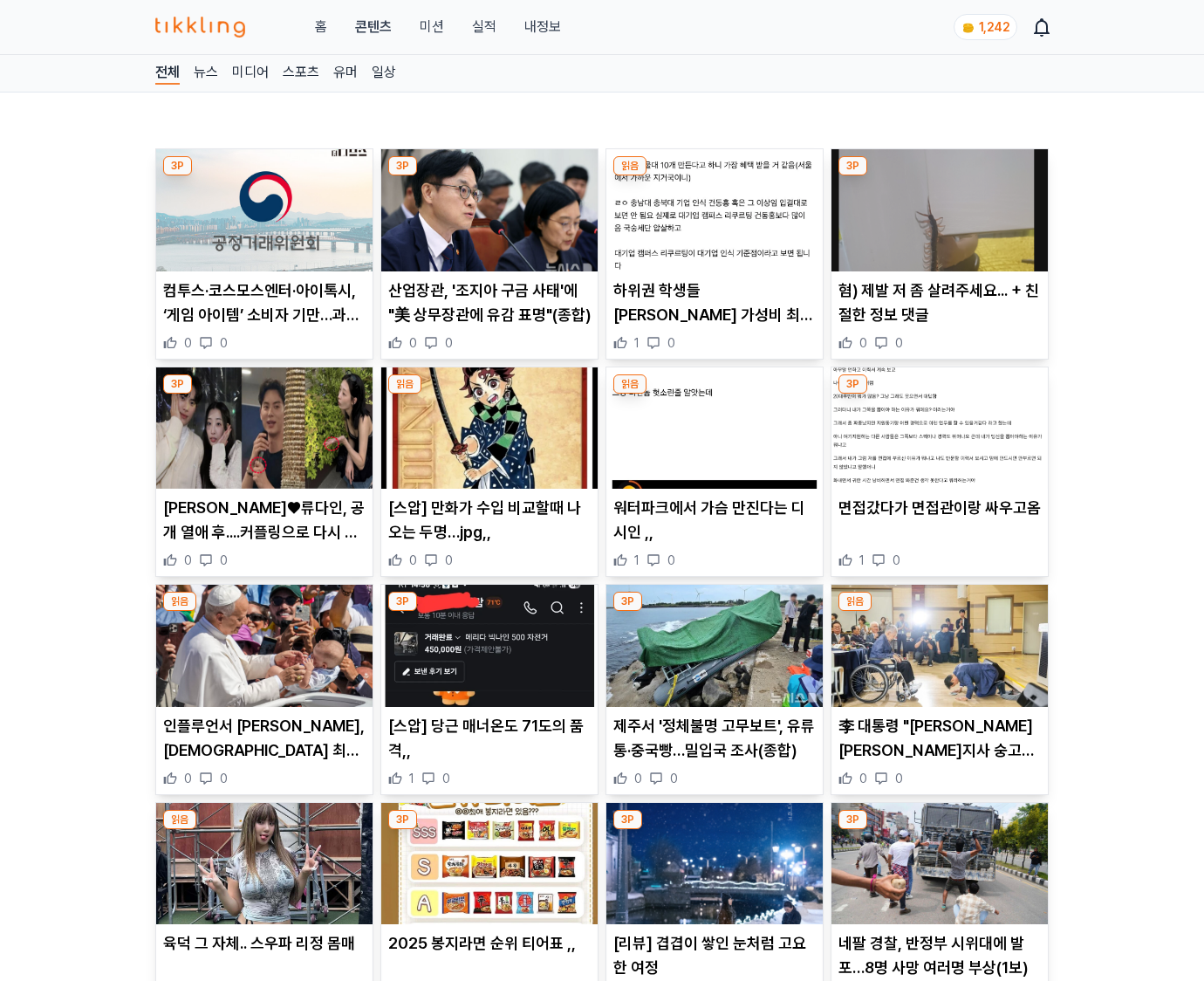
click at [939, 749] on p "李 대통령 "[PERSON_NAME] [PERSON_NAME]지사 숭고한 희생에 빼앗겼던 빛 되찾아"" at bounding box center [939, 738] width 202 height 49
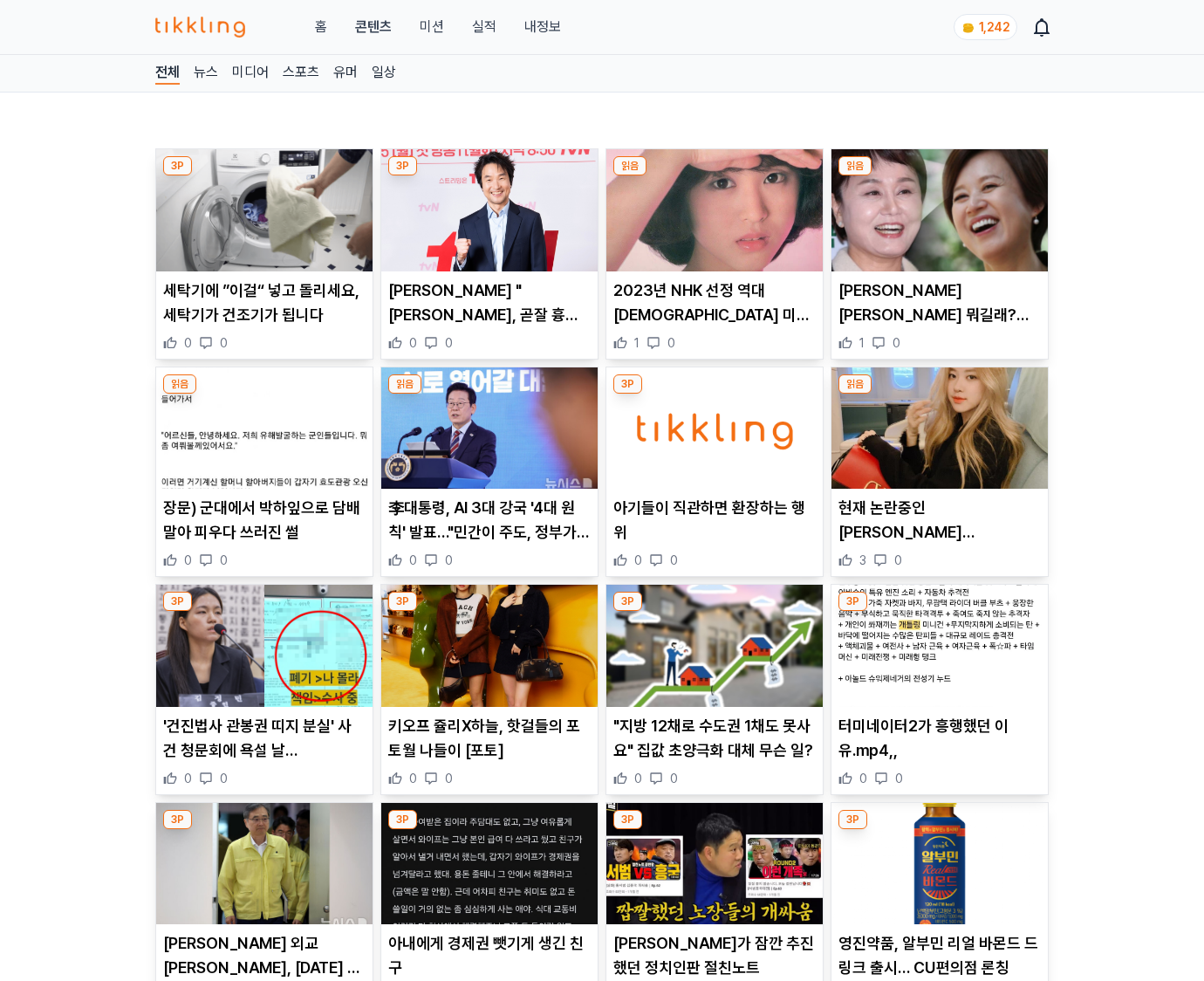
click at [939, 749] on p "터미네이터2가 흥행했던 이유.mp4,," at bounding box center [939, 738] width 202 height 49
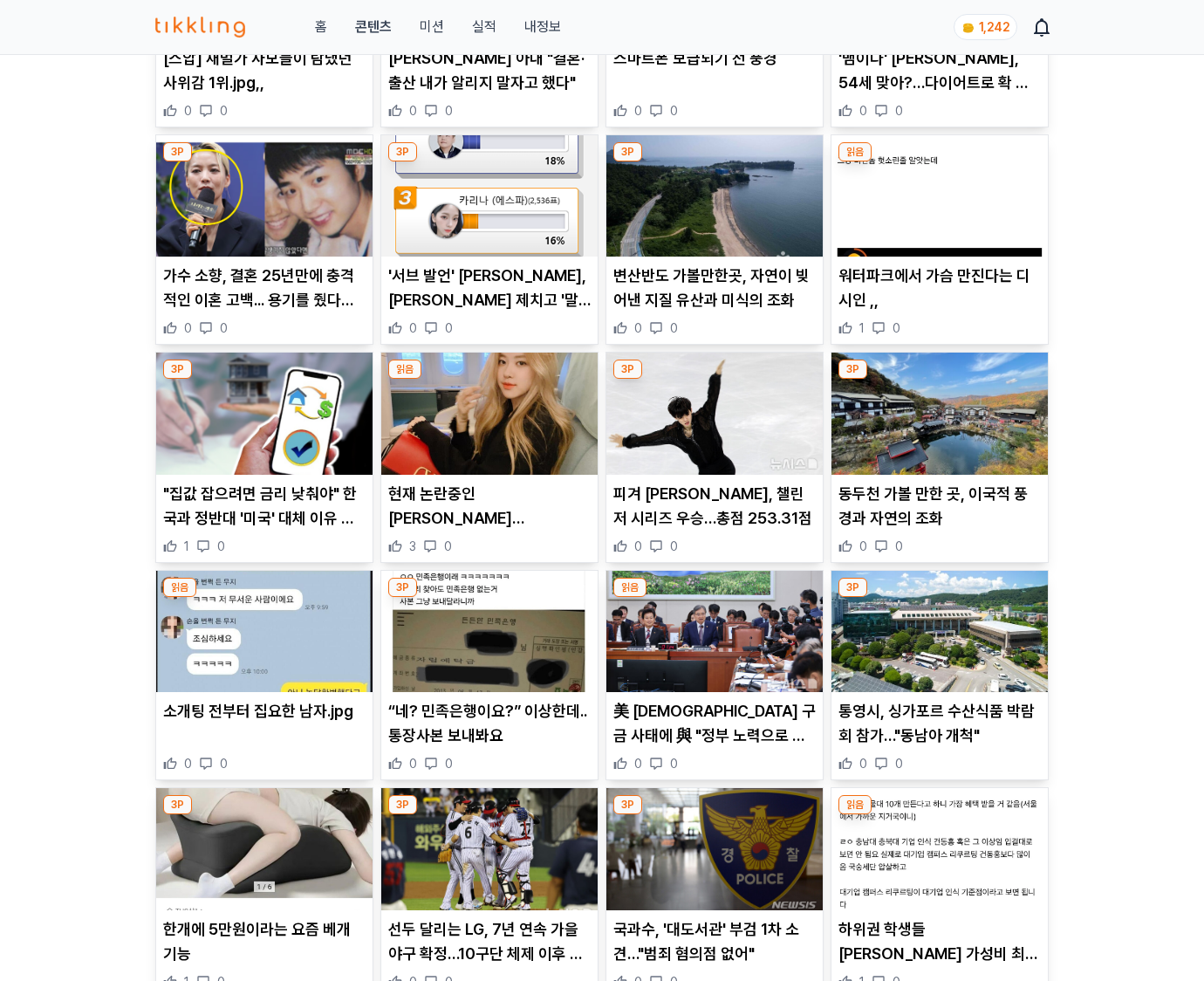
scroll to position [4572, 0]
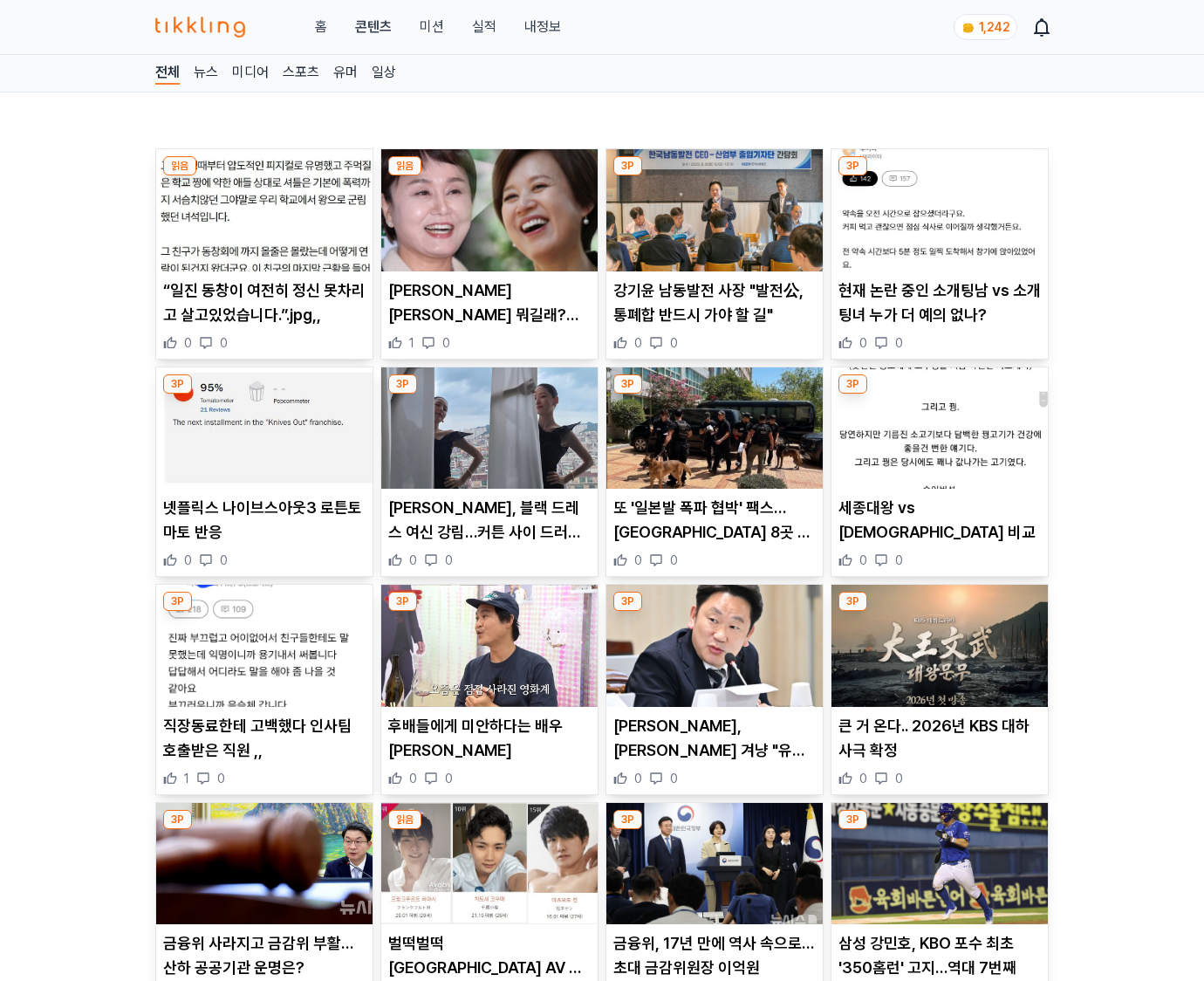
click at [939, 749] on p "큰 거 온다.. 2026년 KBS 대하사극 확정" at bounding box center [939, 738] width 202 height 49
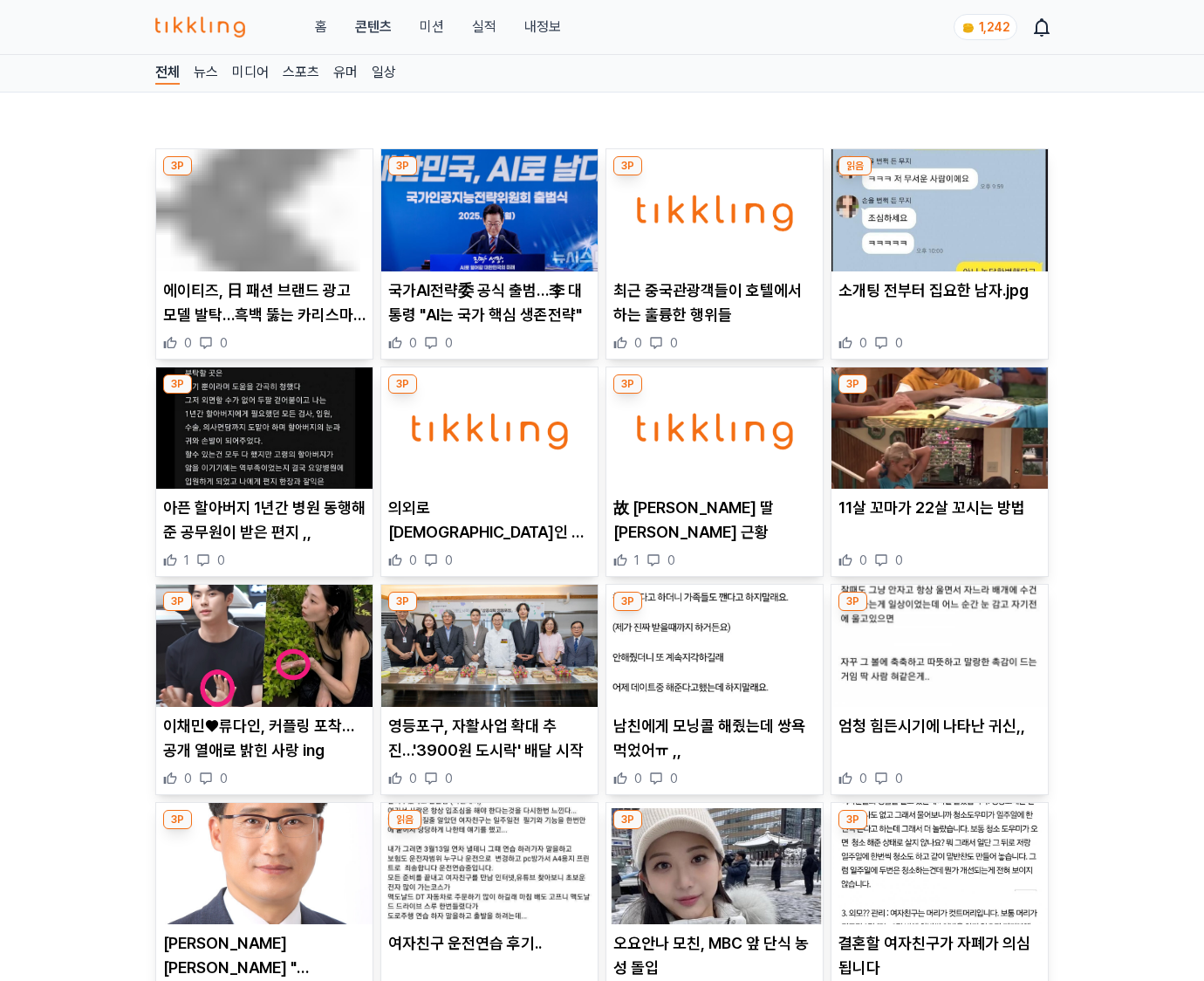
click at [939, 749] on div "엄청 힘든시기에 나타난 귀신,, 0 0" at bounding box center [940, 750] width 216 height 73
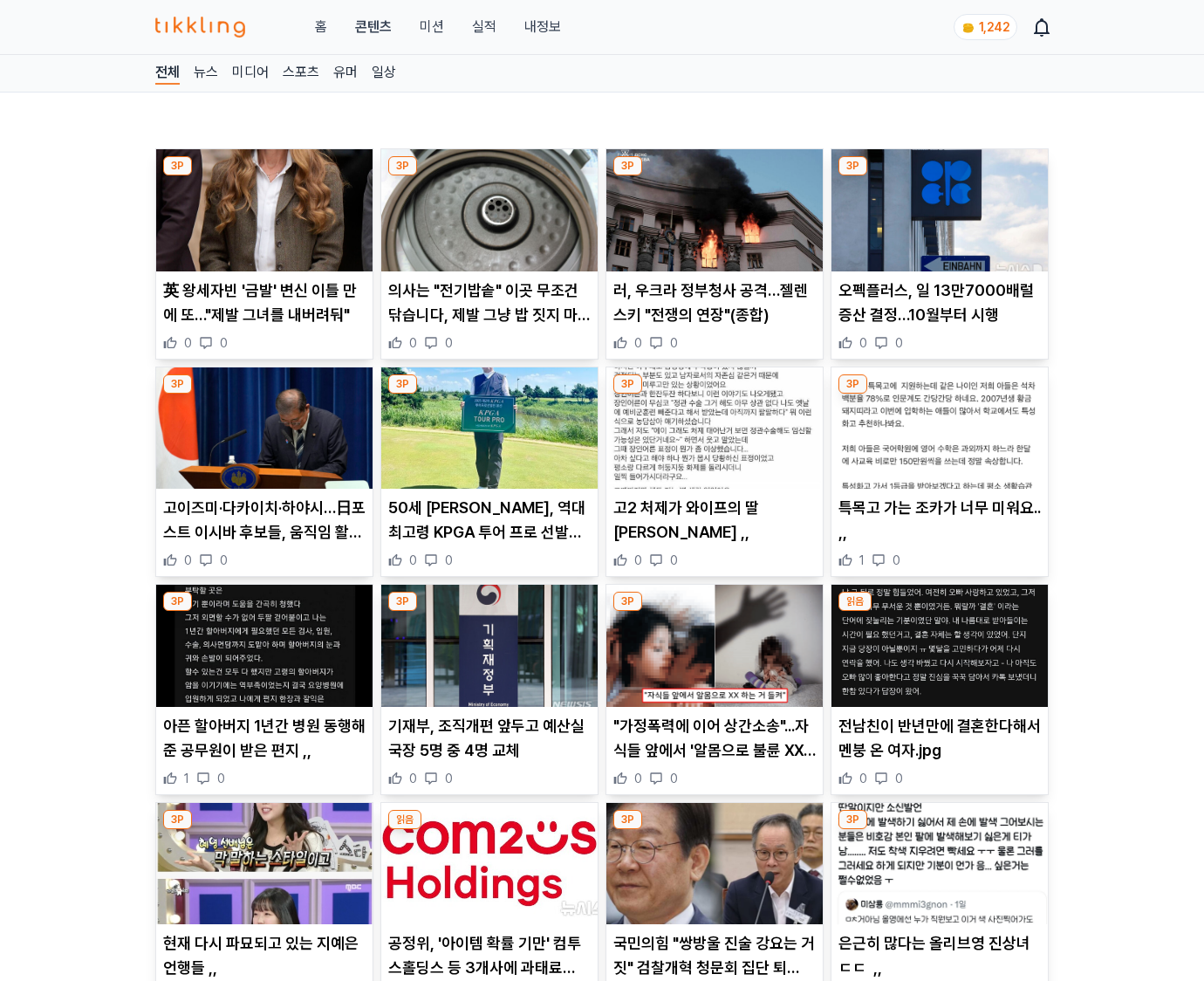
click at [939, 749] on p "전남친이 반년만에 결혼한다해서 멘붕 온 여자.jpg" at bounding box center [939, 738] width 202 height 49
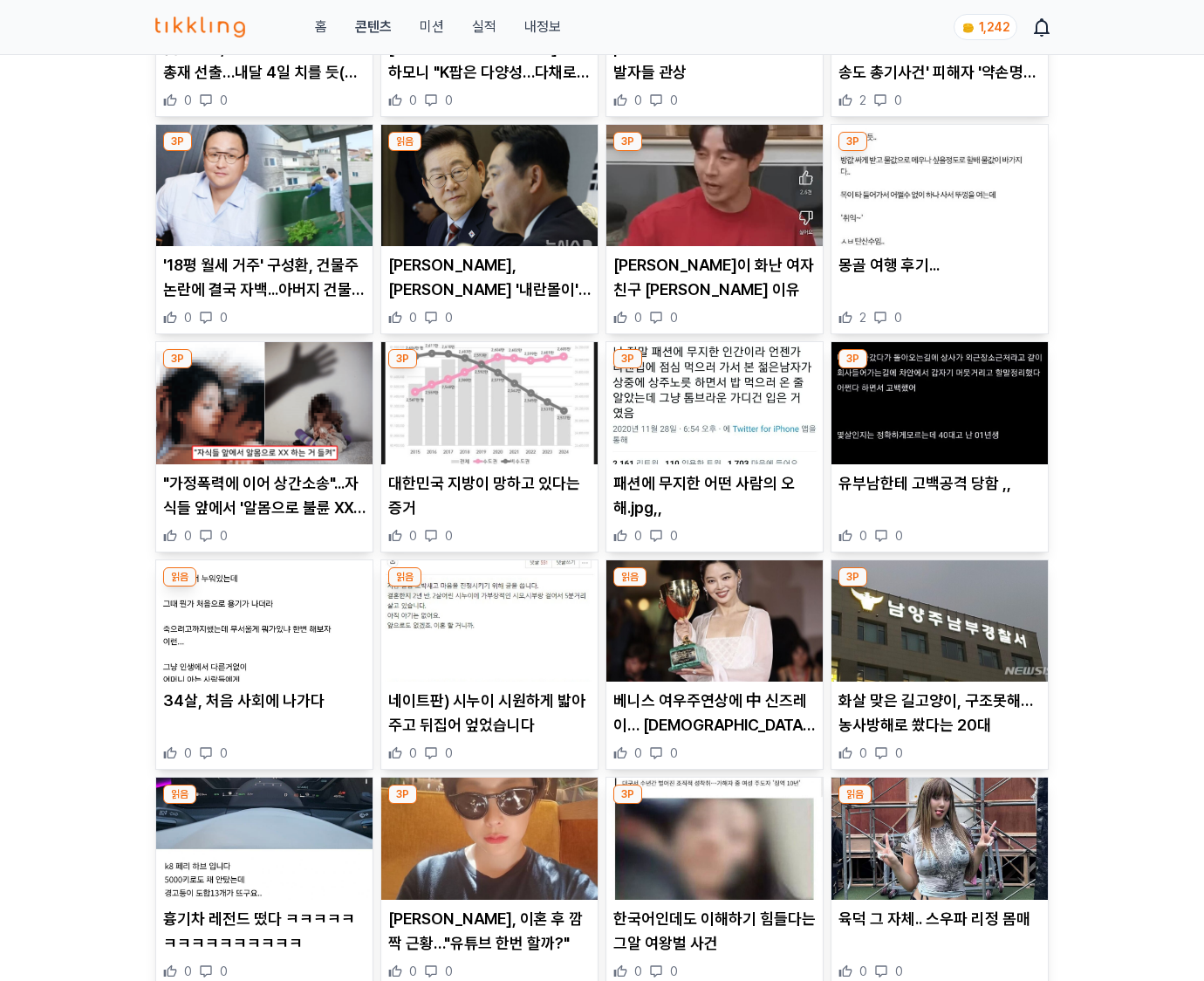
scroll to position [4584, 0]
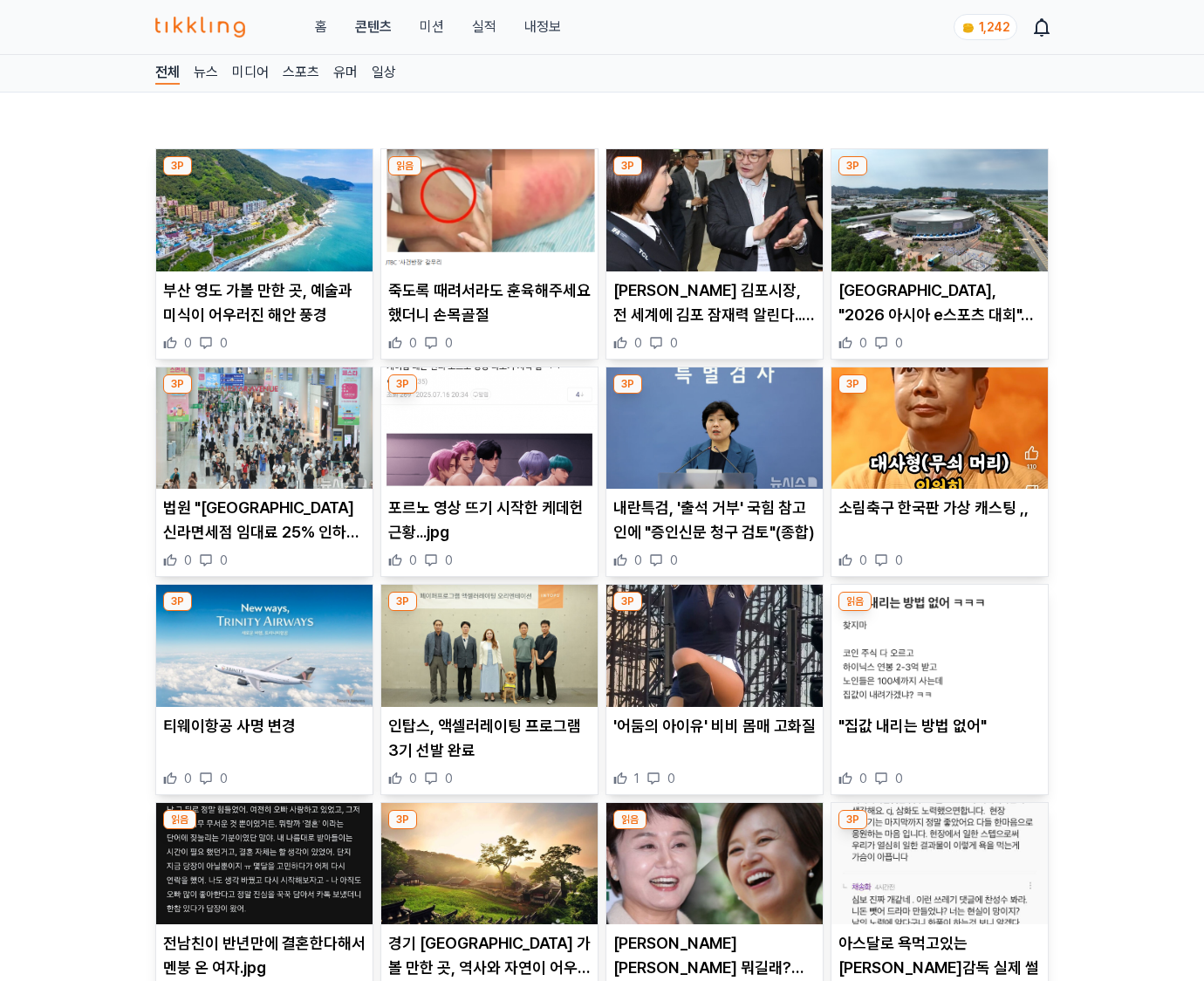
click at [939, 749] on div ""집값 내리는 방법 없어" 0 0" at bounding box center [940, 750] width 216 height 73
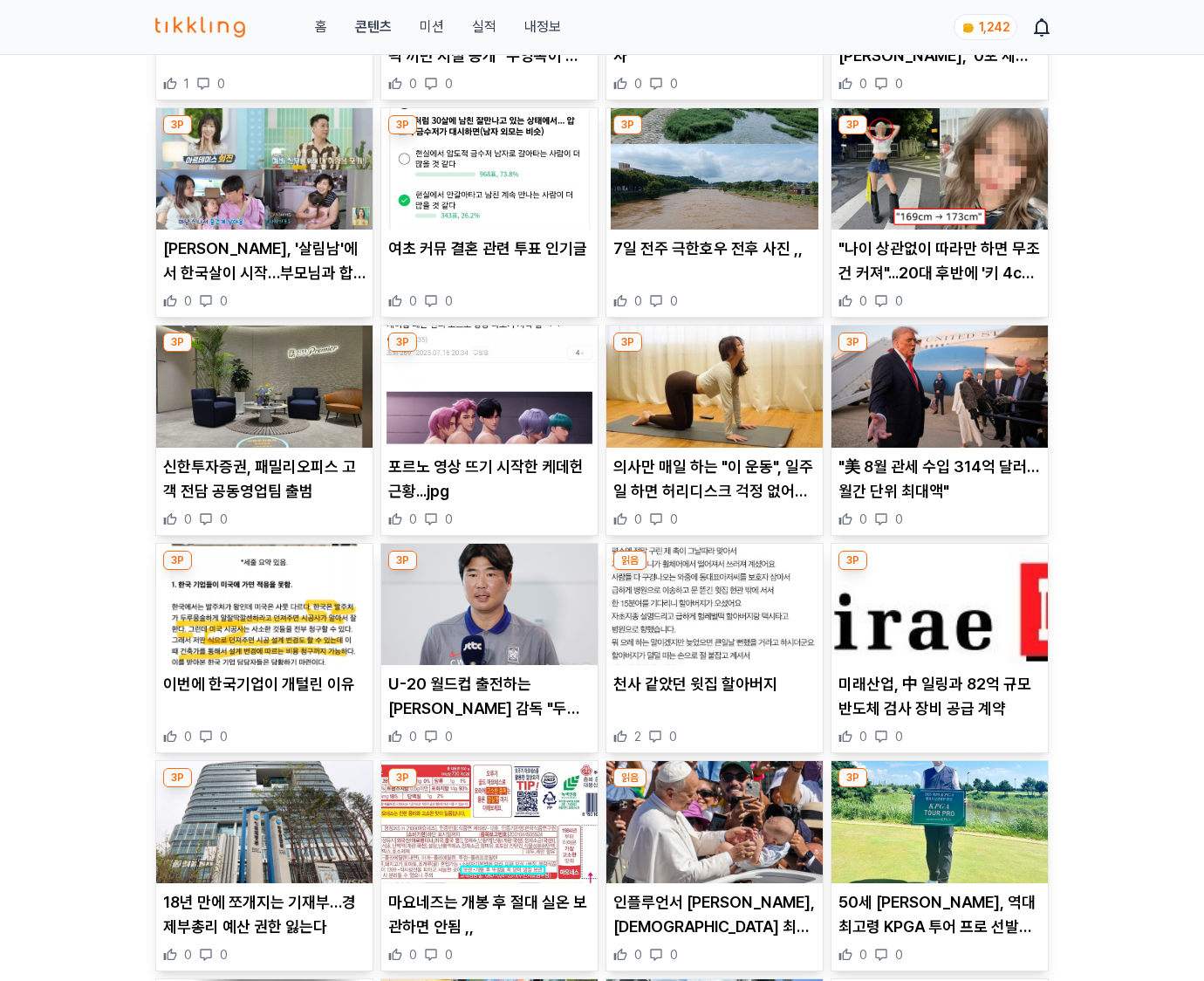
scroll to position [2858, 0]
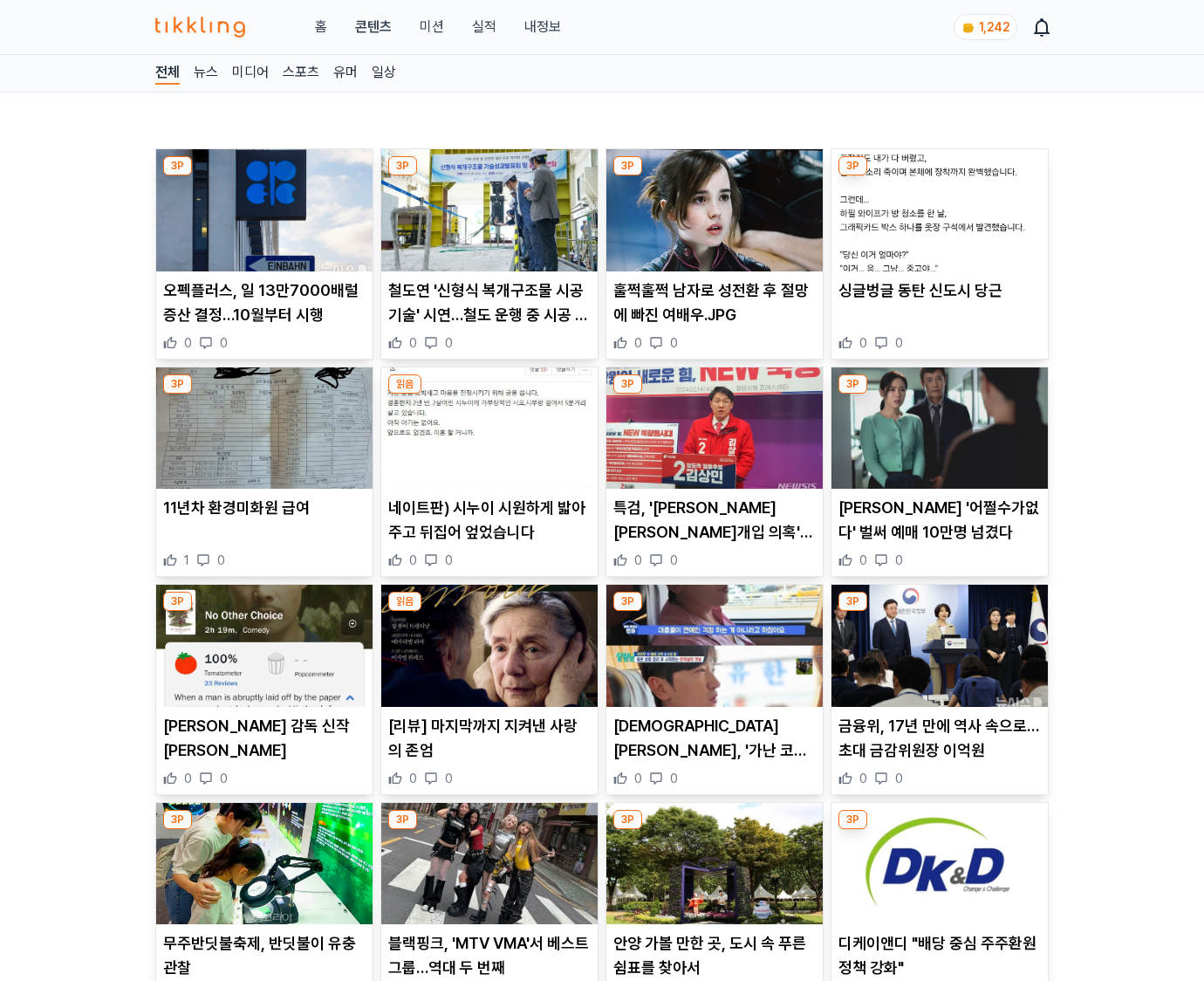
click at [939, 749] on p "금융위, 17년 만에 역사 속으로…초대 금감위원장 이억원" at bounding box center [939, 738] width 202 height 49
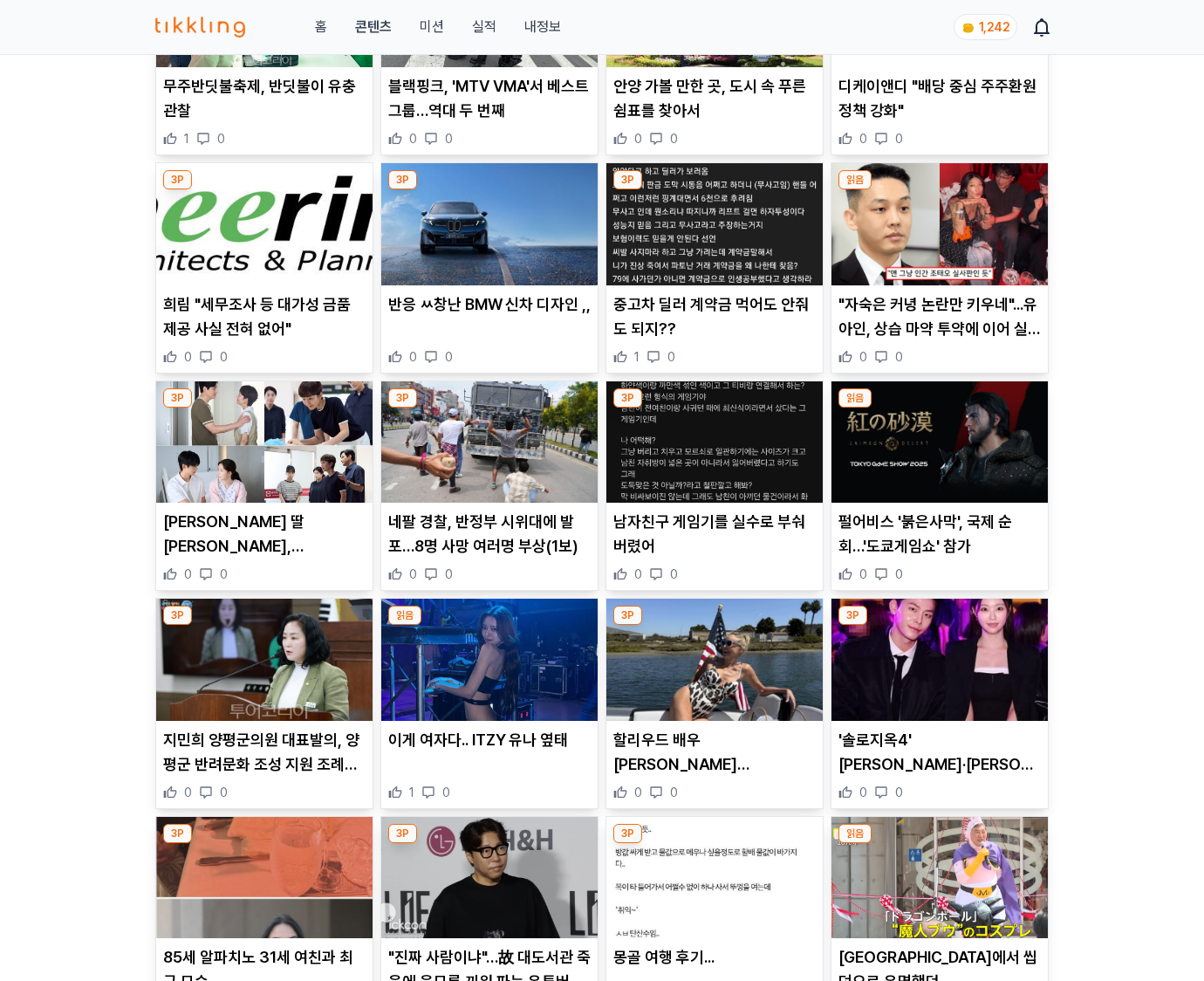
scroll to position [2000, 0]
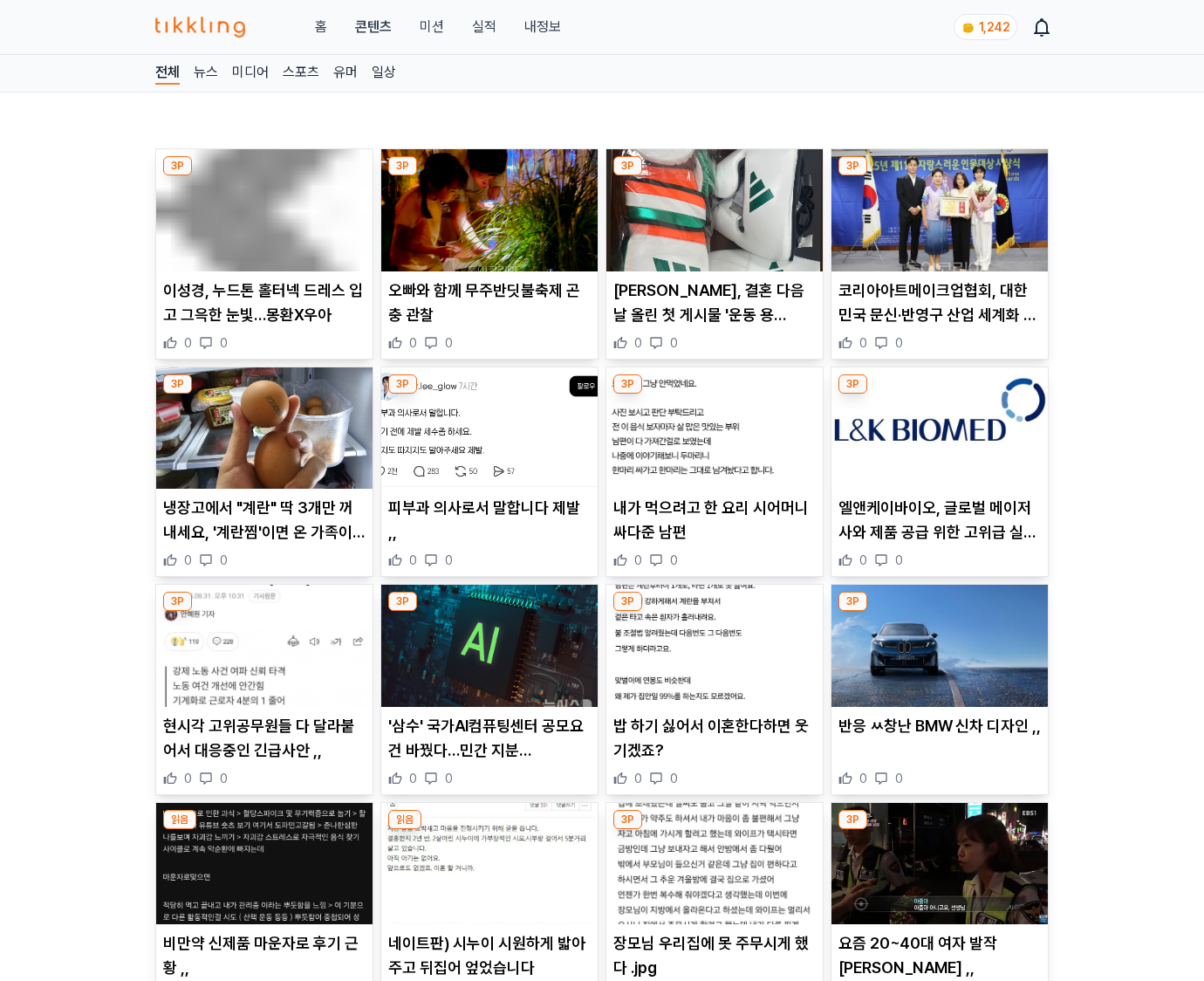
scroll to position [3717, 0]
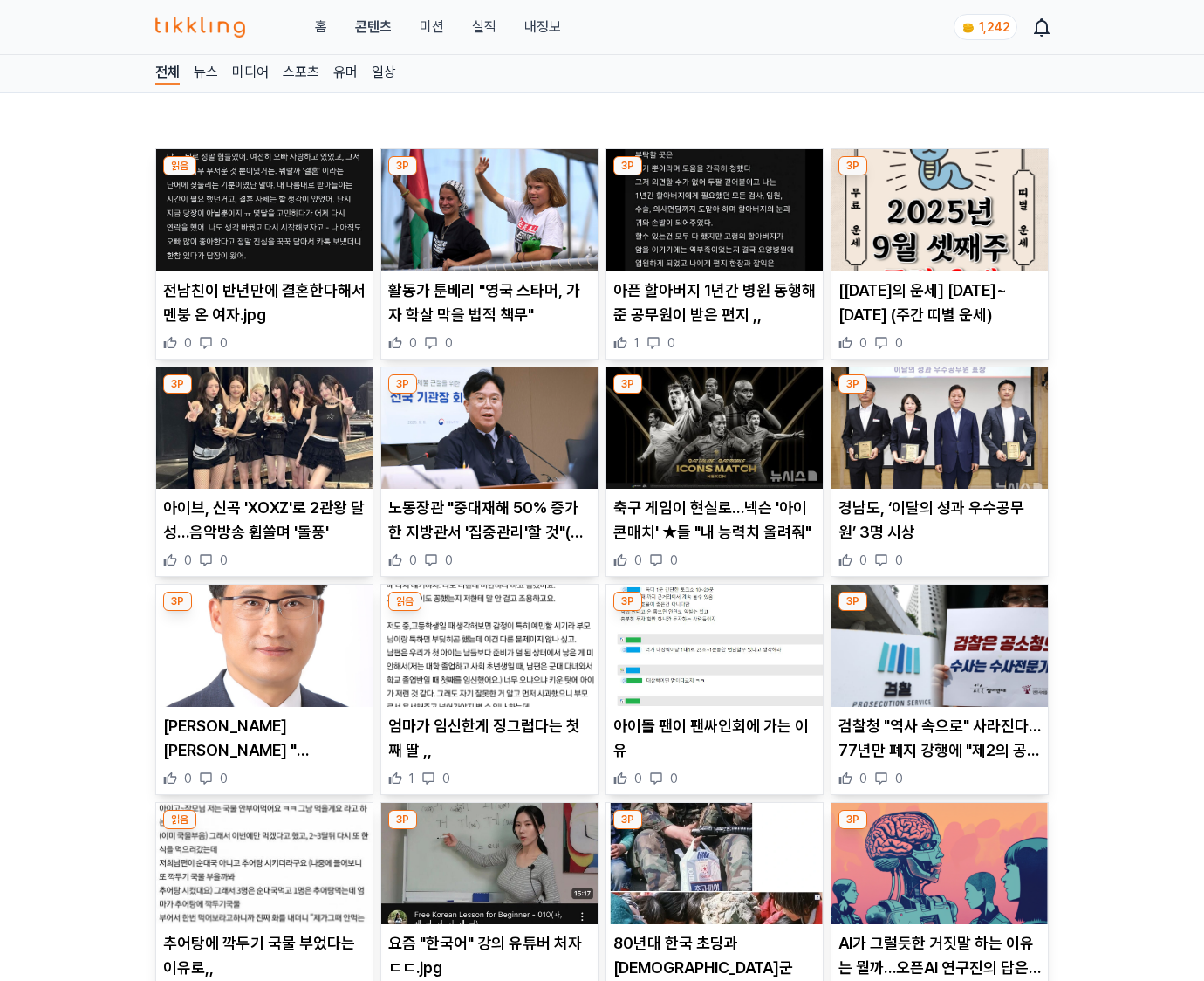
click at [939, 749] on p "검찰청 "역사 속으로" 사라진다…77년만 폐지 강행에 "제2의 공수처" 우려, 법조계 반발(+수사분리, 공소청, 중수청, 위헌논란, 정부조직개…" at bounding box center [939, 738] width 202 height 49
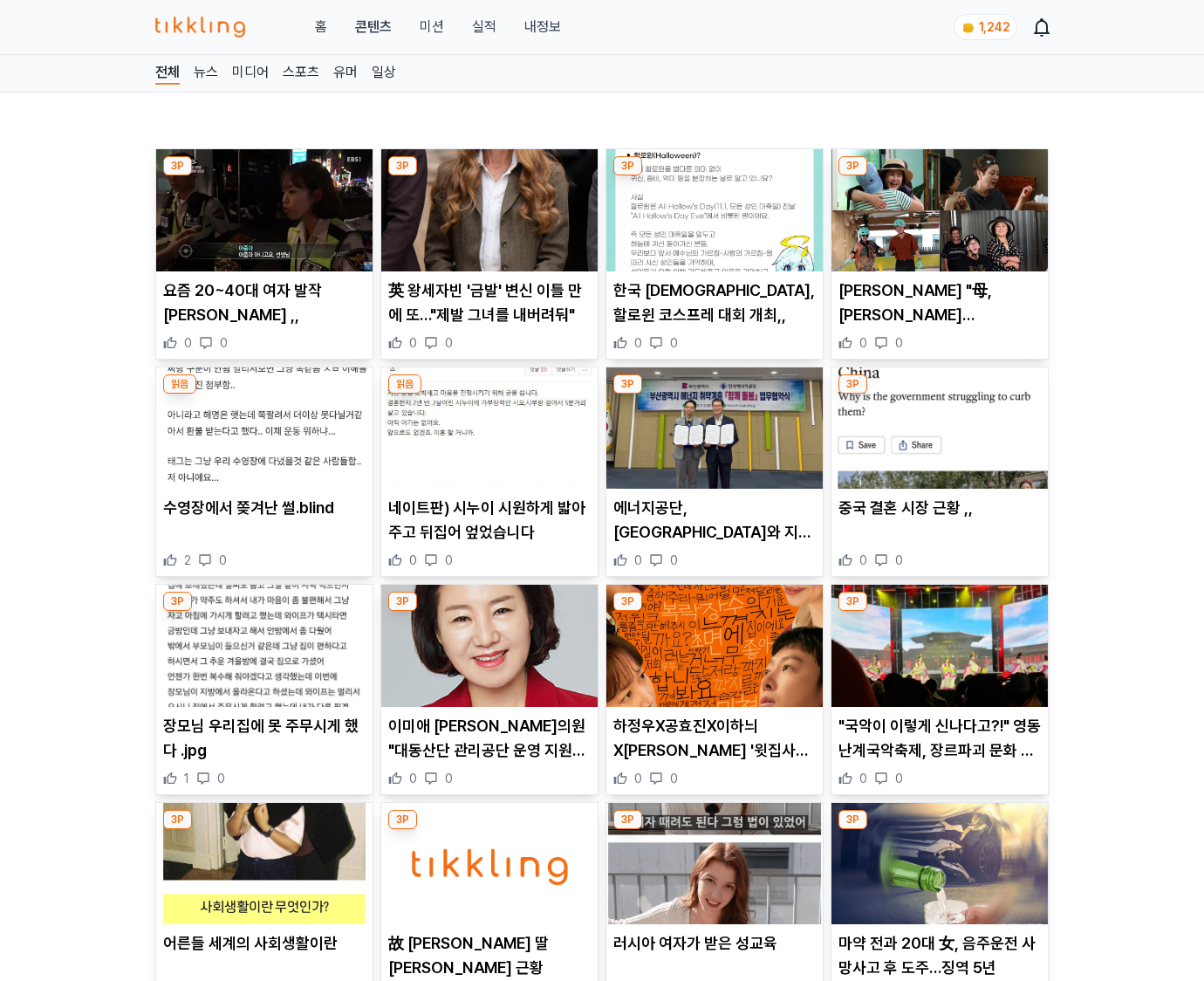
click at [939, 749] on p ""국악이 이렇게 신나다고?!" 영동난계국악축제, 장르파괴 문화 페스티벌" at bounding box center [939, 738] width 202 height 49
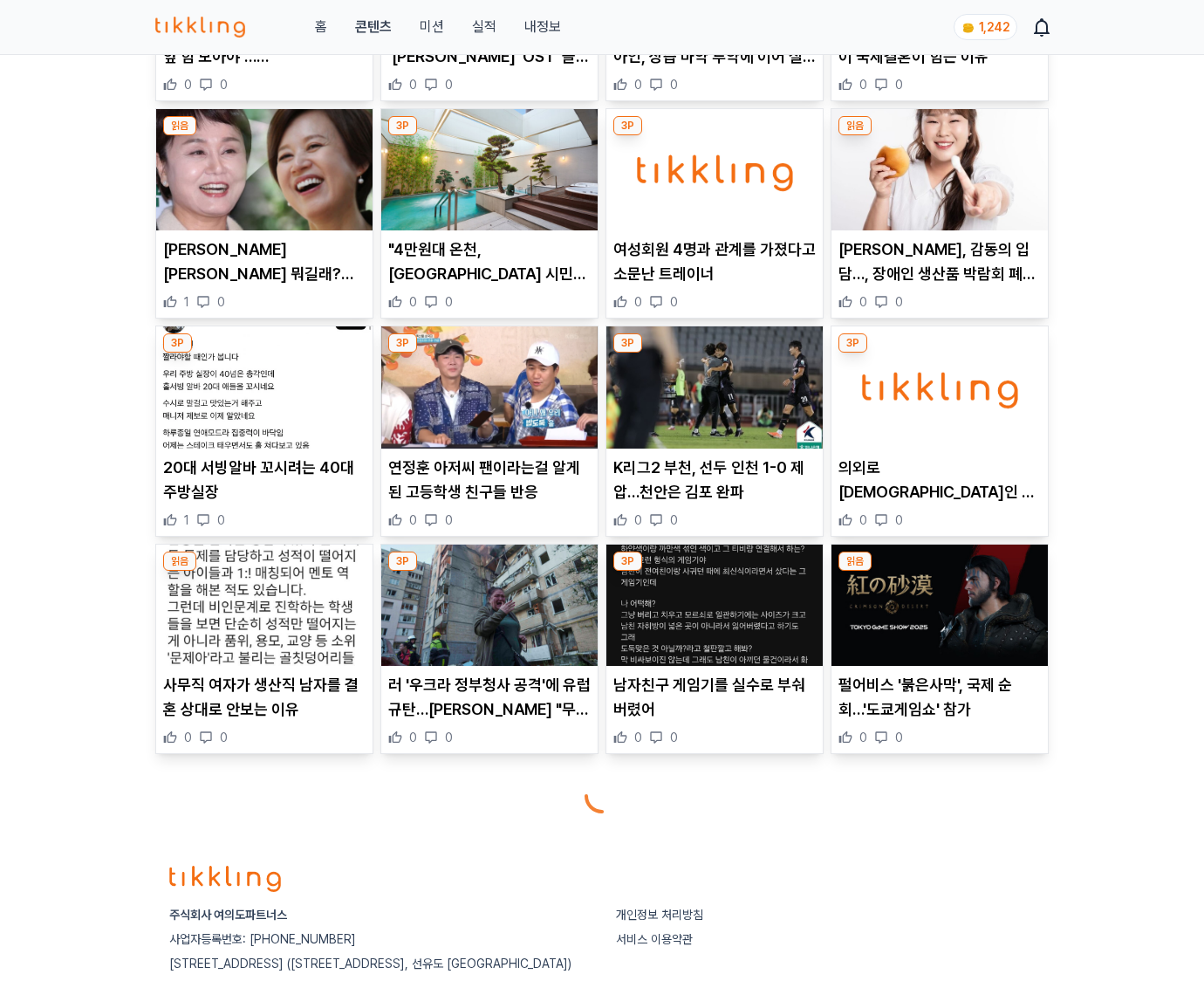
scroll to position [3714, 0]
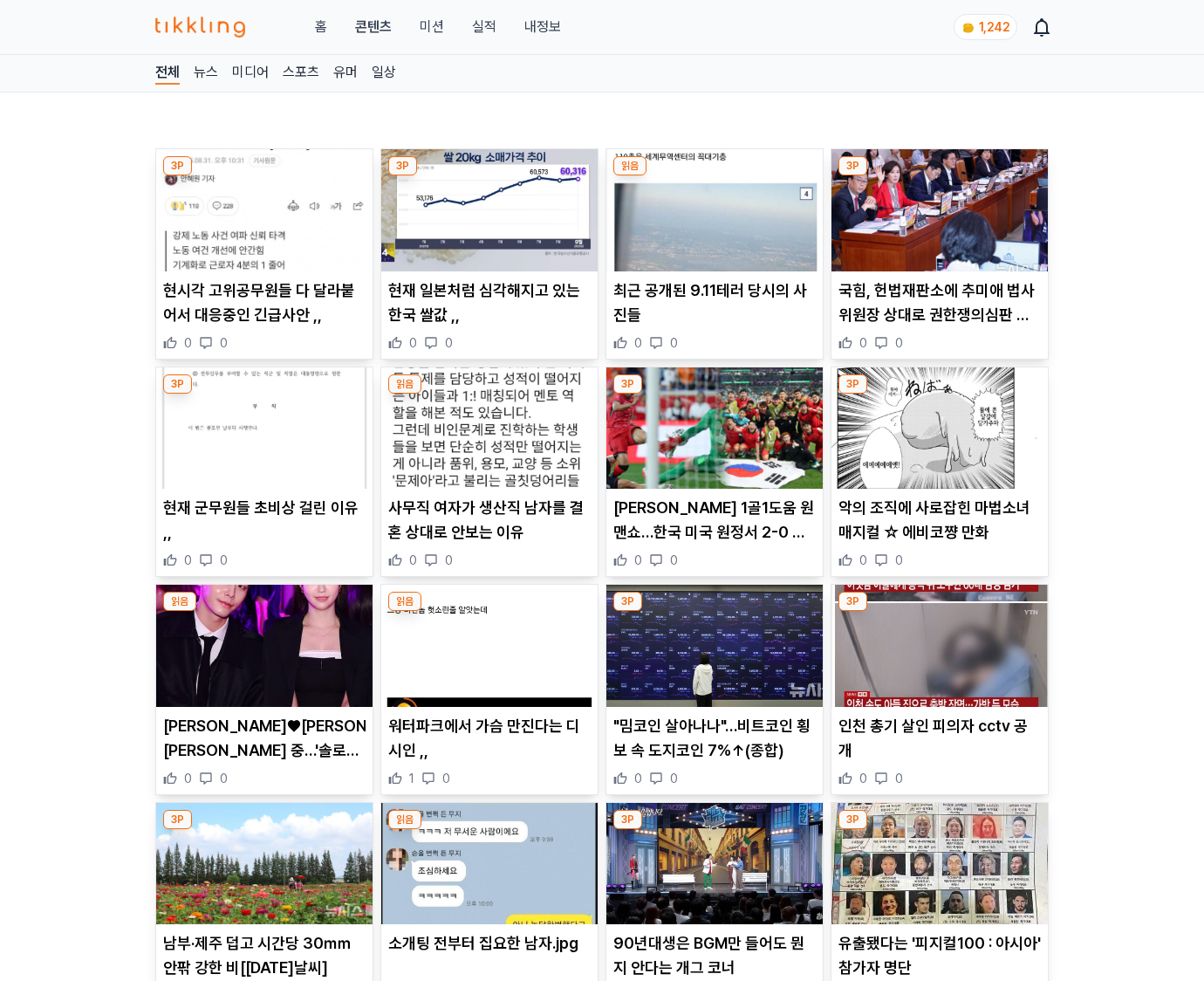
click at [939, 749] on div "인천 총기 살인 피의자 cctv 공개 0 0" at bounding box center [940, 750] width 216 height 73
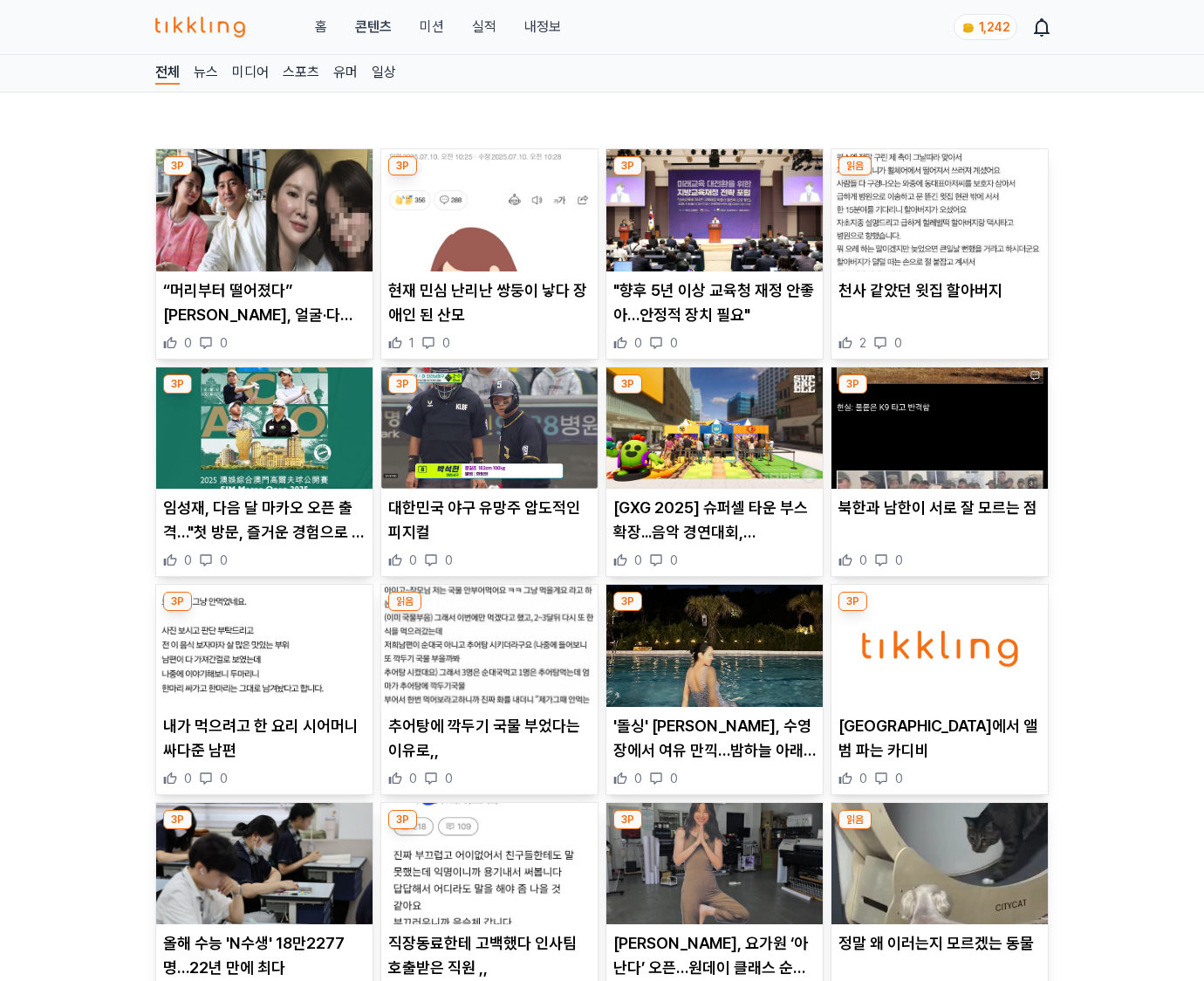
click at [939, 749] on p "뉴욕 길거리에서 앨범 파는 카디비" at bounding box center [939, 738] width 202 height 49
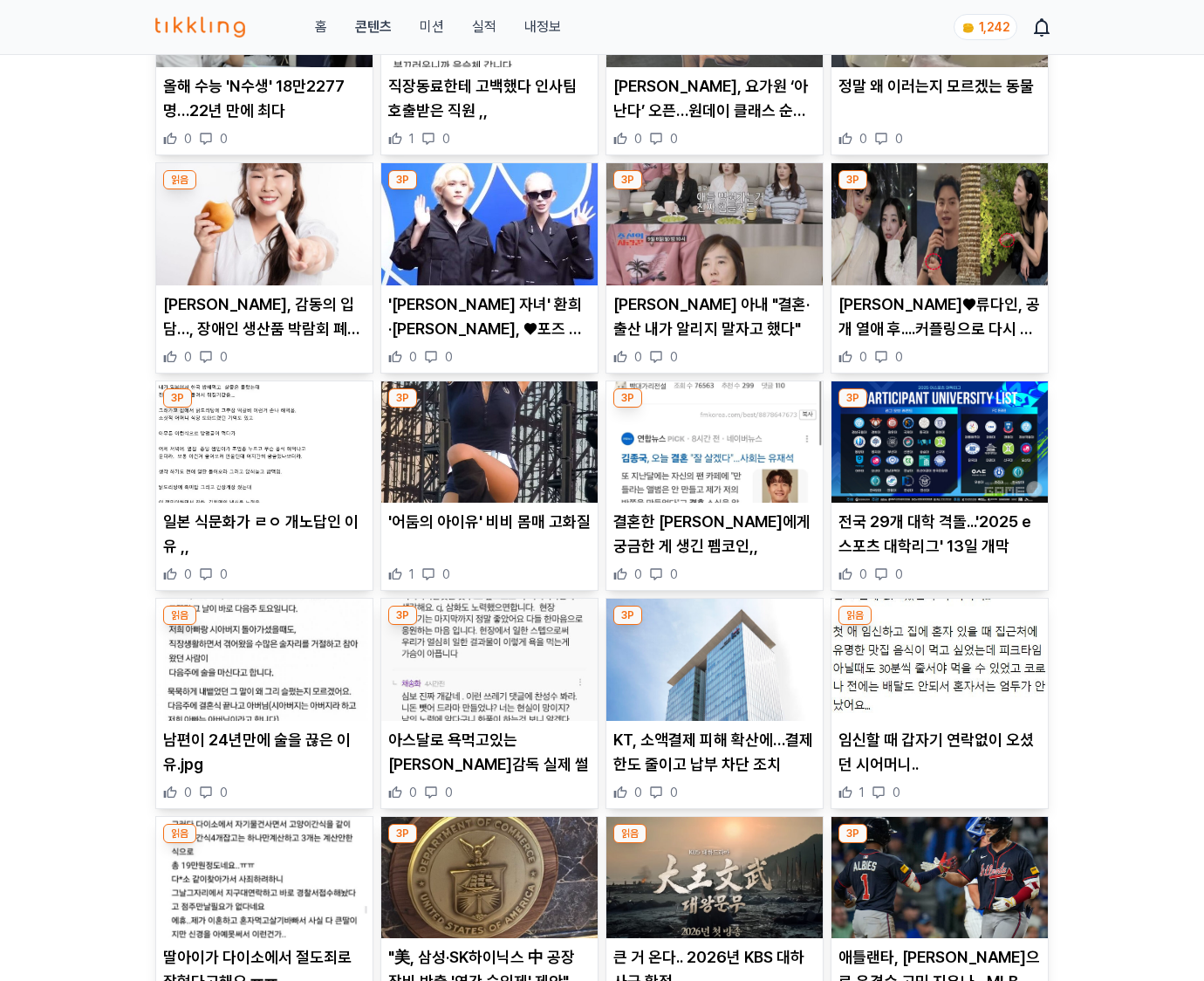
scroll to position [2000, 0]
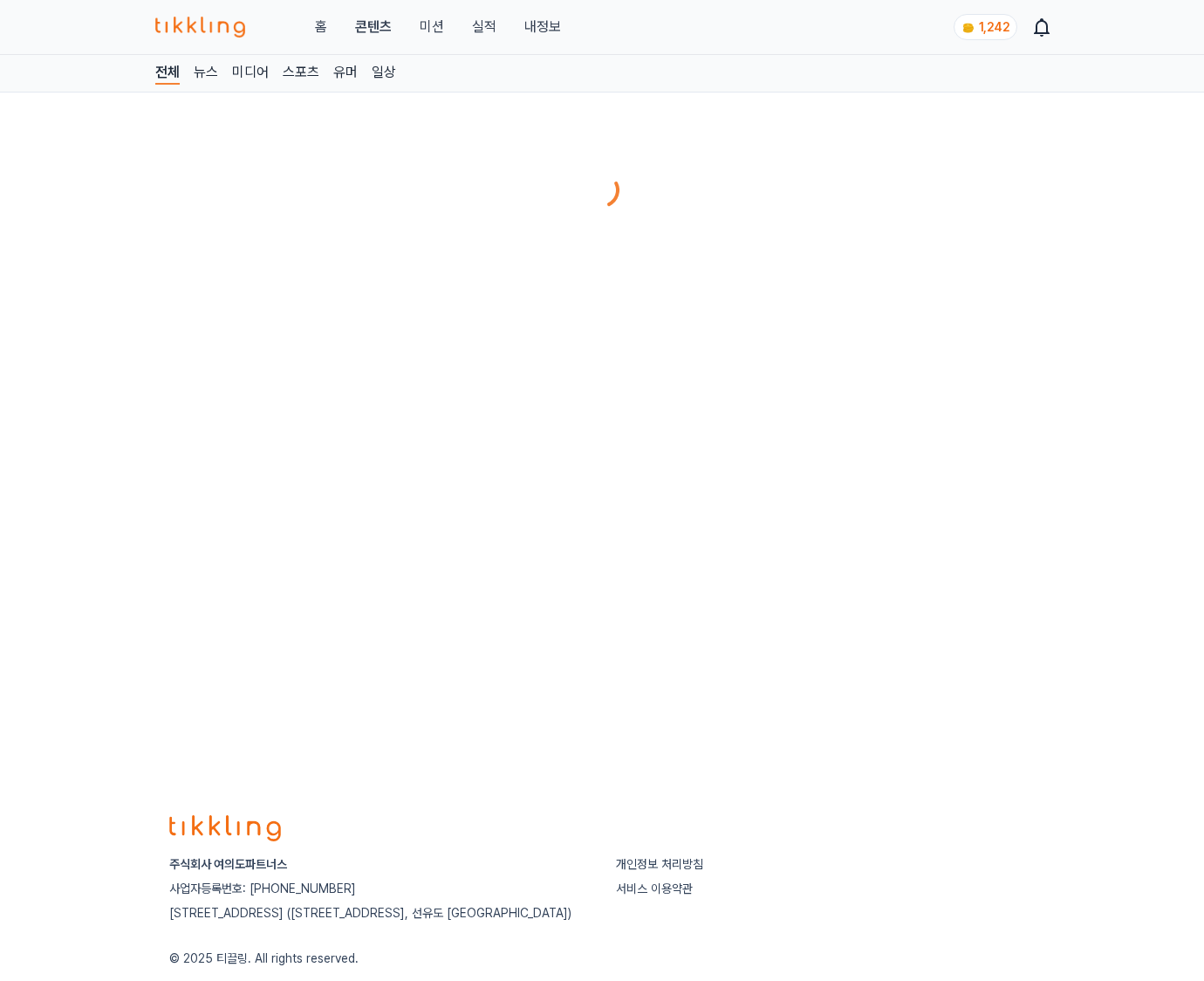
click at [939, 749] on div "전체 뉴스 미디어 스포츠 유머 일상" at bounding box center [602, 421] width 1204 height 732
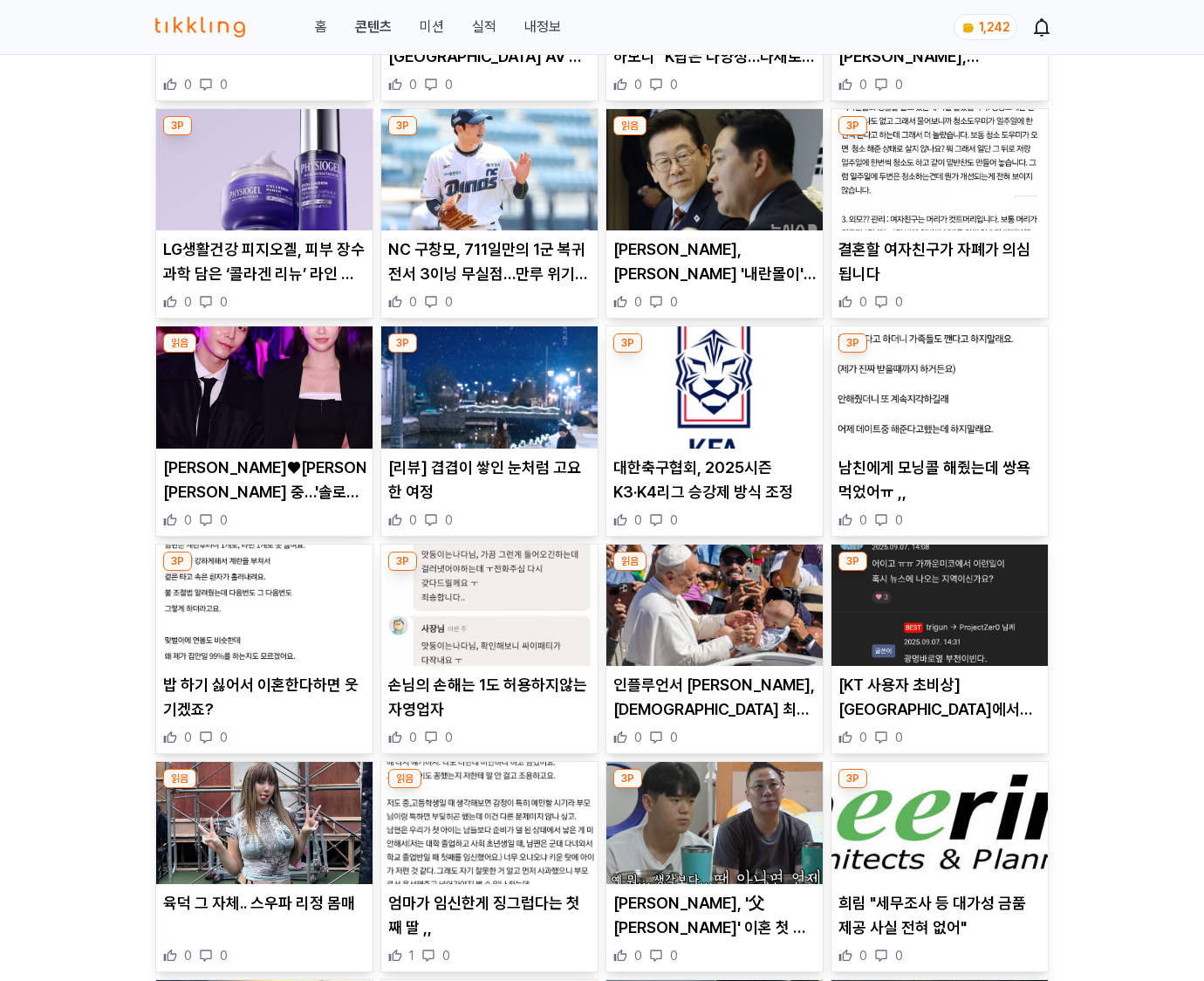
scroll to position [3717, 0]
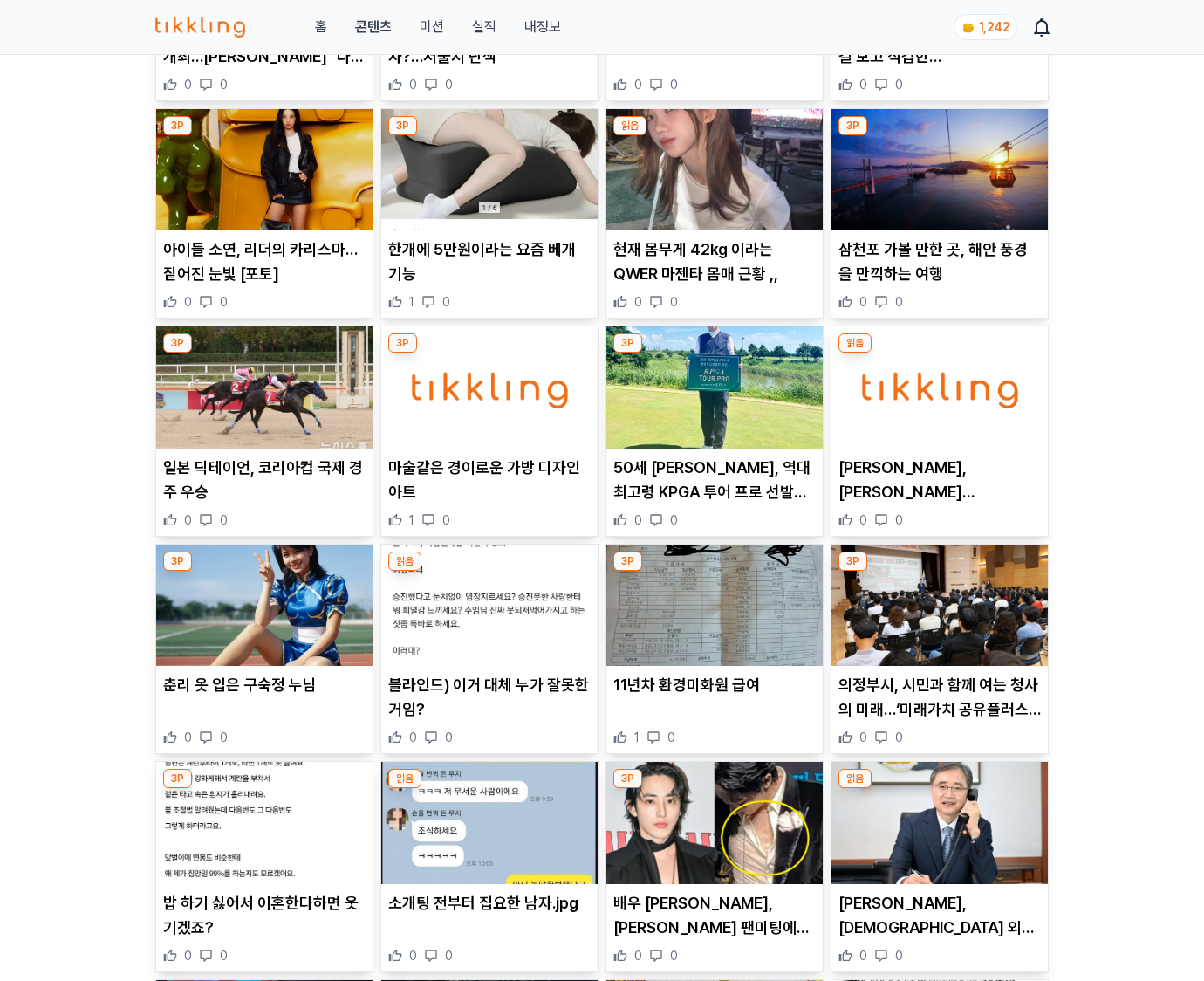
scroll to position [3714, 0]
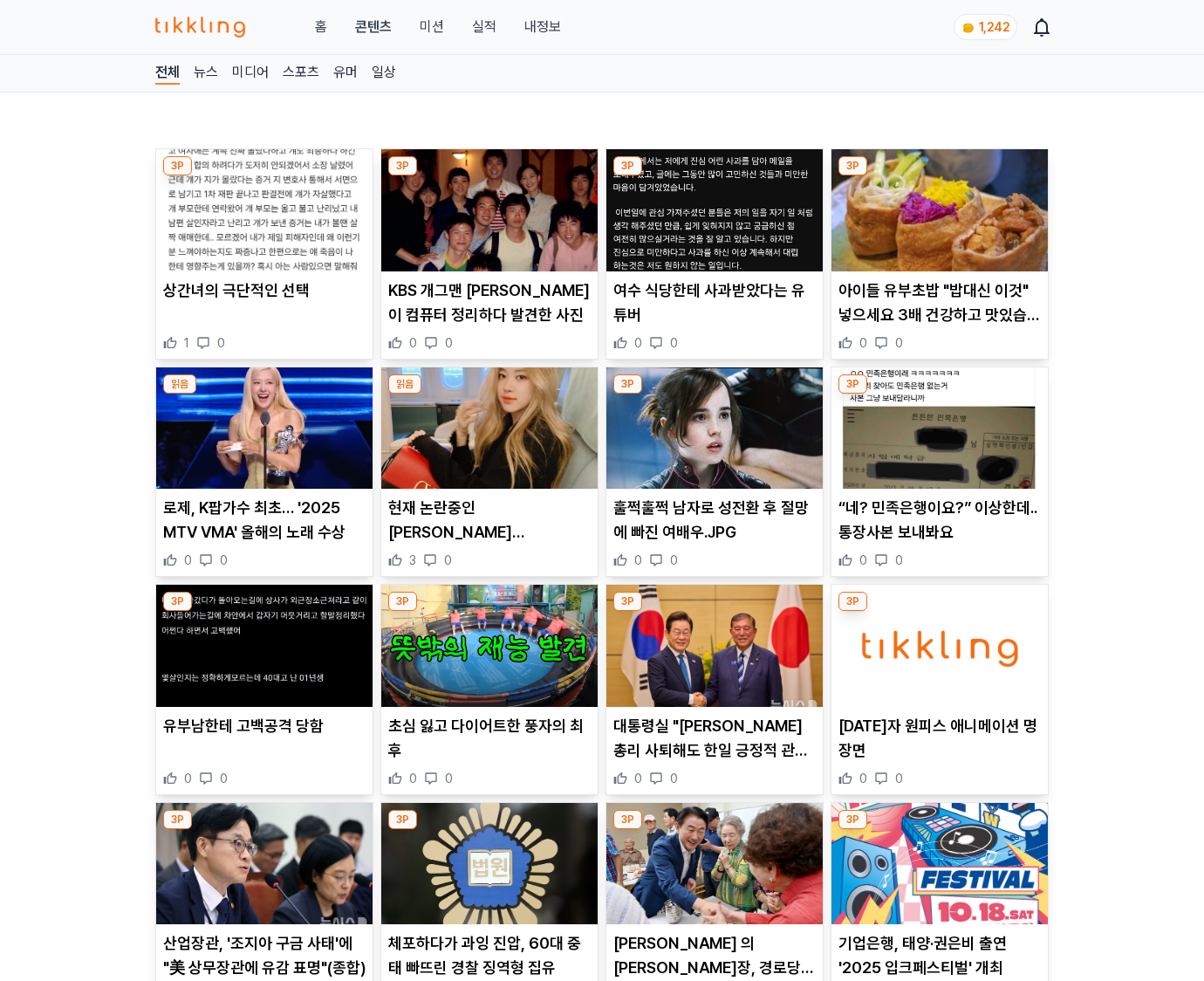
click at [939, 749] on div "오늘자 원피스 애니메이션 명장면 0 0" at bounding box center [940, 750] width 216 height 73
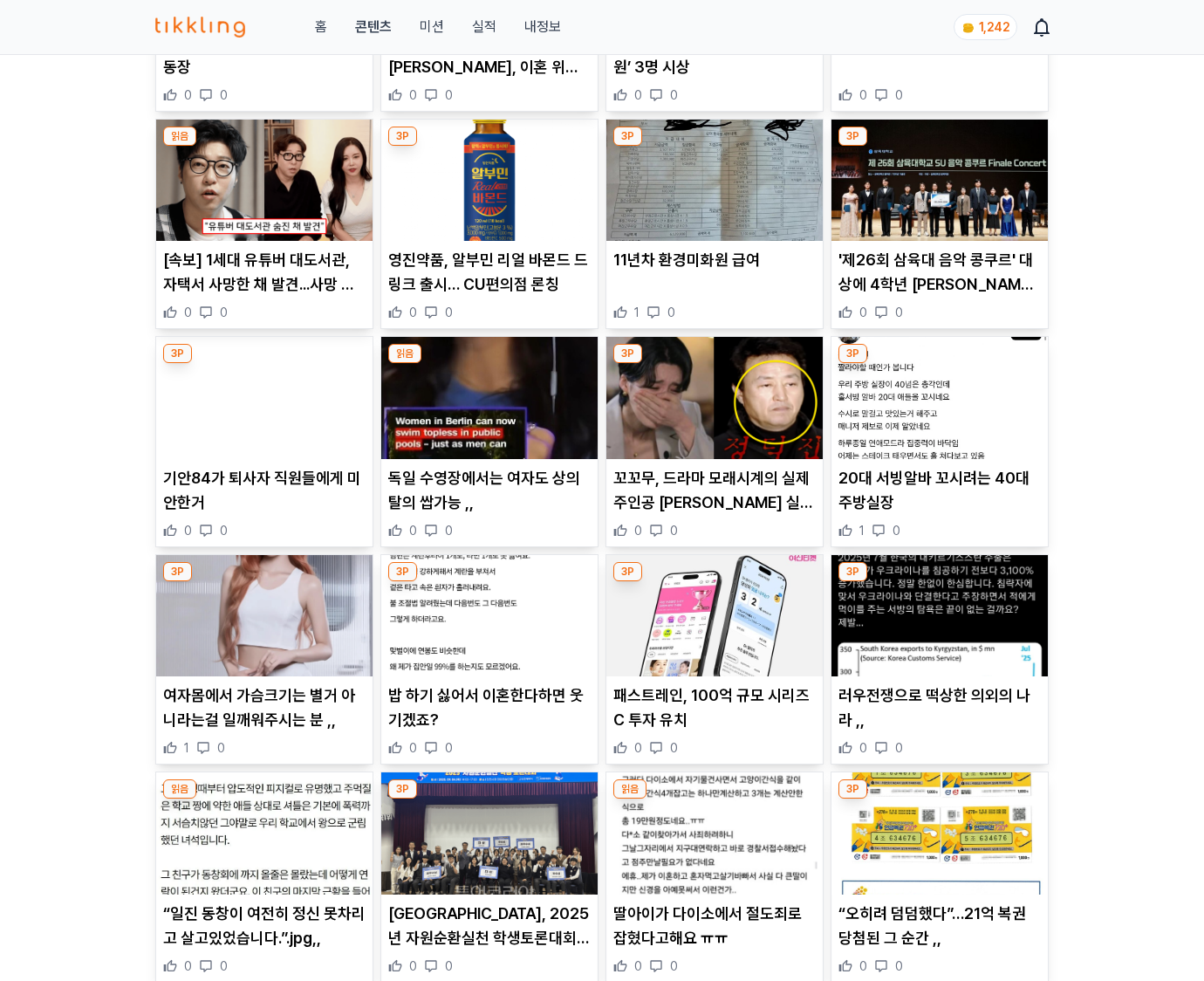
scroll to position [3718, 0]
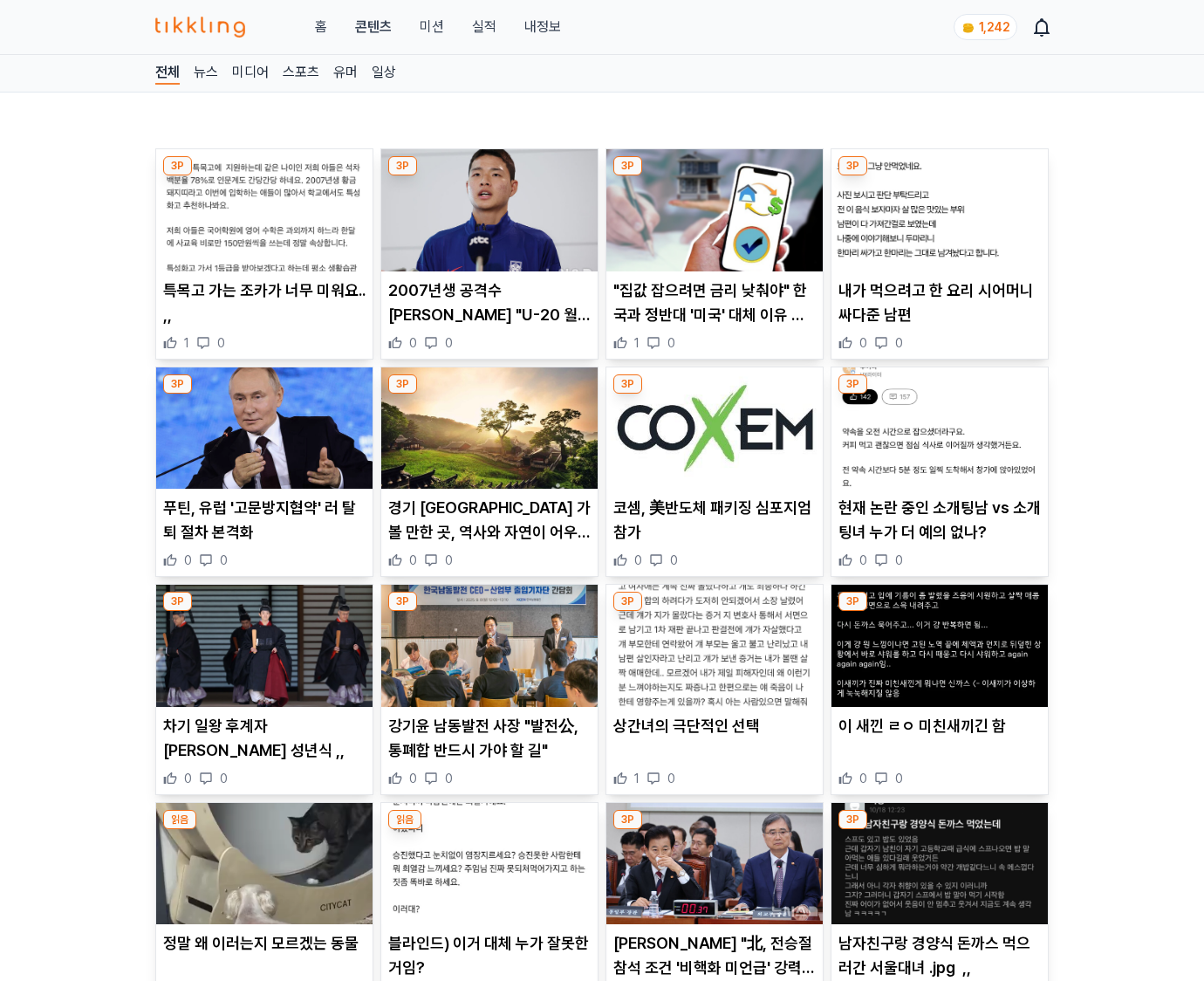
click at [939, 749] on div "이 새낀 ㄹㅇ 미친새끼긴 함 0 0" at bounding box center [940, 750] width 216 height 73
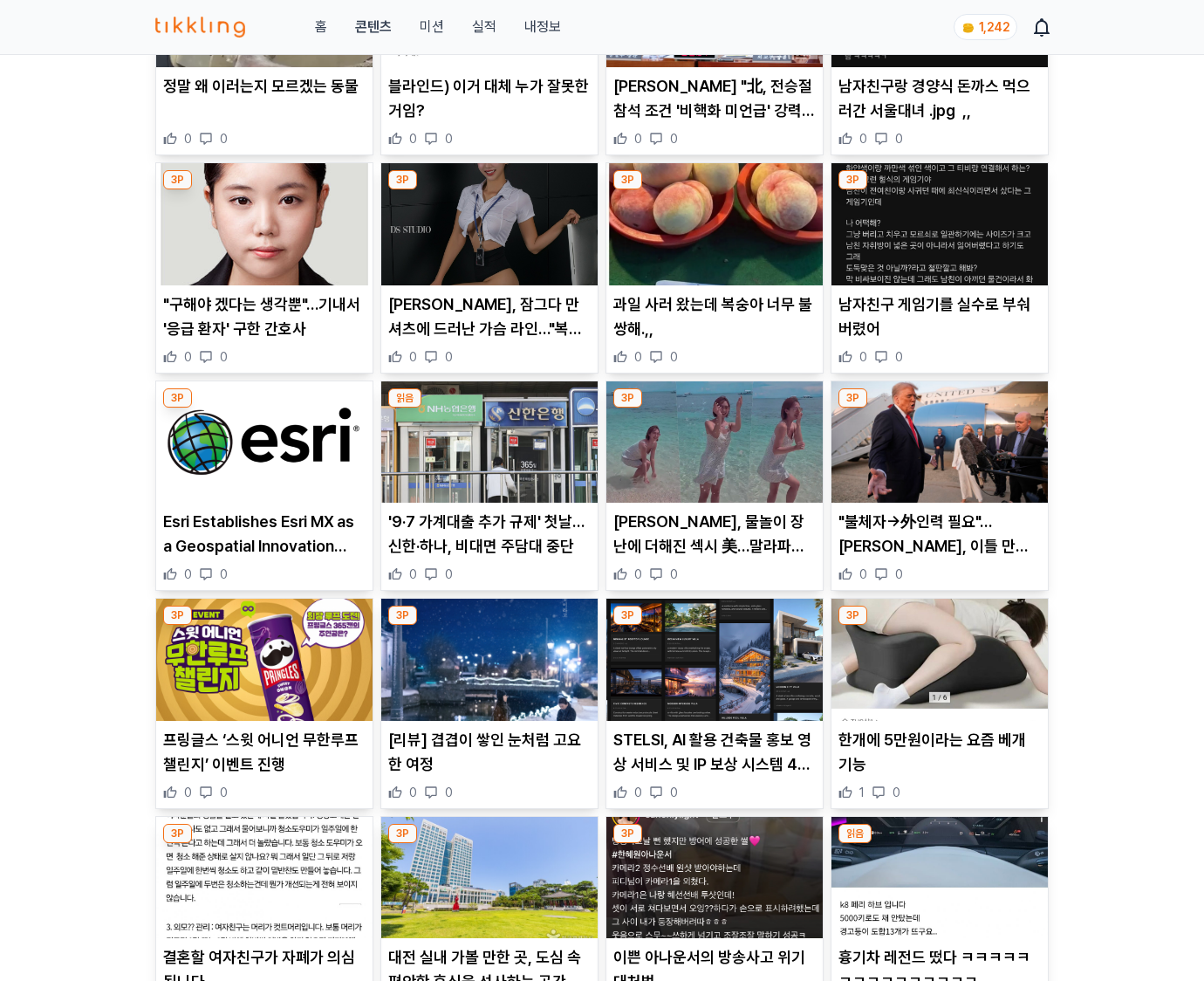
scroll to position [1143, 0]
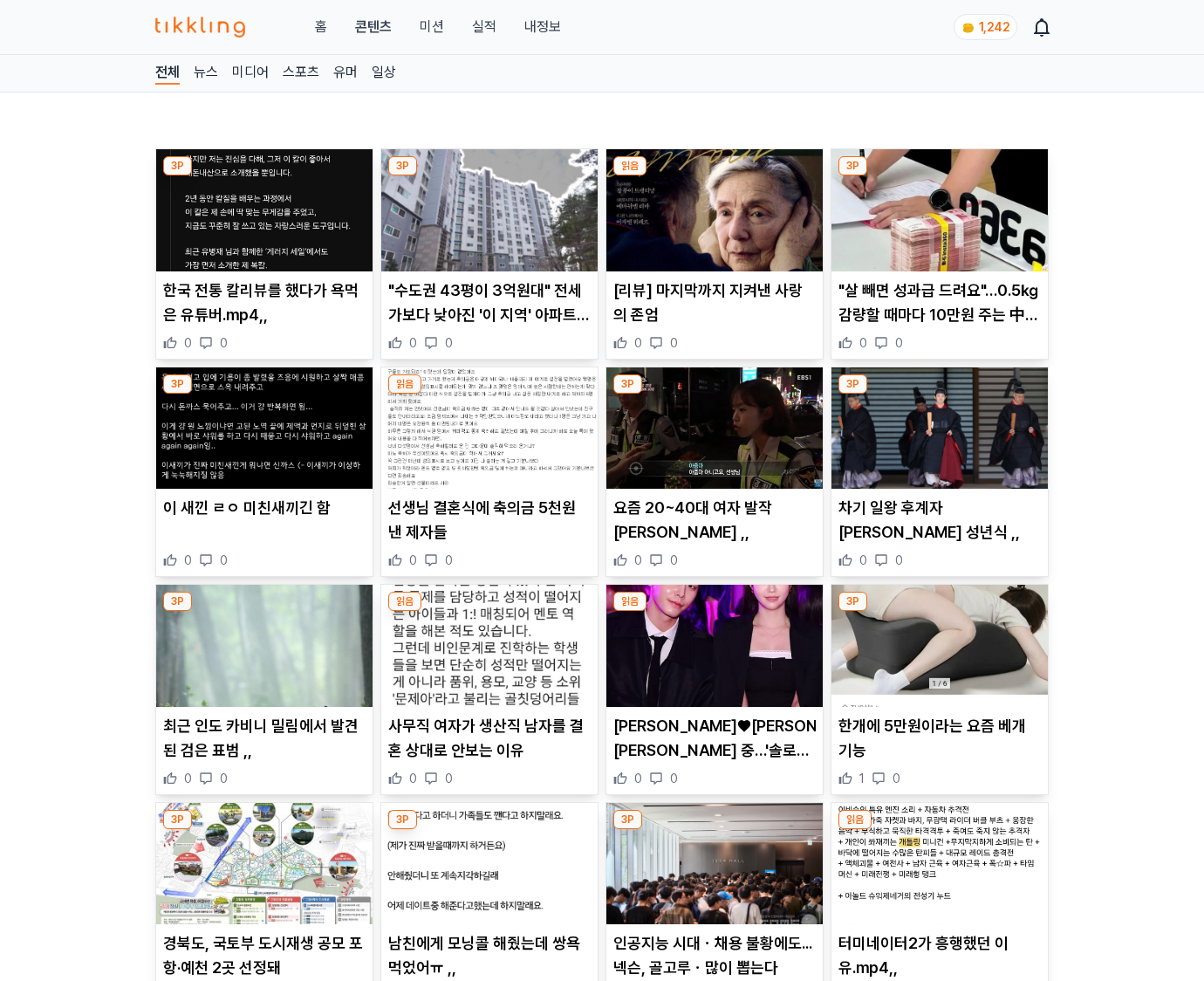
click at [939, 749] on p "한개에 5만원이라는 요즘 베개 기능" at bounding box center [939, 738] width 202 height 49
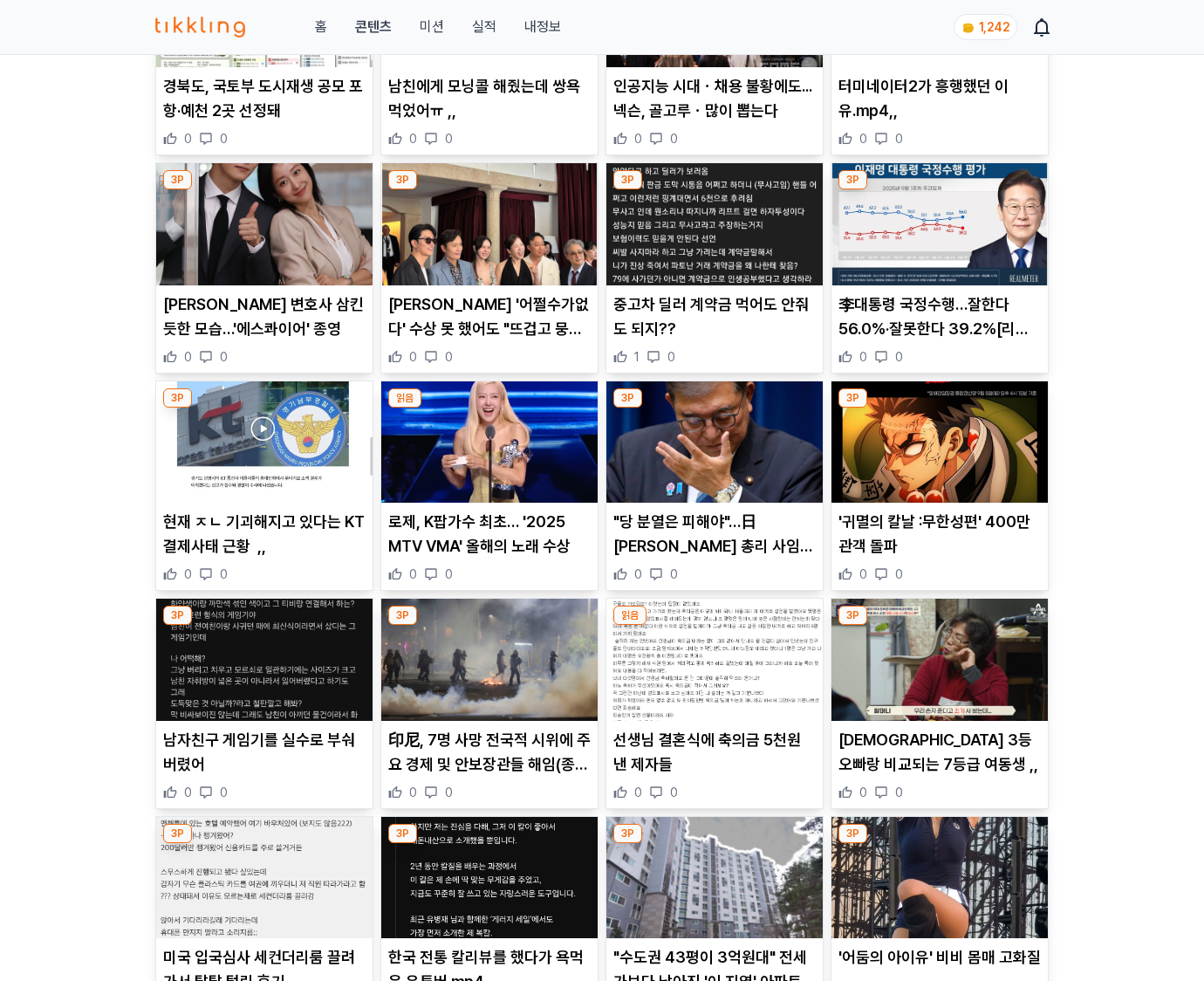
scroll to position [2001, 0]
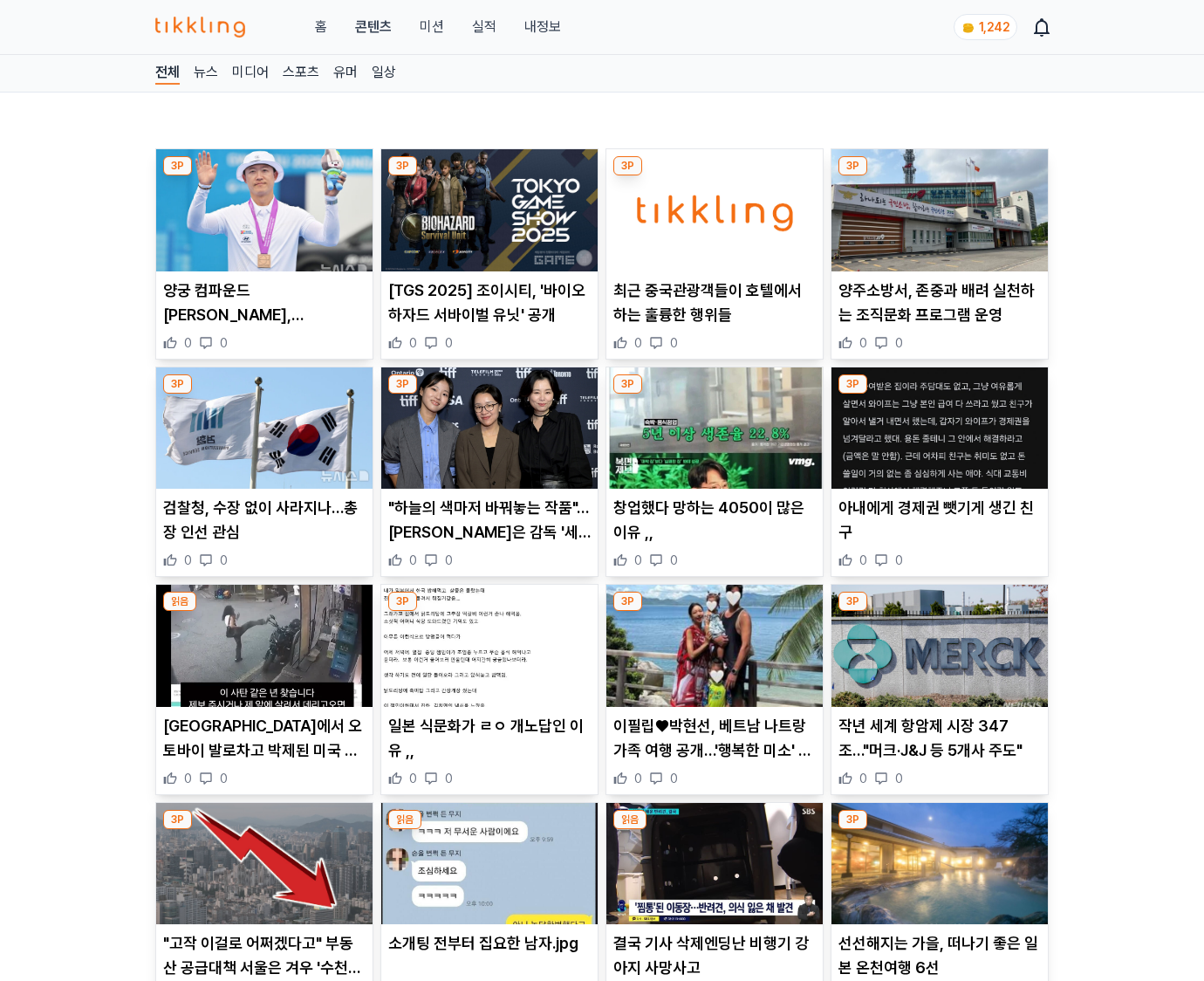
click at [939, 749] on p "작년 세계 항암제 시장 347조…"머크·J&J 등 5개사 주도"" at bounding box center [939, 738] width 202 height 49
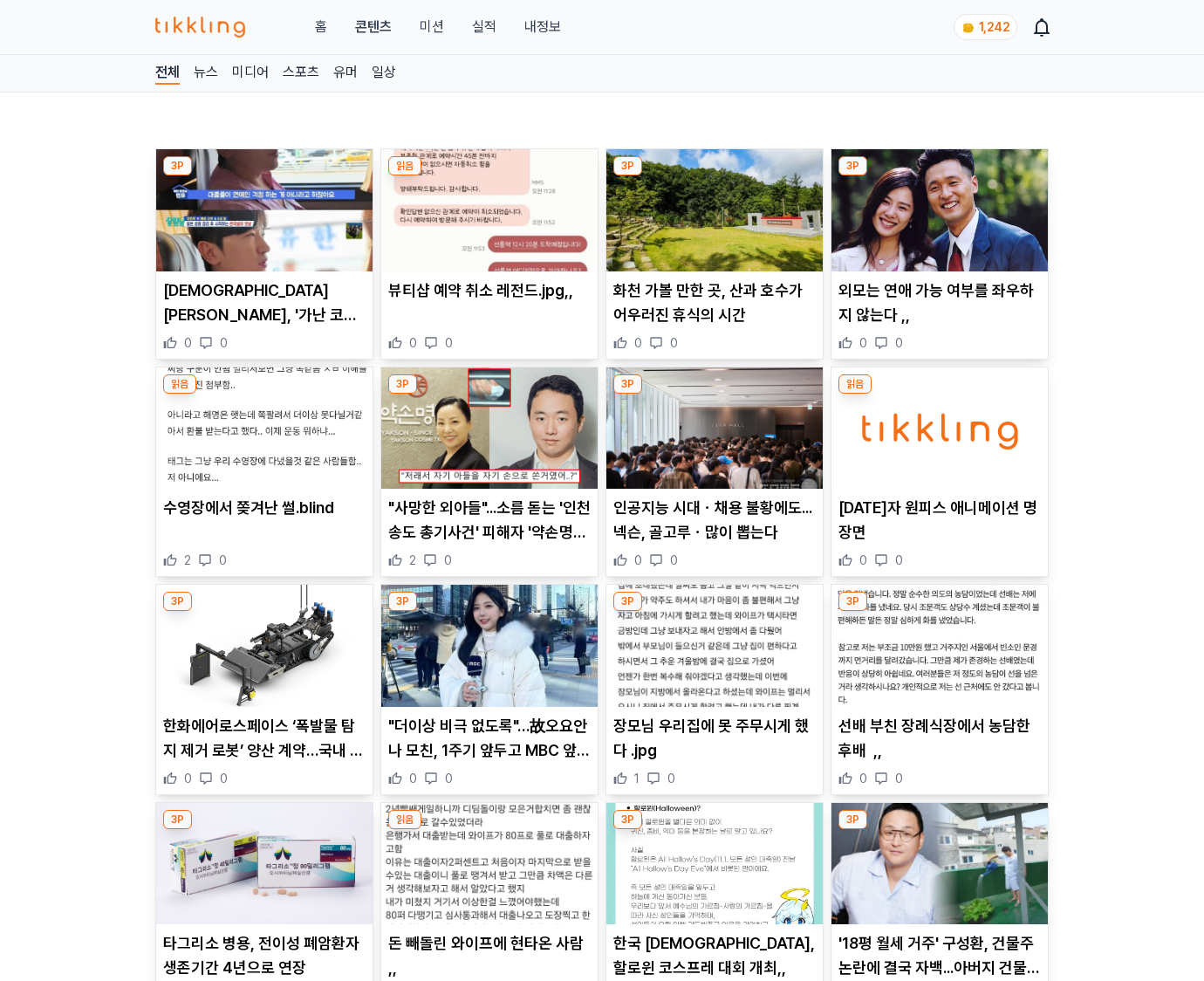
click at [939, 749] on p "선배 부친 장례식장에서 농담한 후배 ,," at bounding box center [939, 738] width 202 height 49
